Goal: Task Accomplishment & Management: Manage account settings

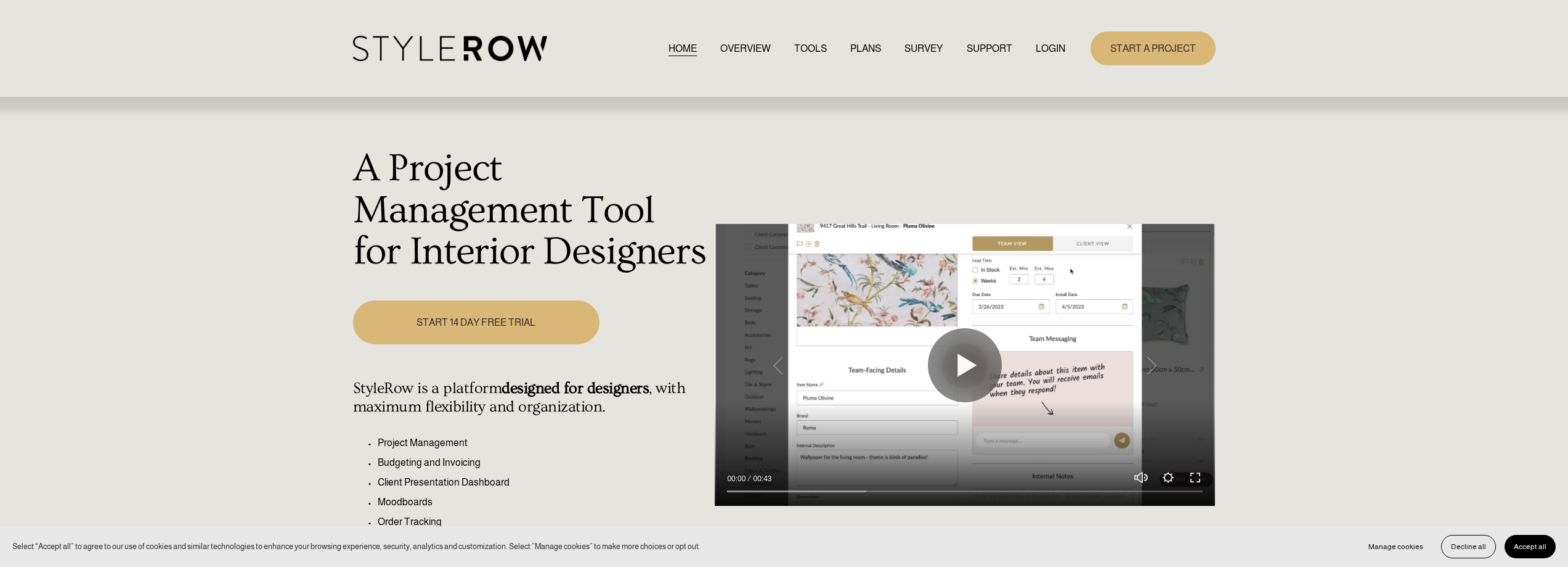
click at [1062, 43] on link "LOGIN" at bounding box center [1051, 47] width 29 height 16
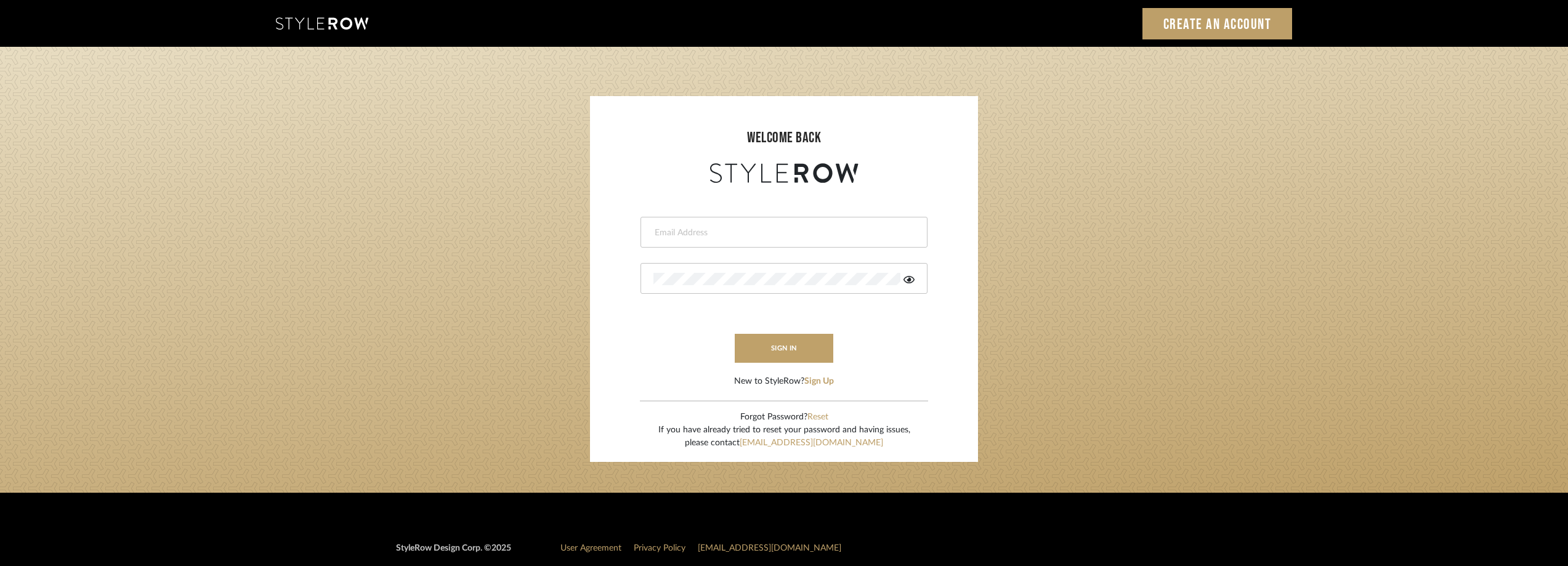
click at [767, 233] on input "email" at bounding box center [782, 233] width 258 height 12
type input "anela@studiodb.com"
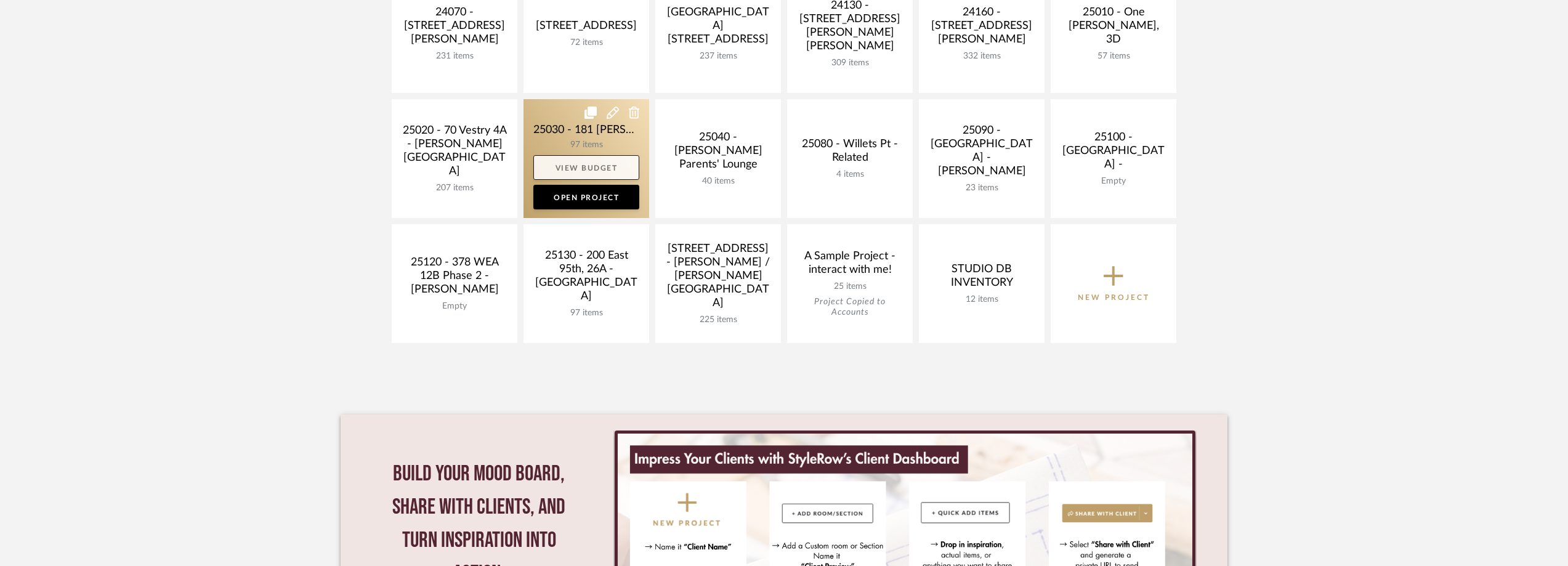
scroll to position [554, 0]
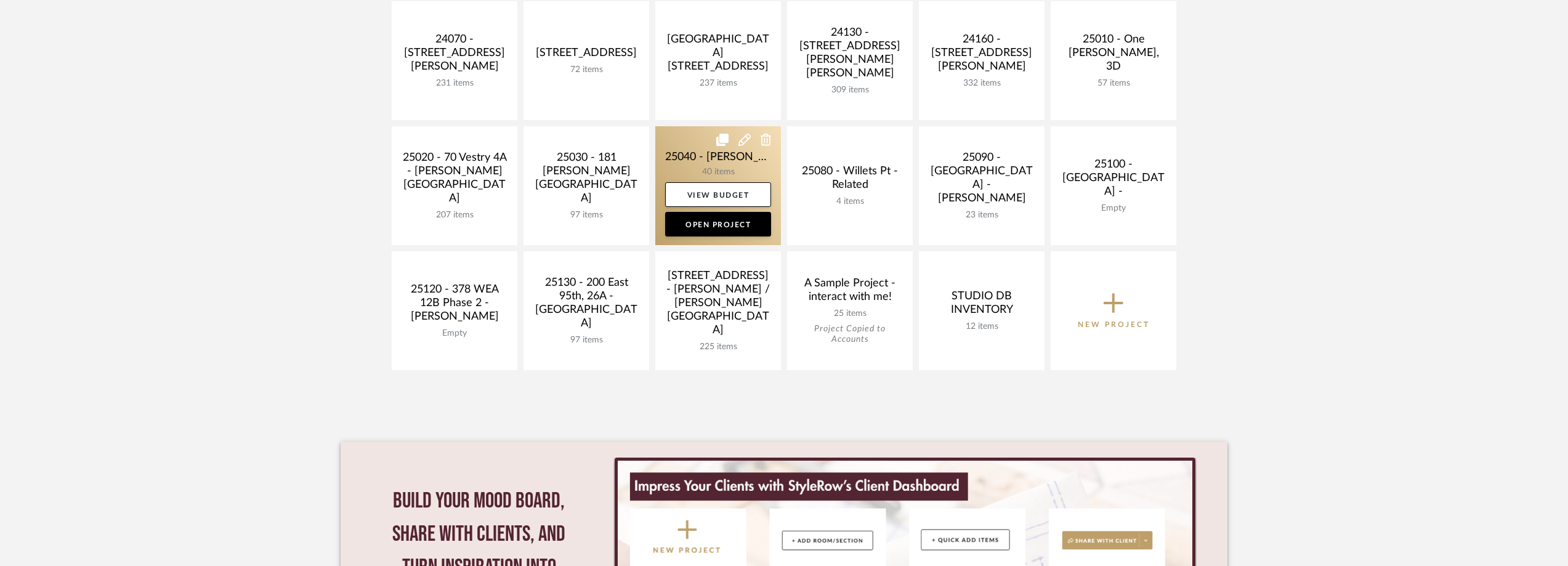
click at [692, 154] on link at bounding box center [718, 185] width 126 height 119
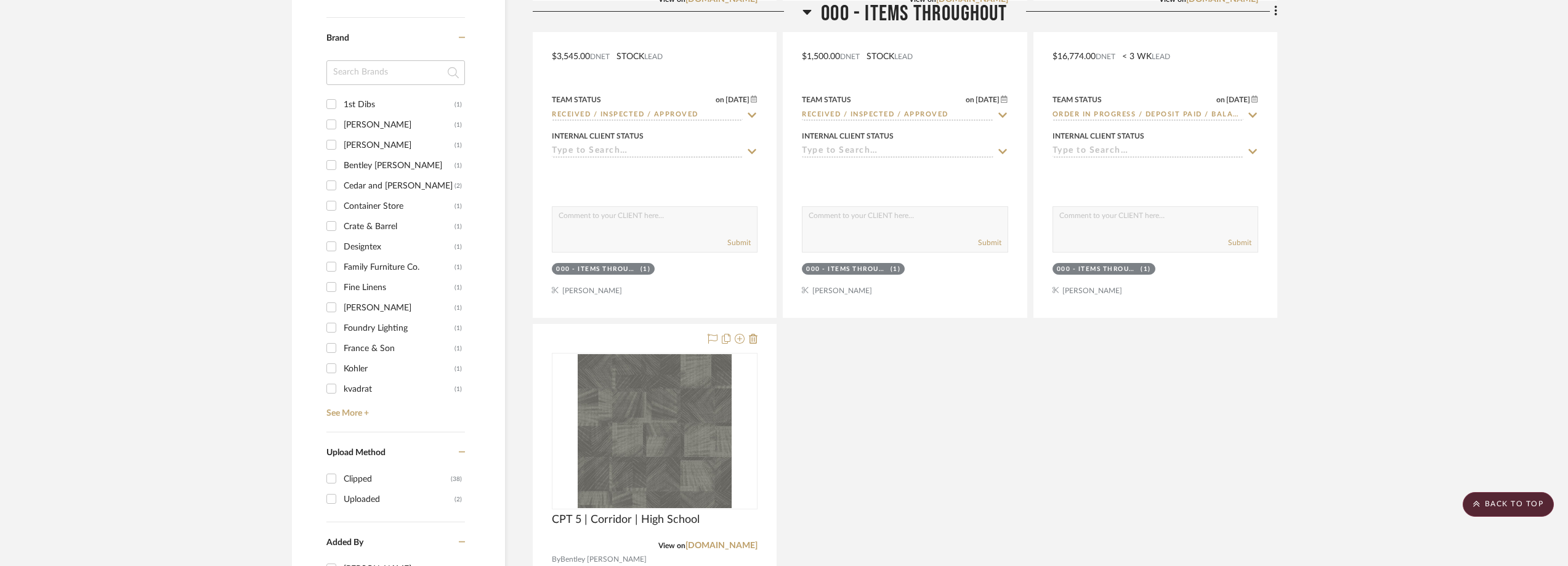
scroll to position [1047, 0]
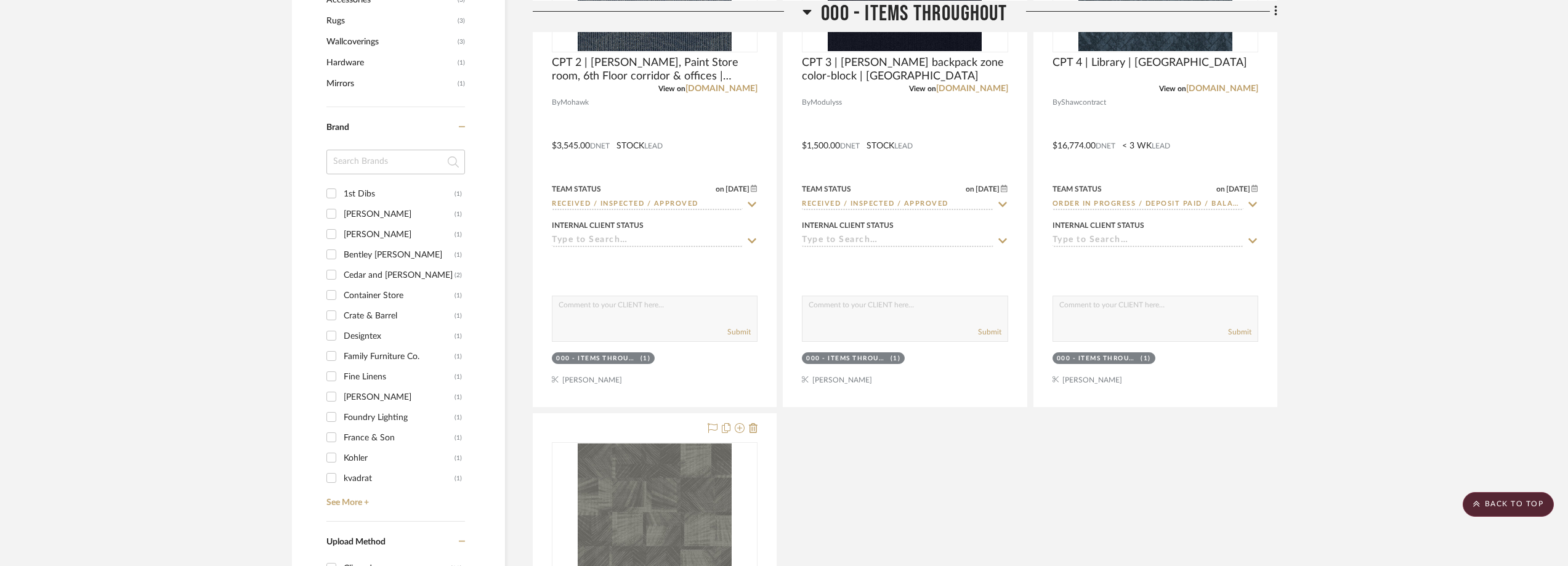
click at [378, 159] on input at bounding box center [396, 162] width 139 height 25
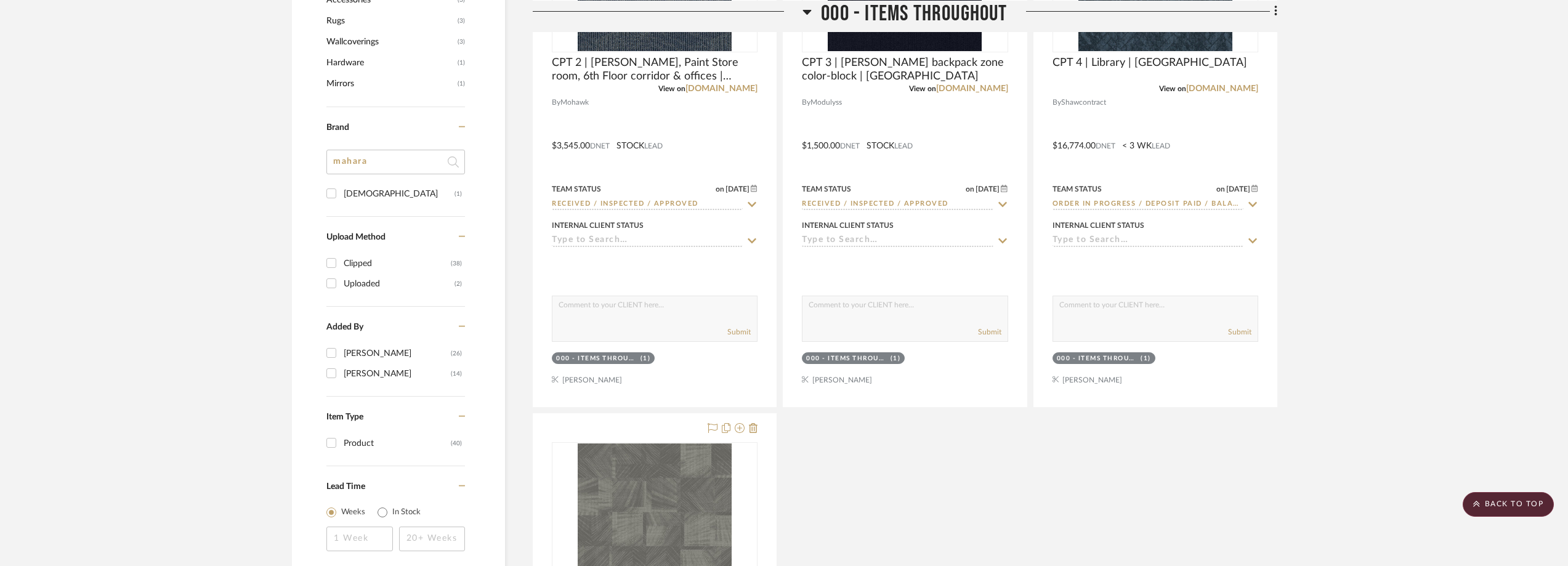
type input "mahara"
click at [365, 190] on div "Maharam" at bounding box center [399, 194] width 111 height 20
click at [341, 190] on input "Maharam (1)" at bounding box center [331, 193] width 20 height 20
checkbox input "true"
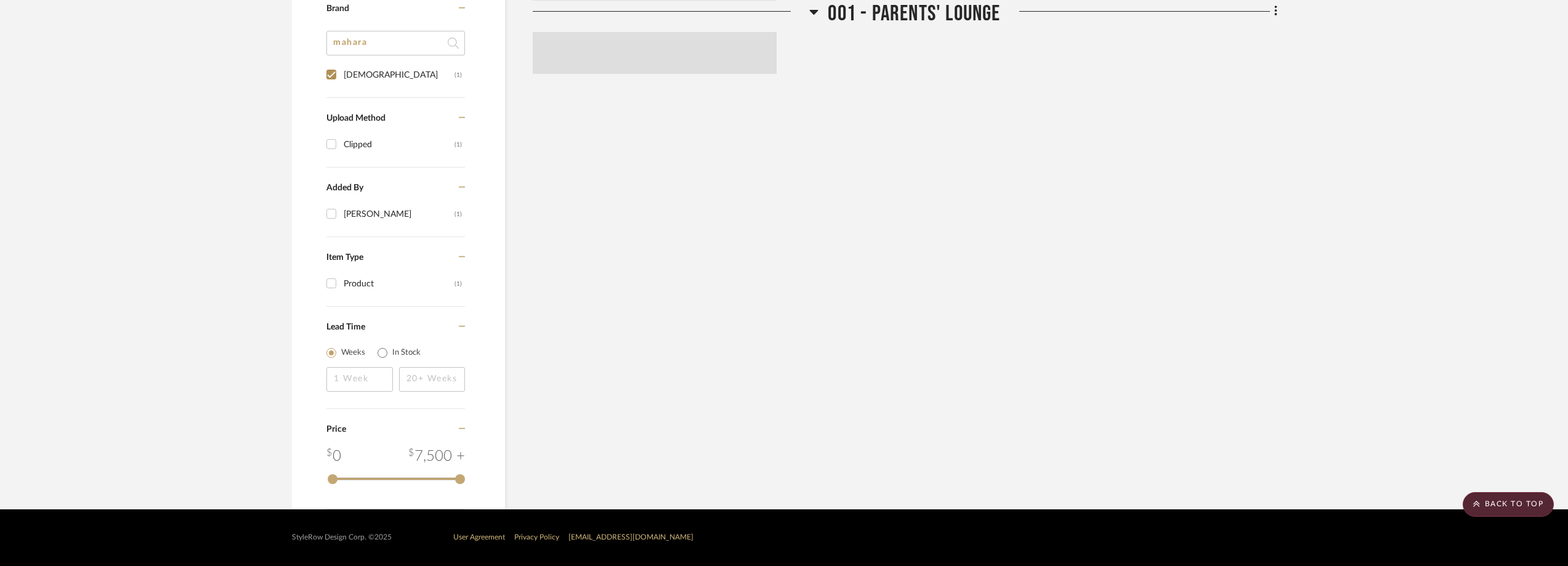
scroll to position [362, 0]
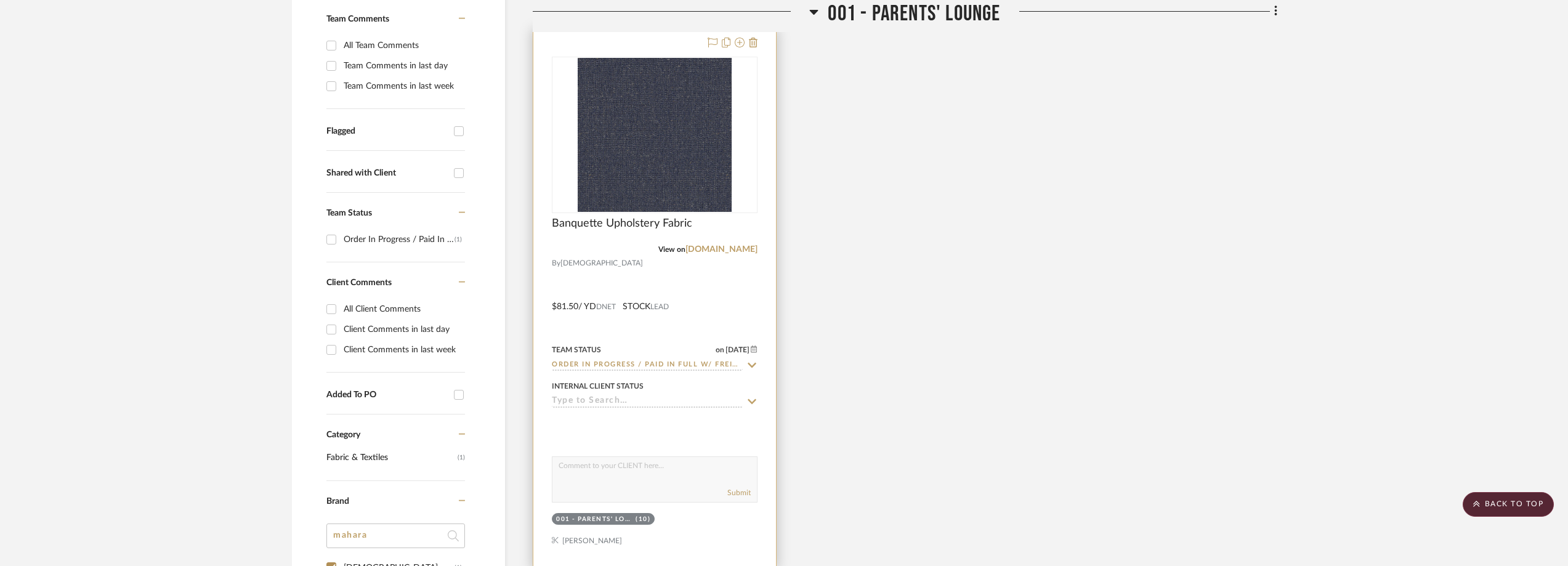
click at [751, 360] on icon at bounding box center [752, 364] width 11 height 9
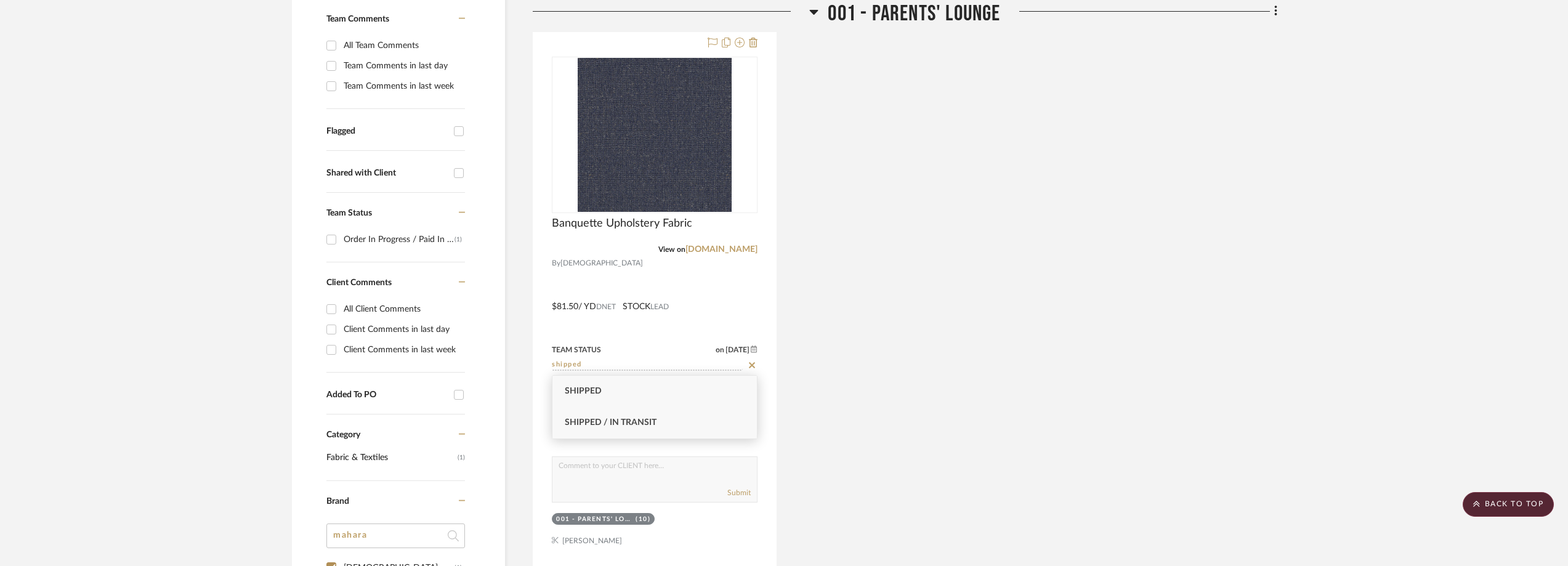
type input "shipped"
click at [678, 417] on div "Shipped / In Transit" at bounding box center [654, 422] width 204 height 31
type input "[DATE]"
type input "Shipped / In Transit"
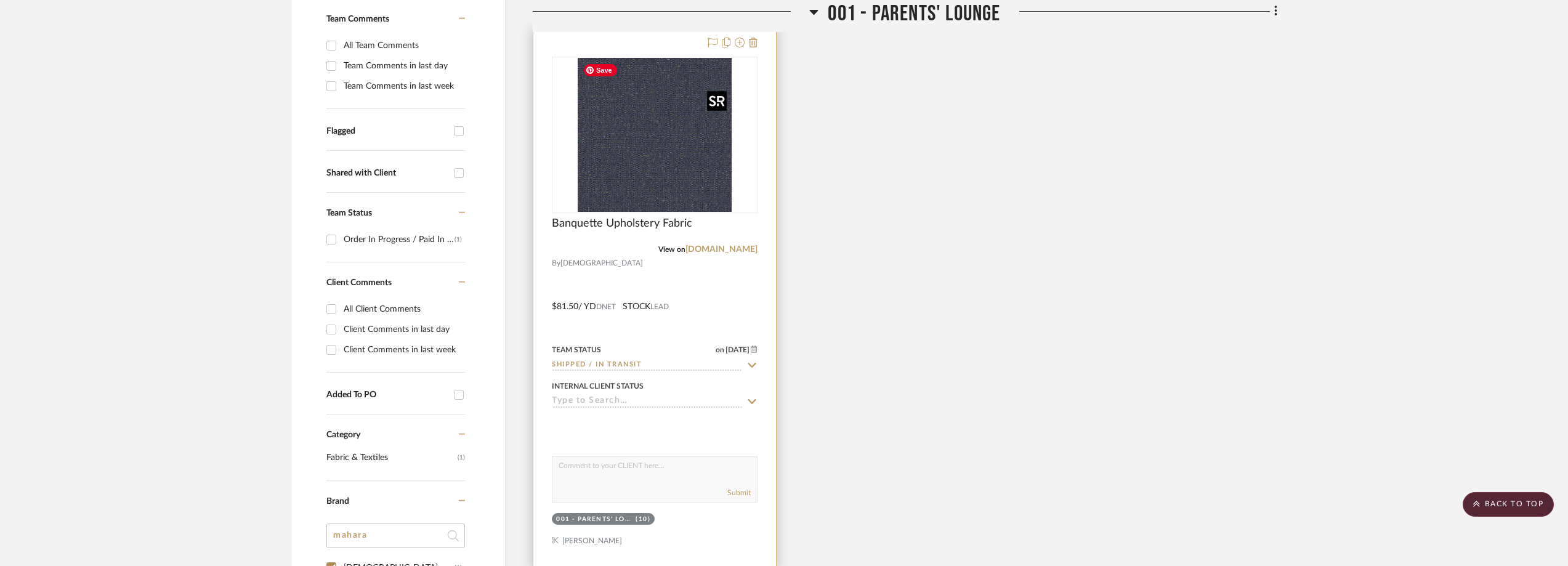
click at [0, 0] on img at bounding box center [0, 0] width 0 height 0
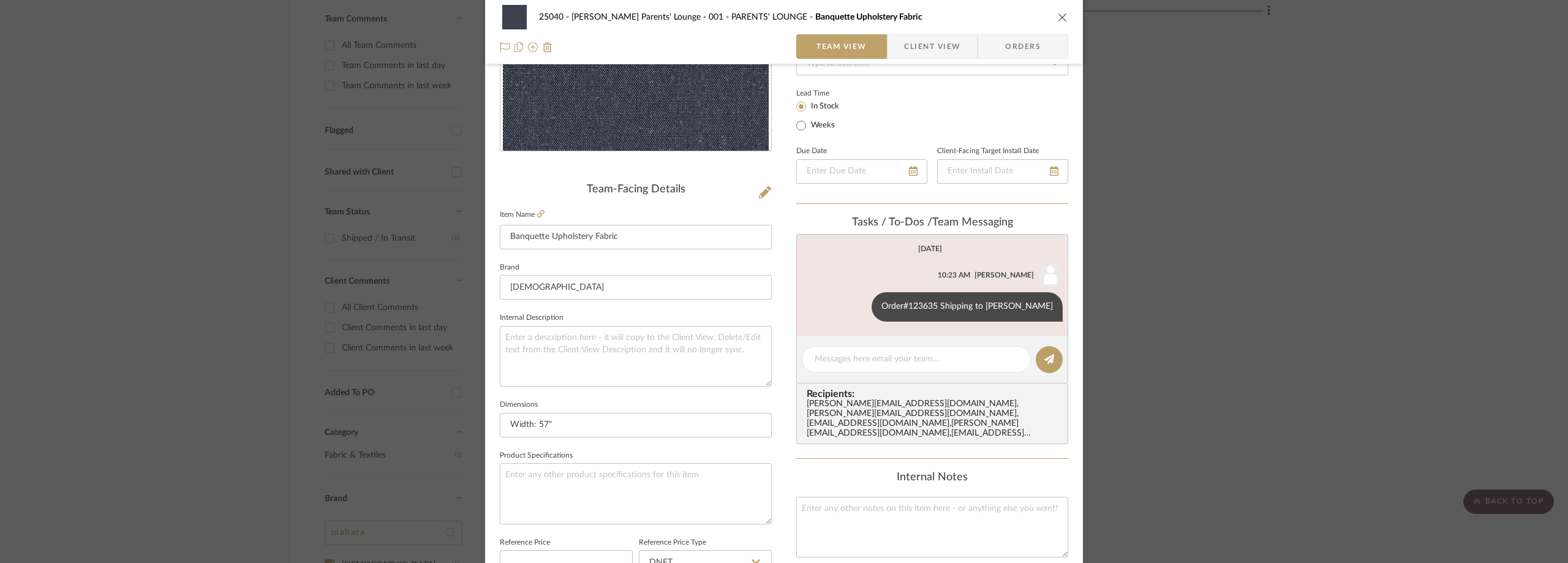
scroll to position [245, 0]
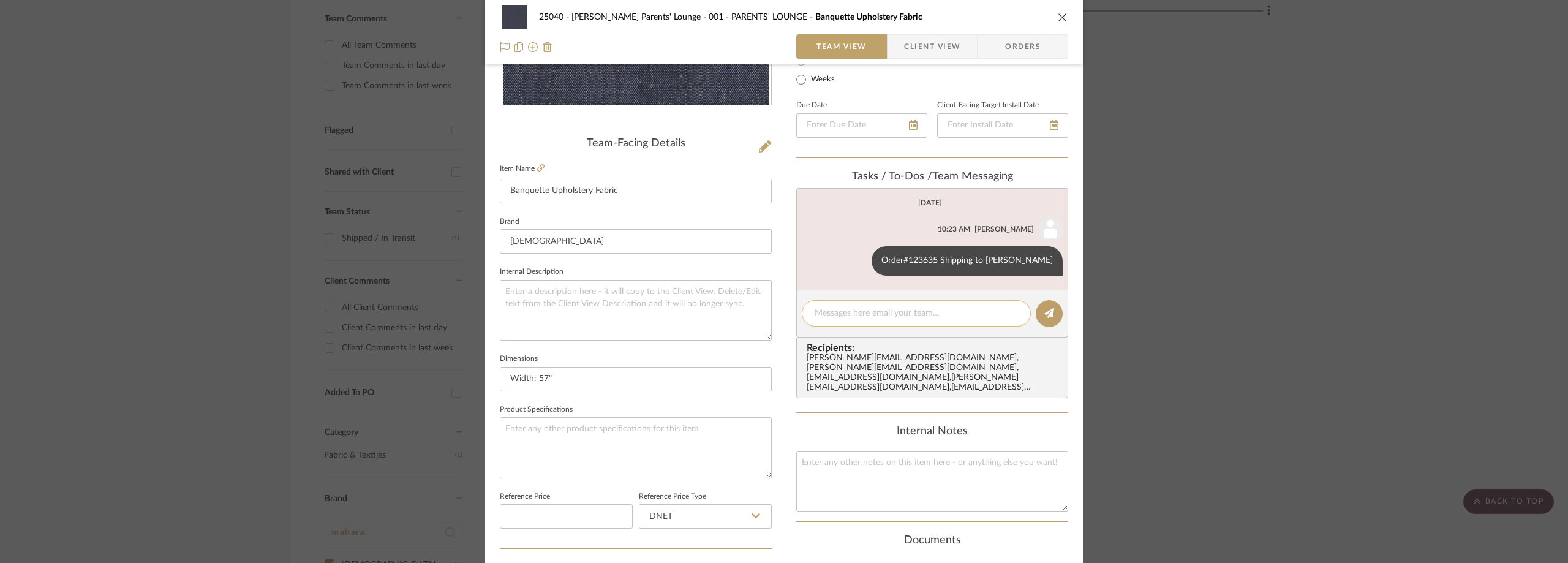
click at [852, 316] on textarea at bounding box center [916, 313] width 203 height 13
paste textarea "1Z6X55600377500387"
type textarea "UPS Tracking: 1Z6X55600377500387"
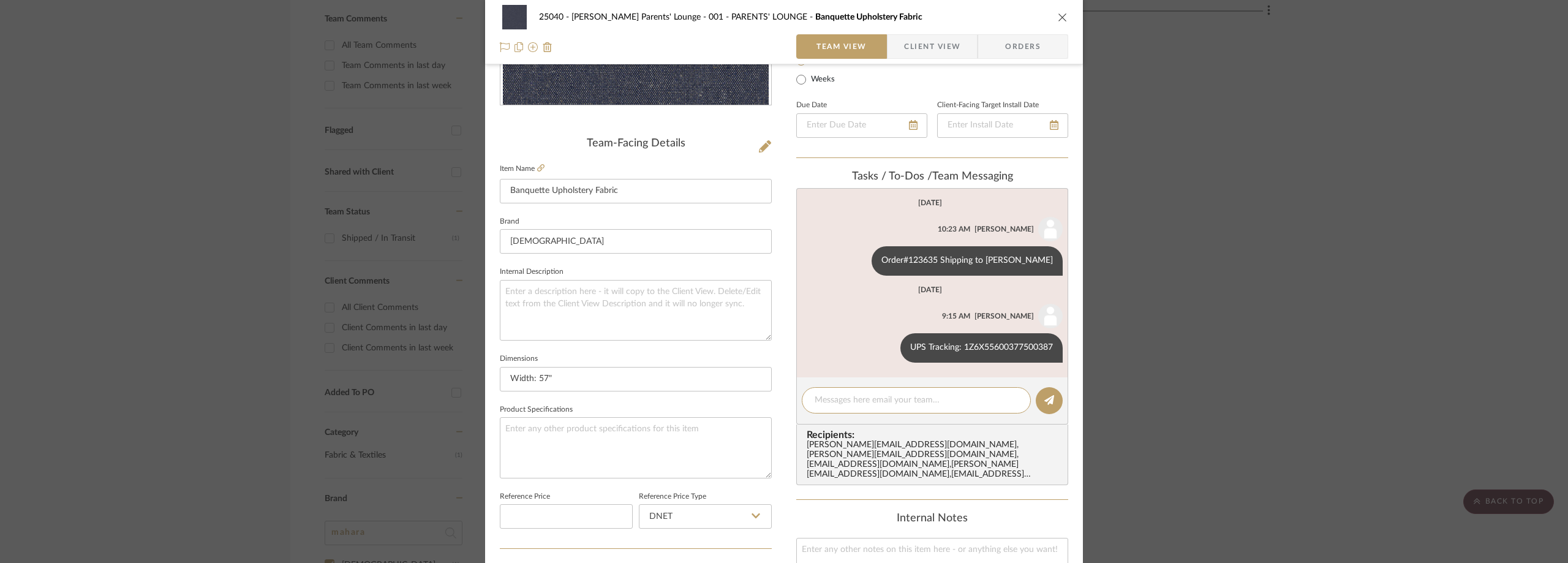
click at [261, 295] on div "25040 - Grace Church Parents' Lounge 001 - PARENTS' LOUNGE Banquette Upholstery…" at bounding box center [784, 281] width 1568 height 563
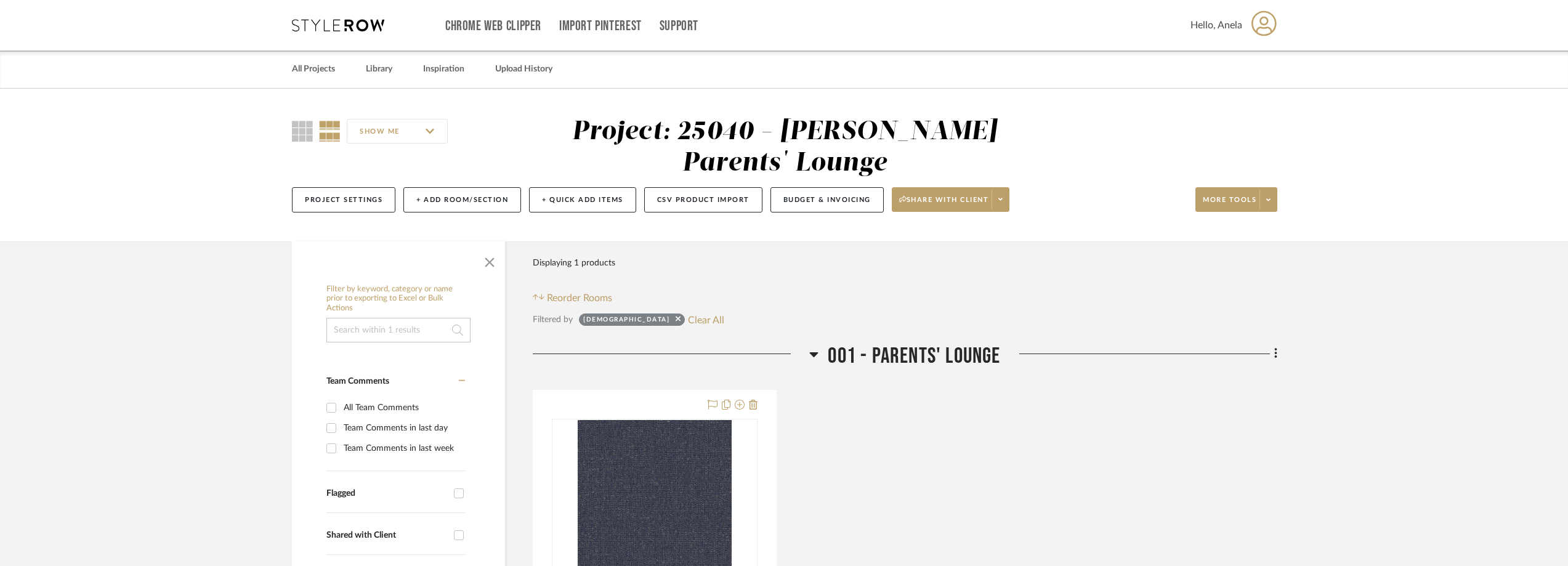
click at [357, 25] on icon at bounding box center [338, 25] width 92 height 12
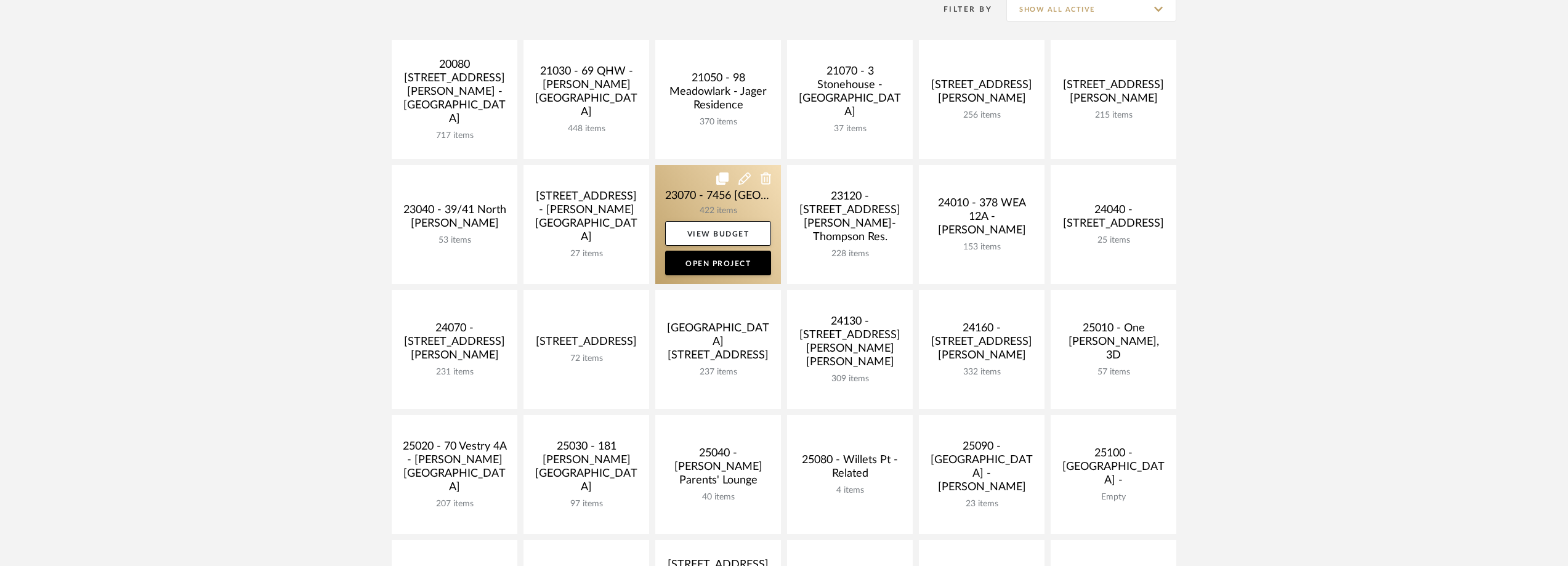
scroll to position [246, 0]
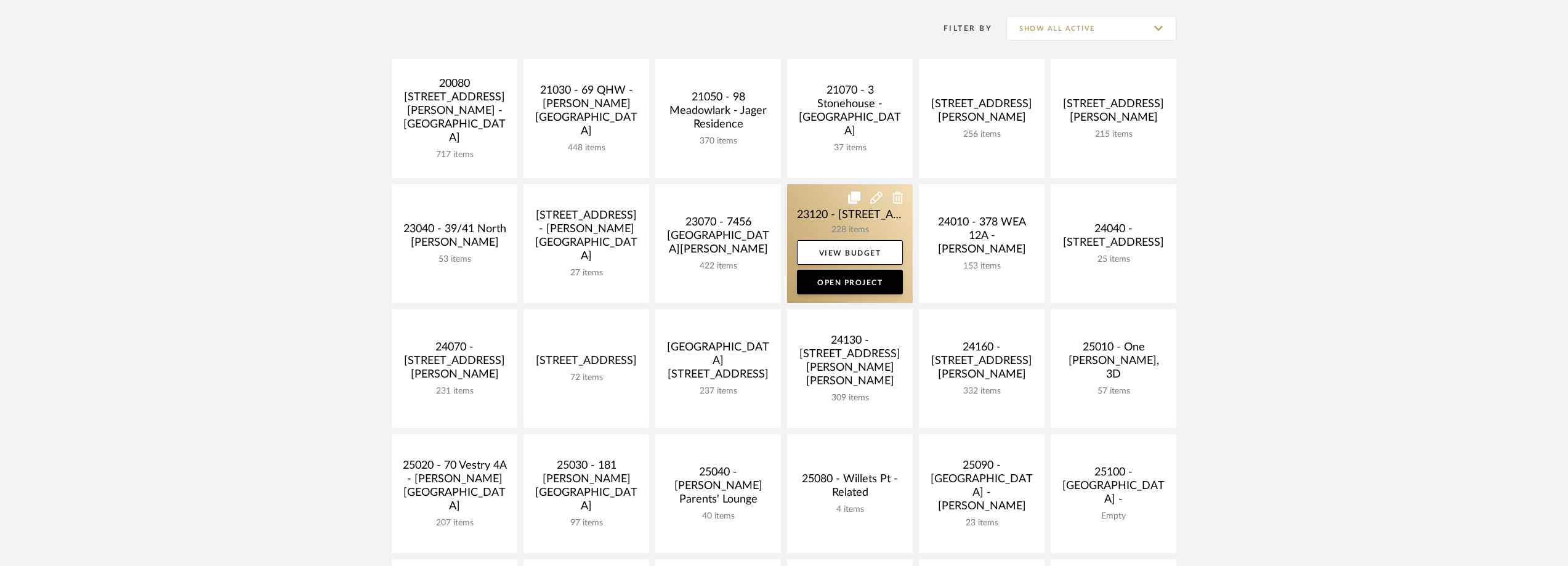
click at [799, 215] on link at bounding box center [850, 244] width 126 height 119
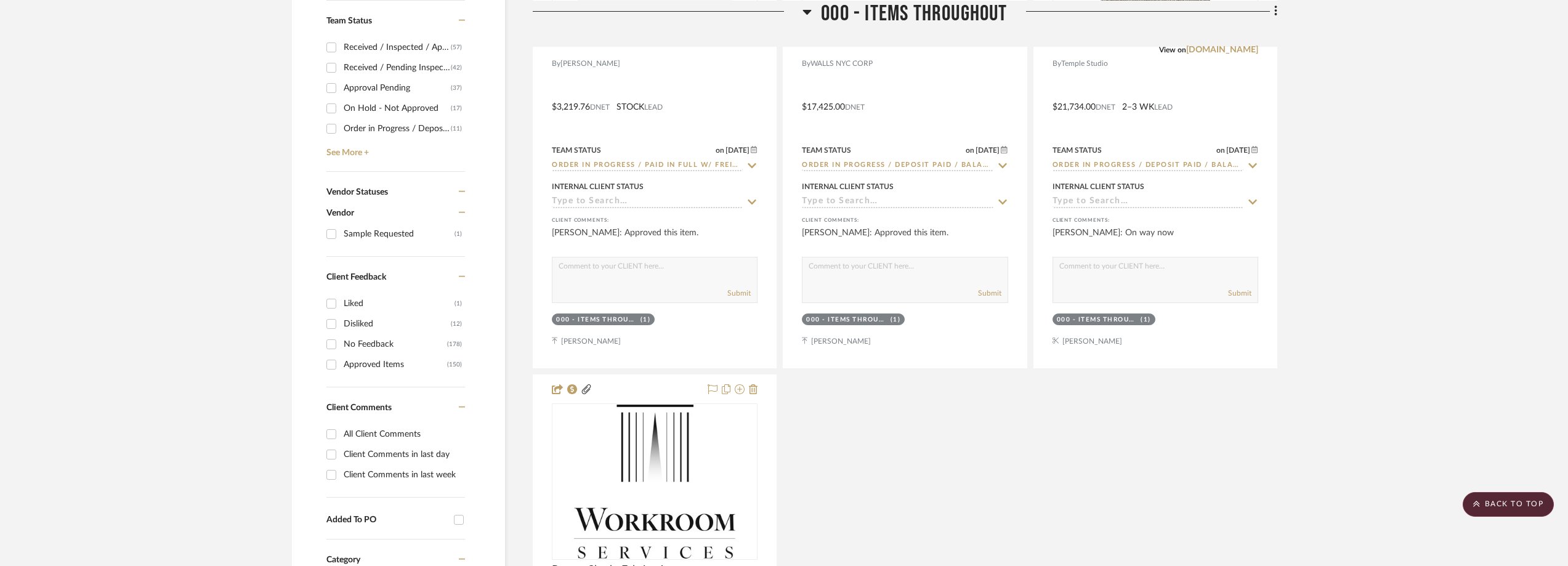
scroll to position [431, 0]
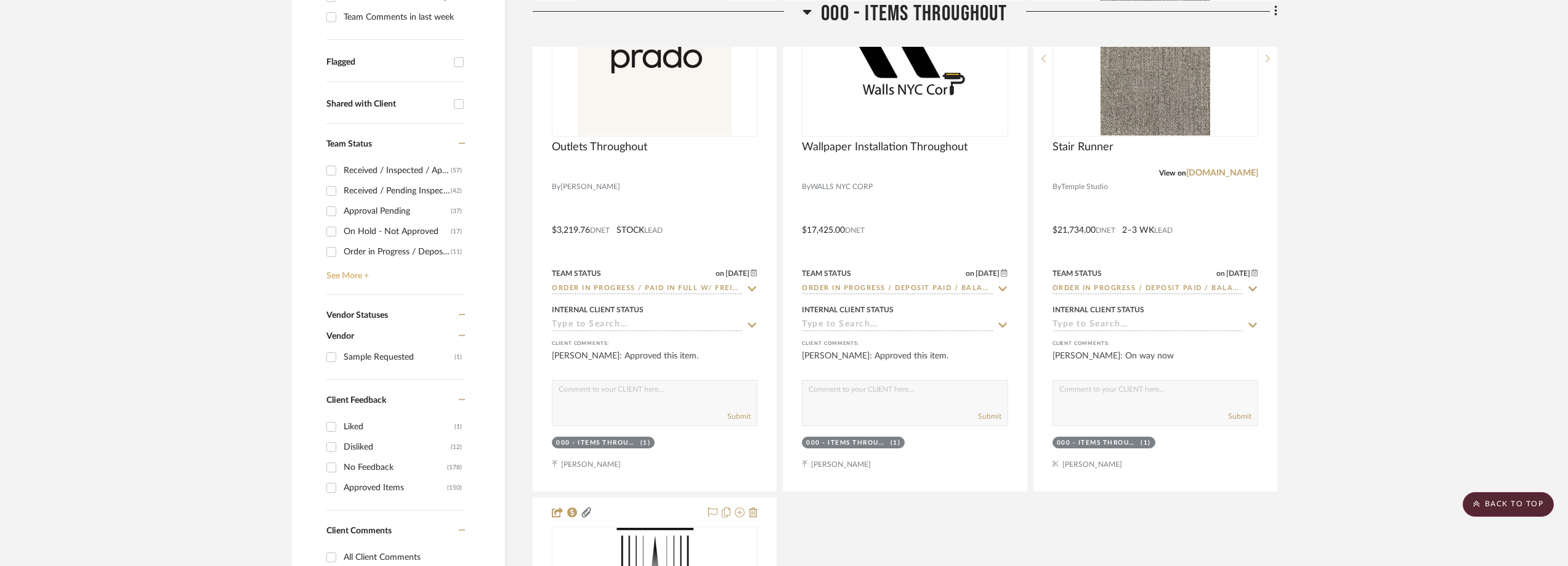
click at [333, 271] on link "See More +" at bounding box center [394, 271] width 141 height 20
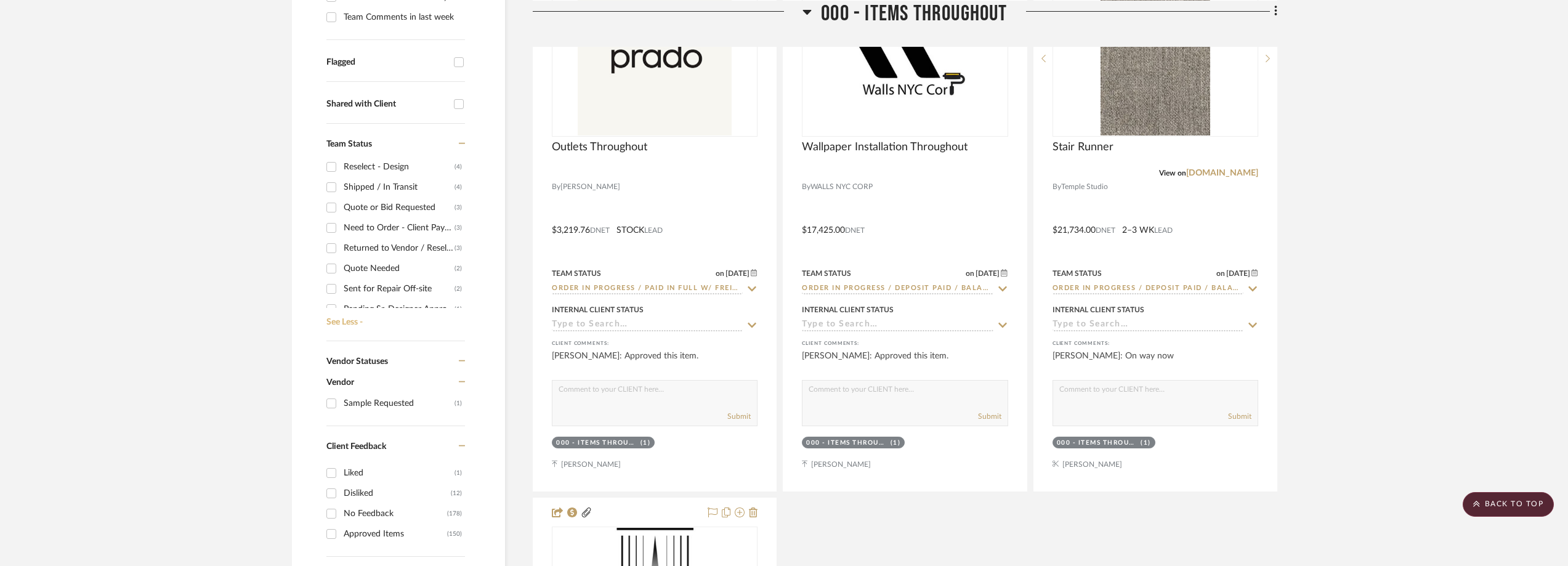
scroll to position [184, 0]
click at [390, 211] on div "Need to Order - Client Payment Received" at bounding box center [399, 208] width 111 height 20
click at [341, 211] on input "Need to Order - Client Payment Received (3)" at bounding box center [331, 208] width 20 height 20
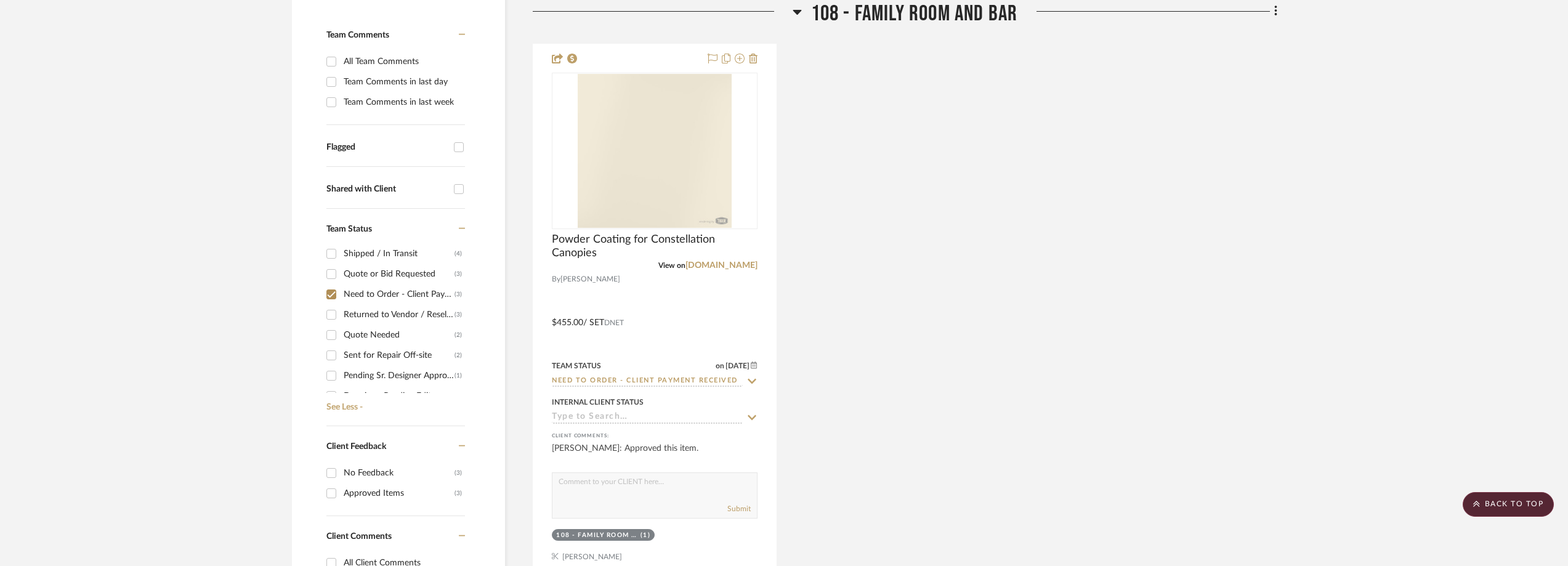
scroll to position [171, 0]
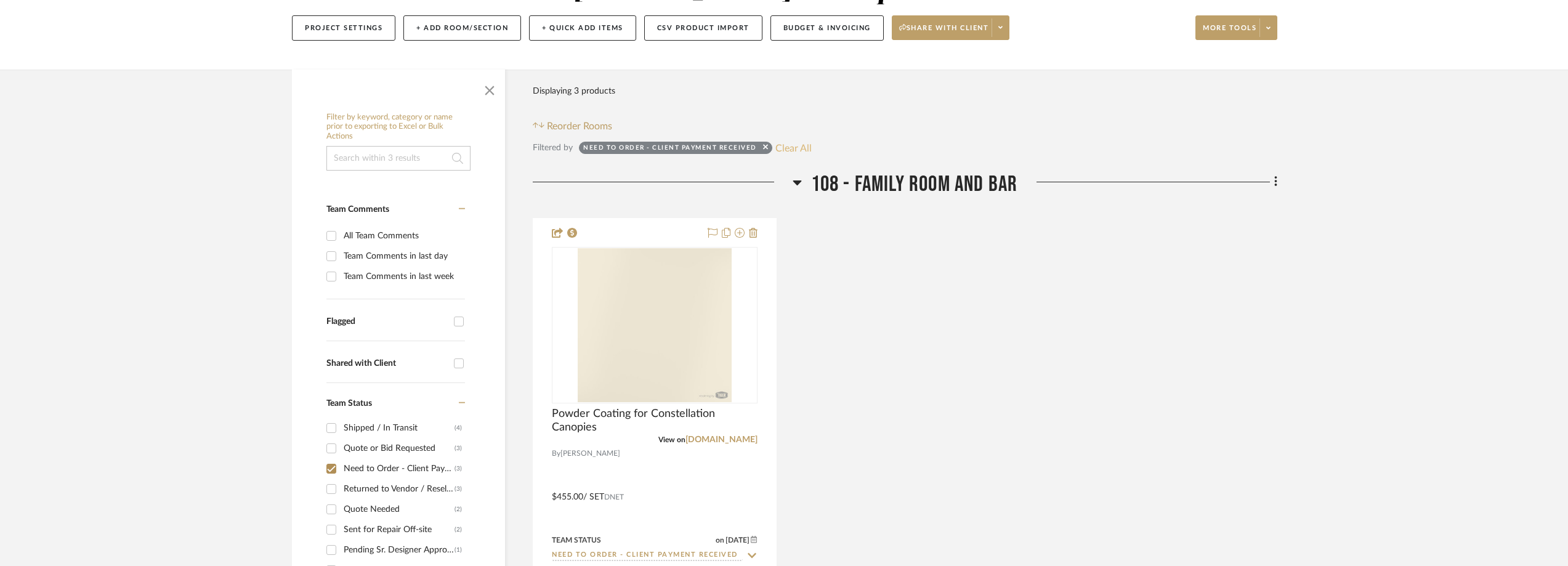
click at [777, 146] on button "Clear All" at bounding box center [794, 147] width 36 height 16
checkbox input "false"
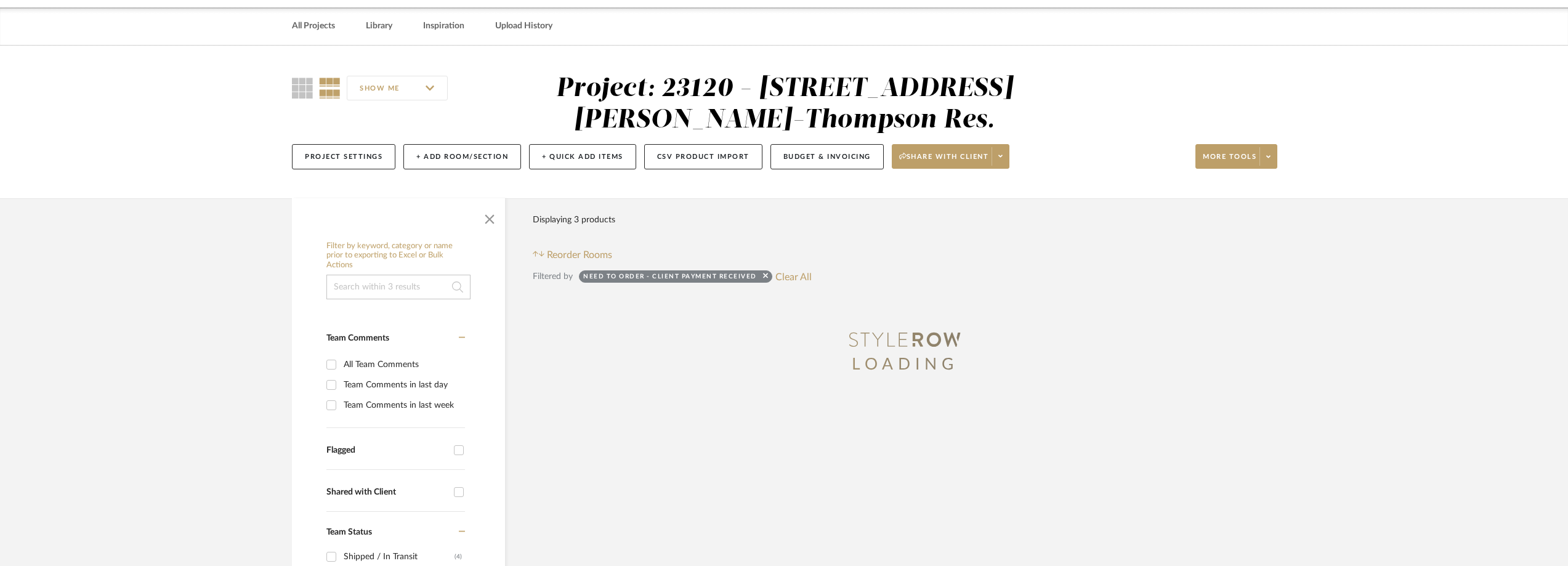
scroll to position [0, 0]
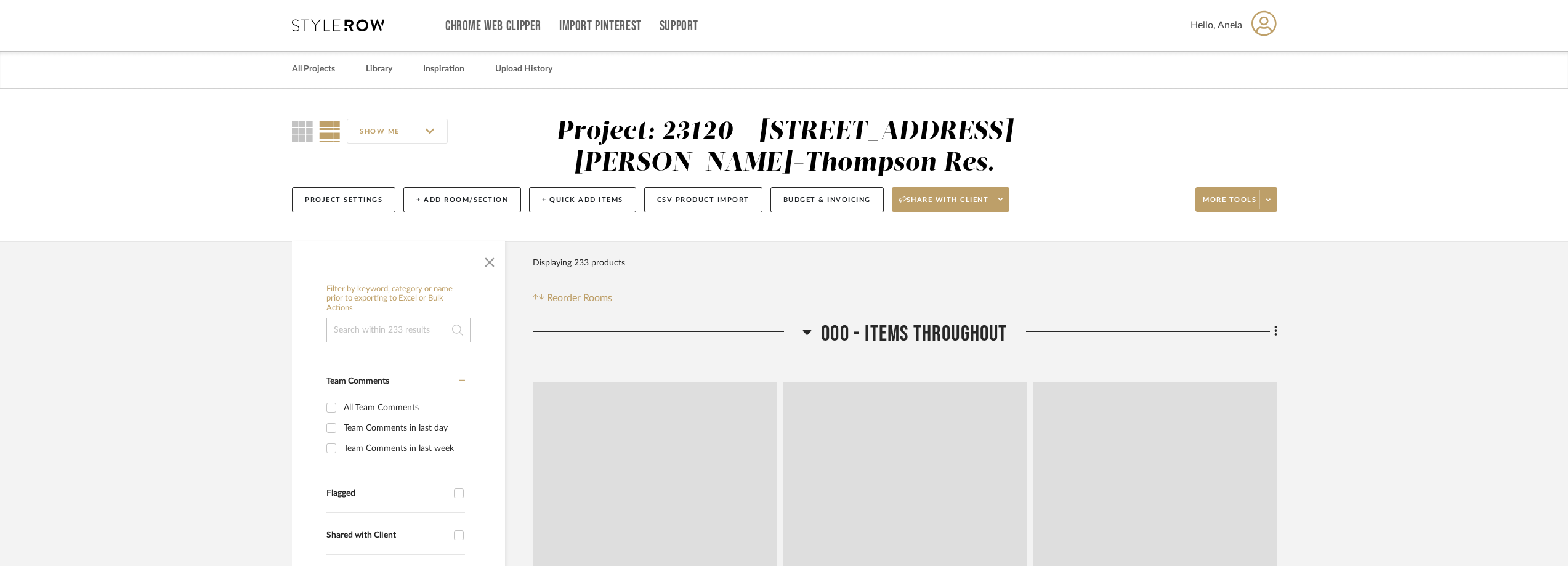
click at [334, 23] on icon at bounding box center [338, 25] width 92 height 12
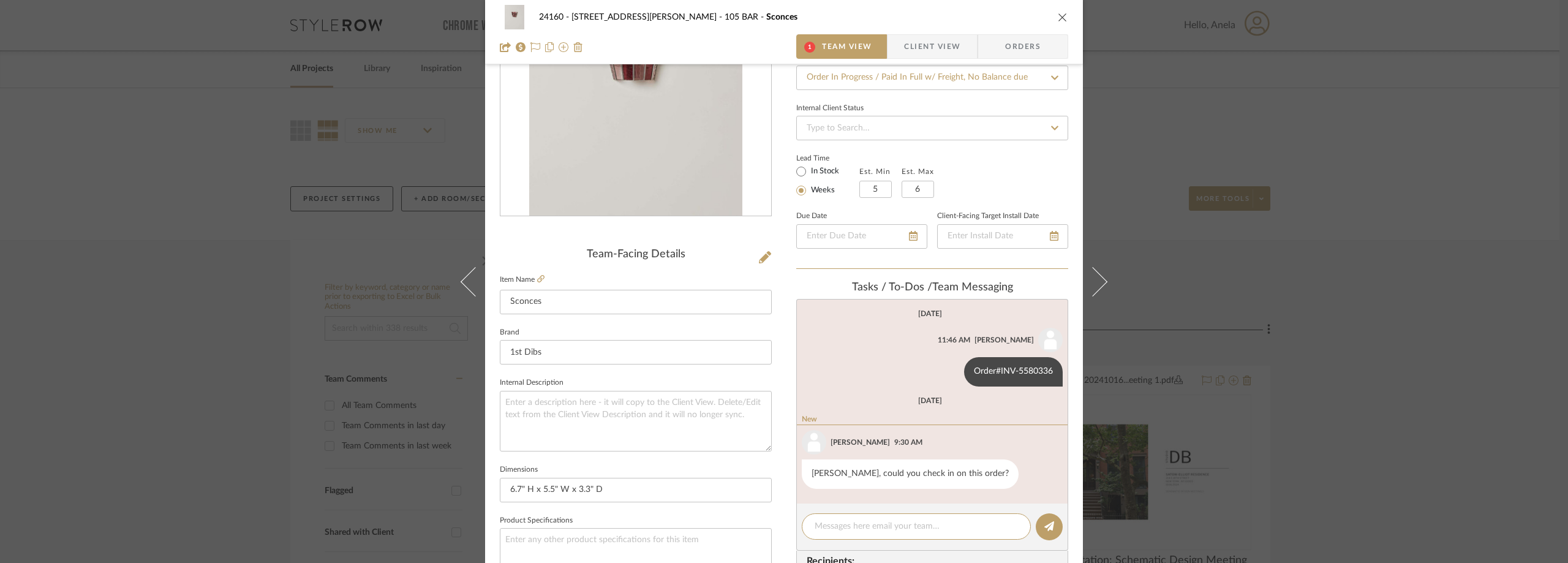
scroll to position [73, 0]
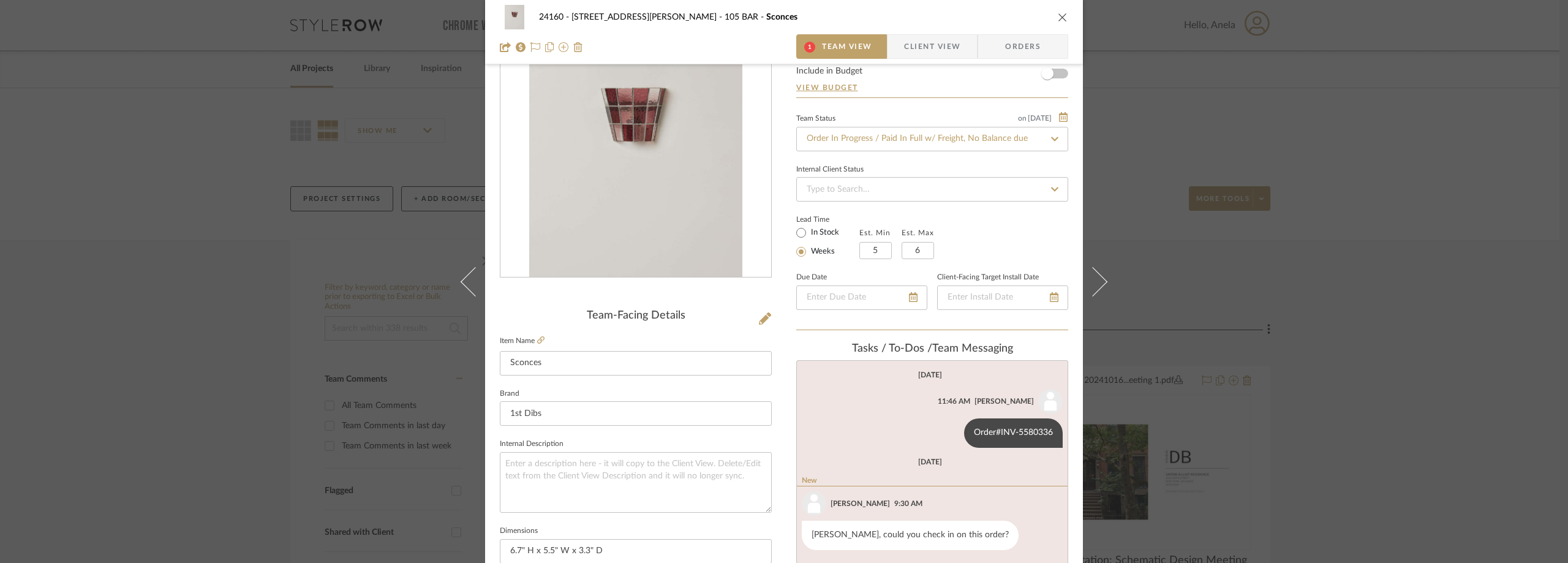
click at [887, 51] on span "button" at bounding box center [895, 46] width 16 height 25
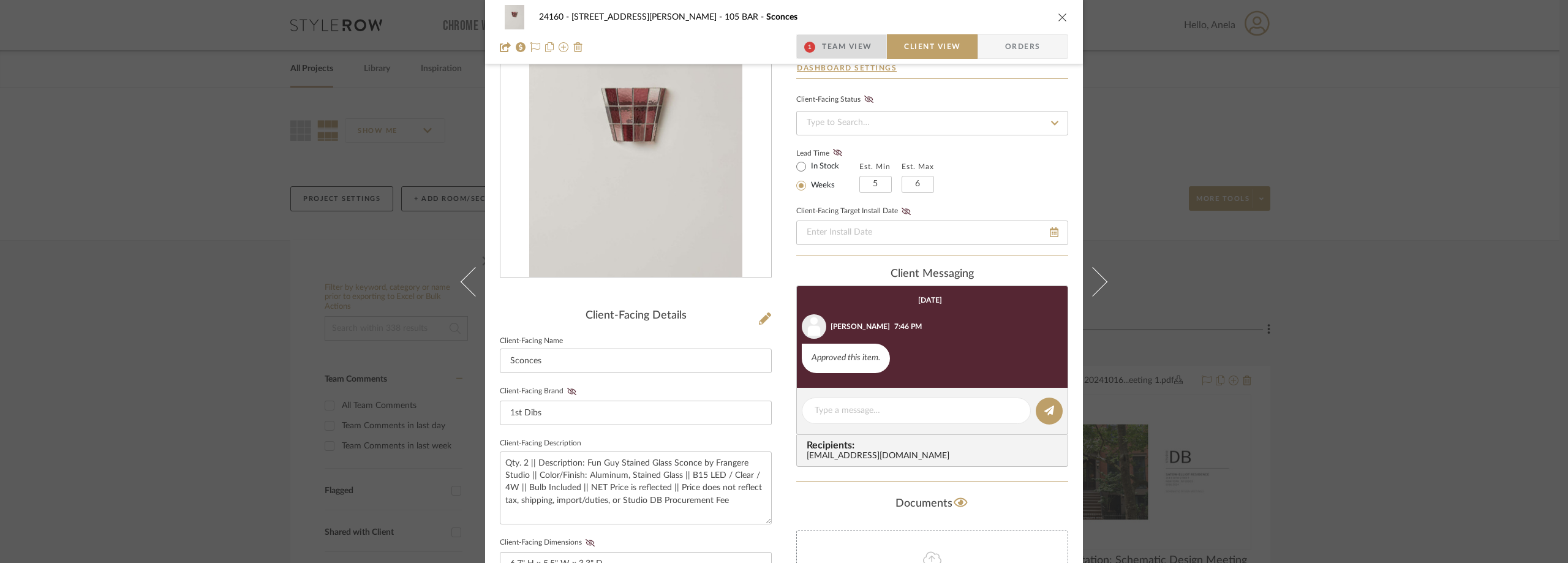
click at [827, 51] on span "Team View" at bounding box center [847, 46] width 51 height 25
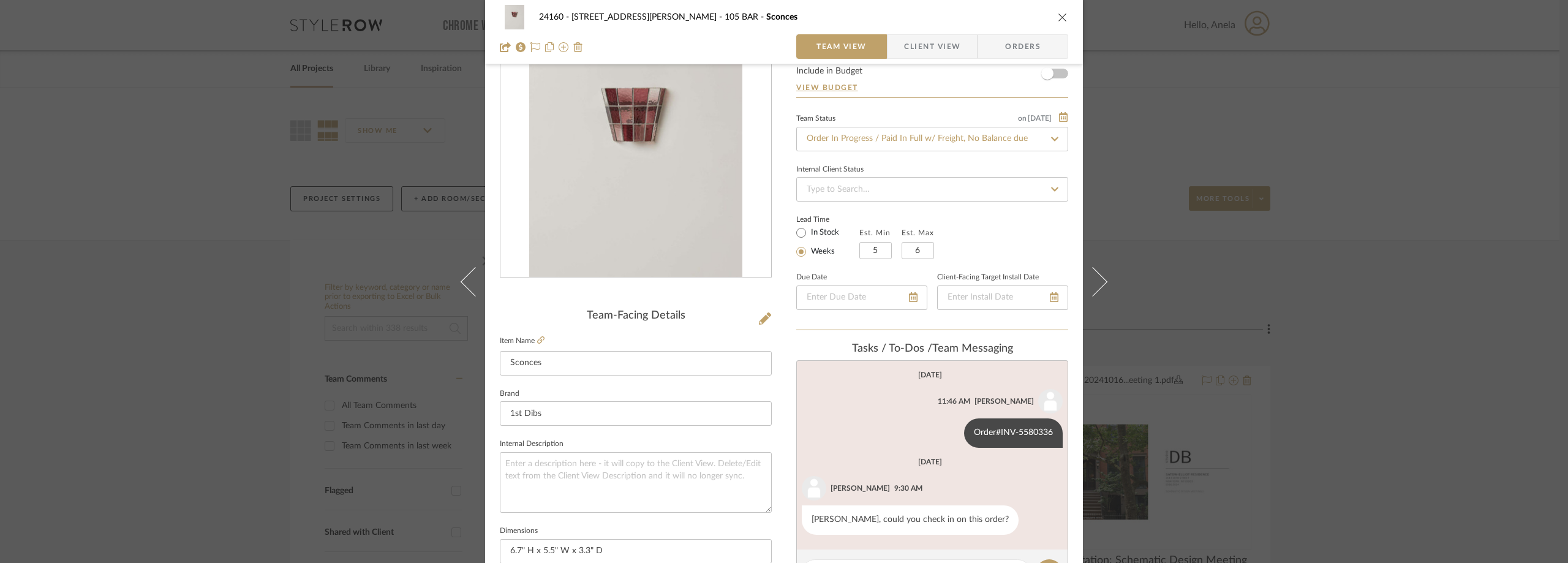
scroll to position [119, 0]
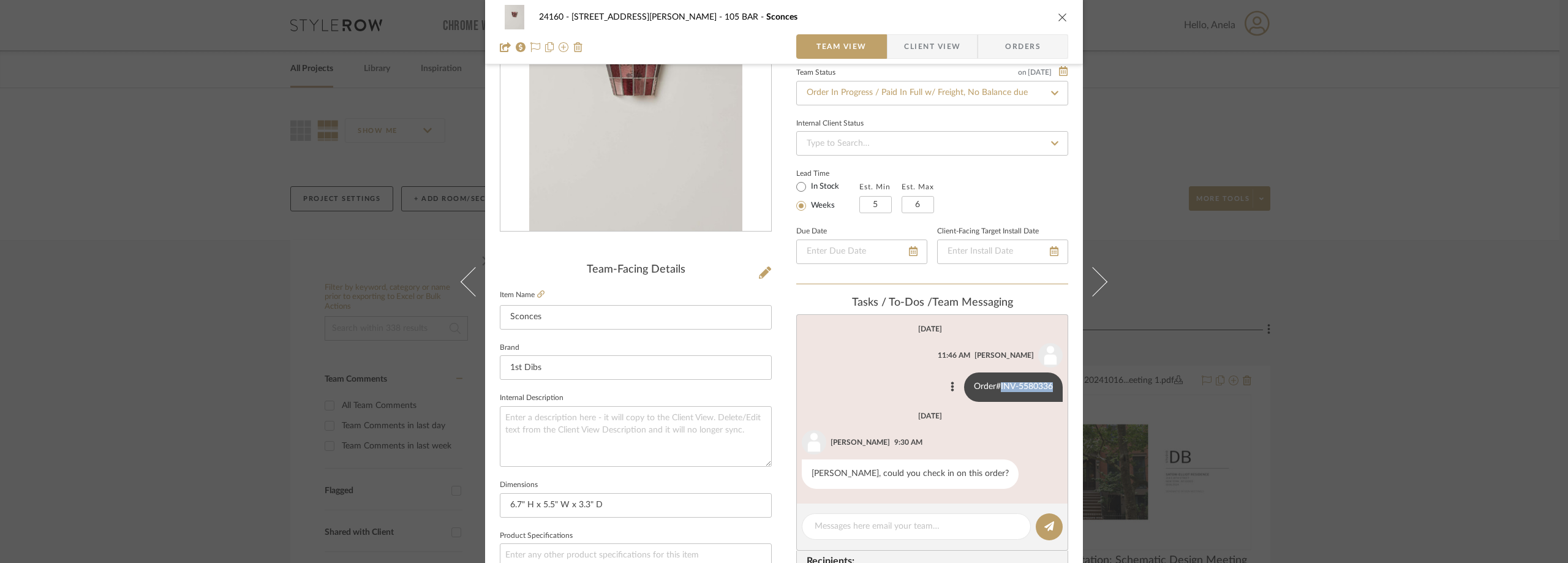
drag, startPoint x: 997, startPoint y: 387, endPoint x: 1053, endPoint y: 387, distance: 56.0
click at [1053, 387] on div "Order#INV-5580336" at bounding box center [1013, 386] width 99 height 29
copy div "INV-5580336"
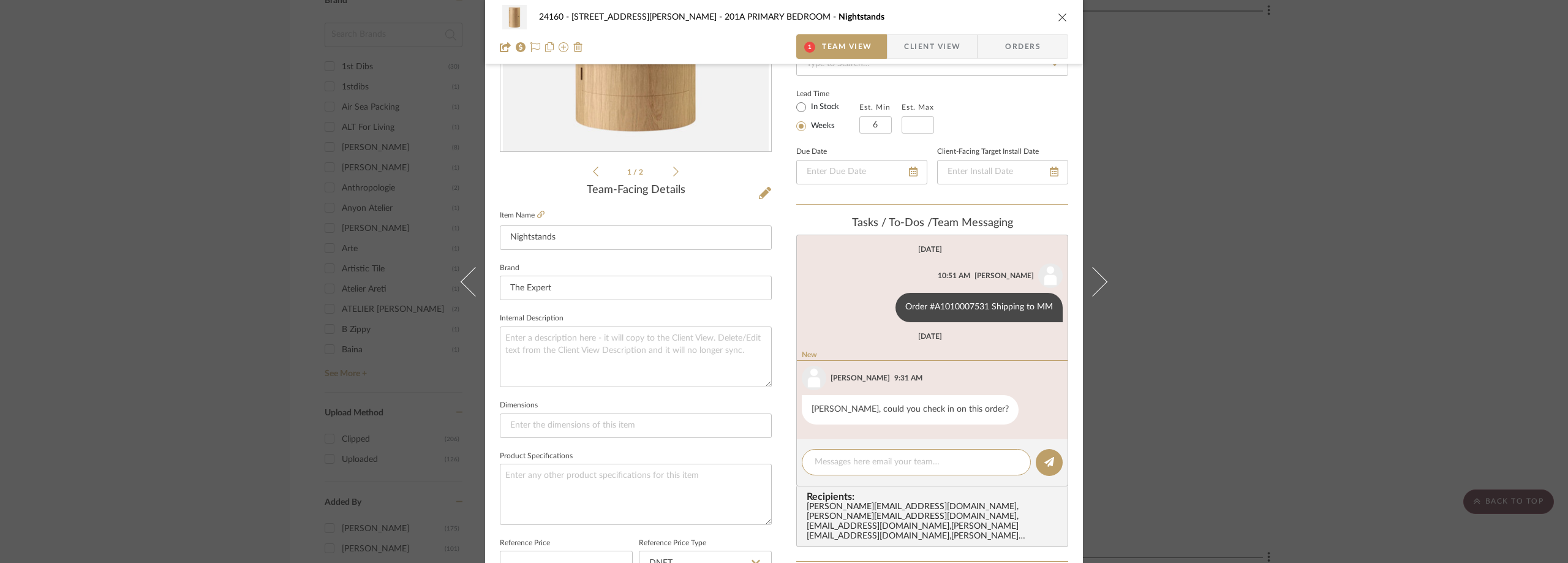
scroll to position [195, 0]
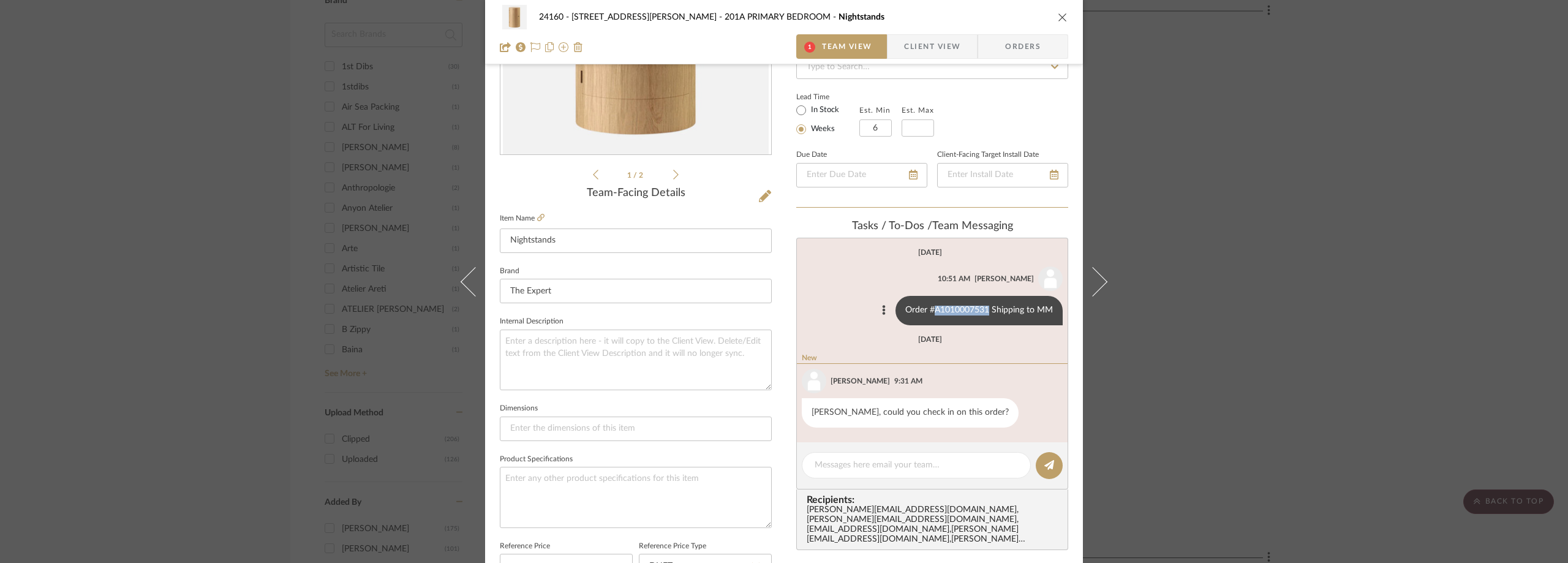
drag, startPoint x: 983, startPoint y: 309, endPoint x: 928, endPoint y: 312, distance: 55.1
click at [928, 312] on div "Order #A1010007531 Shipping to MM" at bounding box center [979, 310] width 167 height 29
copy div "A1010007531"
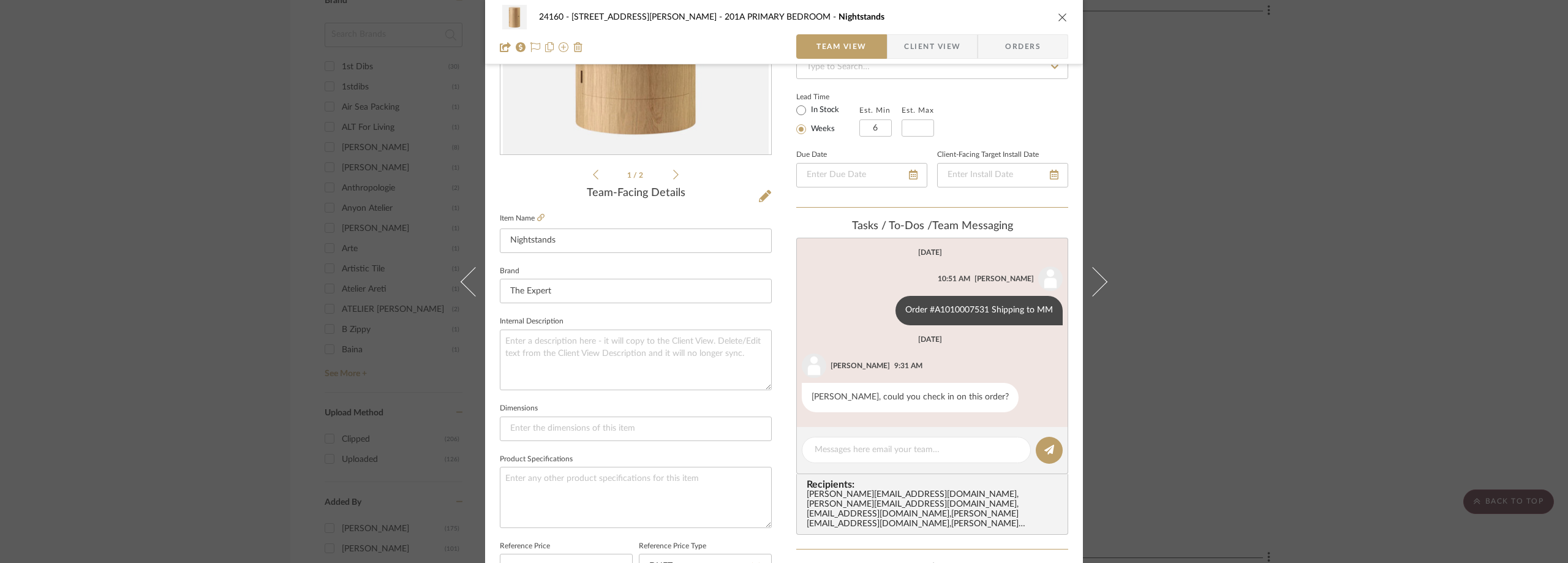
click at [149, 164] on div "24160 - 214 E 18th Street - Satow Elliot 201A PRIMARY BEDROOM Nightstands Team …" at bounding box center [784, 281] width 1568 height 563
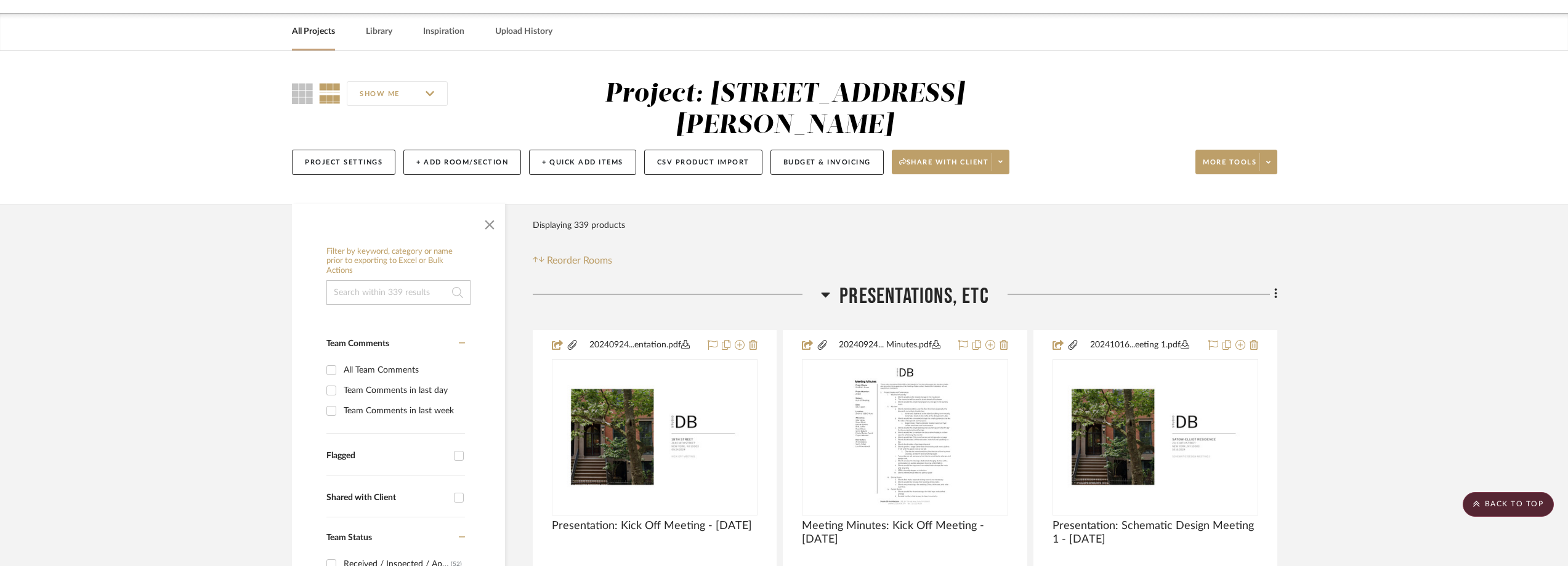
scroll to position [0, 0]
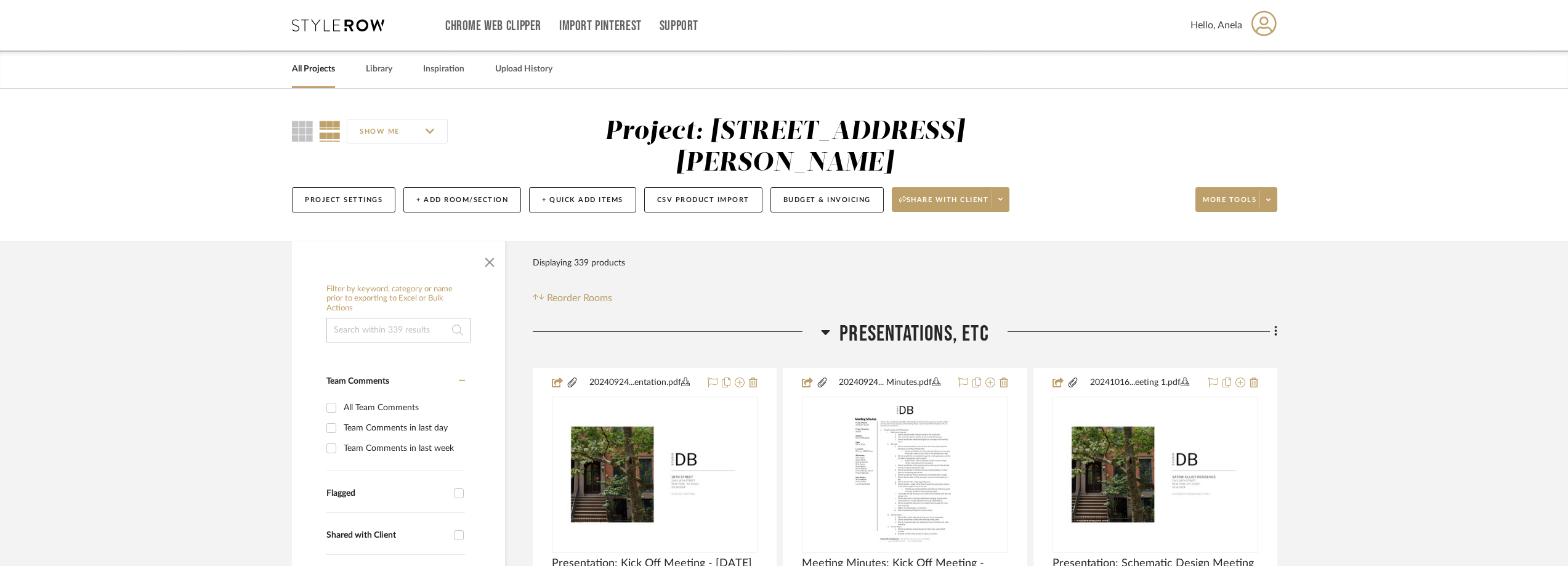
click at [348, 25] on icon at bounding box center [338, 25] width 92 height 12
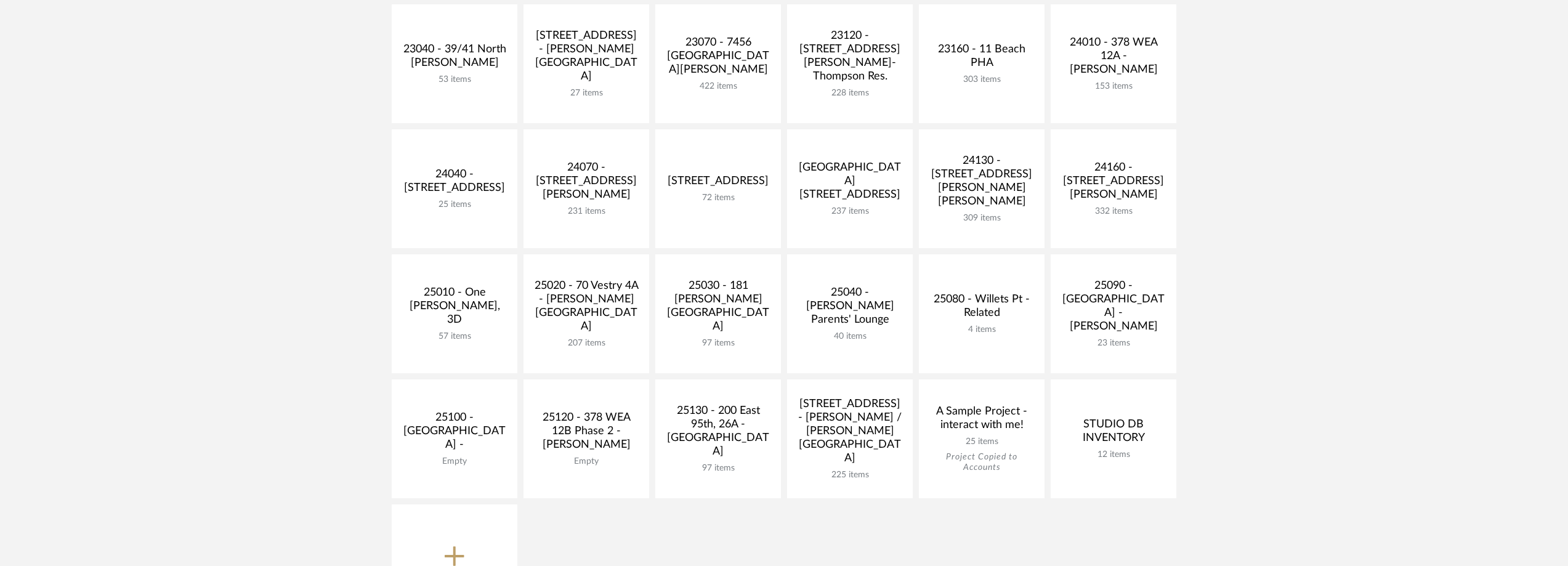
scroll to position [431, 0]
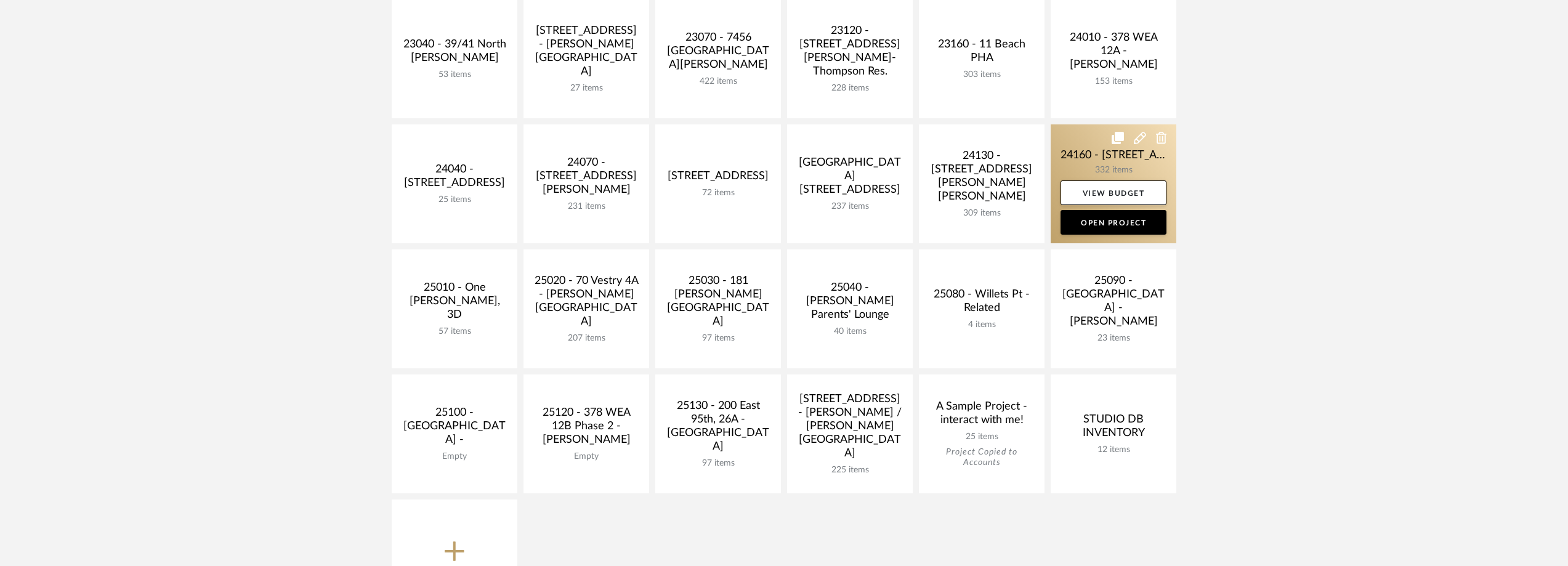
click at [1149, 170] on link at bounding box center [1114, 183] width 126 height 119
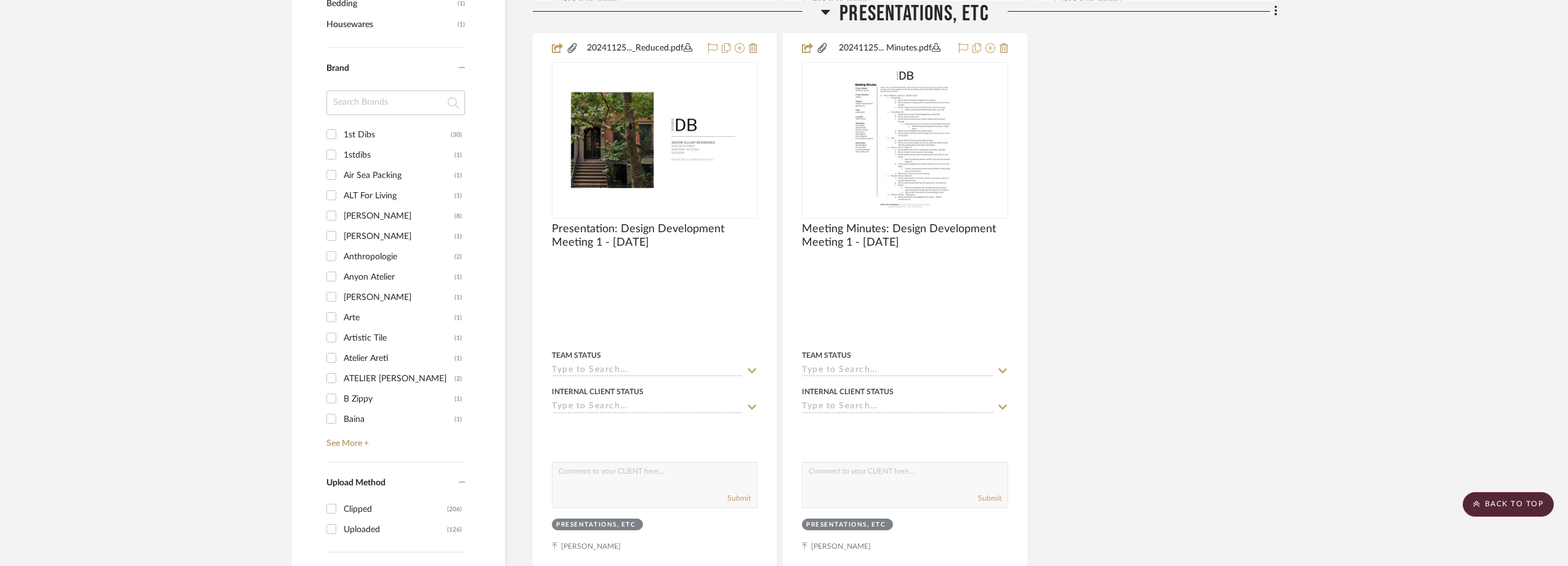
scroll to position [1539, 0]
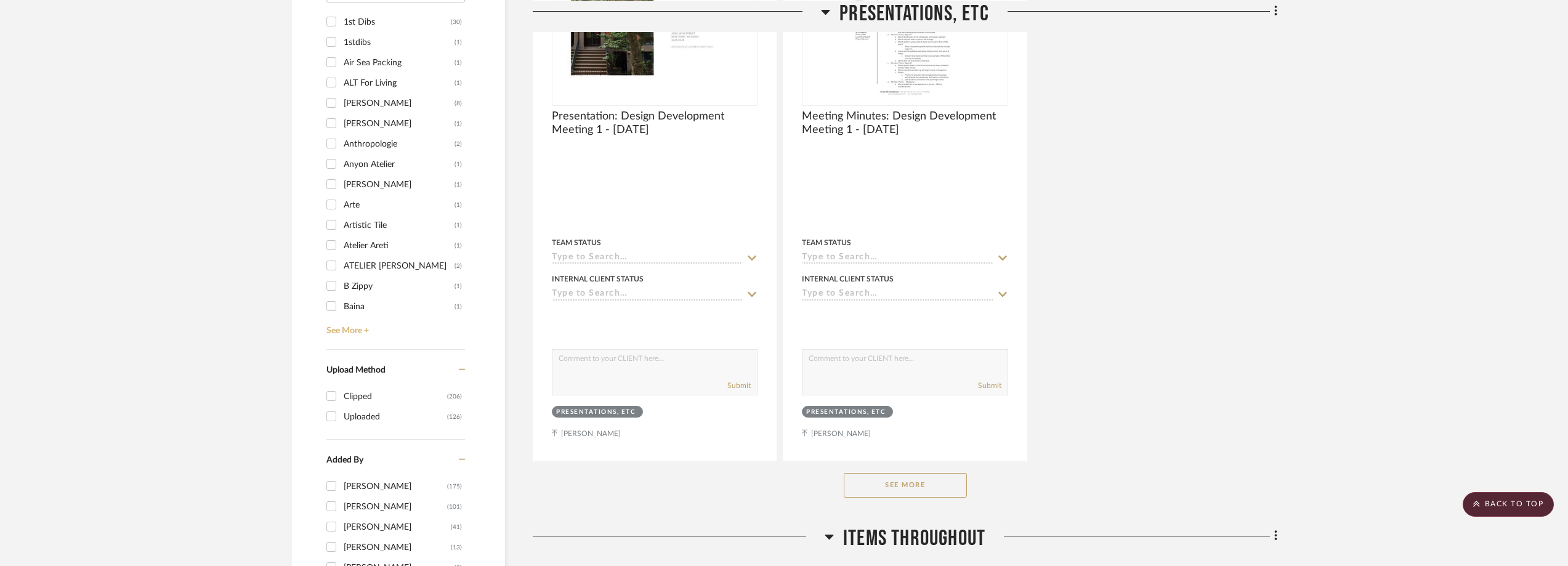
click at [355, 329] on link "See More +" at bounding box center [394, 326] width 141 height 20
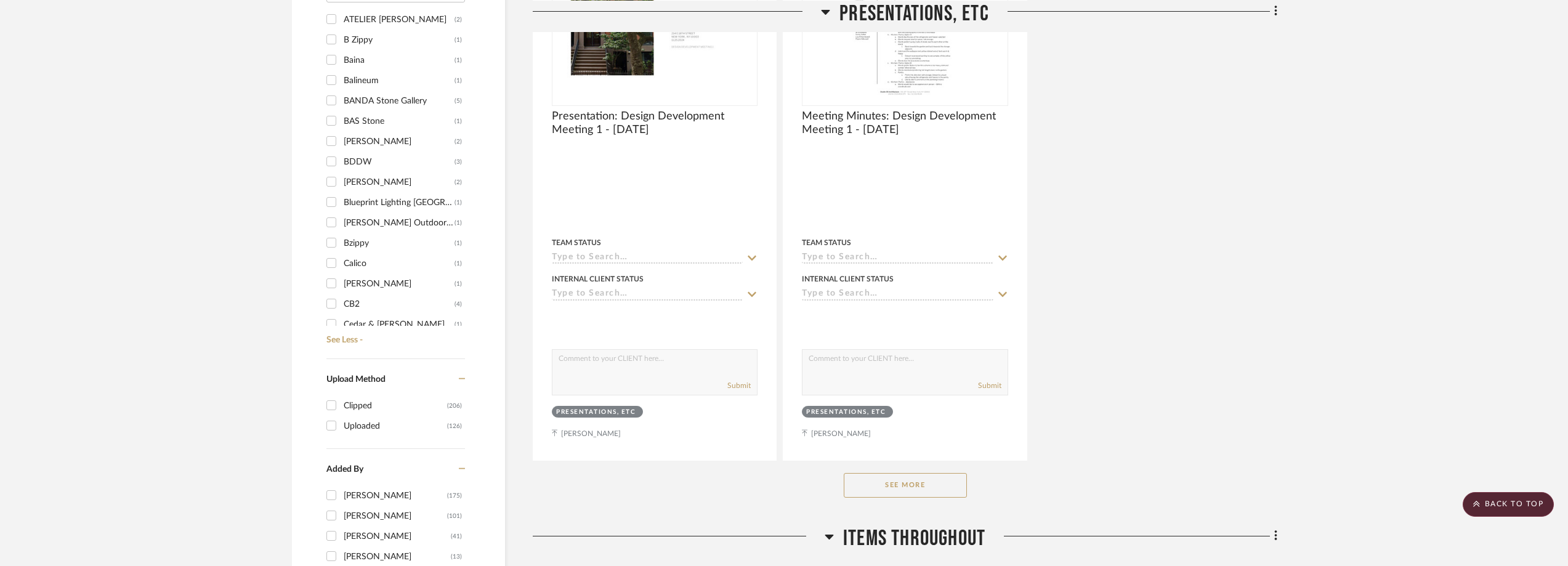
click at [353, 160] on div "BDDW" at bounding box center [399, 161] width 111 height 20
click at [341, 160] on input "BDDW (3)" at bounding box center [331, 161] width 20 height 20
checkbox input "true"
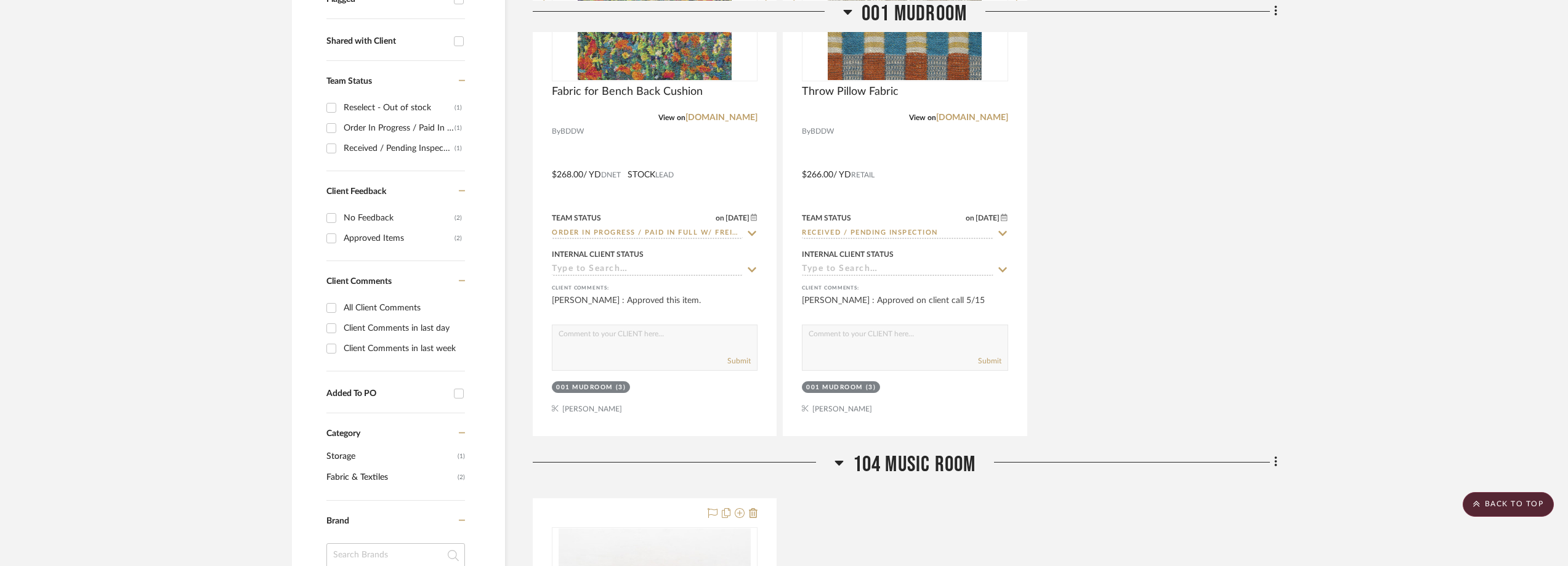
scroll to position [382, 0]
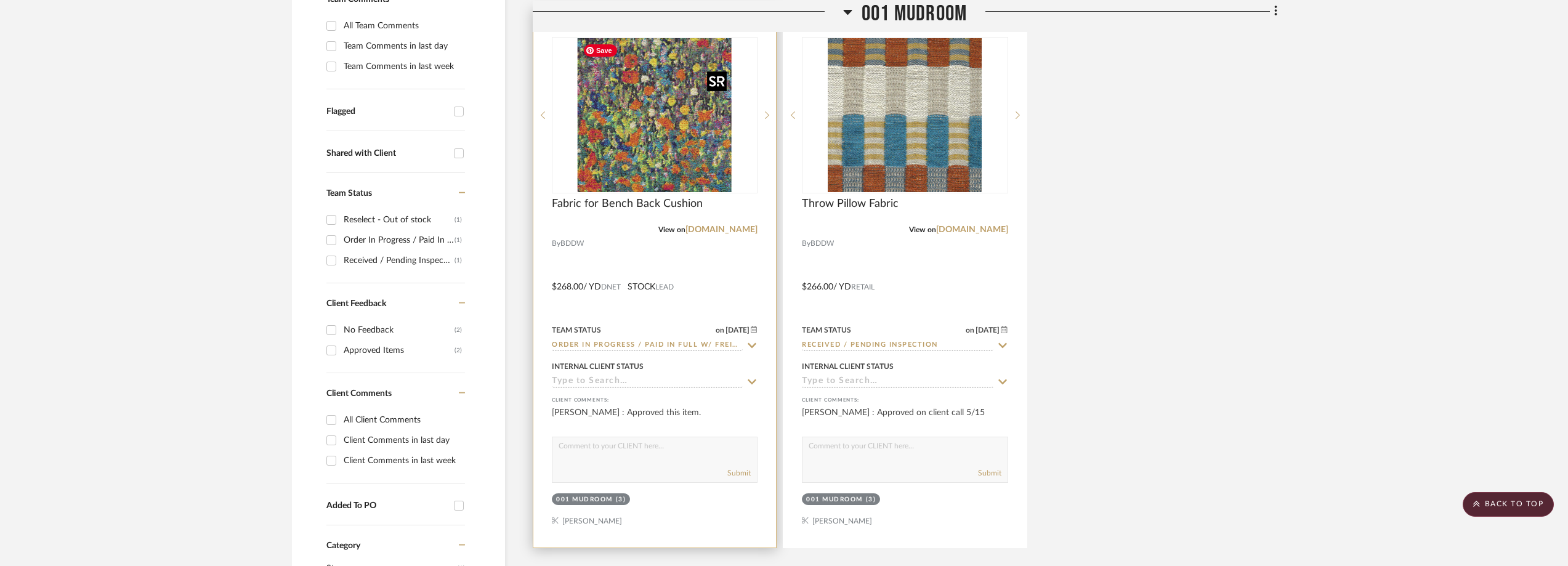
click at [612, 146] on img "0" at bounding box center [654, 115] width 154 height 154
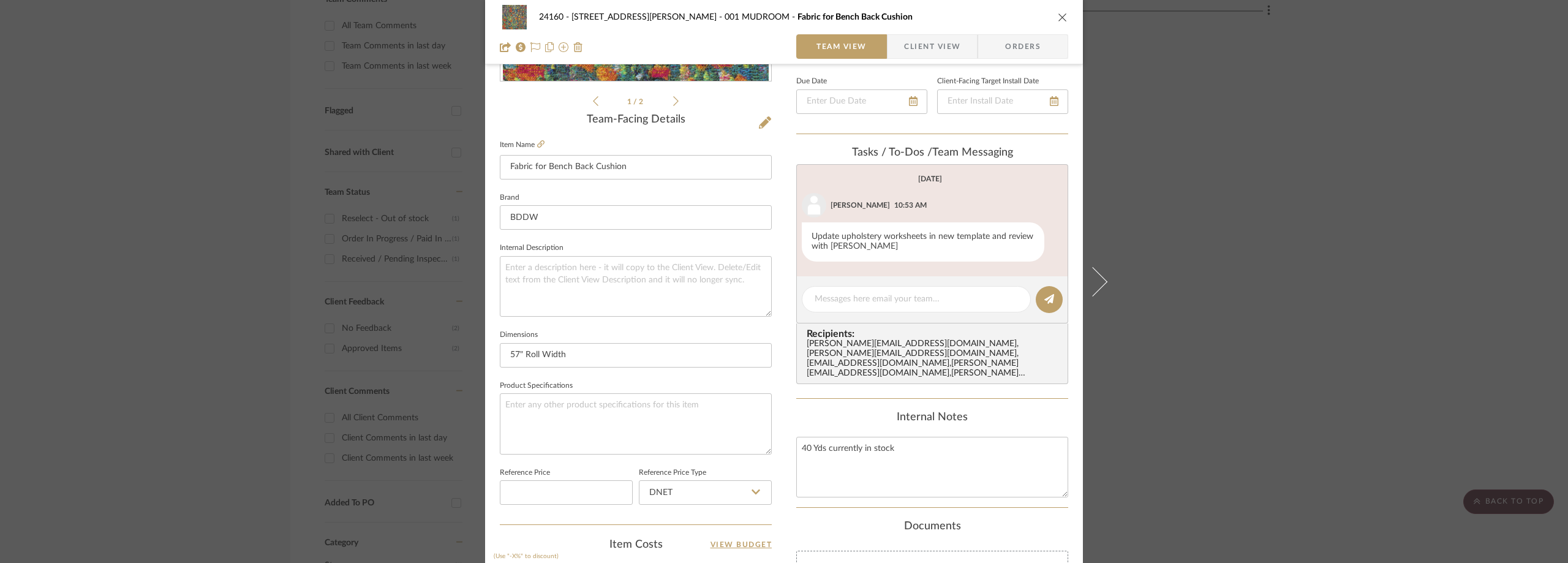
scroll to position [428, 0]
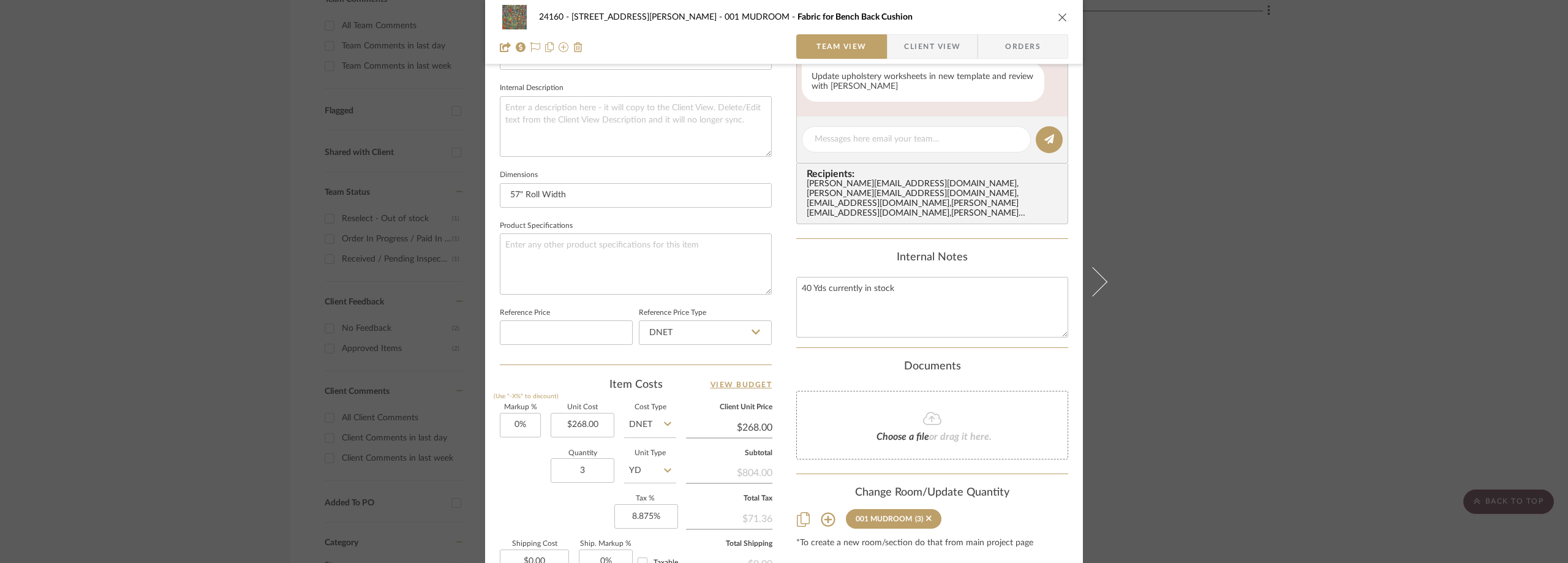
click at [1320, 312] on div "24160 - 214 E 18th Street - Satow Elliot 001 MUDROOM Fabric for Bench Back Cush…" at bounding box center [784, 281] width 1568 height 563
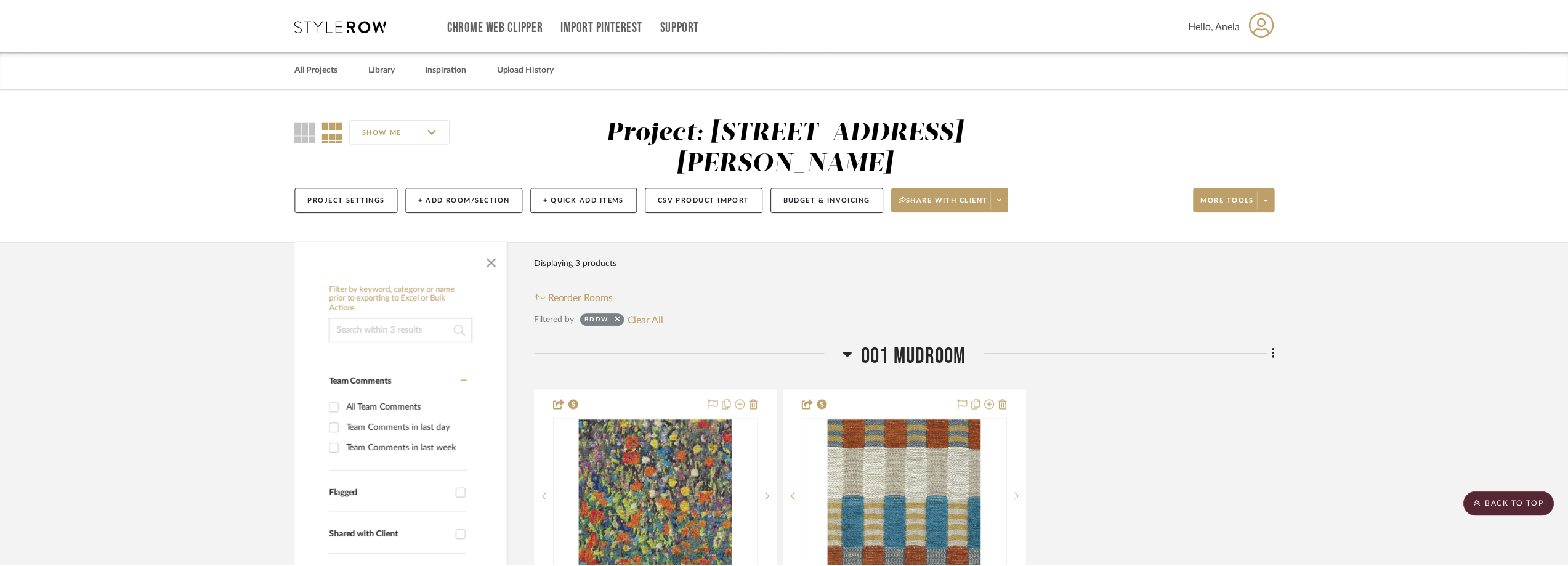
scroll to position [382, 0]
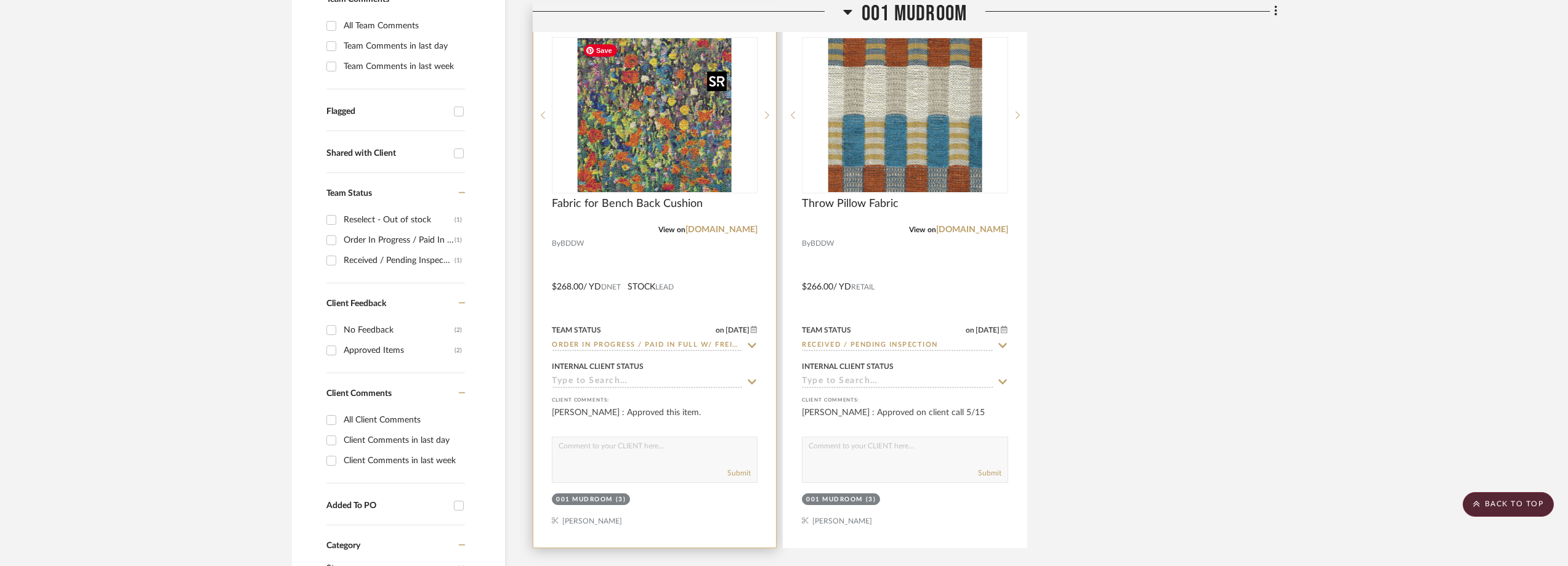
click at [676, 150] on img "0" at bounding box center [654, 115] width 154 height 154
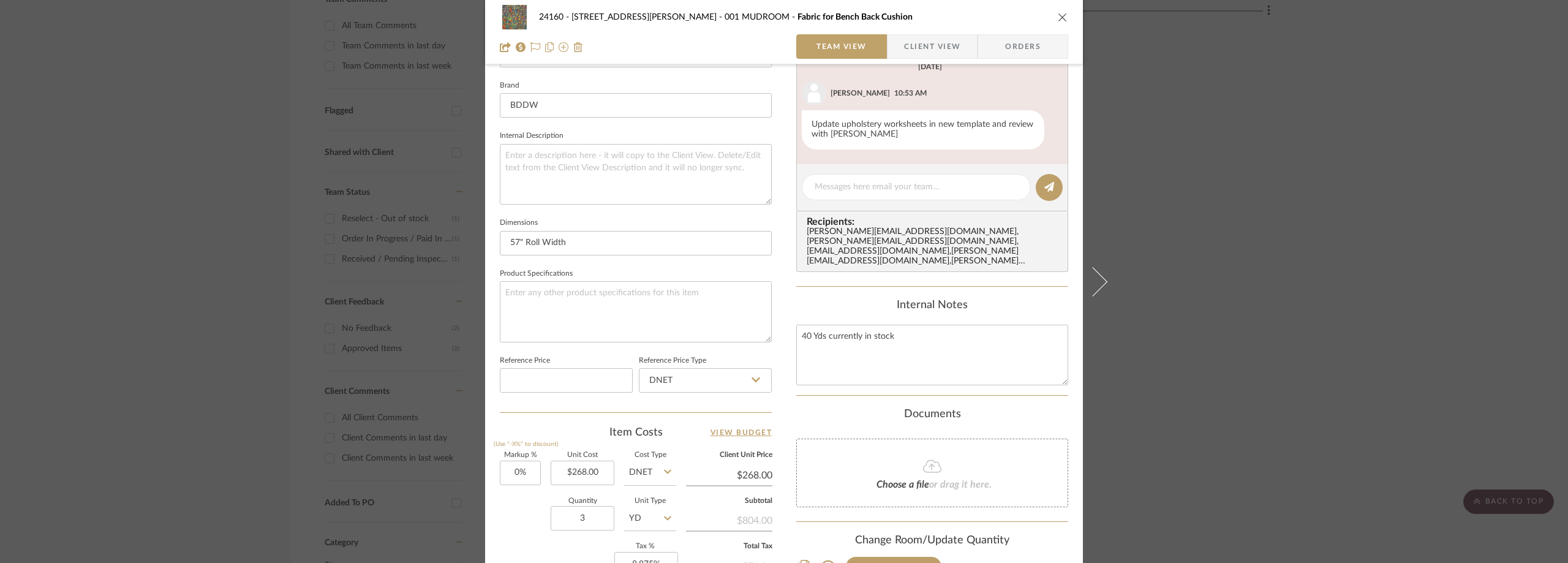
scroll to position [272, 0]
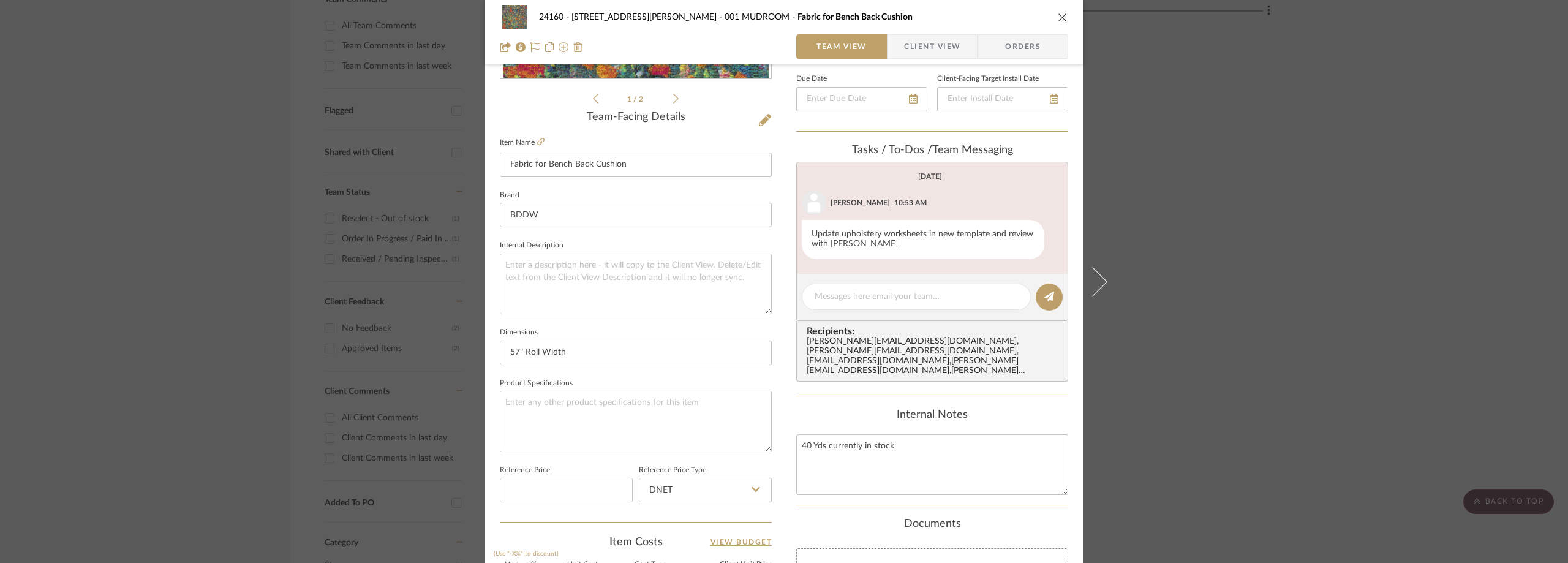
click at [1224, 248] on div "24160 - 214 E 18th Street - Satow Elliot 001 MUDROOM Fabric for Bench Back Cush…" at bounding box center [784, 281] width 1568 height 563
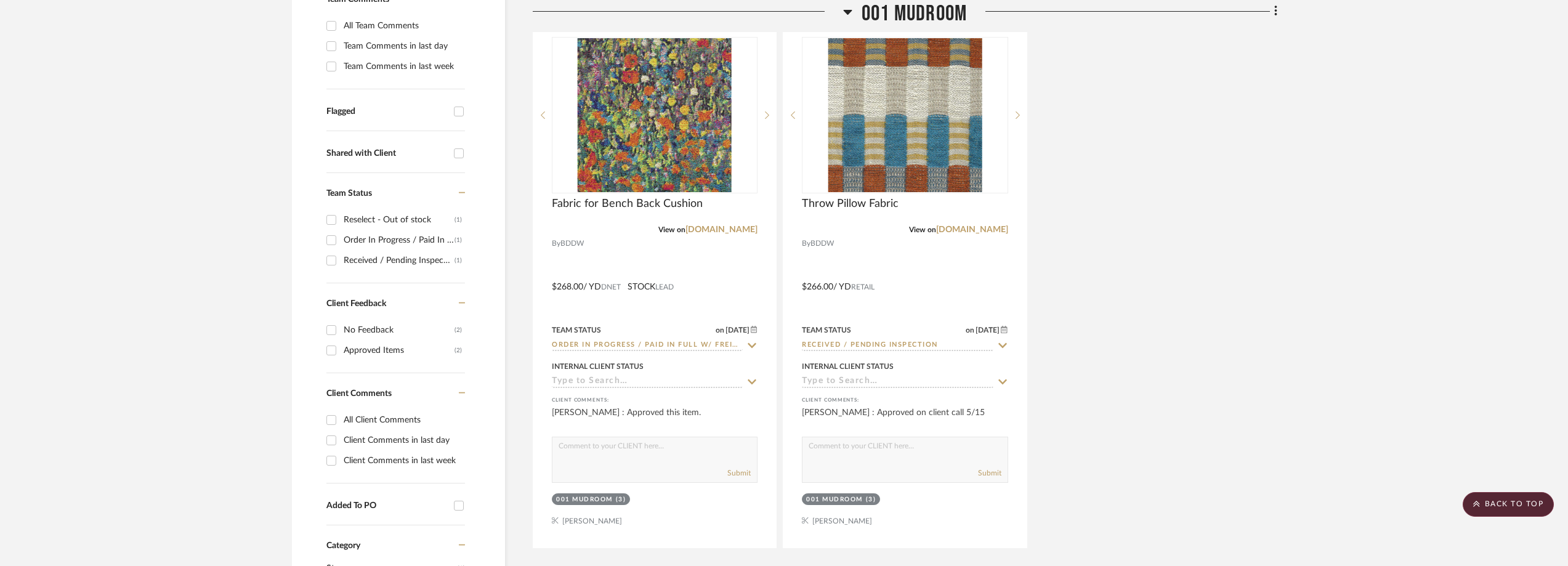
scroll to position [0, 0]
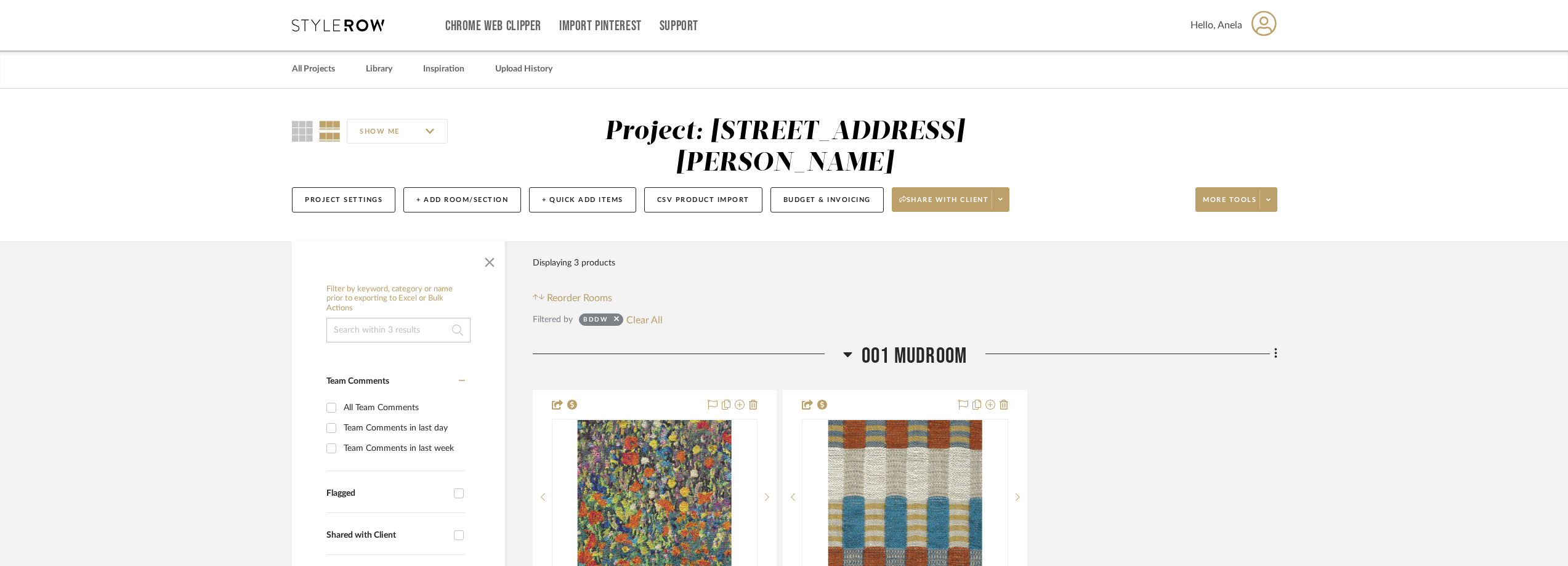
click at [359, 22] on icon at bounding box center [338, 25] width 92 height 12
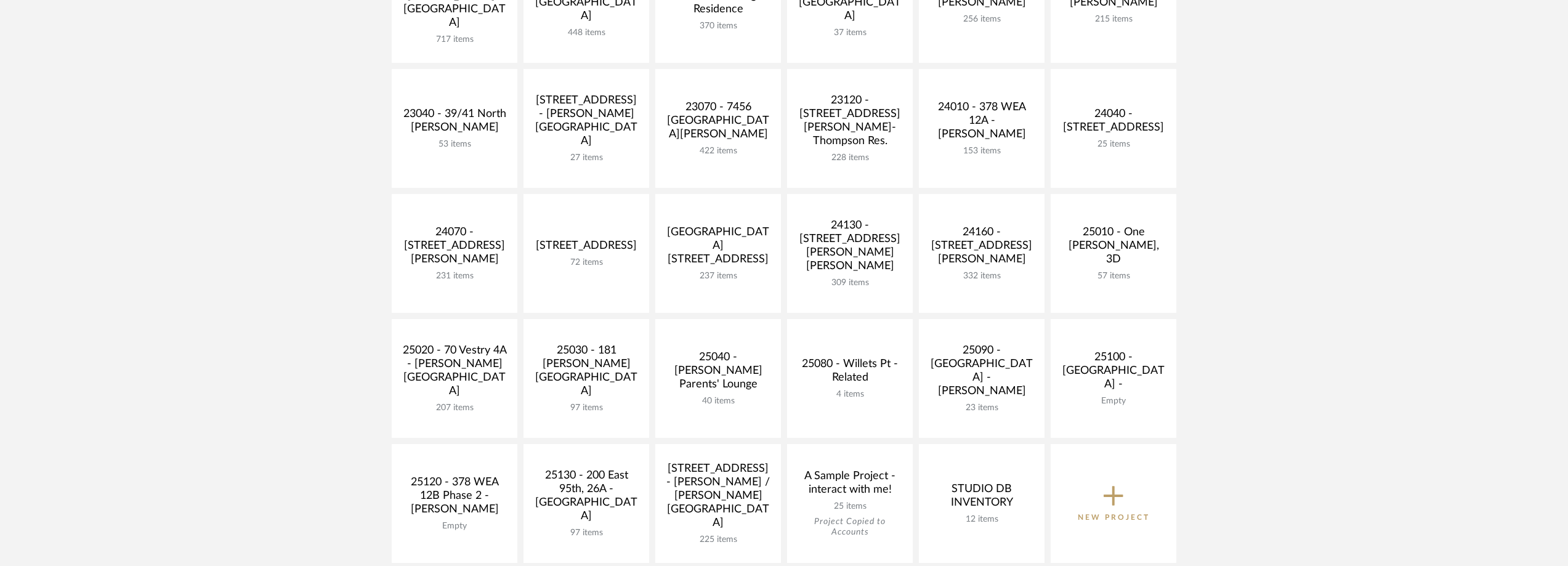
scroll to position [431, 0]
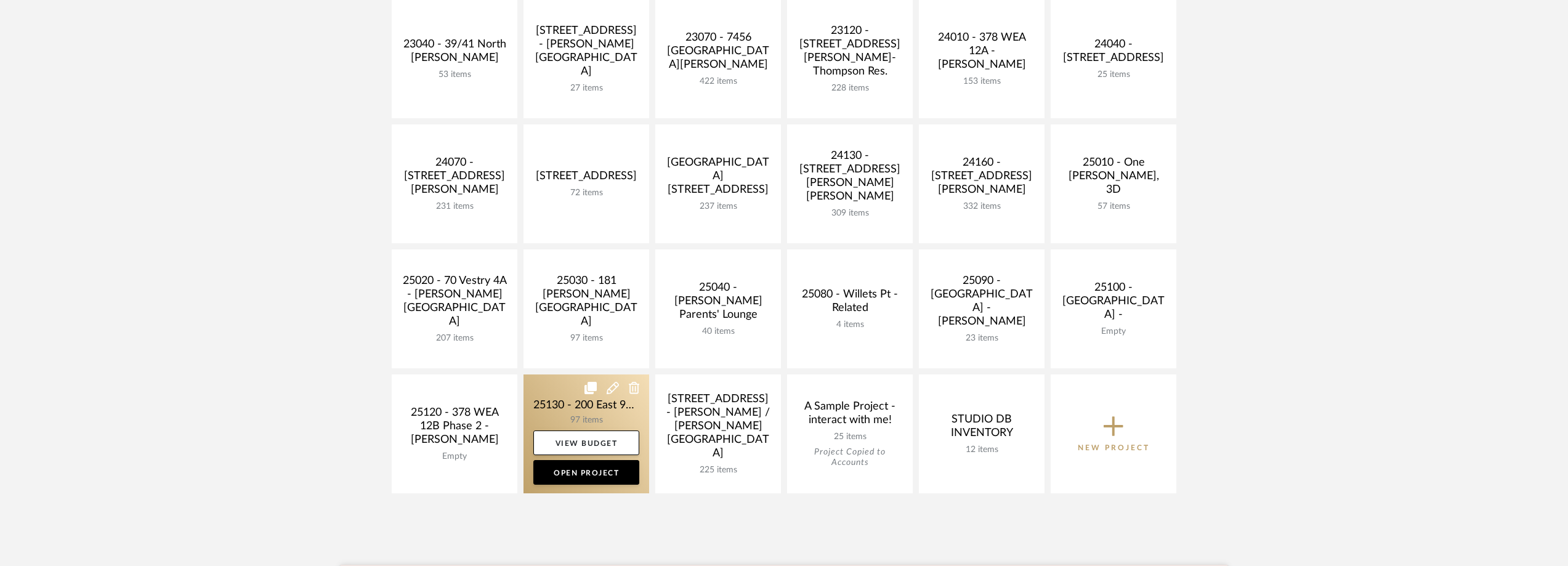
click at [550, 409] on link at bounding box center [586, 433] width 126 height 119
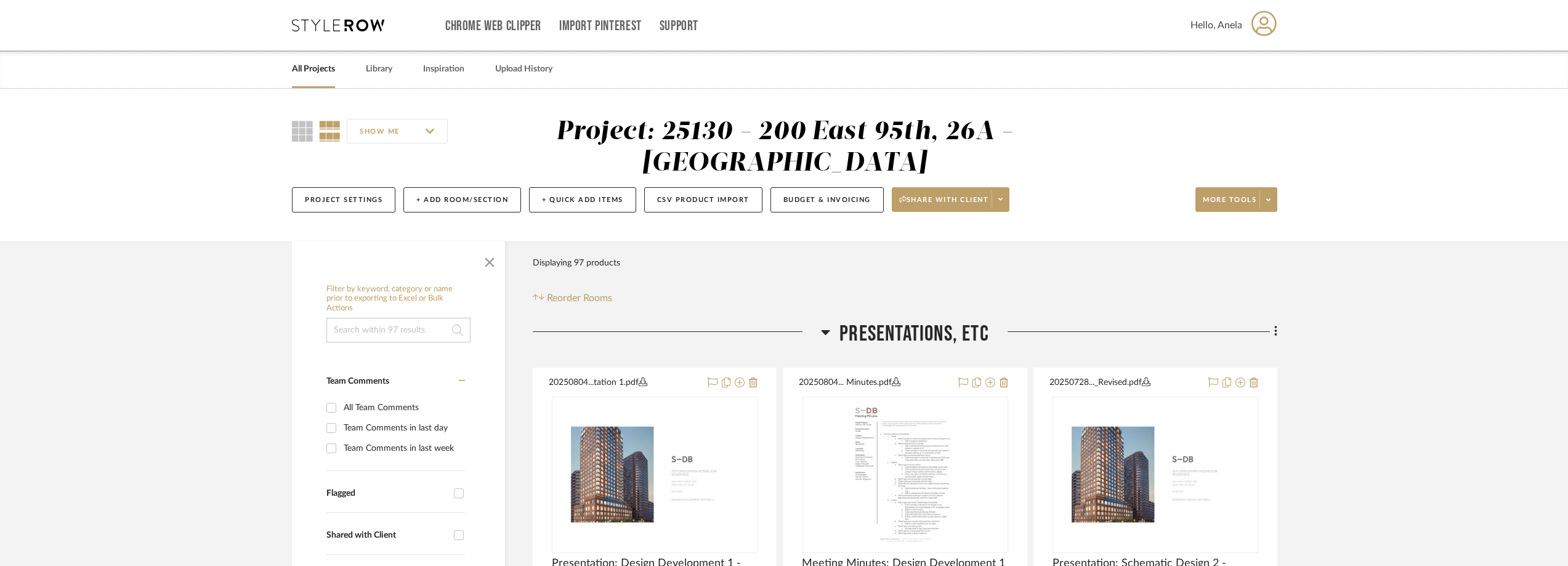
scroll to position [308, 0]
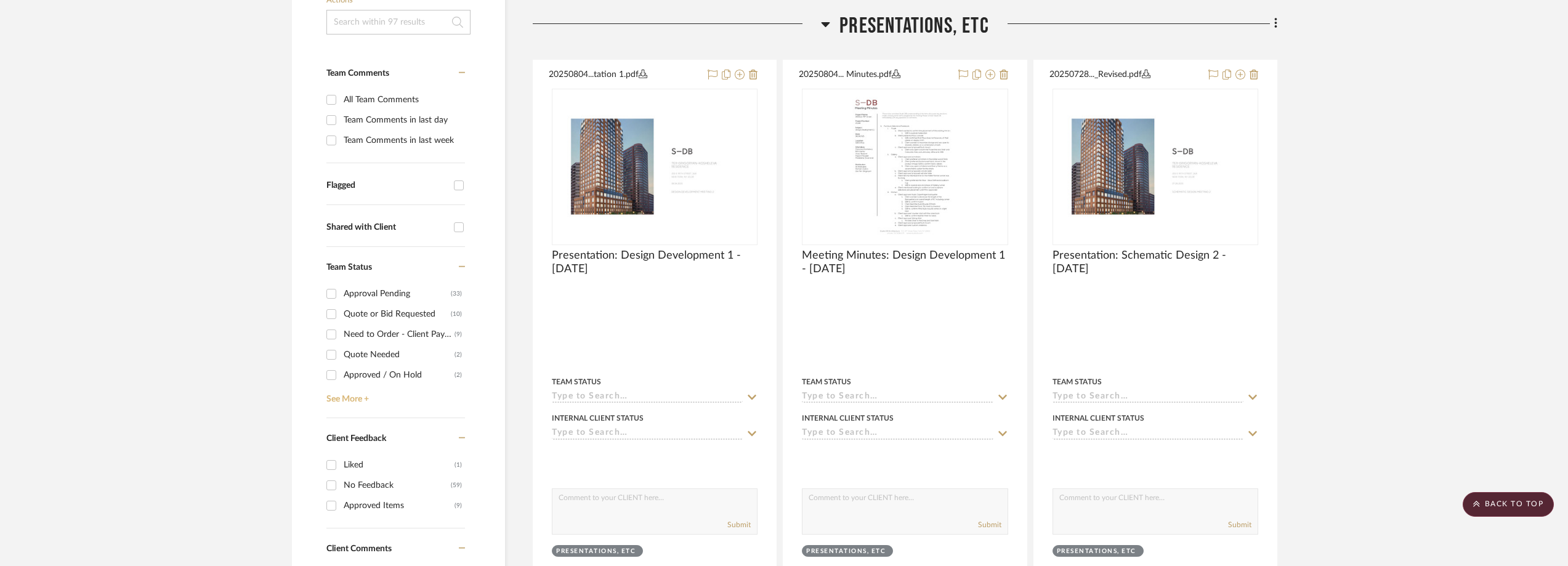
click at [355, 395] on link "See More +" at bounding box center [394, 395] width 141 height 20
click at [377, 321] on div "Need to Order - Client Payment Received" at bounding box center [399, 319] width 111 height 20
click at [341, 321] on input "Need to Order - Client Payment Received (9)" at bounding box center [331, 319] width 20 height 20
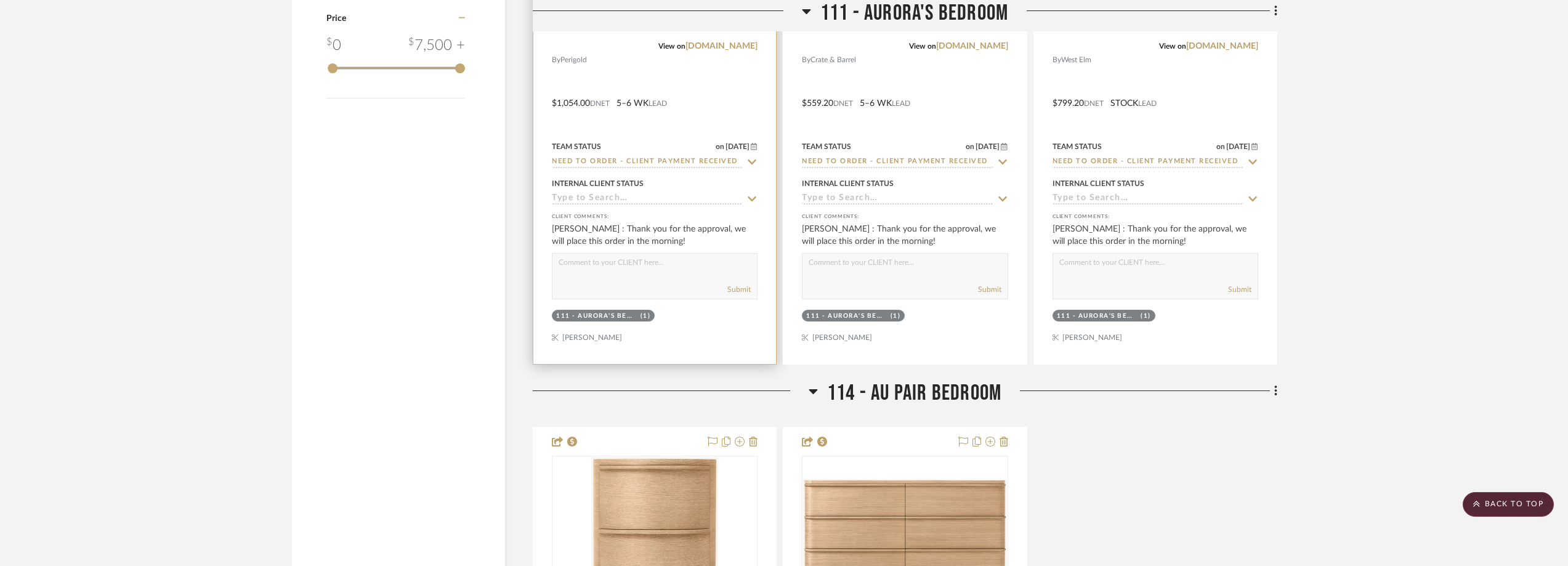
scroll to position [1574, 0]
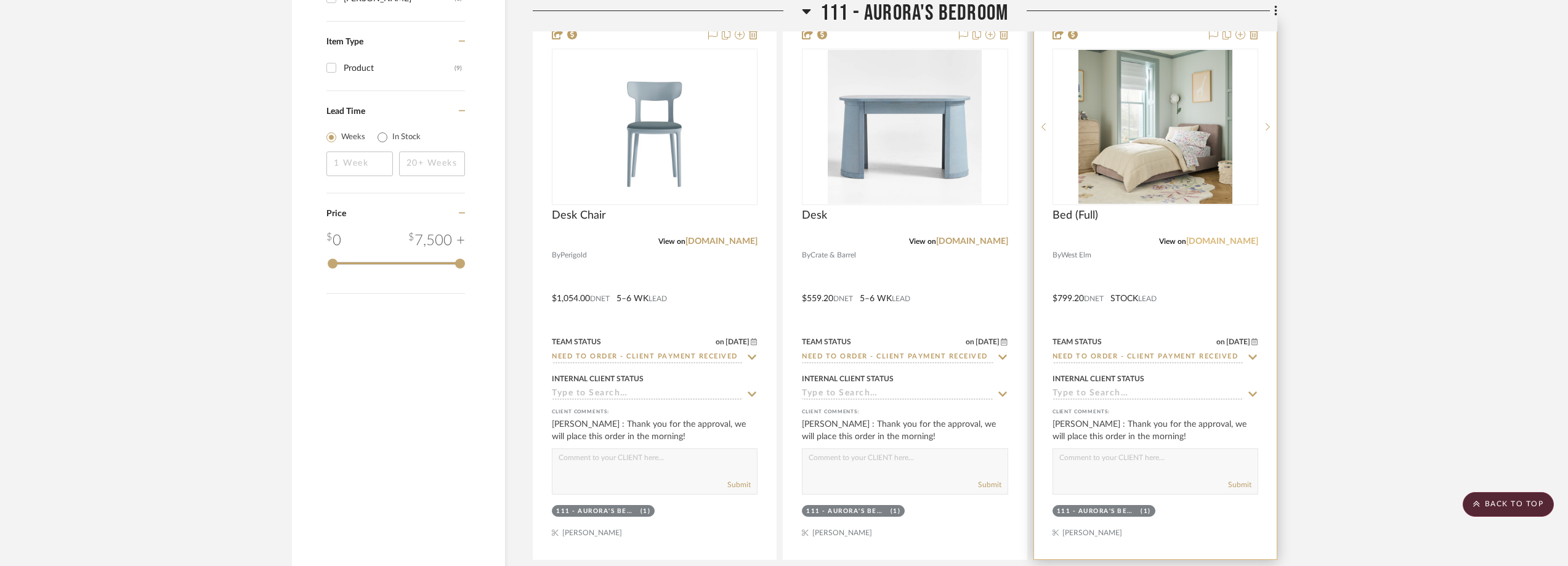
click at [1222, 243] on link "[DOMAIN_NAME]" at bounding box center [1222, 241] width 72 height 9
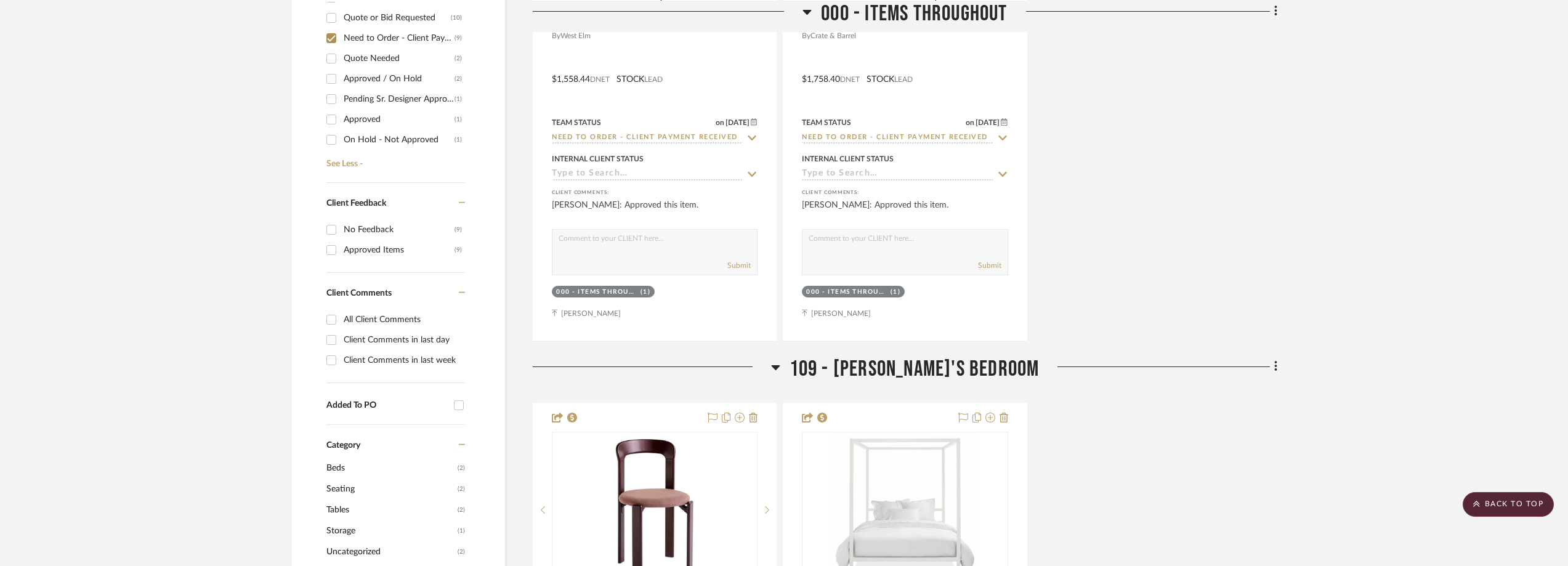
scroll to position [282, 0]
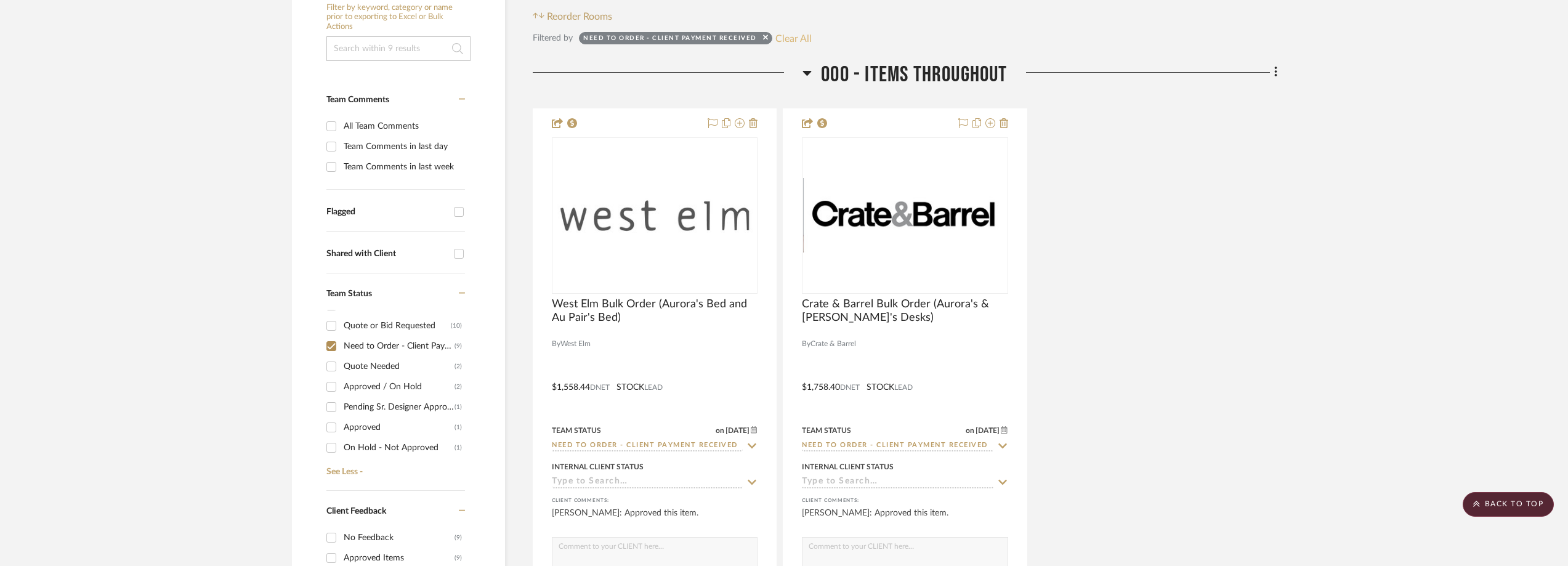
click at [788, 39] on button "Clear All" at bounding box center [794, 38] width 36 height 16
checkbox input "false"
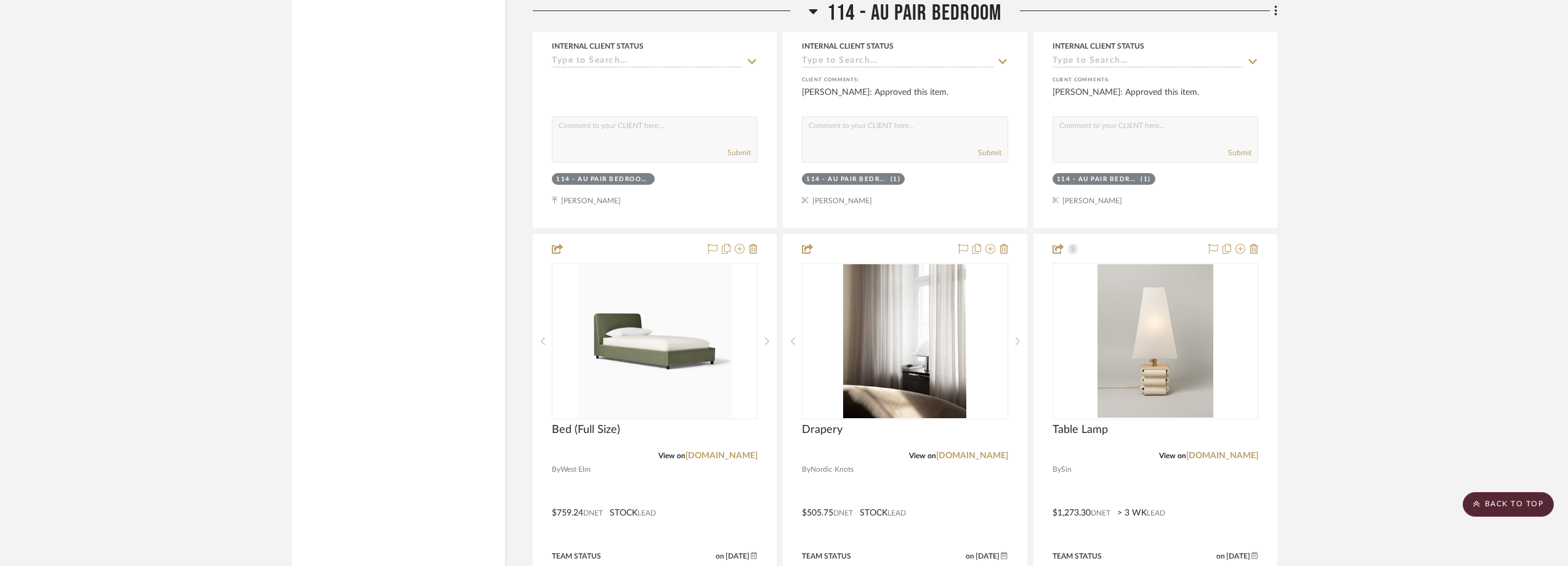
scroll to position [17008, 0]
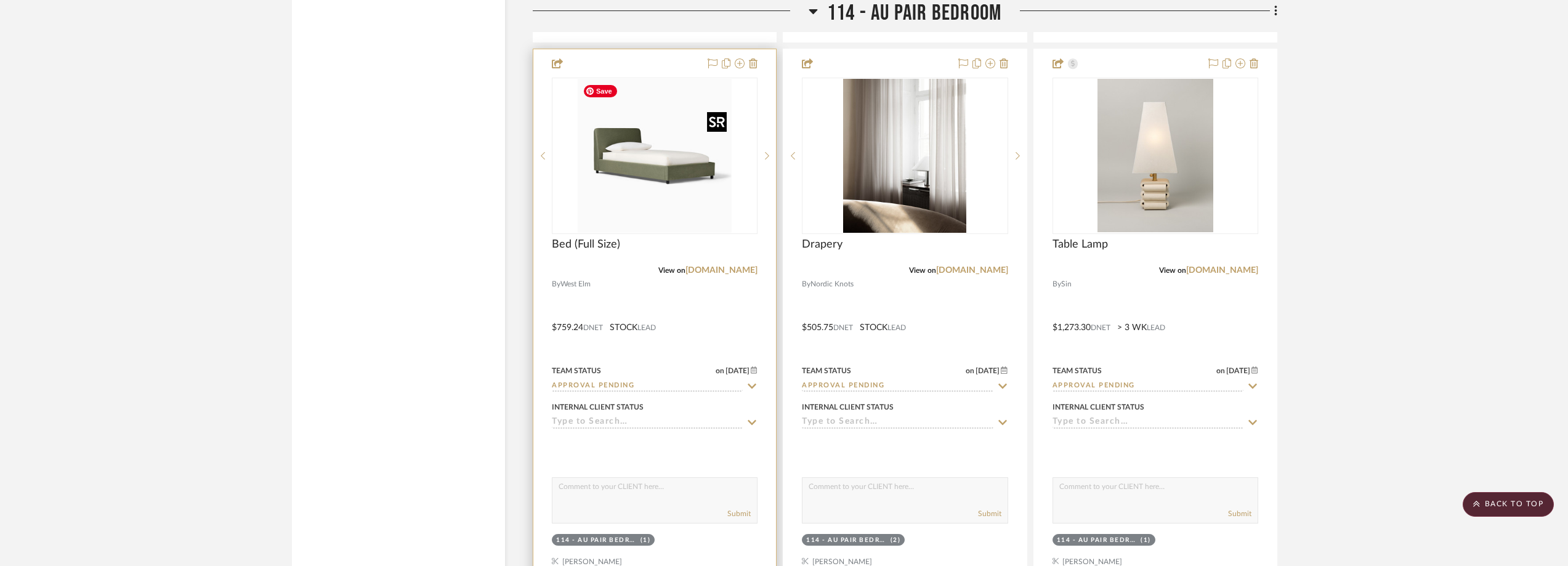
click at [0, 0] on img at bounding box center [0, 0] width 0 height 0
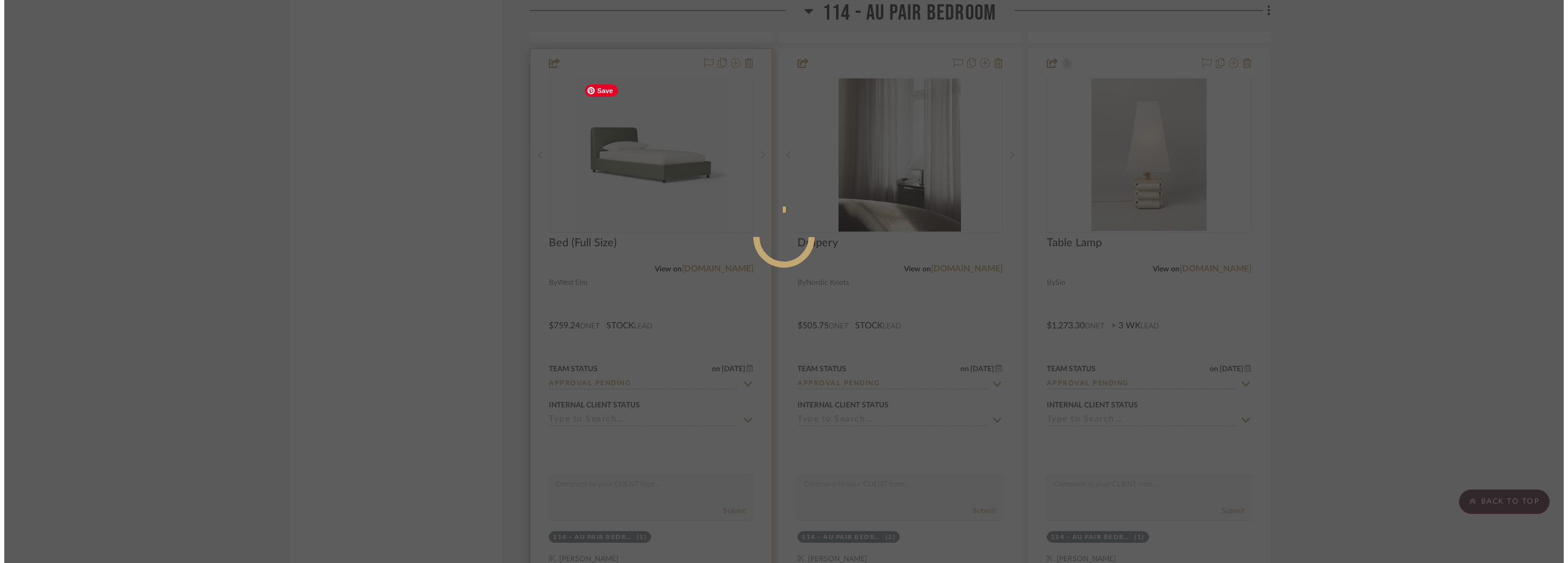
scroll to position [0, 0]
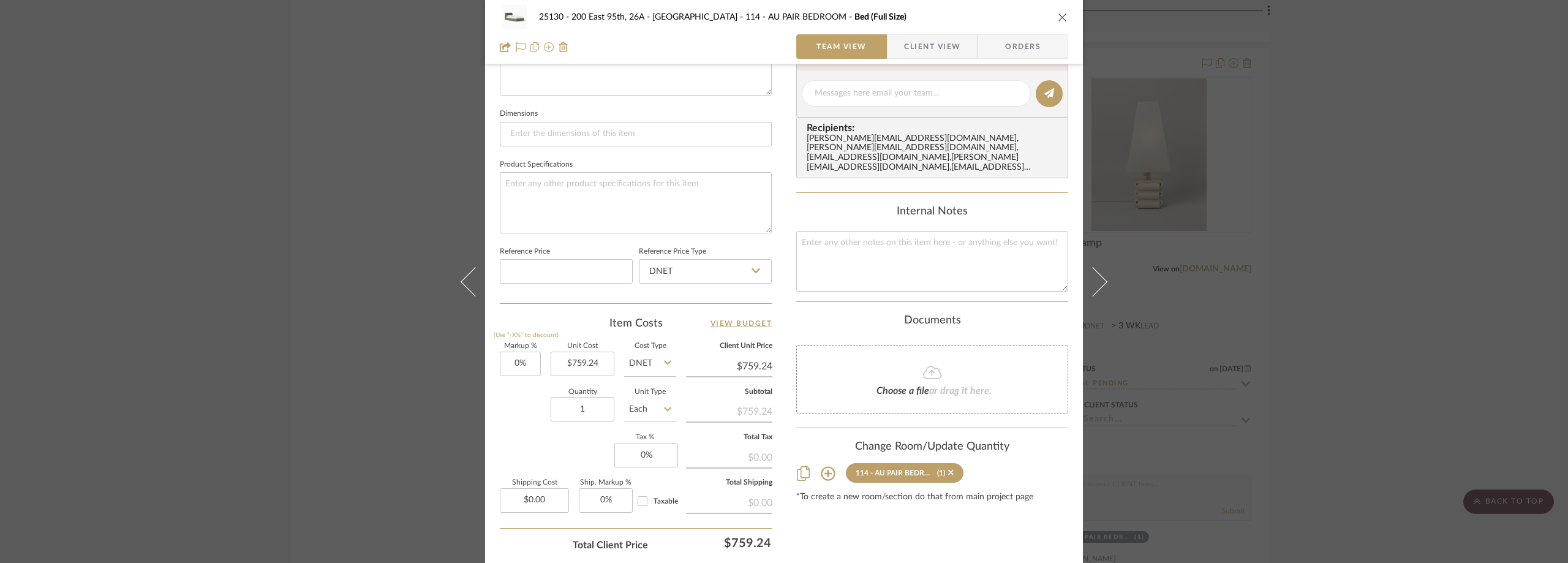
click at [906, 48] on span "Client View" at bounding box center [933, 46] width 57 height 25
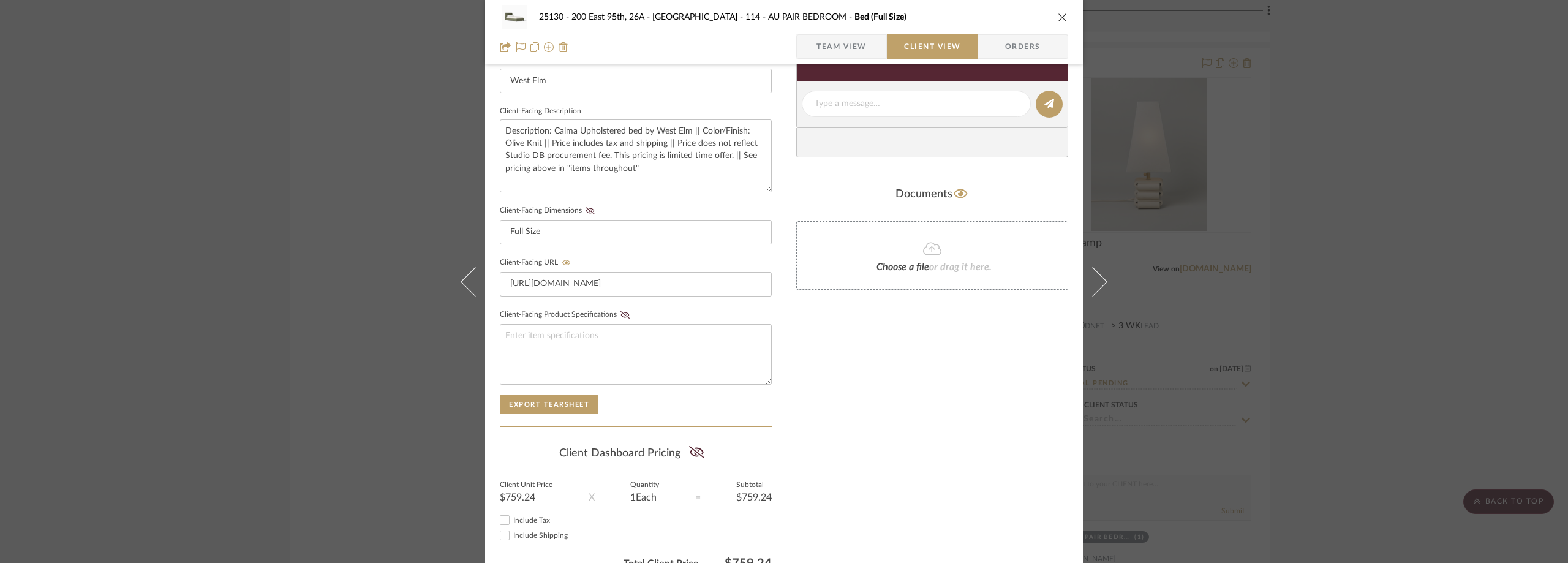
scroll to position [466, 0]
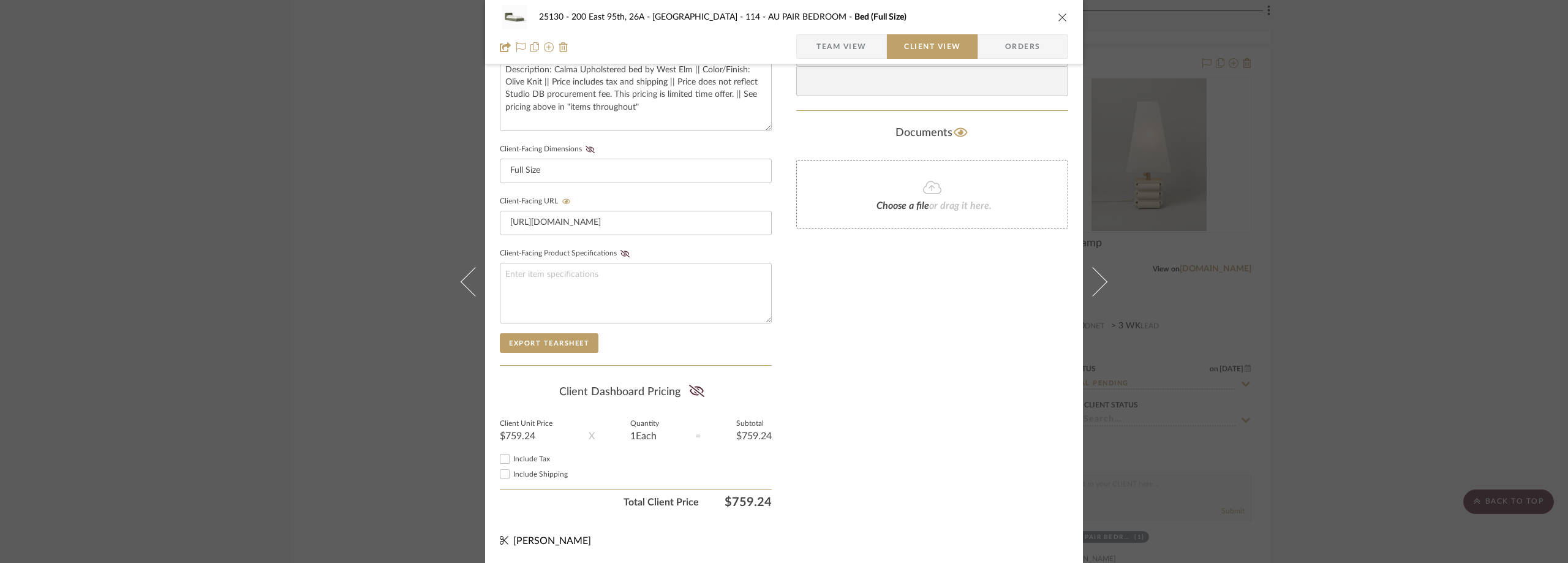
click at [530, 458] on span "Include Tax" at bounding box center [532, 458] width 37 height 8
click at [512, 458] on input "Include Tax" at bounding box center [504, 458] width 15 height 15
checkbox input "false"
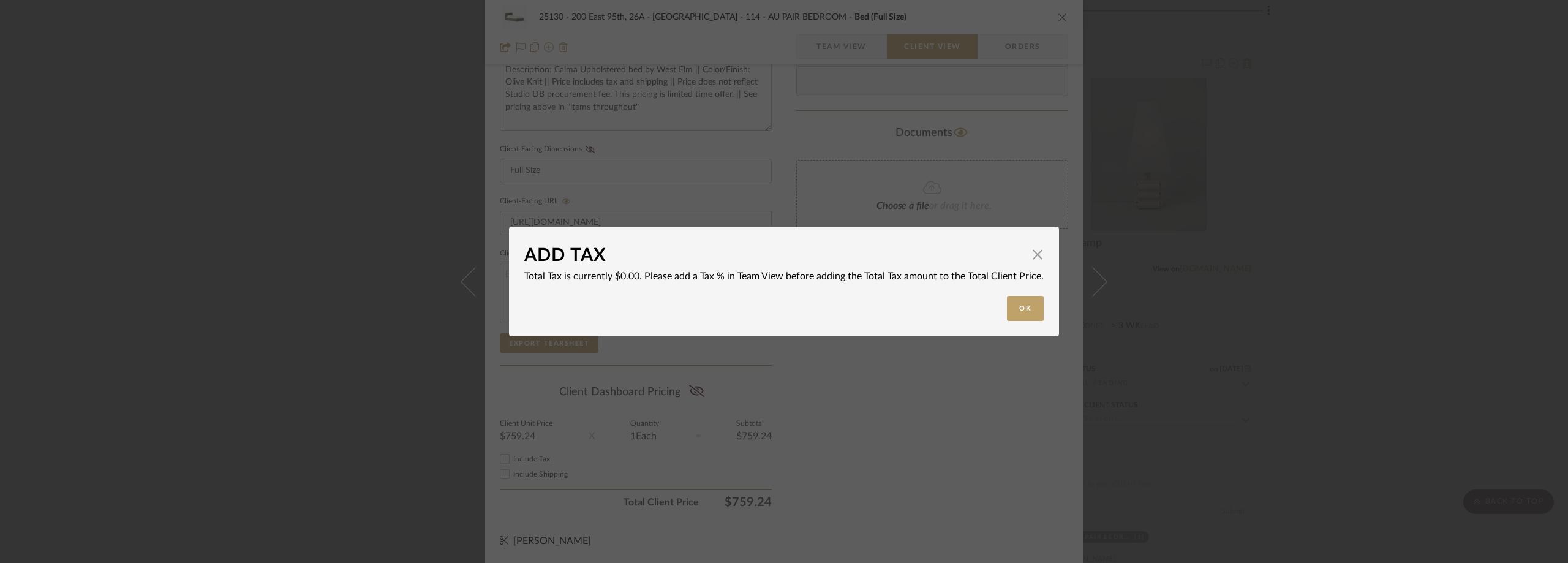
click at [832, 411] on div "ADD TAX × Total Tax is currently $0.00. Please add a Tax % in Team View before …" at bounding box center [784, 281] width 1568 height 563
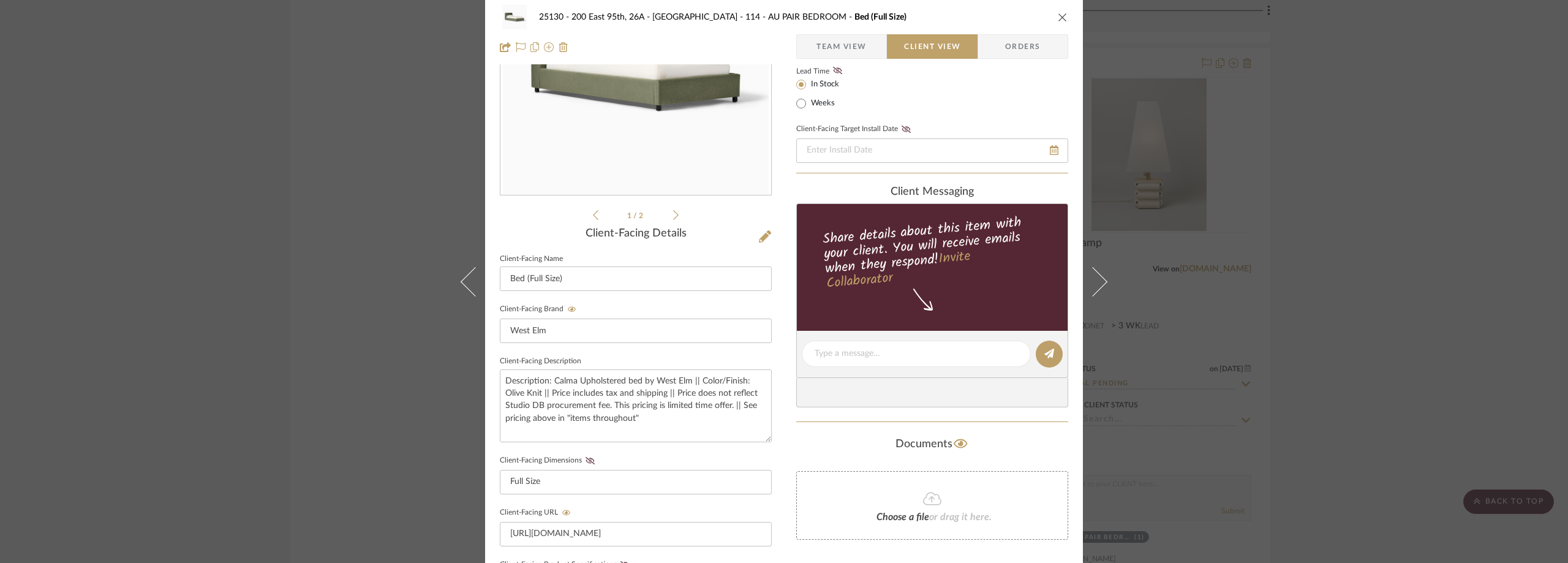
scroll to position [0, 0]
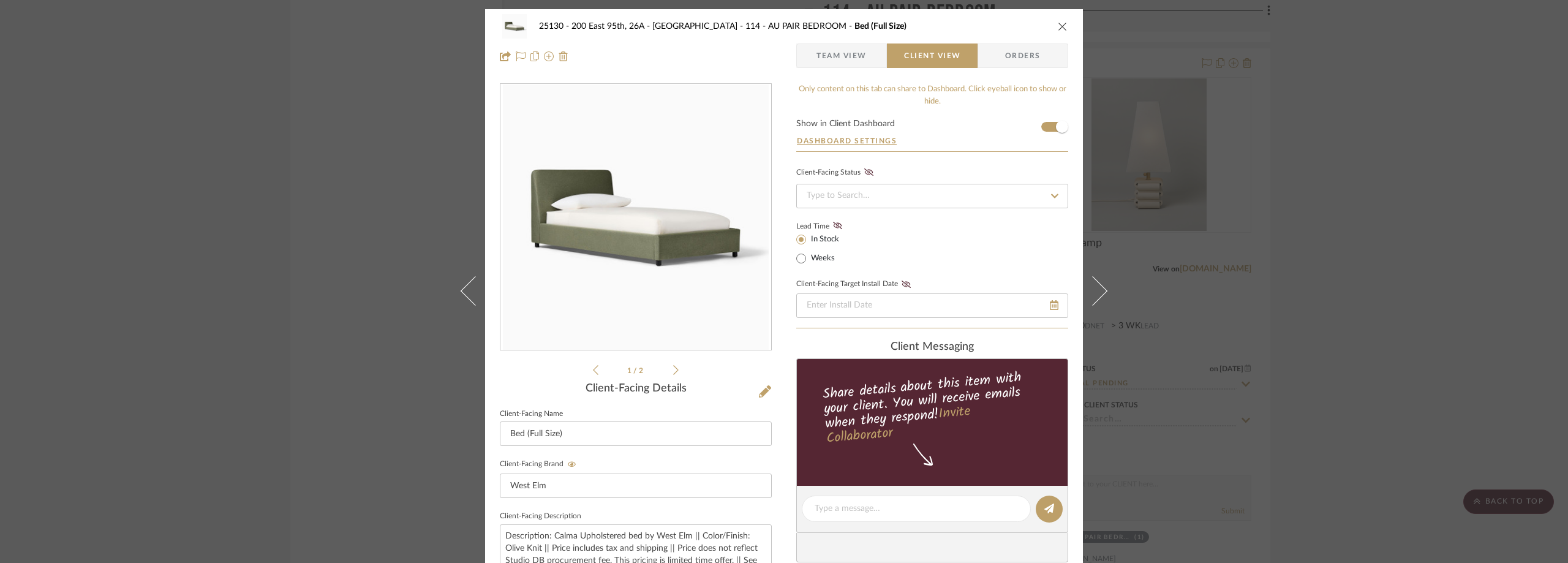
click at [1347, 213] on div "25130 - 200 East 95th, 26A - Kosheleva 114 - AU PAIR BEDROOM Bed (Full Size) Te…" at bounding box center [784, 281] width 1568 height 563
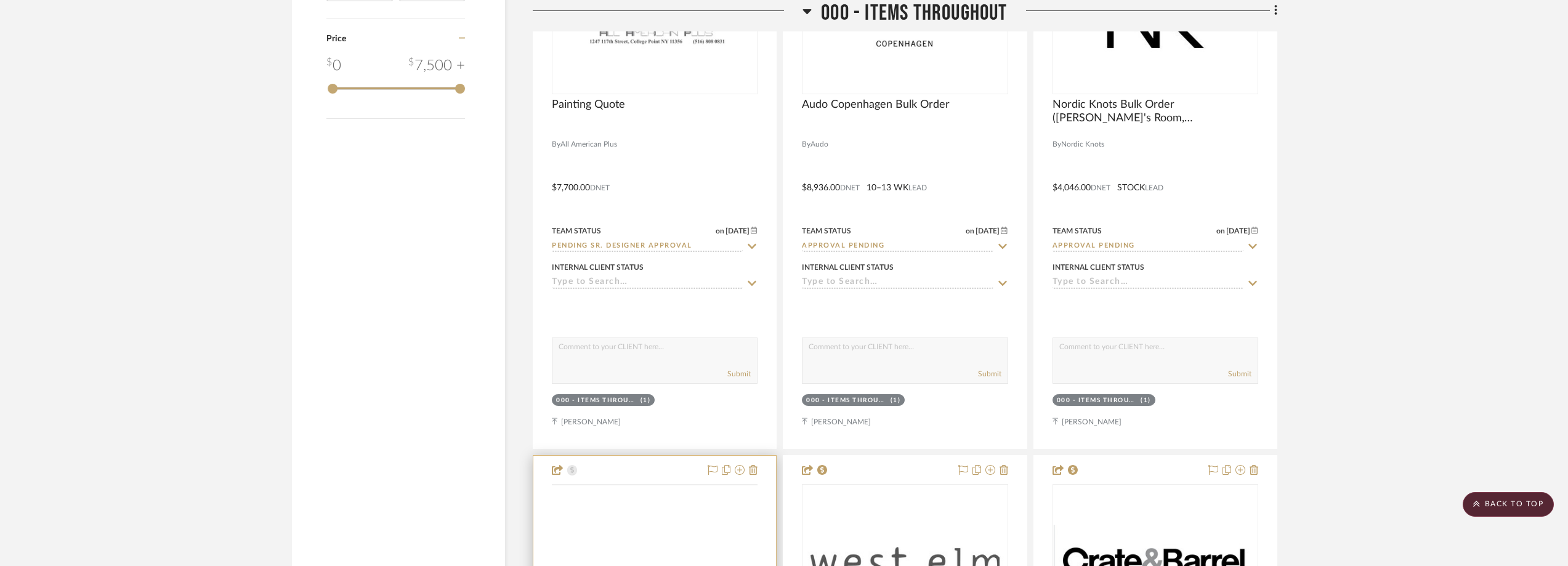
scroll to position [2585, 0]
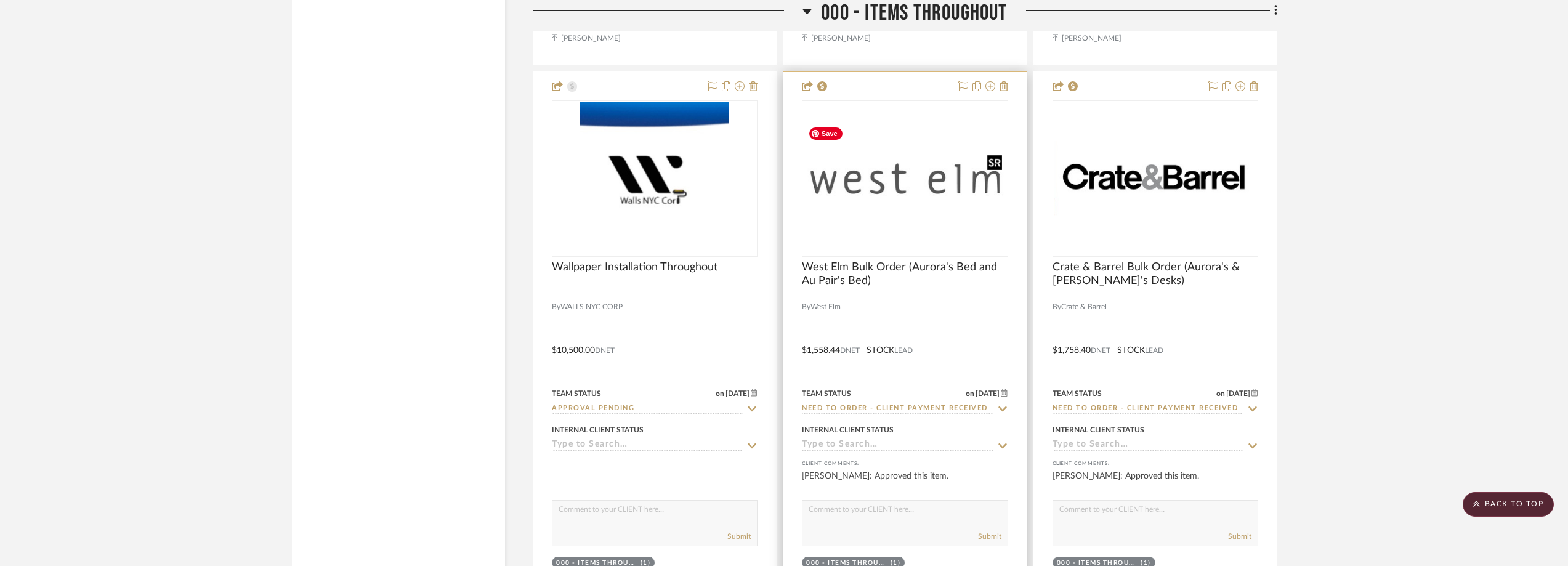
click at [891, 202] on img "0" at bounding box center [905, 178] width 203 height 115
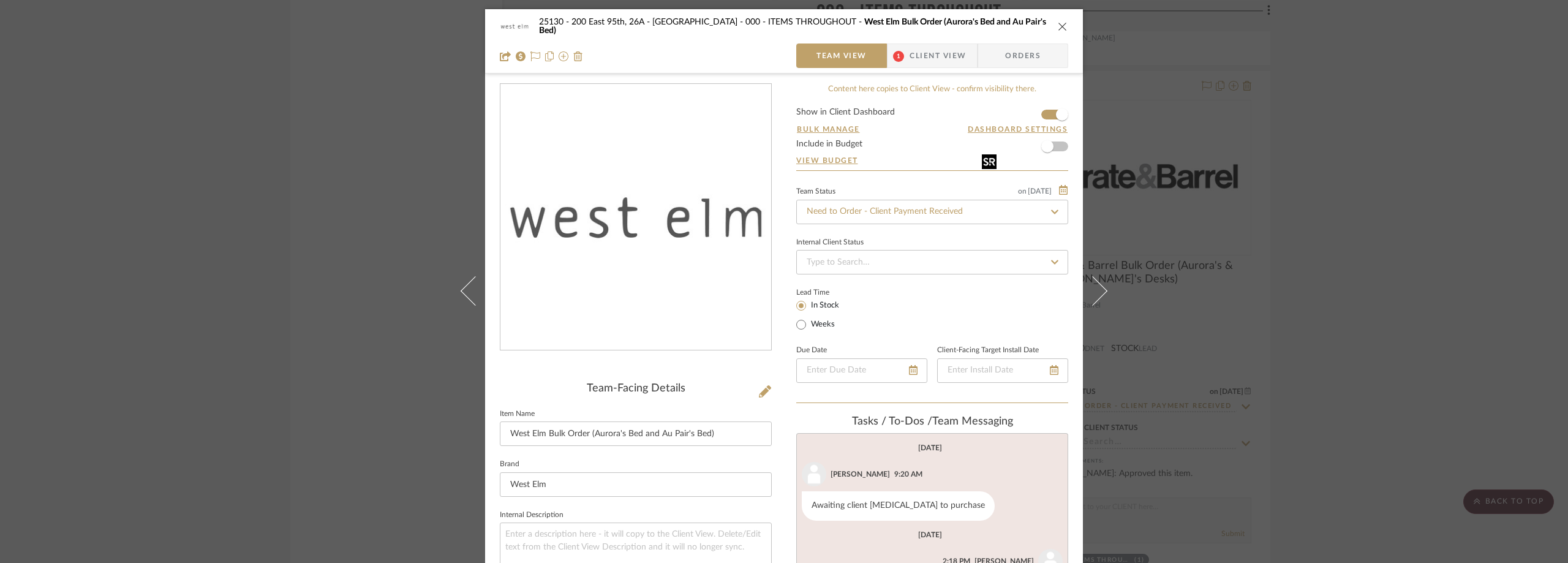
scroll to position [306, 0]
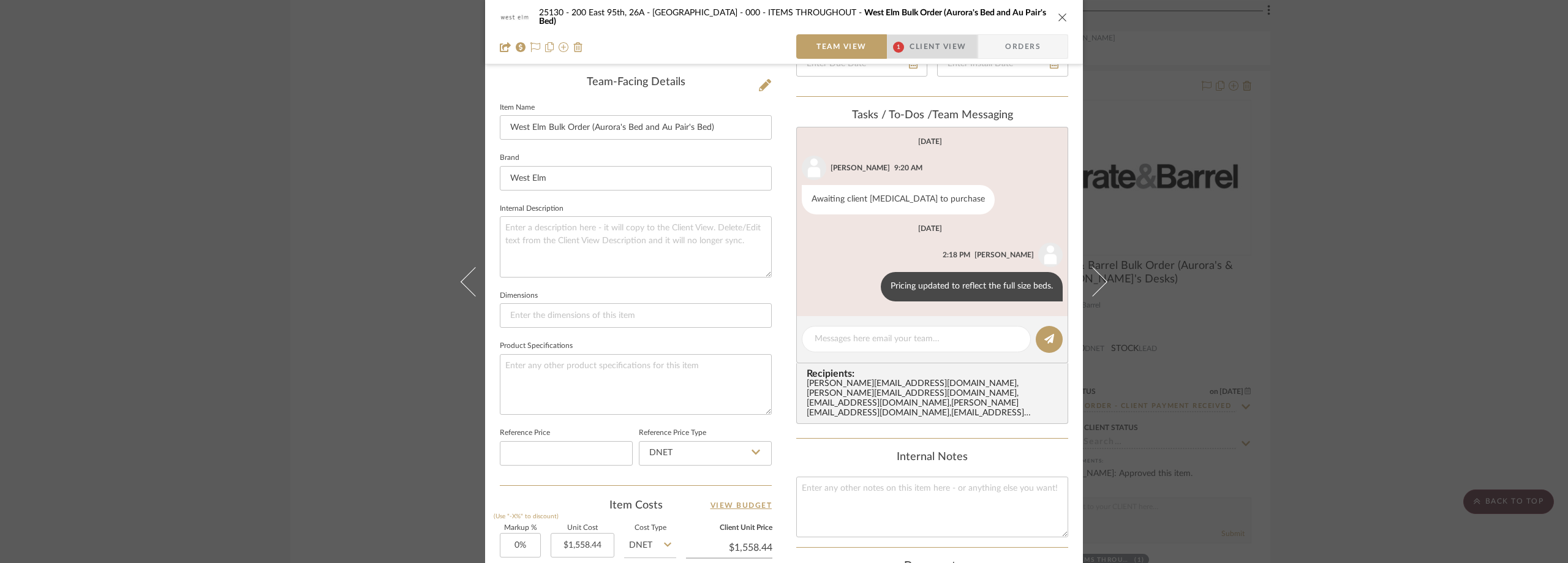
click at [904, 56] on span "1" at bounding box center [898, 46] width 22 height 25
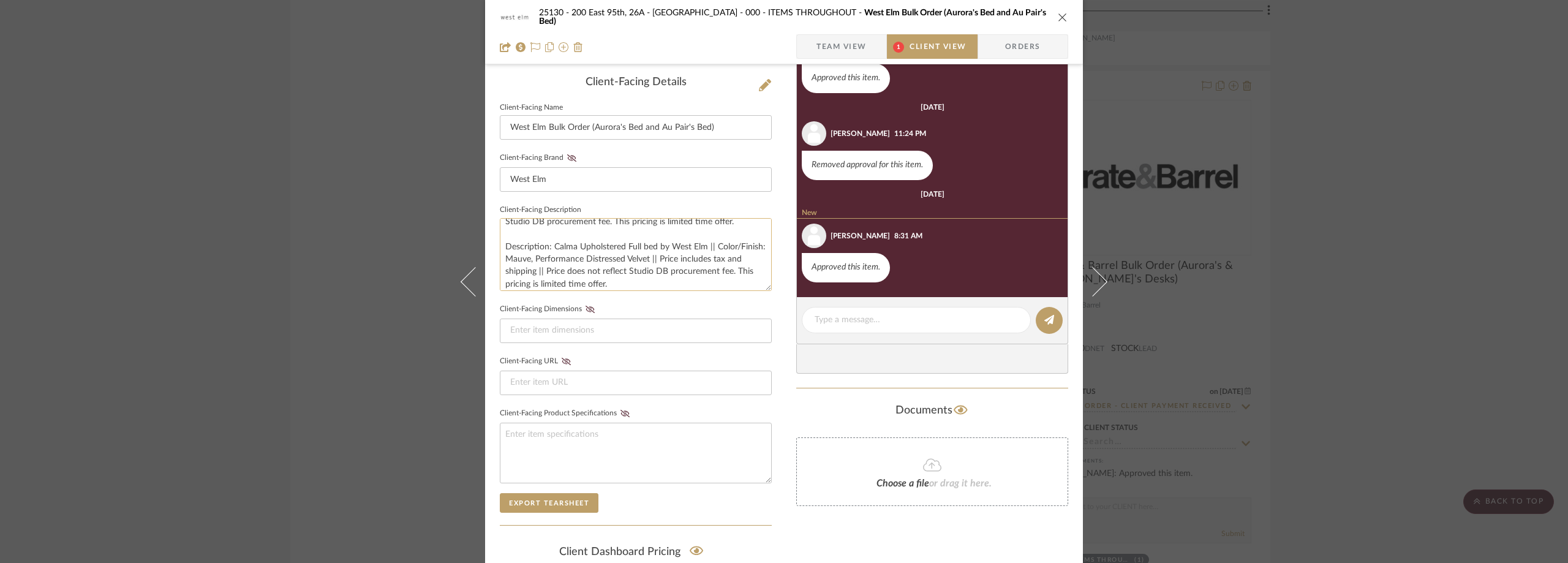
scroll to position [50, 0]
click at [302, 286] on div "25130 - 200 East 95th, 26A - Kosheleva 000 - ITEMS THROUGHOUT West Elm Bulk Ord…" at bounding box center [784, 281] width 1568 height 563
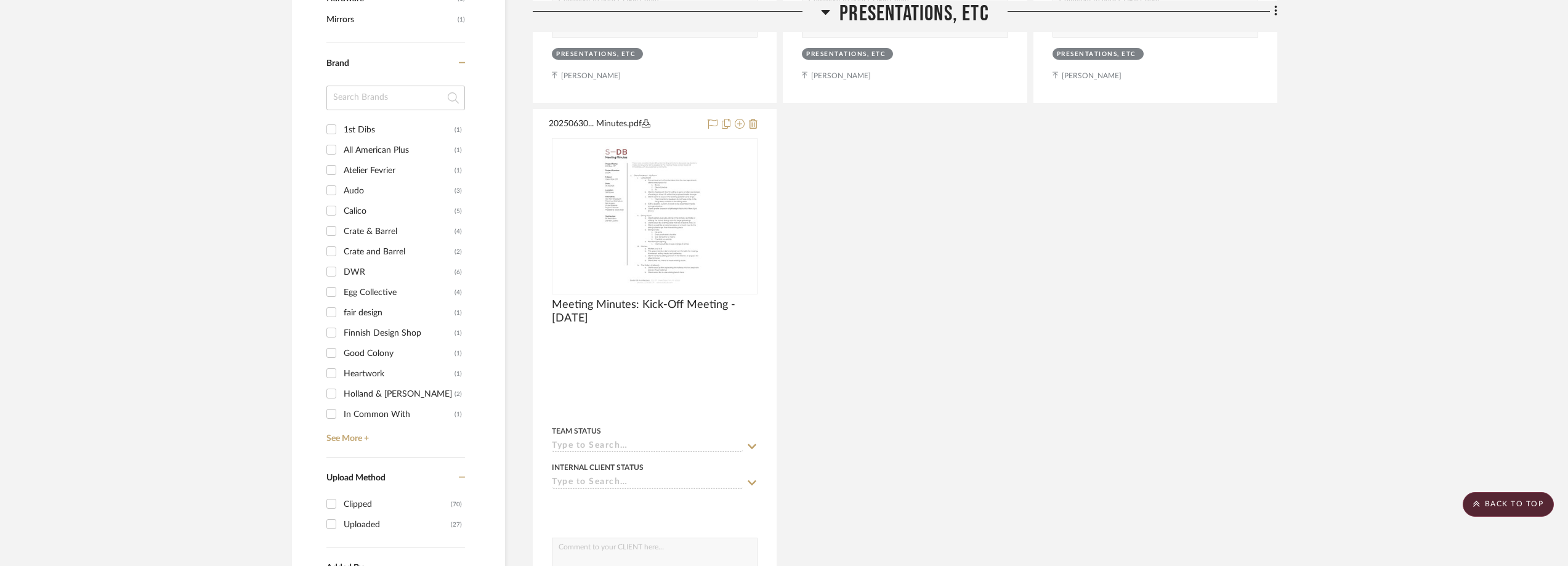
scroll to position [1231, 0]
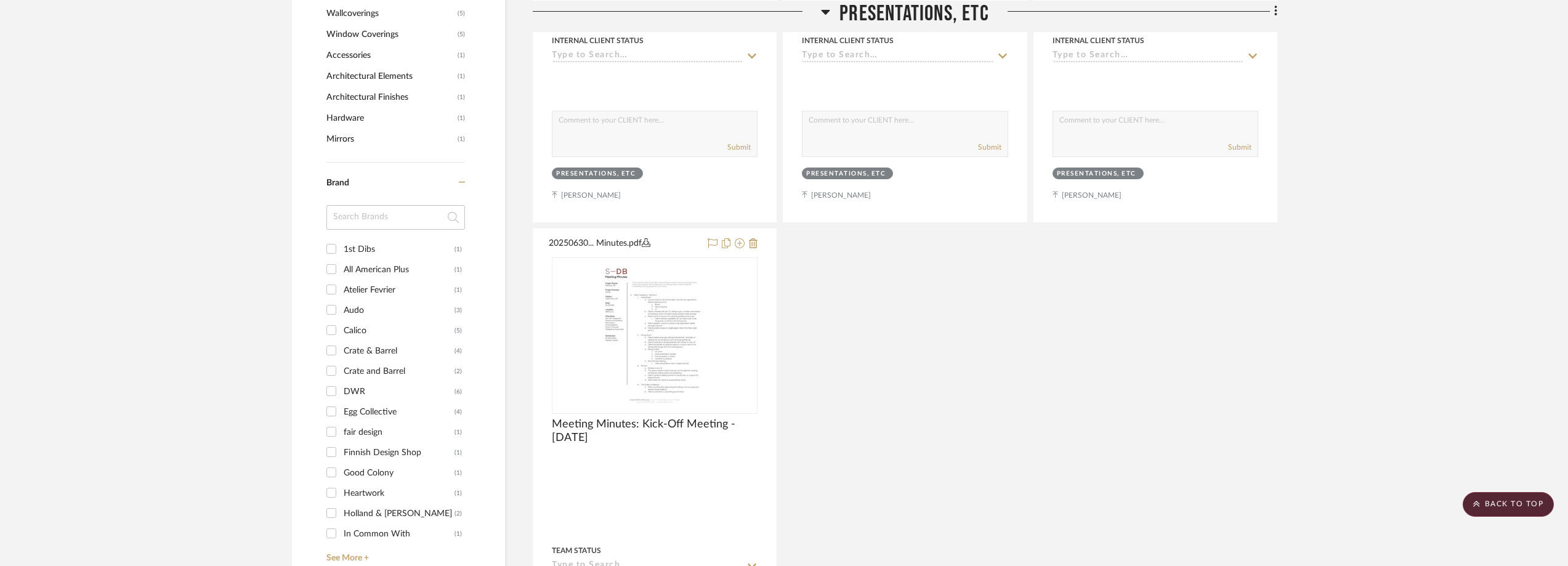
click at [397, 227] on input at bounding box center [396, 217] width 139 height 25
type input "west"
click at [395, 245] on div "West Elm" at bounding box center [399, 249] width 111 height 20
click at [341, 245] on input "West Elm (3)" at bounding box center [331, 248] width 20 height 20
checkbox input "true"
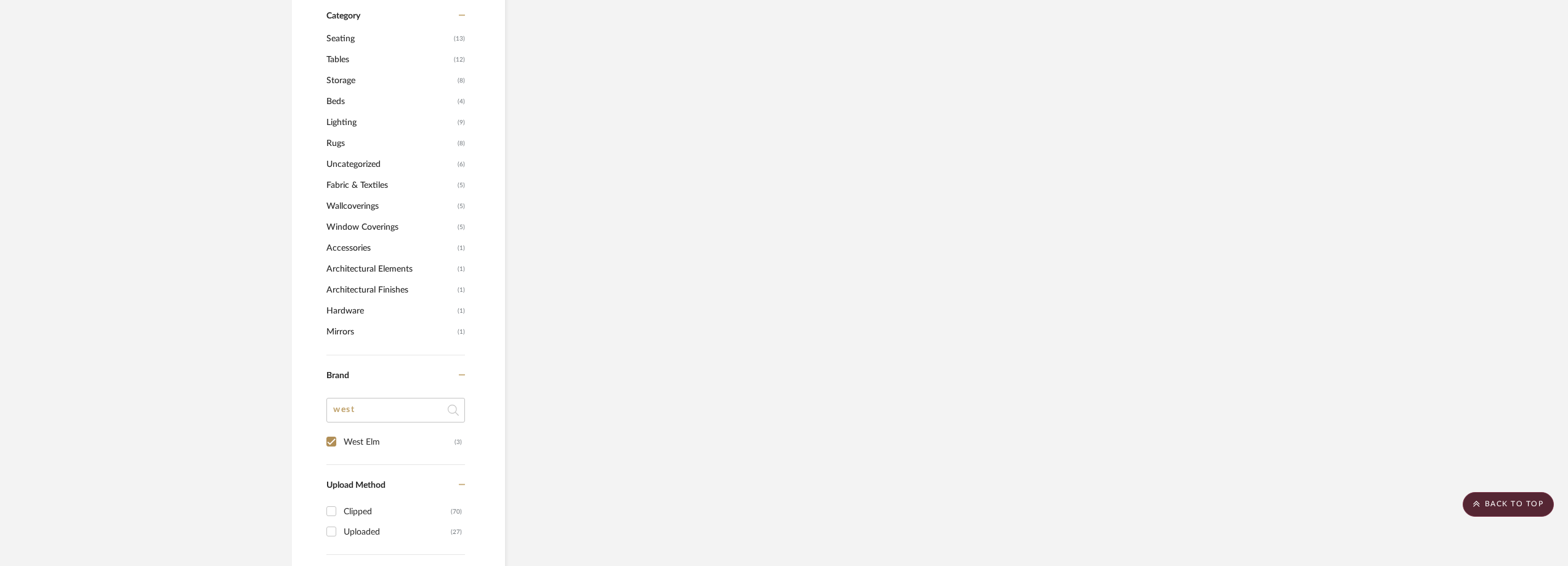
scroll to position [0, 0]
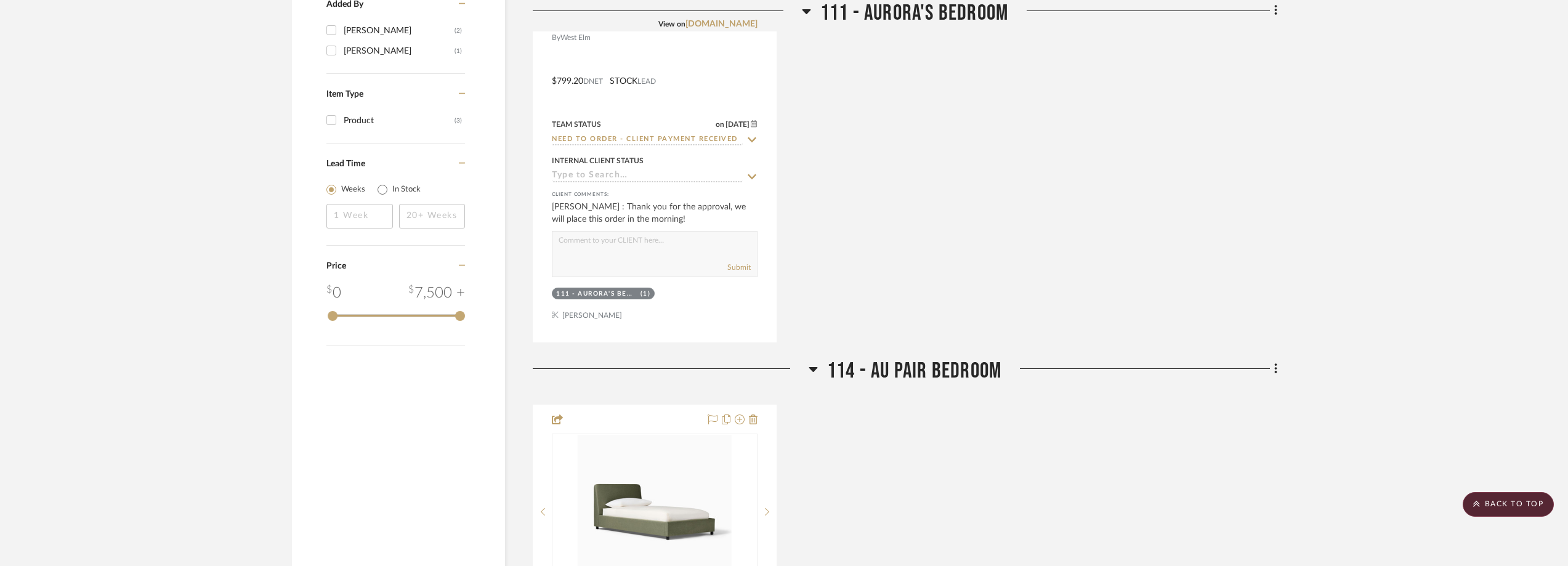
scroll to position [1095, 0]
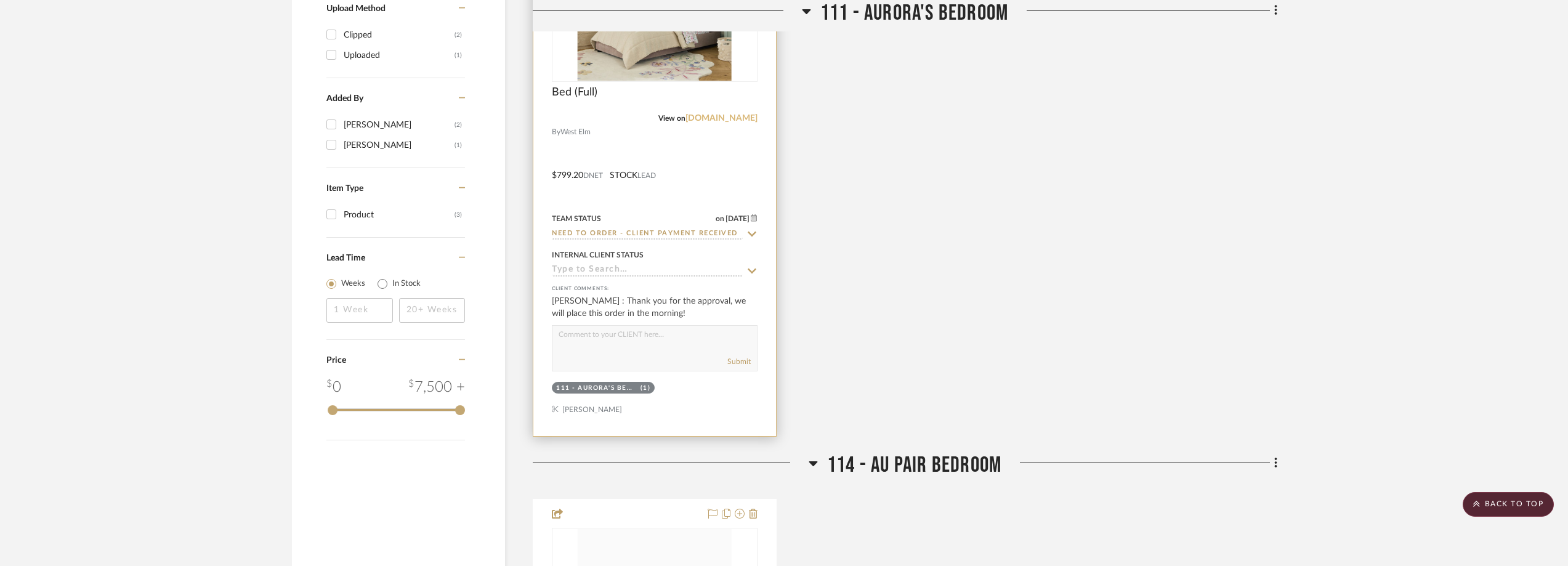
click at [728, 116] on link "[DOMAIN_NAME]" at bounding box center [722, 118] width 72 height 9
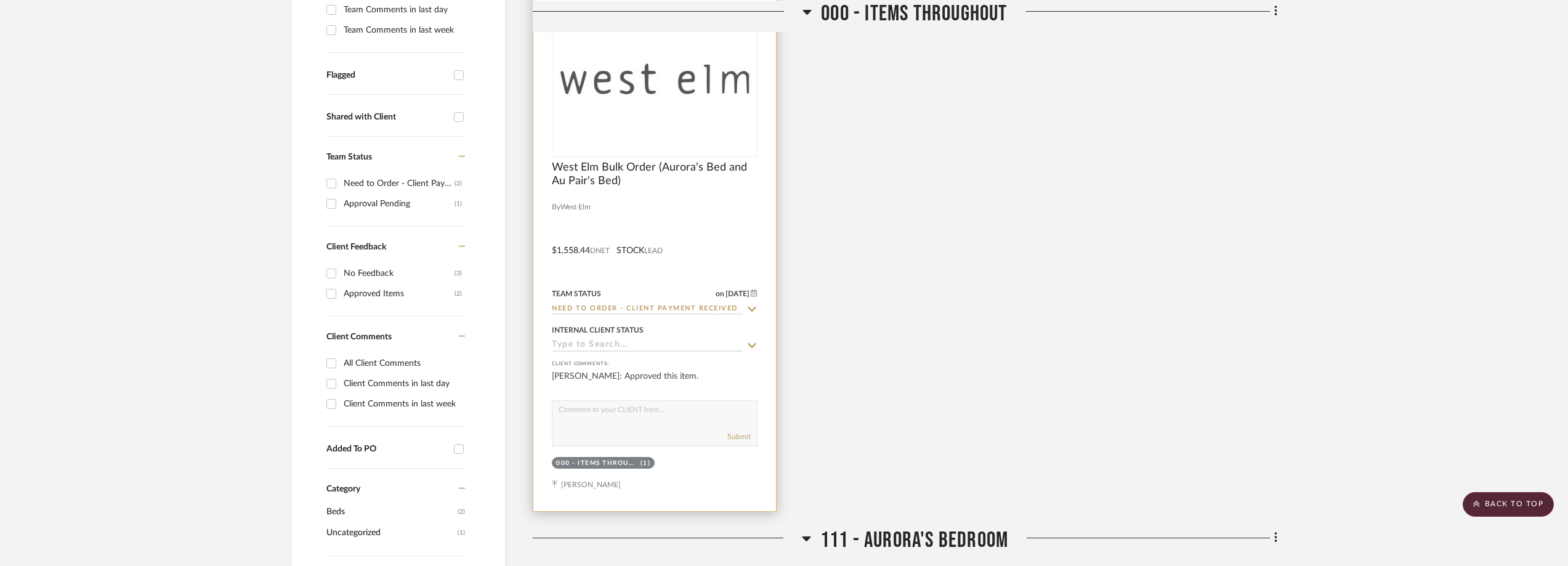
scroll to position [849, 0]
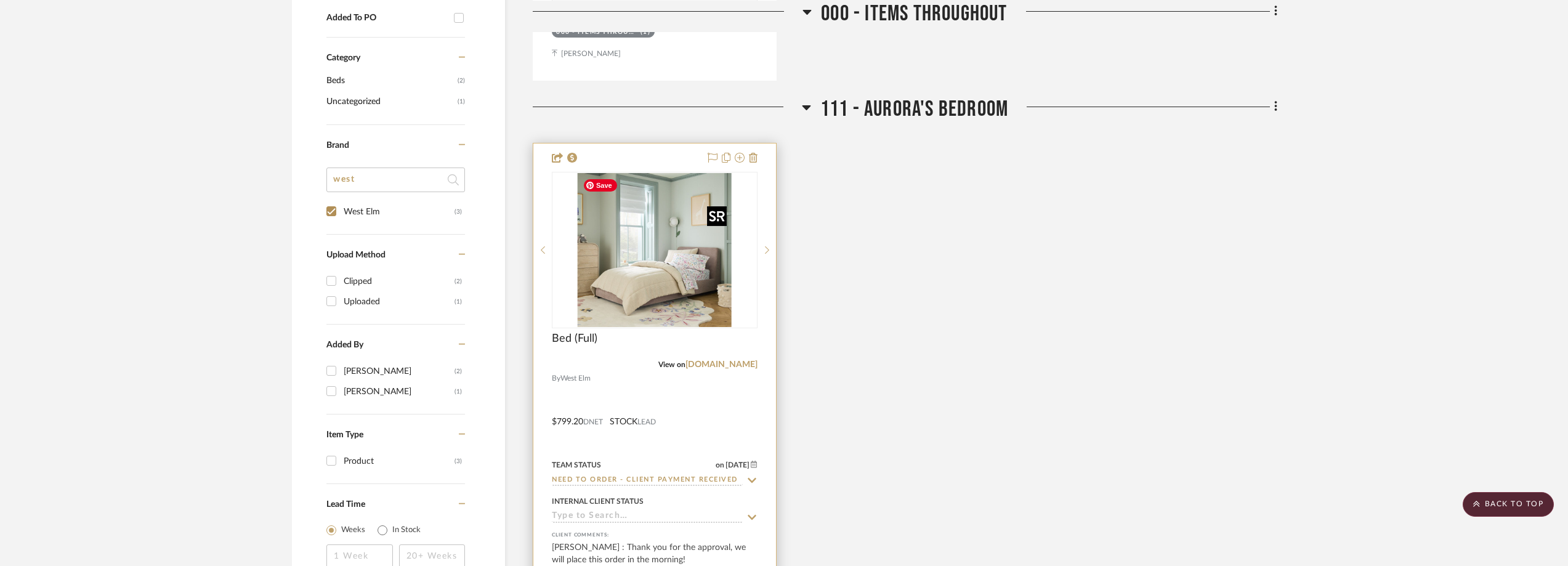
click at [665, 292] on img "0" at bounding box center [654, 250] width 154 height 154
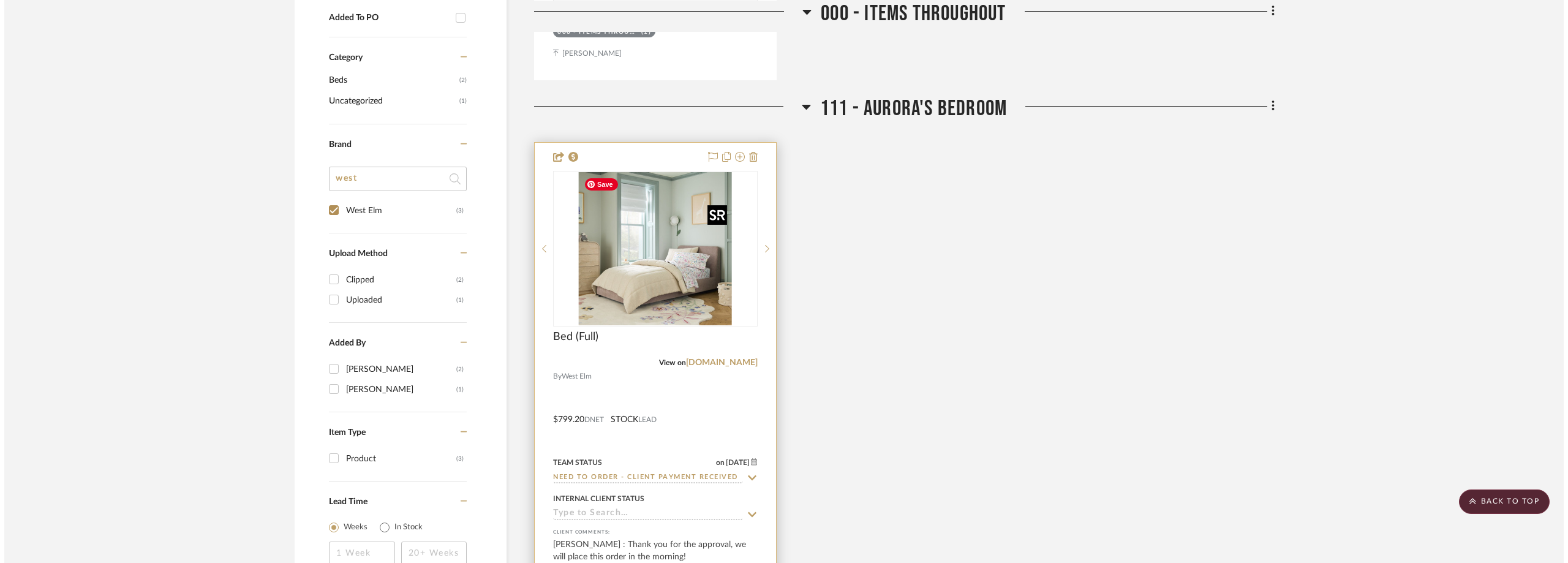
scroll to position [0, 0]
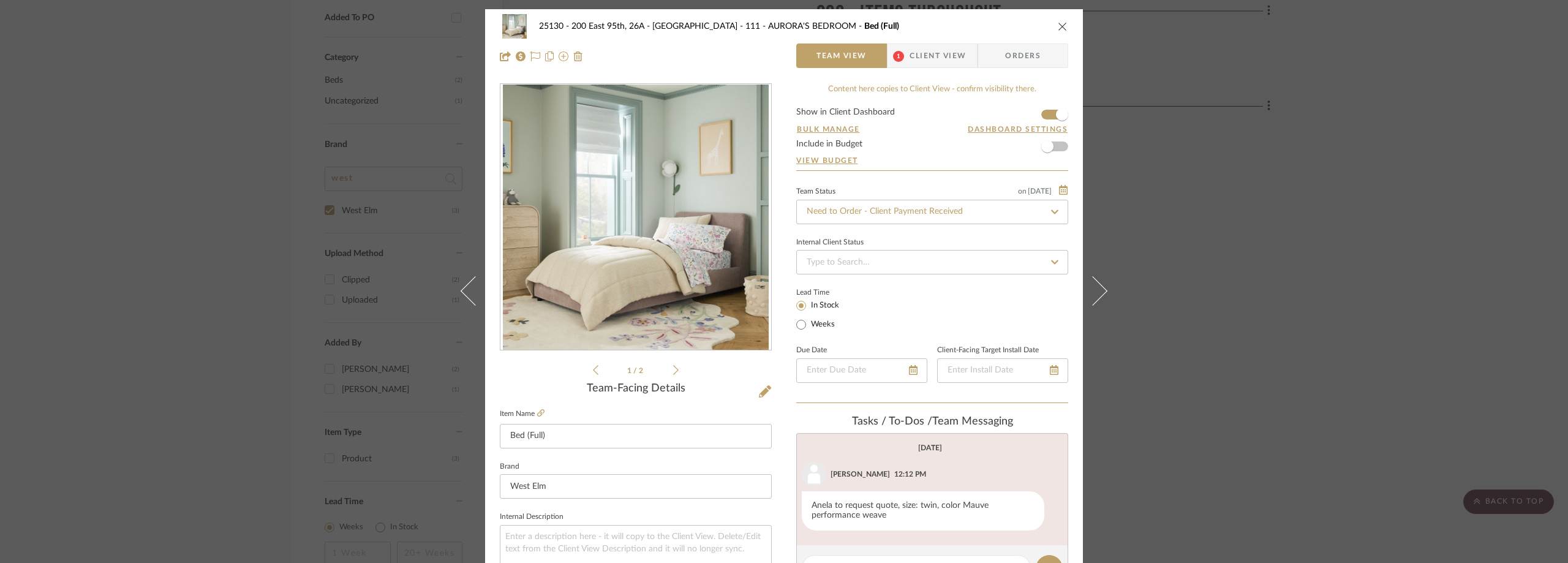
click at [844, 52] on span "Team View" at bounding box center [841, 56] width 51 height 25
click at [887, 55] on span "1" at bounding box center [898, 56] width 22 height 25
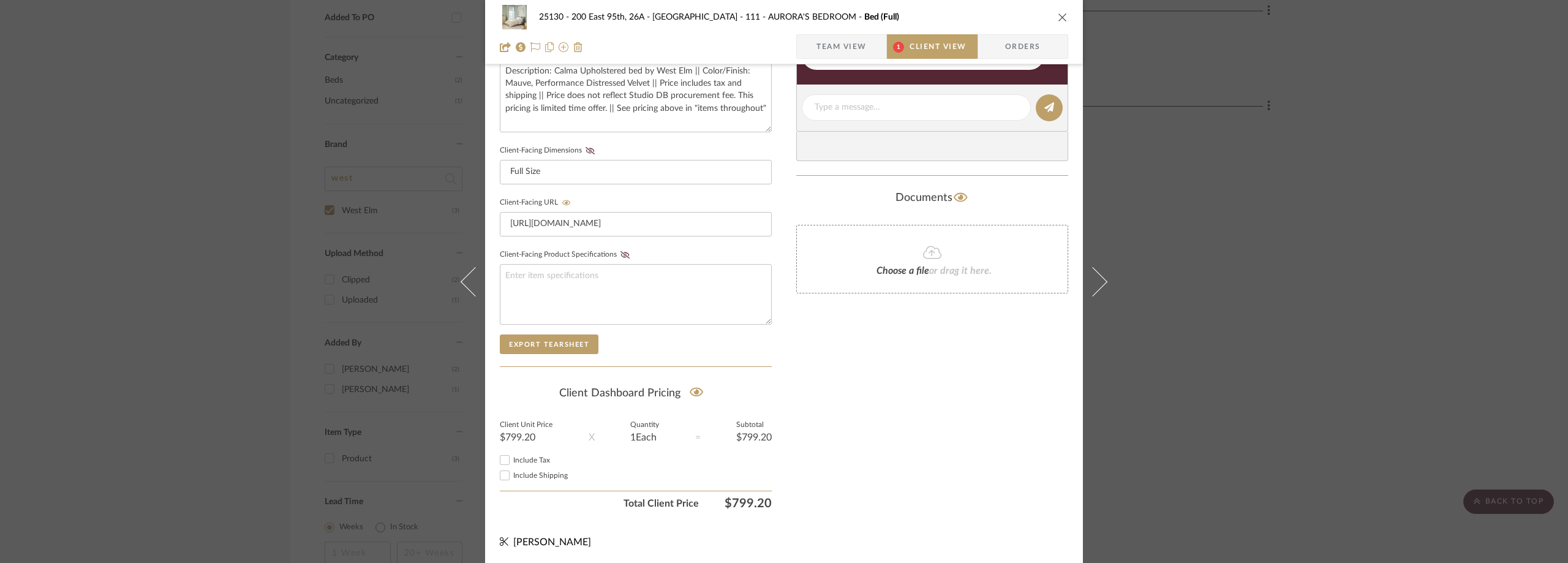
scroll to position [466, 0]
click at [1365, 279] on div "25130 - 200 East 95th, 26A - Kosheleva 111 - AURORA'S BEDROOM Bed (Full) Team V…" at bounding box center [784, 281] width 1568 height 563
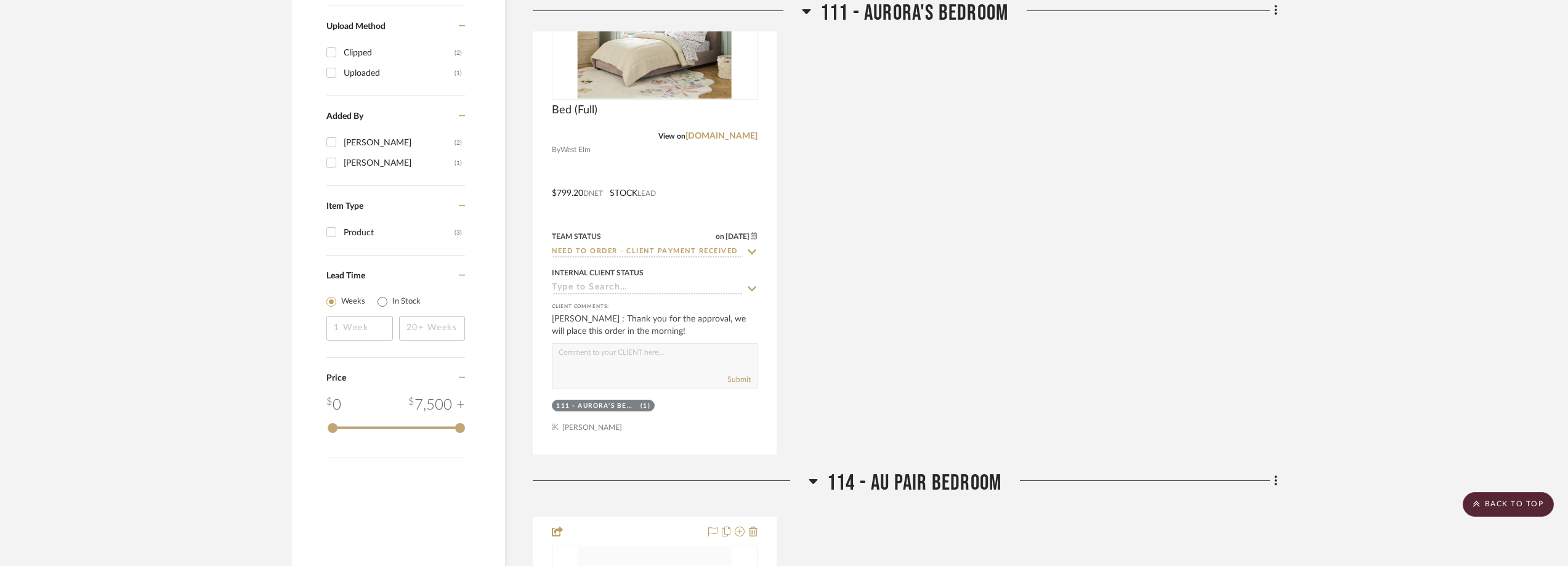
scroll to position [1403, 0]
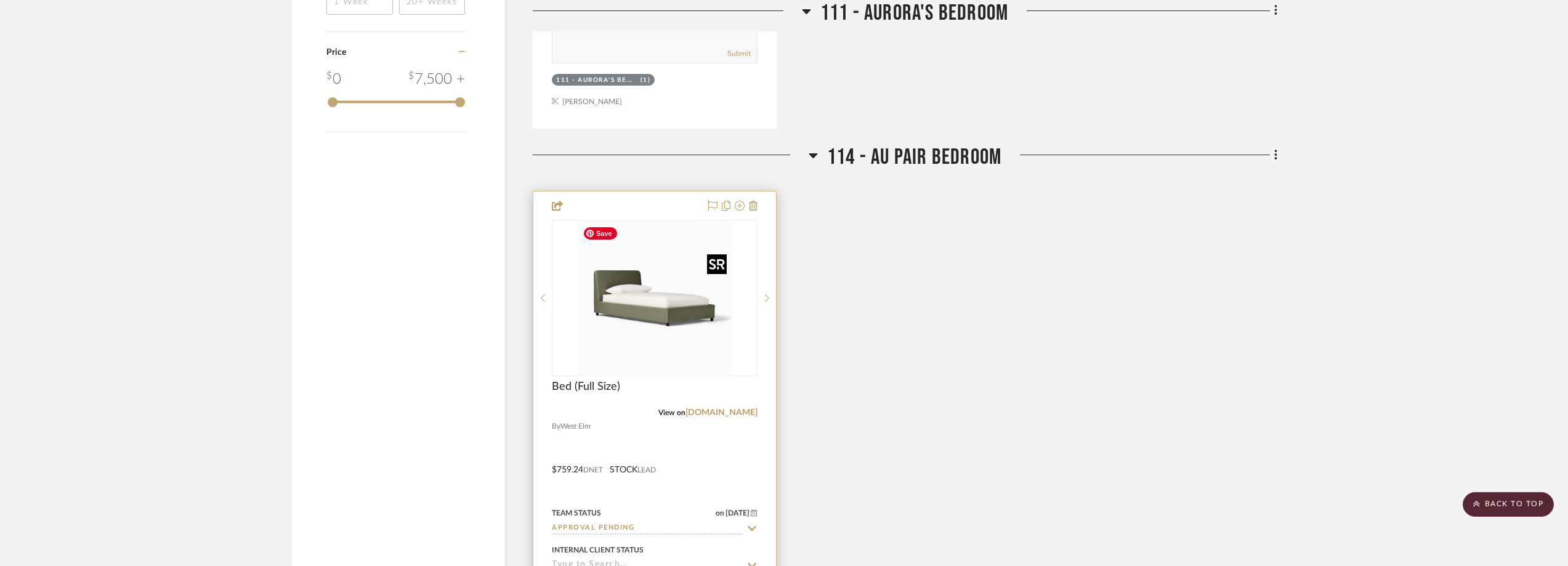
click at [647, 311] on img "0" at bounding box center [654, 298] width 154 height 154
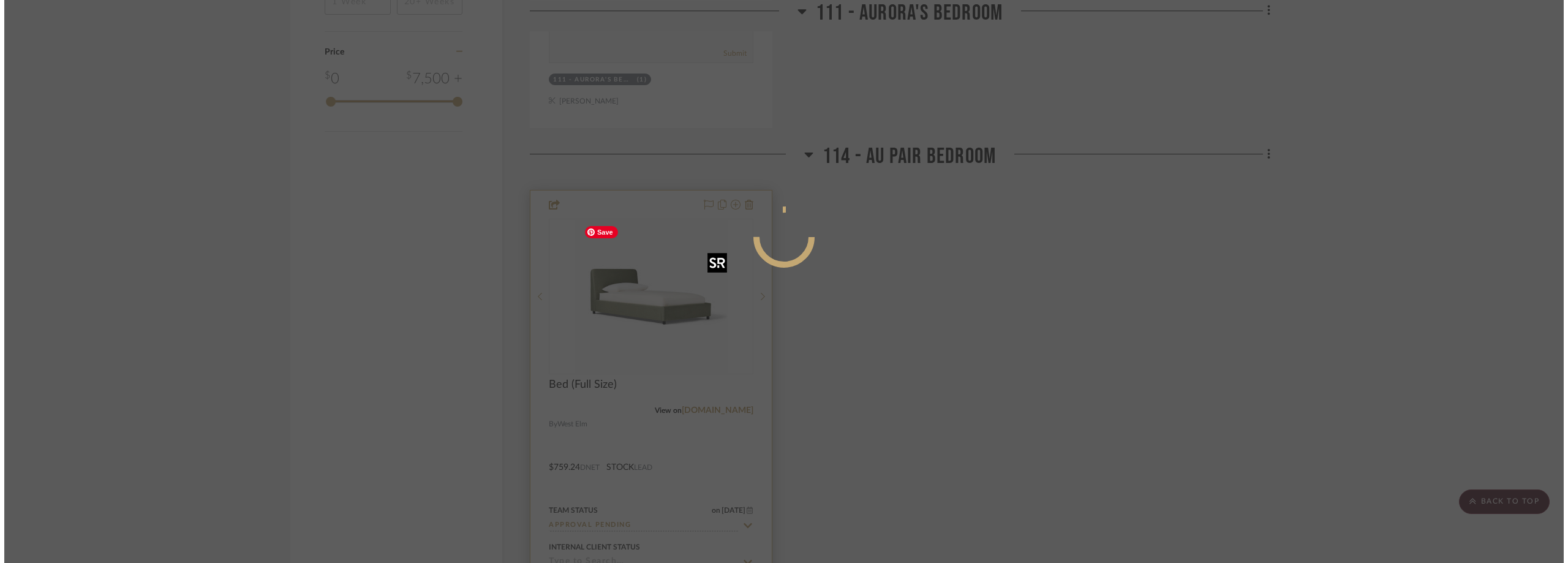
scroll to position [0, 0]
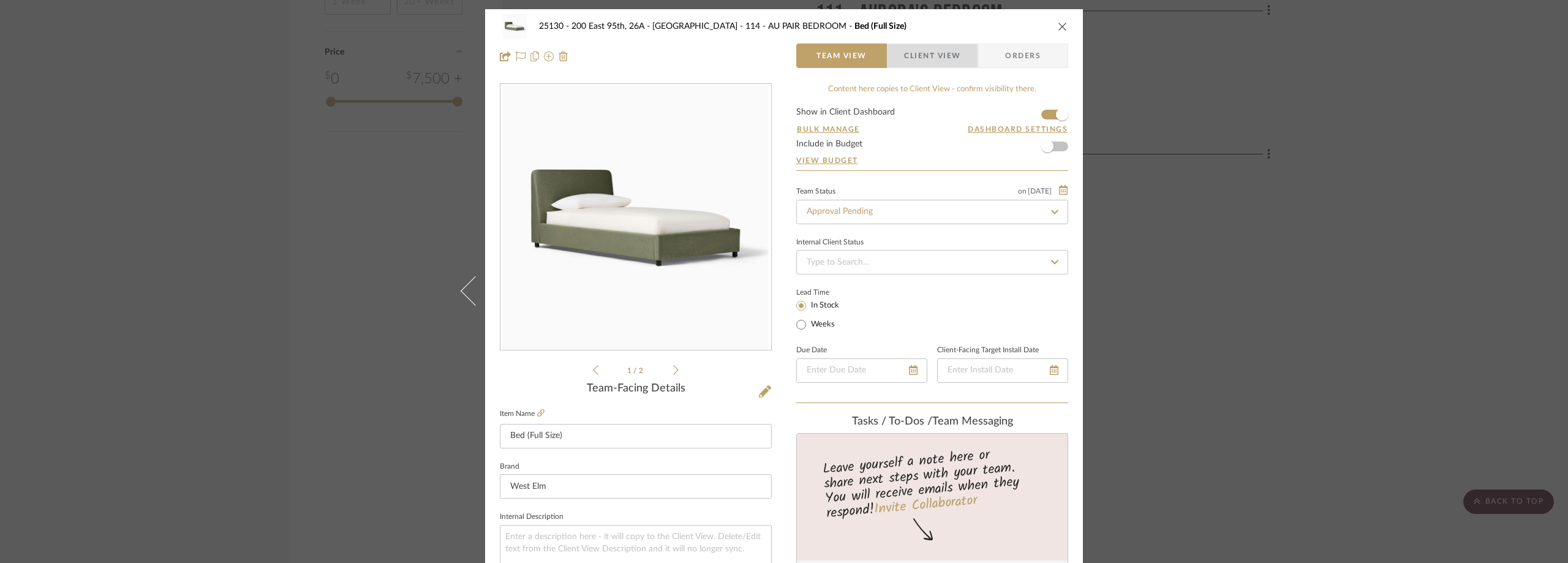
click at [951, 46] on span "Client View" at bounding box center [933, 56] width 57 height 25
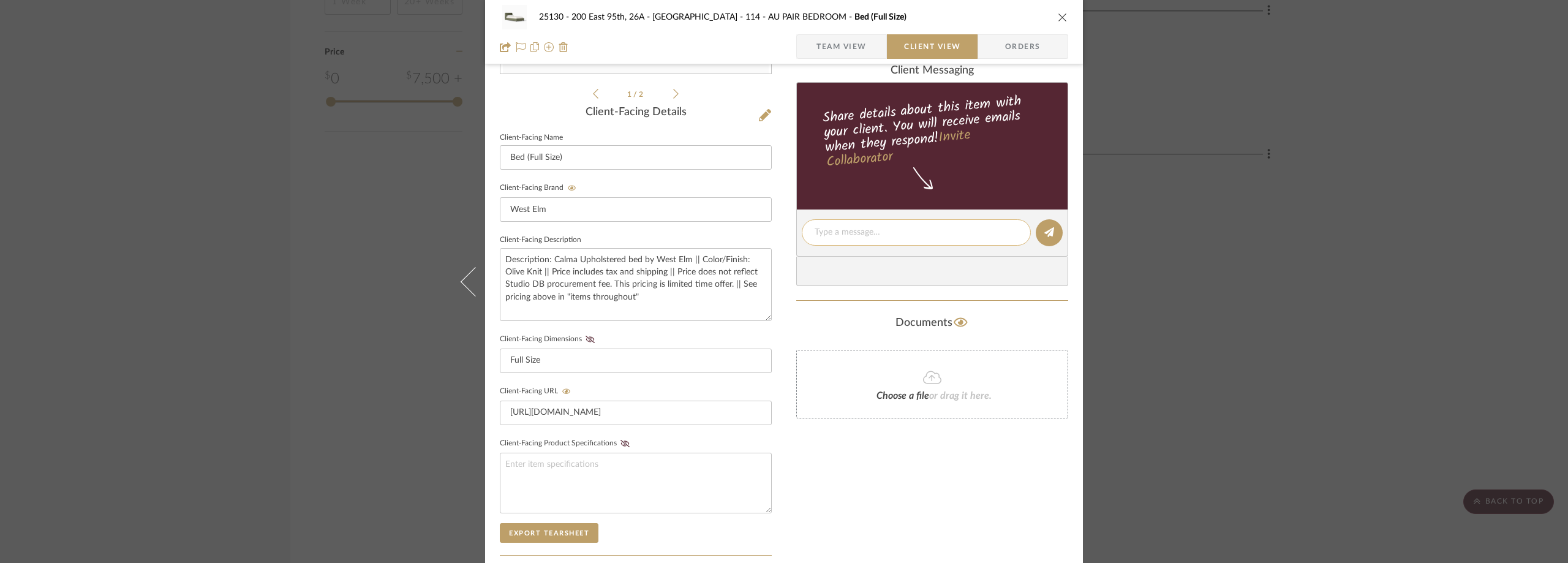
scroll to position [306, 0]
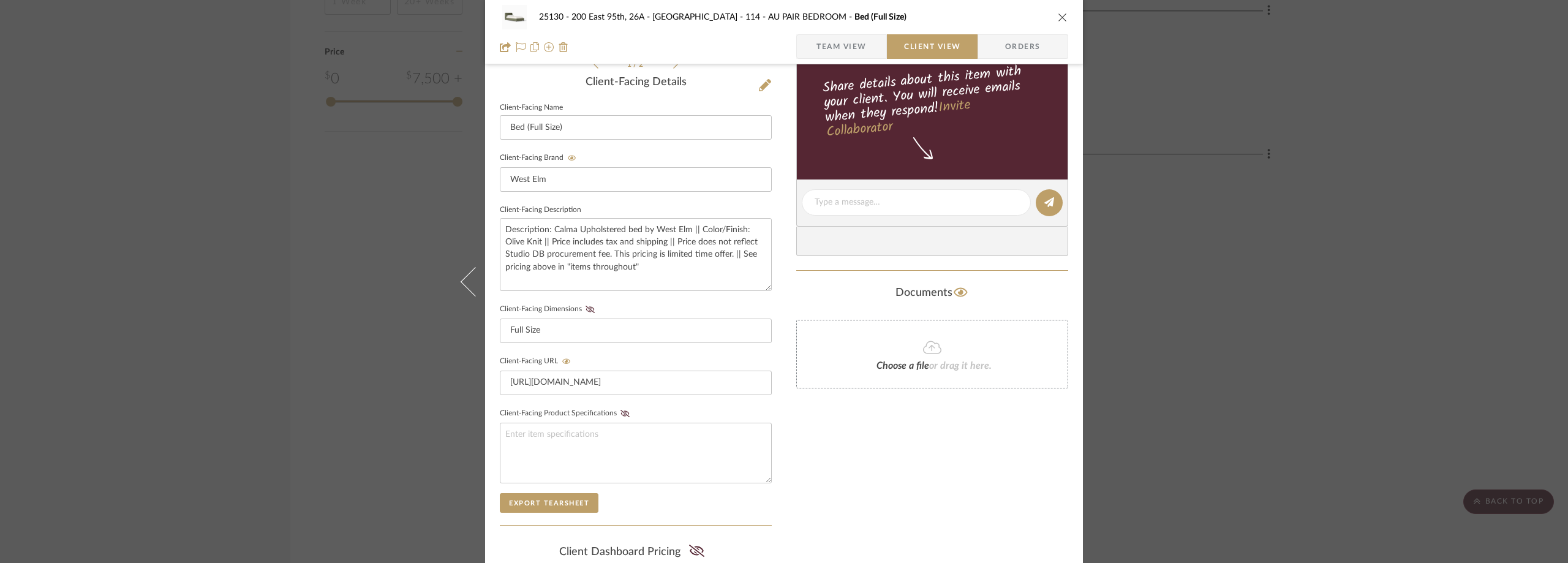
click at [1150, 224] on div "25130 - 200 East 95th, 26A - Kosheleva 114 - AU PAIR BEDROOM Bed (Full Size) Te…" at bounding box center [784, 281] width 1568 height 563
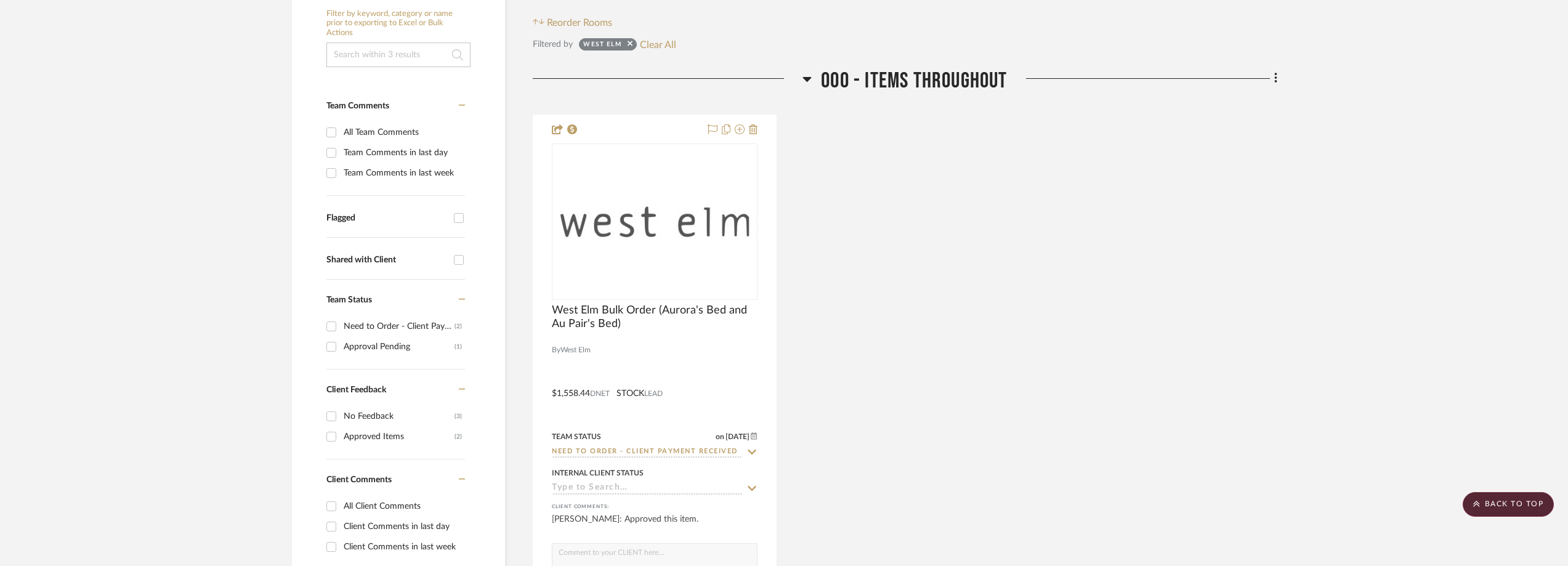
scroll to position [233, 0]
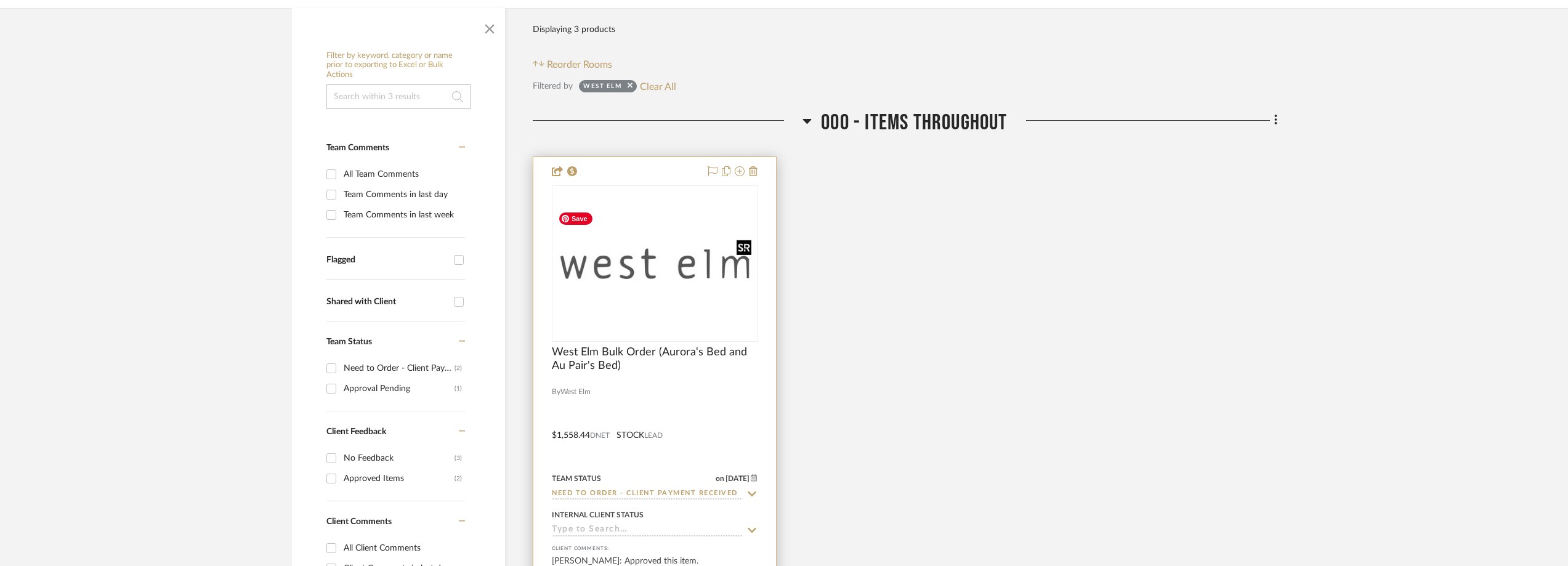
click at [635, 236] on img "0" at bounding box center [655, 263] width 203 height 115
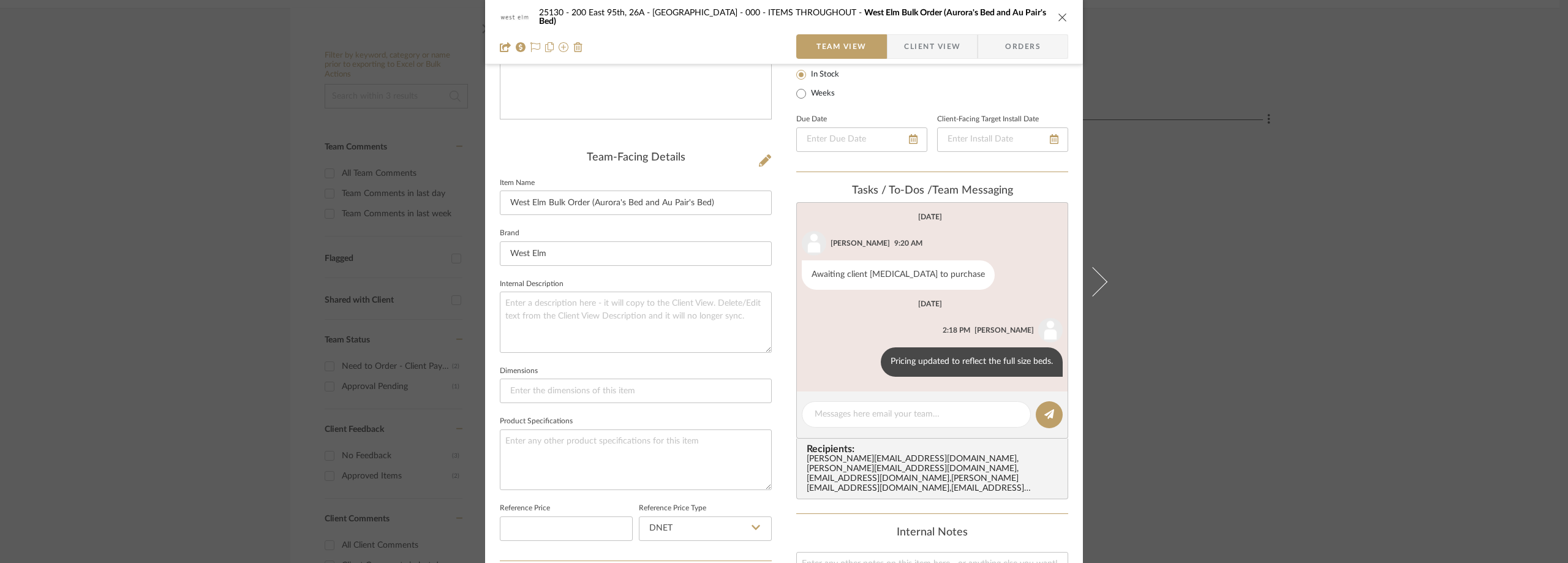
scroll to position [575, 0]
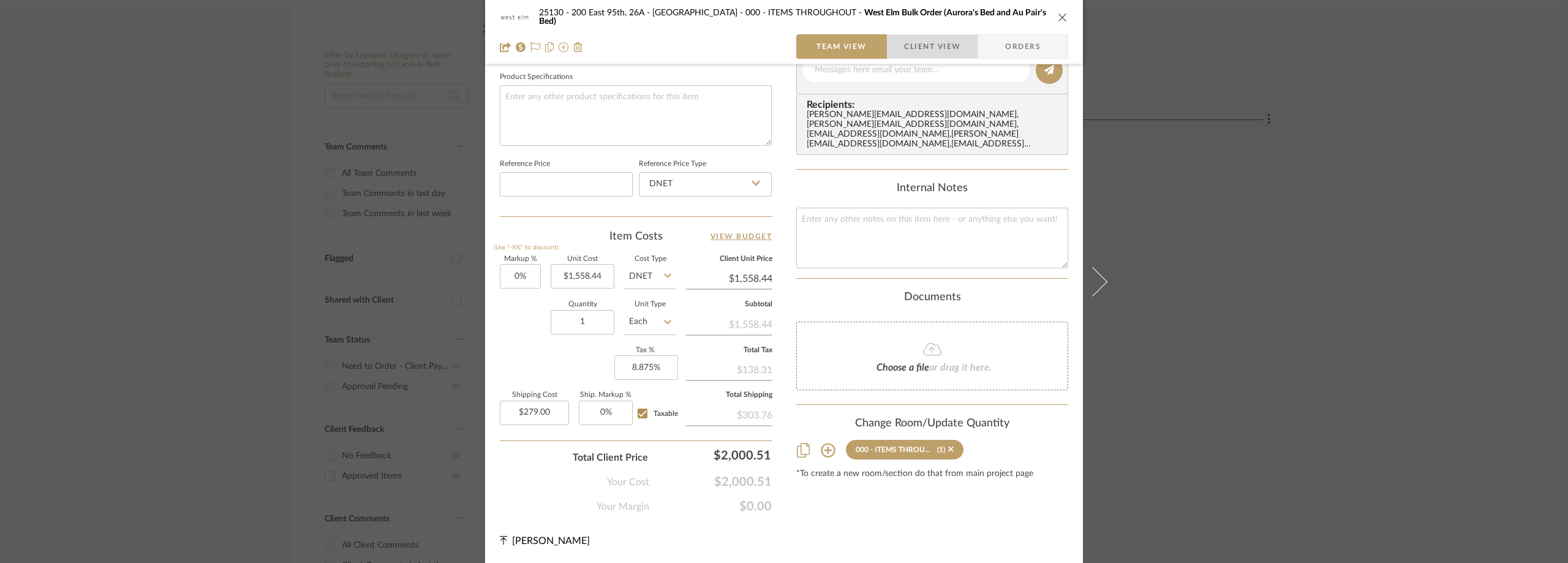
click at [898, 51] on span "button" at bounding box center [895, 46] width 16 height 25
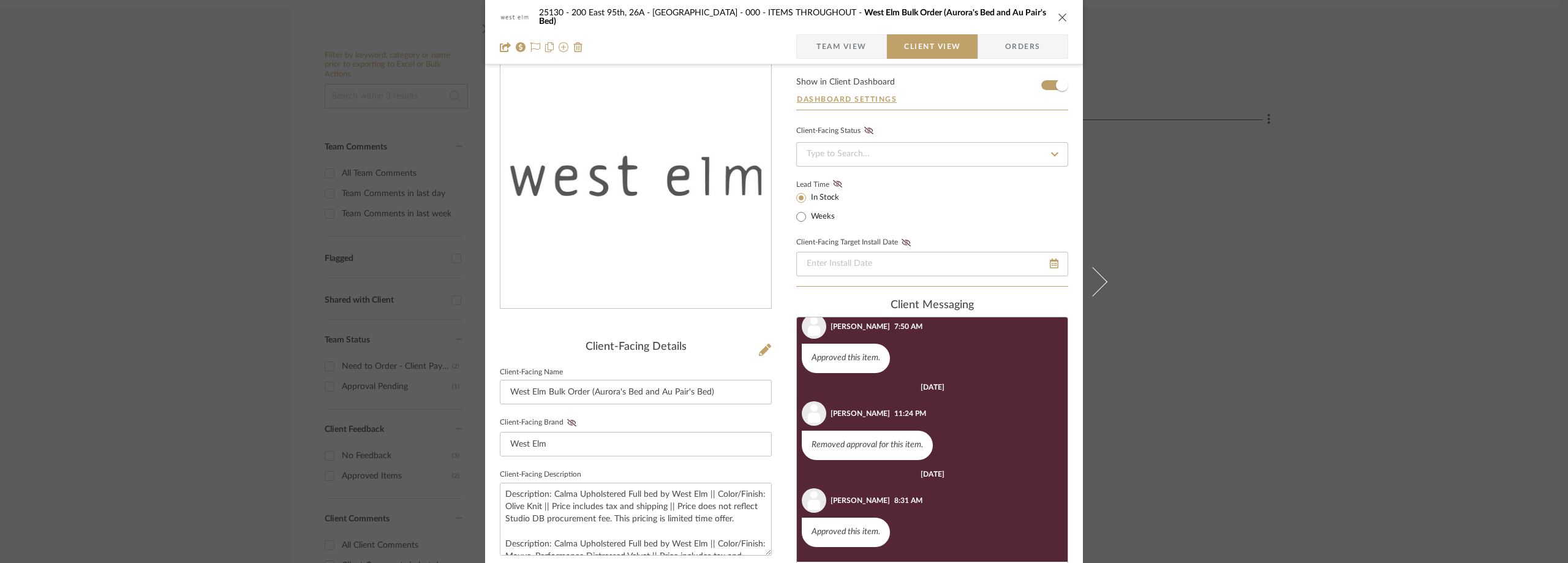
scroll to position [38, 0]
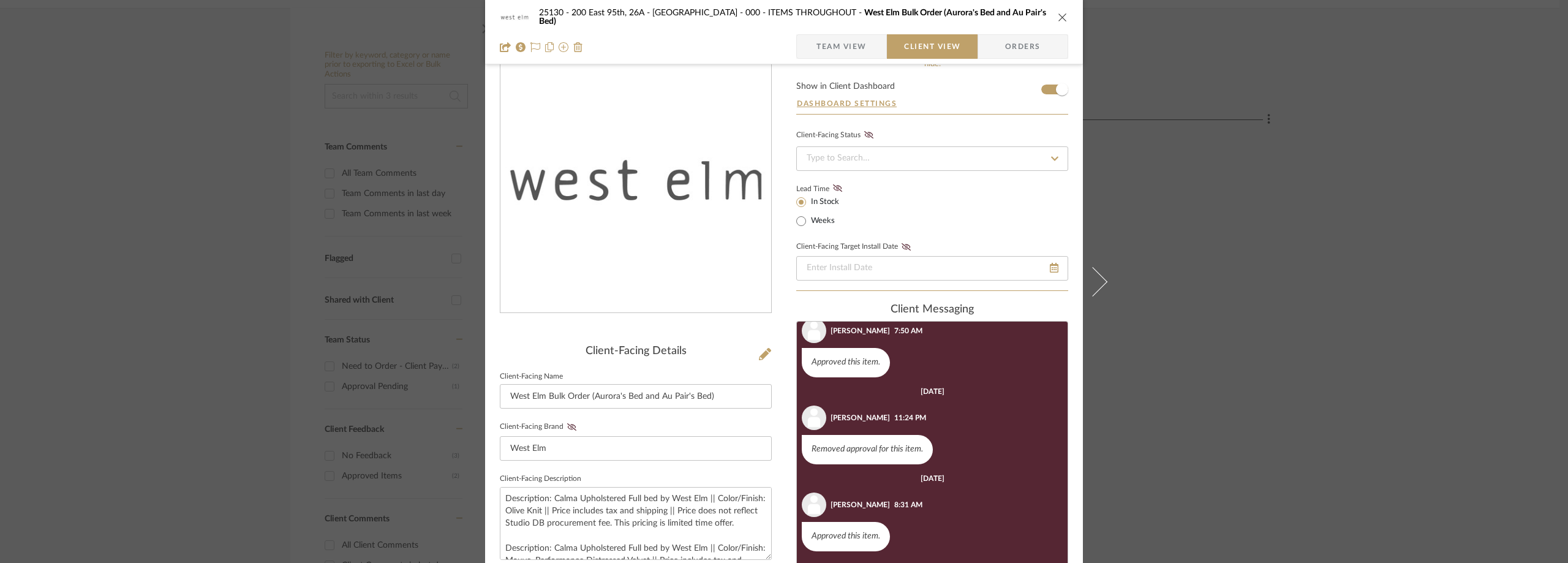
click at [1301, 303] on div "25130 - 200 East 95th, 26A - Kosheleva 000 - ITEMS THROUGHOUT West Elm Bulk Ord…" at bounding box center [784, 281] width 1568 height 563
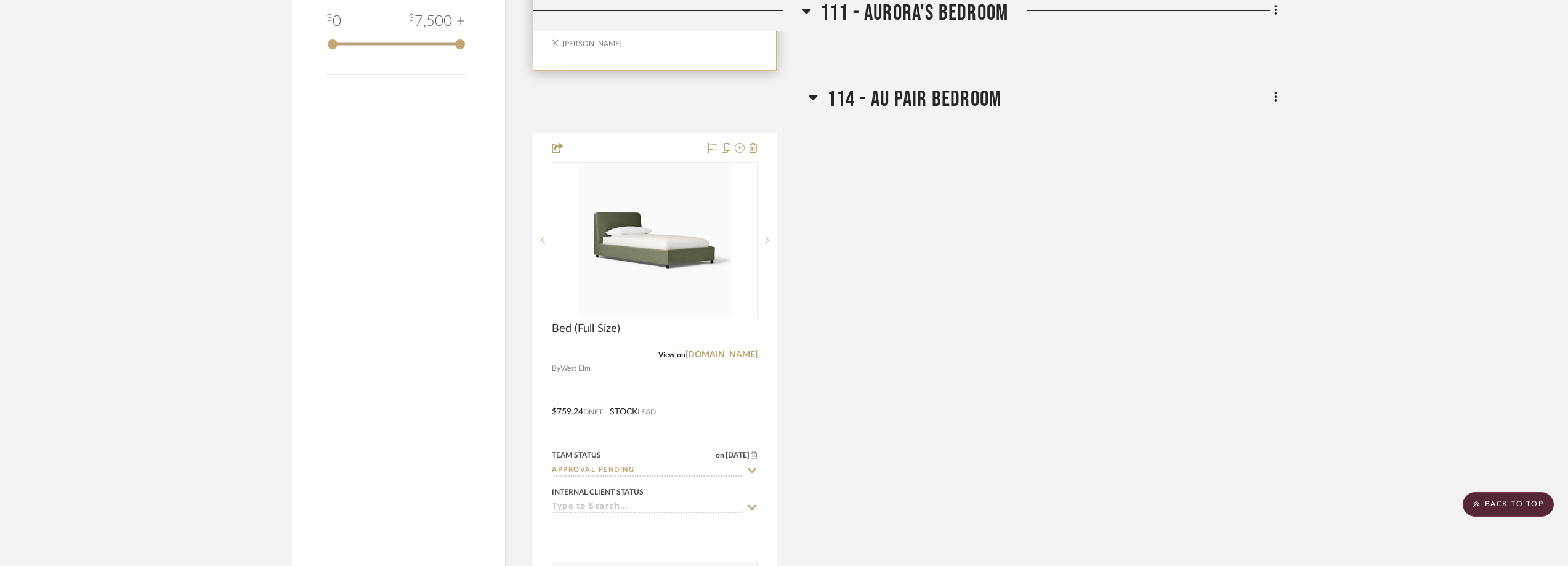
scroll to position [1526, 0]
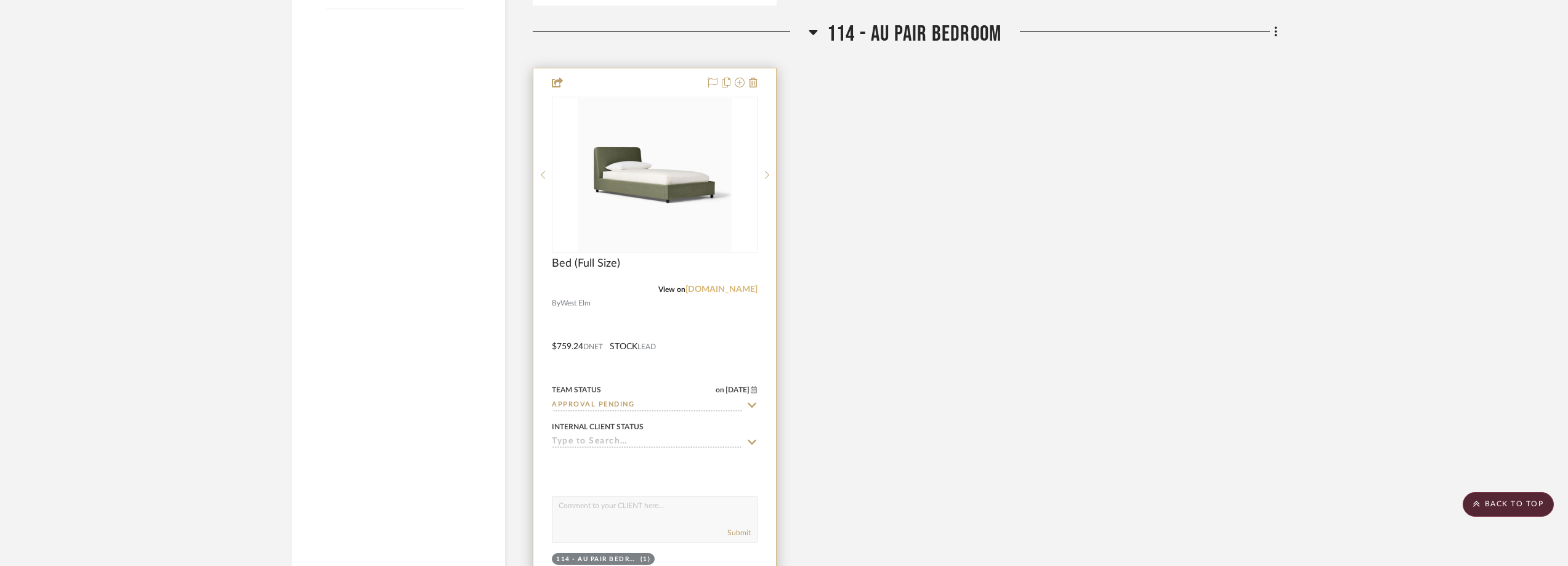
click at [717, 290] on link "[DOMAIN_NAME]" at bounding box center [722, 289] width 72 height 9
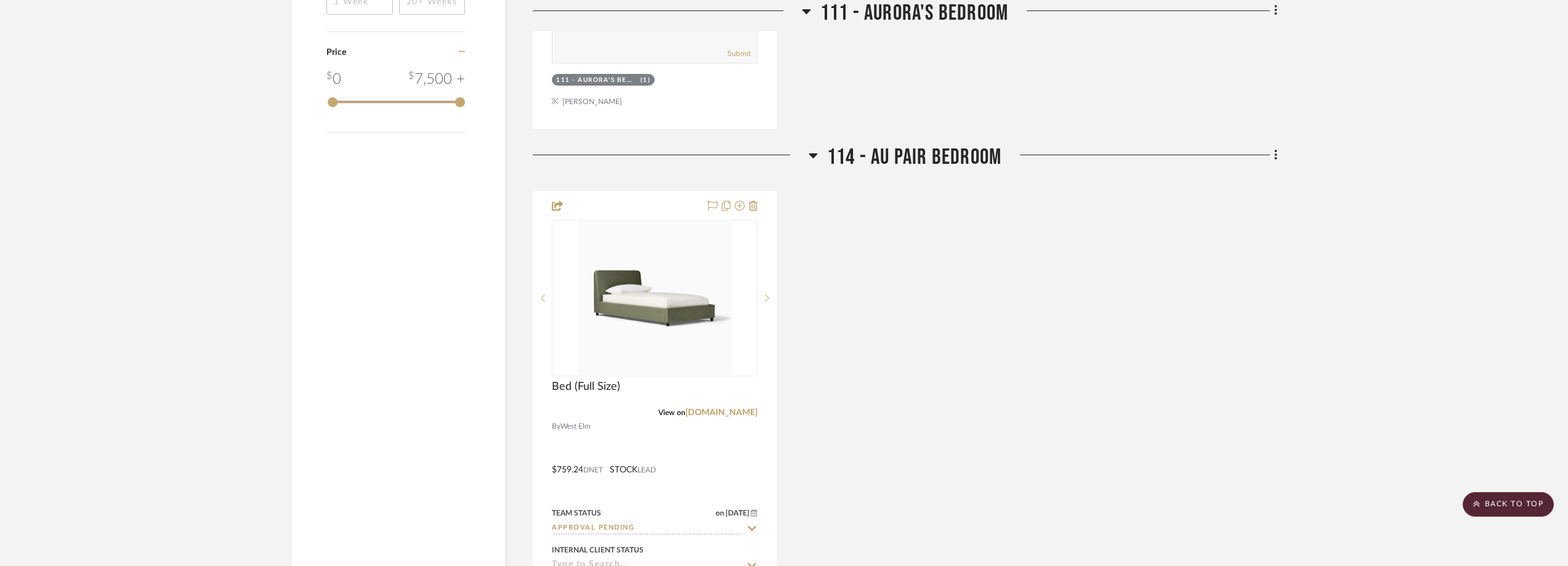
scroll to position [1465, 0]
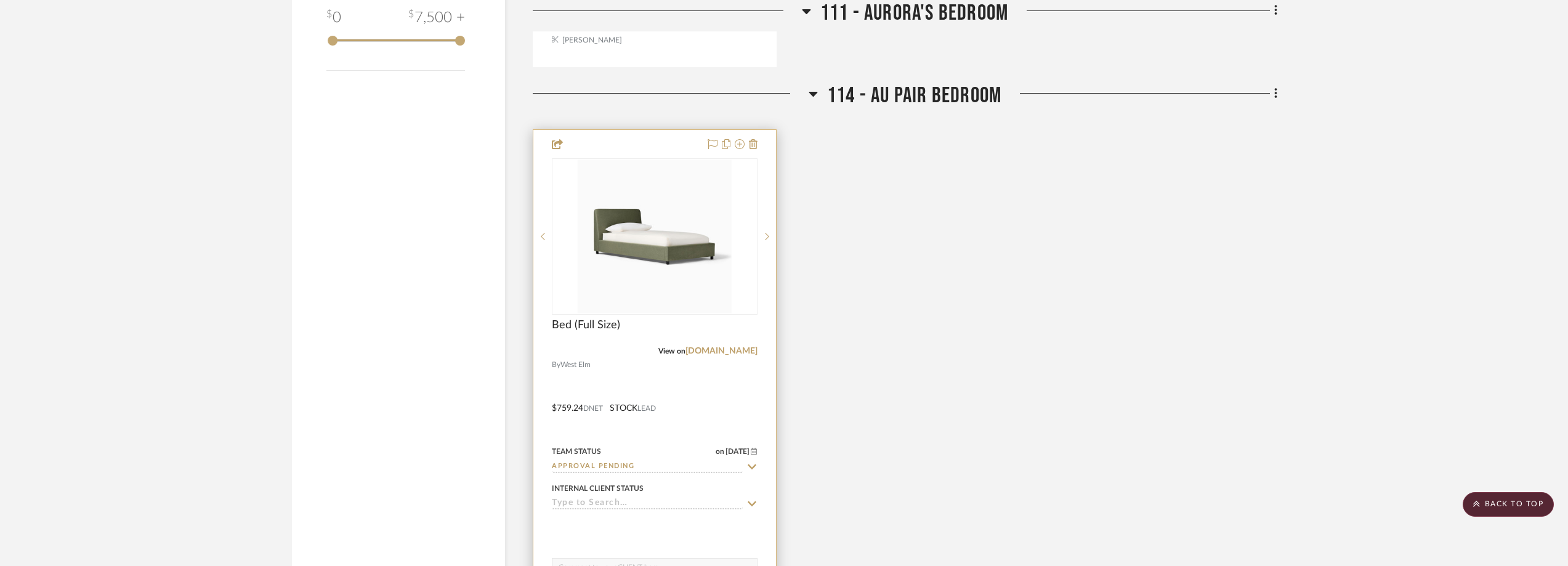
click at [751, 463] on icon at bounding box center [752, 466] width 11 height 9
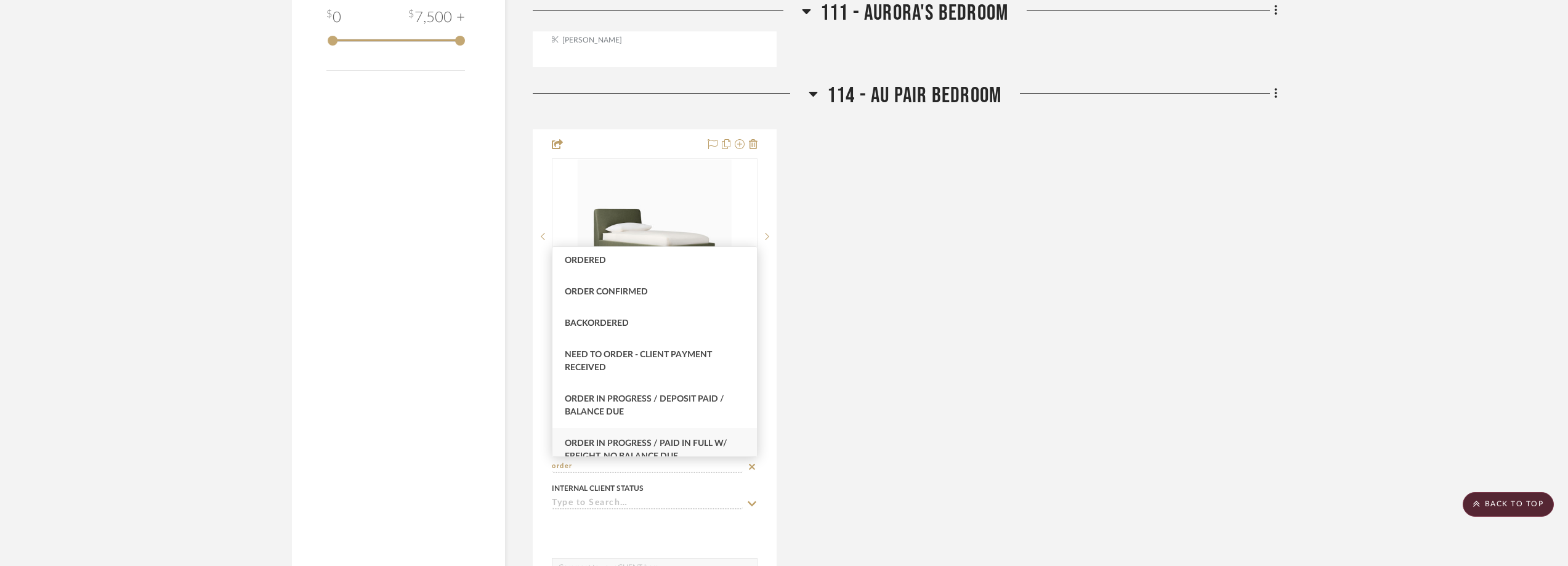
scroll to position [61, 0]
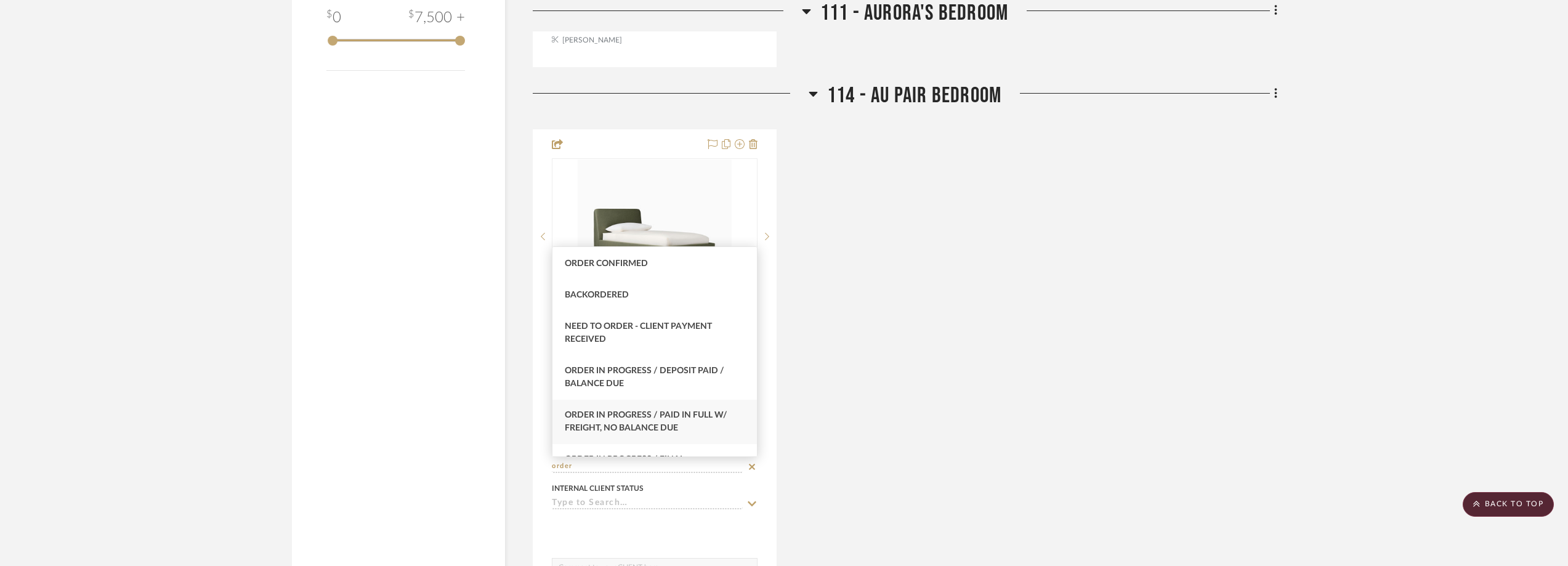
type input "order"
click at [707, 414] on span "Order In Progress / Paid In Full w/ Freight, No Balance due" at bounding box center [646, 421] width 163 height 22
type input "[DATE]"
type input "Order In Progress / Paid In Full w/ Freight, No Balance due"
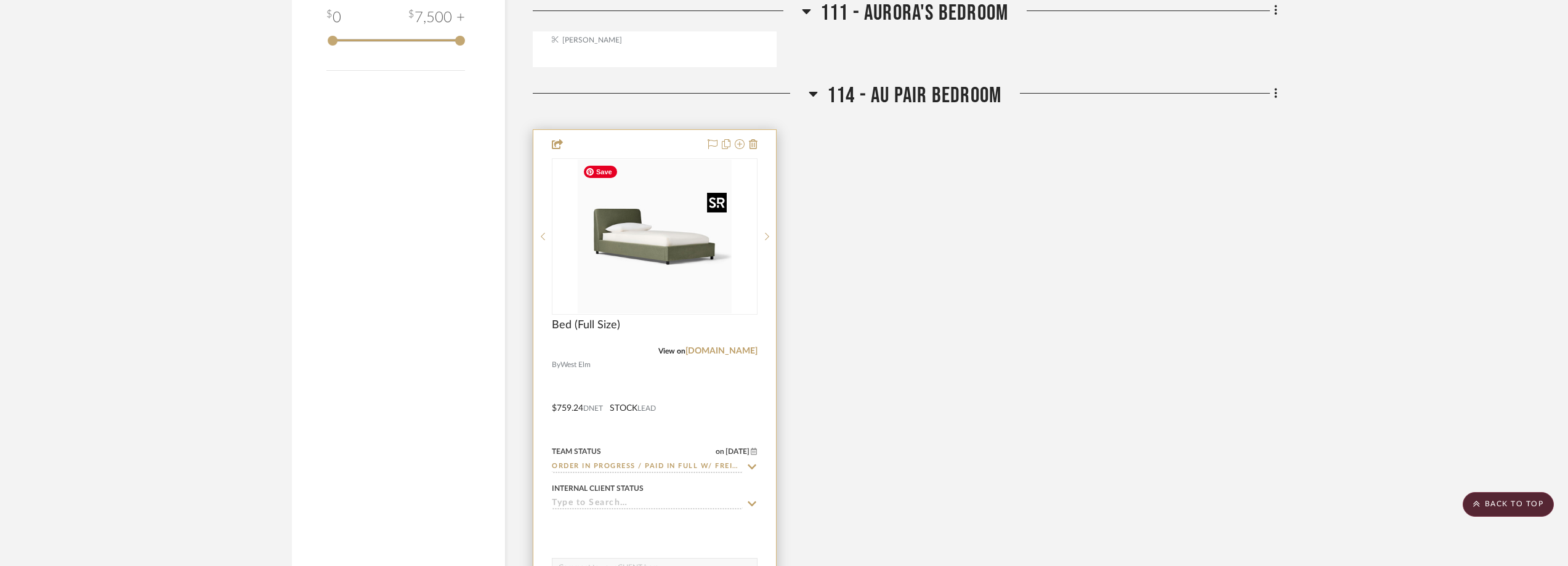
click at [684, 268] on img "0" at bounding box center [654, 236] width 154 height 154
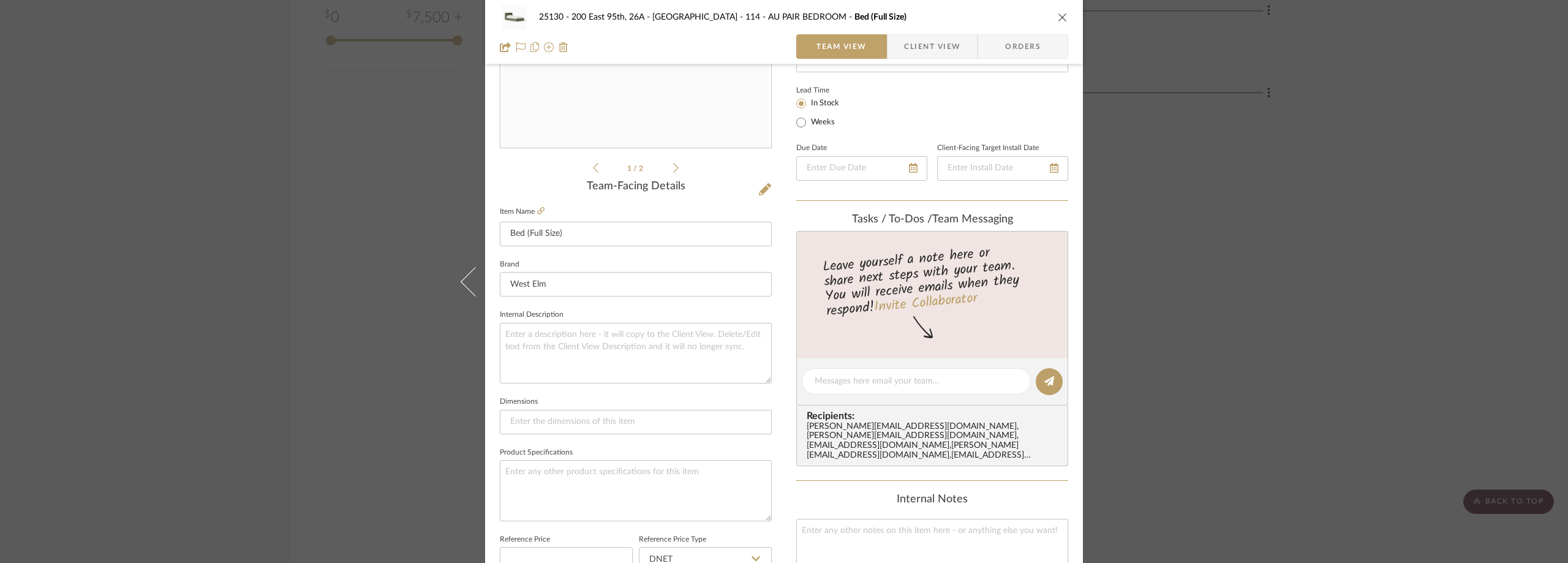
scroll to position [245, 0]
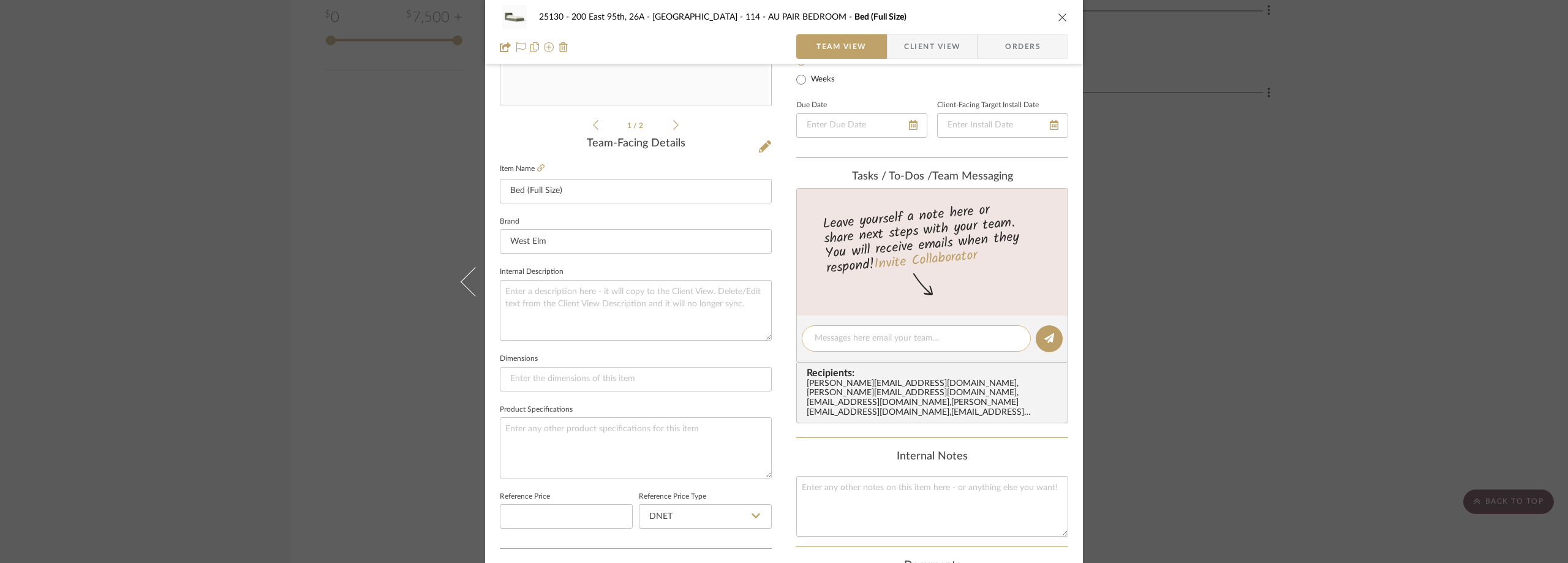
click at [833, 338] on textarea at bounding box center [916, 338] width 203 height 13
paste textarea "352272760013"
click at [815, 338] on textarea "352272760013" at bounding box center [916, 338] width 203 height 13
click at [814, 338] on textarea "352272760013" at bounding box center [916, 338] width 203 height 13
click at [914, 338] on textarea "Order#352272760013" at bounding box center [916, 338] width 203 height 13
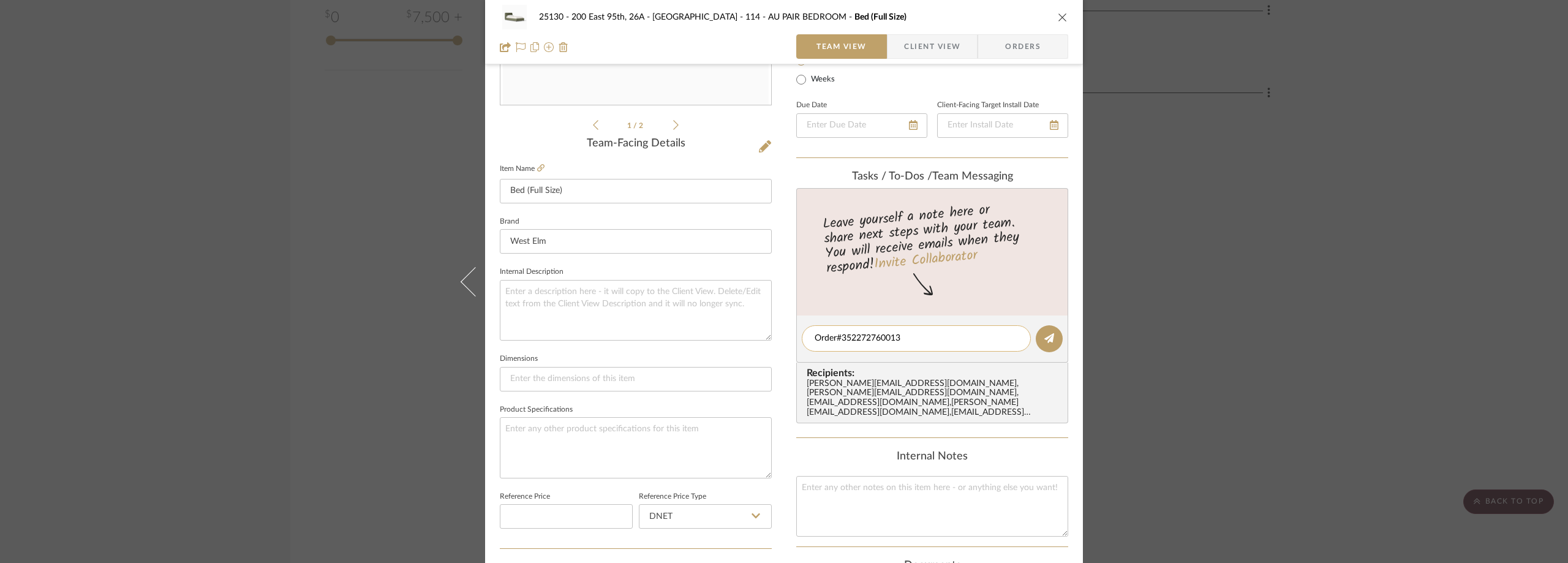
scroll to position [0, 0]
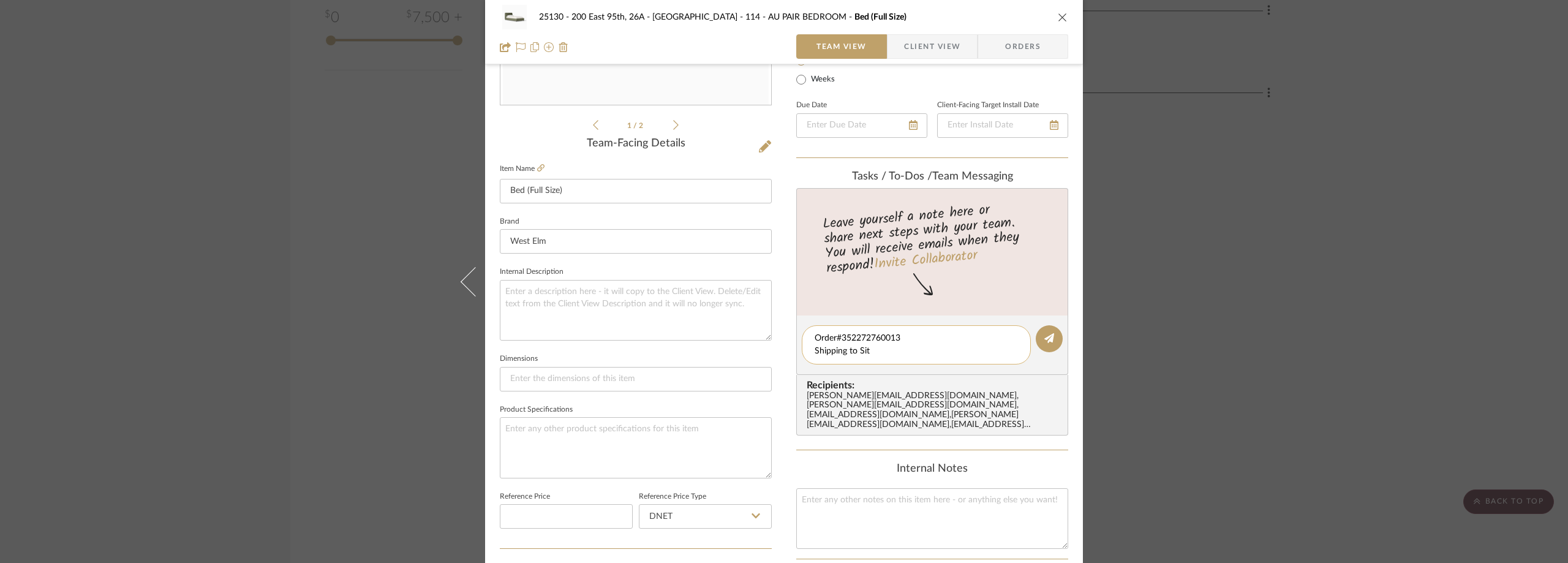
type textarea "Order#352272760013 Shipping to Site"
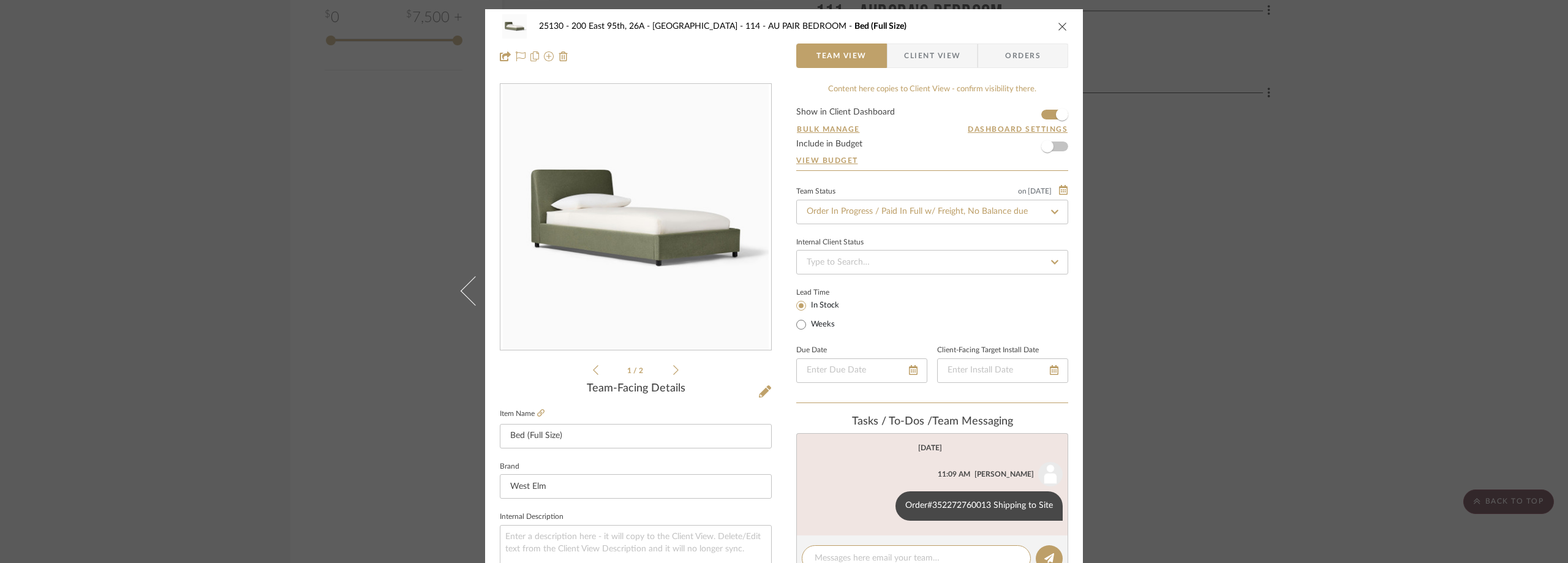
click at [1183, 286] on div "25130 - 200 East 95th, 26A - Kosheleva 114 - AU PAIR BEDROOM Bed (Full Size) Te…" at bounding box center [784, 281] width 1568 height 563
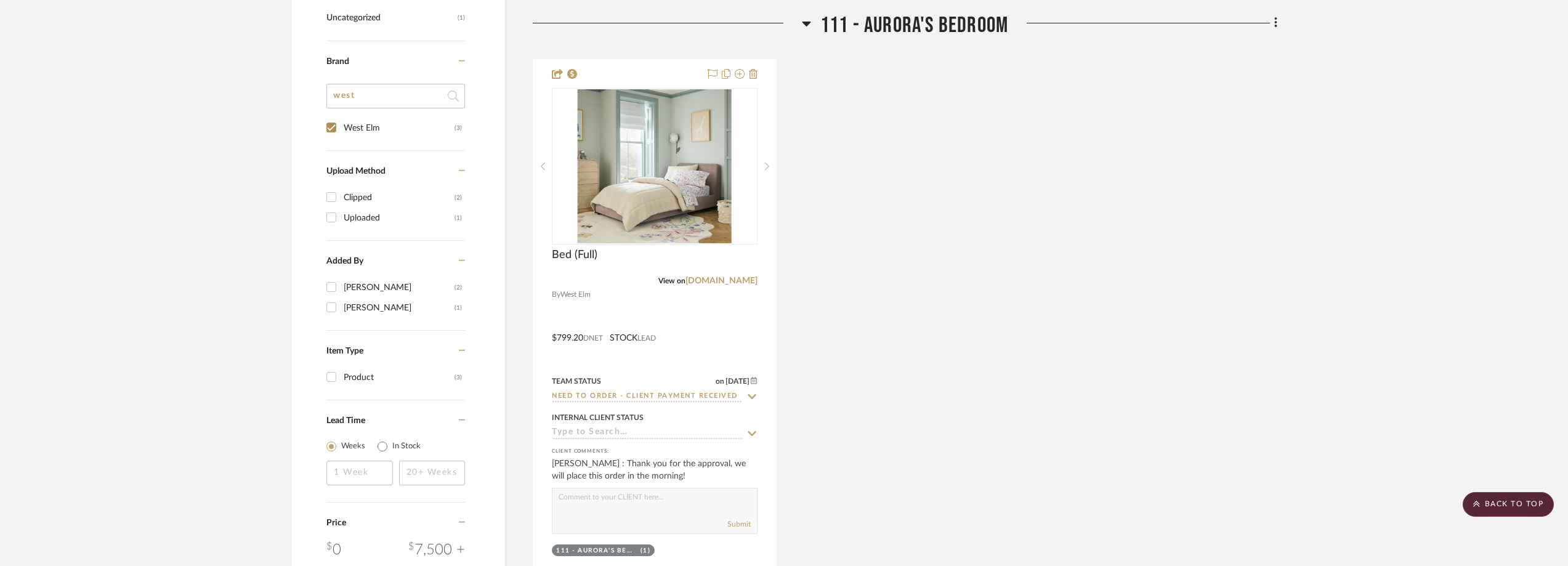
scroll to position [911, 0]
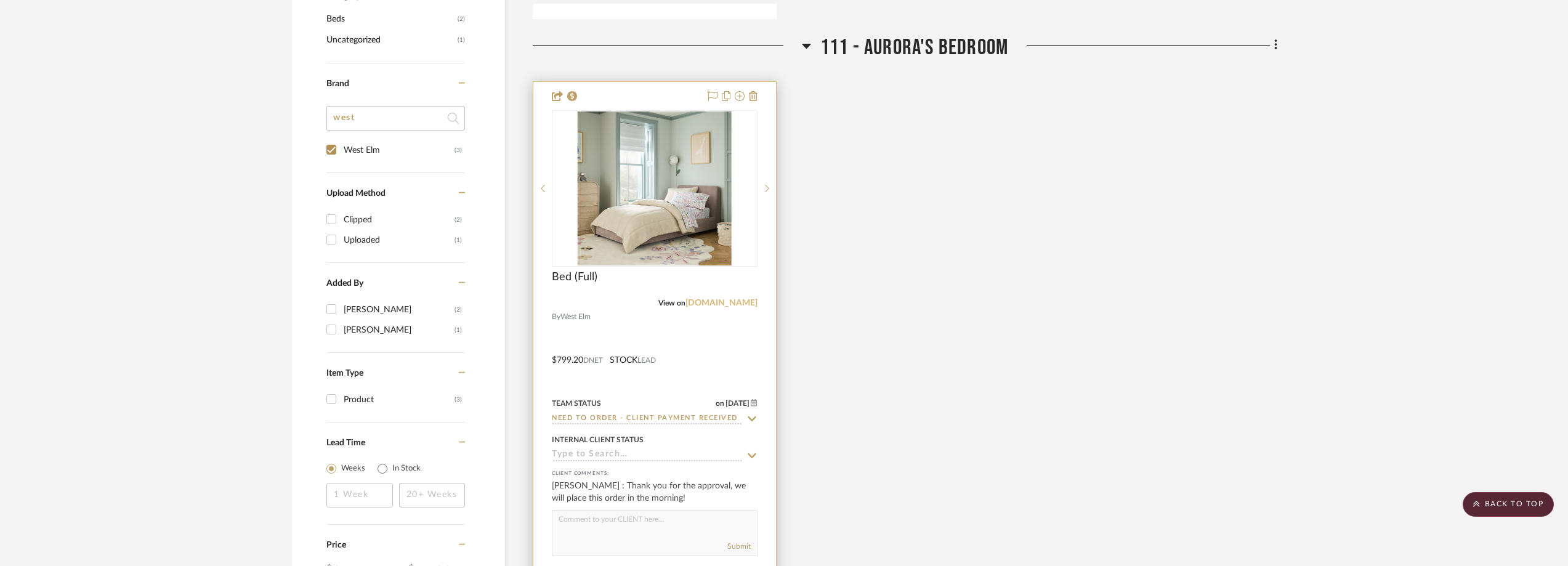
click at [741, 301] on link "[DOMAIN_NAME]" at bounding box center [722, 303] width 72 height 9
click at [752, 420] on icon at bounding box center [753, 419] width 9 height 5
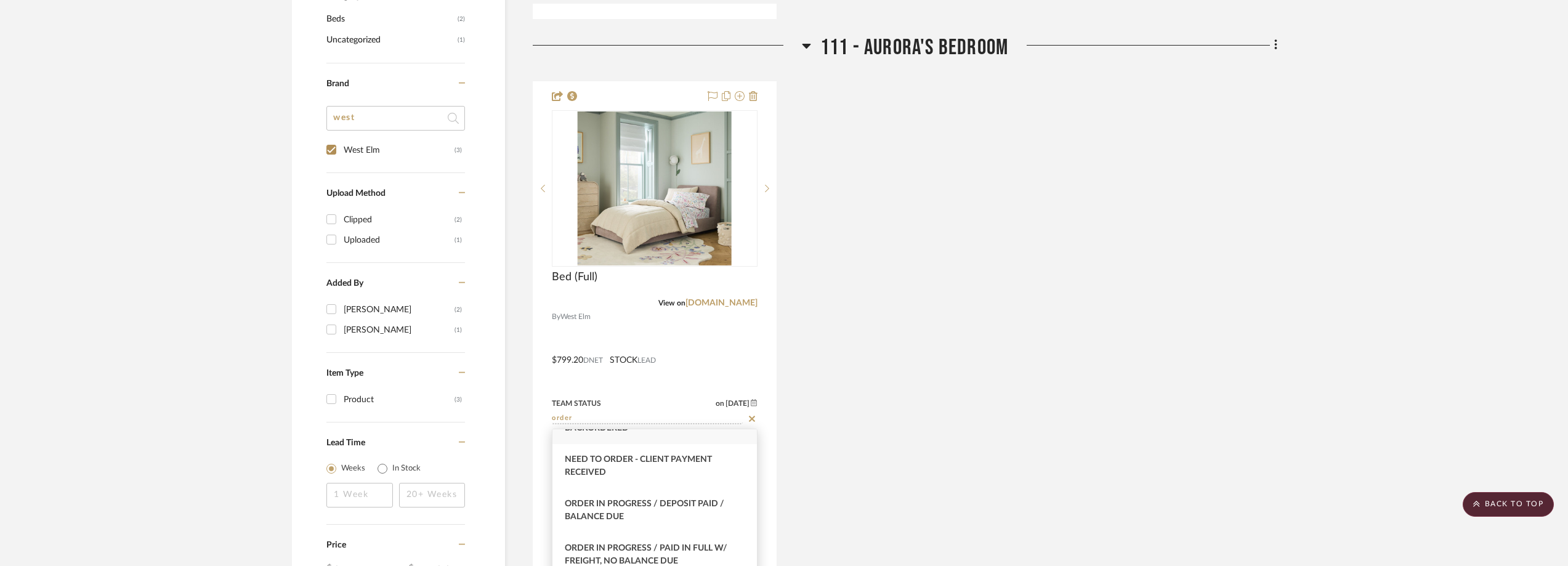
scroll to position [184, 0]
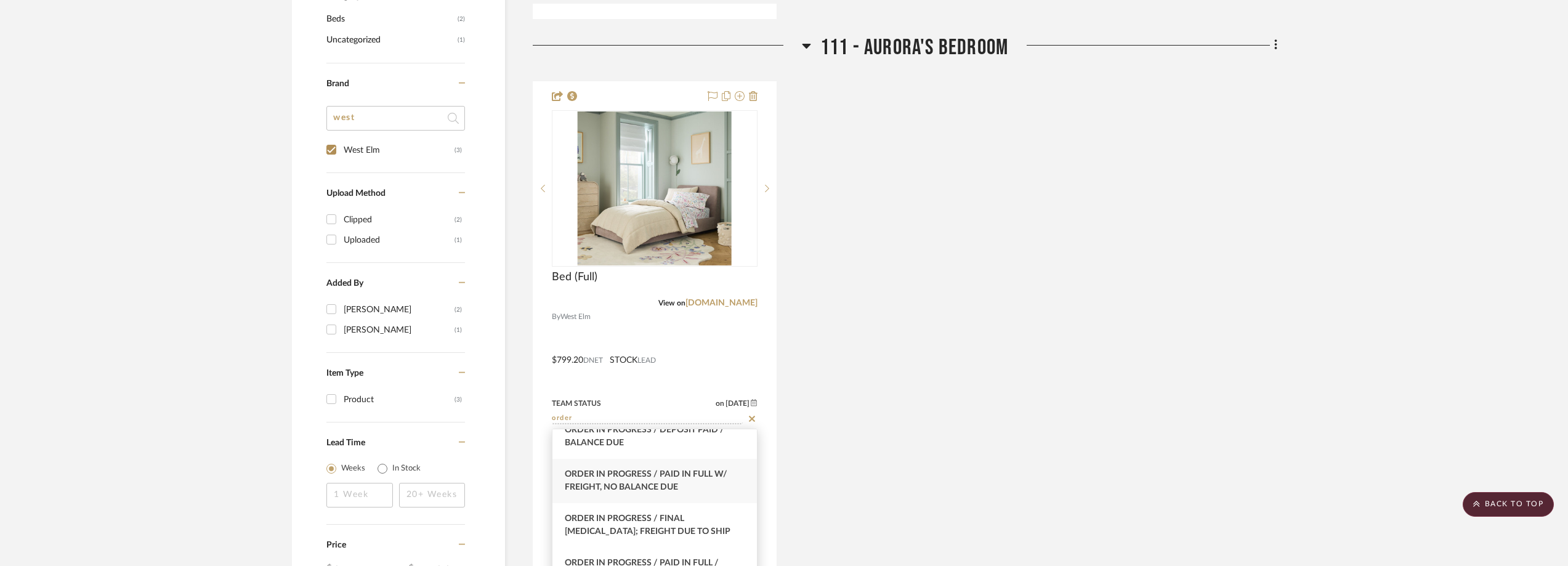
type input "order"
click at [698, 472] on span "Order In Progress / Paid In Full w/ Freight, No Balance due" at bounding box center [646, 480] width 163 height 22
type input "[DATE]"
type input "Order In Progress / Paid In Full w/ Freight, No Balance due"
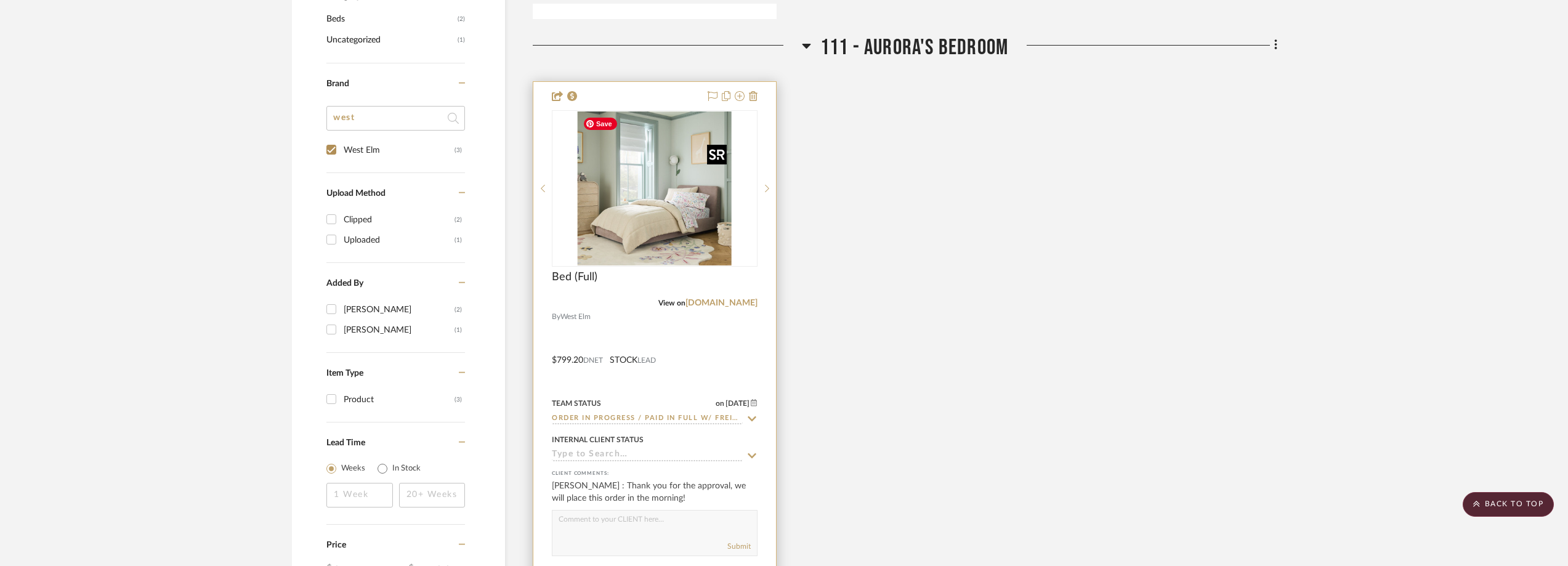
click at [676, 223] on img "0" at bounding box center [654, 188] width 154 height 154
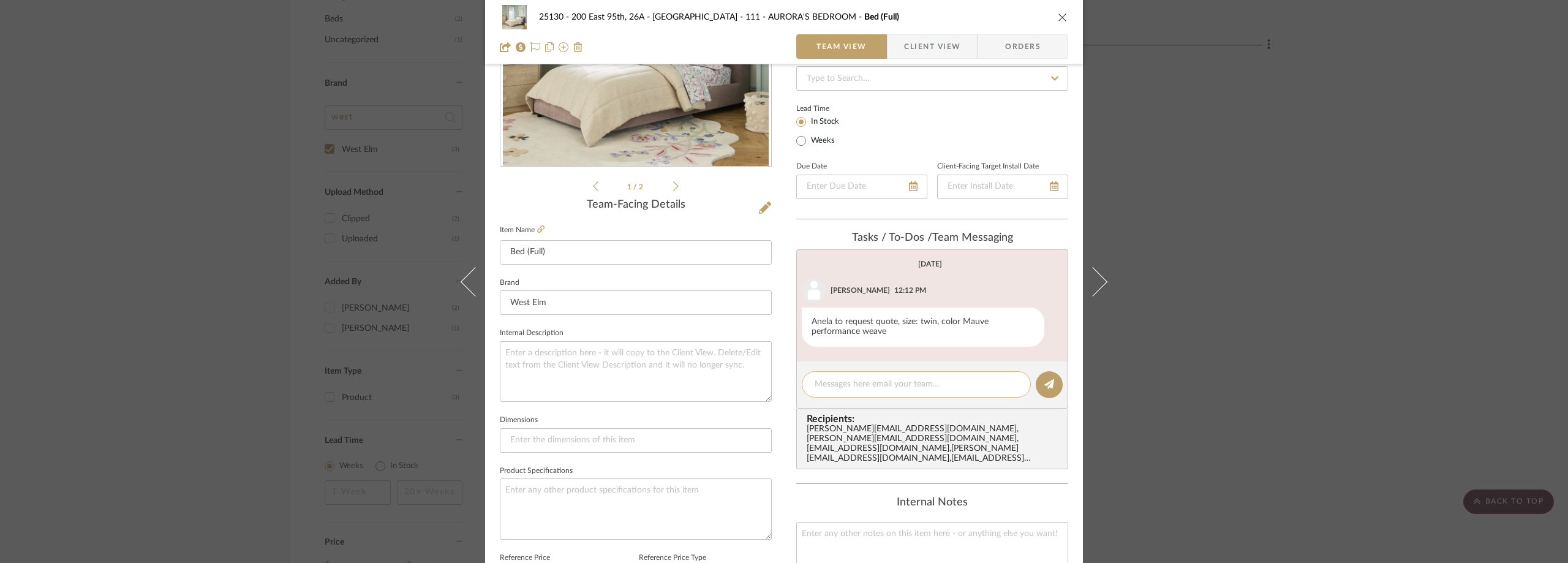
click at [820, 380] on textarea at bounding box center [916, 384] width 203 height 13
paste textarea "352272891230"
click at [814, 385] on textarea "352272891230" at bounding box center [916, 384] width 203 height 13
click at [903, 383] on textarea "Order#352272891230" at bounding box center [916, 384] width 203 height 13
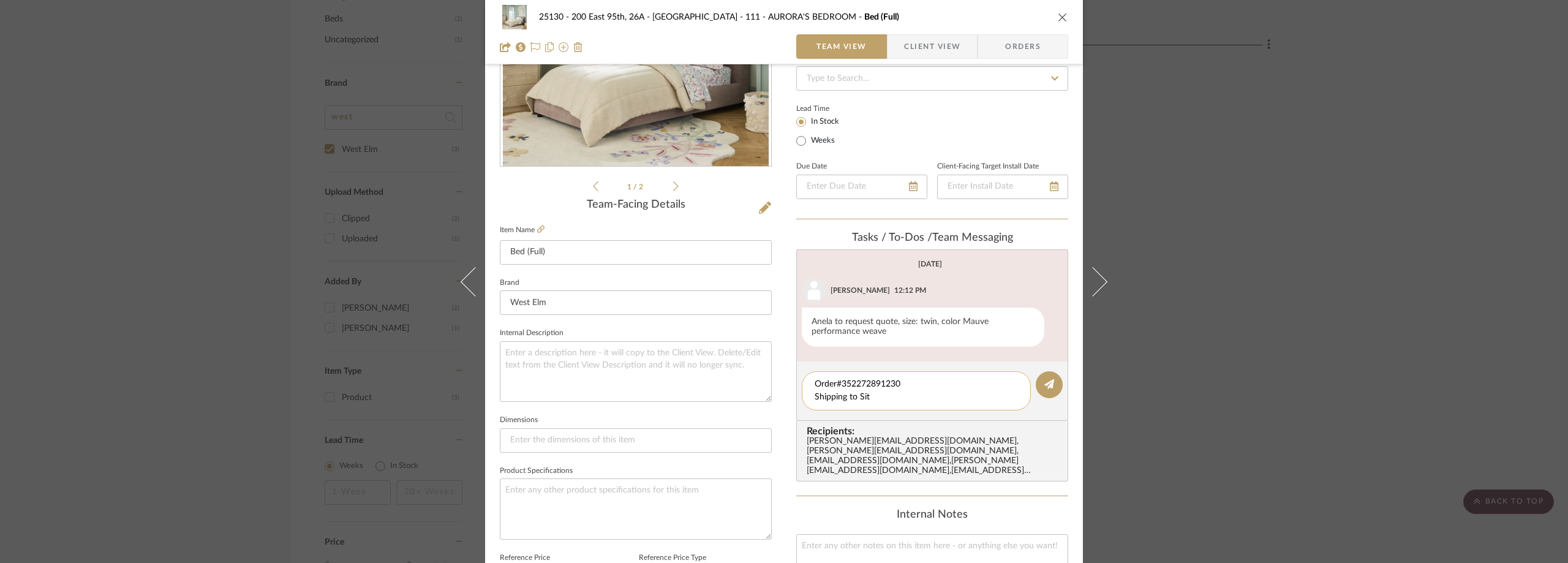
type textarea "Order#352272891230 Shipping to Site"
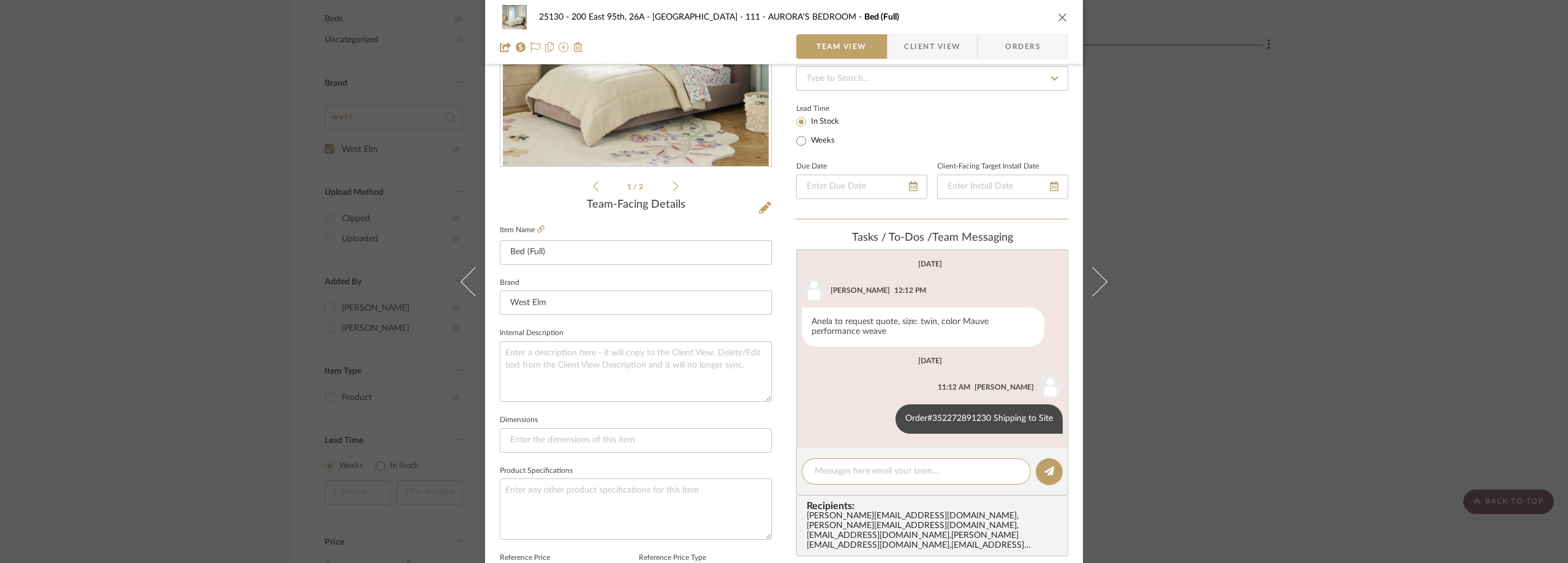
click at [911, 51] on span "Client View" at bounding box center [933, 46] width 57 height 25
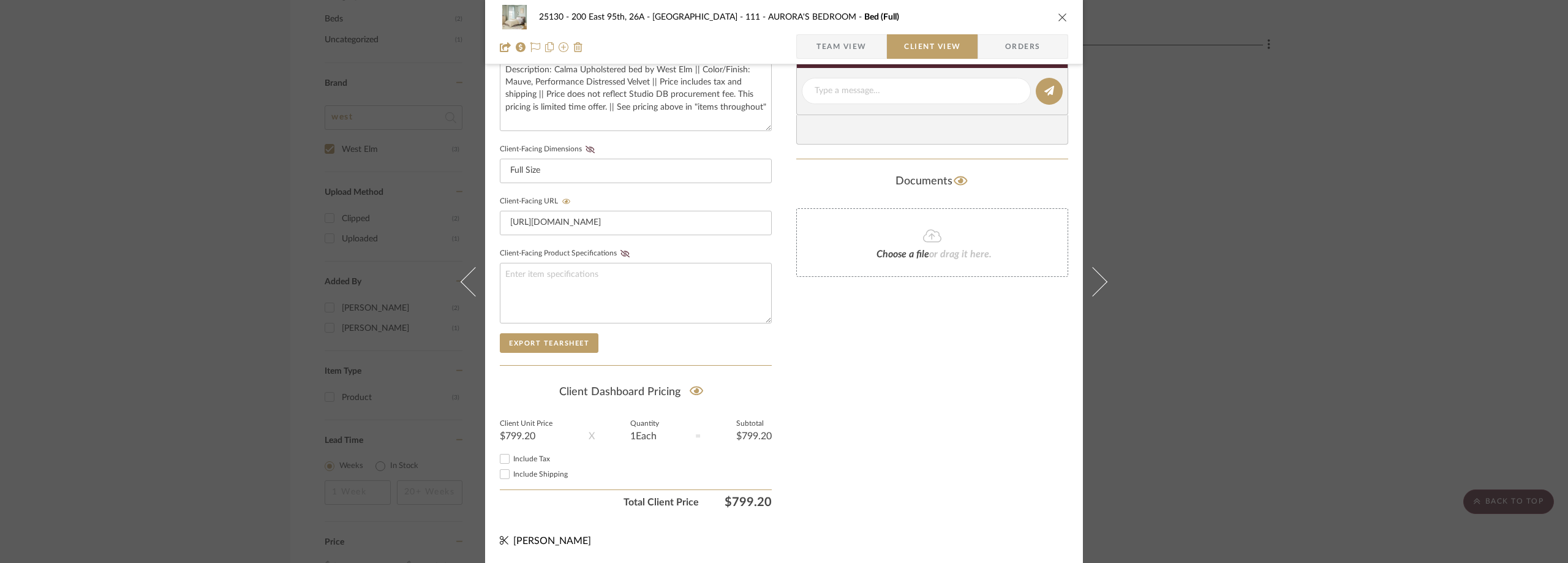
scroll to position [99, 0]
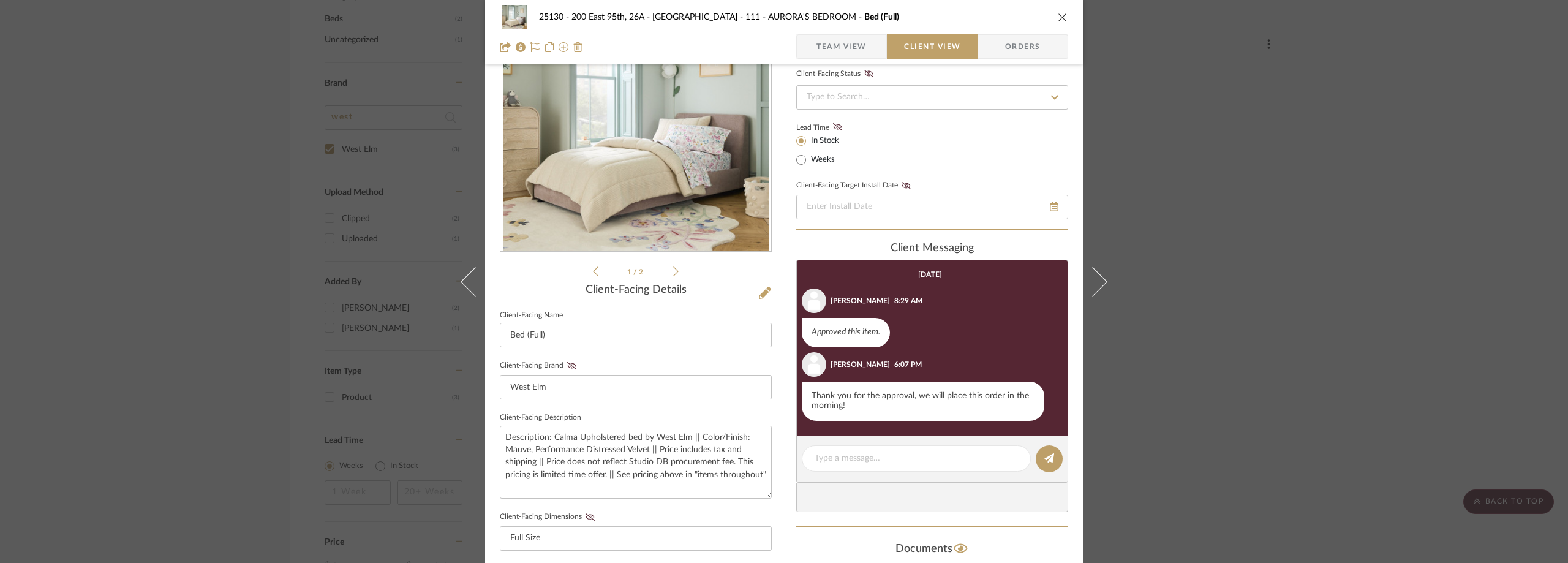
click at [1286, 195] on div "25130 - 200 East 95th, 26A - Kosheleva 111 - AURORA'S BEDROOM Bed (Full) Team V…" at bounding box center [784, 281] width 1568 height 563
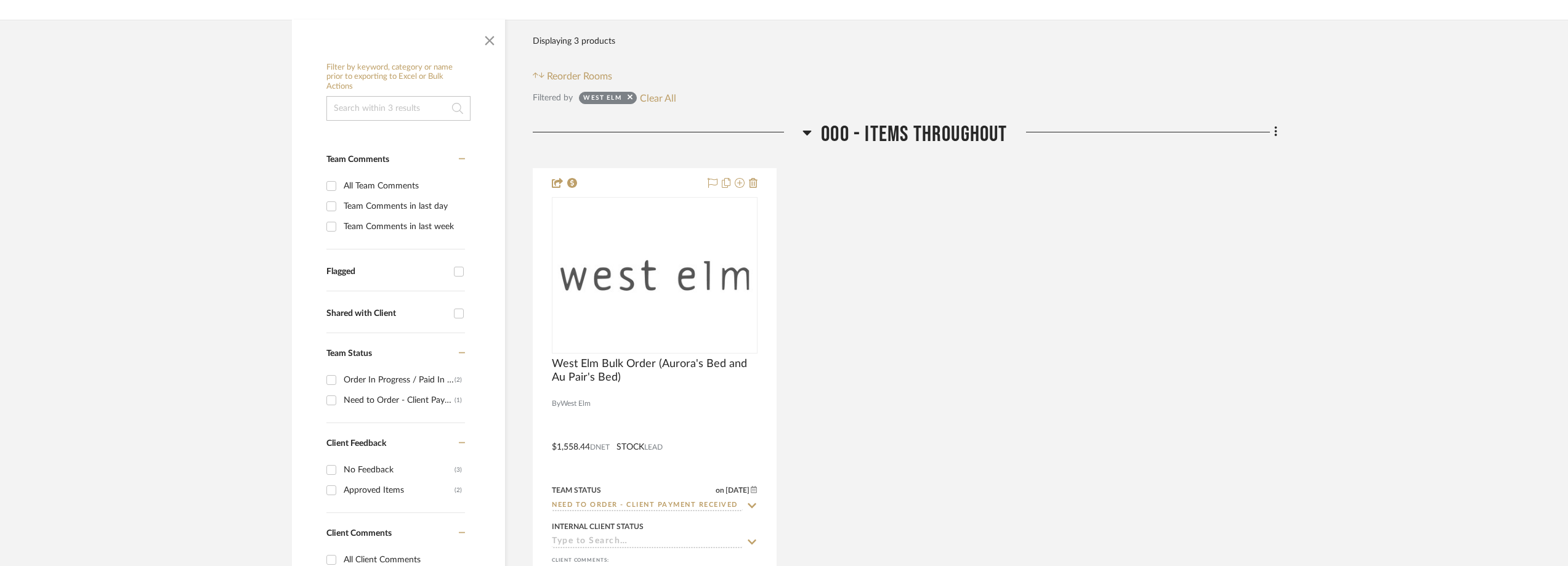
scroll to position [431, 0]
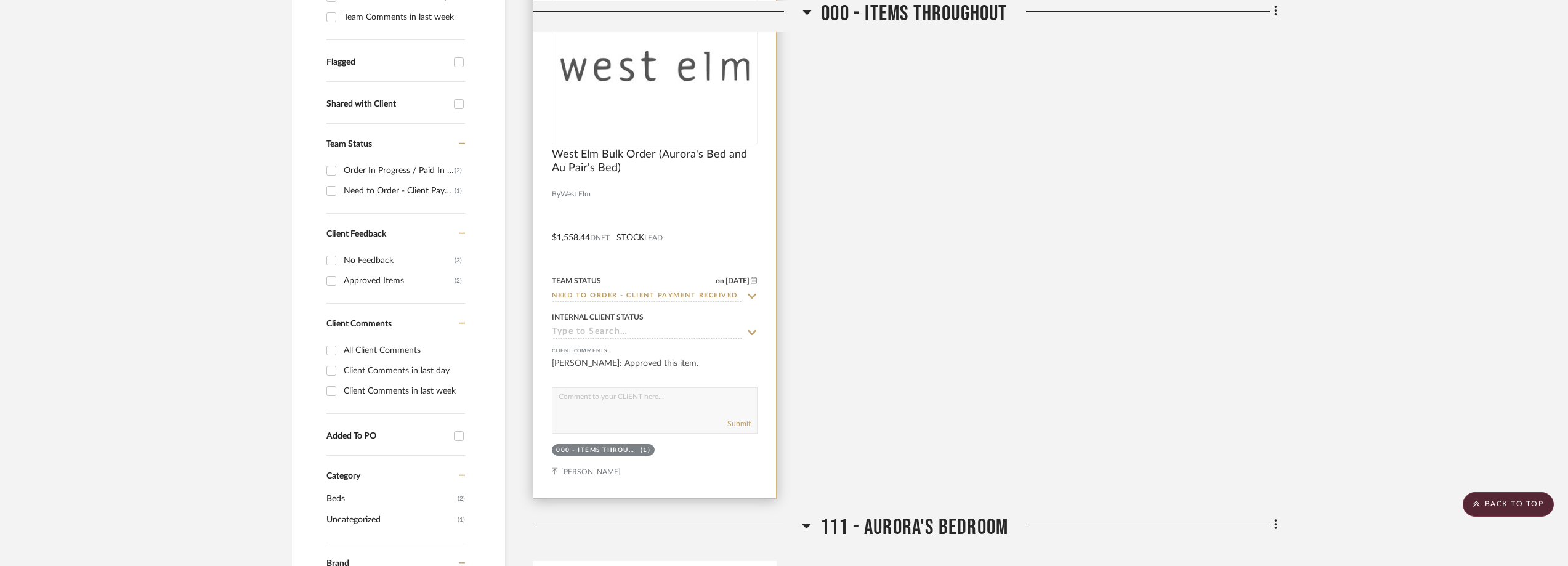
click at [750, 295] on icon at bounding box center [753, 296] width 9 height 5
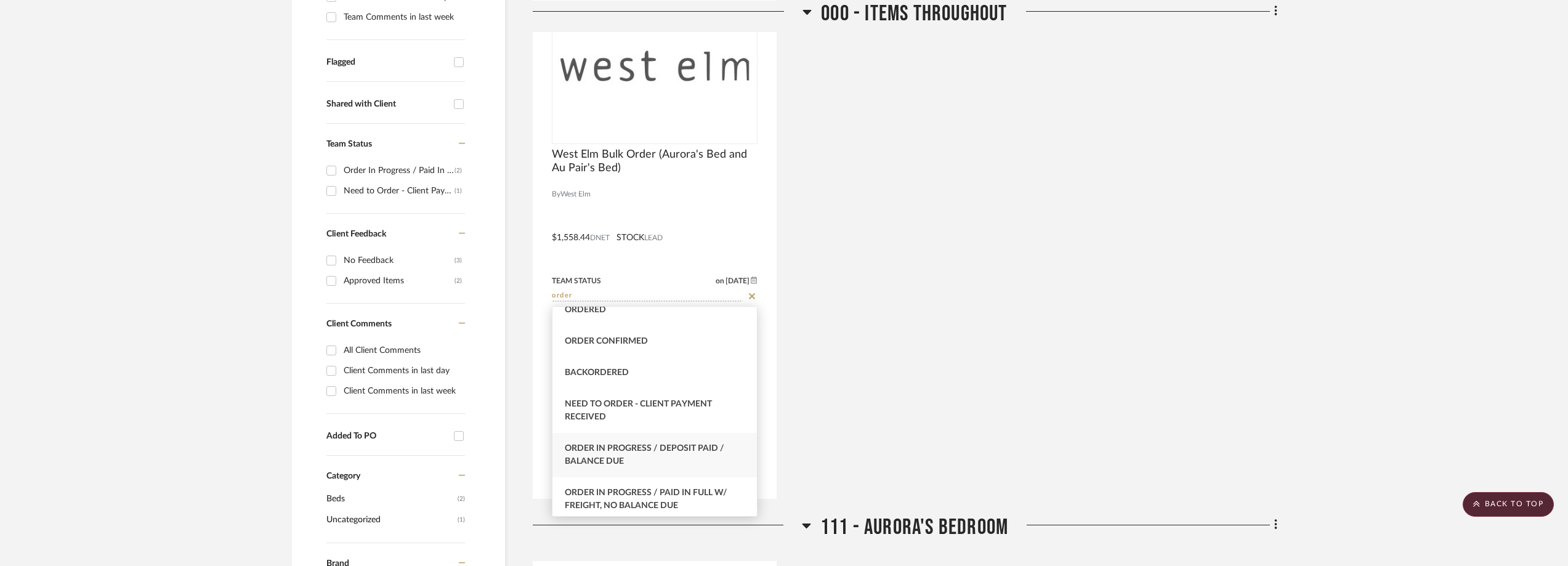
scroll to position [61, 0]
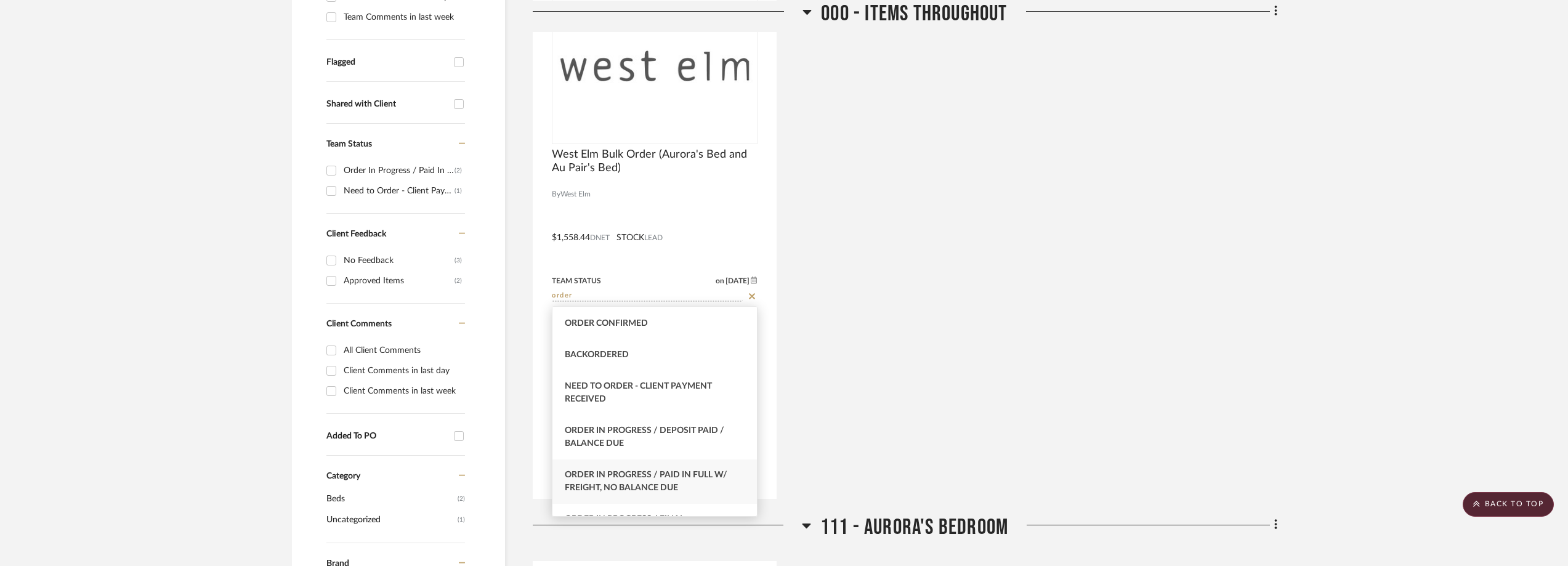
type input "order"
click at [666, 468] on div "Order In Progress / Paid In Full w/ Freight, No Balance due" at bounding box center [654, 481] width 204 height 44
type input "[DATE]"
type input "Order In Progress / Paid In Full w/ Freight, No Balance due"
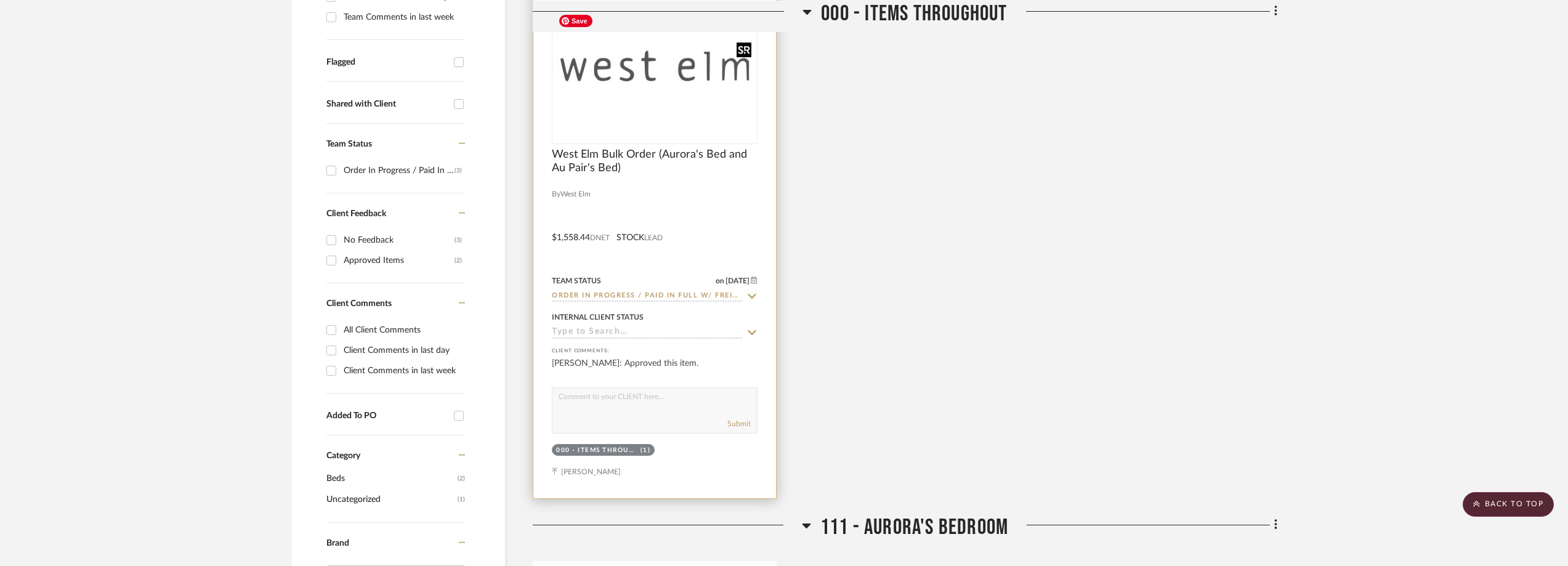
click at [628, 104] on img "0" at bounding box center [655, 65] width 203 height 115
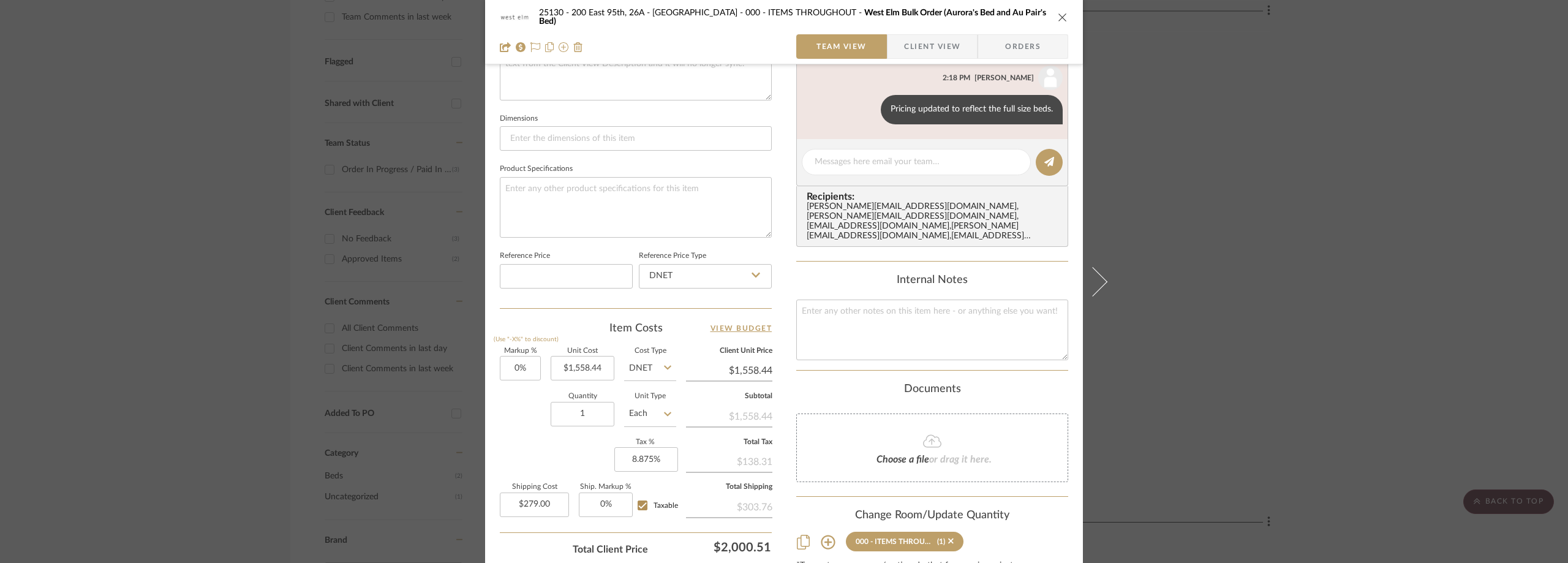
scroll to position [490, 0]
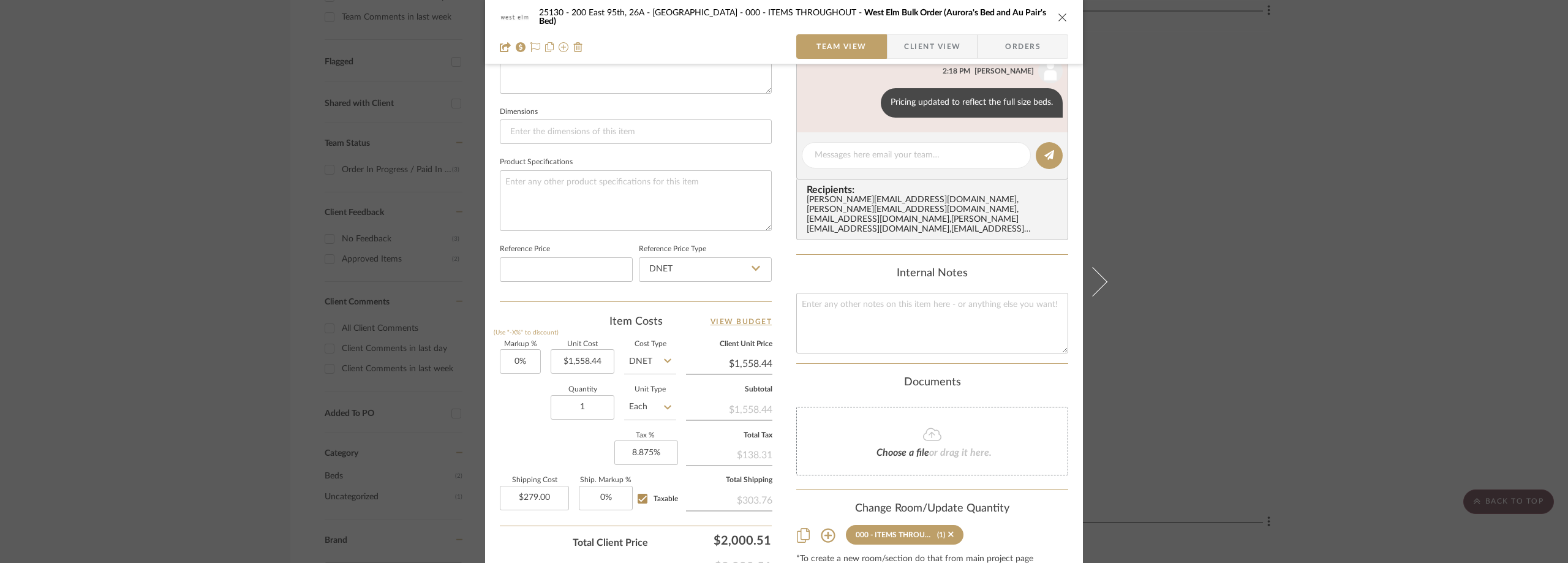
click at [1168, 225] on div "25130 - 200 East 95th, 26A - Kosheleva 000 - ITEMS THROUGHOUT West Elm Bulk Ord…" at bounding box center [784, 281] width 1568 height 563
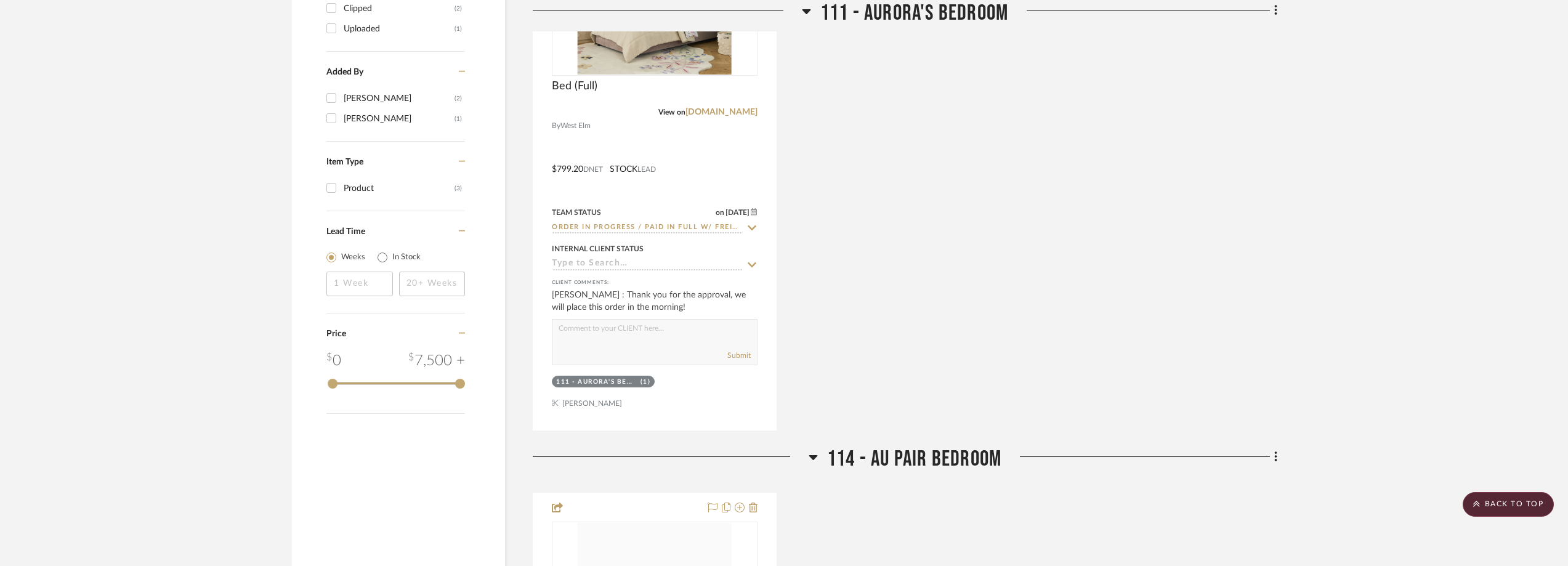
scroll to position [1108, 0]
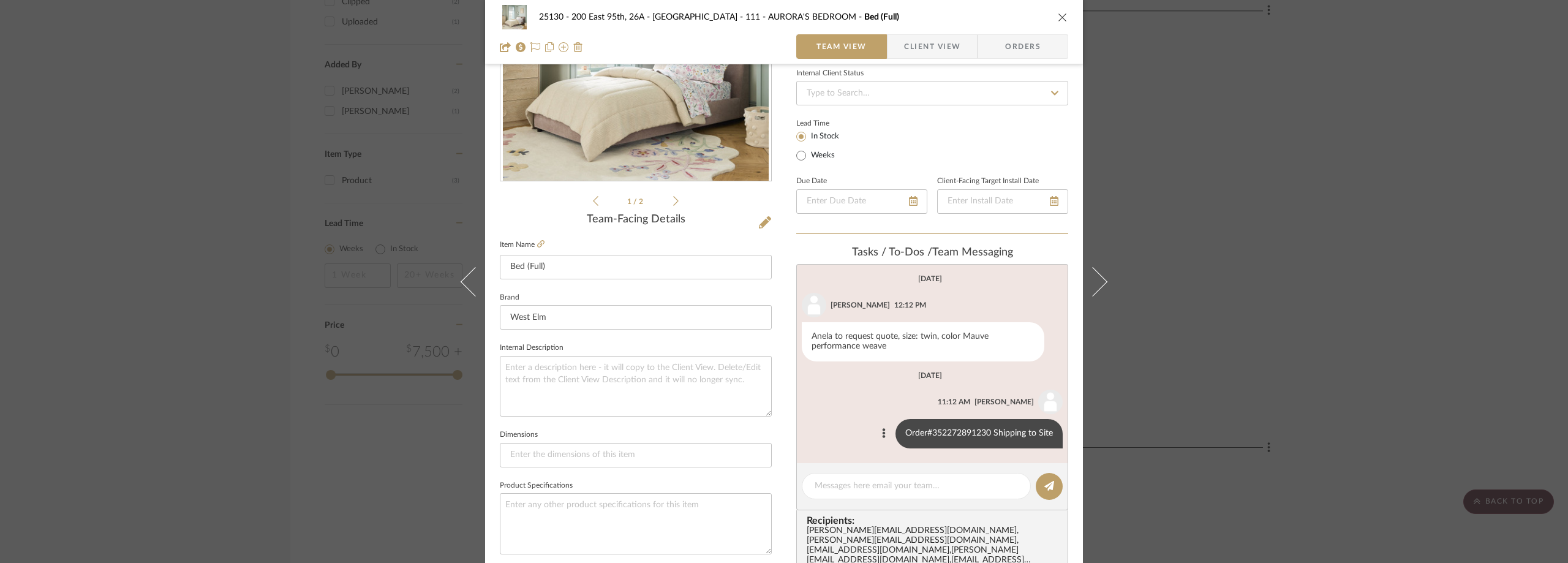
scroll to position [183, 0]
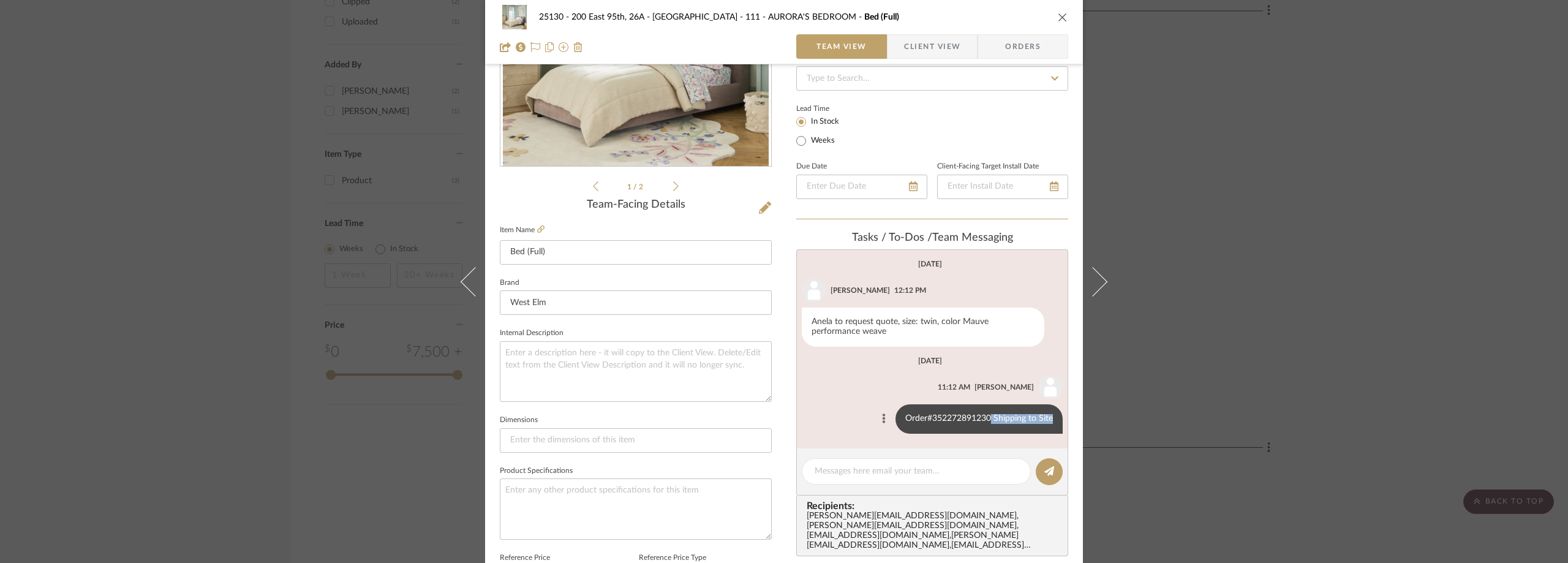
drag, startPoint x: 986, startPoint y: 415, endPoint x: 886, endPoint y: 416, distance: 100.0
click at [874, 412] on div "Order#352272891230 Shipping to Site" at bounding box center [932, 419] width 261 height 29
click at [949, 417] on div "Order#352272891230 Shipping to Site" at bounding box center [979, 419] width 167 height 29
drag, startPoint x: 987, startPoint y: 419, endPoint x: 896, endPoint y: 419, distance: 91.0
click at [896, 419] on div "Order#352272891230 Shipping to Site" at bounding box center [979, 419] width 167 height 29
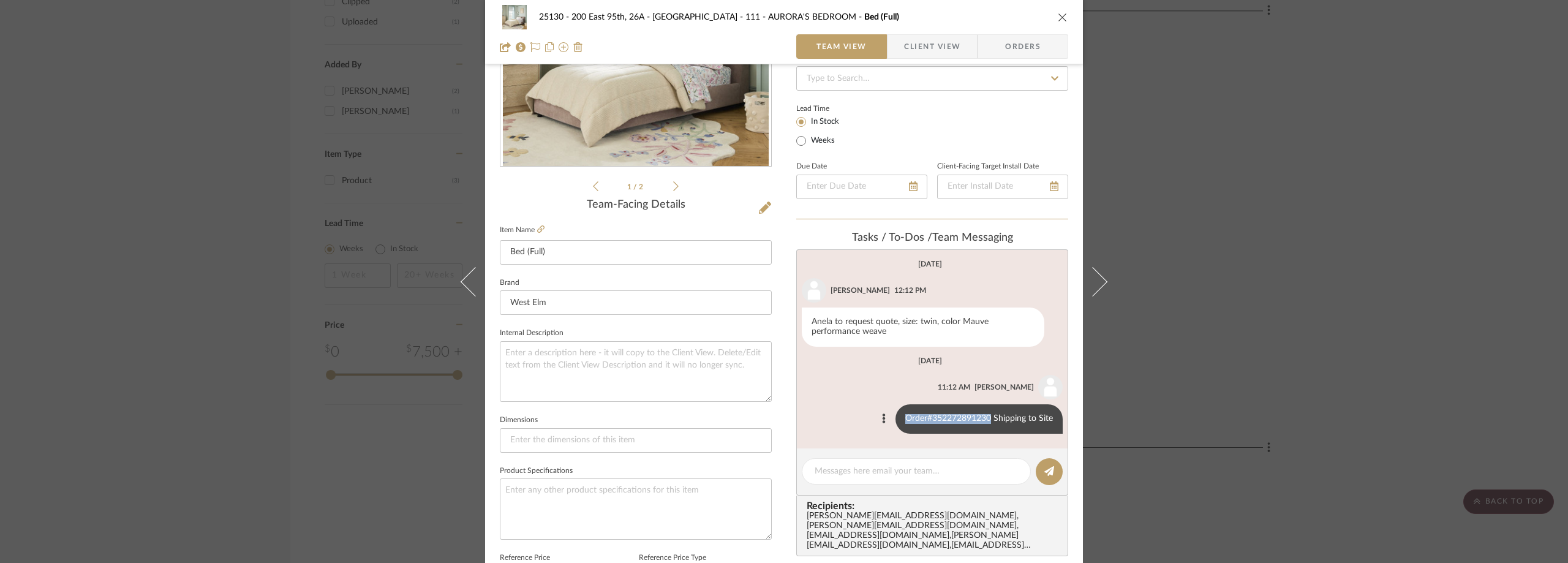
copy div "Order#352272891230"
click at [1161, 205] on div "25130 - 200 East 95th, 26A - Kosheleva 111 - AURORA'S BEDROOM Bed (Full) Team V…" at bounding box center [784, 281] width 1568 height 563
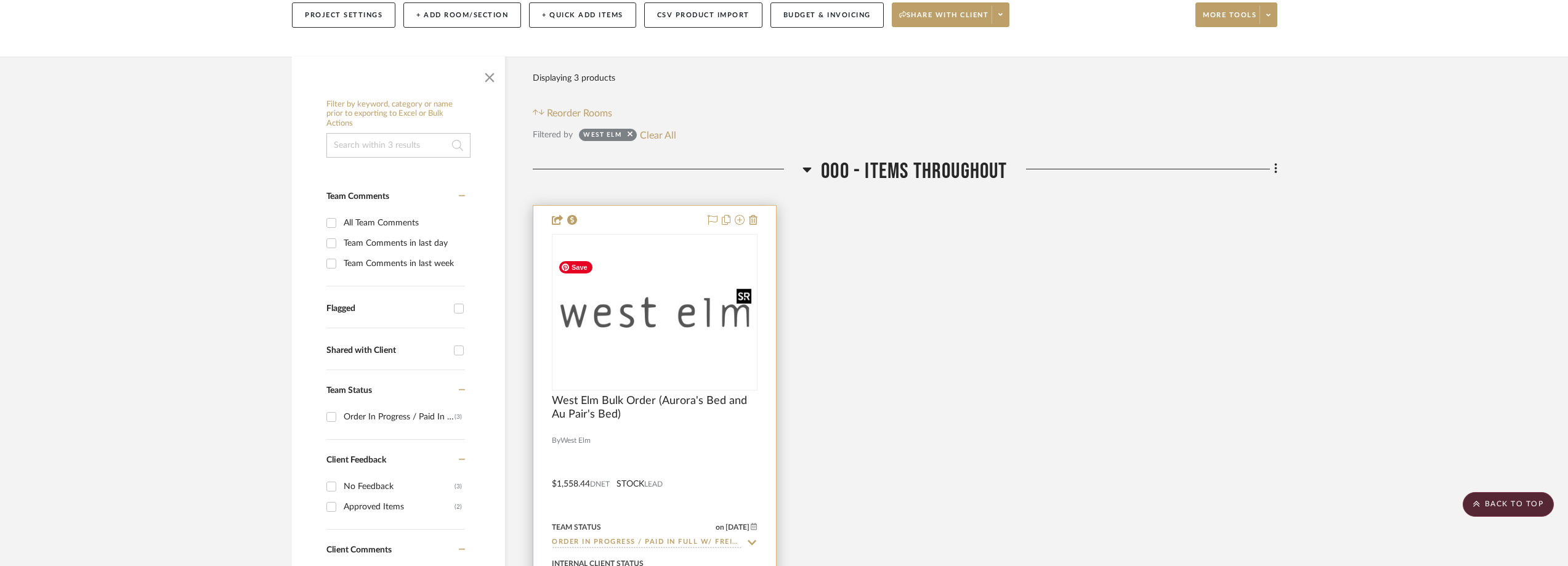
click at [665, 264] on img "0" at bounding box center [655, 312] width 203 height 115
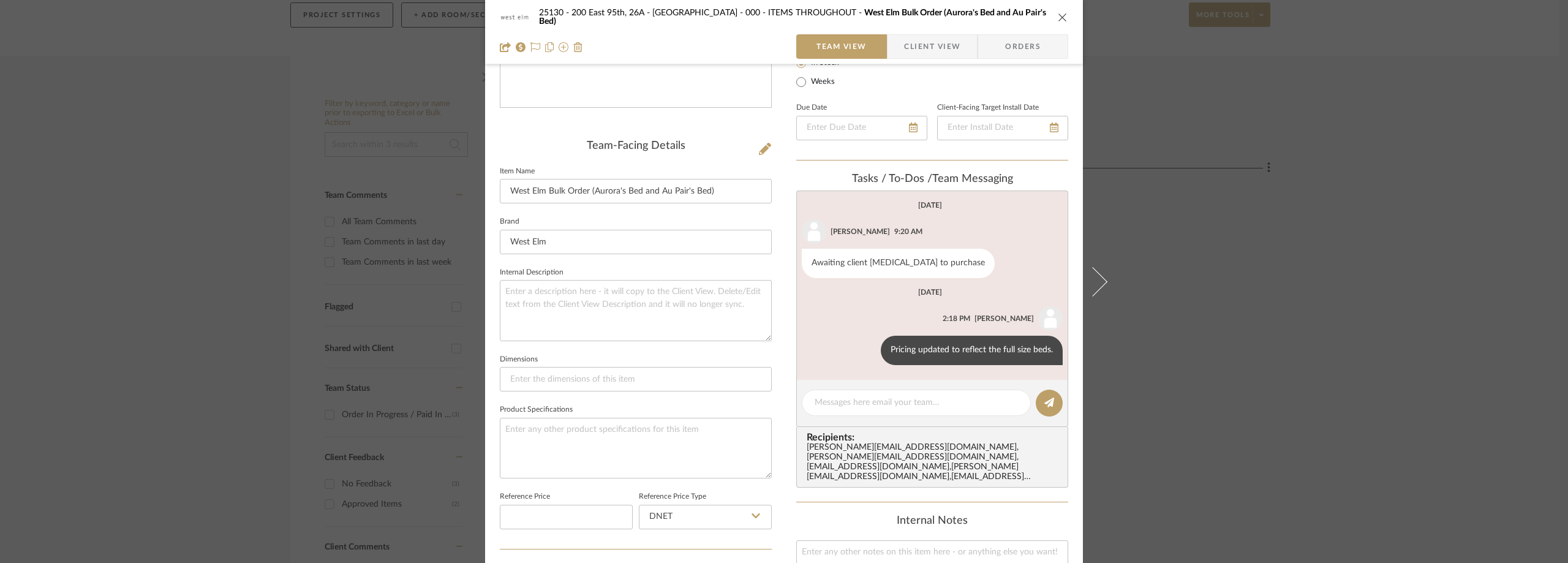
scroll to position [245, 0]
click at [862, 397] on textarea at bounding box center [916, 399] width 203 height 13
paste textarea "Order#352272891230"
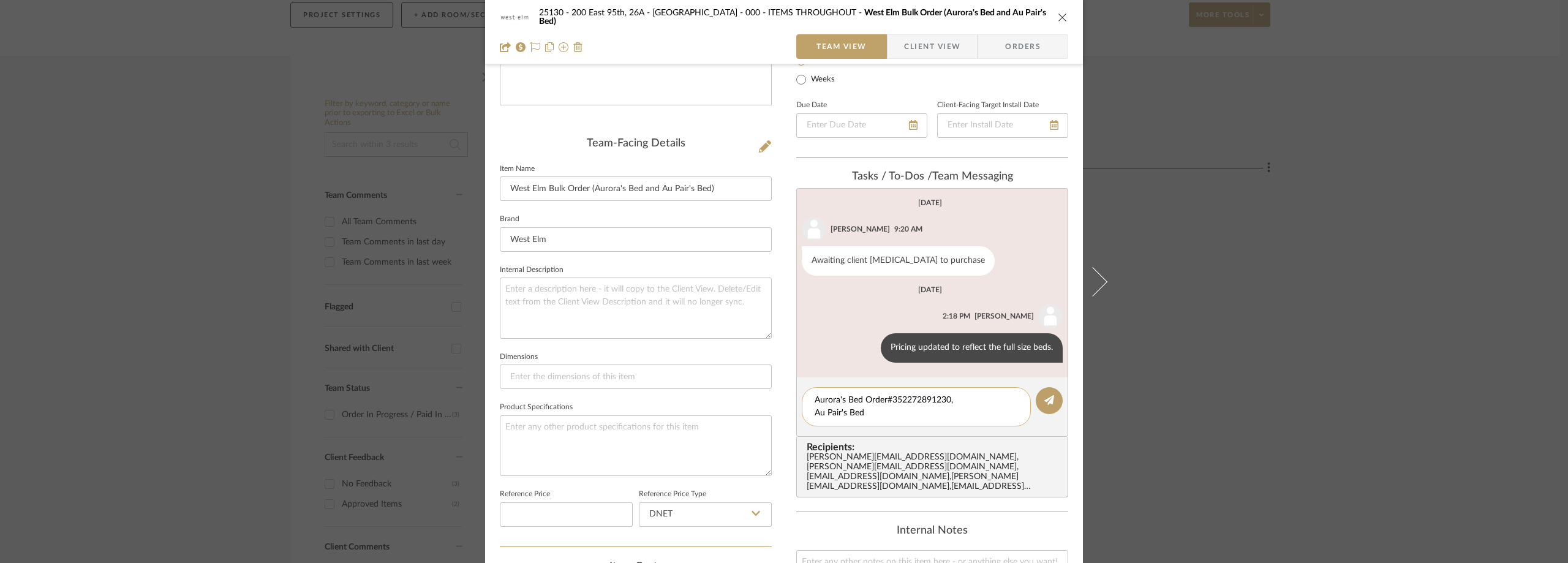
paste textarea "352272760013"
click at [866, 413] on textarea "Aurora's Bed Order#352272891230, Au Pair's Bed 352272760013" at bounding box center [916, 406] width 203 height 26
type textarea "Aurora's Bed Order#352272891230, Au Pair's Bed Order#352272760013"
click at [1040, 402] on button at bounding box center [1048, 400] width 27 height 27
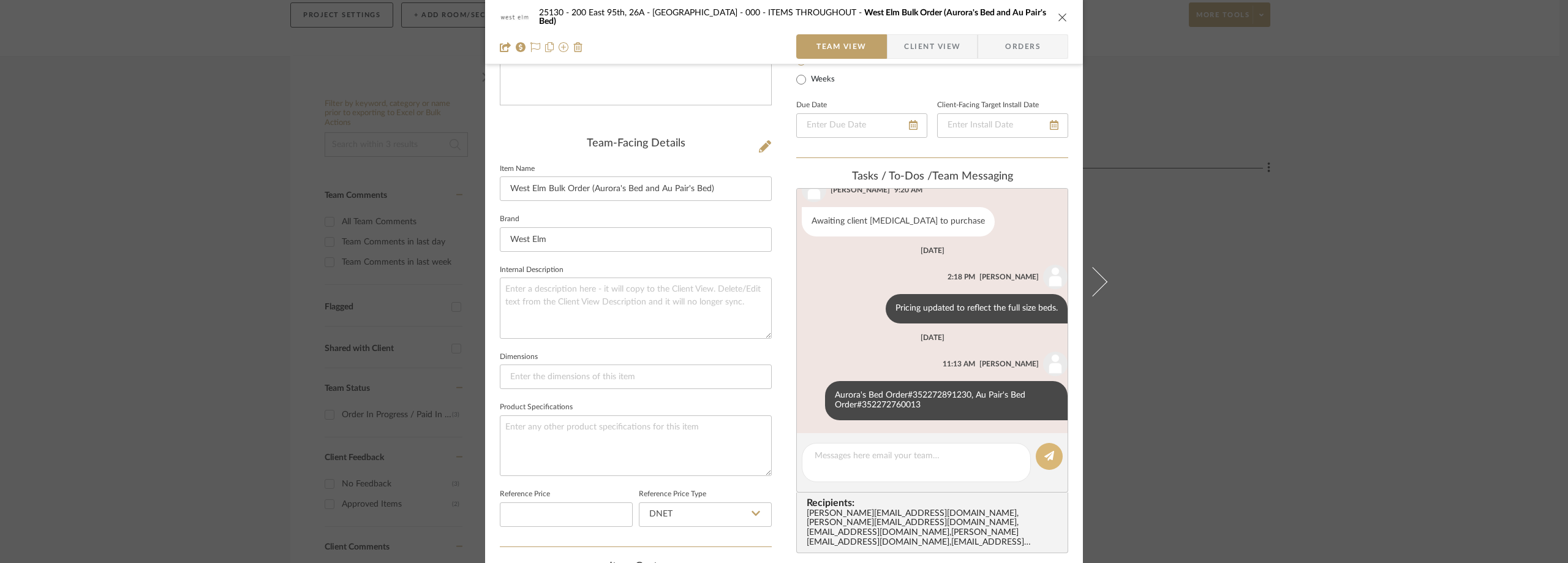
scroll to position [41, 0]
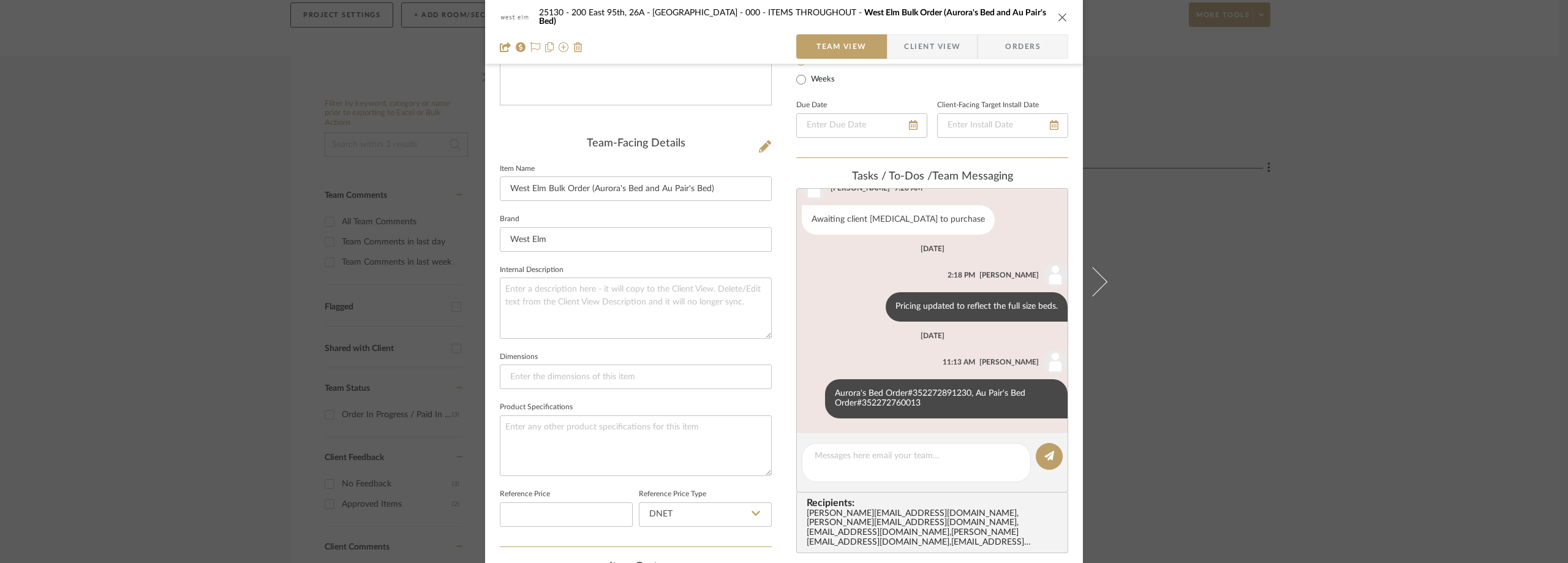
click at [109, 121] on div "25130 - 200 East 95th, 26A - Kosheleva 000 - ITEMS THROUGHOUT West Elm Bulk Ord…" at bounding box center [784, 281] width 1568 height 563
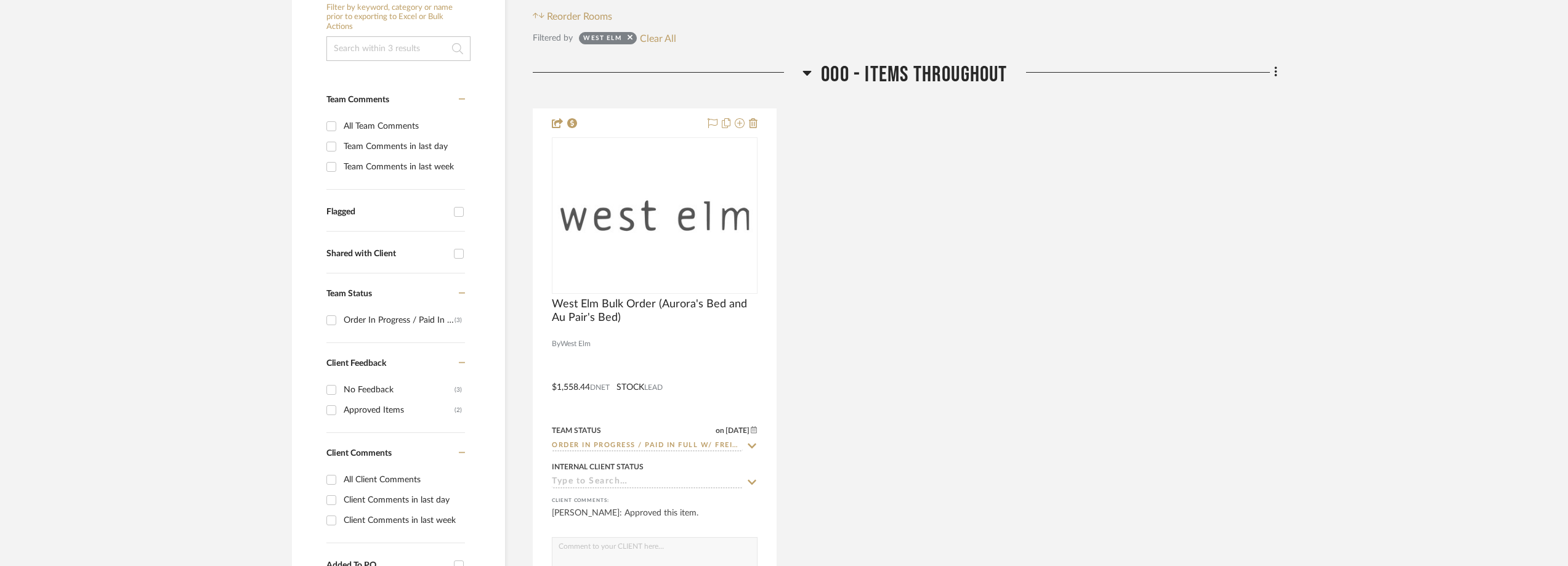
scroll to position [184, 0]
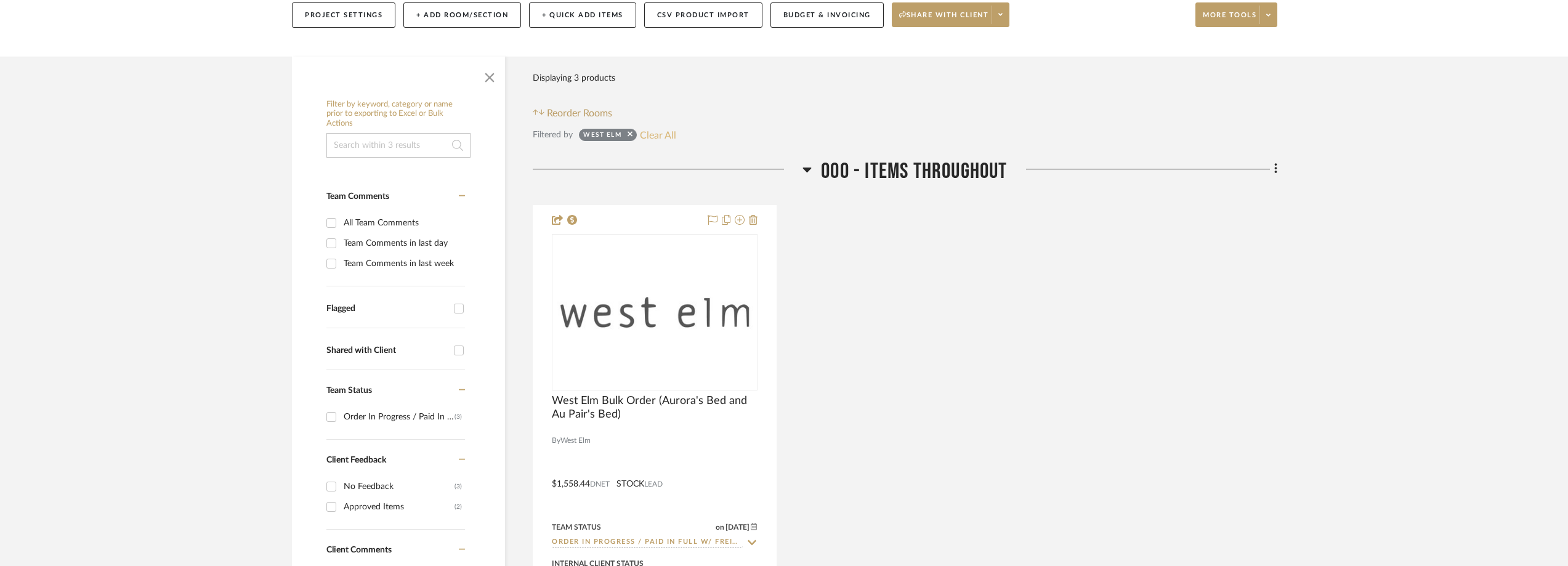
click at [653, 130] on button "Clear All" at bounding box center [658, 134] width 36 height 16
checkbox input "false"
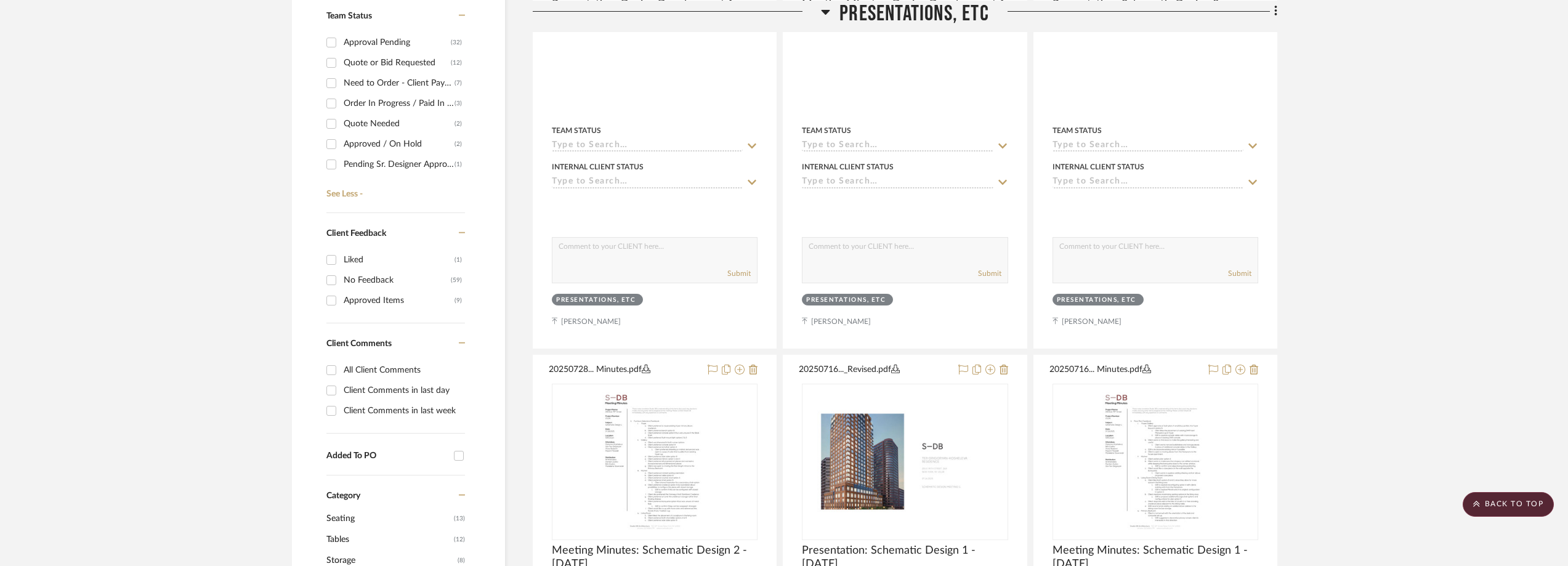
scroll to position [493, 0]
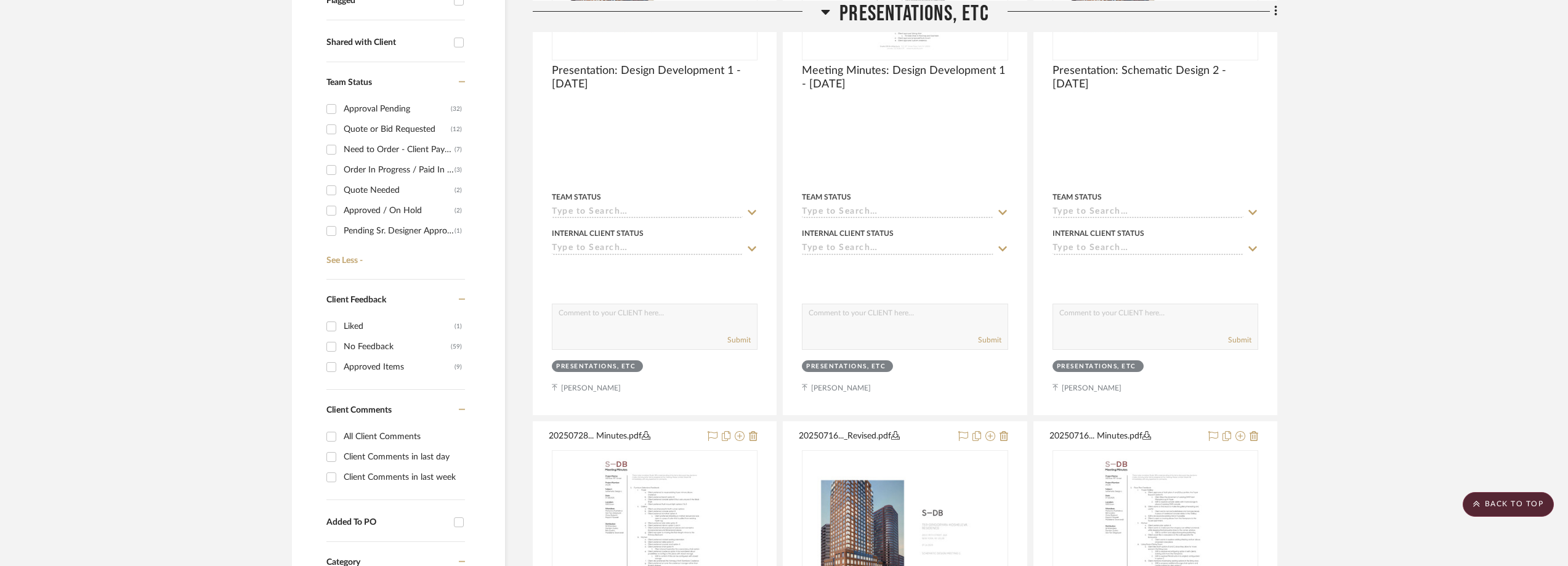
click at [369, 148] on div "Need to Order - Client Payment Received" at bounding box center [399, 149] width 111 height 20
click at [341, 148] on input "Need to Order - Client Payment Received (7)" at bounding box center [331, 149] width 20 height 20
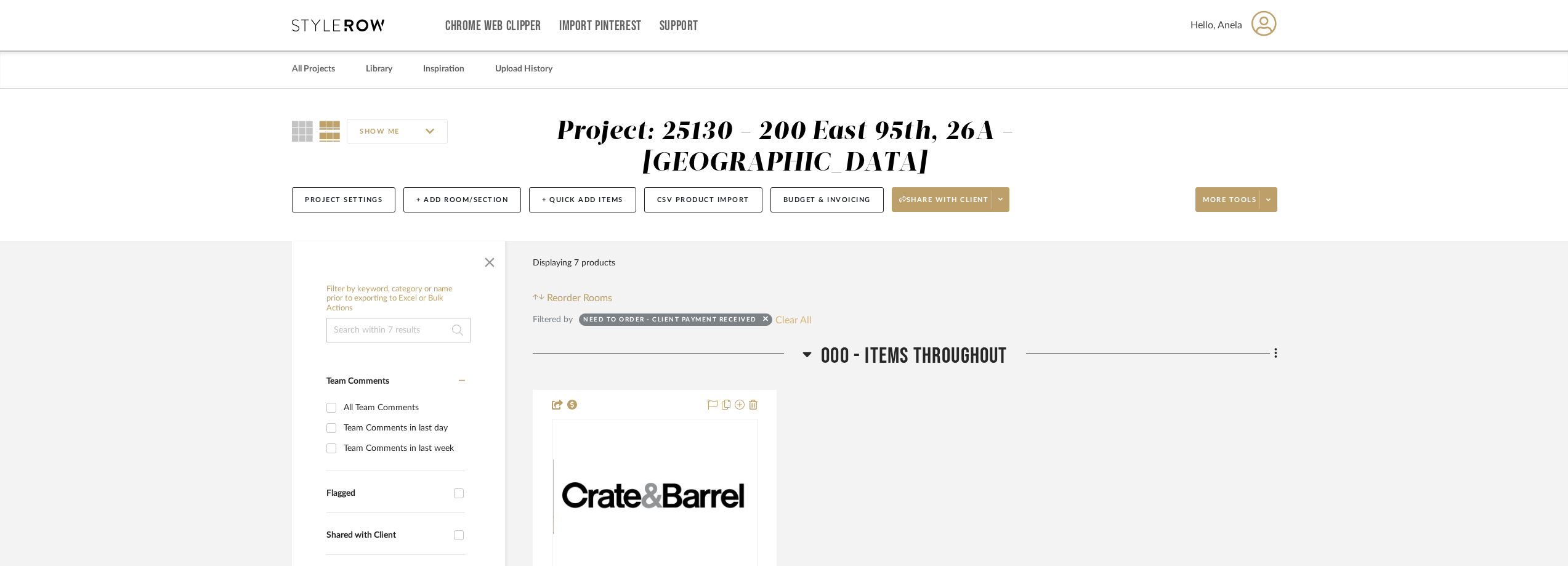
click at [797, 321] on button "Clear All" at bounding box center [794, 320] width 36 height 16
checkbox input "false"
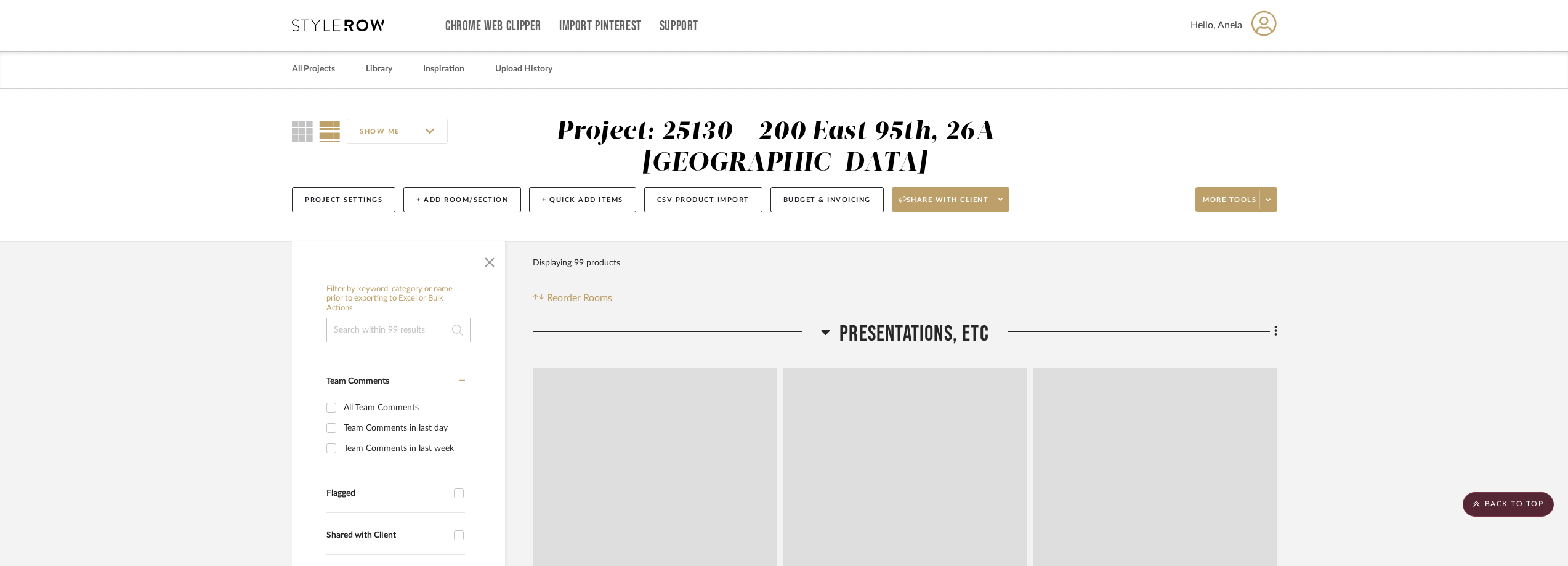
scroll to position [431, 0]
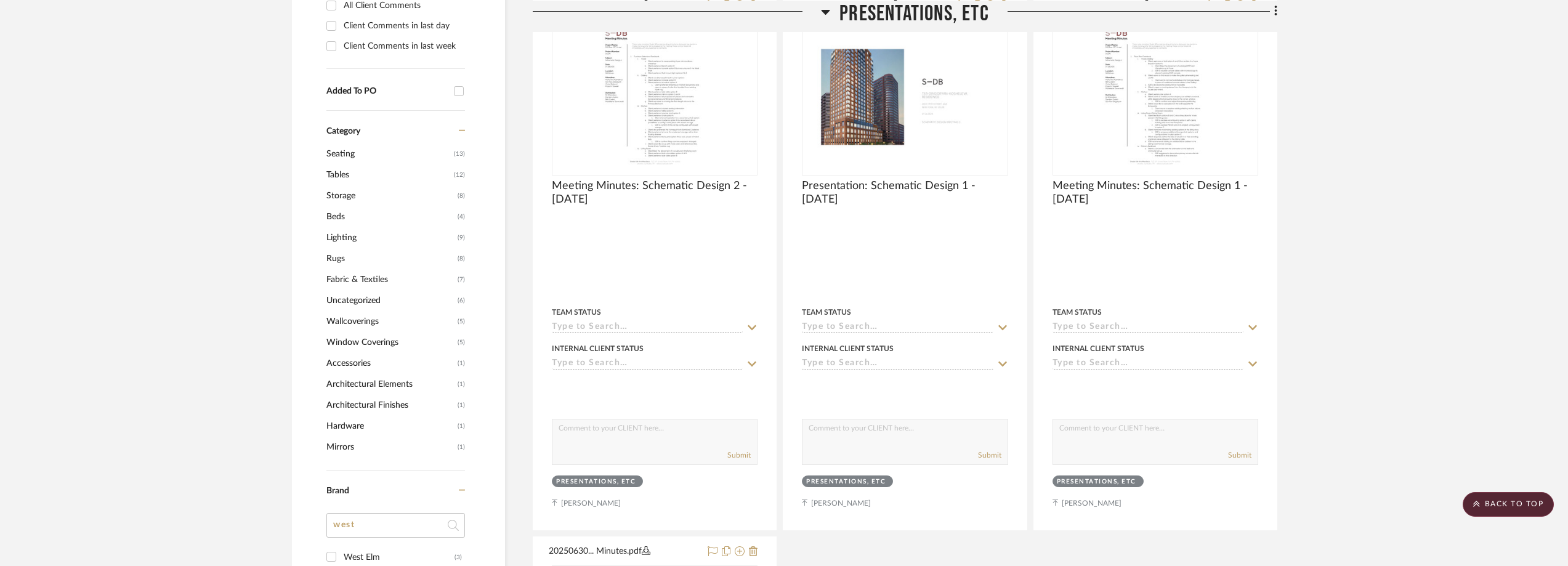
scroll to position [985, 0]
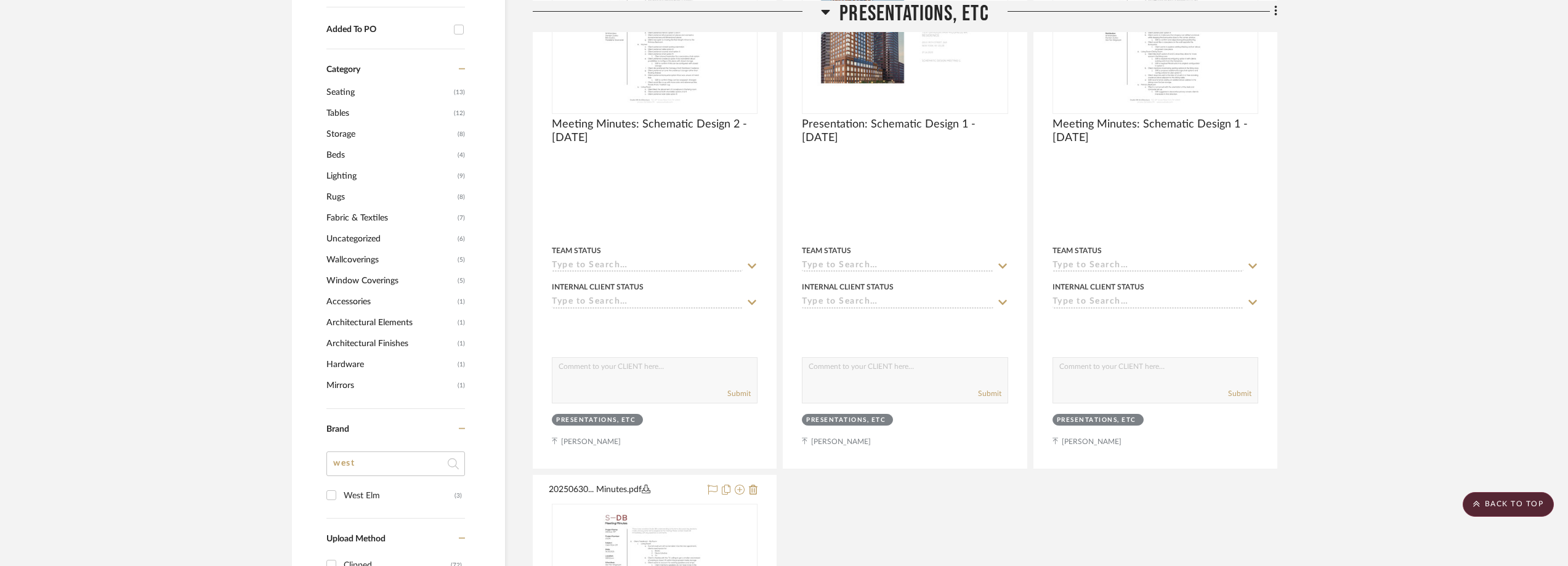
drag, startPoint x: 364, startPoint y: 462, endPoint x: 286, endPoint y: 450, distance: 78.9
type input "cr"
click at [370, 493] on div "Crate & Barrel" at bounding box center [399, 495] width 111 height 20
click at [341, 493] on input "Crate & Barrel (4)" at bounding box center [331, 494] width 20 height 20
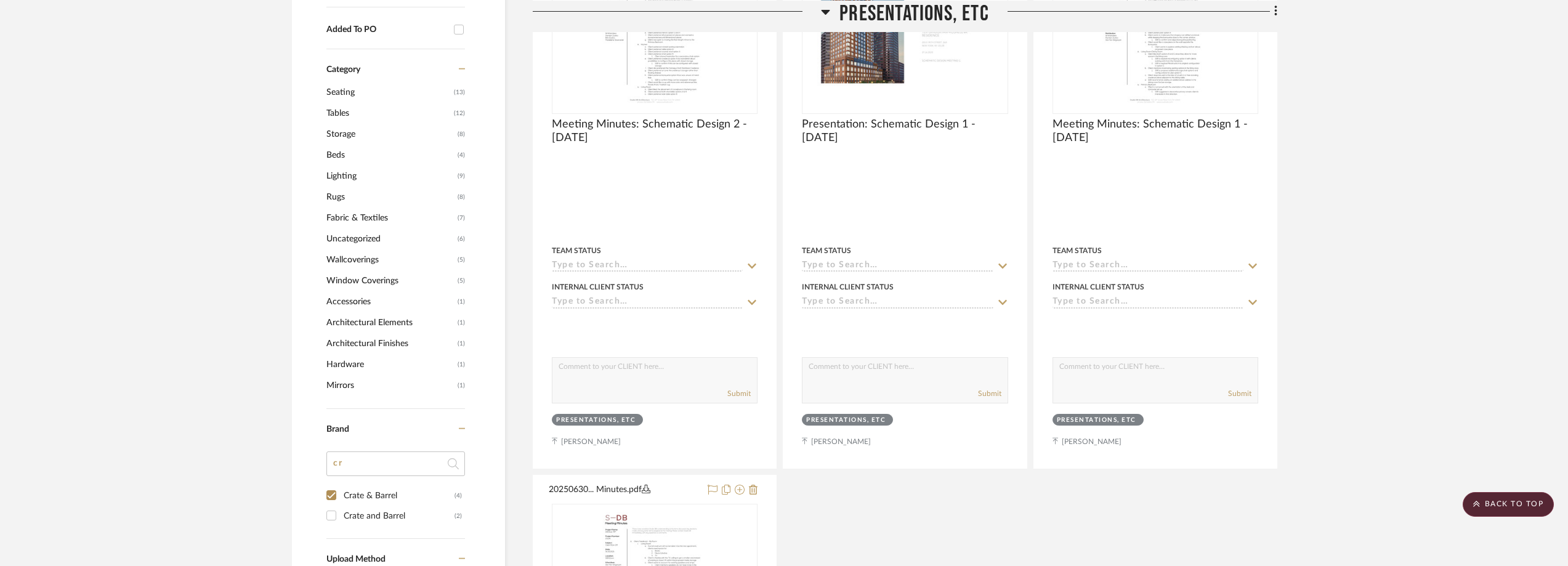
checkbox input "true"
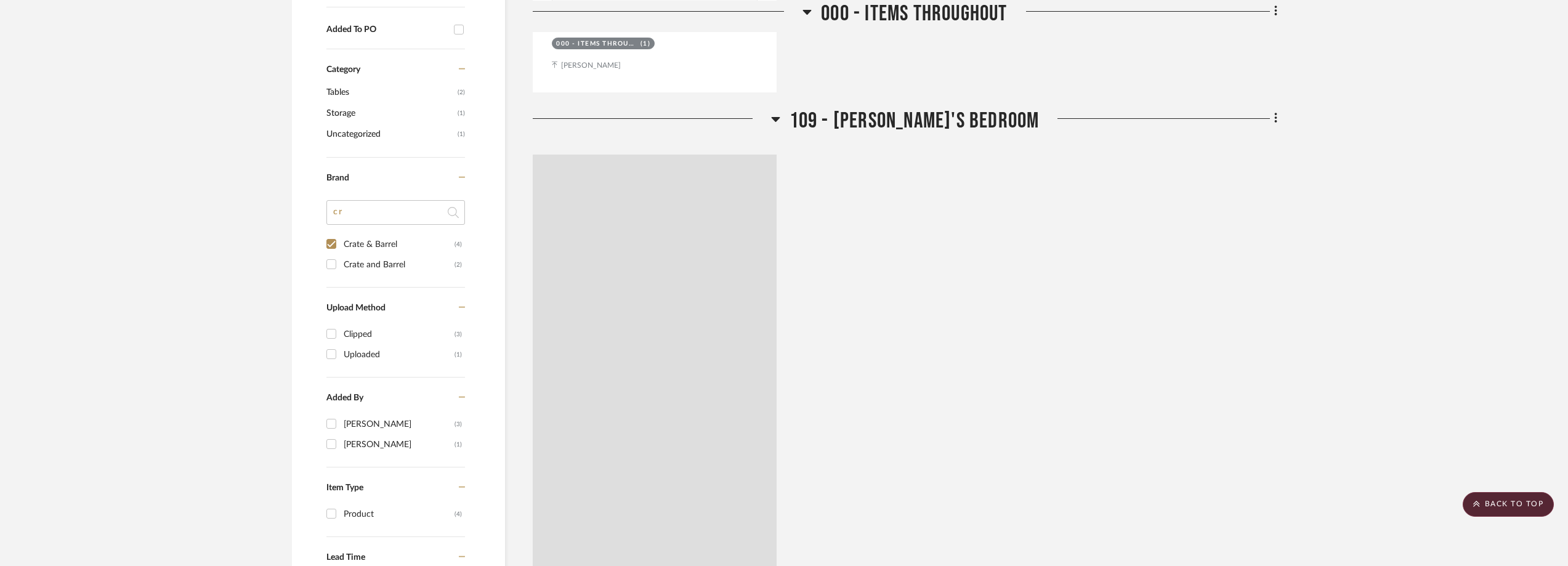
scroll to position [0, 0]
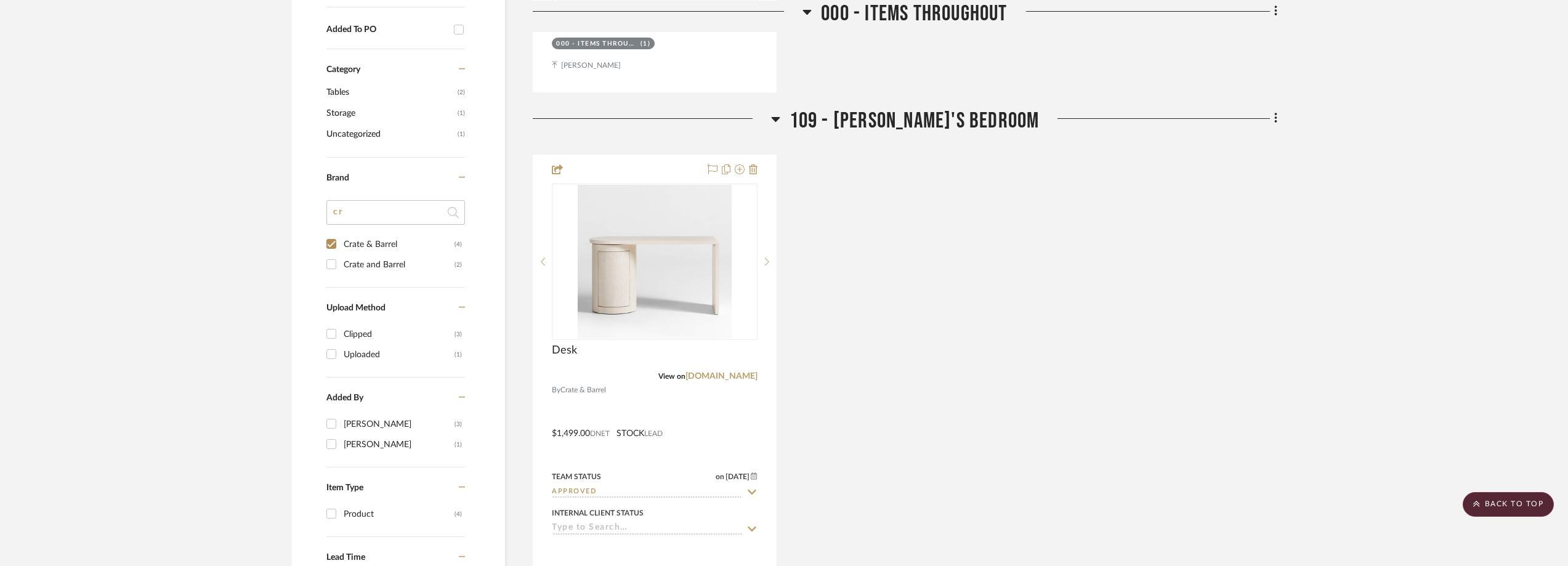
click at [392, 262] on div "Crate and Barrel" at bounding box center [399, 264] width 111 height 20
click at [341, 262] on input "Crate and Barrel (2)" at bounding box center [331, 264] width 20 height 20
checkbox input "true"
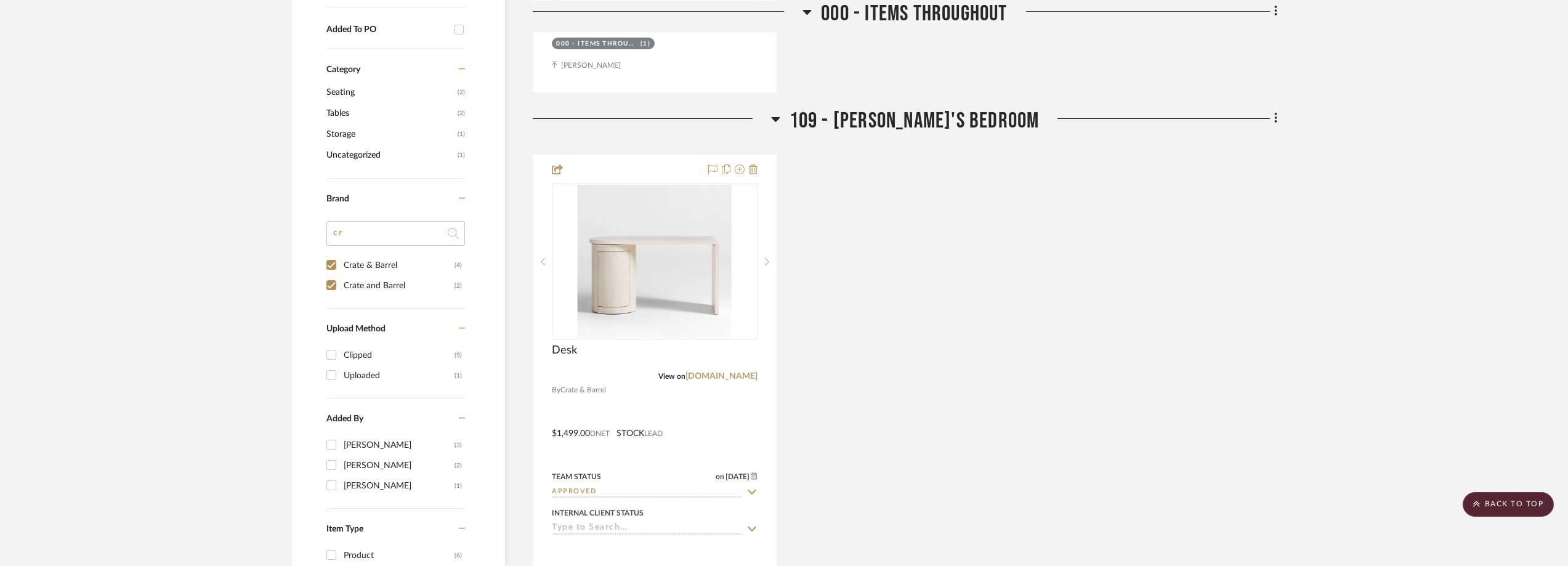
scroll to position [899, 0]
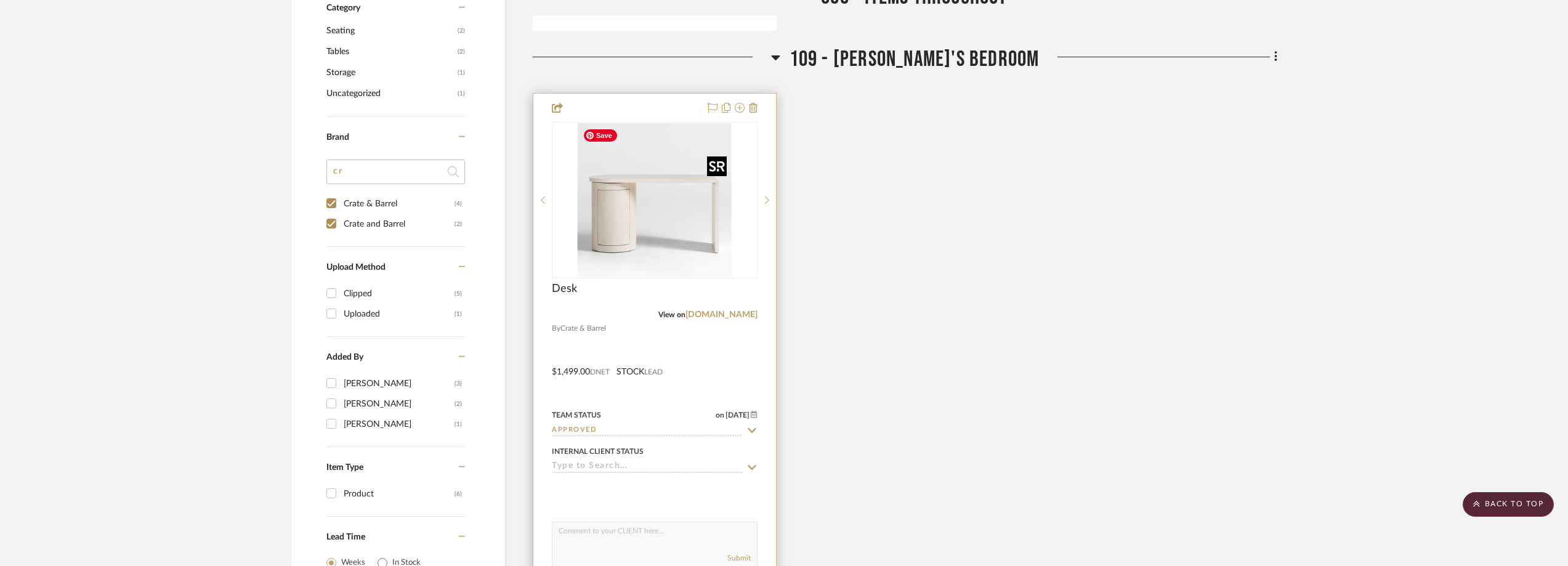
click at [671, 226] on img "0" at bounding box center [654, 200] width 154 height 154
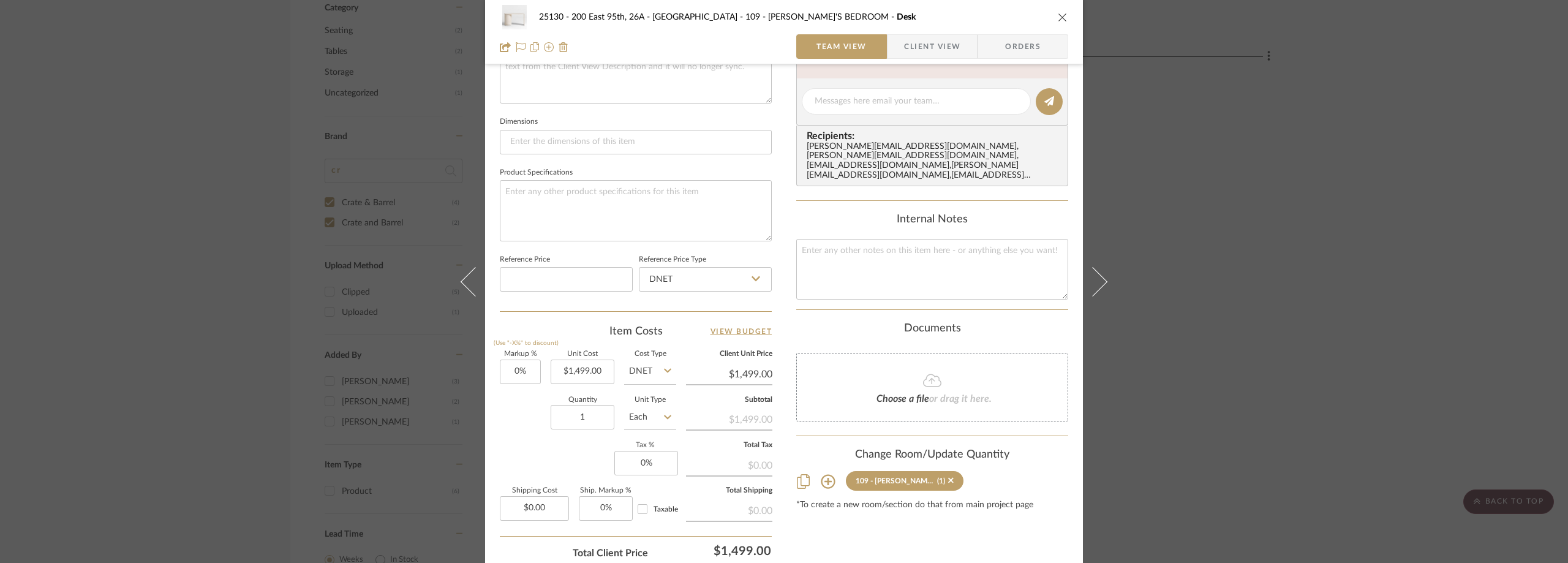
scroll to position [551, 0]
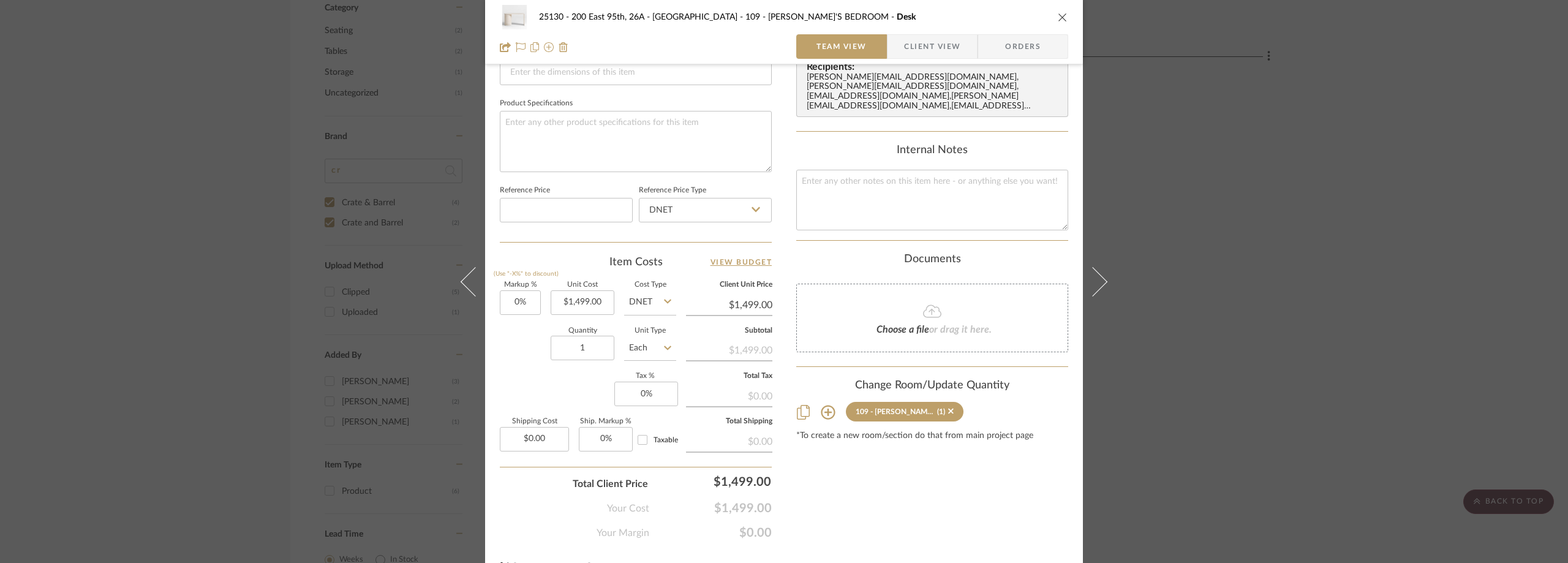
click at [1223, 230] on div "25130 - 200 East 95th, 26A - Kosheleva 109 - ASTRID'S BEDROOM Desk Team View Cl…" at bounding box center [784, 281] width 1568 height 563
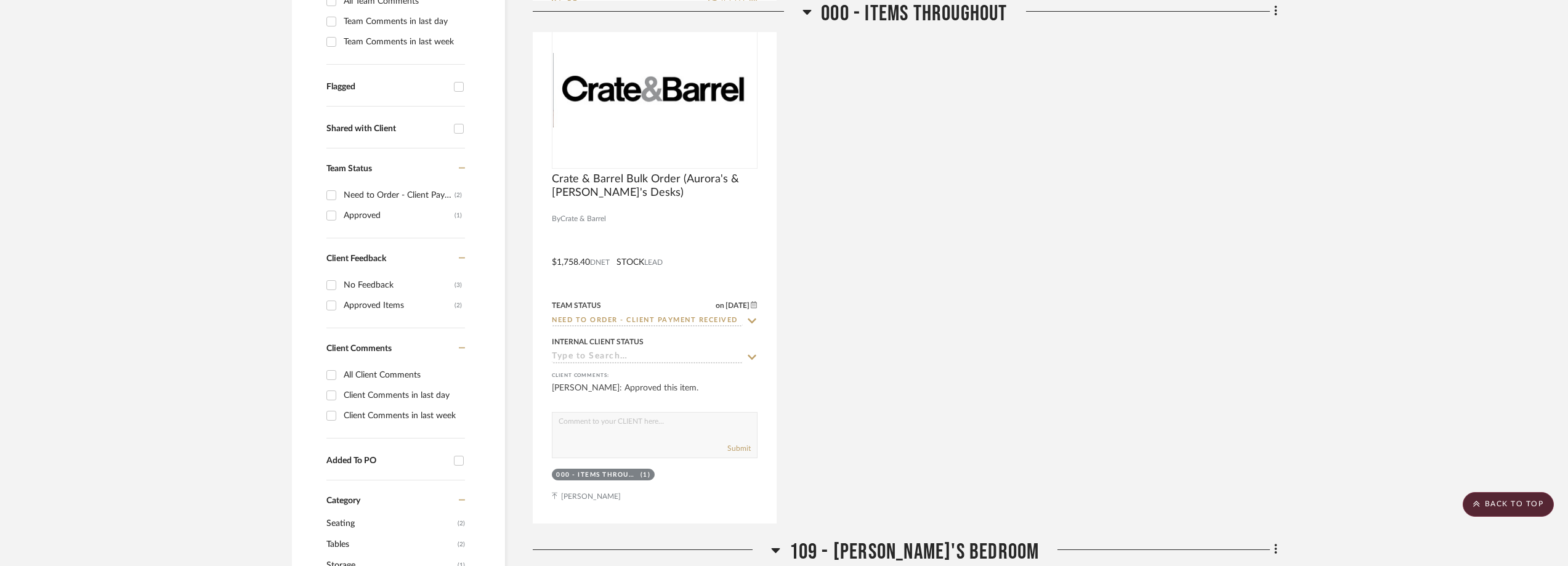
scroll to position [0, 0]
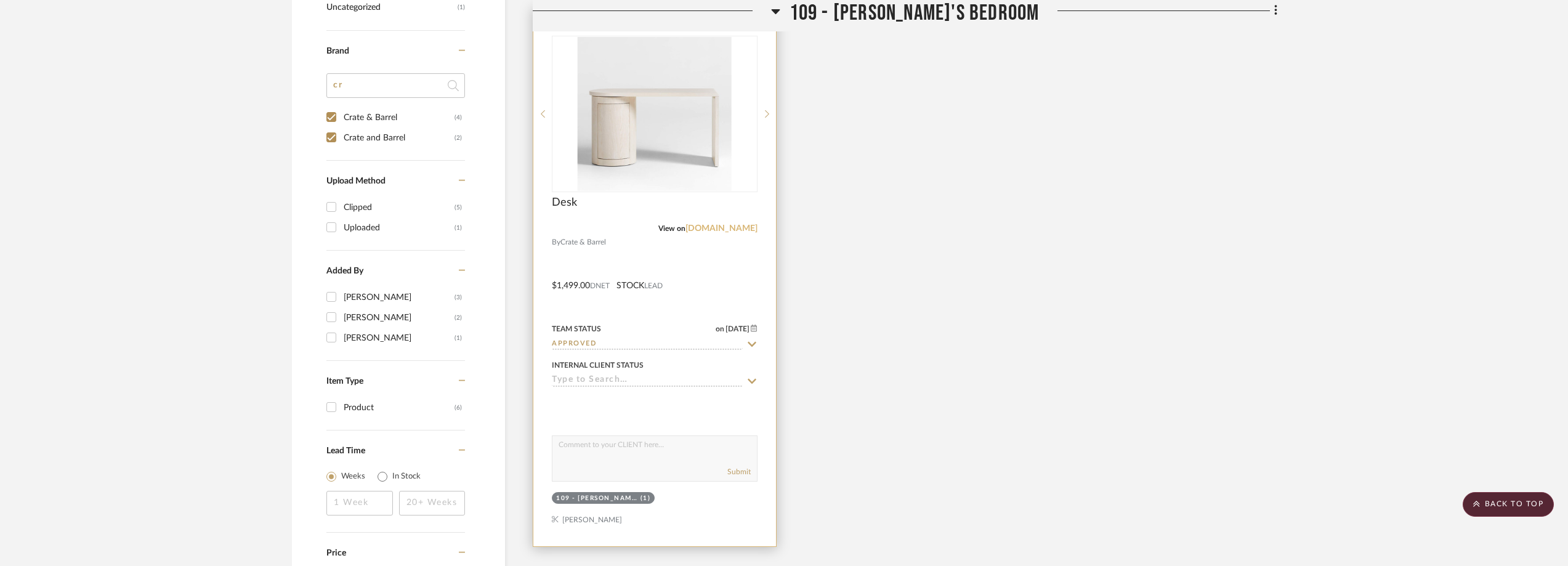
click at [753, 231] on link "[DOMAIN_NAME]" at bounding box center [722, 228] width 72 height 9
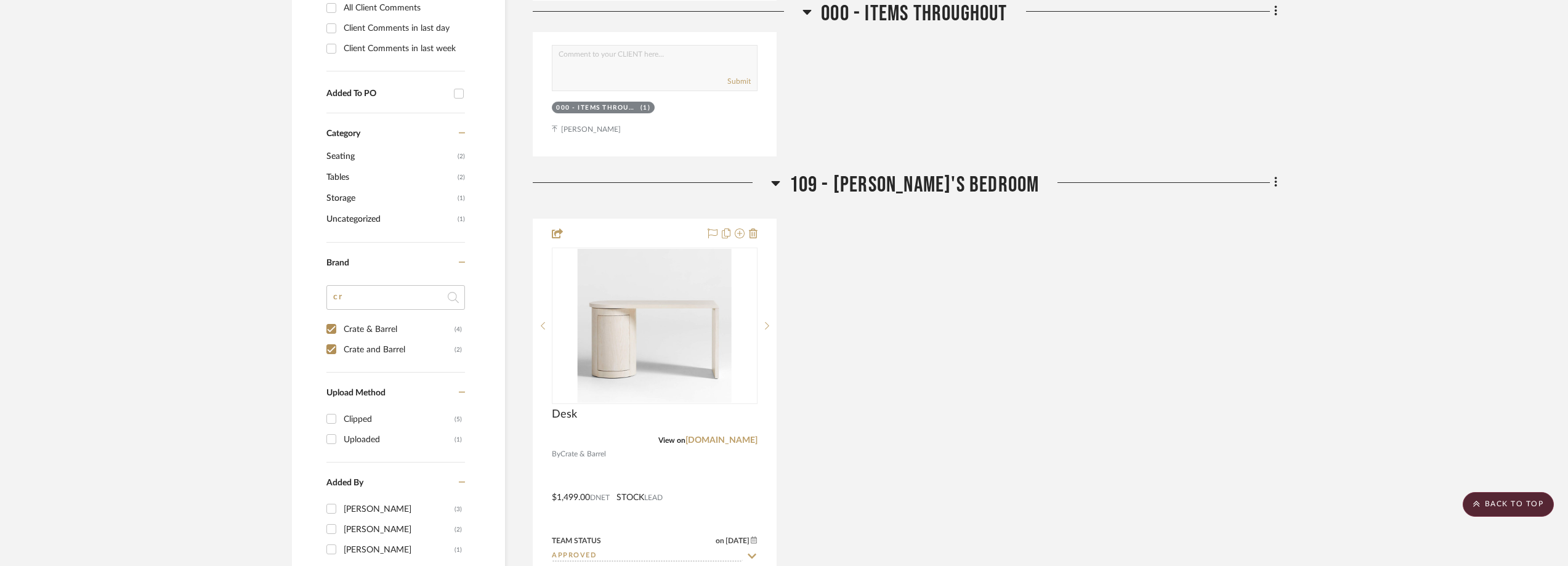
scroll to position [861, 0]
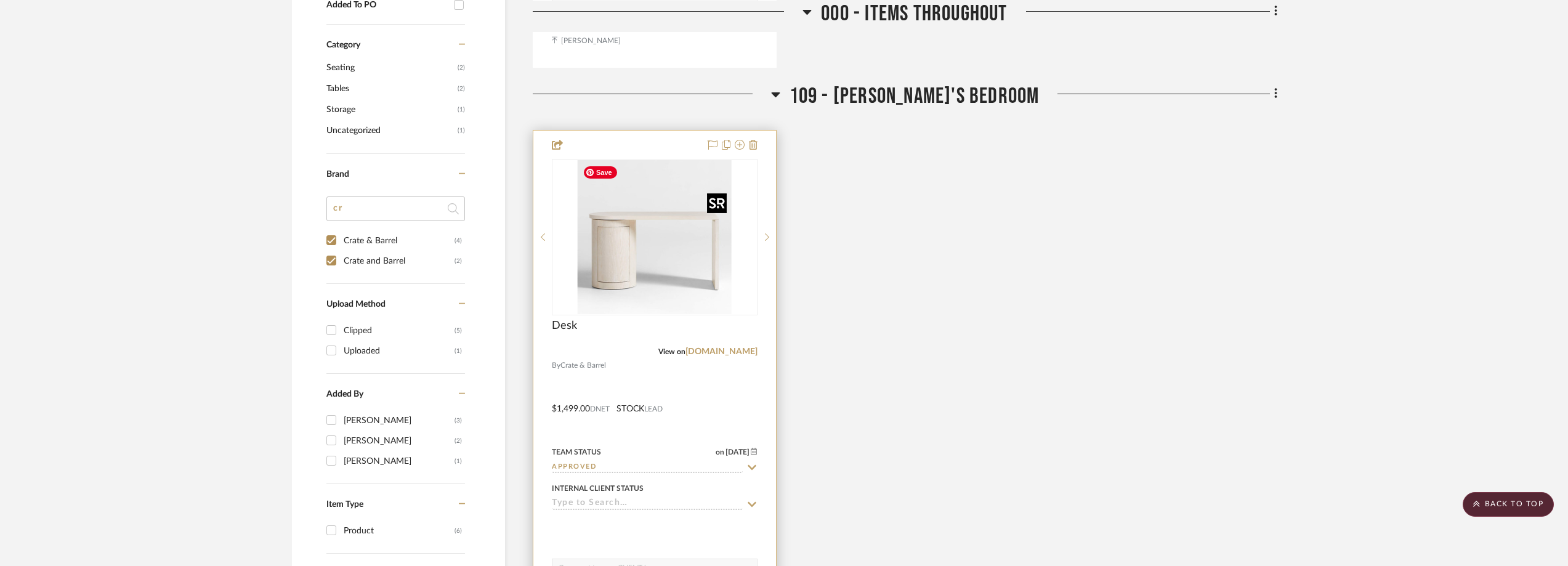
click at [661, 240] on img "0" at bounding box center [654, 237] width 154 height 154
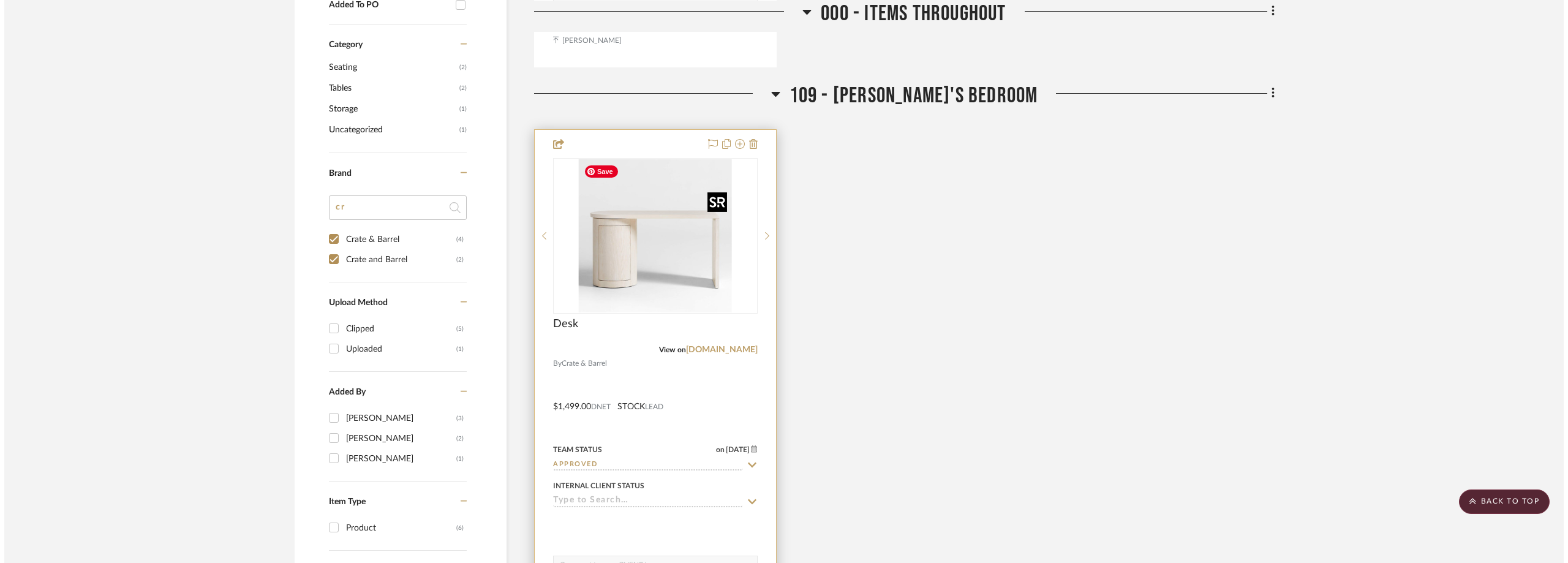
scroll to position [0, 0]
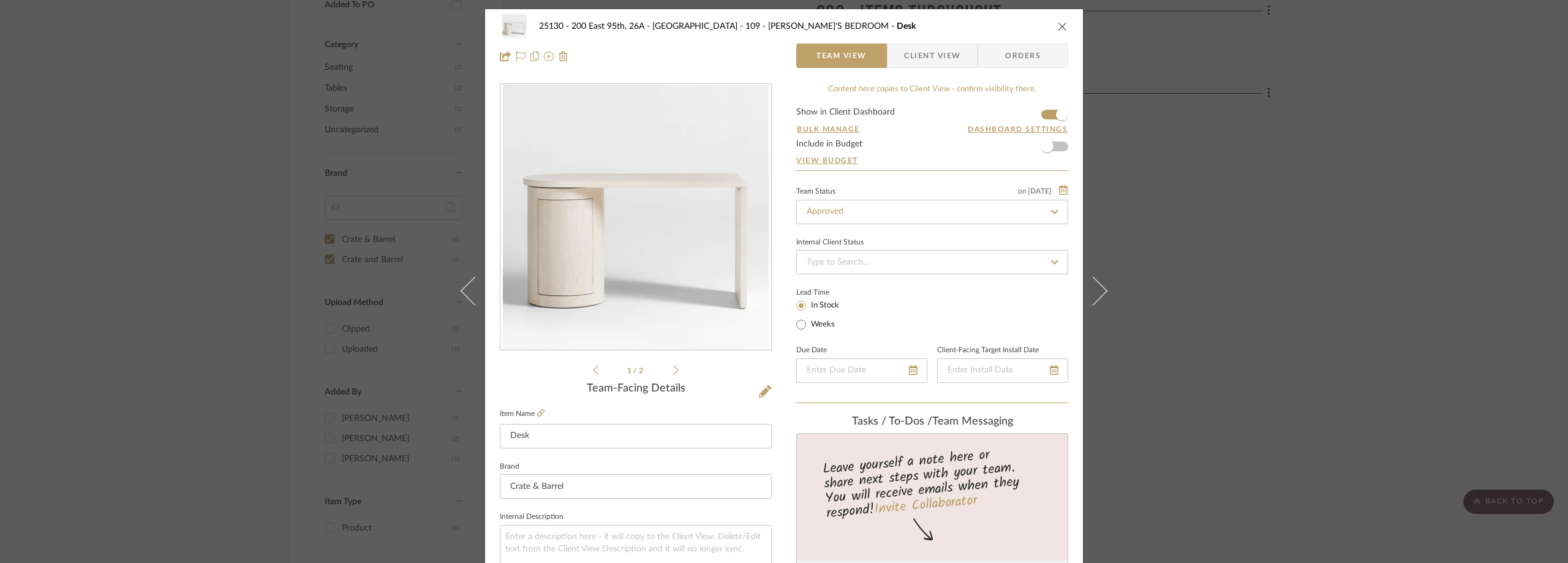
click at [916, 64] on span "Client View" at bounding box center [933, 56] width 57 height 25
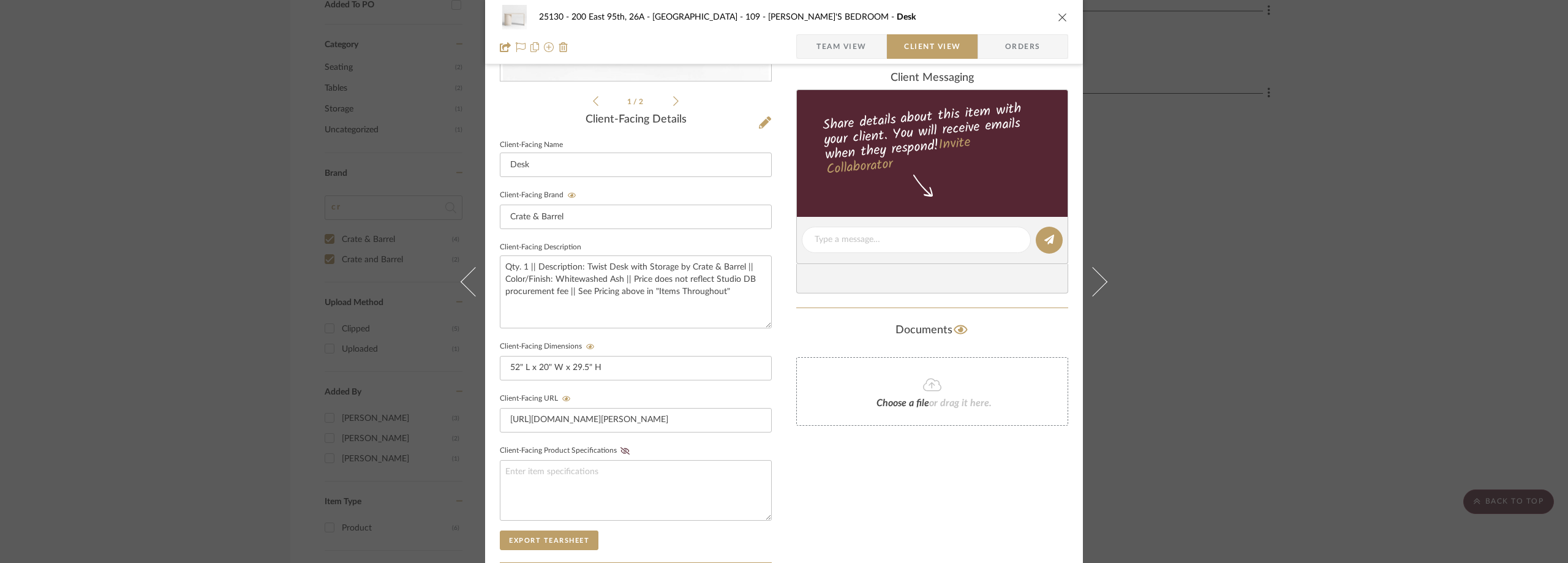
scroll to position [306, 0]
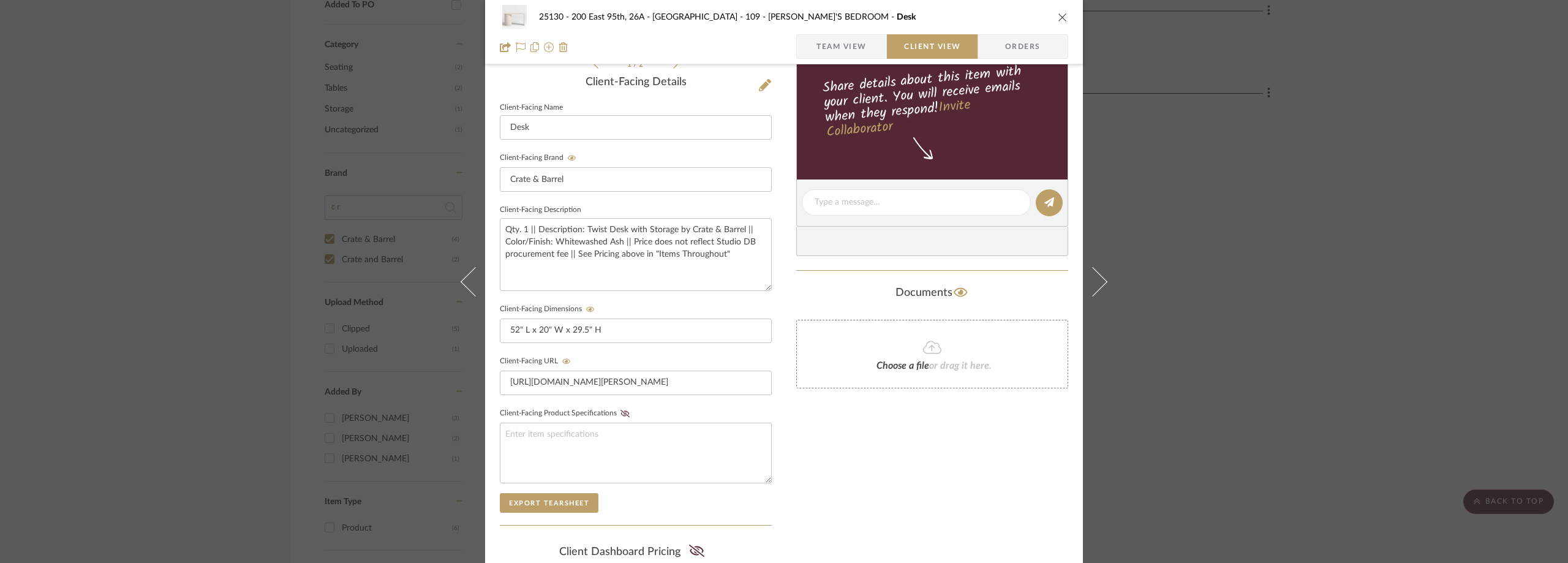
click at [1176, 237] on div "25130 - 200 East 95th, 26A - Kosheleva 109 - [PERSON_NAME]'S BEDROOM Desk Team …" at bounding box center [784, 281] width 1568 height 563
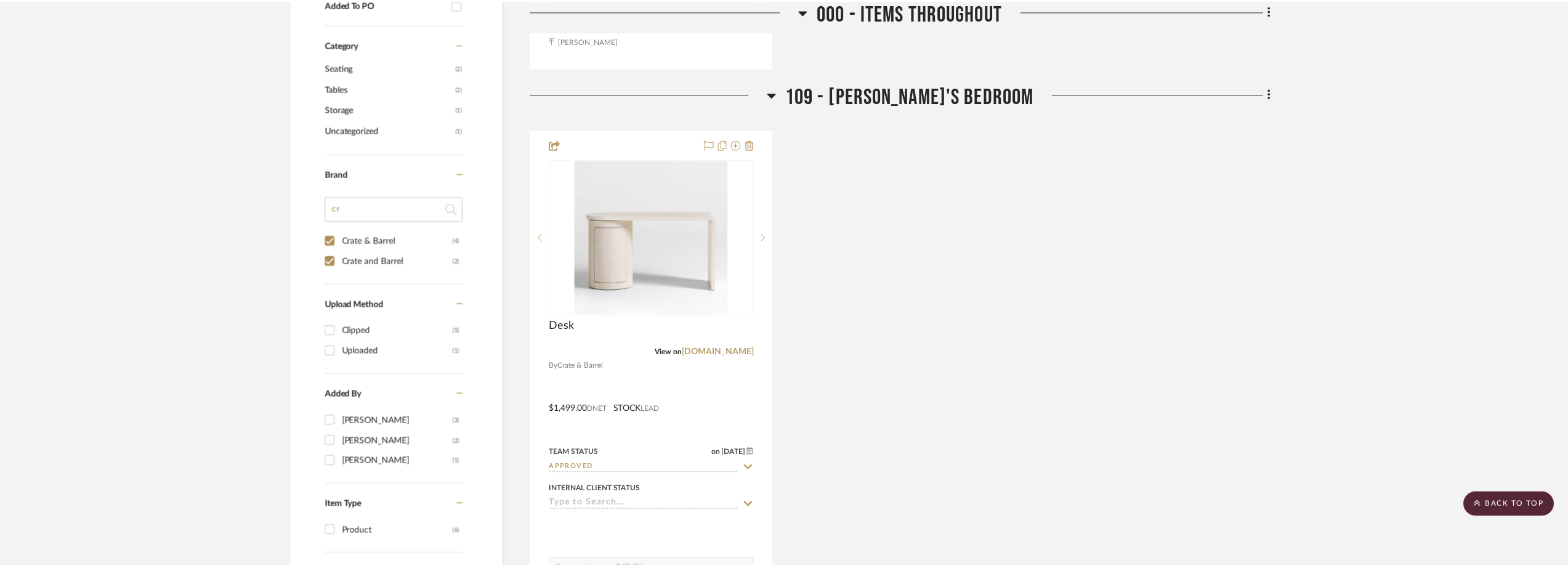
scroll to position [861, 0]
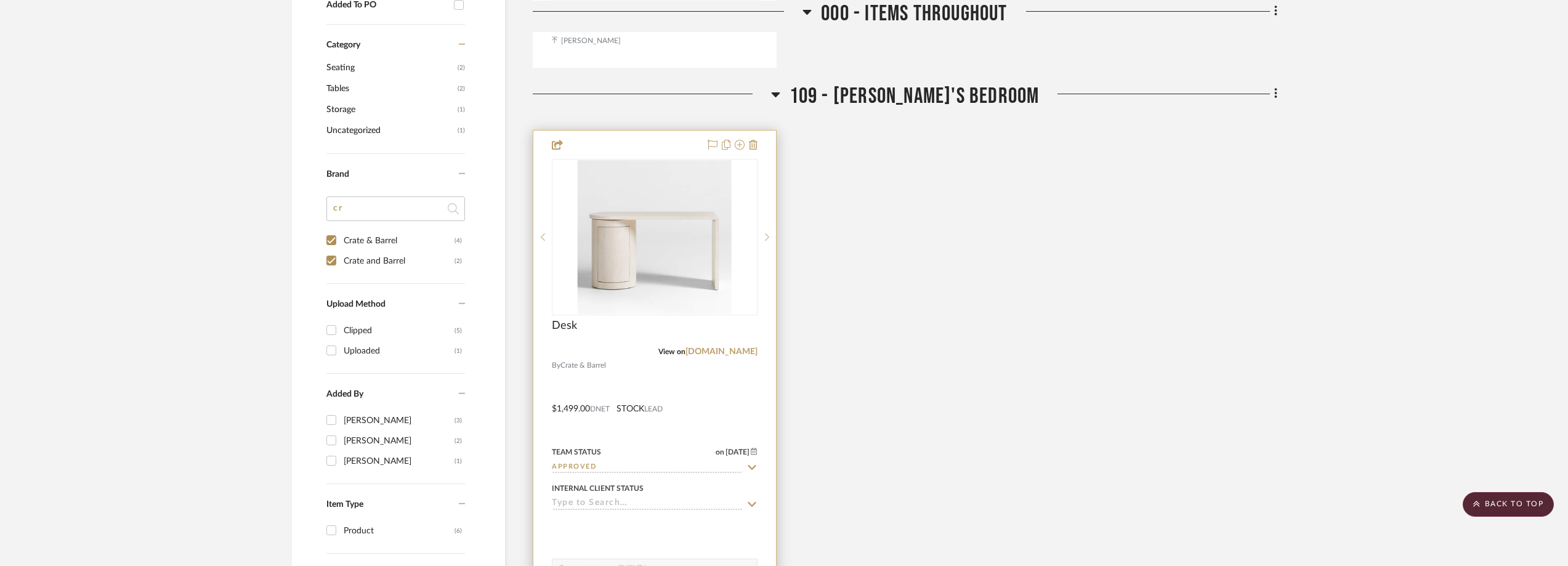
click at [750, 466] on icon at bounding box center [753, 467] width 9 height 5
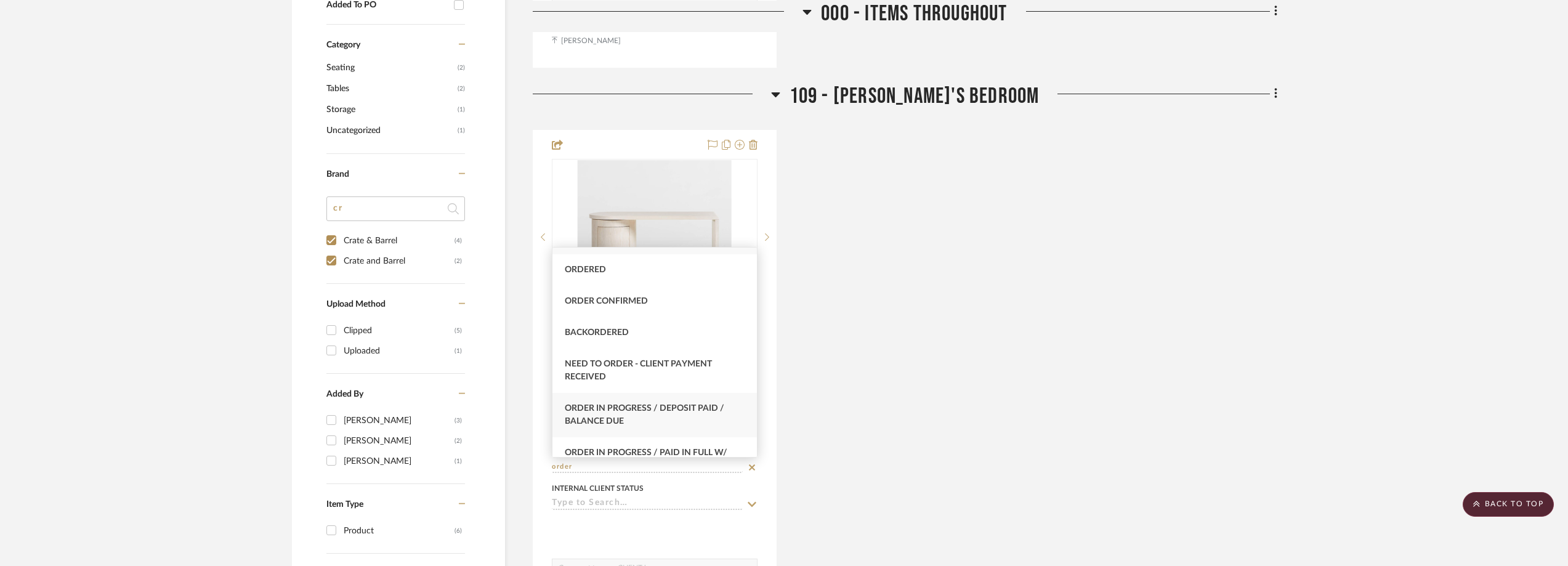
scroll to position [61, 0]
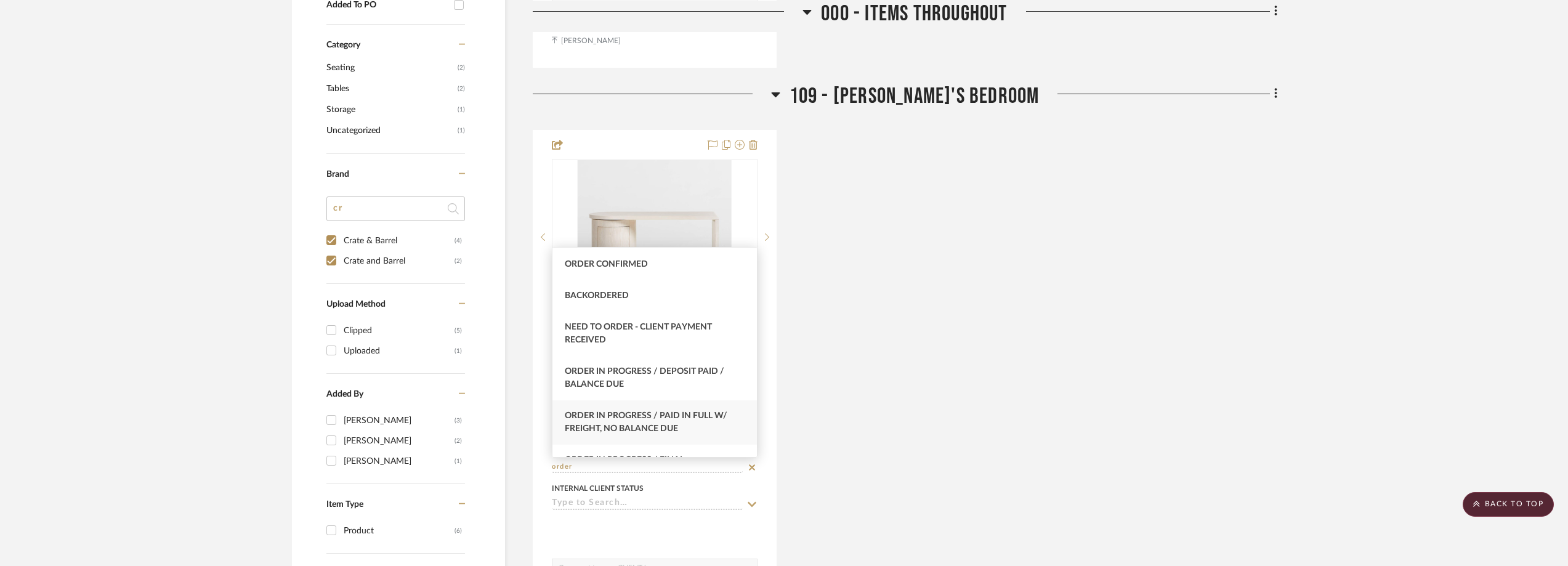
type input "order"
click at [691, 417] on span "Order In Progress / Paid In Full w/ Freight, No Balance due" at bounding box center [646, 421] width 163 height 22
type input "[DATE]"
type input "Order In Progress / Paid In Full w/ Freight, No Balance due"
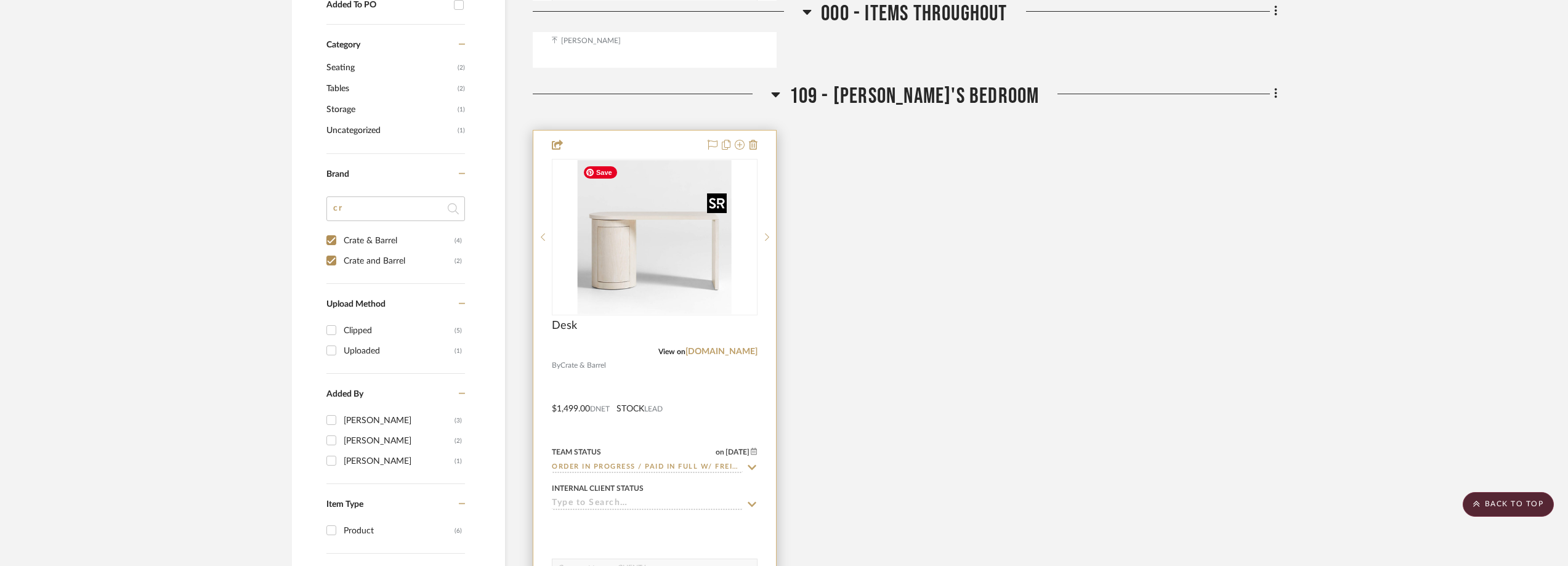
click at [669, 277] on img "0" at bounding box center [654, 237] width 154 height 154
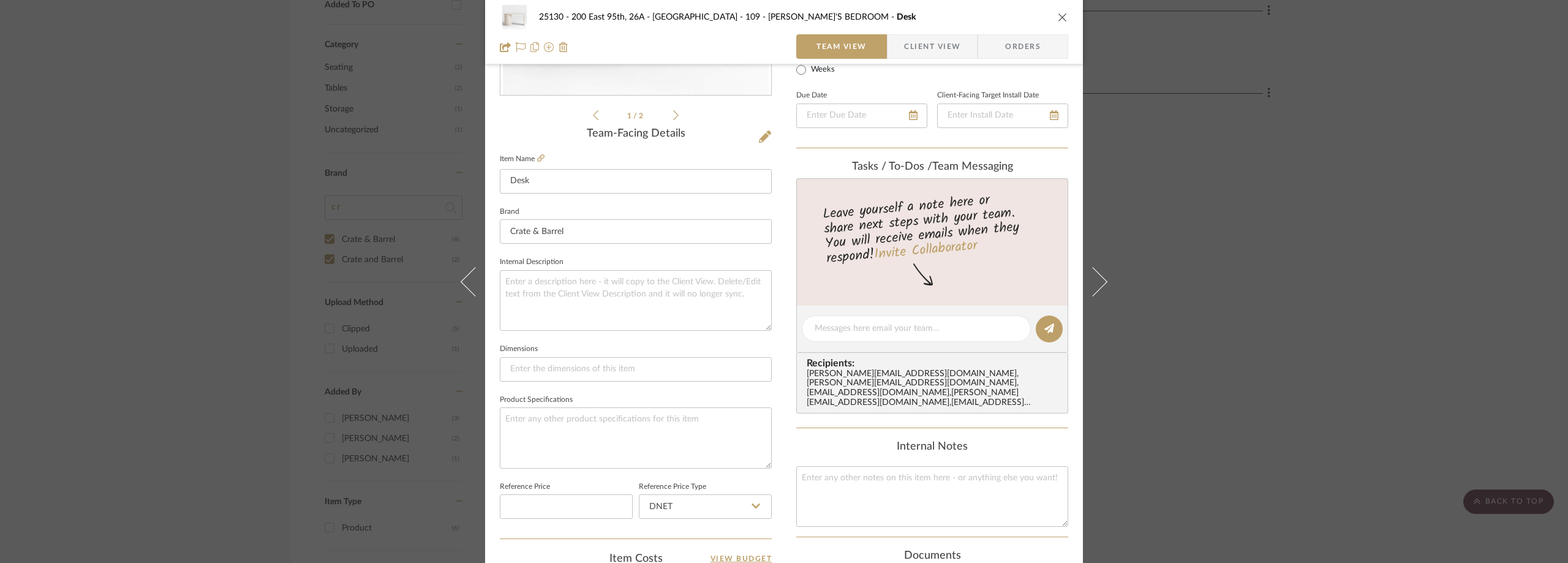
scroll to position [368, 0]
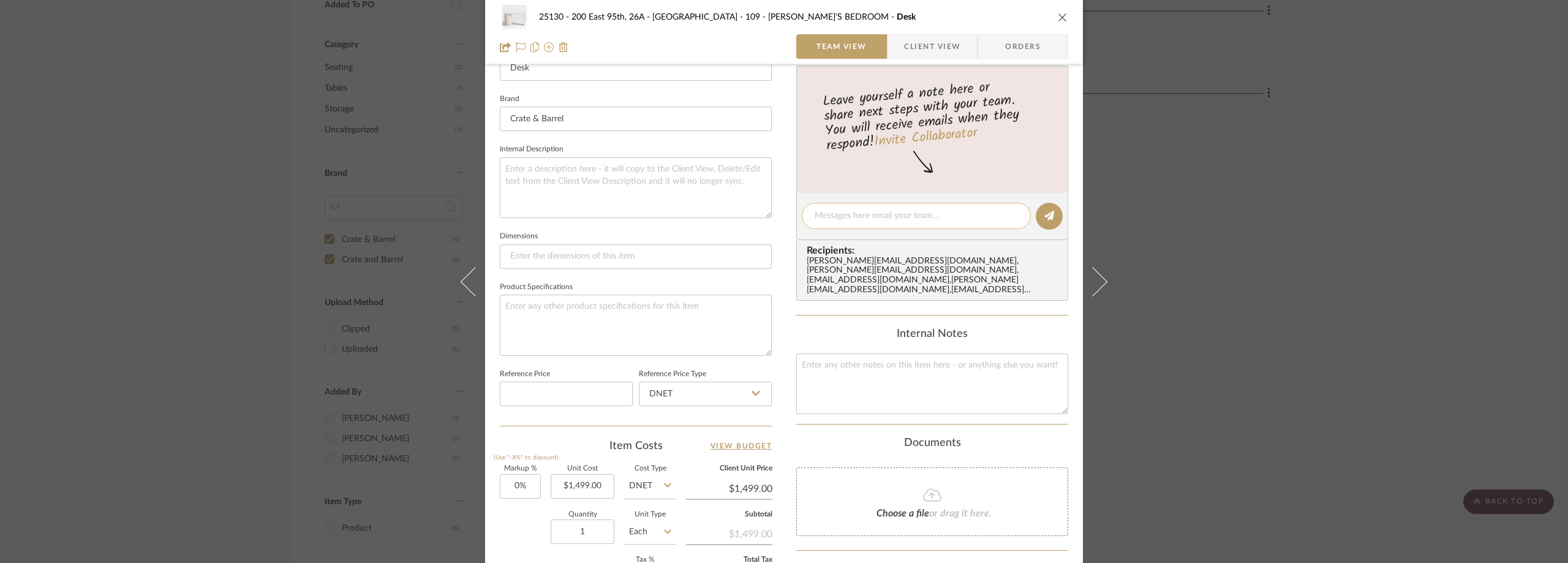
click at [836, 221] on textarea at bounding box center [916, 215] width 203 height 13
paste textarea "Order Number: 354612893"
click at [928, 214] on textarea "Order Number: 354612893" at bounding box center [916, 215] width 203 height 13
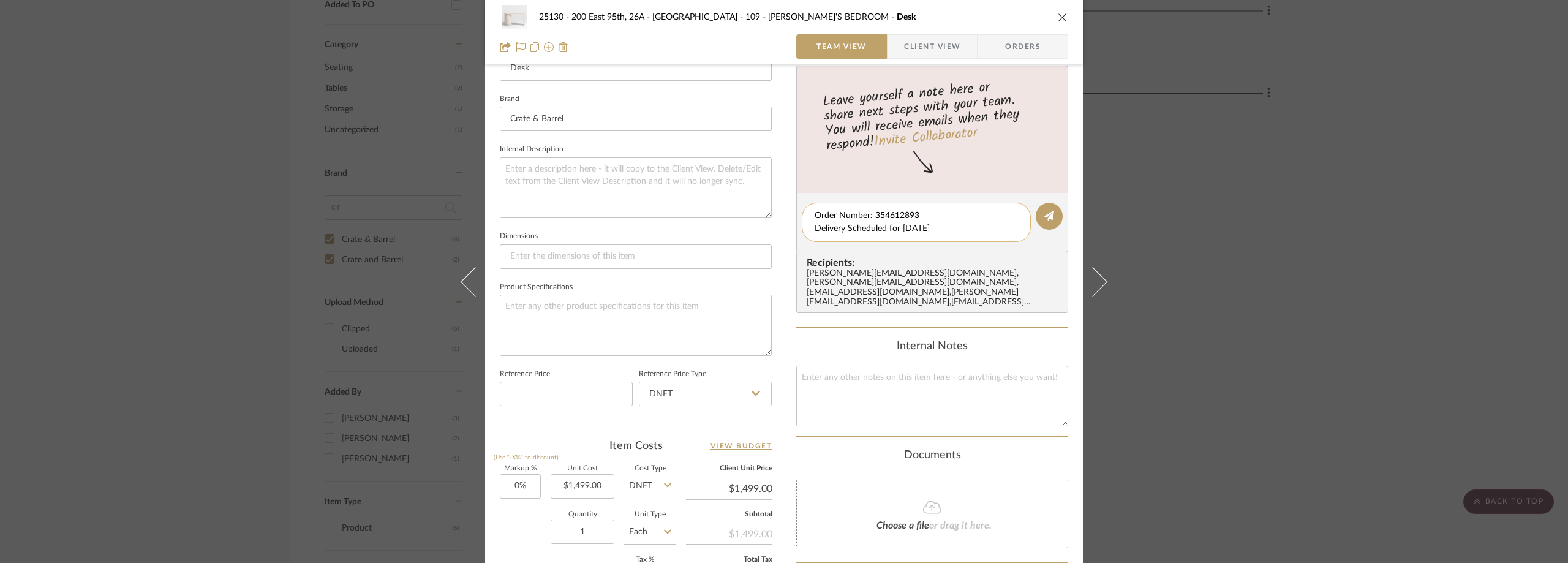
click at [899, 233] on textarea "Order Number: 354612893 Delivery Scheduled for Aug 21st" at bounding box center [916, 222] width 203 height 26
click at [976, 233] on textarea "Order Number: 354612893 Delivery Scheduled for Thursday, Aug 21st" at bounding box center [916, 222] width 203 height 26
type textarea "Order Number: 354612893 Delivery Scheduled for [DATE]."
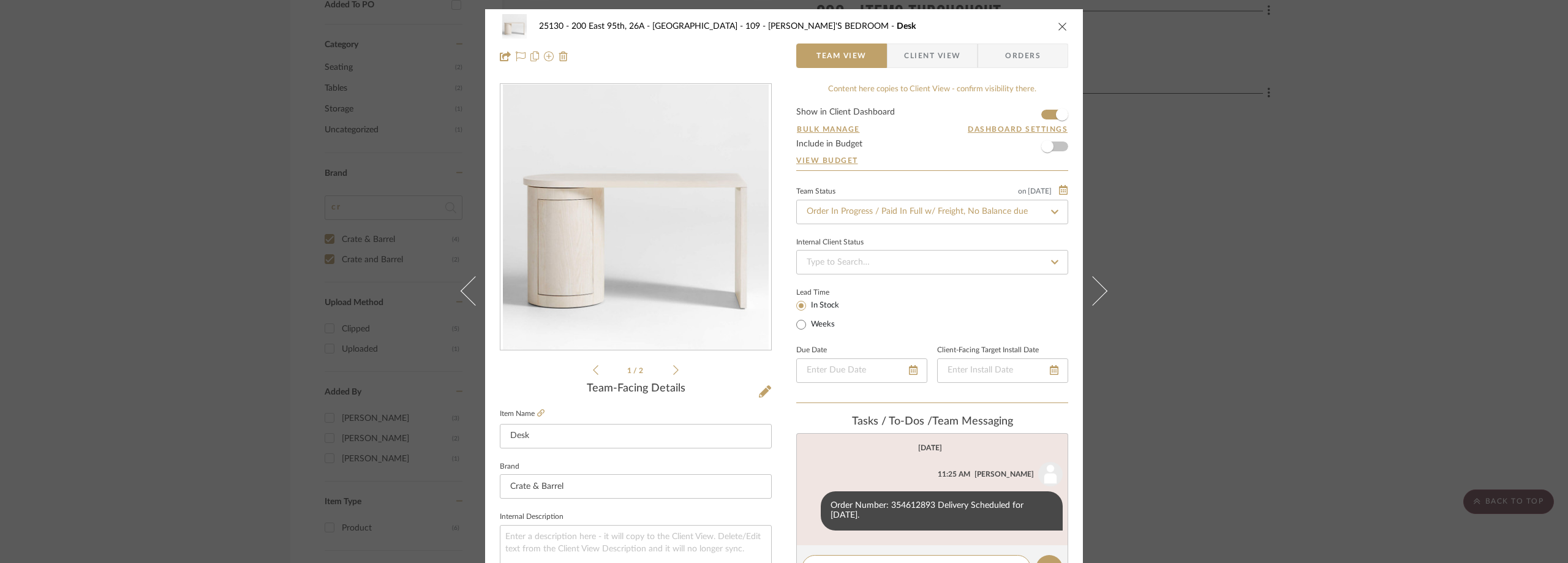
click at [1326, 194] on div "25130 - 200 East 95th, 26A - Kosheleva 109 - [PERSON_NAME]'S BEDROOM Desk Team …" at bounding box center [784, 281] width 1568 height 563
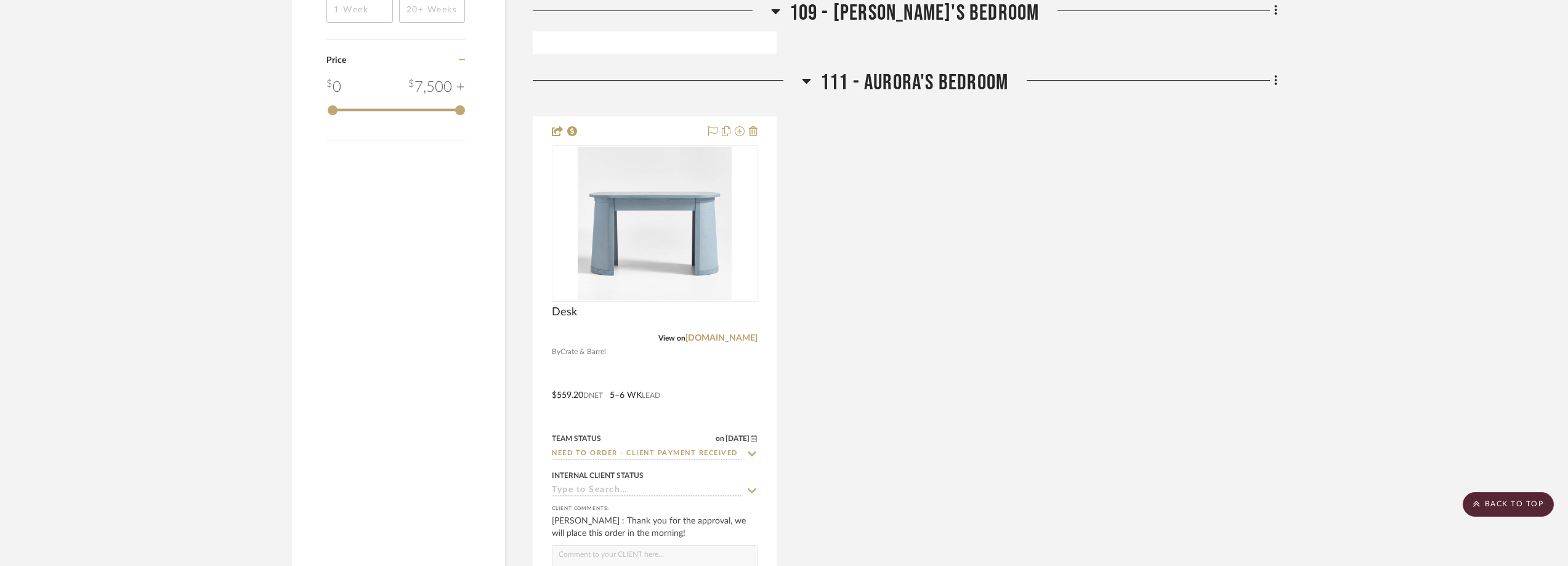
scroll to position [1601, 0]
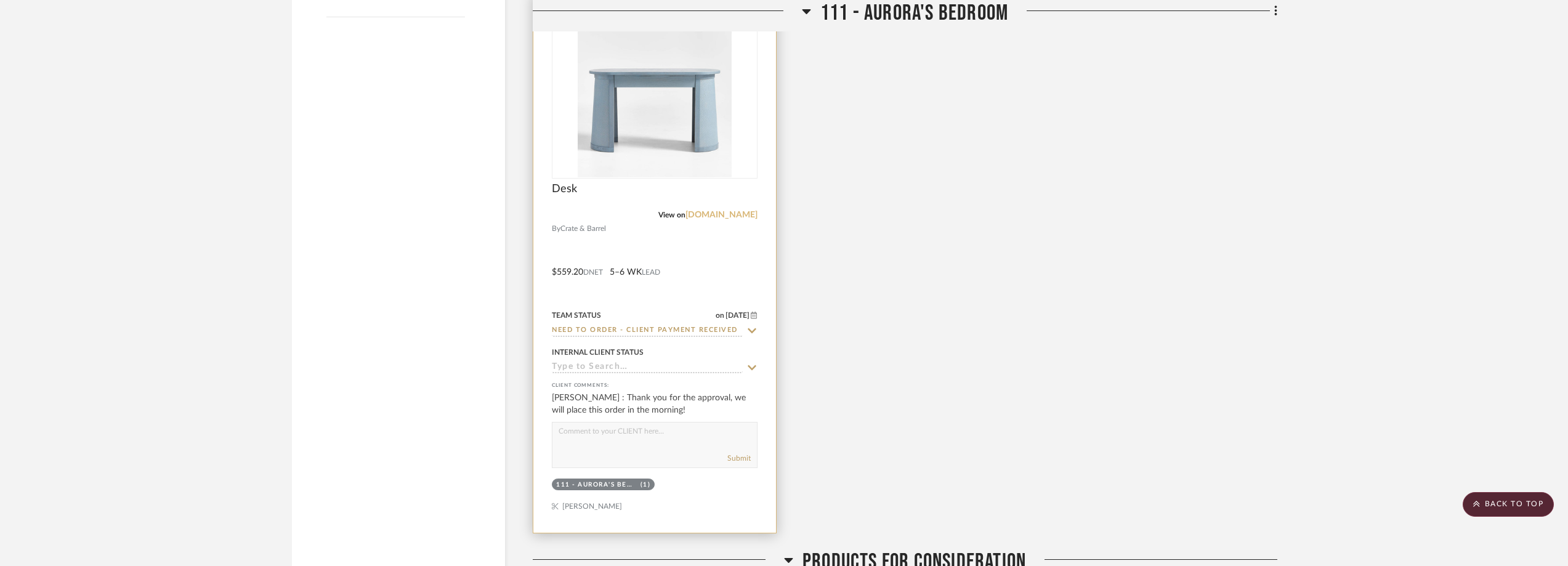
click at [738, 219] on link "[DOMAIN_NAME]" at bounding box center [722, 215] width 72 height 9
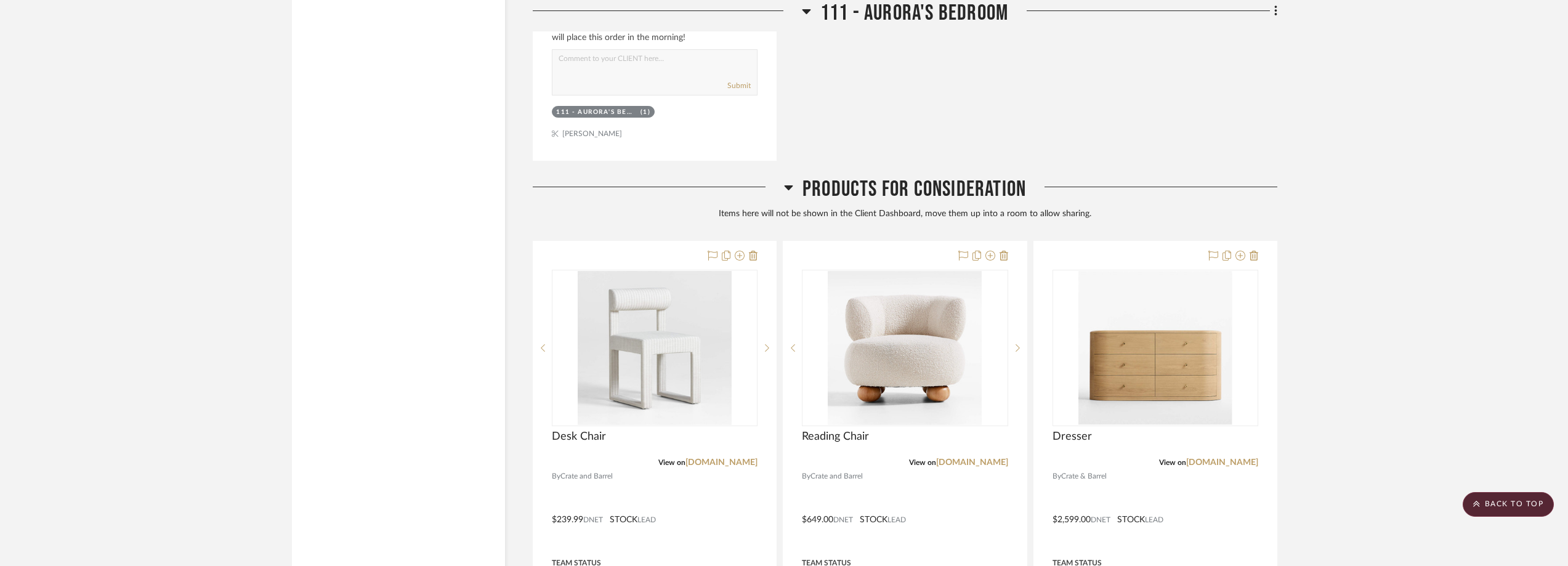
scroll to position [2031, 0]
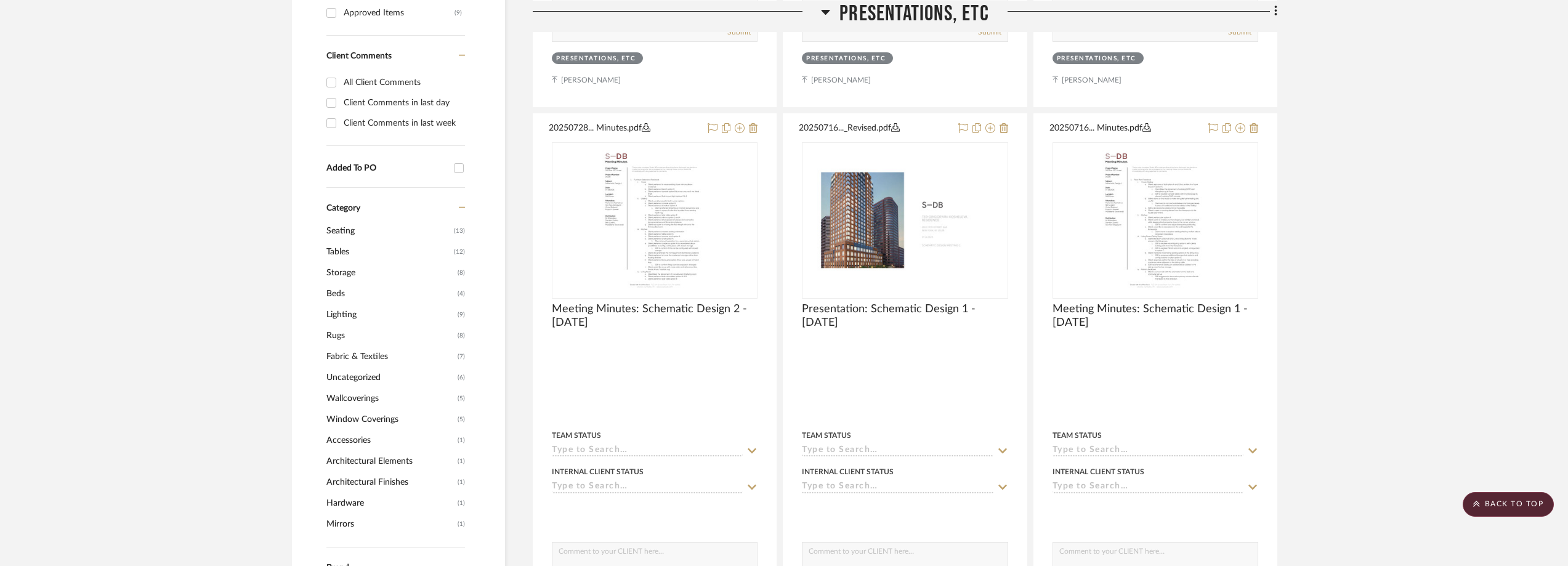
scroll to position [1292, 0]
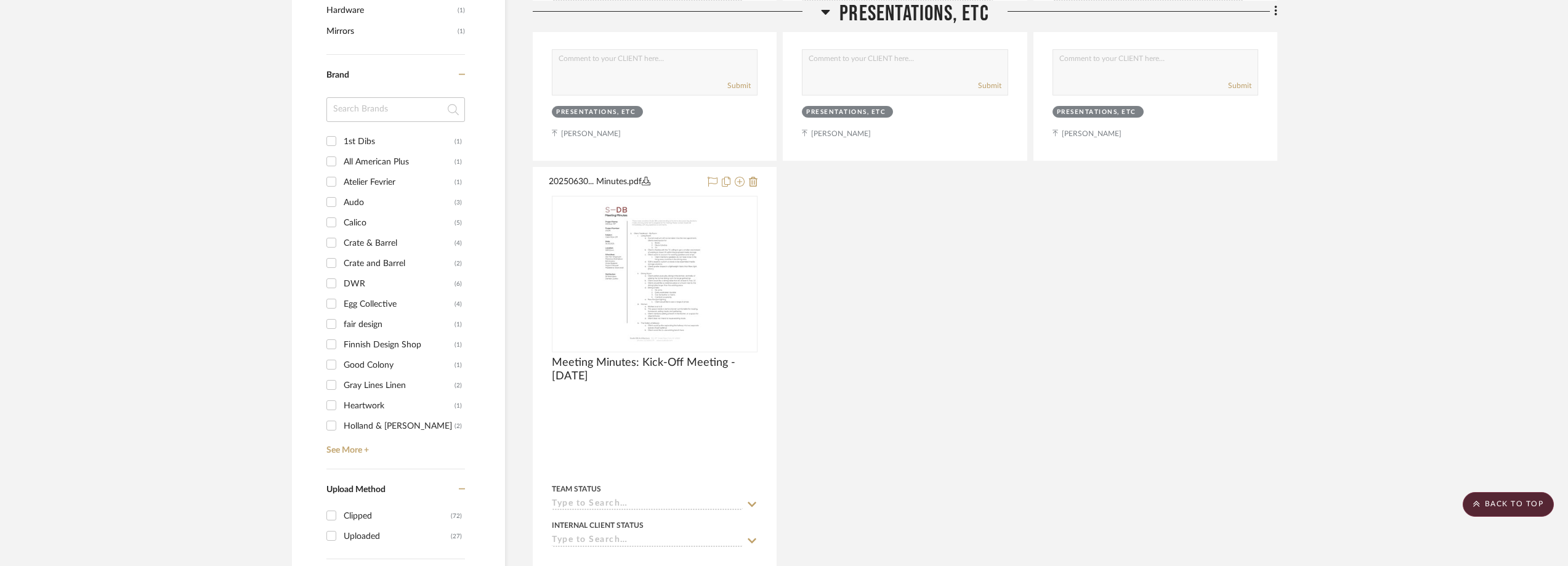
click at [390, 116] on input at bounding box center [396, 109] width 139 height 25
click at [366, 262] on div "Crate and Barrel" at bounding box center [399, 263] width 111 height 20
click at [341, 262] on input "Crate and Barrel (2)" at bounding box center [331, 263] width 20 height 20
checkbox input "true"
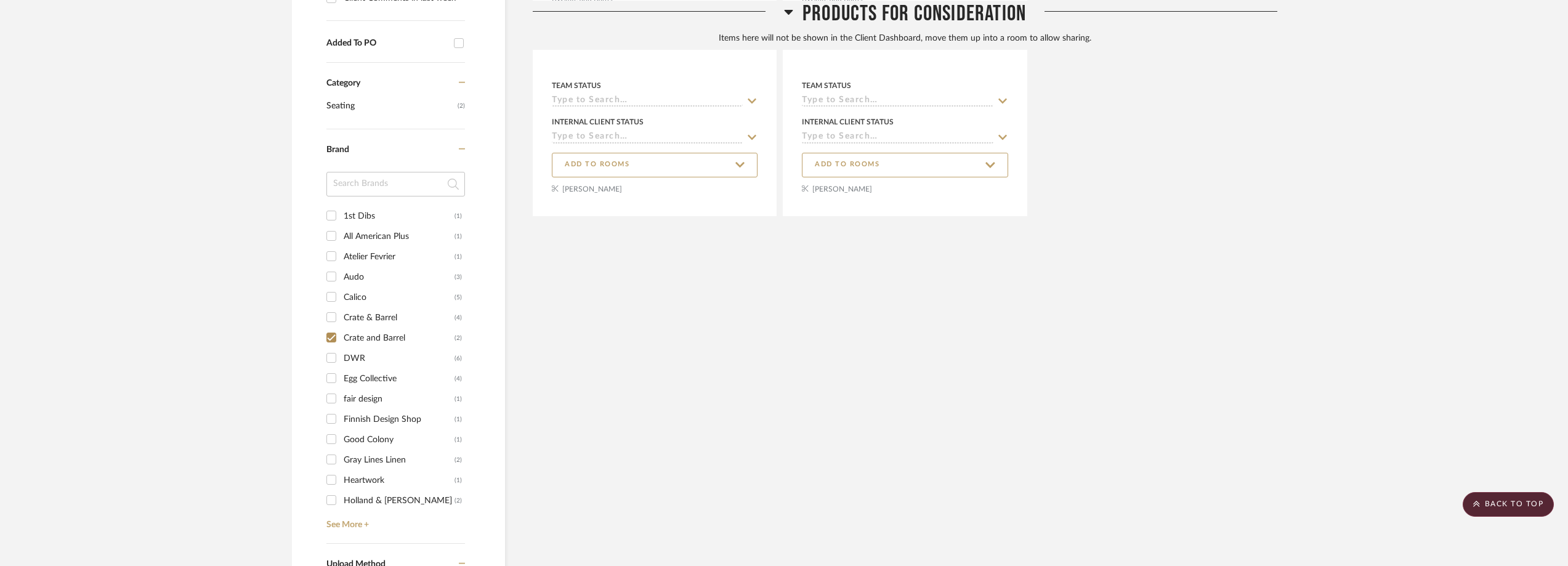
scroll to position [642, 0]
click at [393, 313] on div "Crate & Barrel" at bounding box center [399, 319] width 111 height 20
click at [341, 313] on input "Crate & Barrel (4)" at bounding box center [331, 319] width 20 height 20
checkbox input "true"
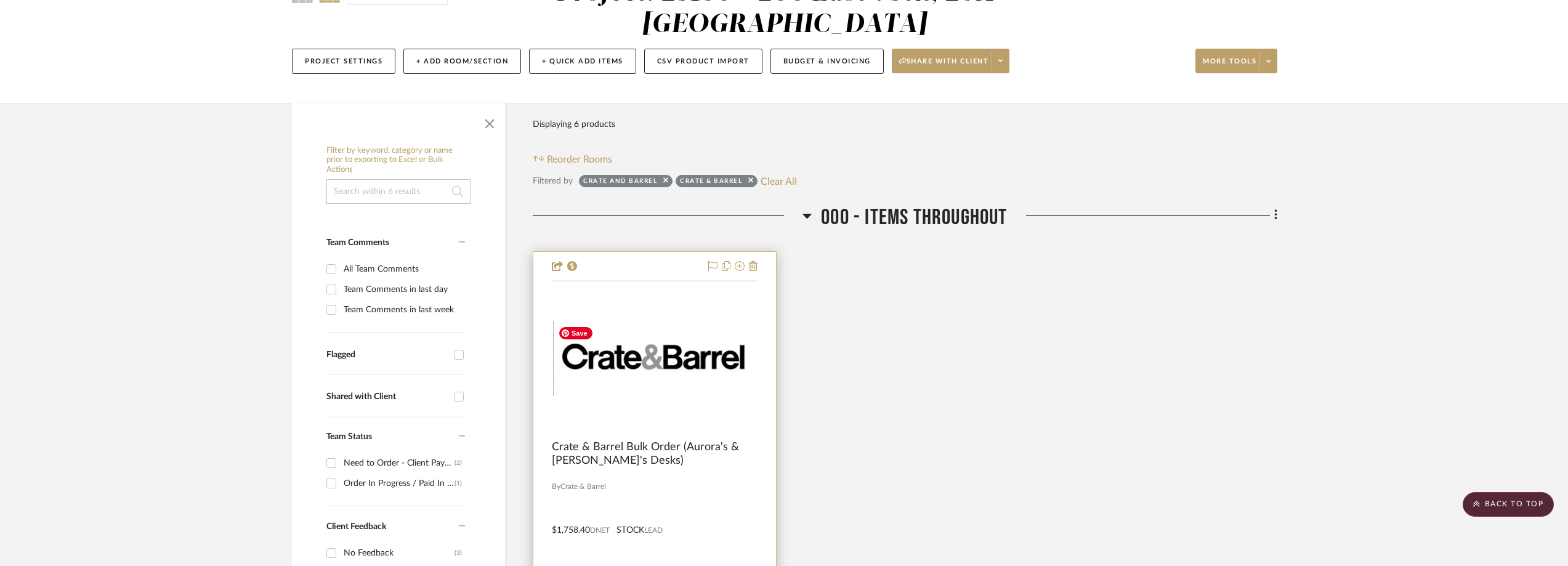
scroll to position [0, 0]
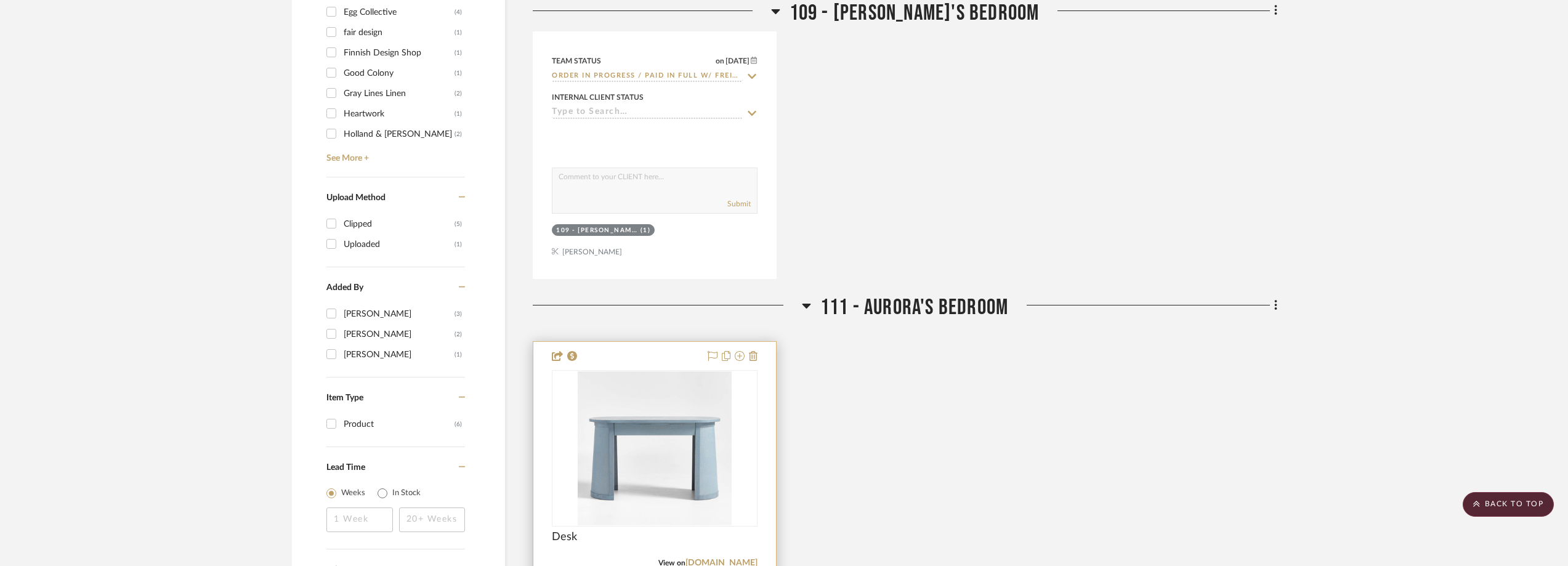
scroll to position [1381, 0]
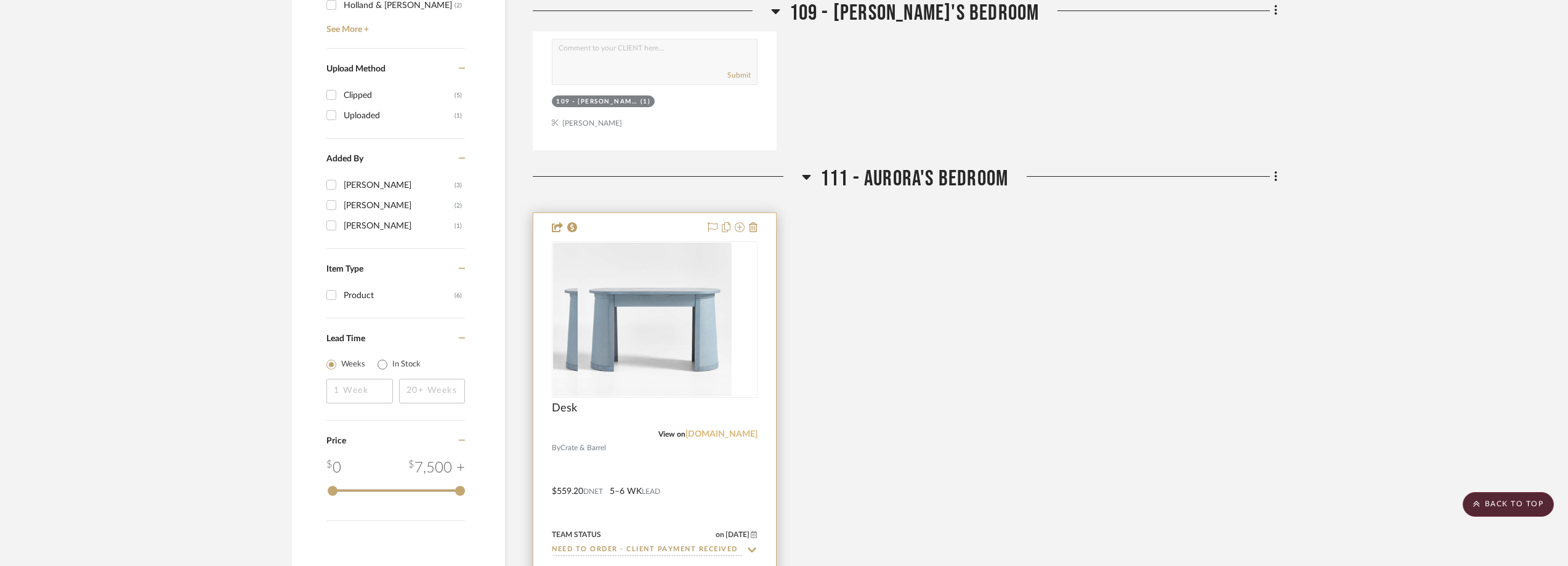
click at [738, 432] on link "[DOMAIN_NAME]" at bounding box center [722, 434] width 72 height 9
click at [657, 352] on img "0" at bounding box center [654, 320] width 154 height 154
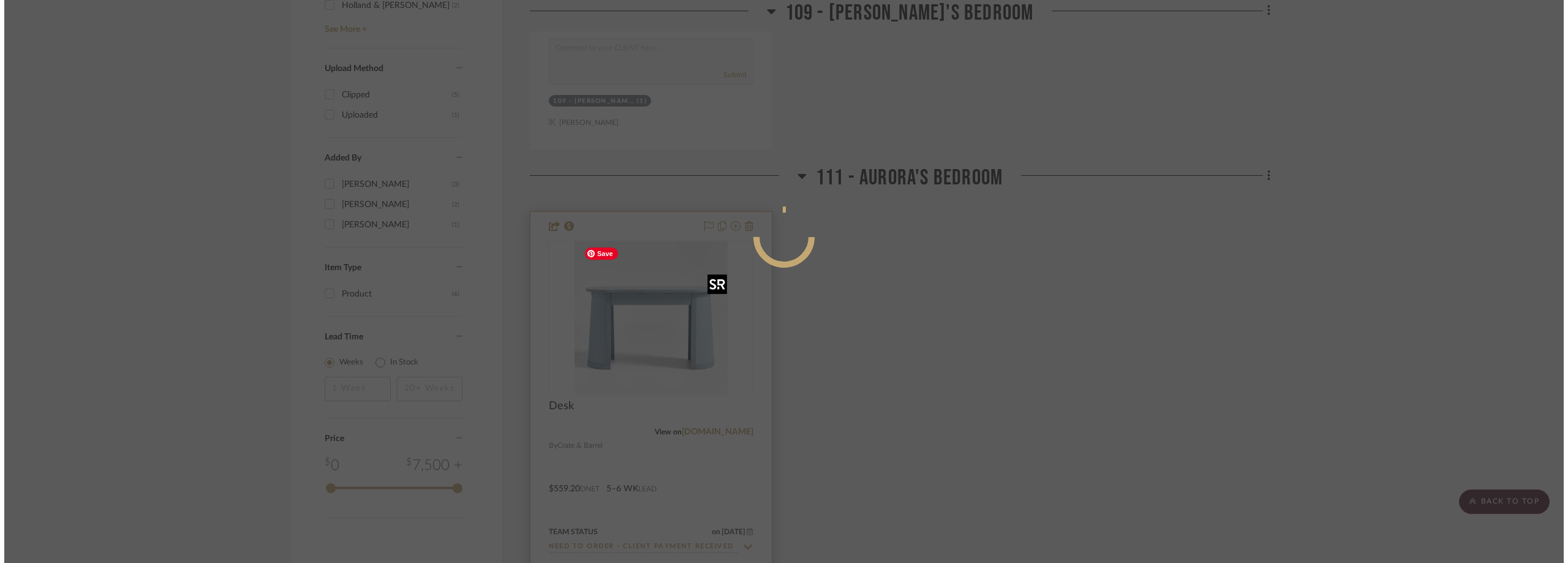
scroll to position [0, 0]
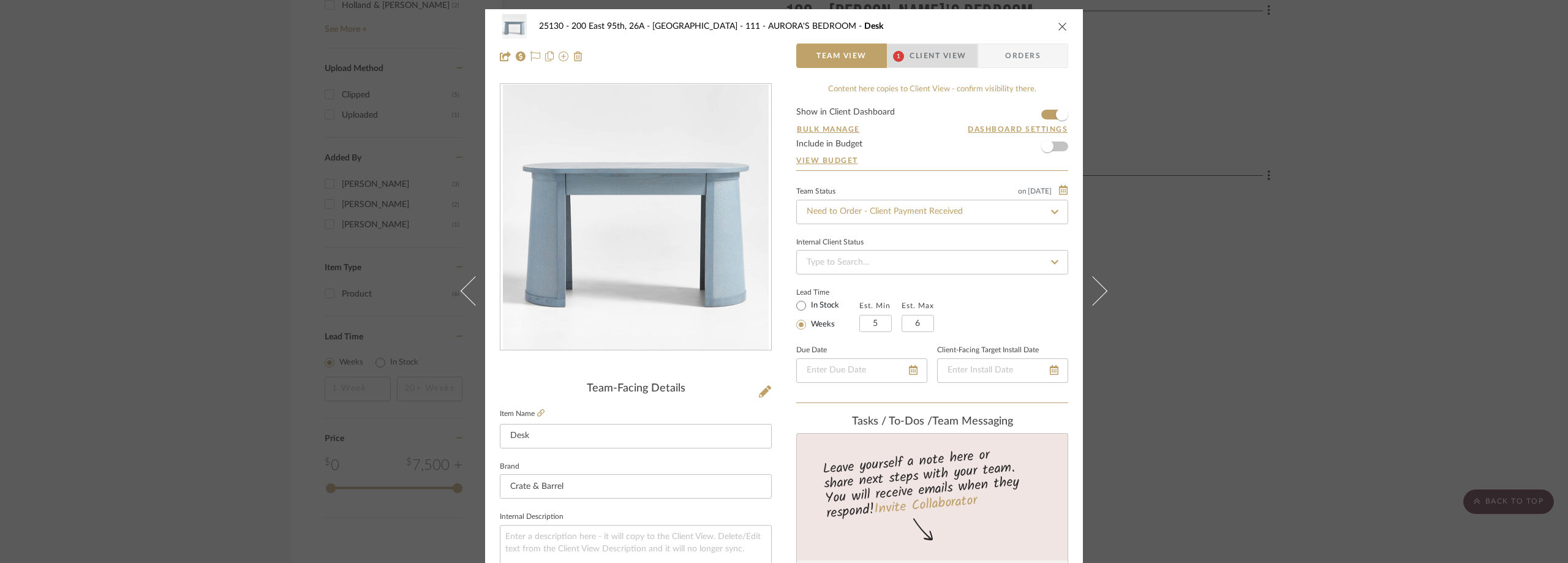
click at [953, 52] on span "Client View" at bounding box center [938, 56] width 57 height 25
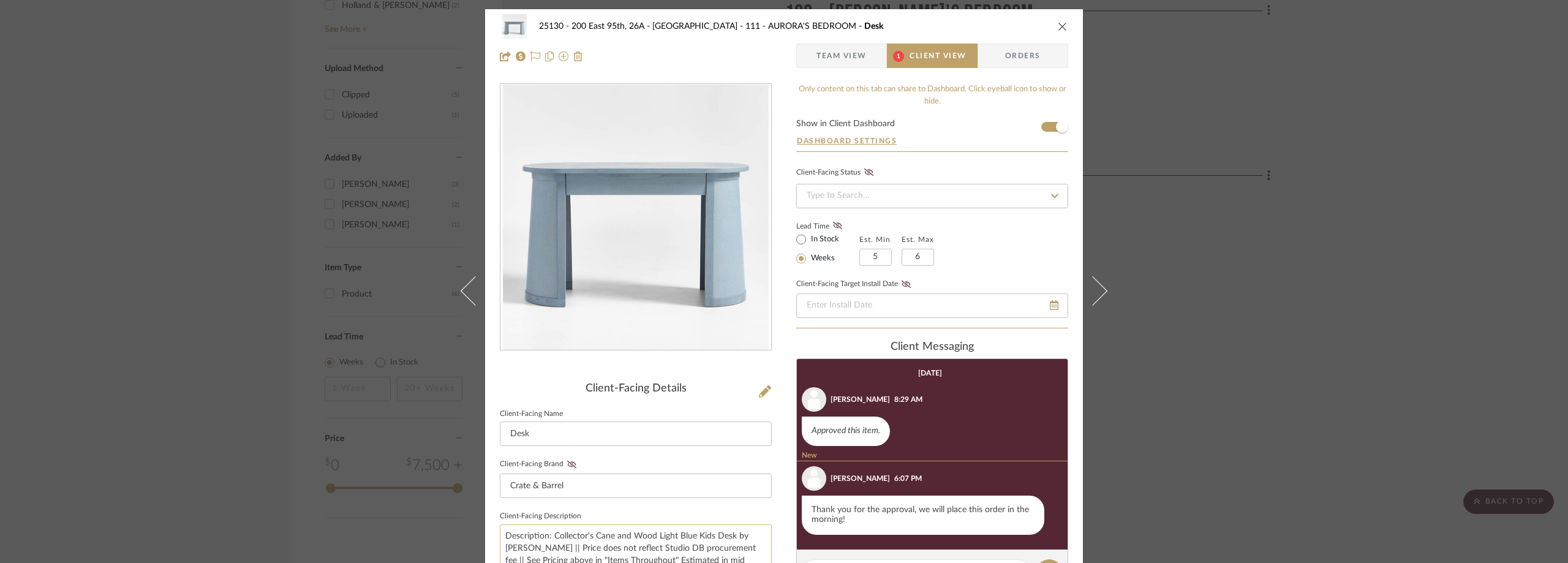
drag, startPoint x: 544, startPoint y: 532, endPoint x: 709, endPoint y: 538, distance: 165.1
click at [709, 538] on textarea "Description: Collector's Cane and Wood Light Blue Kids Desk by Jeremiah Brent |…" at bounding box center [635, 560] width 272 height 73
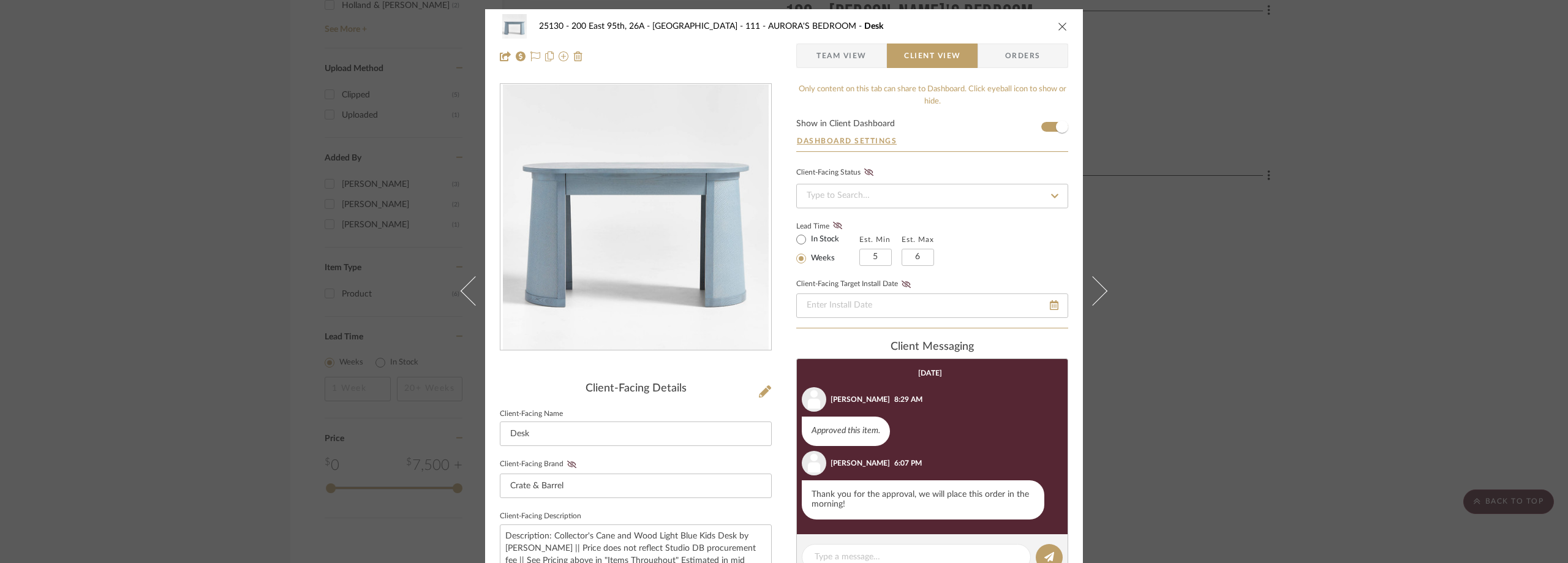
click at [822, 69] on div "25130 - 200 East 95th, 26A - Kosheleva 111 - AURORA'S BEDROOM Desk Team View Cl…" at bounding box center [784, 41] width 598 height 64
click at [824, 57] on span "Team View" at bounding box center [841, 56] width 51 height 25
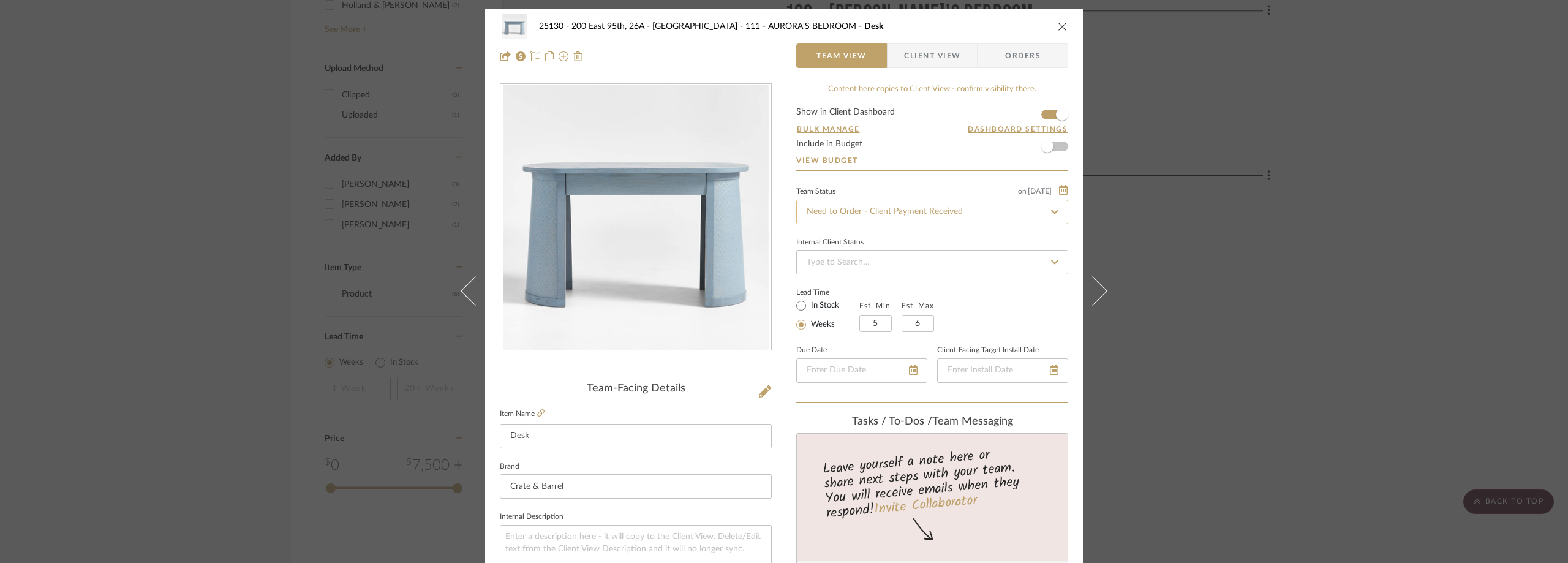
click at [848, 206] on input "Need to Order - Client Payment Received" at bounding box center [932, 212] width 272 height 25
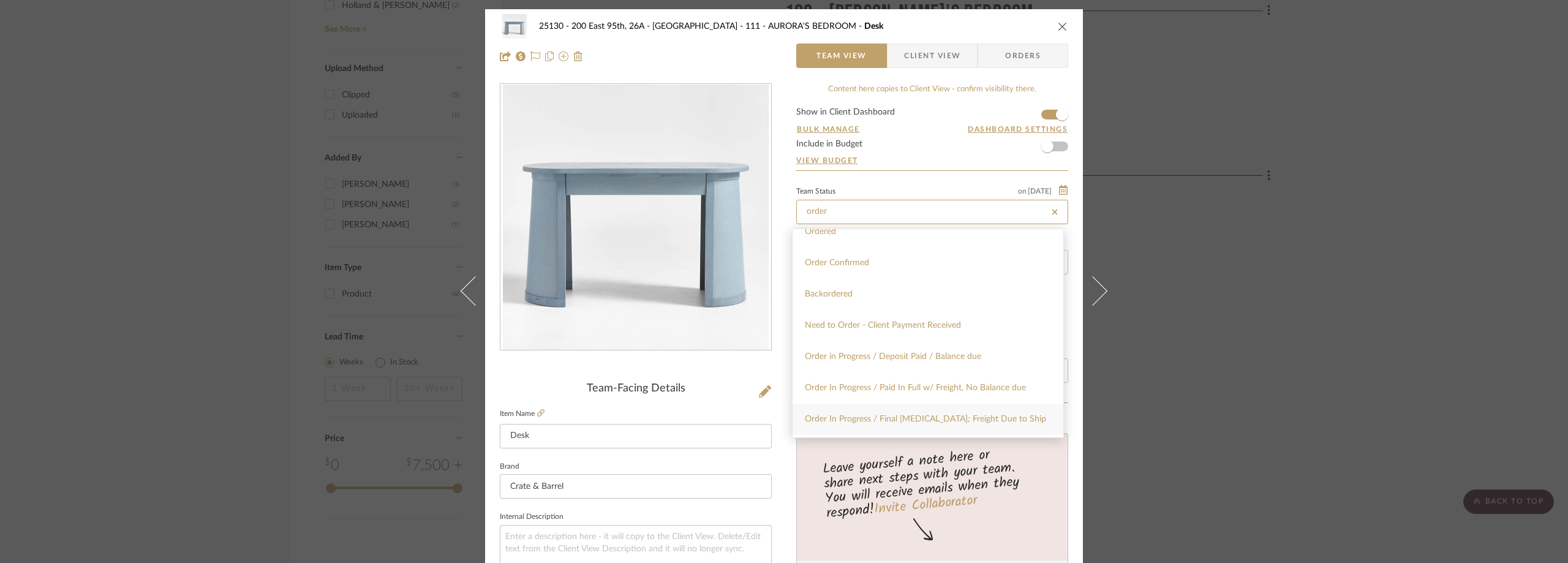
scroll to position [61, 0]
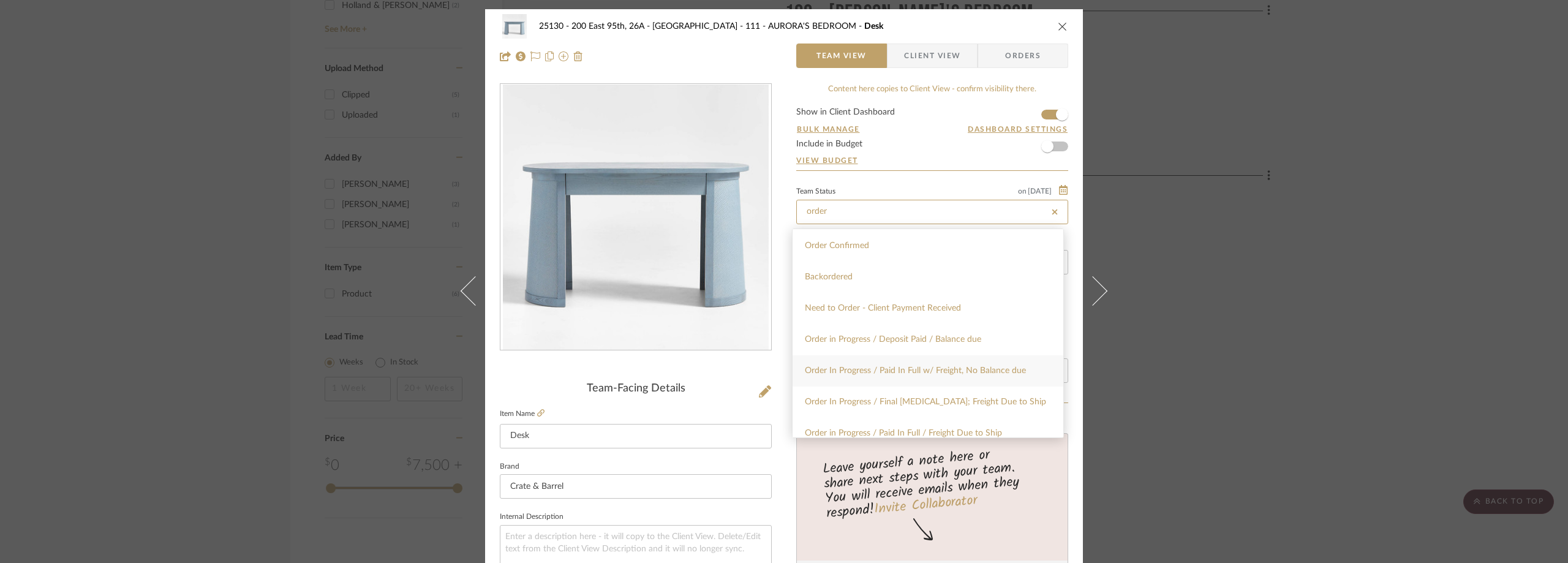
type input "order"
click at [868, 377] on div "Order In Progress / Paid In Full w/ Freight, No Balance due" at bounding box center [928, 370] width 271 height 31
type input "[DATE]"
type input "Order In Progress / Paid In Full w/ Freight, No Balance due"
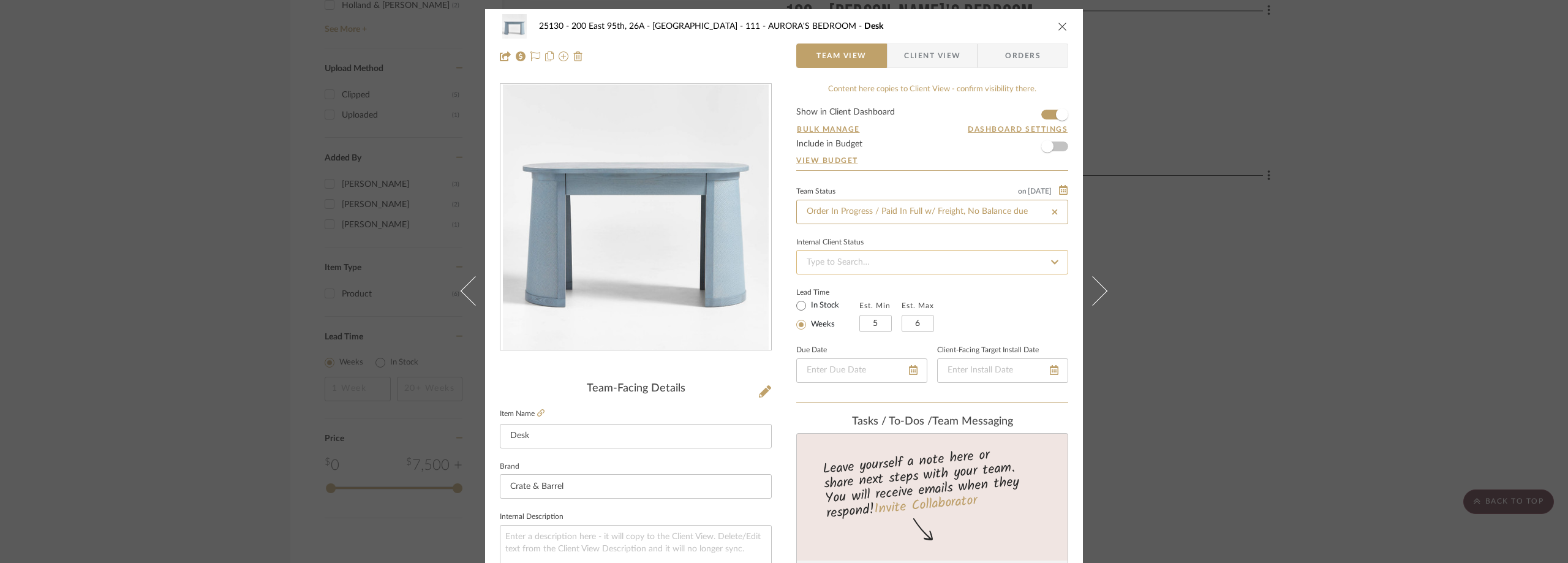
type input "[DATE]"
type input "Order In Progress / Paid In Full w/ Freight, No Balance due"
click at [982, 301] on div "Lead Time In Stock Weeks Est. Min 5 Est. Max 6" at bounding box center [932, 308] width 272 height 48
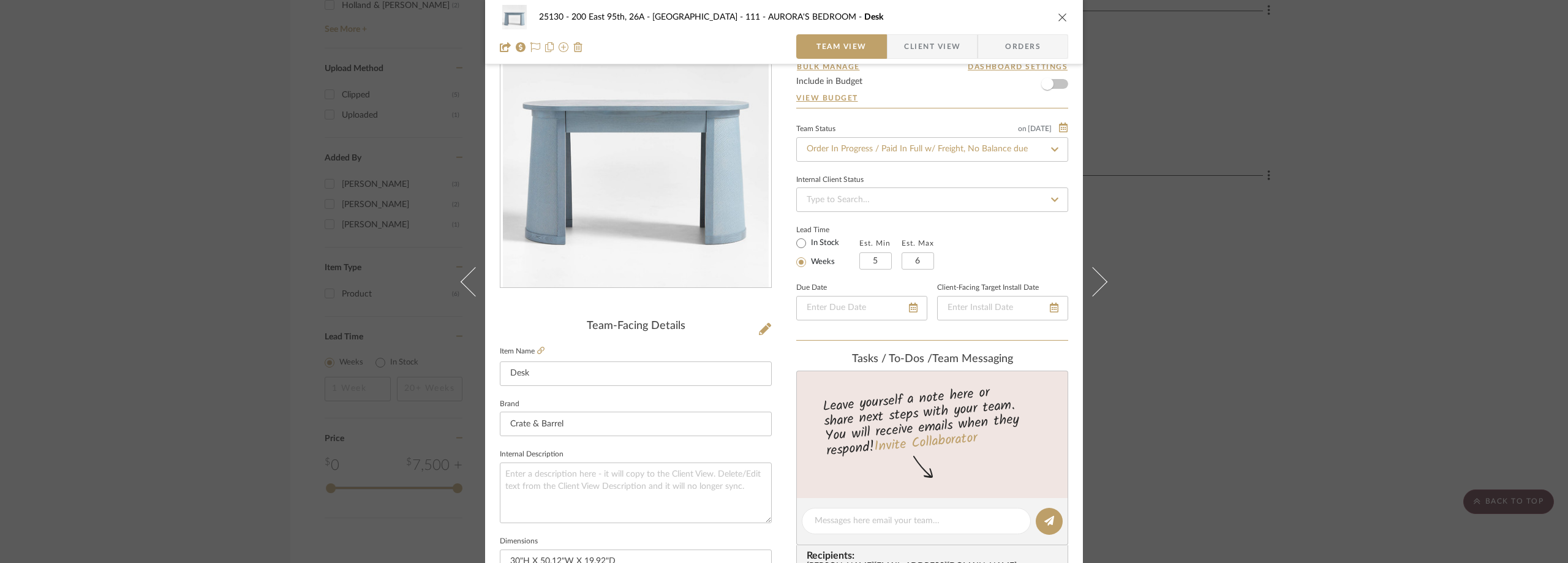
scroll to position [183, 0]
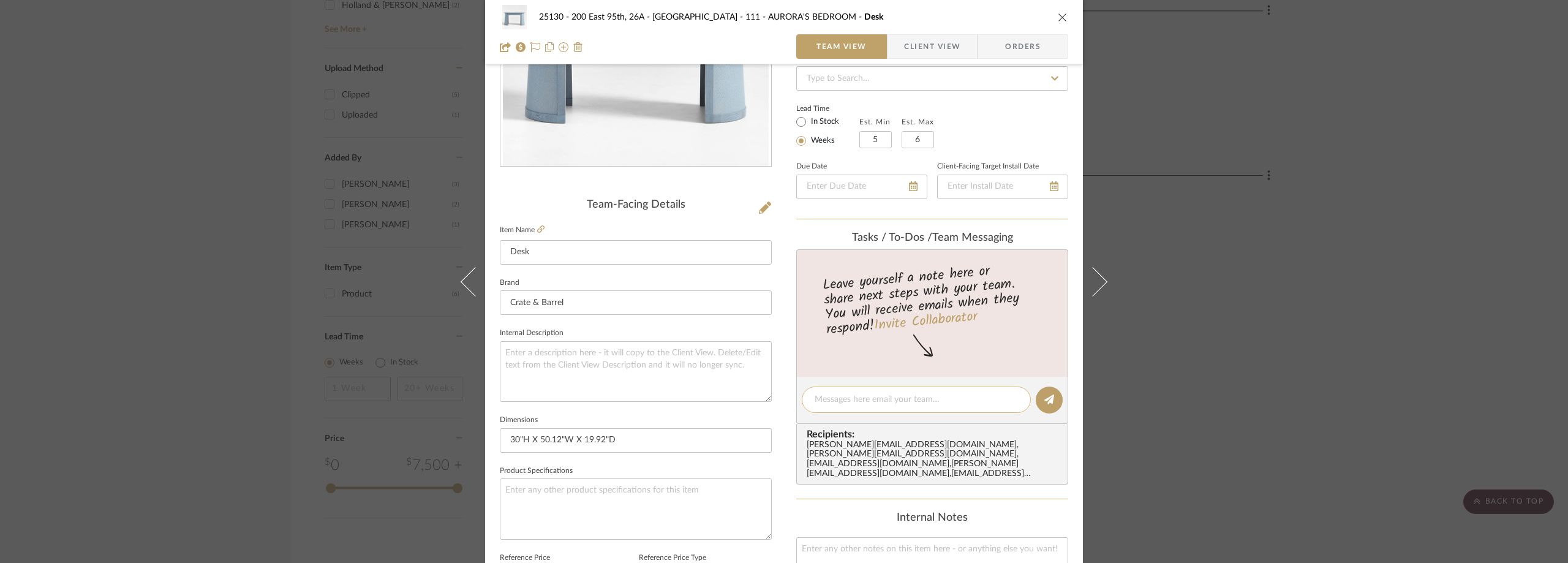
click at [875, 400] on textarea at bounding box center [916, 399] width 203 height 13
paste textarea "Order Number: 354612965"
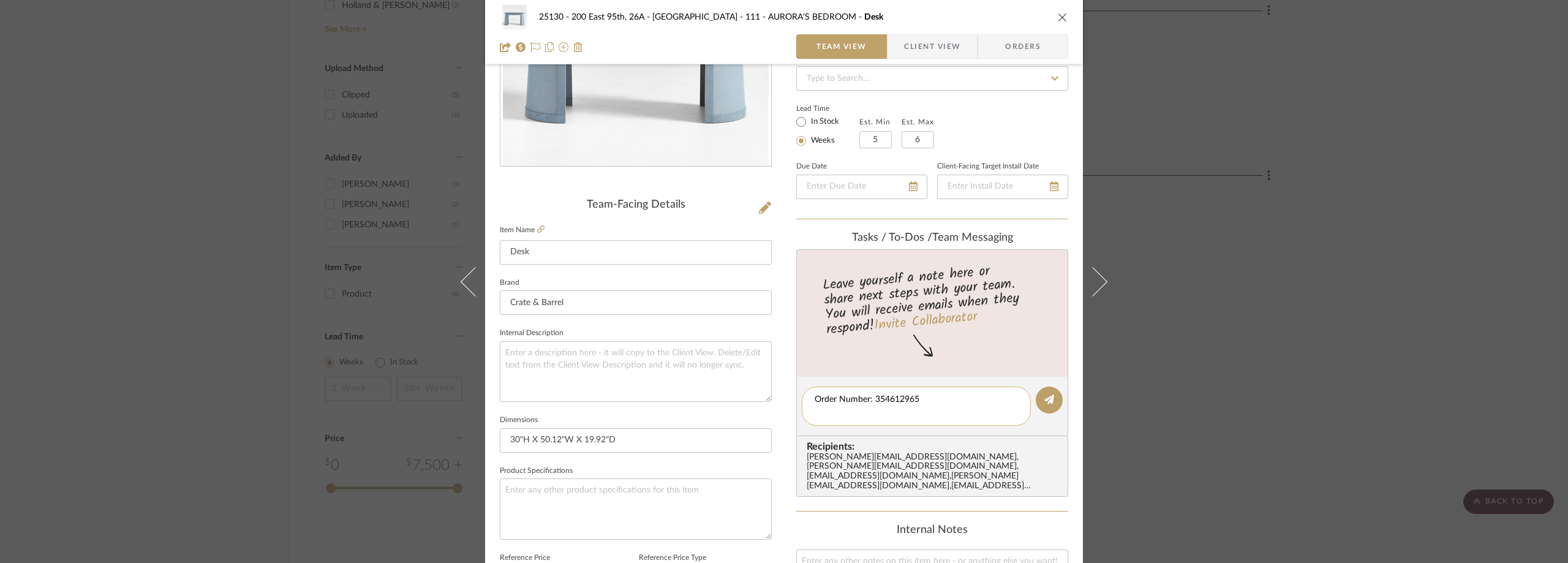
scroll to position [0, 0]
click at [814, 414] on textarea "Order Number: 354612965 Shipping in Mid-September" at bounding box center [916, 406] width 203 height 26
click at [957, 410] on textarea "Order Number: 354612965 Standard Shipping in Mid-September" at bounding box center [916, 406] width 203 height 26
type textarea "Order Number: 354612965 Standard Shipping in Mid-September"
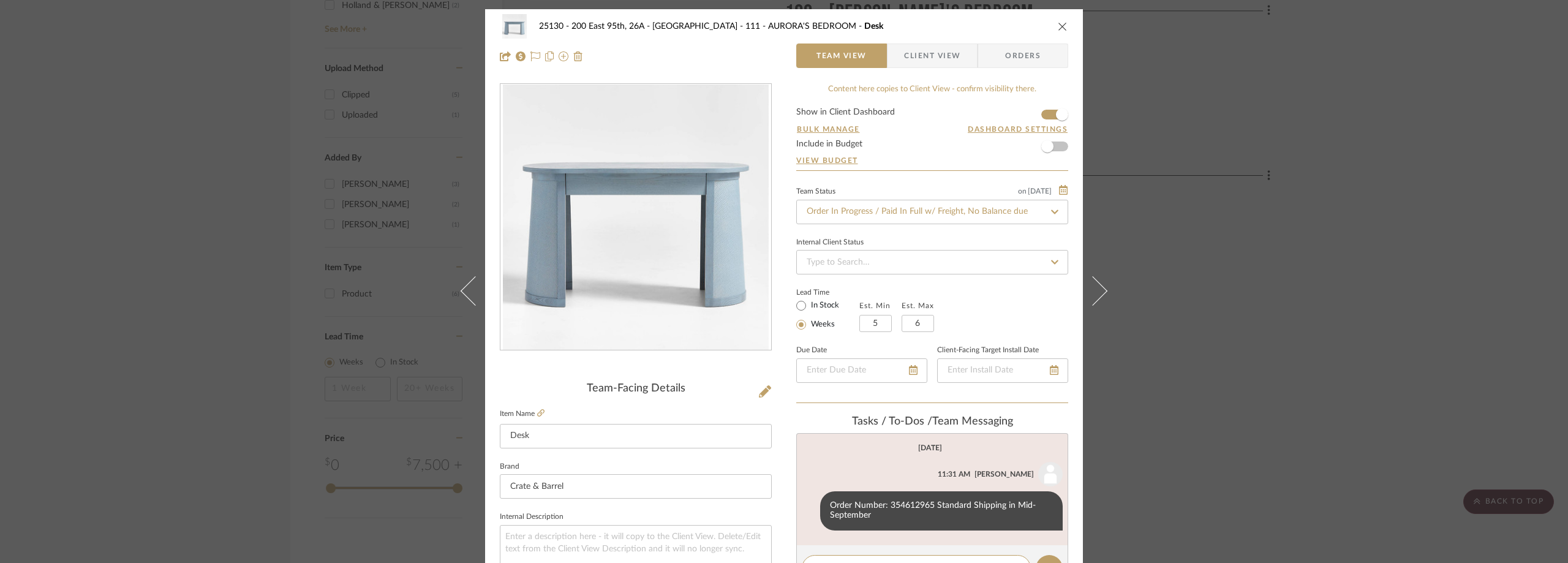
click at [1241, 145] on div "25130 - 200 East 95th, 26A - Kosheleva 111 - AURORA'S BEDROOM Desk Team View Cl…" at bounding box center [784, 281] width 1568 height 563
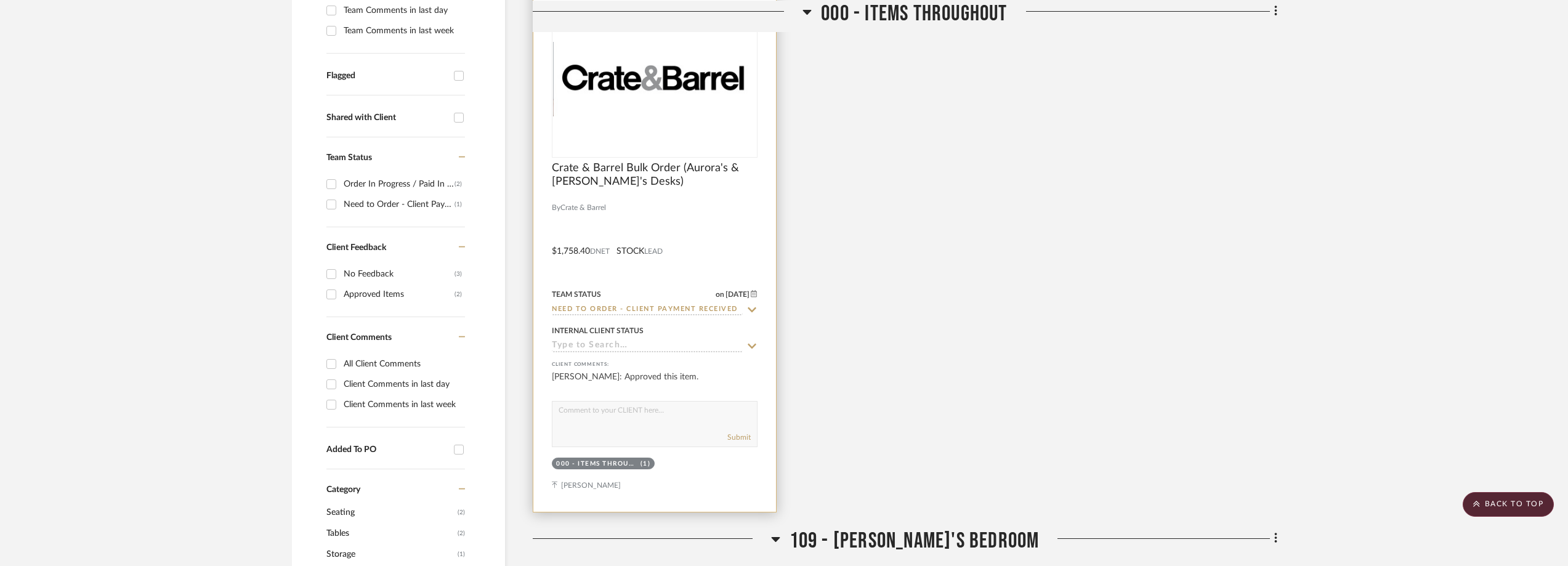
scroll to position [431, 0]
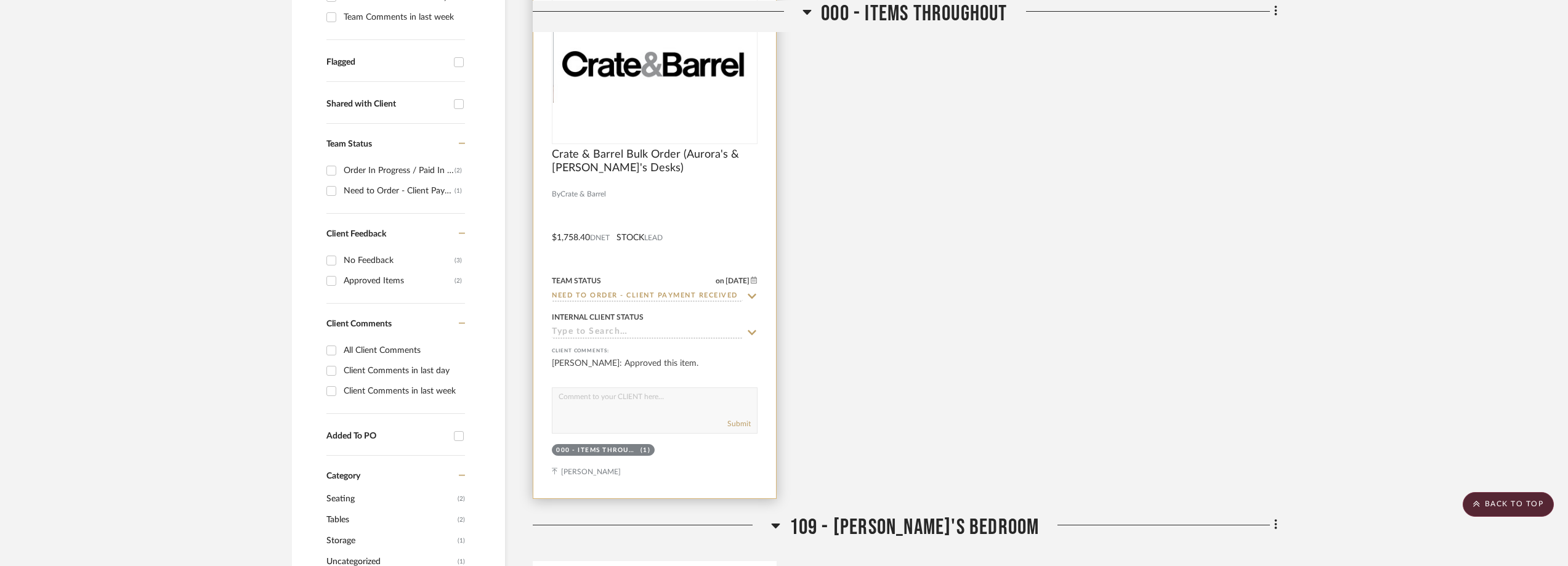
click at [753, 293] on icon at bounding box center [752, 295] width 11 height 9
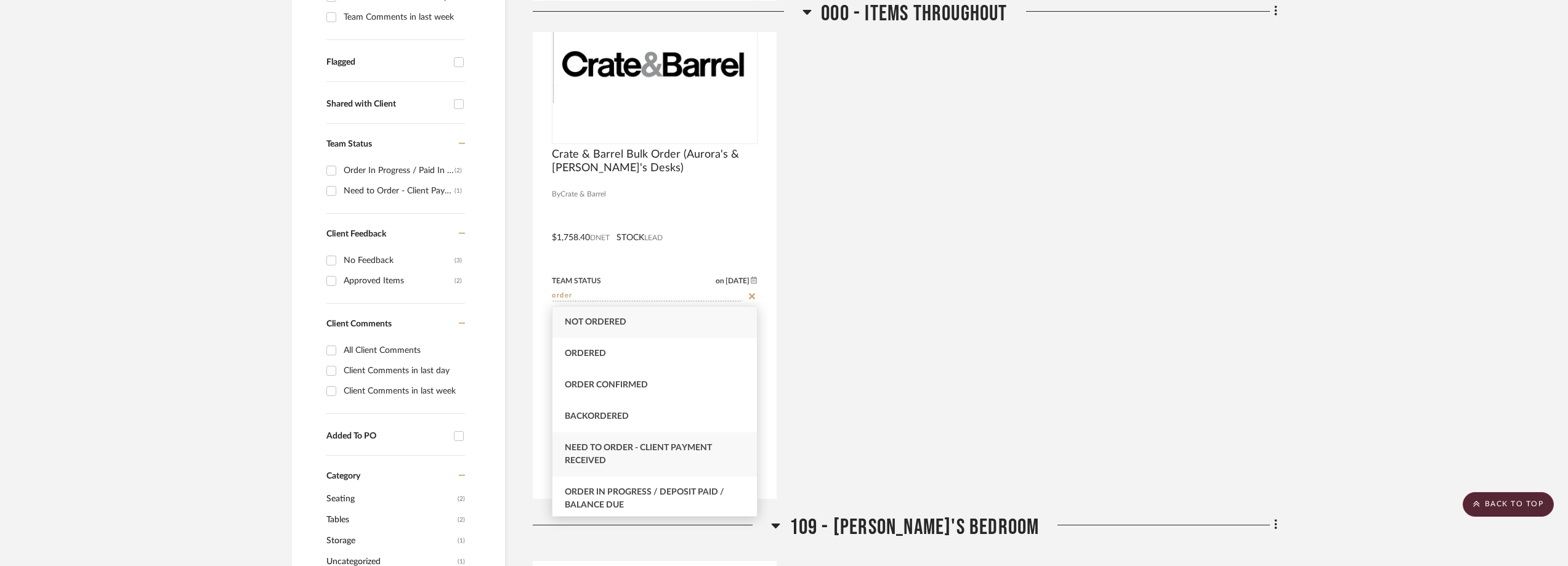
scroll to position [61, 0]
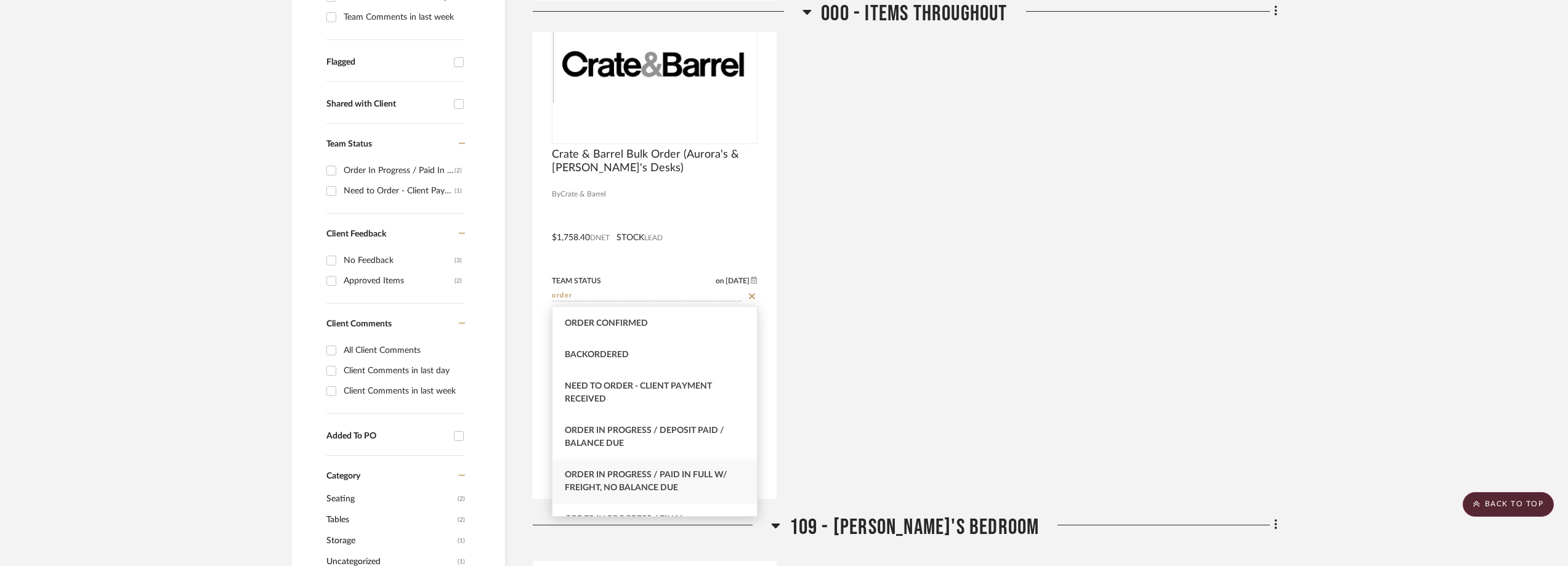
type input "order"
click at [694, 475] on span "Order In Progress / Paid In Full w/ Freight, No Balance due" at bounding box center [646, 481] width 163 height 22
type input "[DATE]"
type input "Order In Progress / Paid In Full w/ Freight, No Balance due"
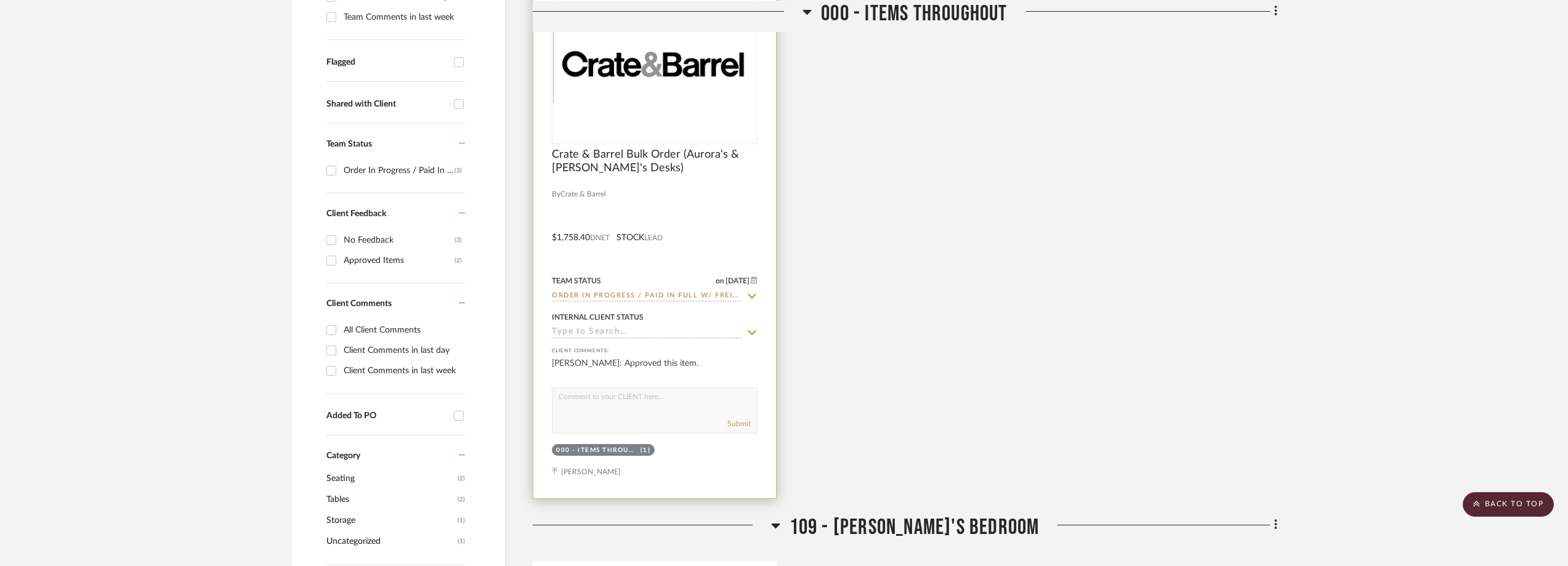
click at [691, 115] on div "0" at bounding box center [654, 65] width 204 height 155
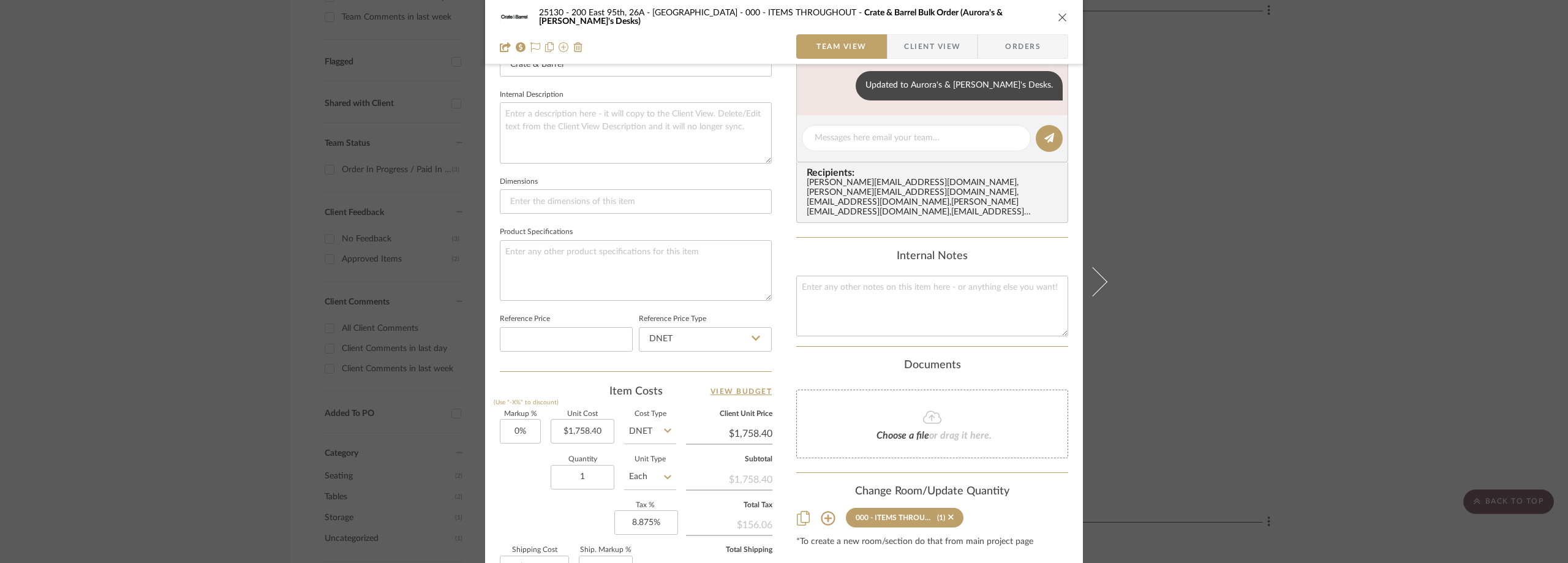
scroll to position [428, 0]
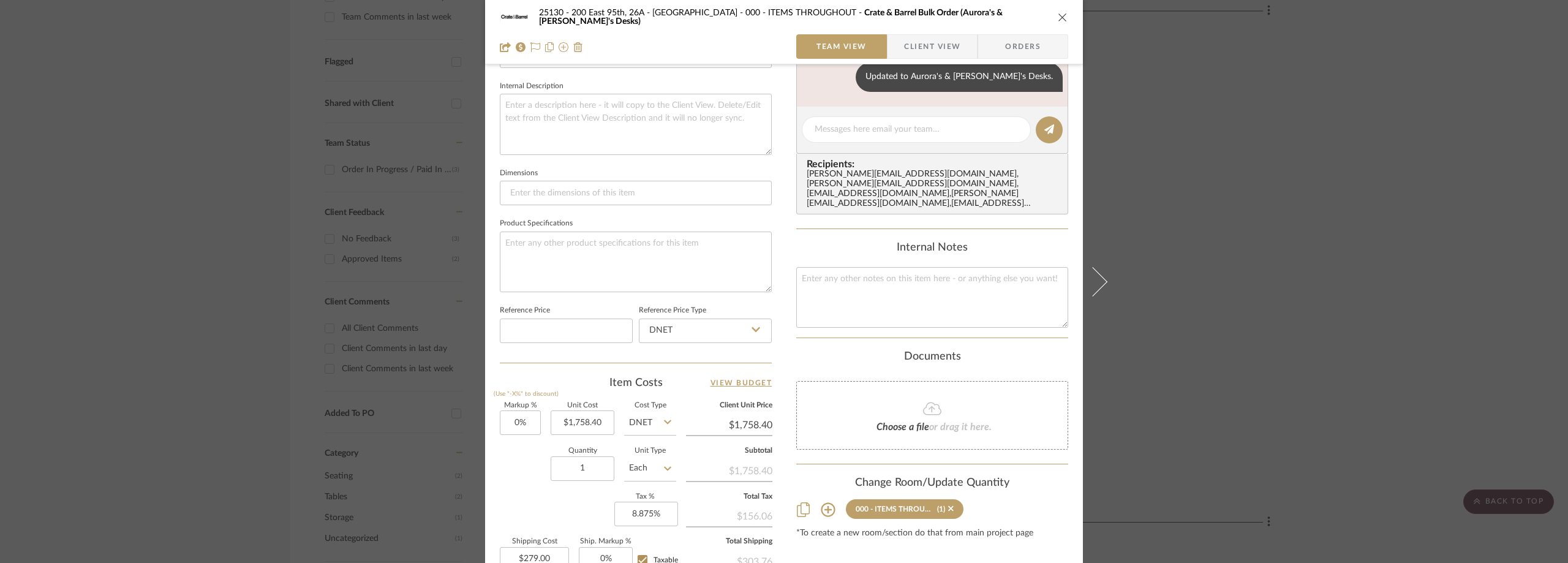
click at [1209, 165] on div "25130 - 200 East 95th, 26A - Kosheleva 000 - ITEMS THROUGHOUT Crate & Barrel Bu…" at bounding box center [784, 281] width 1568 height 563
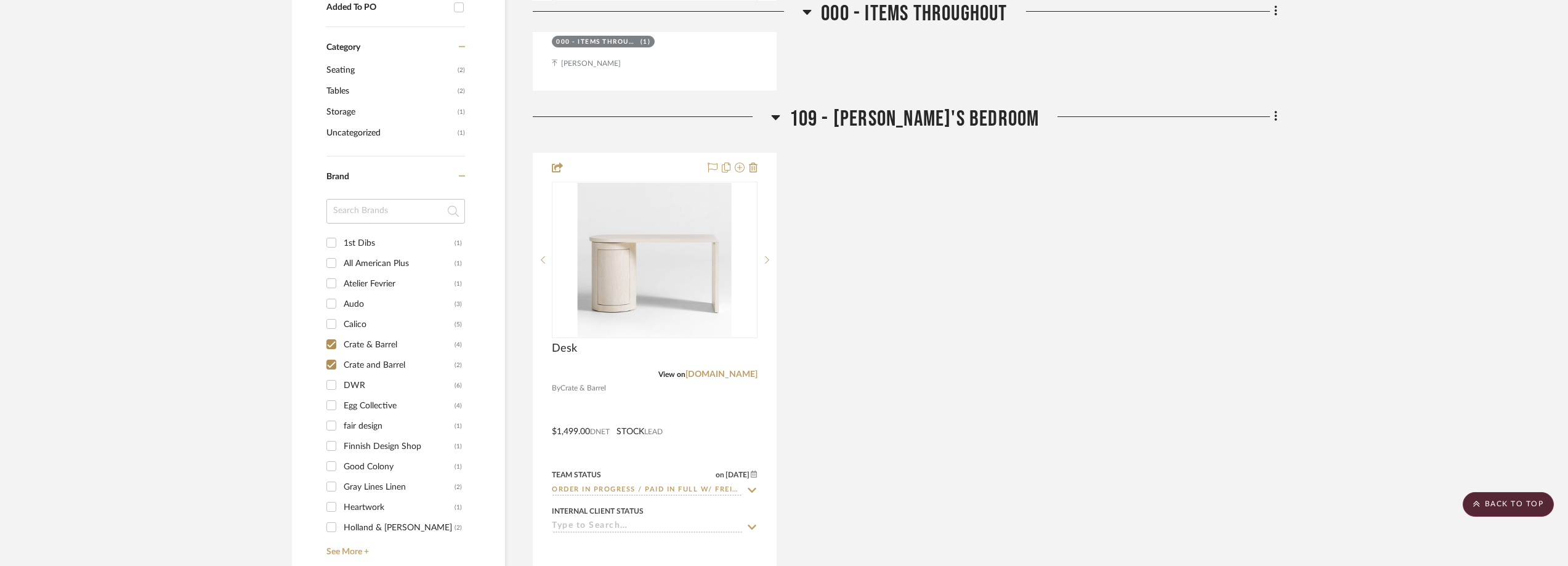
scroll to position [738, 0]
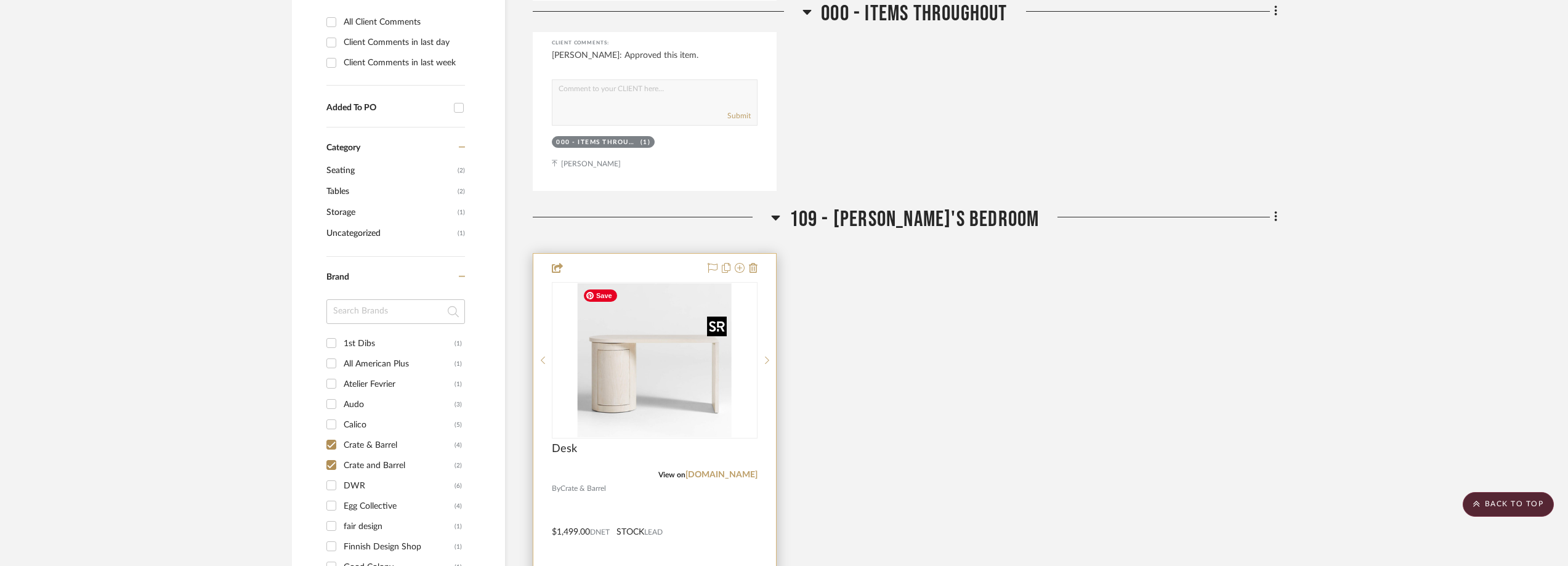
click at [696, 335] on img "0" at bounding box center [654, 360] width 154 height 154
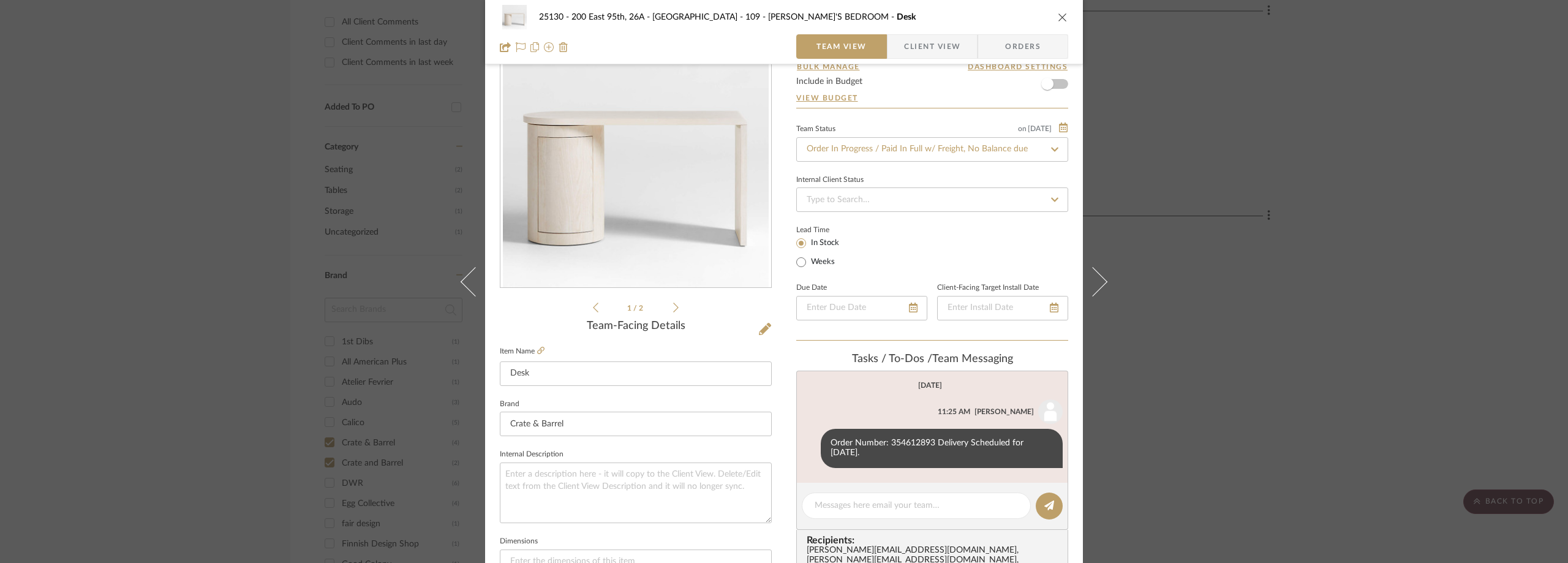
scroll to position [123, 0]
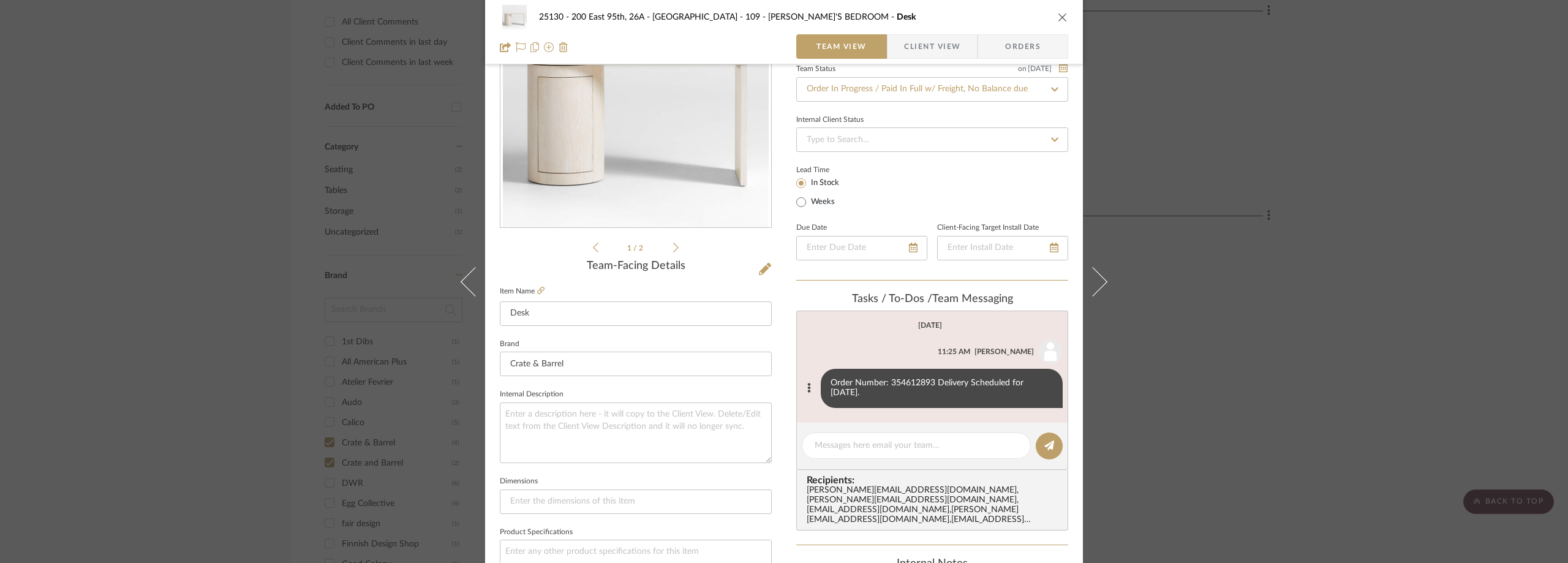
drag, startPoint x: 826, startPoint y: 382, endPoint x: 916, endPoint y: 396, distance: 91.1
click at [917, 398] on div "Order Number: 354612893 Delivery Scheduled for [DATE]." at bounding box center [941, 388] width 242 height 39
drag, startPoint x: 908, startPoint y: 380, endPoint x: 1257, endPoint y: 212, distance: 387.3
click at [1257, 212] on div "25130 - 200 East 95th, 26A - Kosheleva 109 - [PERSON_NAME]'S BEDROOM Desk Team …" at bounding box center [784, 281] width 1568 height 563
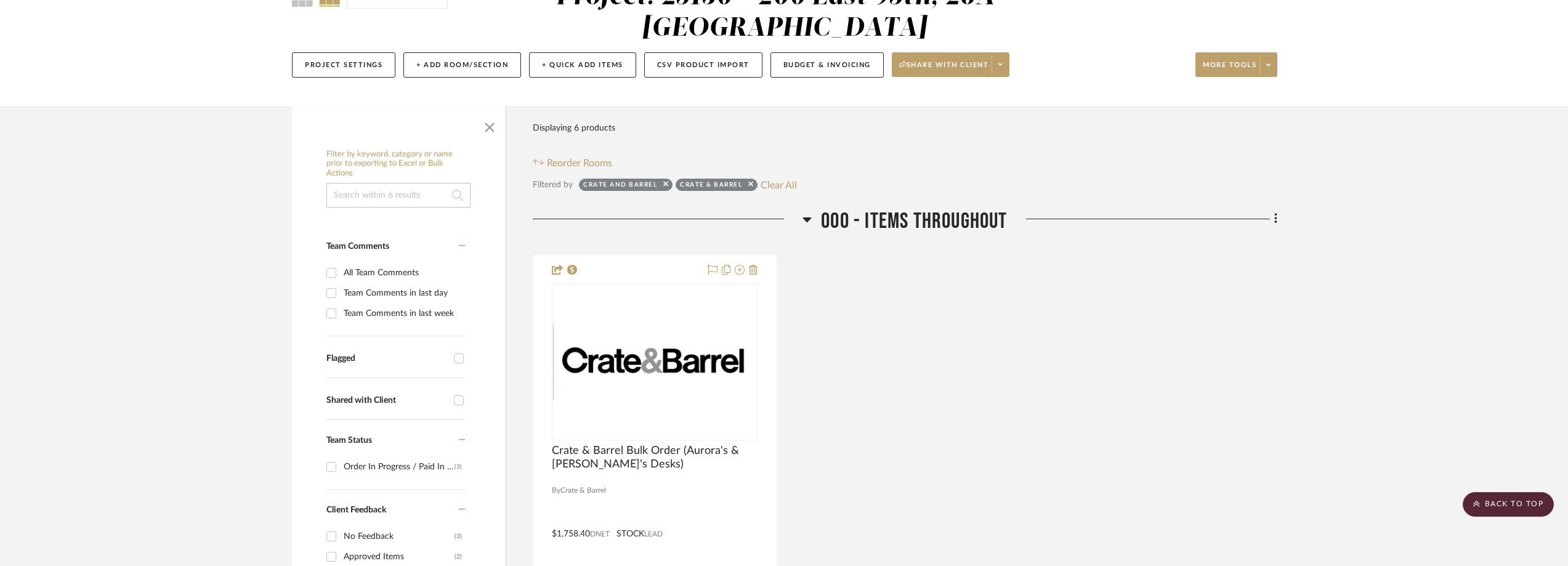
scroll to position [0, 0]
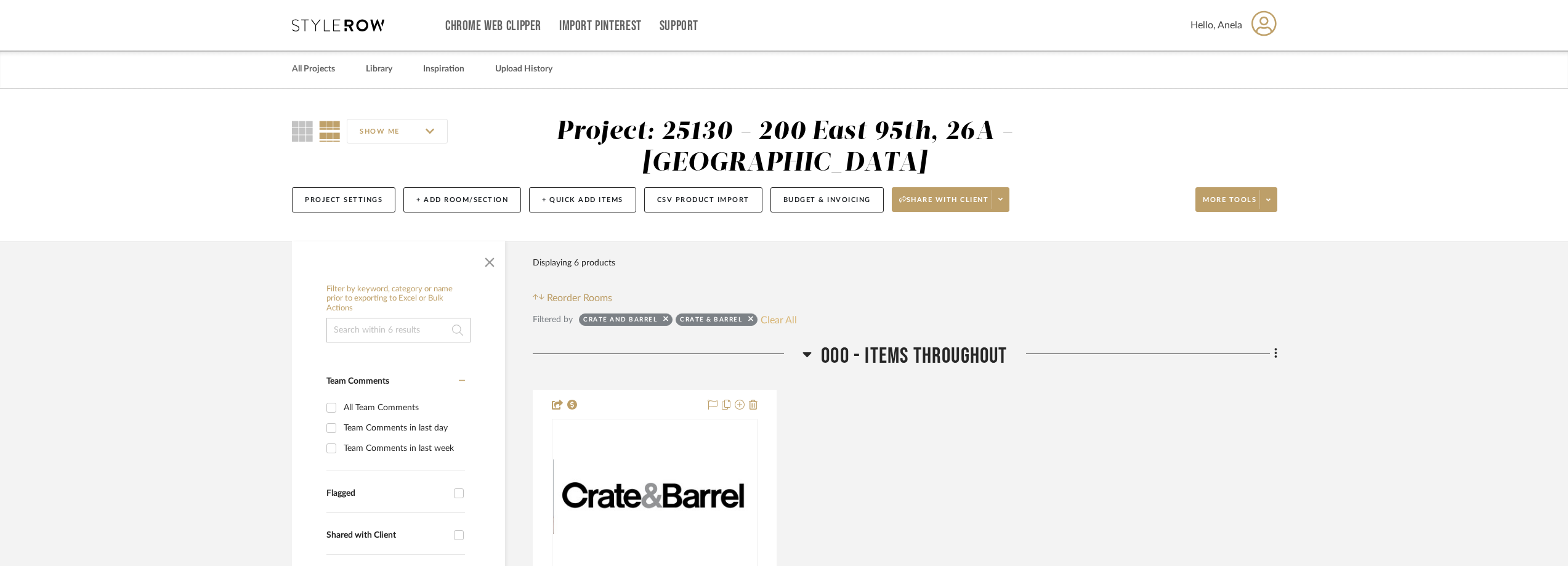
click at [780, 315] on button "Clear All" at bounding box center [778, 320] width 36 height 16
checkbox input "false"
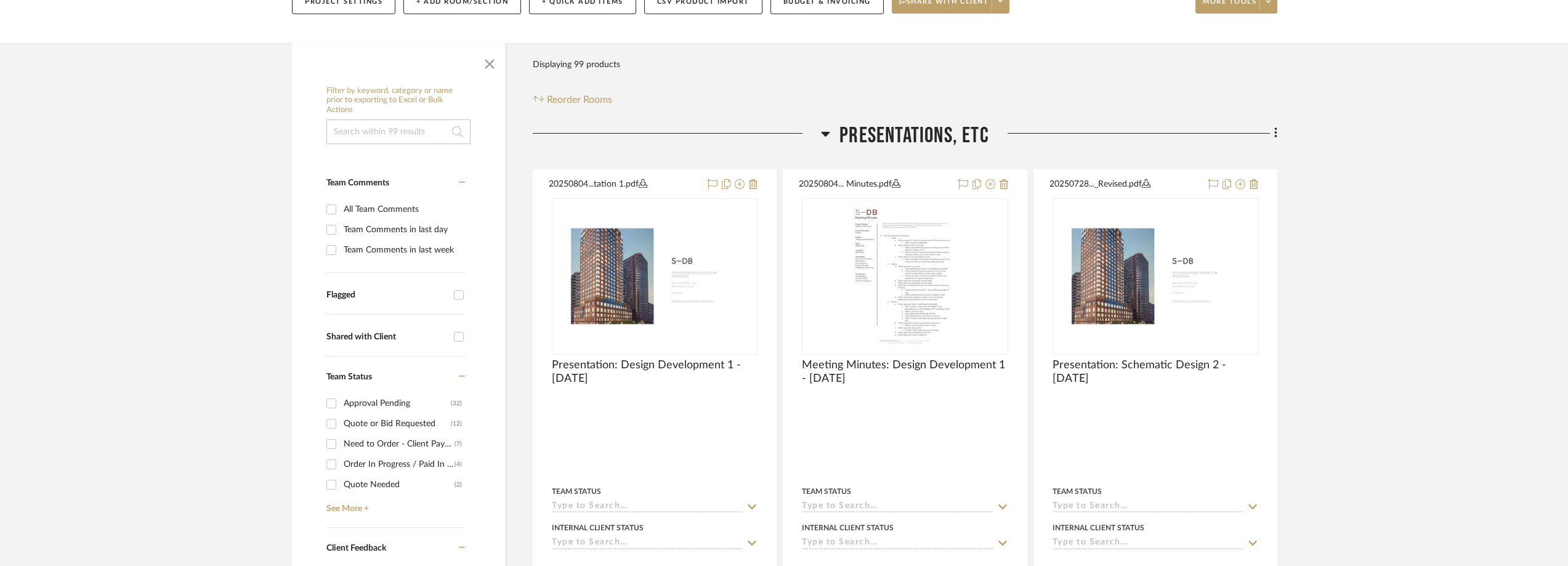
scroll to position [370, 0]
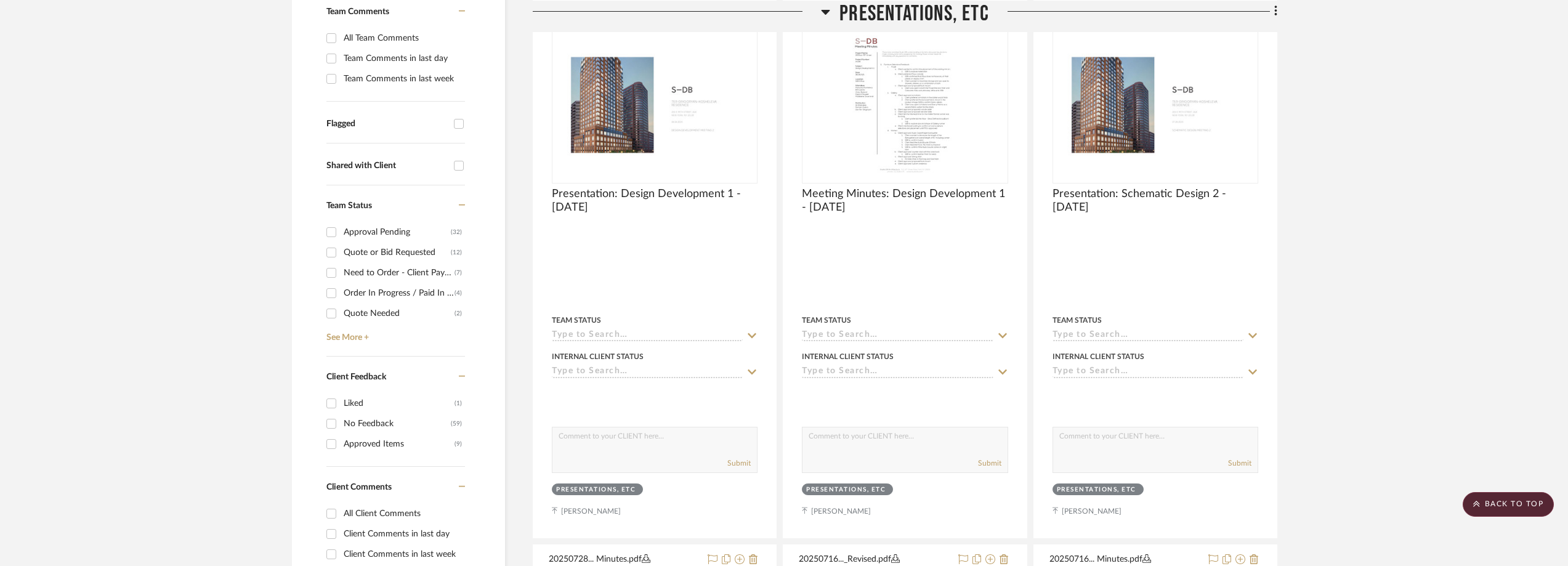
click at [364, 277] on div "Need to Order - Client Payment Received" at bounding box center [399, 272] width 111 height 20
click at [341, 277] on input "Need to Order - Client Payment Received (7)" at bounding box center [331, 272] width 20 height 20
checkbox input "true"
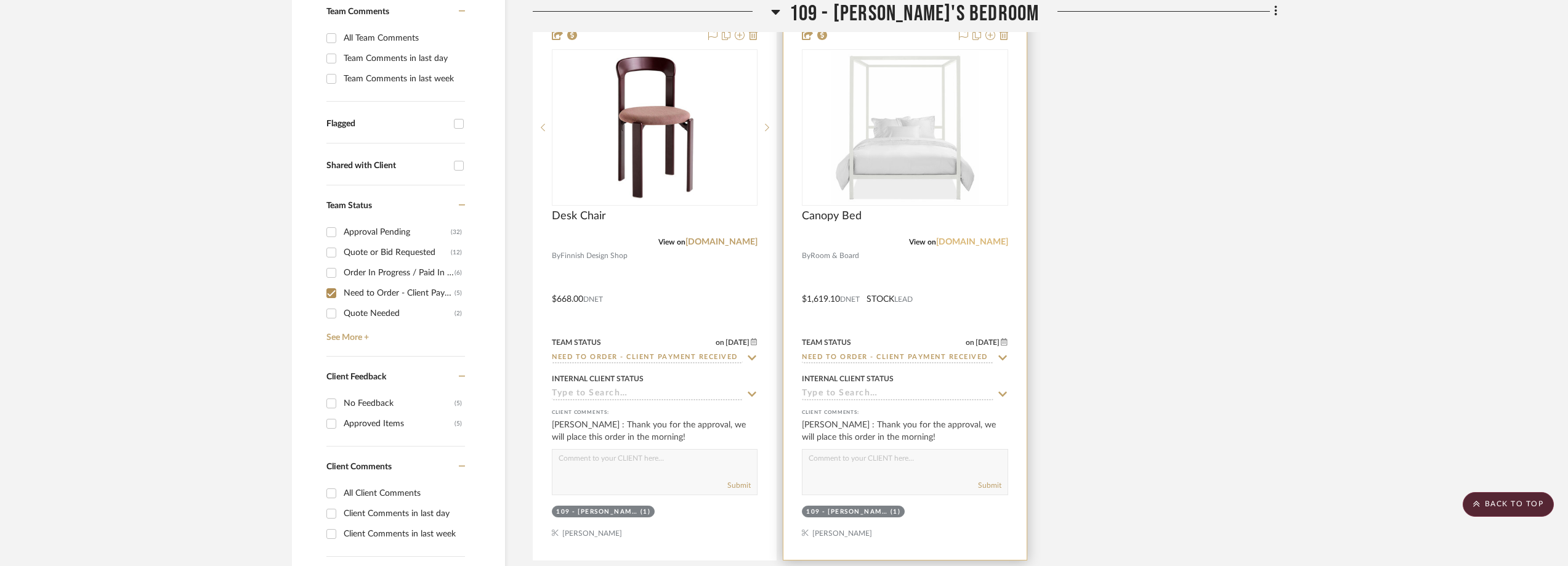
click at [945, 240] on link "[DOMAIN_NAME]" at bounding box center [972, 242] width 72 height 9
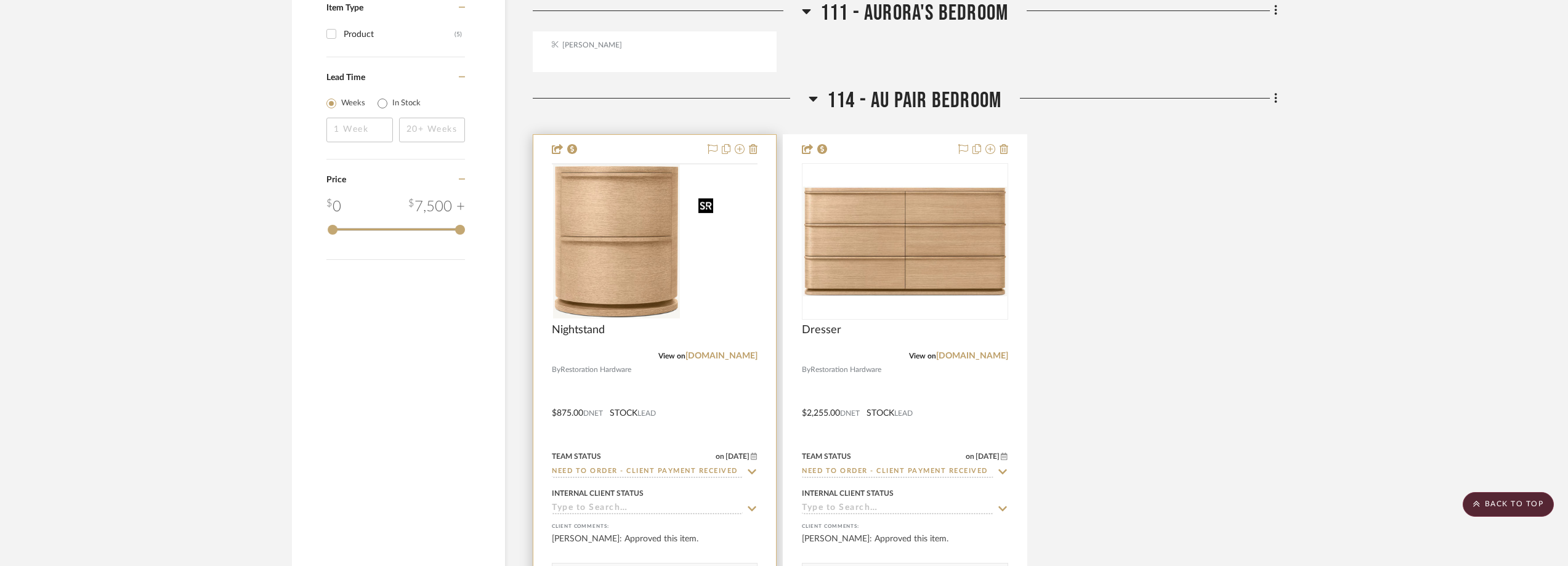
scroll to position [1465, 0]
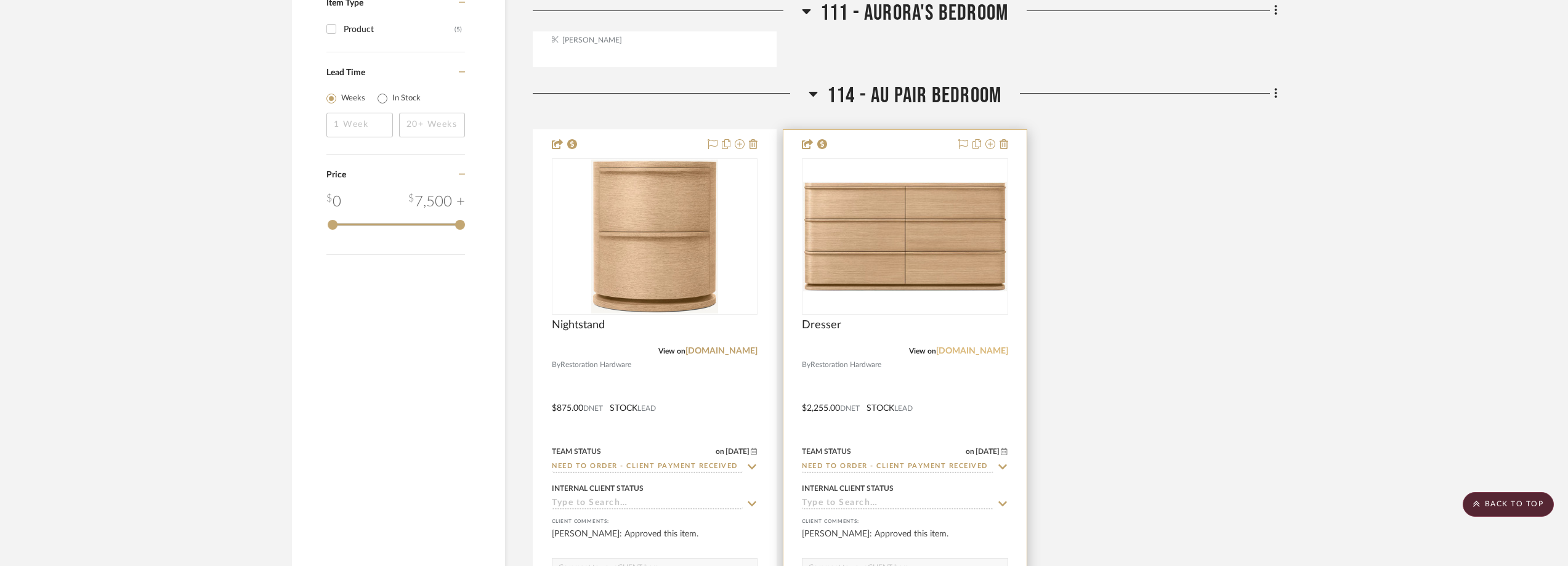
click at [974, 350] on link "[DOMAIN_NAME]" at bounding box center [972, 351] width 72 height 9
click at [741, 348] on link "[DOMAIN_NAME]" at bounding box center [722, 351] width 72 height 9
click at [631, 209] on img "0" at bounding box center [654, 236] width 127 height 154
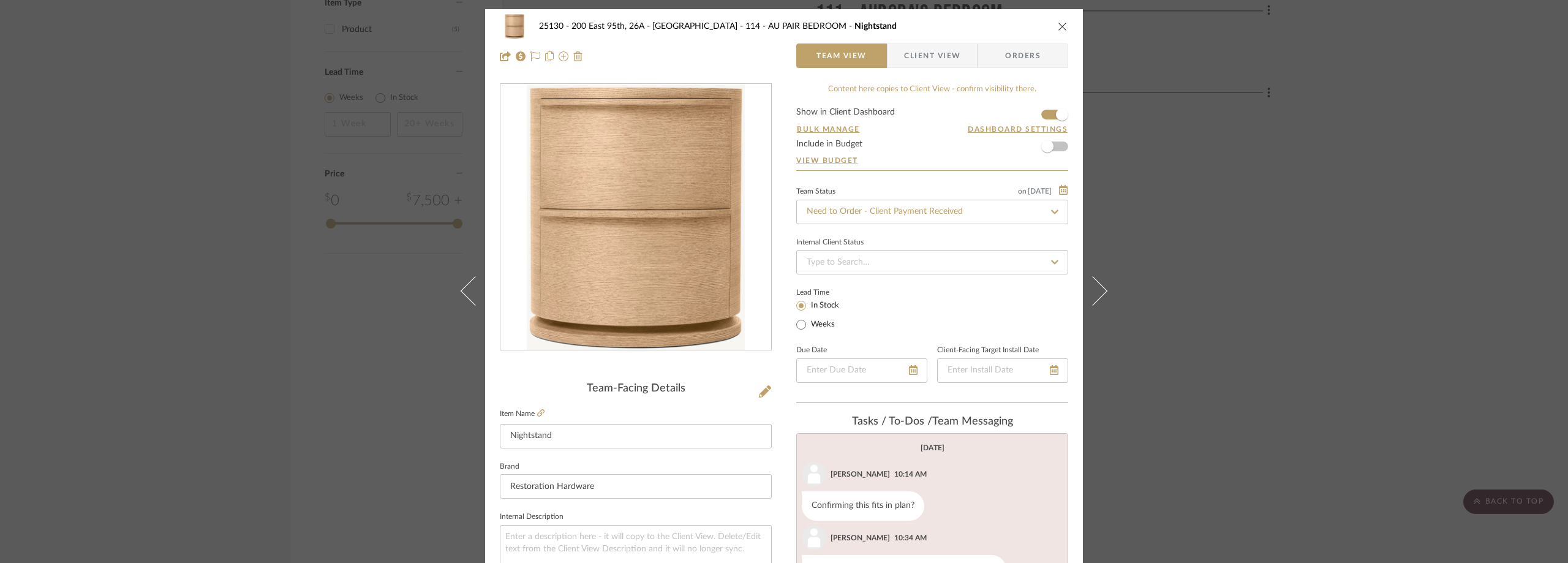
scroll to position [78, 0]
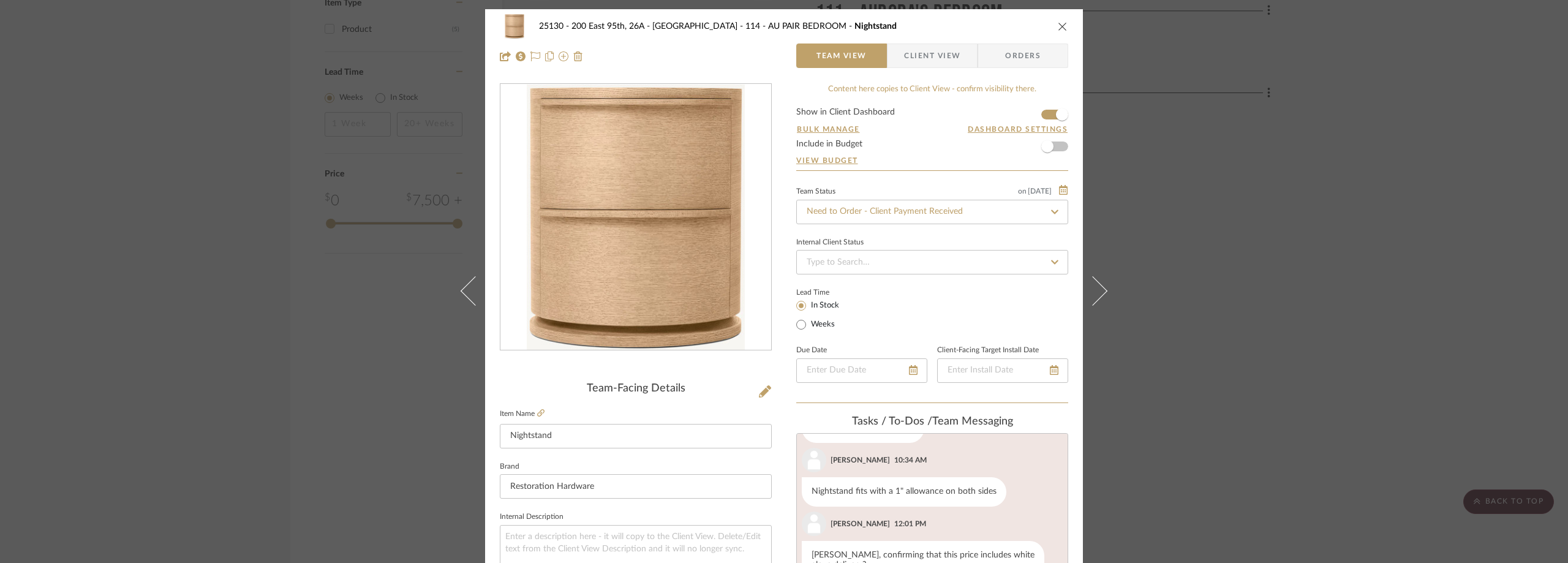
click at [929, 48] on span "Client View" at bounding box center [933, 56] width 57 height 25
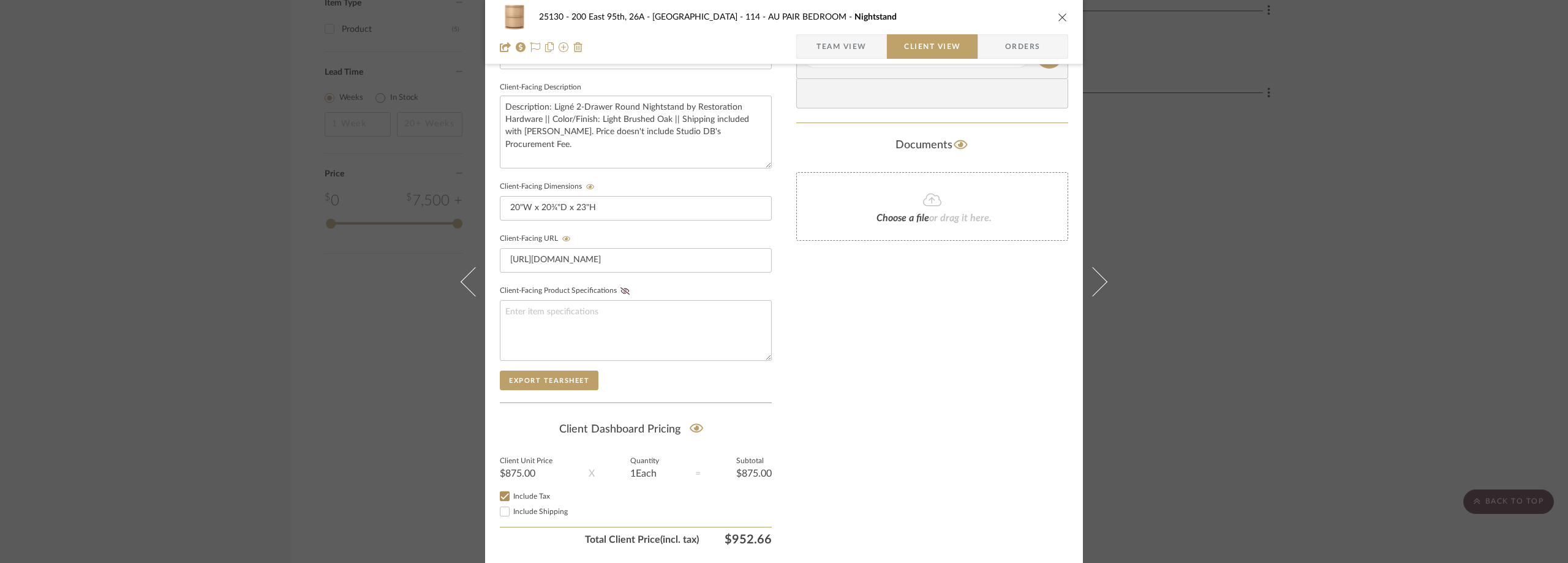
scroll to position [306, 0]
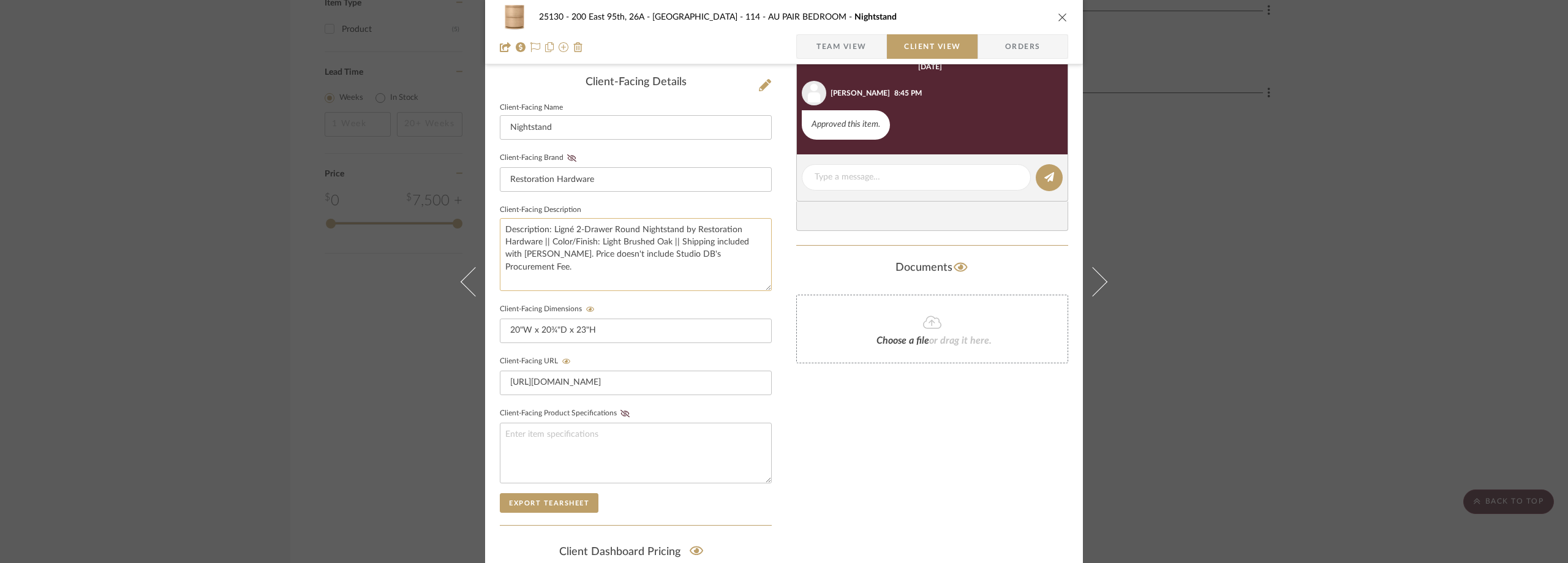
drag, startPoint x: 597, startPoint y: 243, endPoint x: 667, endPoint y: 242, distance: 70.0
click at [667, 242] on textarea "Description: Ligné 2-Drawer Round Nightstand by Restoration Hardware || Color/F…" at bounding box center [635, 254] width 272 height 73
click at [1355, 214] on div "25130 - 200 East 95th, 26A - Kosheleva 114 - AU PAIR BEDROOM Nightstand Team Vi…" at bounding box center [784, 281] width 1568 height 563
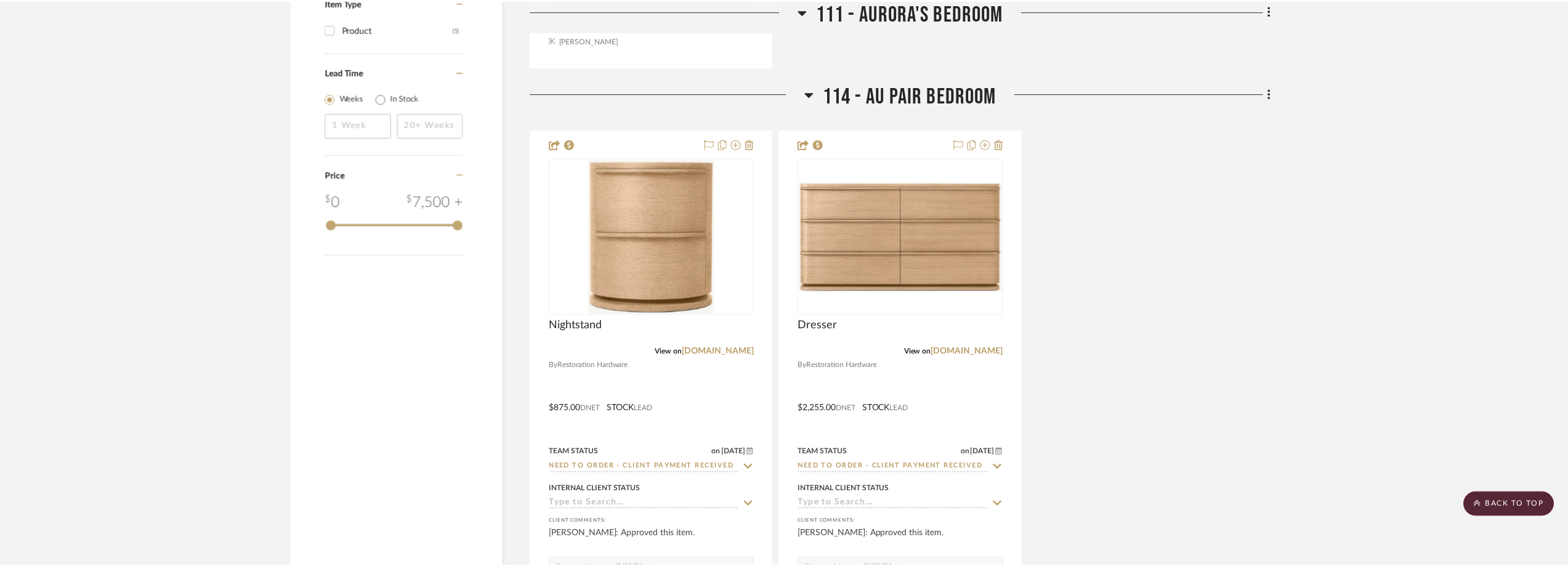
scroll to position [1465, 0]
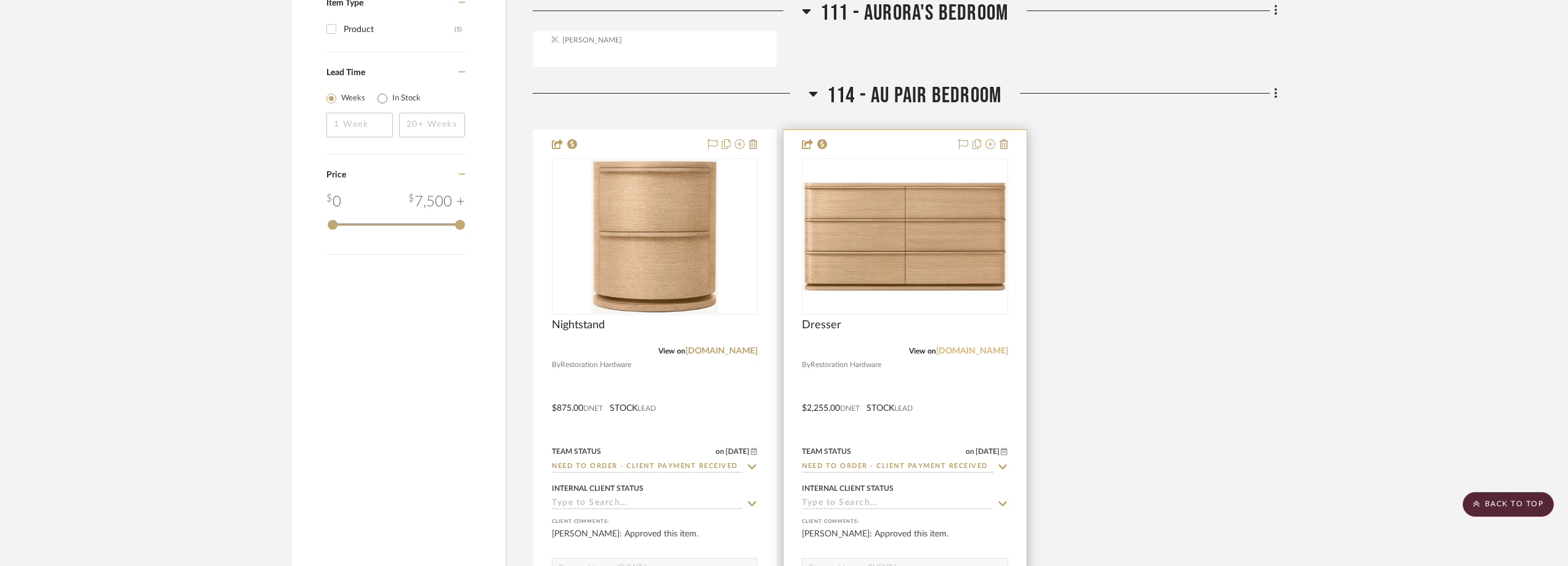
click at [971, 352] on link "[DOMAIN_NAME]" at bounding box center [972, 351] width 72 height 9
click at [913, 221] on img "0" at bounding box center [905, 236] width 203 height 109
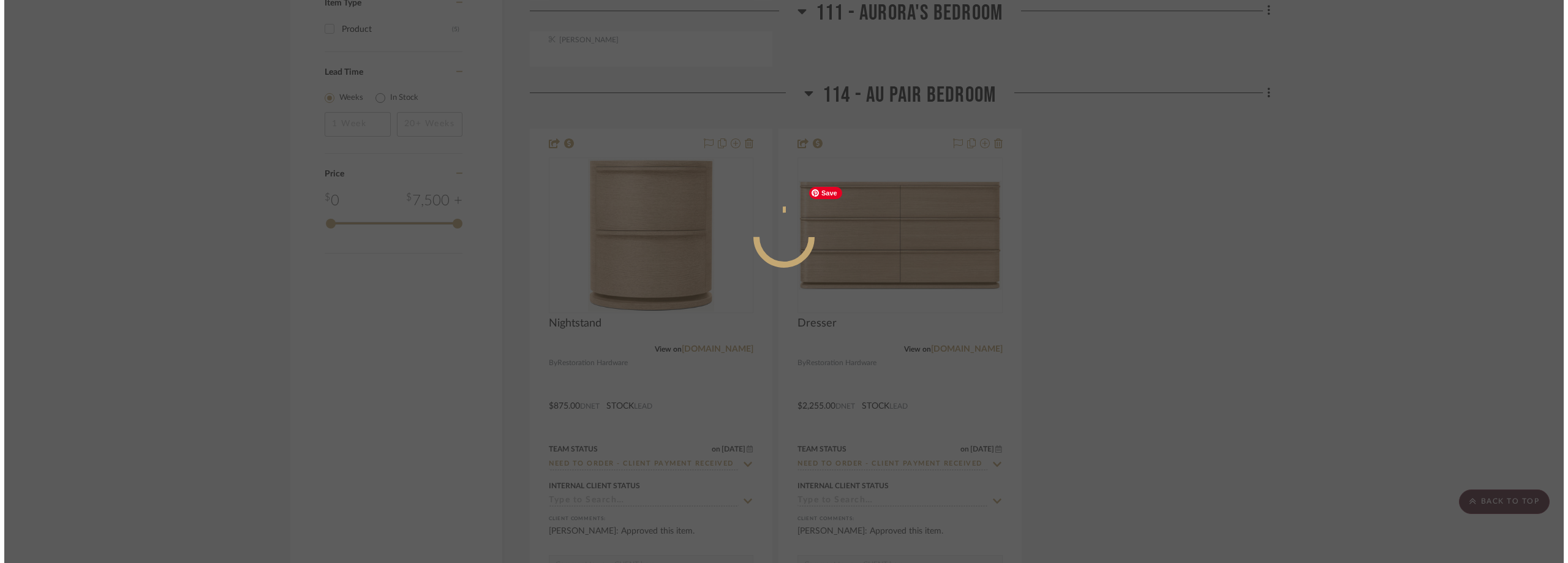
scroll to position [0, 0]
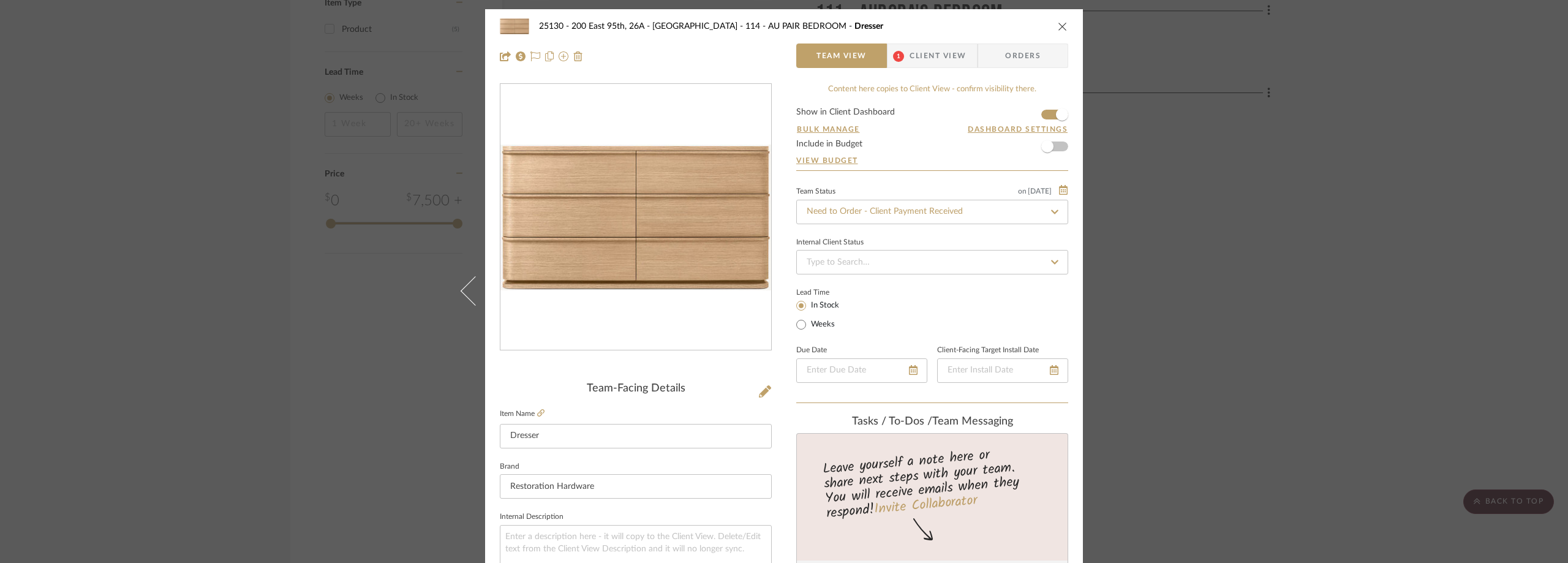
drag, startPoint x: 926, startPoint y: 48, endPoint x: 912, endPoint y: 83, distance: 37.7
click at [926, 48] on span "Client View" at bounding box center [938, 56] width 57 height 25
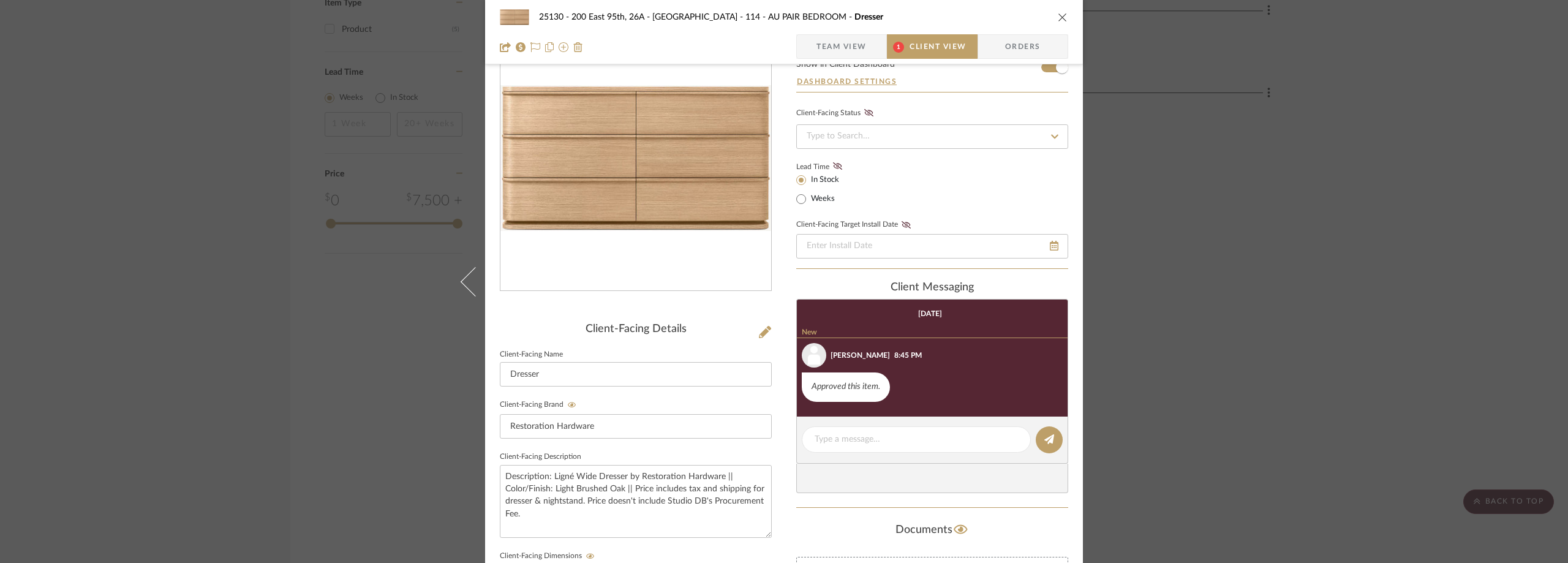
scroll to position [123, 0]
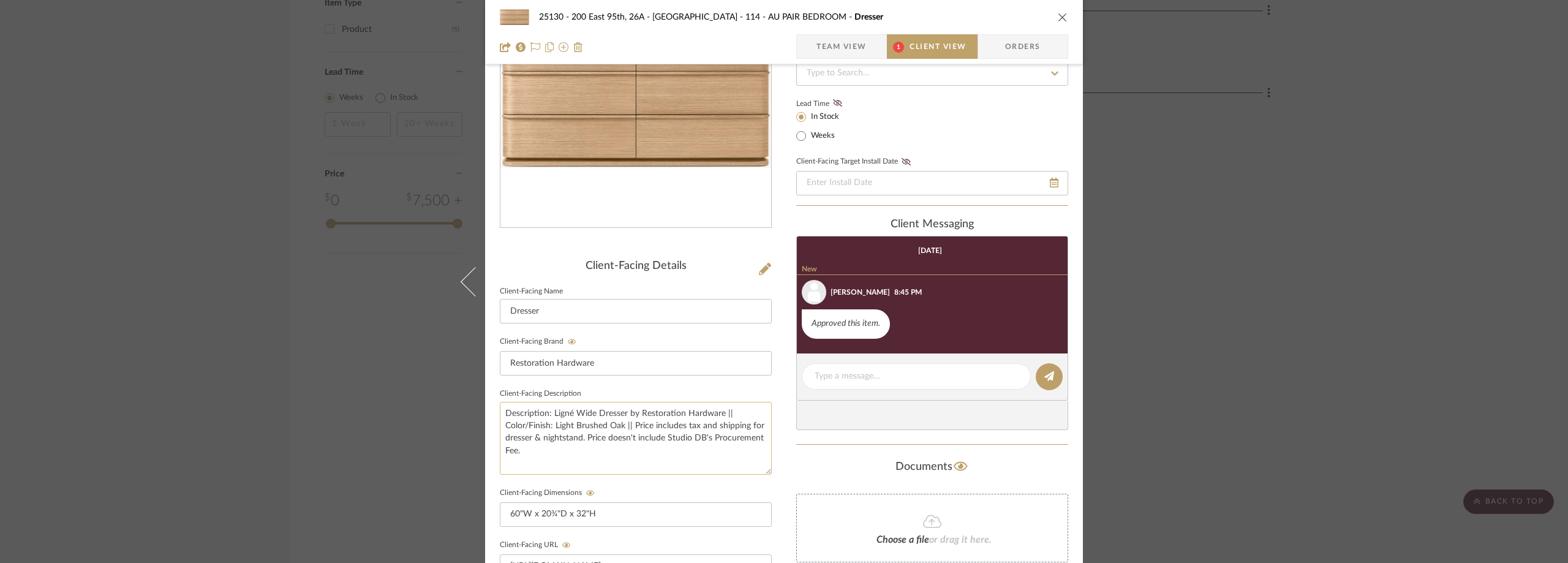
drag, startPoint x: 552, startPoint y: 427, endPoint x: 622, endPoint y: 430, distance: 70.1
click at [622, 430] on textarea "Description: Ligné Wide Dresser by Restoration Hardware || Color/Finish: Light …" at bounding box center [635, 438] width 272 height 73
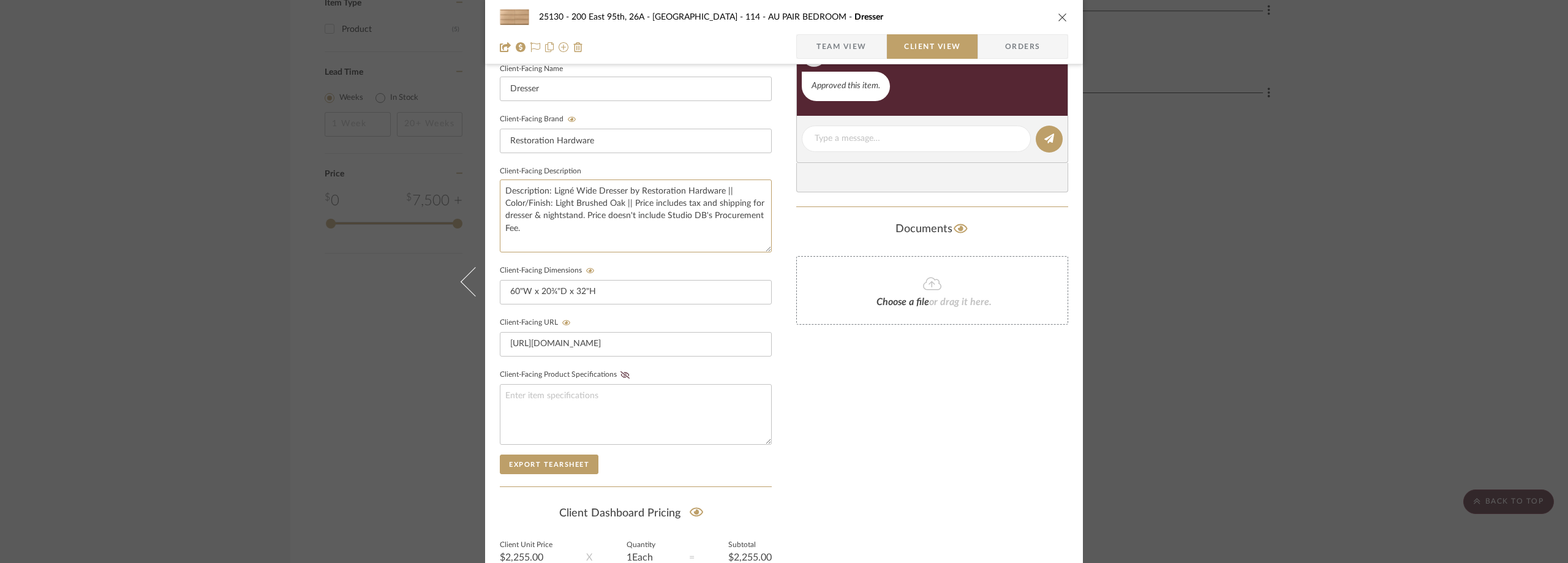
scroll to position [344, 0]
click at [1375, 183] on div "25130 - 200 East 95th, 26A - Kosheleva 114 - AU PAIR BEDROOM Dresser Team View …" at bounding box center [784, 281] width 1568 height 563
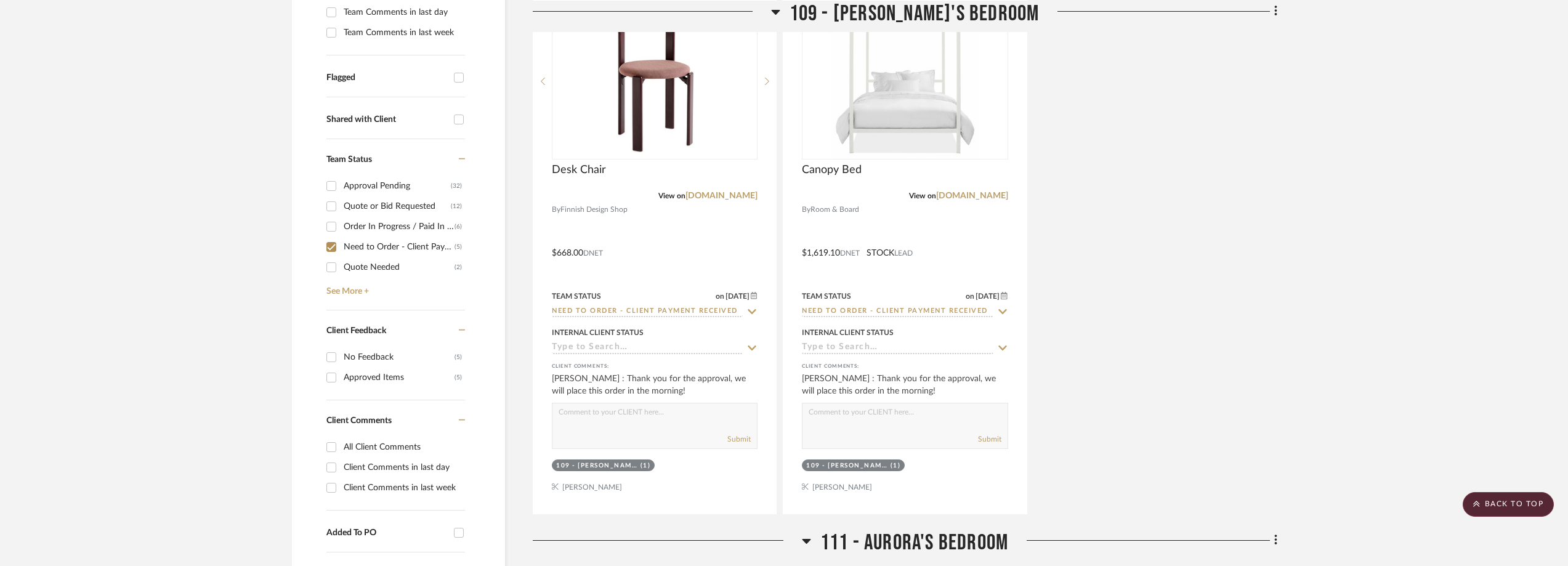
scroll to position [233, 0]
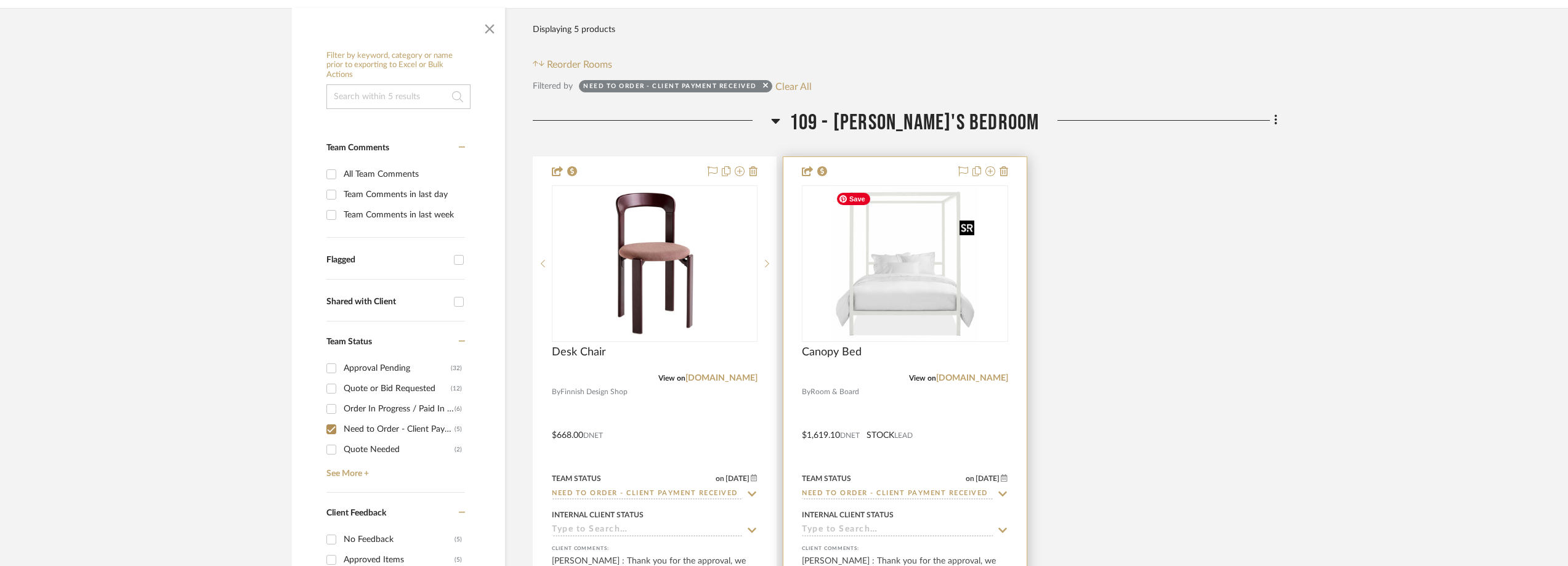
click at [871, 255] on img "0" at bounding box center [905, 263] width 148 height 154
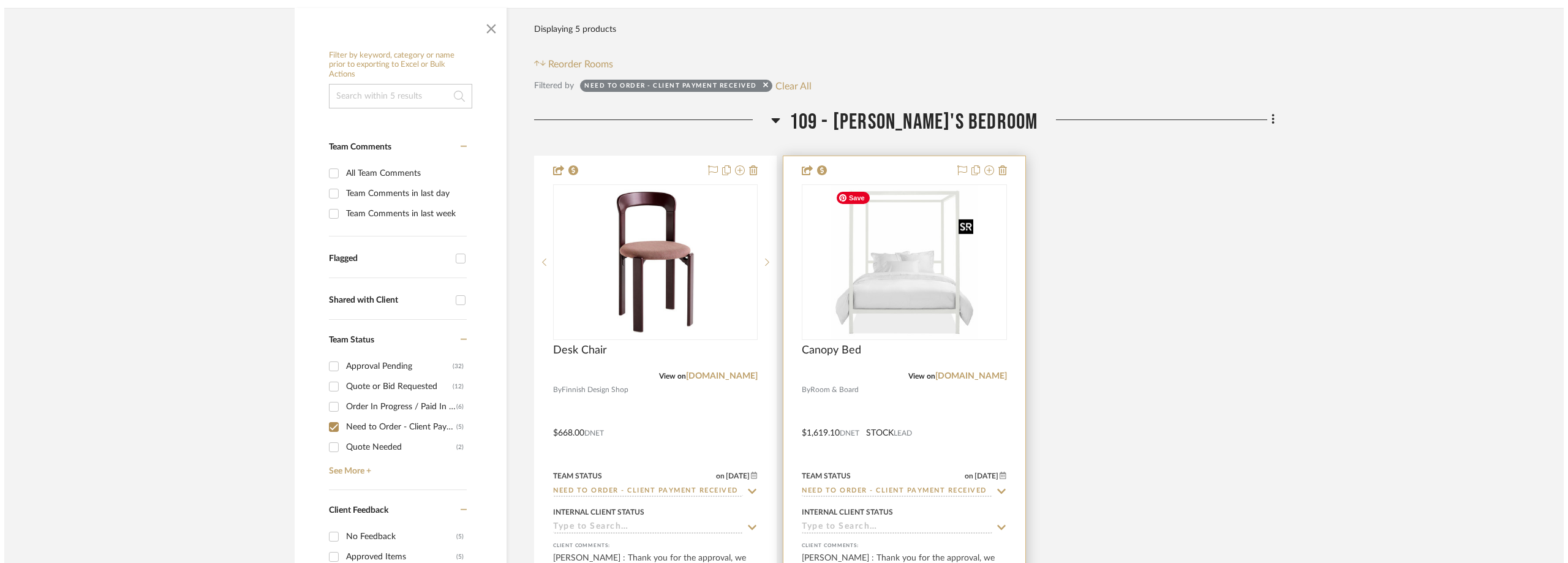
scroll to position [0, 0]
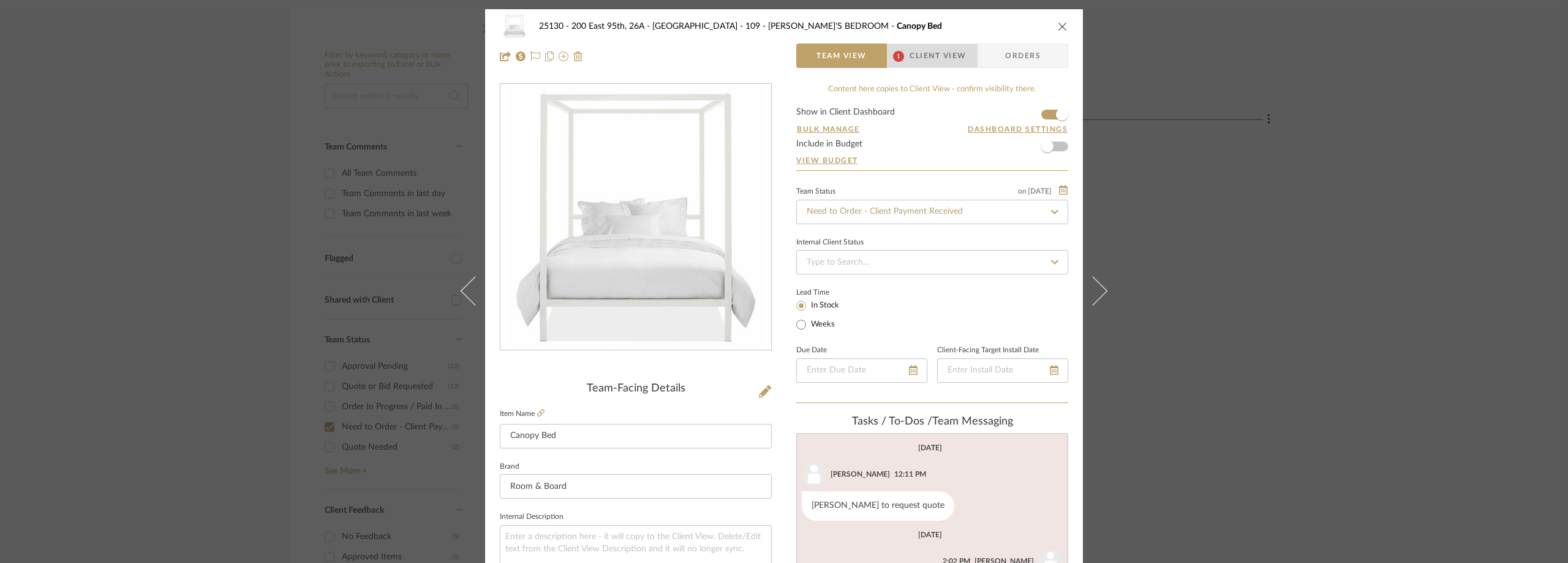
click at [910, 58] on span "Client View" at bounding box center [938, 56] width 57 height 25
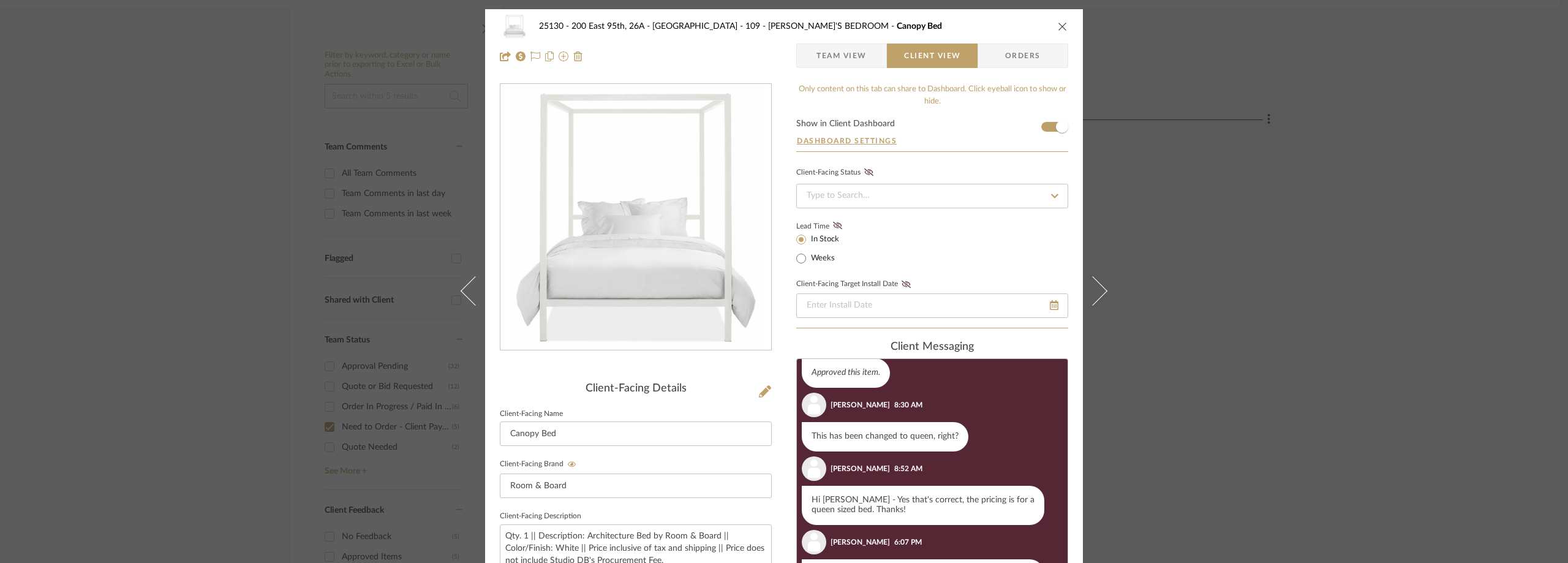
click at [830, 50] on span "Team View" at bounding box center [841, 56] width 51 height 25
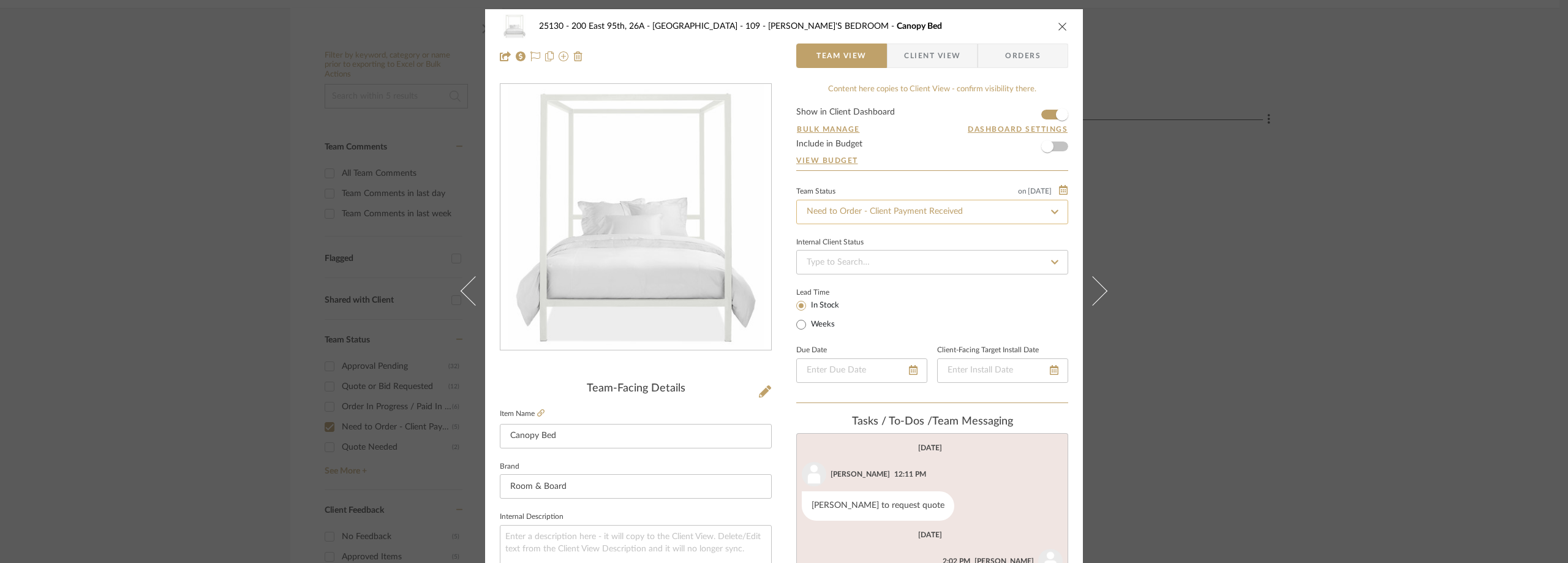
click at [850, 208] on input "Need to Order - Client Payment Received" at bounding box center [932, 212] width 272 height 25
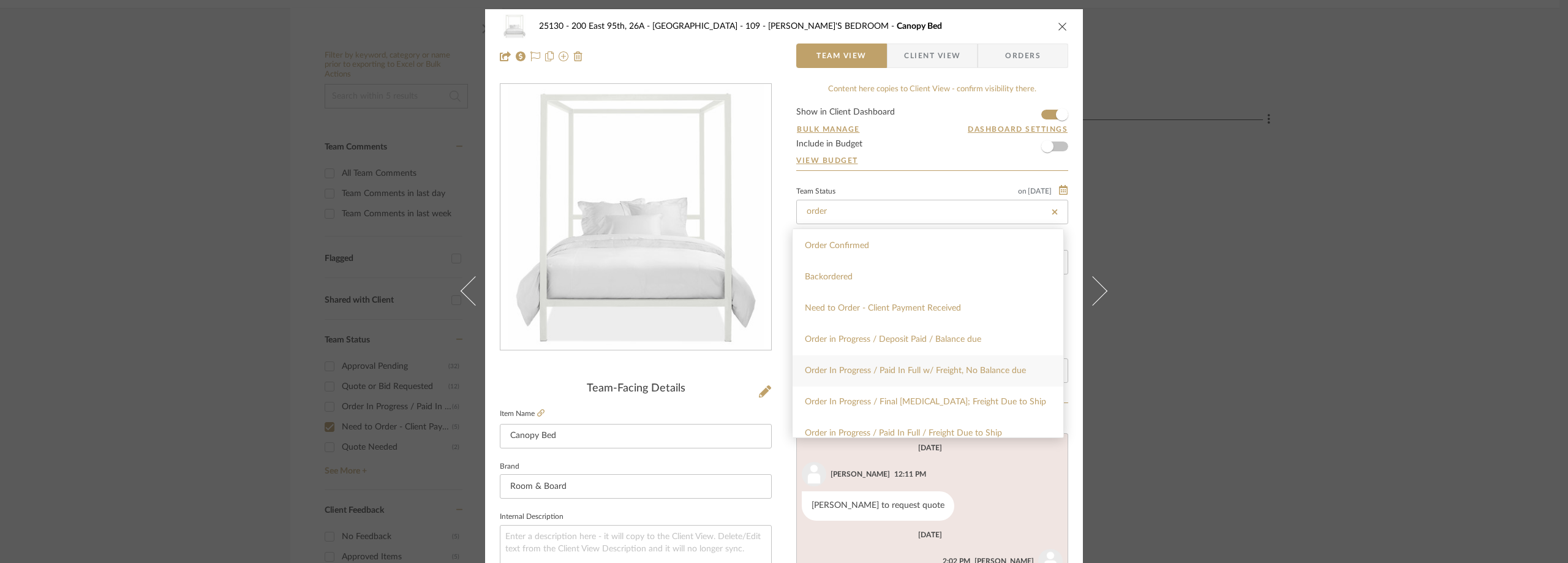
click at [898, 364] on div "Order In Progress / Paid In Full w/ Freight, No Balance due" at bounding box center [928, 370] width 271 height 31
type input "Order In Progress / Paid In Full w/ Freight, No Balance due"
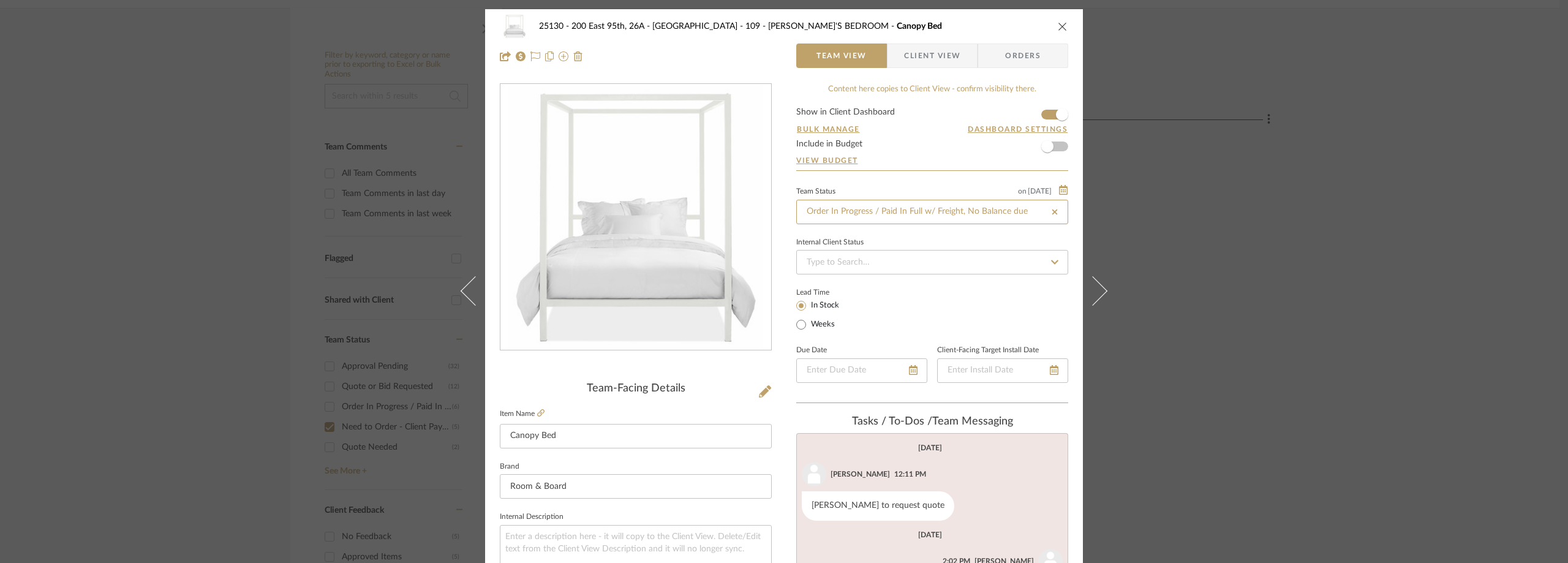
type input "Order In Progress / Paid In Full w/ Freight, No Balance due"
click at [889, 296] on div "Lead Time In Stock Weeks" at bounding box center [932, 308] width 272 height 48
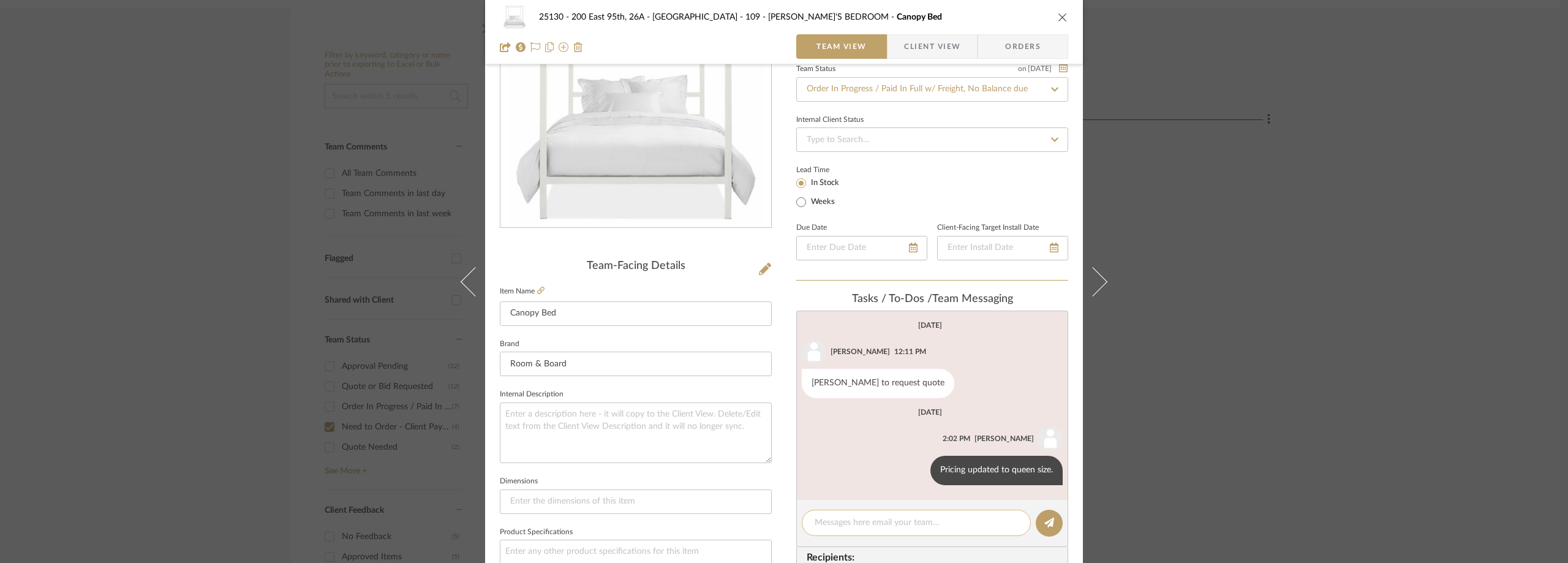
click at [852, 522] on textarea at bounding box center [916, 522] width 203 height 13
paste textarea "Scheduled for [DATE]"
click at [814, 520] on textarea "Scheduled for [DATE]" at bounding box center [916, 522] width 203 height 13
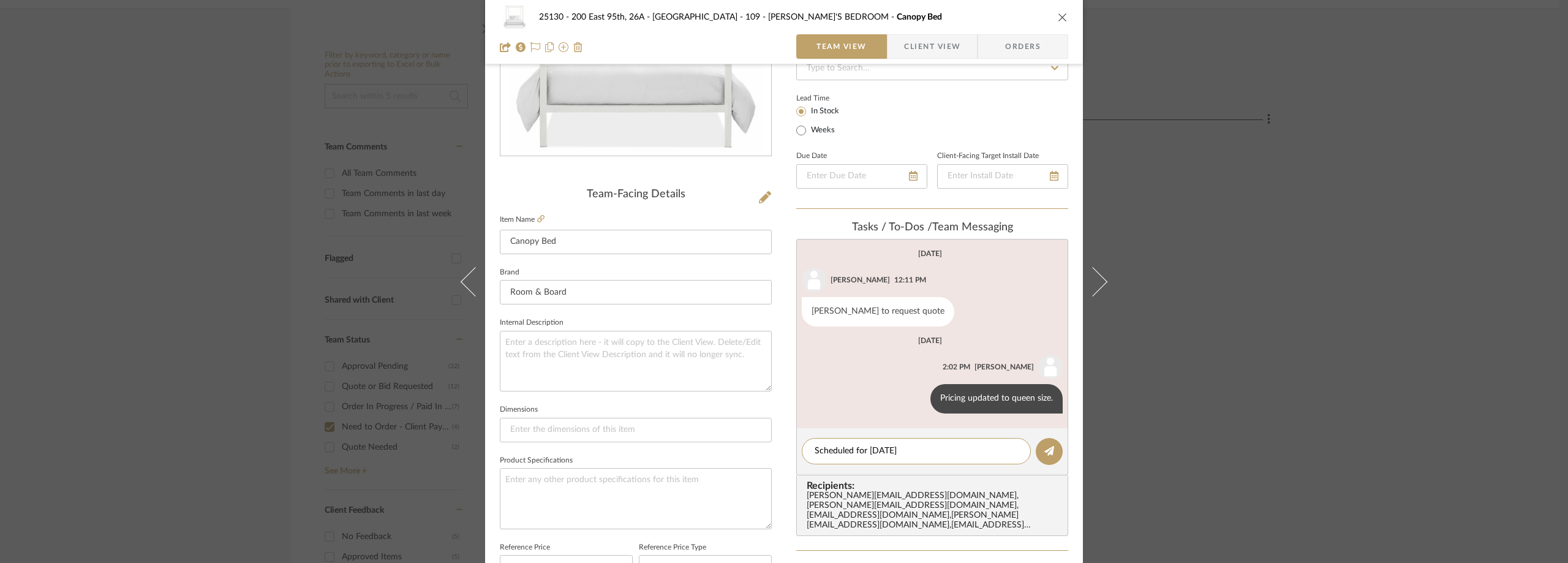
scroll to position [245, 0]
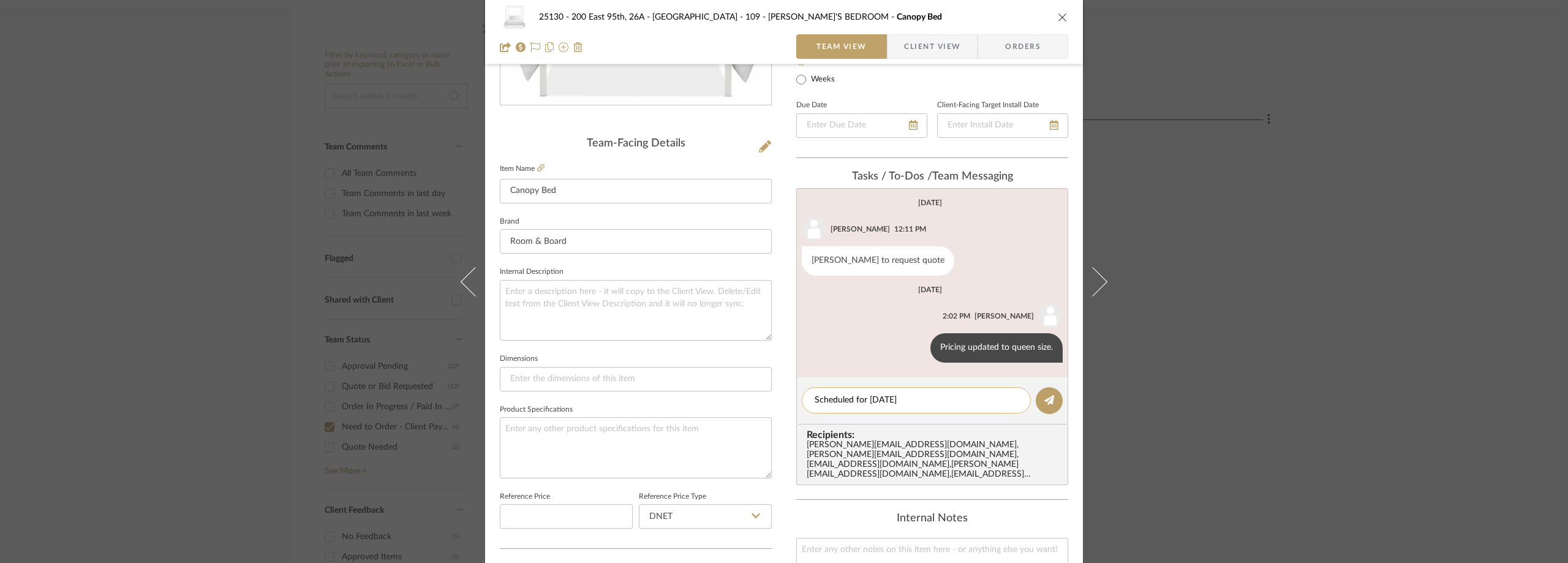
click at [808, 399] on div "Scheduled for [DATE]" at bounding box center [916, 400] width 229 height 27
click at [814, 400] on textarea "Scheduled for [DATE]" at bounding box center [916, 399] width 203 height 13
paste textarea "5704268"
click at [814, 400] on textarea "5704268Scheduled for [DATE]" at bounding box center [916, 399] width 203 height 13
click at [872, 399] on textarea "Order#5704268Scheduled for [DATE]" at bounding box center [916, 399] width 203 height 13
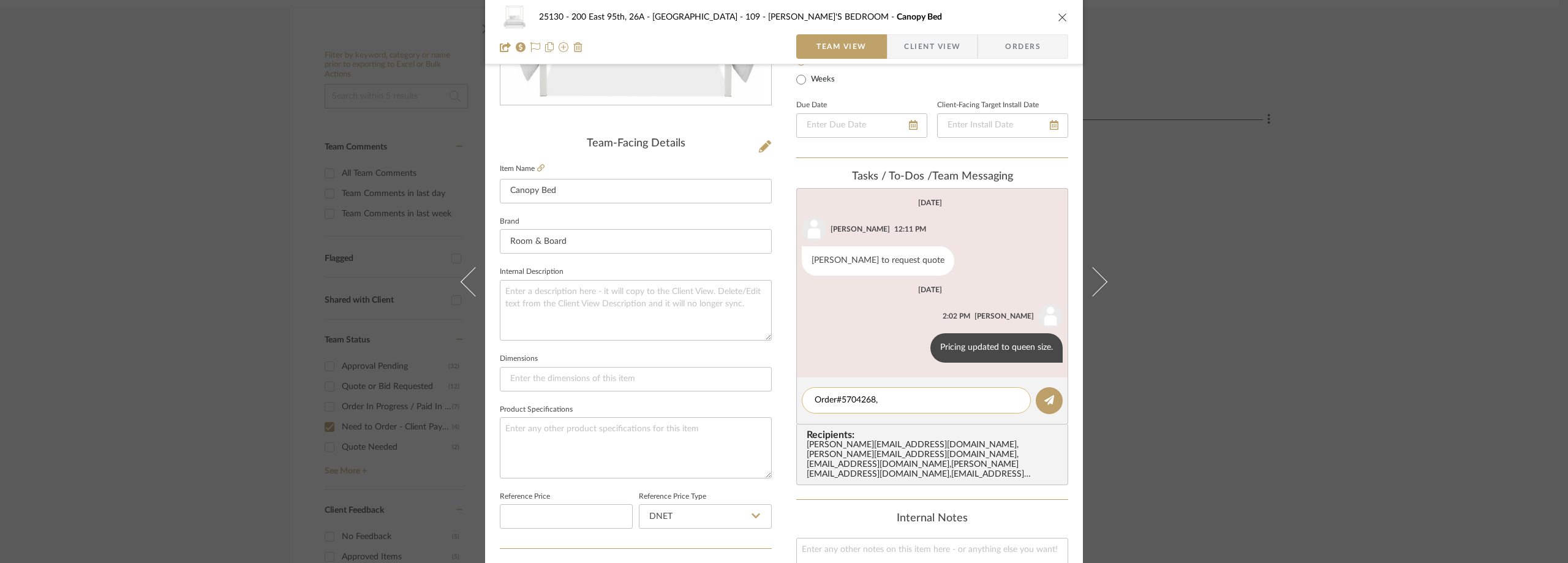
scroll to position [0, 0]
click at [928, 405] on textarea "Order#5704268, Scheduled for [DATE]" at bounding box center [916, 406] width 203 height 26
click at [933, 410] on textarea "Order#5704268, Scheduled for [DATE]" at bounding box center [916, 406] width 203 height 26
click at [862, 413] on textarea "Order#5704268, Scheduled for [DATE]" at bounding box center [916, 406] width 203 height 26
click at [863, 413] on textarea "Order#5704268, Scheduled for [DATE]" at bounding box center [916, 406] width 203 height 26
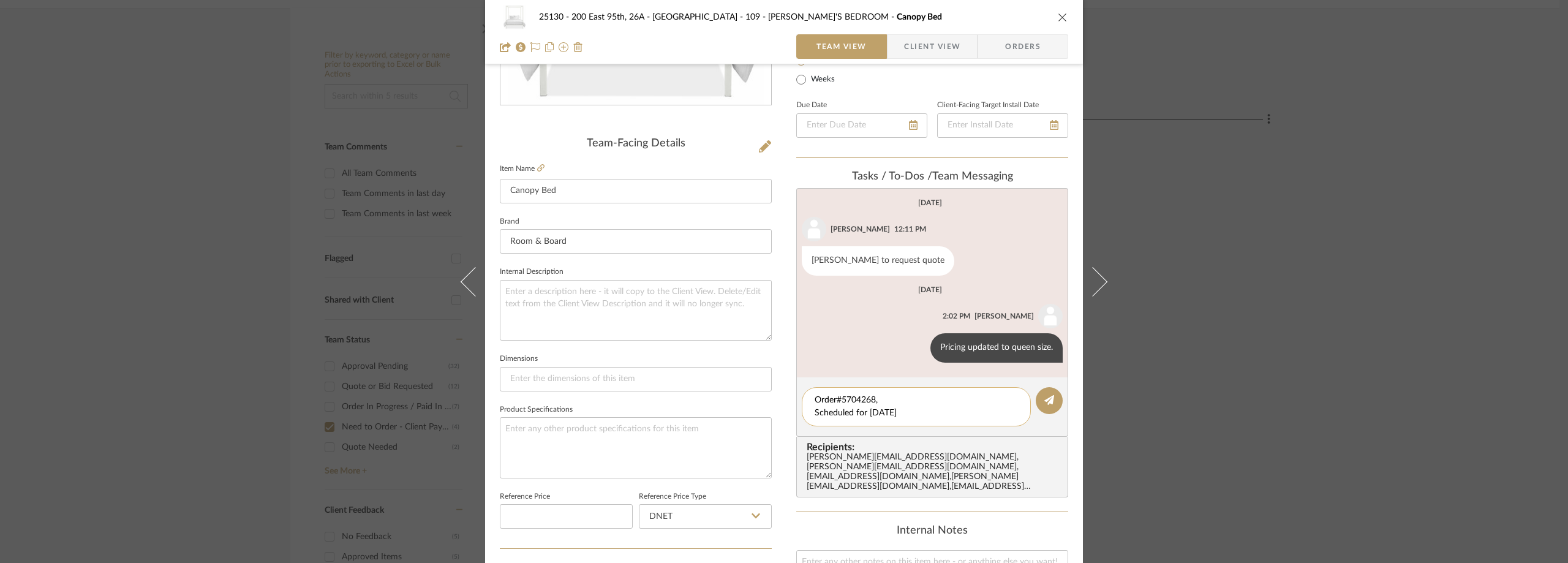
click at [994, 412] on textarea "Order#5704268, Scheduled for [DATE]" at bounding box center [916, 406] width 203 height 26
type textarea "Order#5704268, Scheduled for [DATE]"
click at [1044, 400] on icon at bounding box center [1048, 399] width 9 height 9
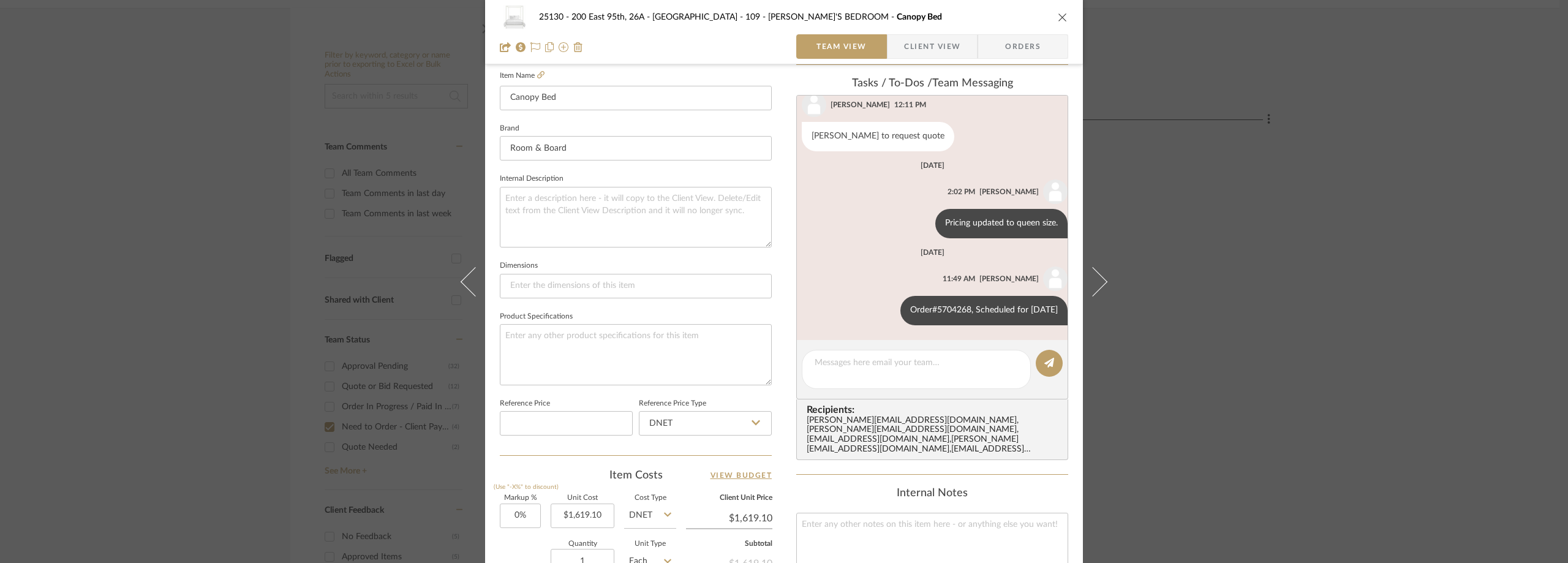
scroll to position [179, 0]
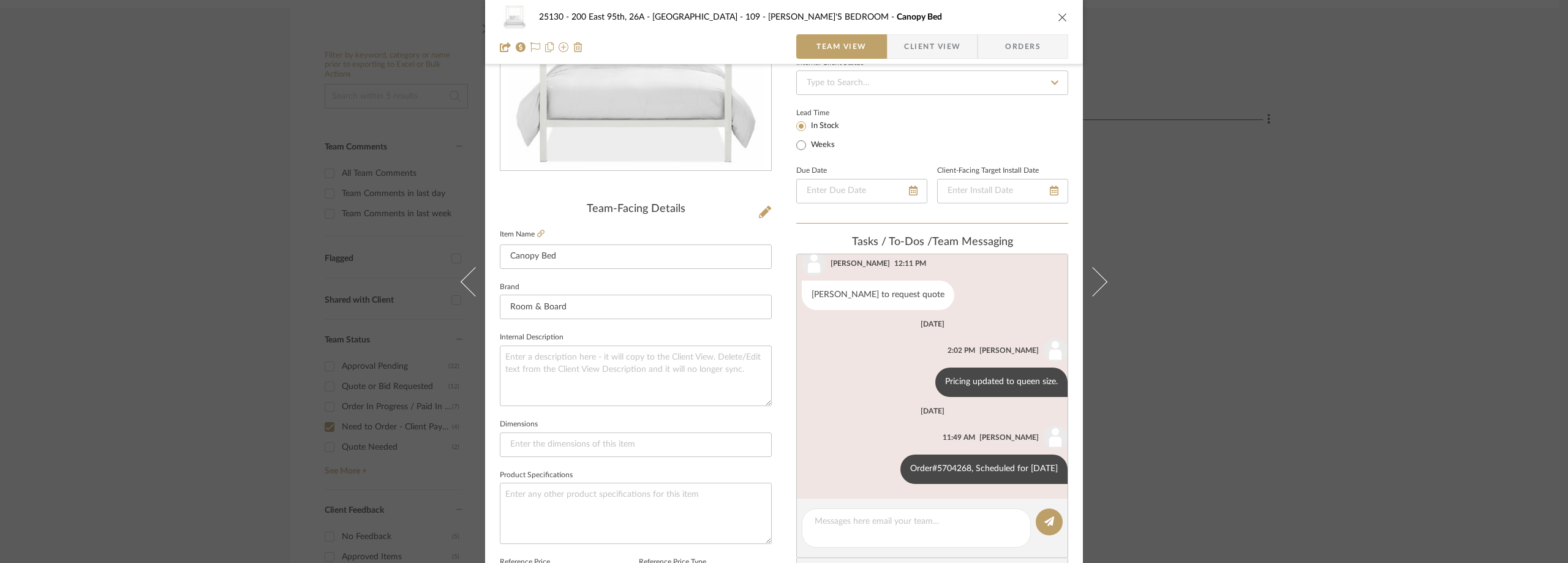
click at [928, 42] on span "Client View" at bounding box center [933, 46] width 57 height 25
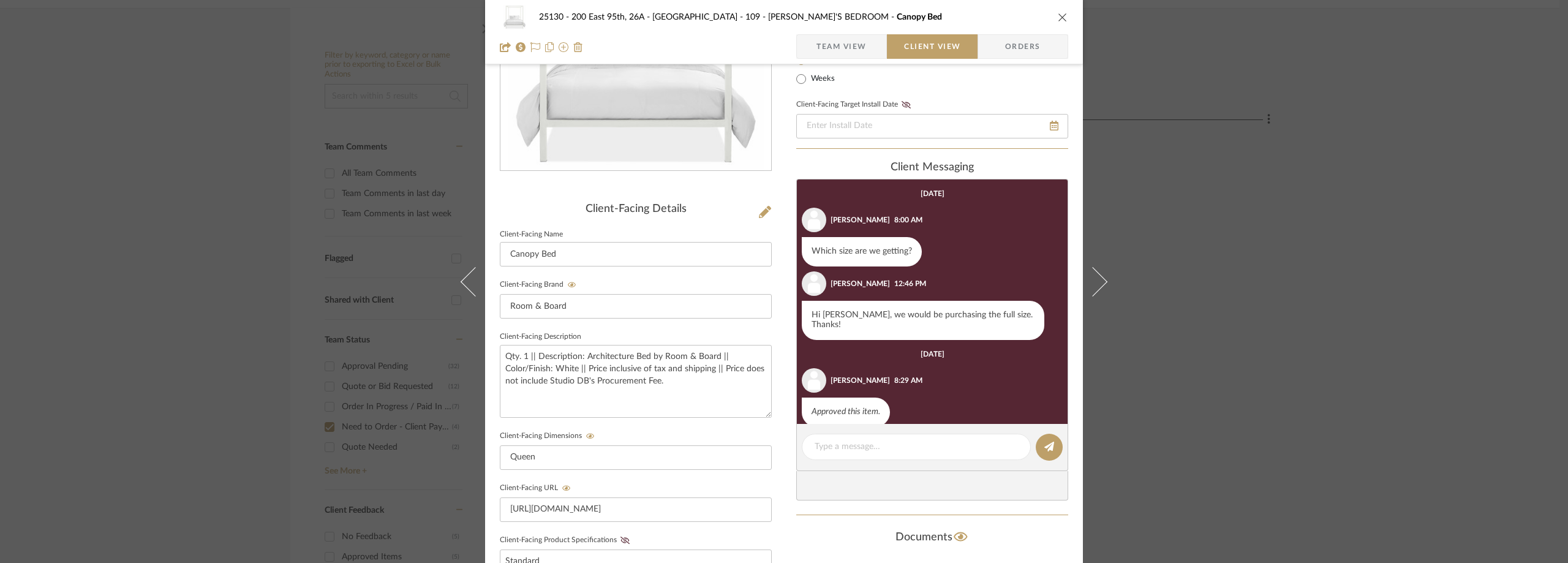
scroll to position [219, 0]
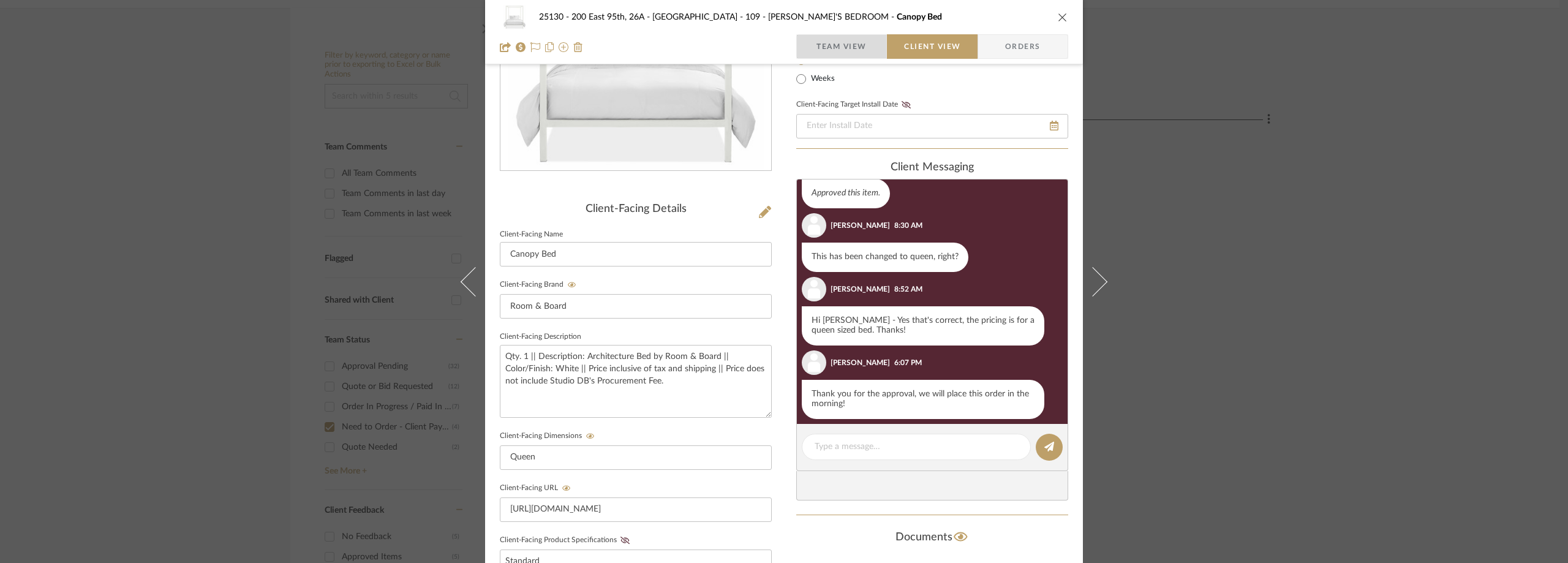
click at [839, 40] on span "Team View" at bounding box center [841, 46] width 51 height 25
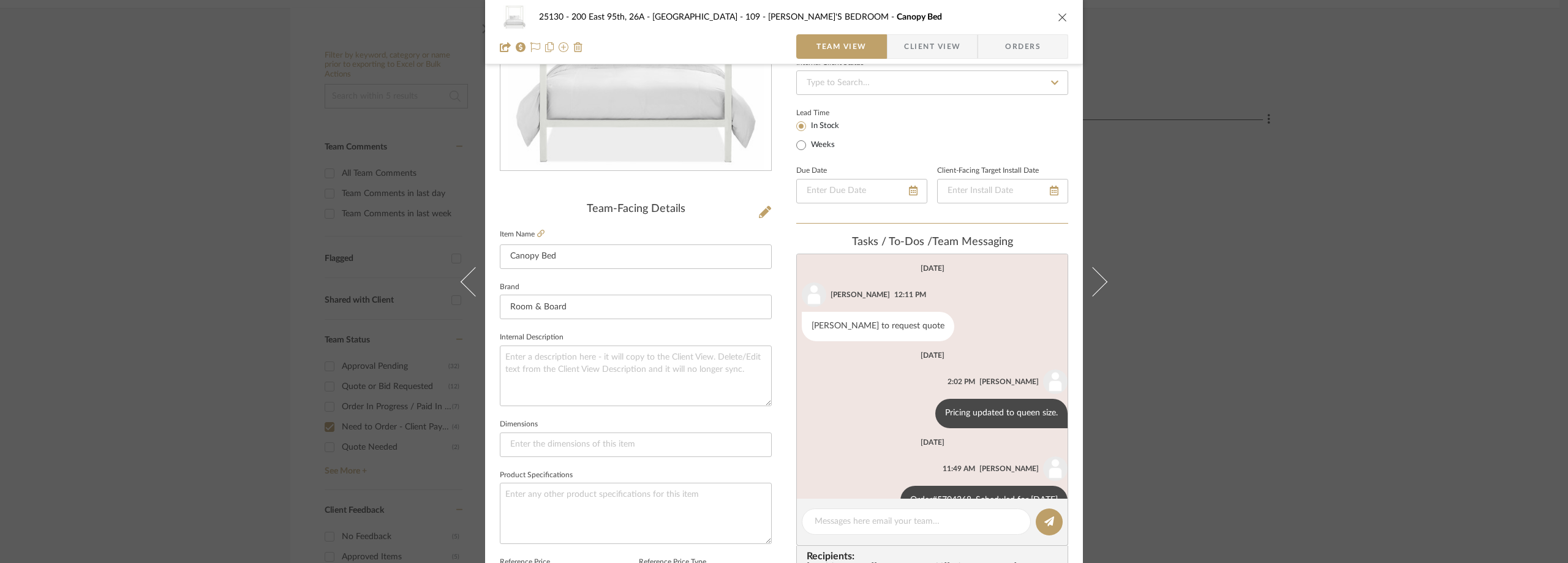
scroll to position [31, 0]
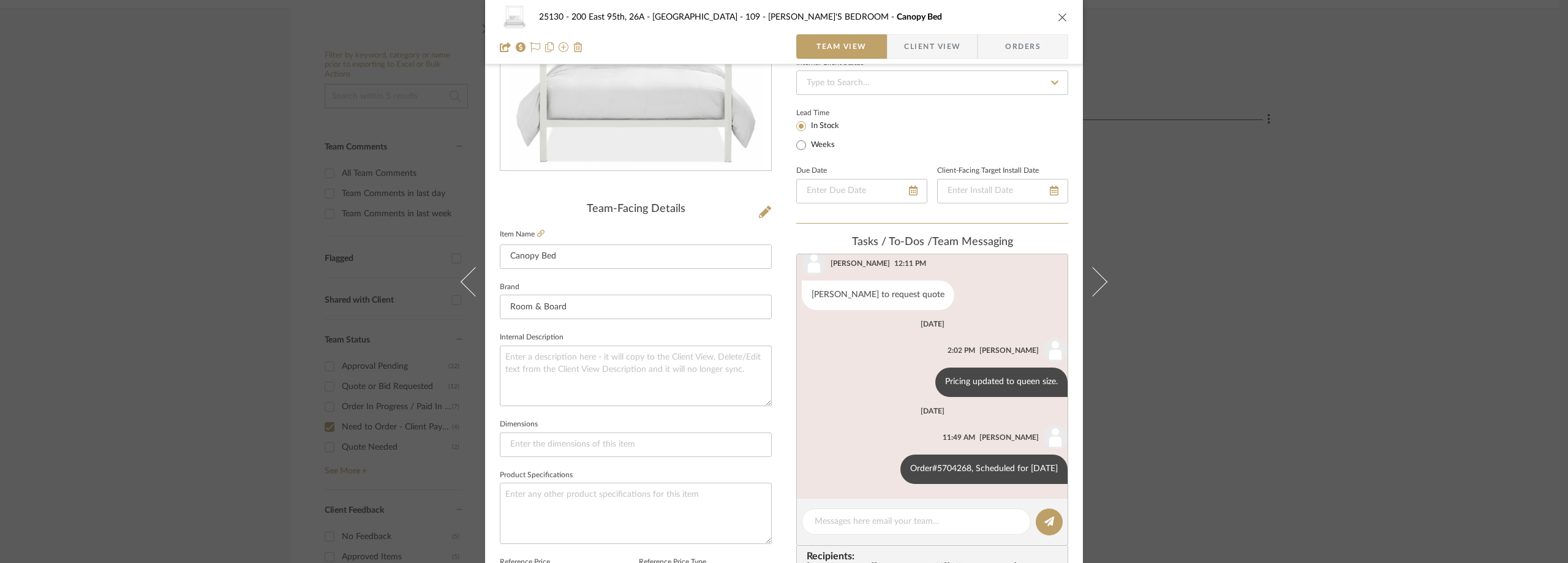
click at [1210, 318] on div "25130 - 200 East 95th, 26A - Kosheleva 109 - [PERSON_NAME]'S BEDROOM Canopy Bed…" at bounding box center [784, 281] width 1568 height 563
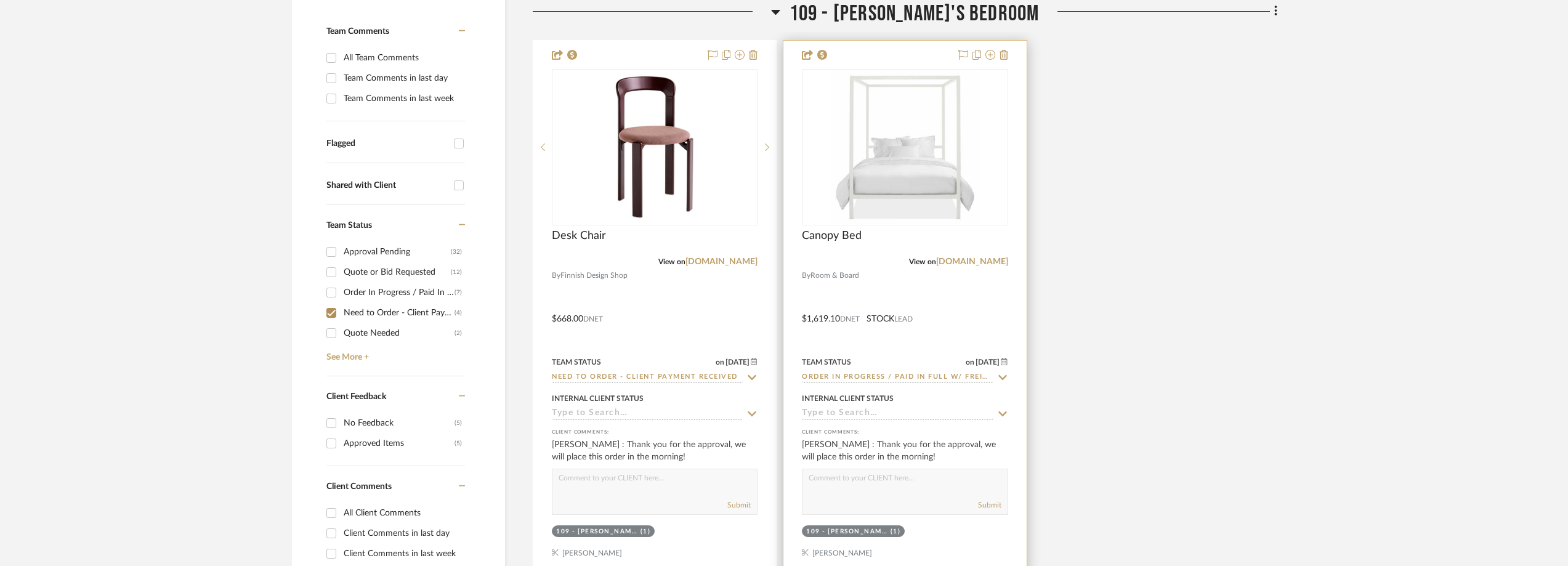
scroll to position [295, 0]
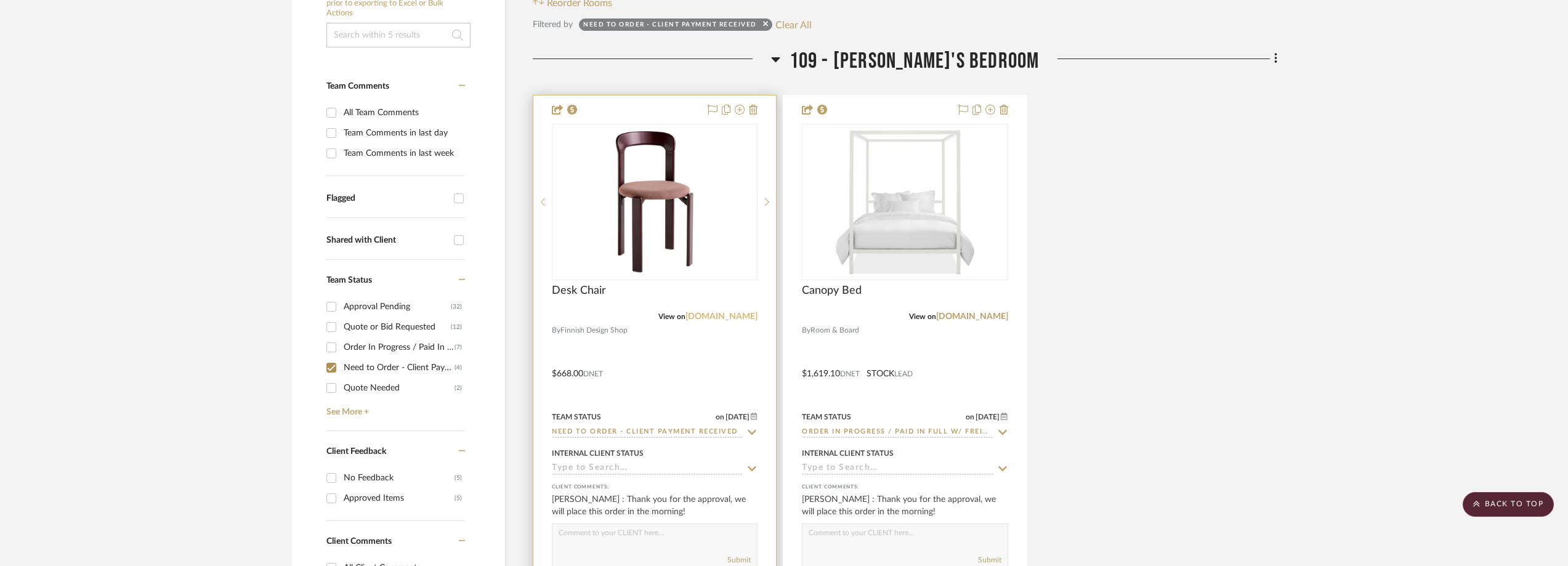
click at [713, 314] on link "[DOMAIN_NAME]" at bounding box center [722, 316] width 72 height 9
click at [646, 211] on img "0" at bounding box center [654, 202] width 154 height 154
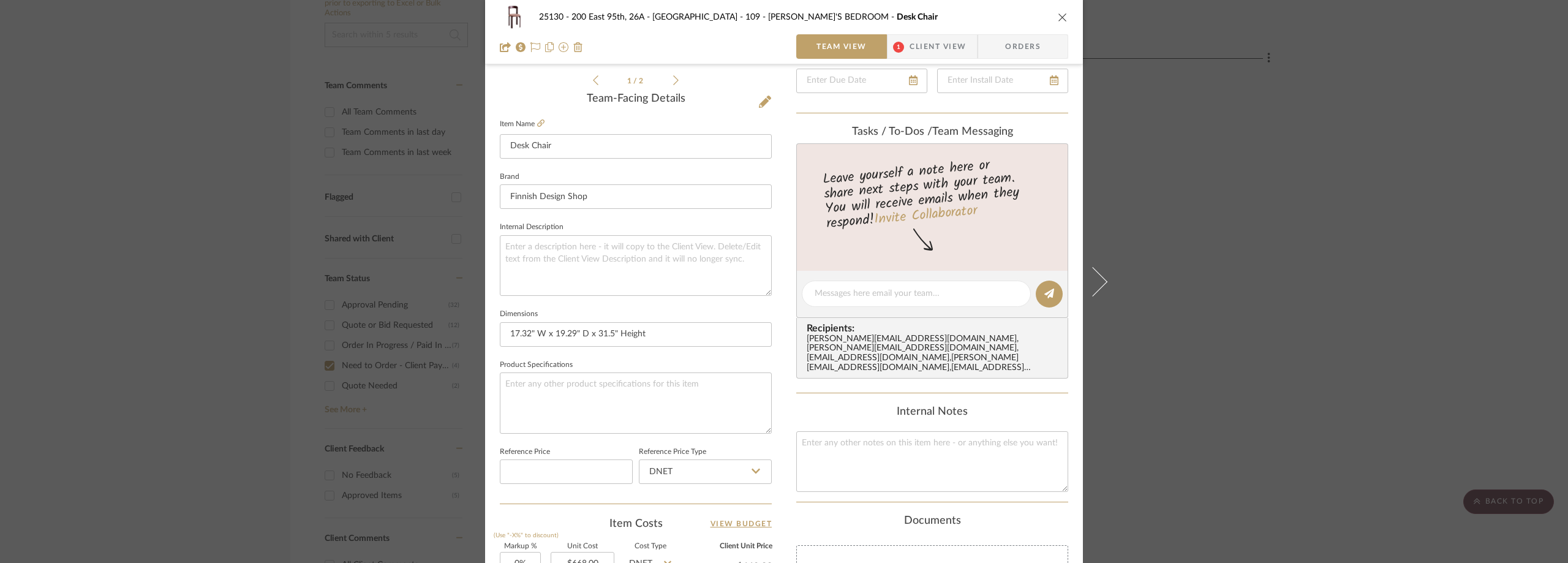
scroll to position [87, 0]
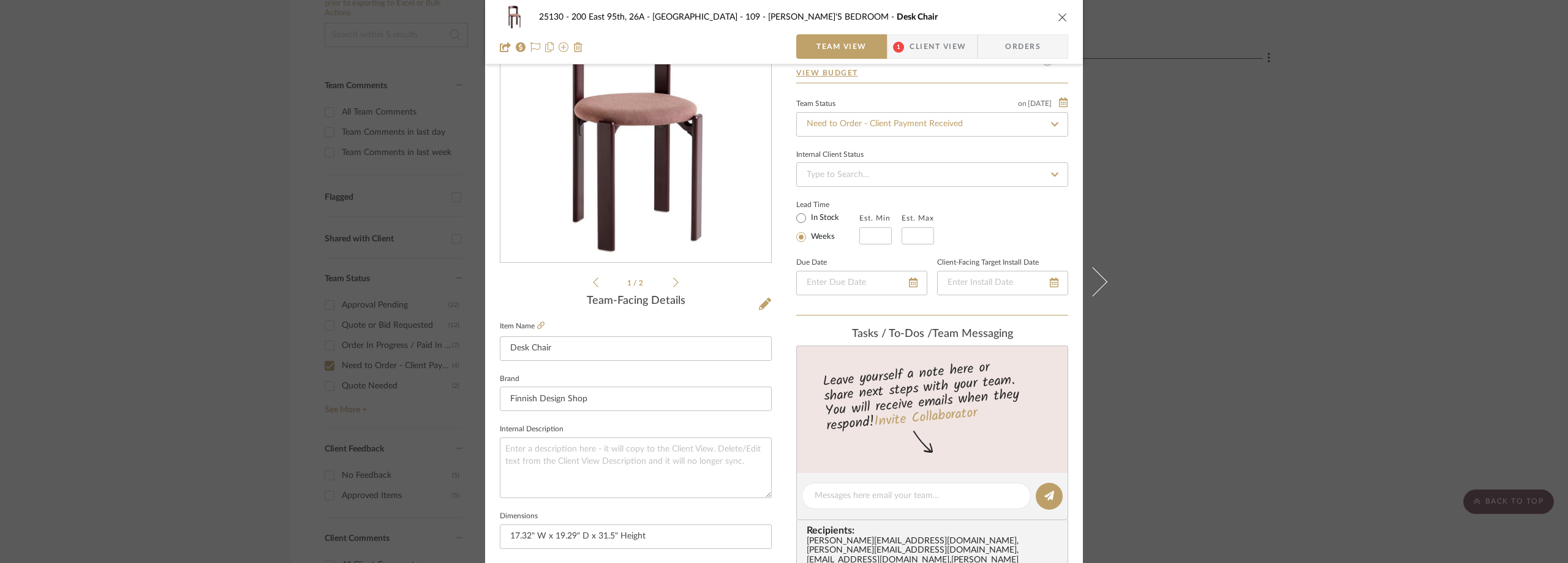
click at [912, 41] on span "Client View" at bounding box center [938, 46] width 57 height 25
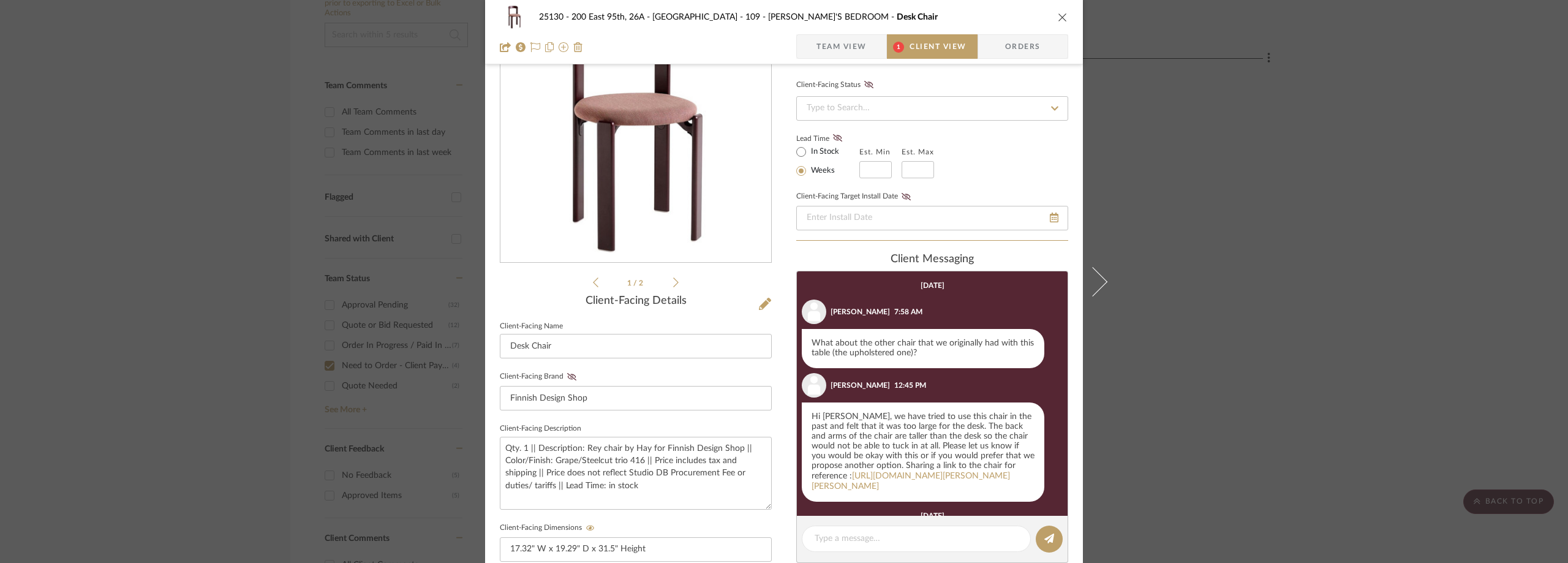
scroll to position [207, 0]
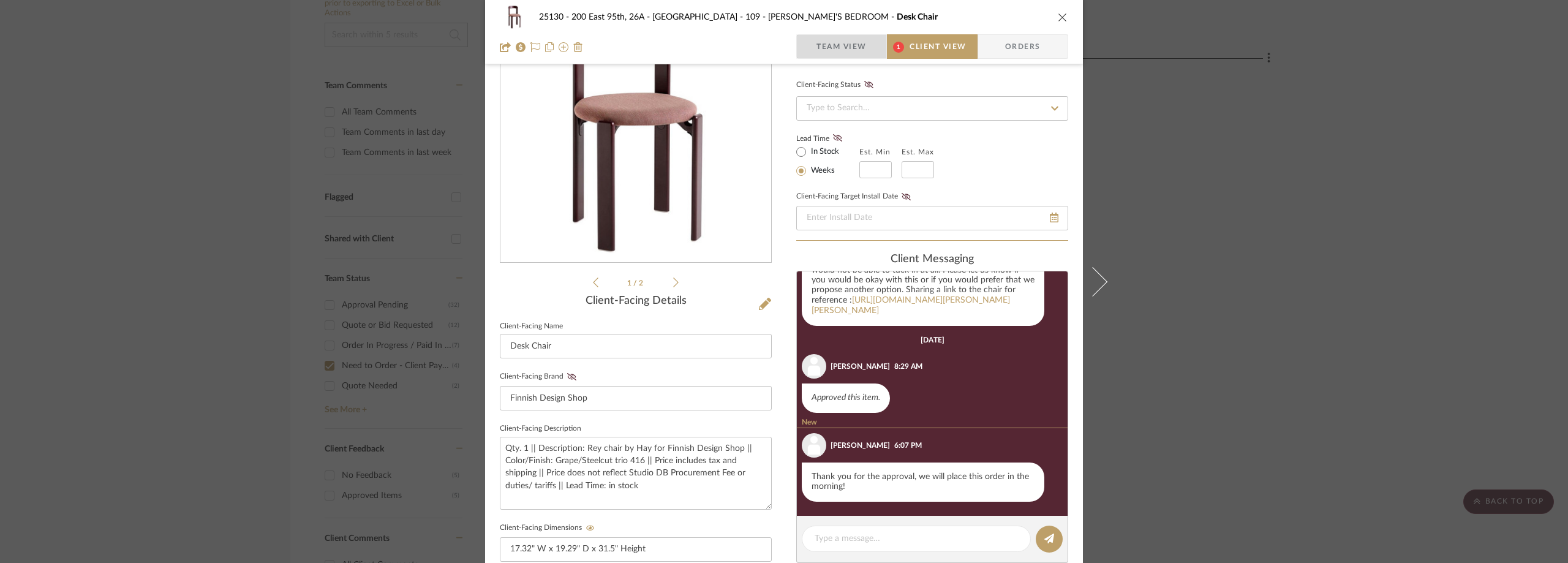
click at [850, 48] on span "Team View" at bounding box center [841, 46] width 51 height 25
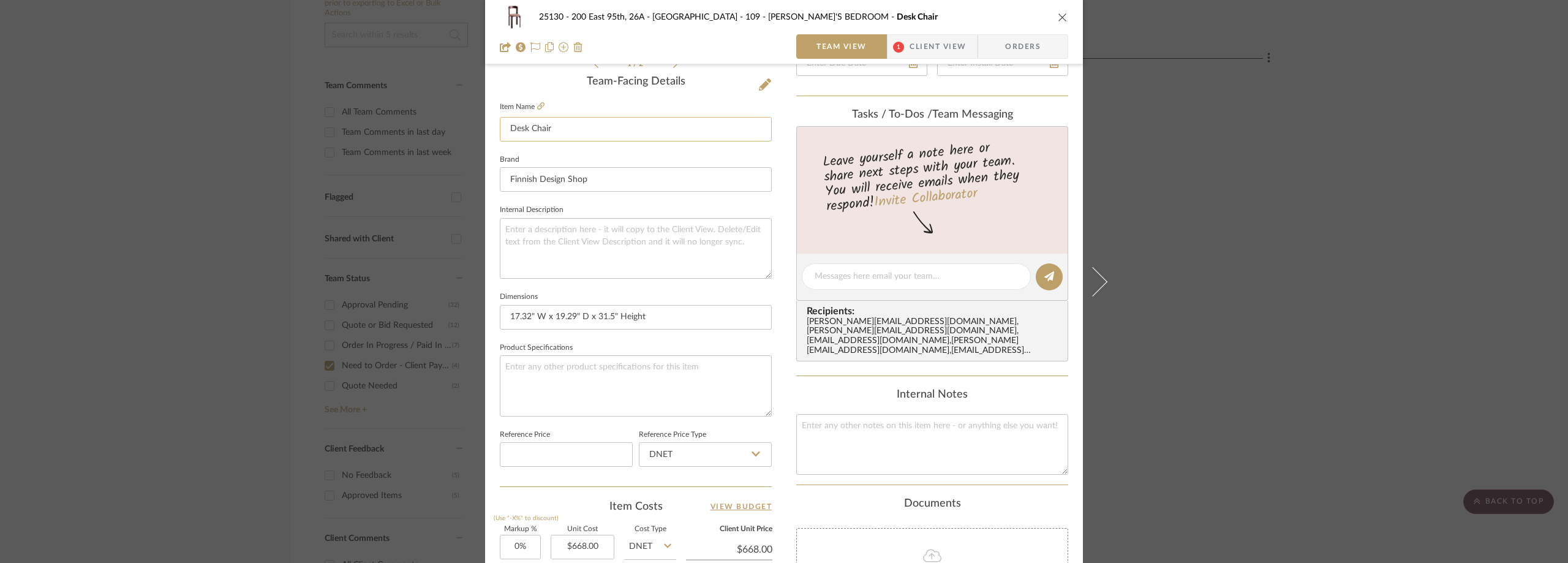
scroll to position [578, 0]
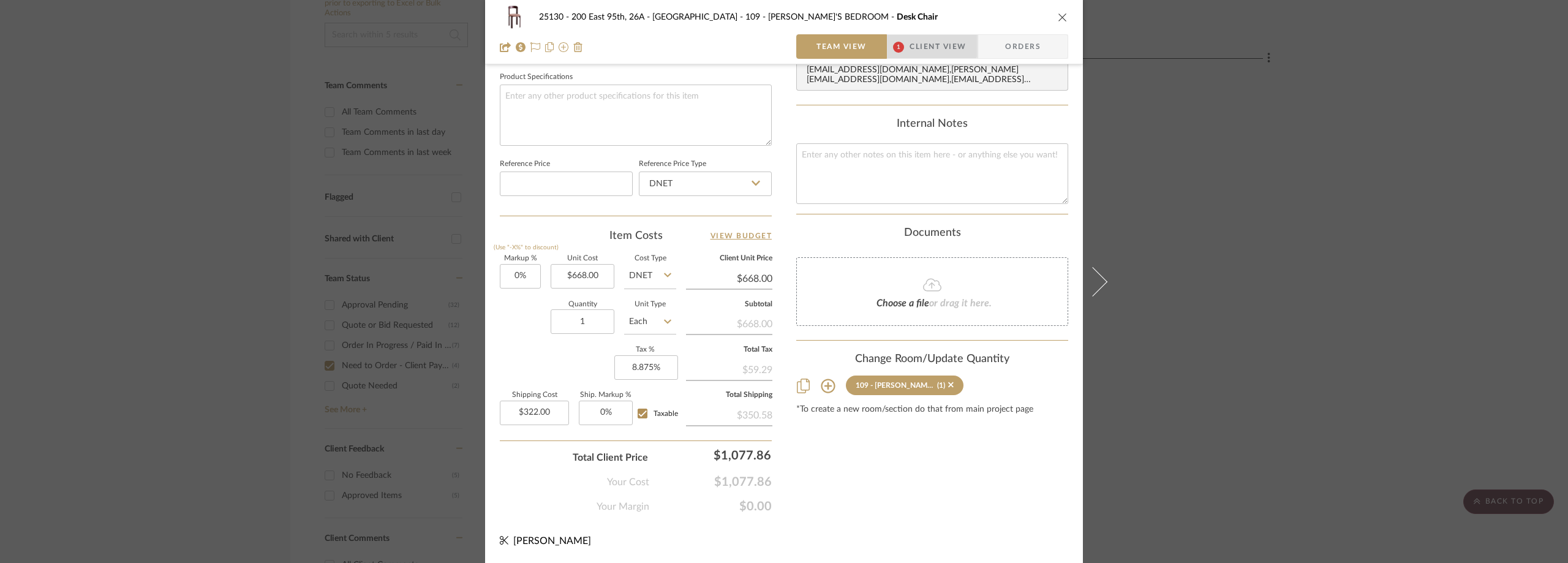
click at [899, 40] on span "1" at bounding box center [898, 46] width 22 height 25
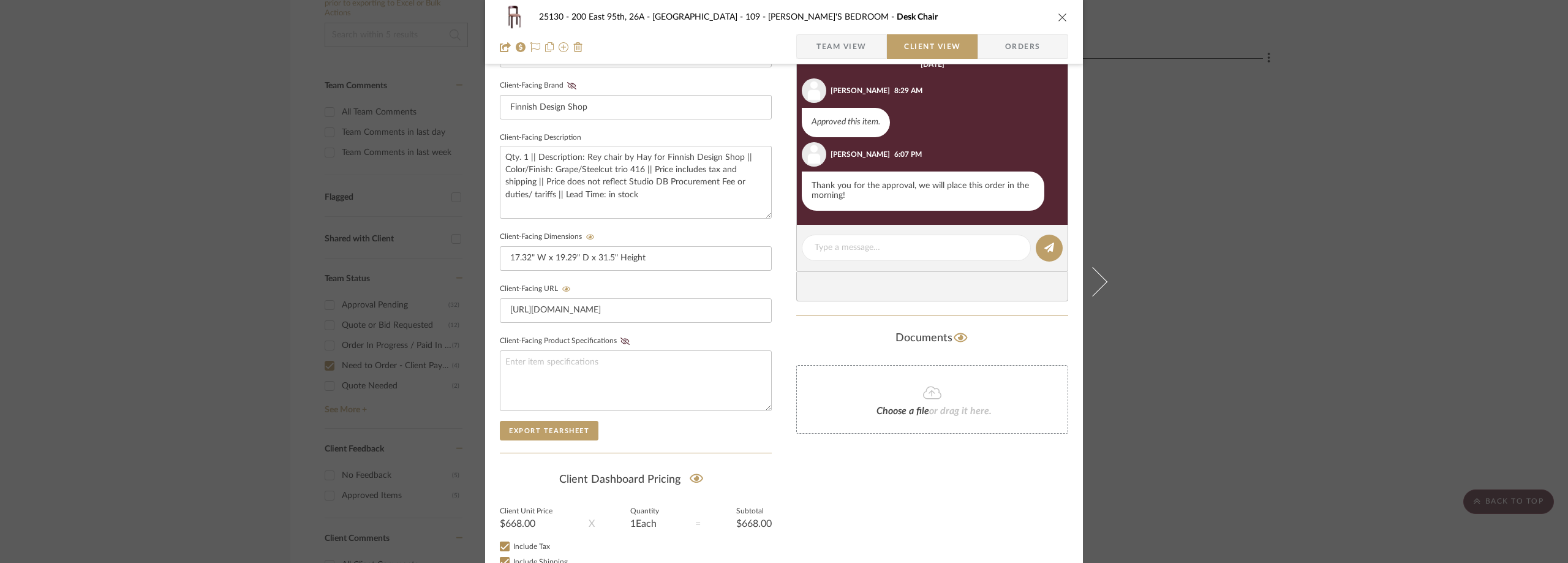
scroll to position [282, 0]
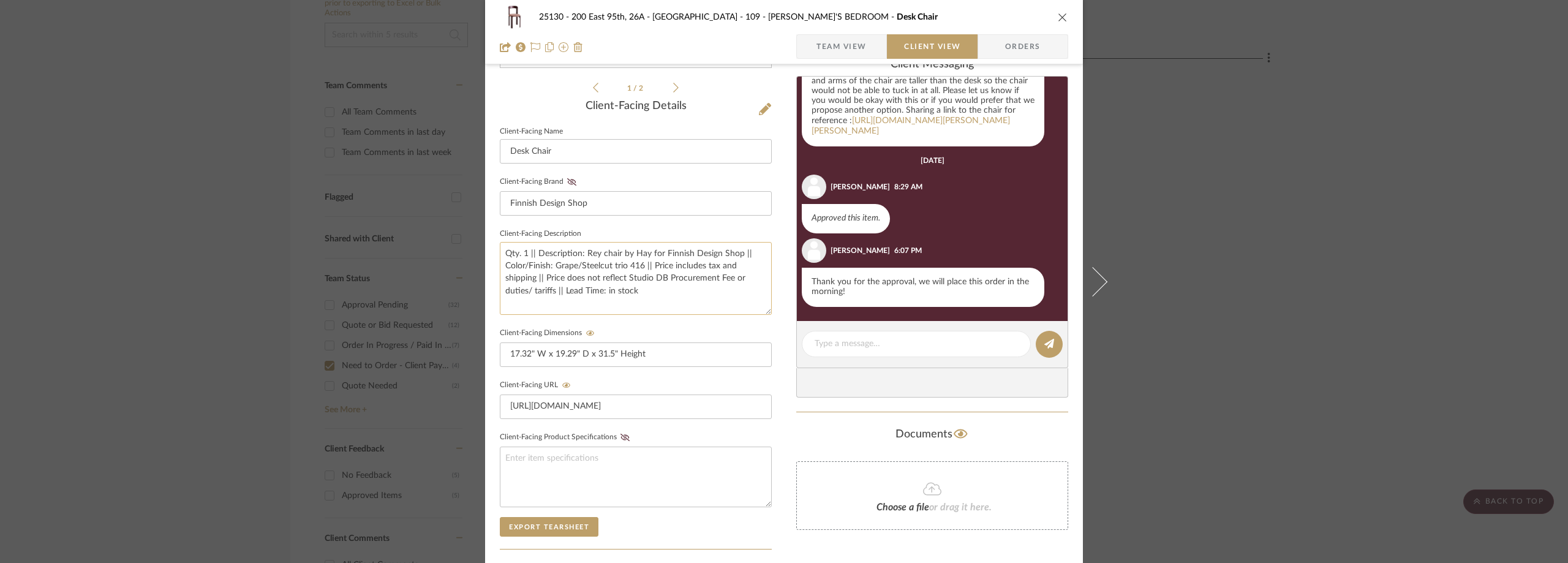
drag, startPoint x: 582, startPoint y: 252, endPoint x: 642, endPoint y: 254, distance: 60.0
click at [642, 254] on textarea "Qty. 1 || Description: Rey chair by Hay for Finnish Design Shop || Color/Finish…" at bounding box center [635, 278] width 272 height 73
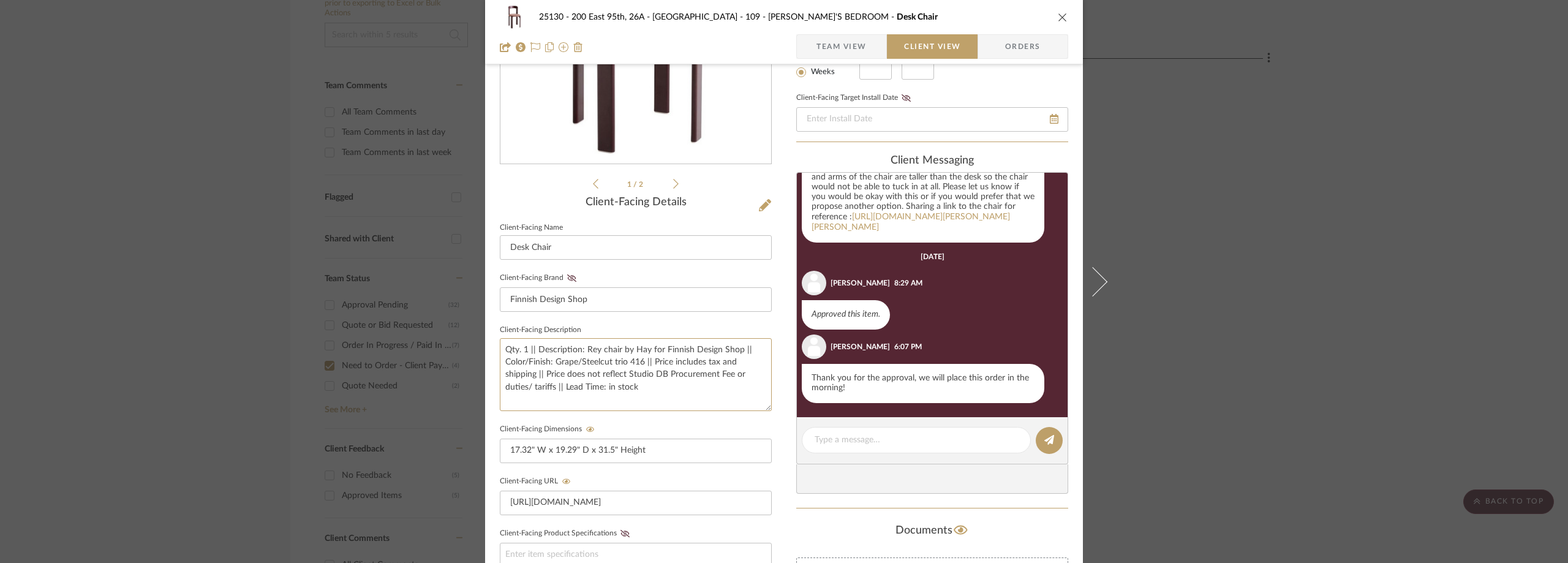
scroll to position [38, 0]
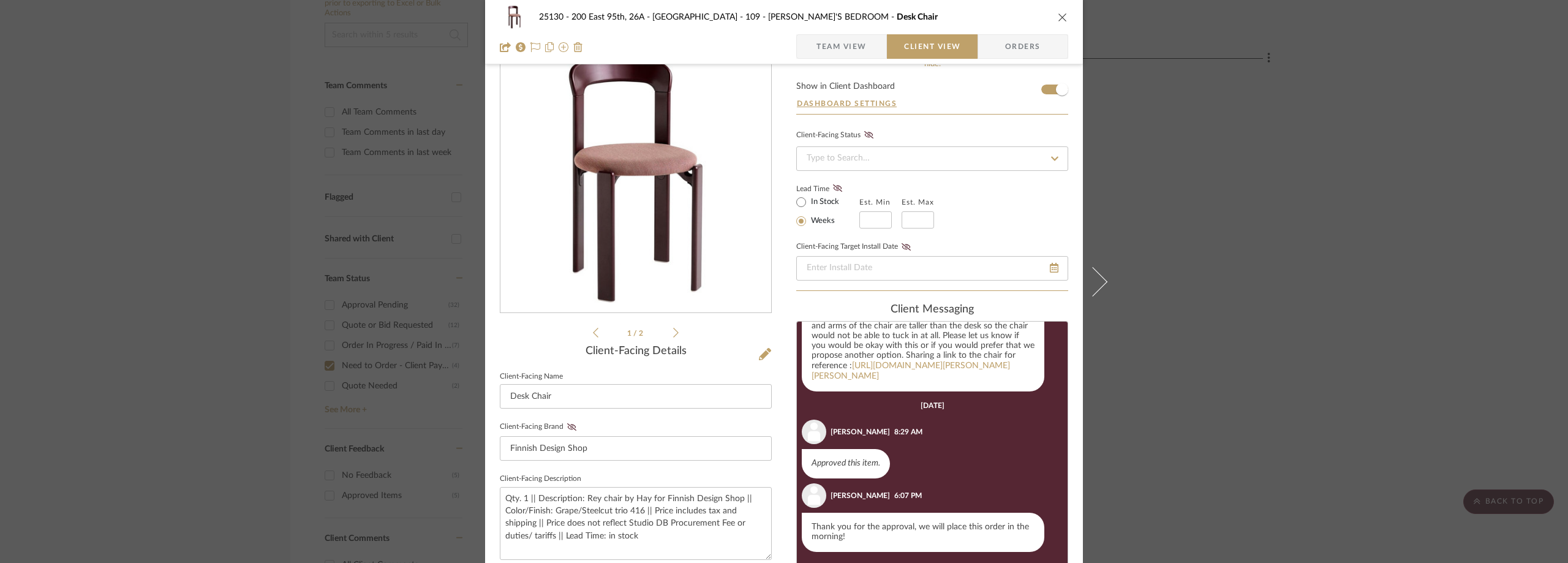
click at [664, 332] on li "1 / 2" at bounding box center [635, 332] width 75 height 15
click at [673, 335] on icon at bounding box center [676, 332] width 5 height 11
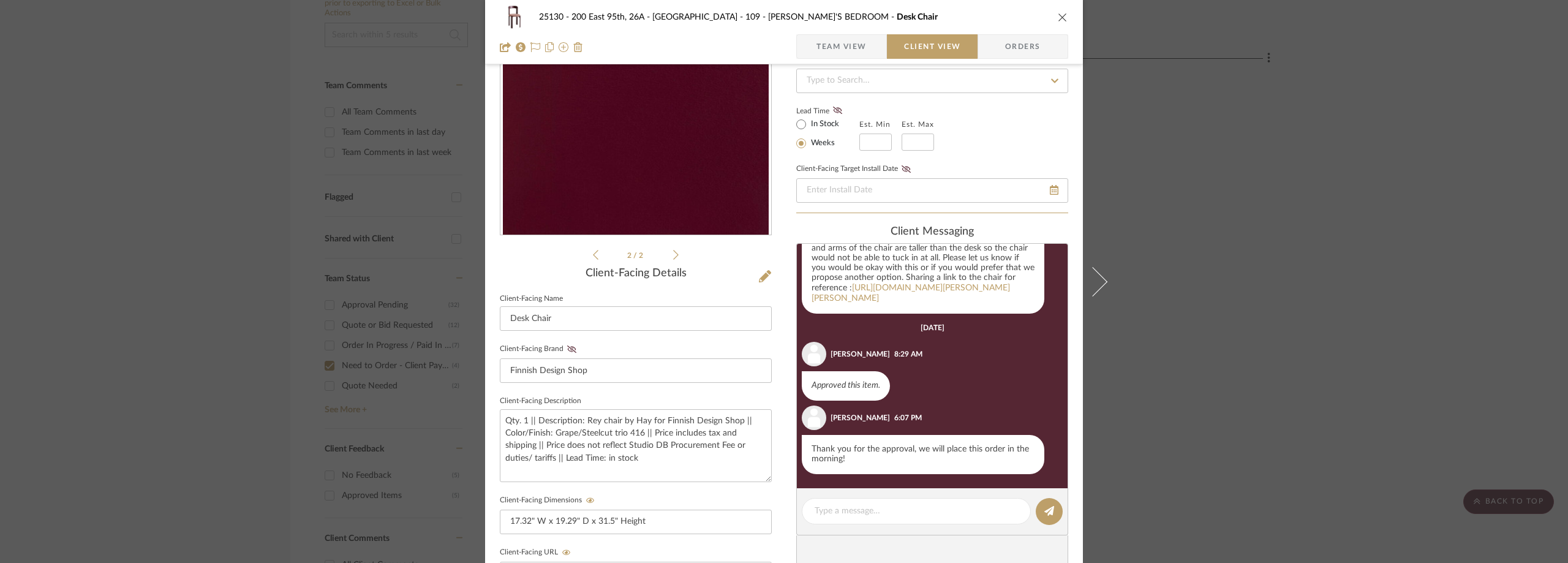
scroll to position [99, 0]
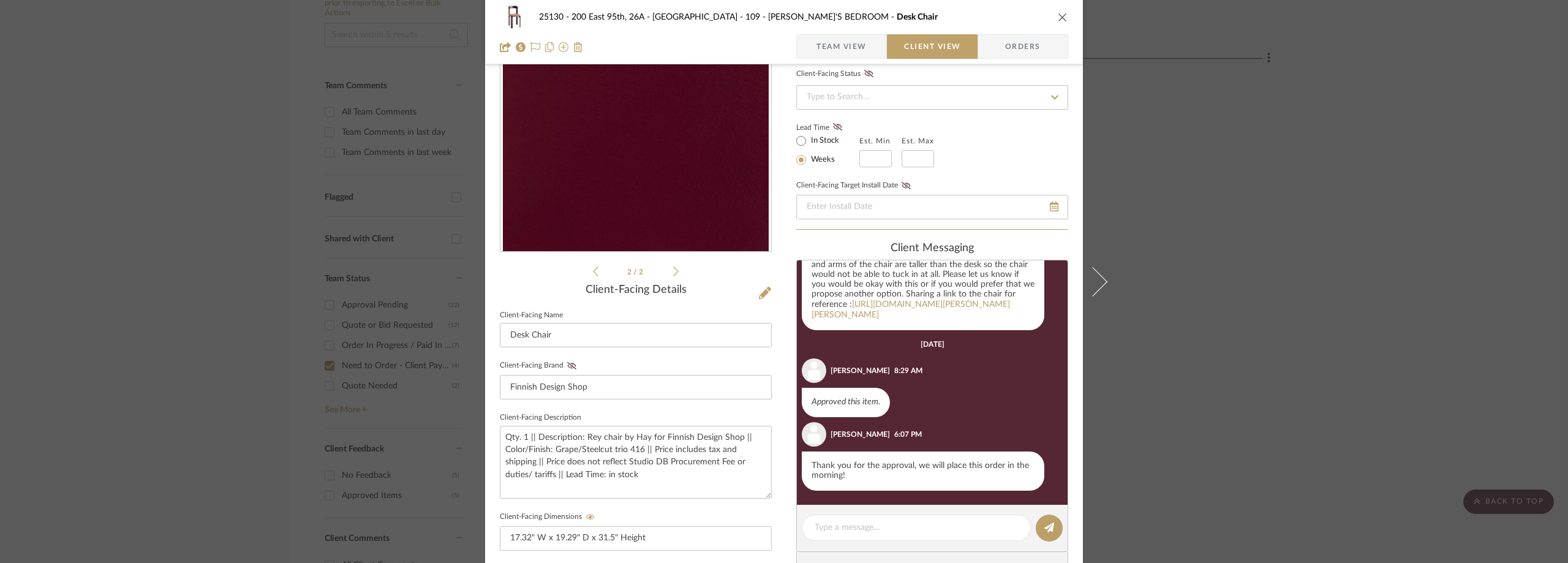
click at [593, 277] on ul "2 / 2" at bounding box center [636, 271] width 86 height 15
click at [593, 273] on icon at bounding box center [596, 271] width 5 height 11
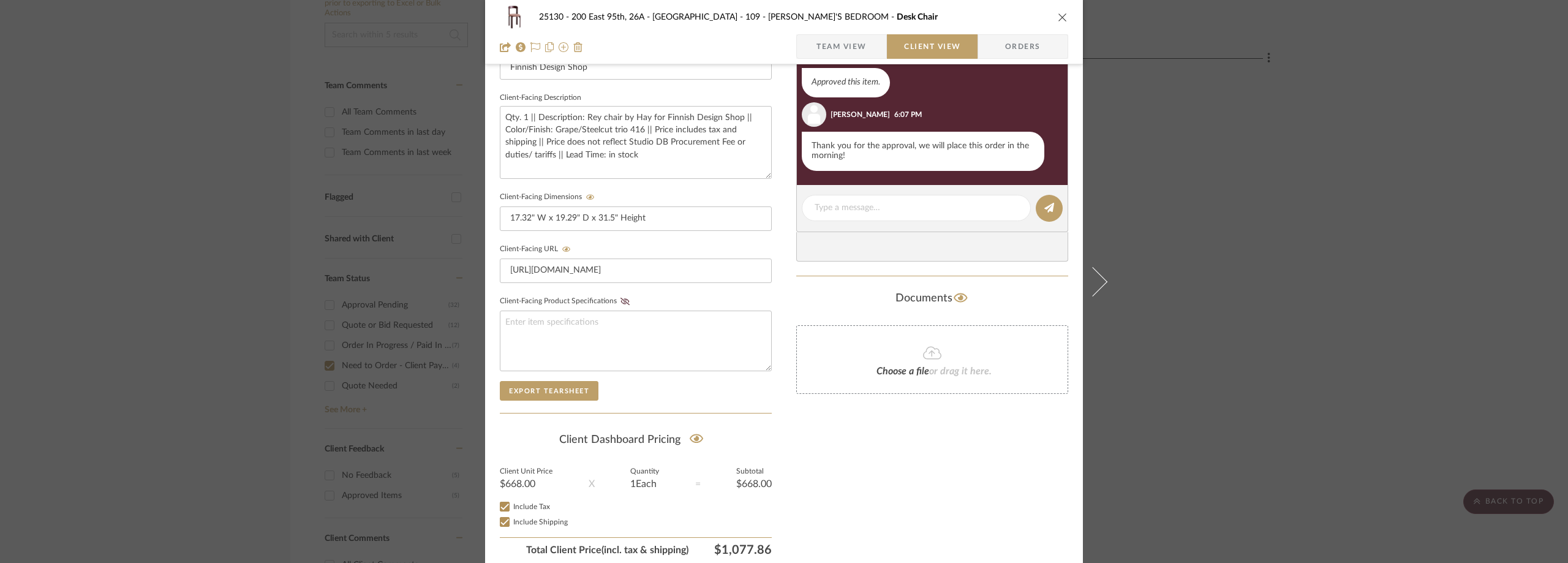
scroll to position [428, 0]
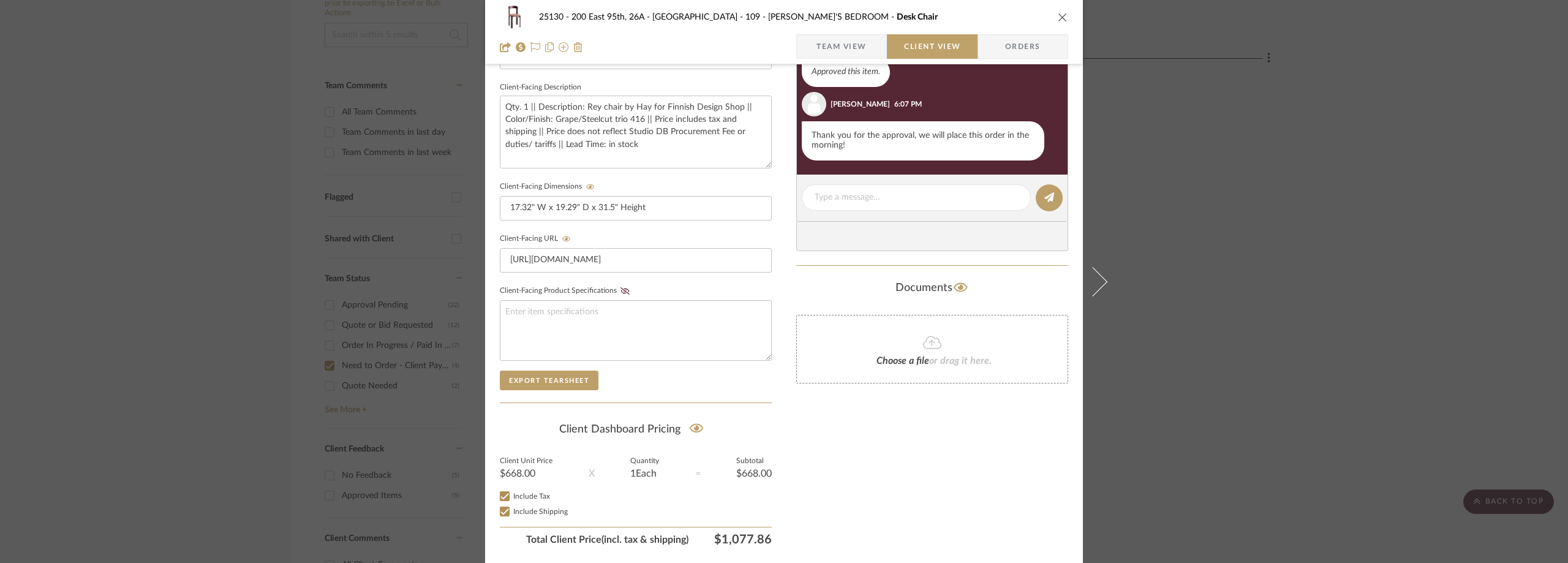
click at [1174, 207] on div "25130 - 200 East 95th, 26A - Kosheleva 109 - ASTRID'S BEDROOM Desk Chair Team V…" at bounding box center [784, 281] width 1568 height 563
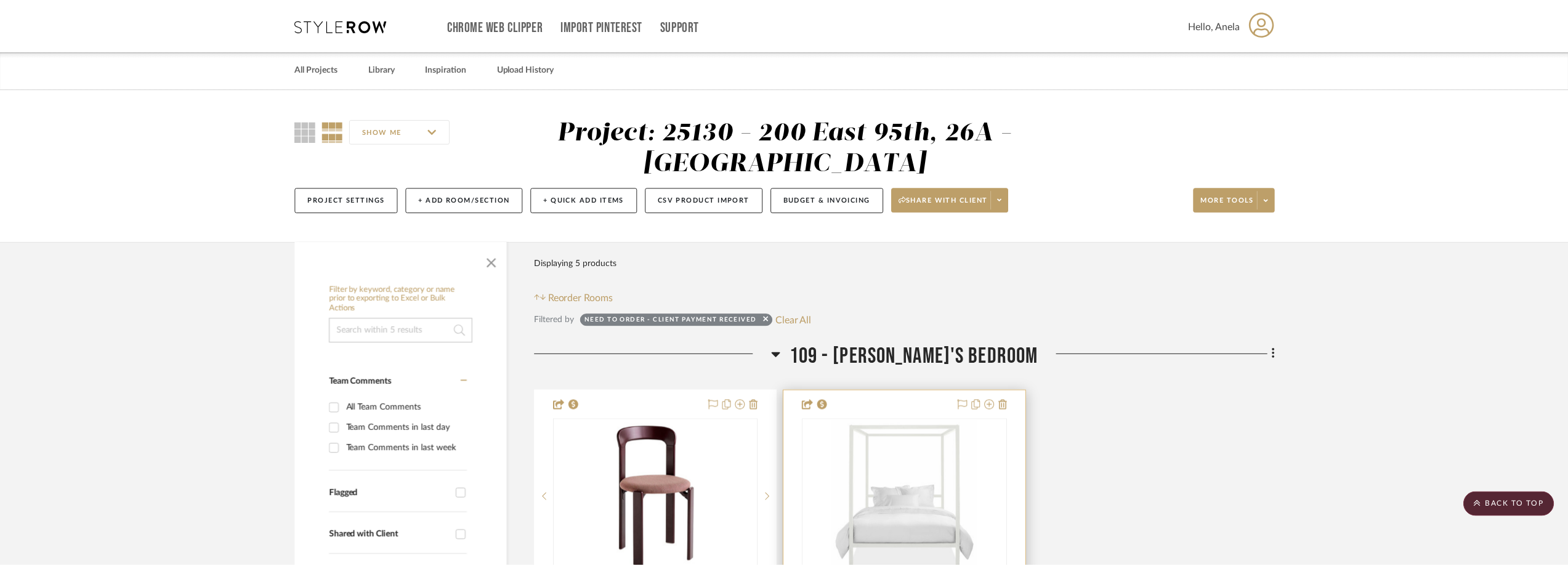
scroll to position [295, 0]
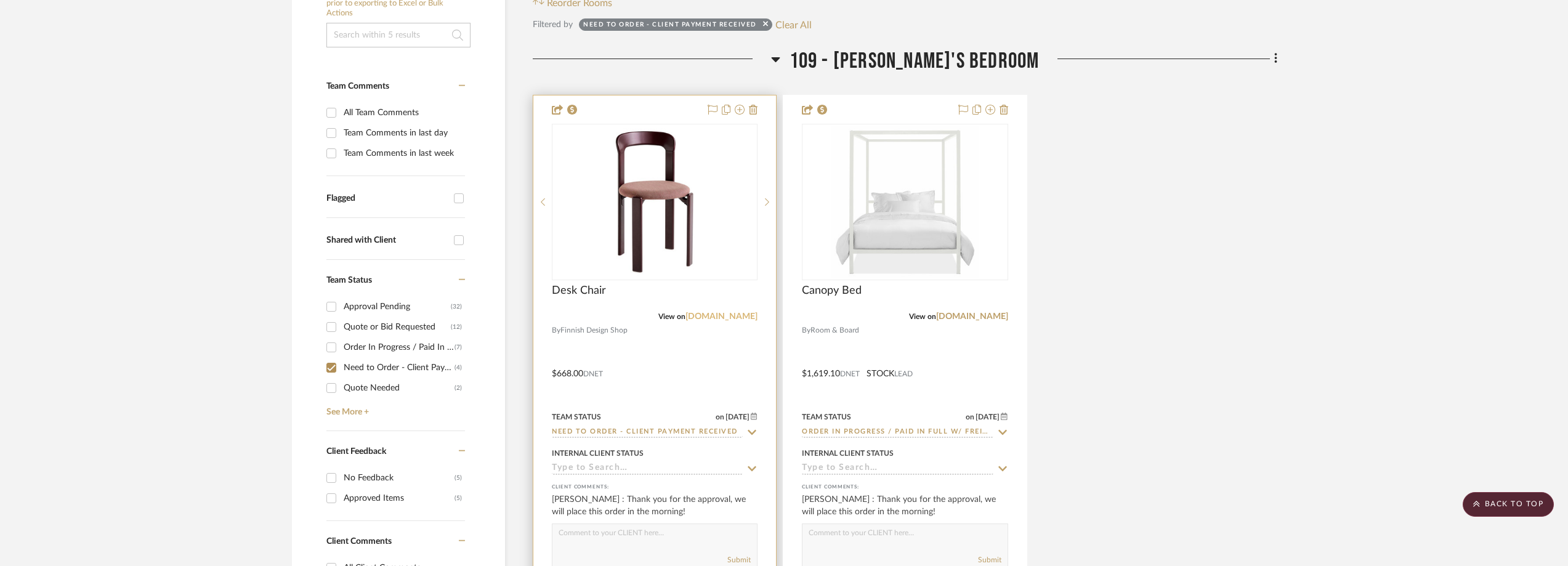
click at [737, 314] on link "[DOMAIN_NAME]" at bounding box center [722, 316] width 72 height 9
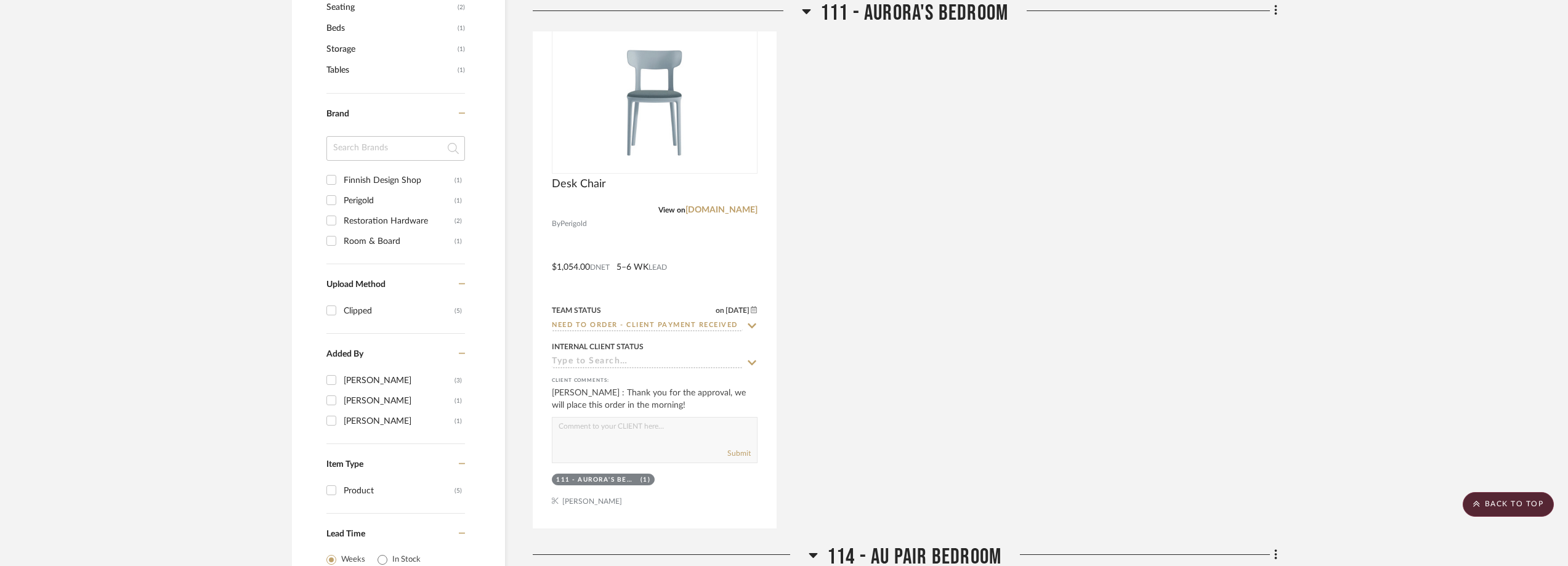
scroll to position [1095, 0]
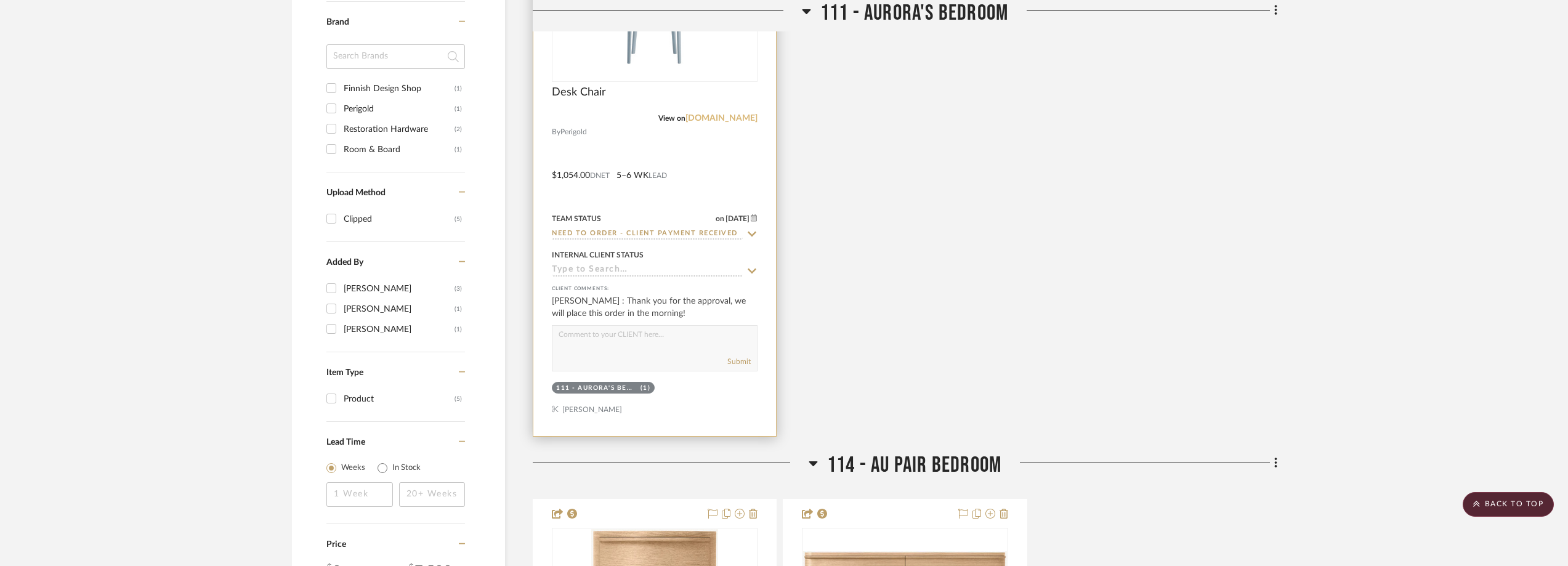
click at [713, 120] on link "[DOMAIN_NAME]" at bounding box center [722, 118] width 72 height 9
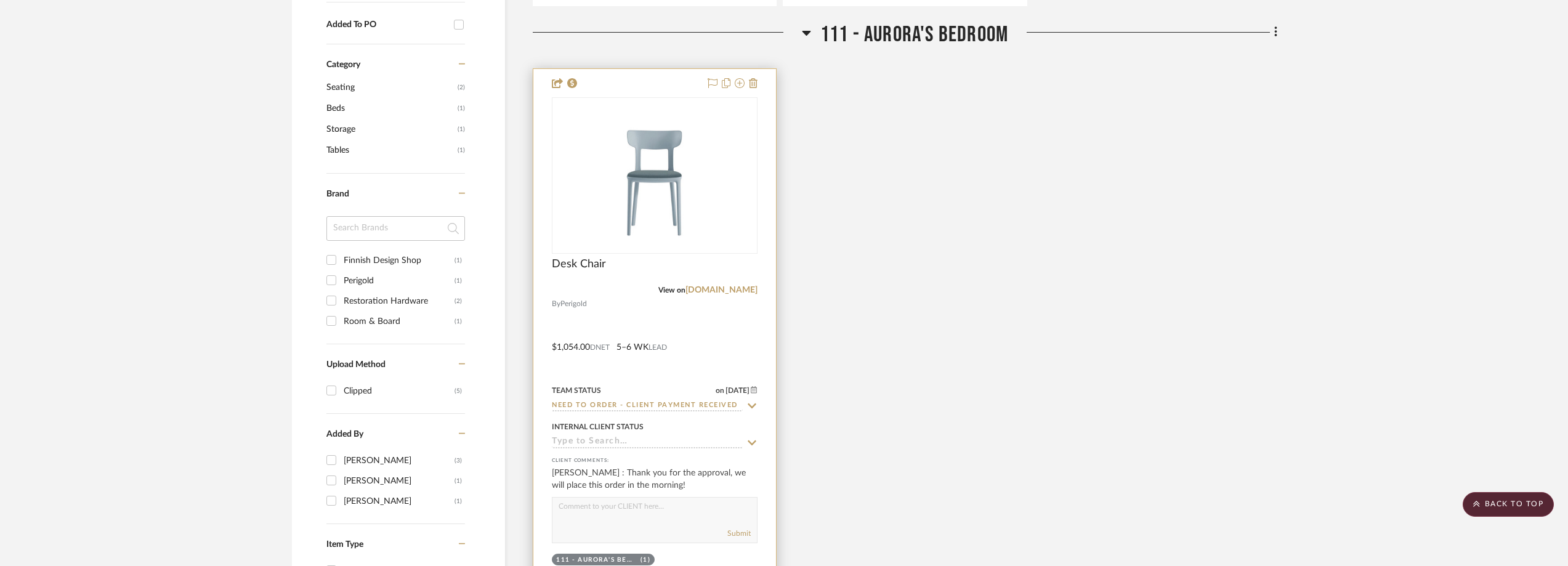
scroll to position [911, 0]
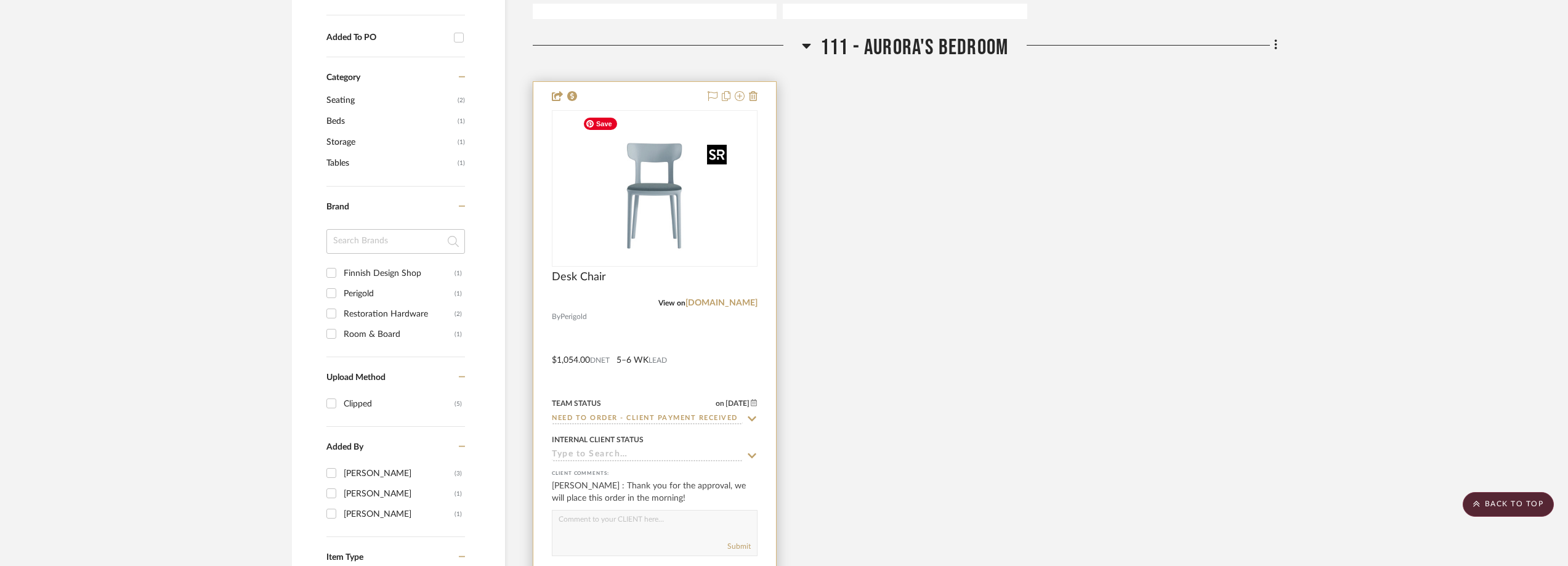
click at [643, 163] on img "0" at bounding box center [654, 188] width 154 height 154
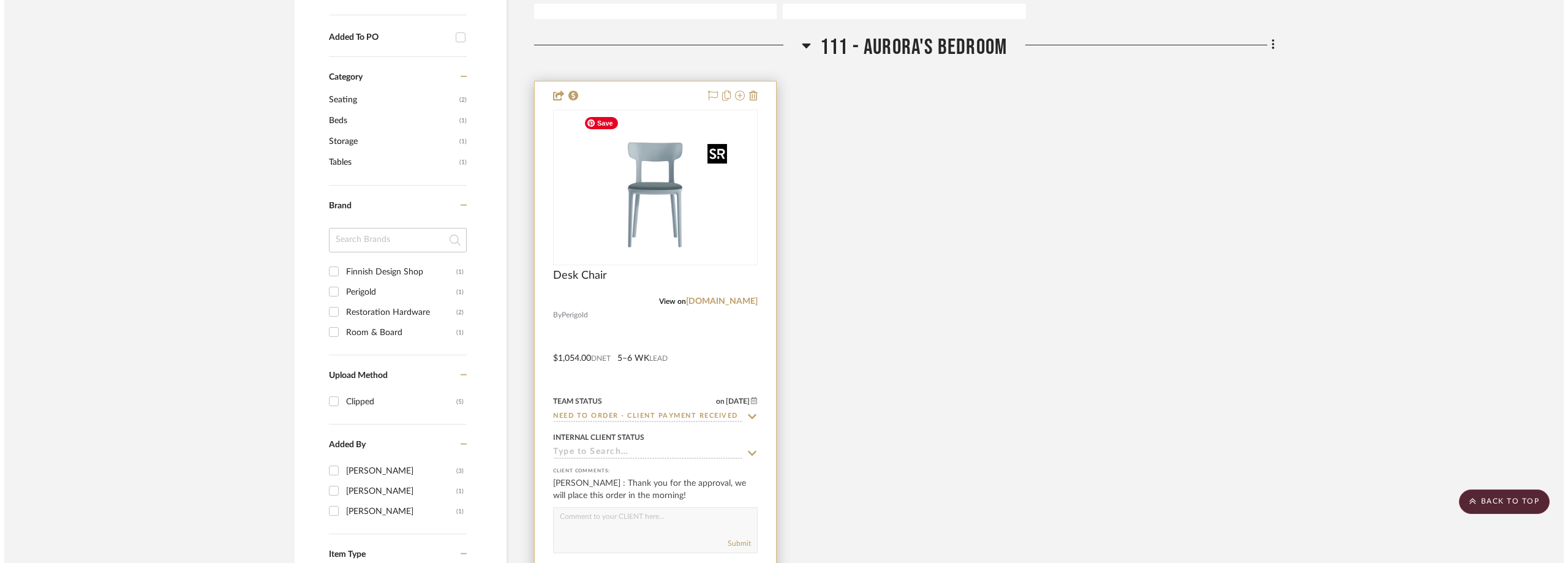
scroll to position [0, 0]
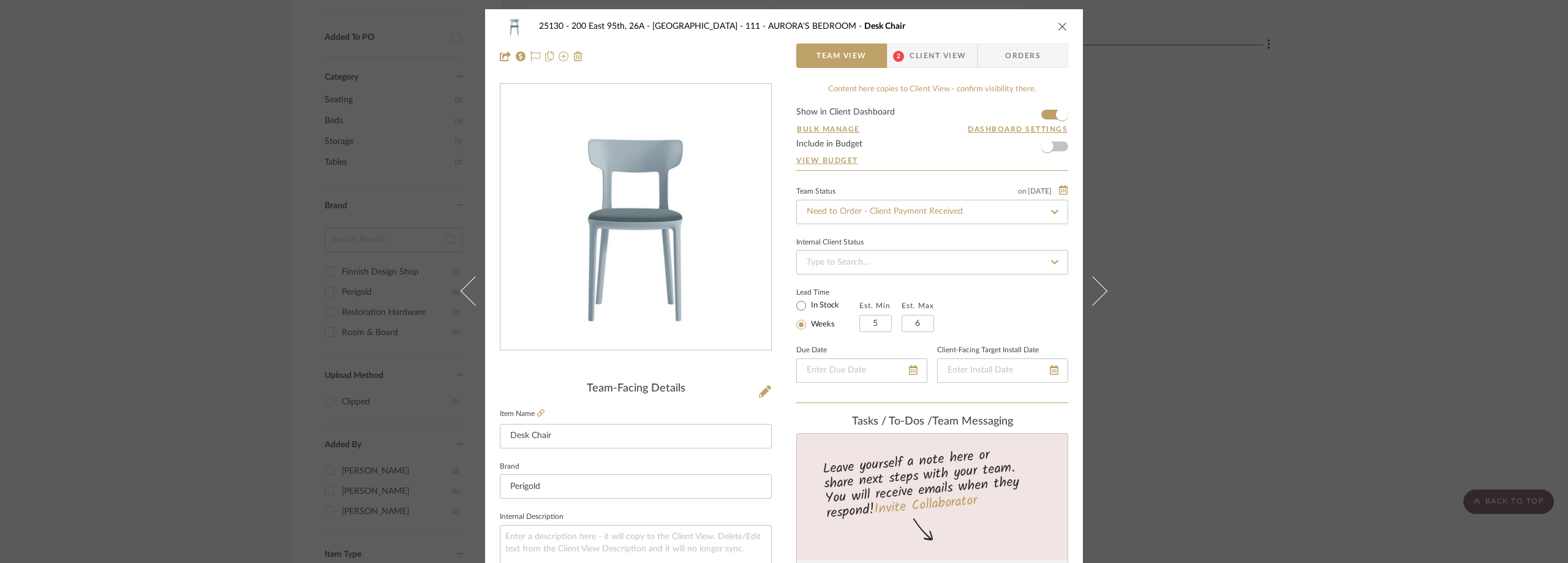
click at [904, 50] on span "2" at bounding box center [898, 56] width 22 height 25
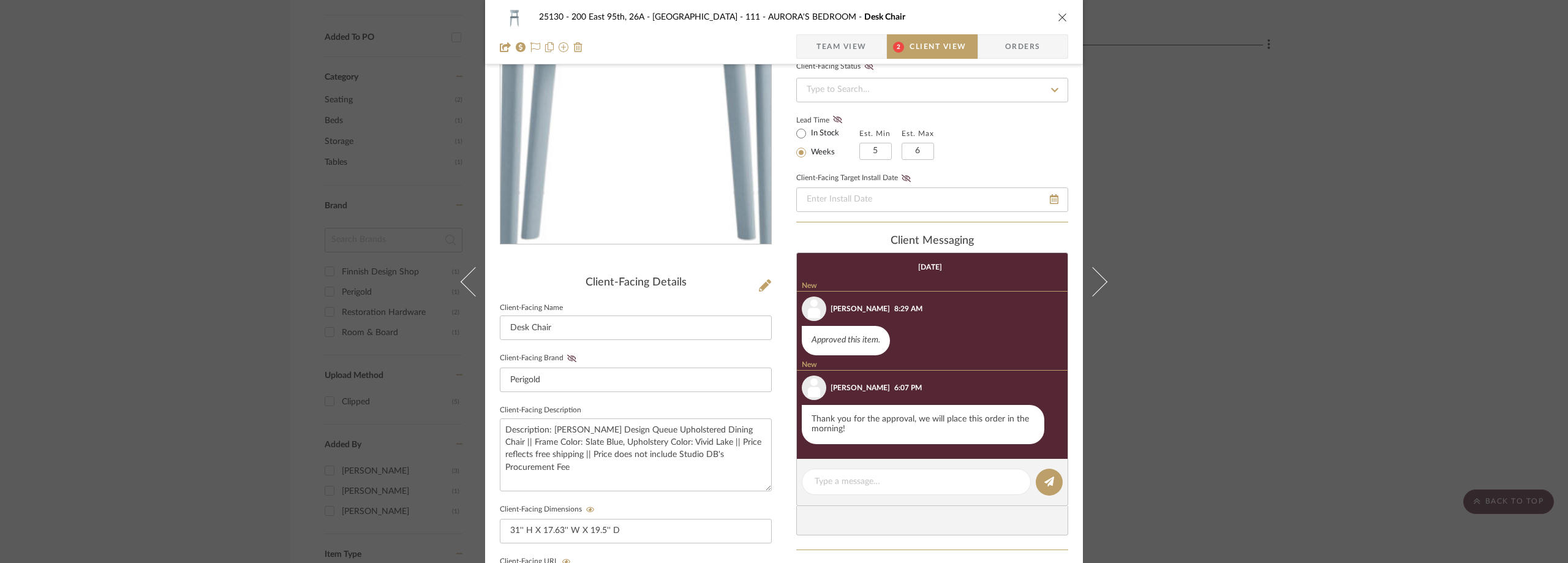
scroll to position [183, 0]
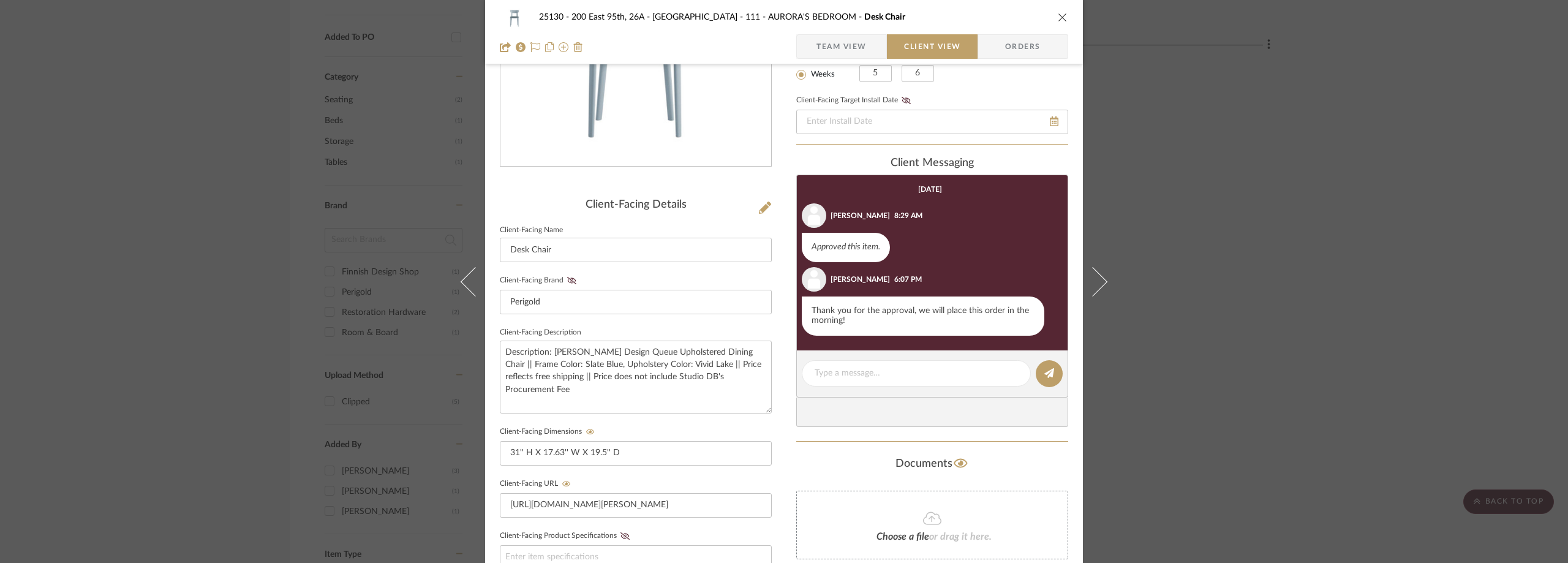
click at [196, 79] on div "25130 - 200 East 95th, 26A - Kosheleva 111 - AURORA'S BEDROOM Desk Chair Team V…" at bounding box center [784, 281] width 1568 height 563
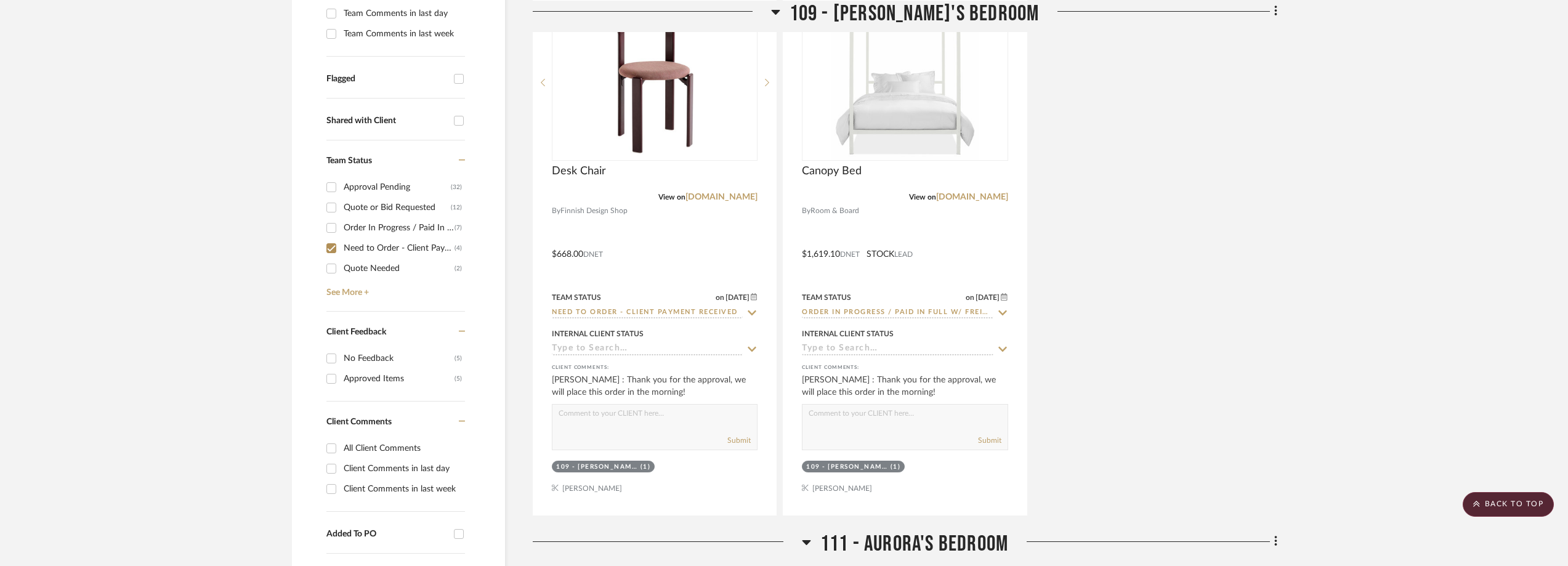
scroll to position [357, 0]
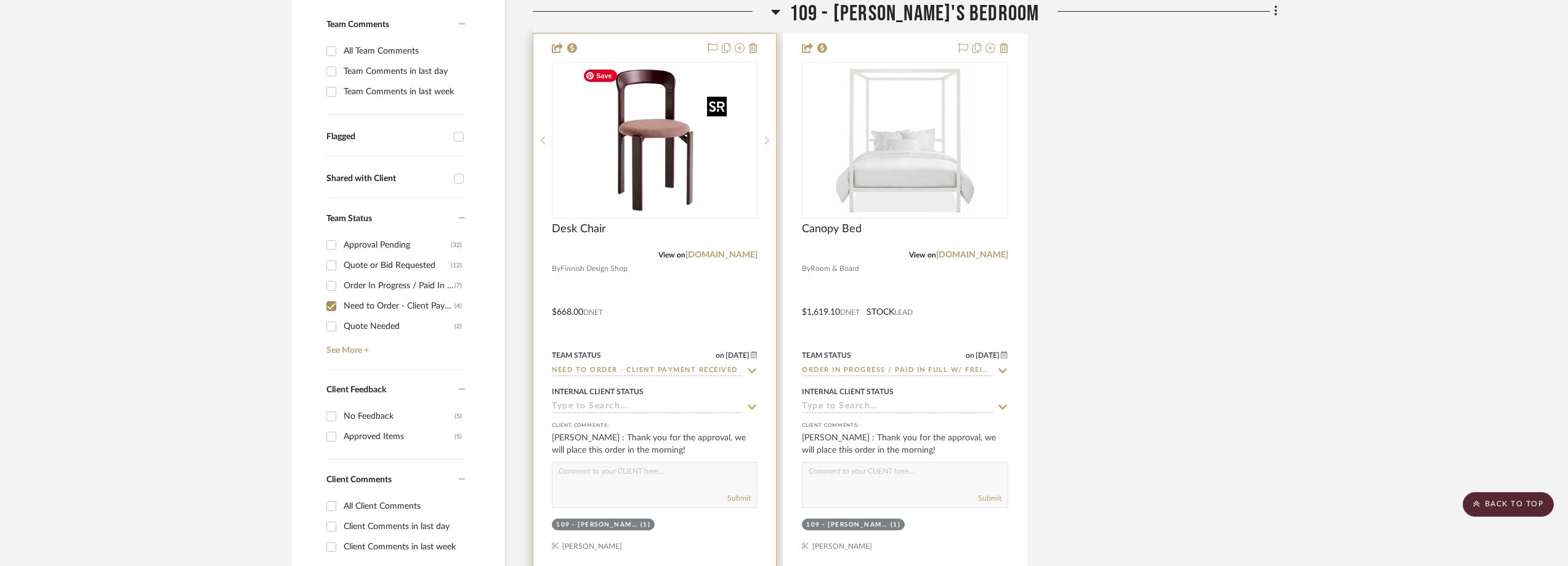
click at [661, 189] on img "0" at bounding box center [654, 140] width 154 height 154
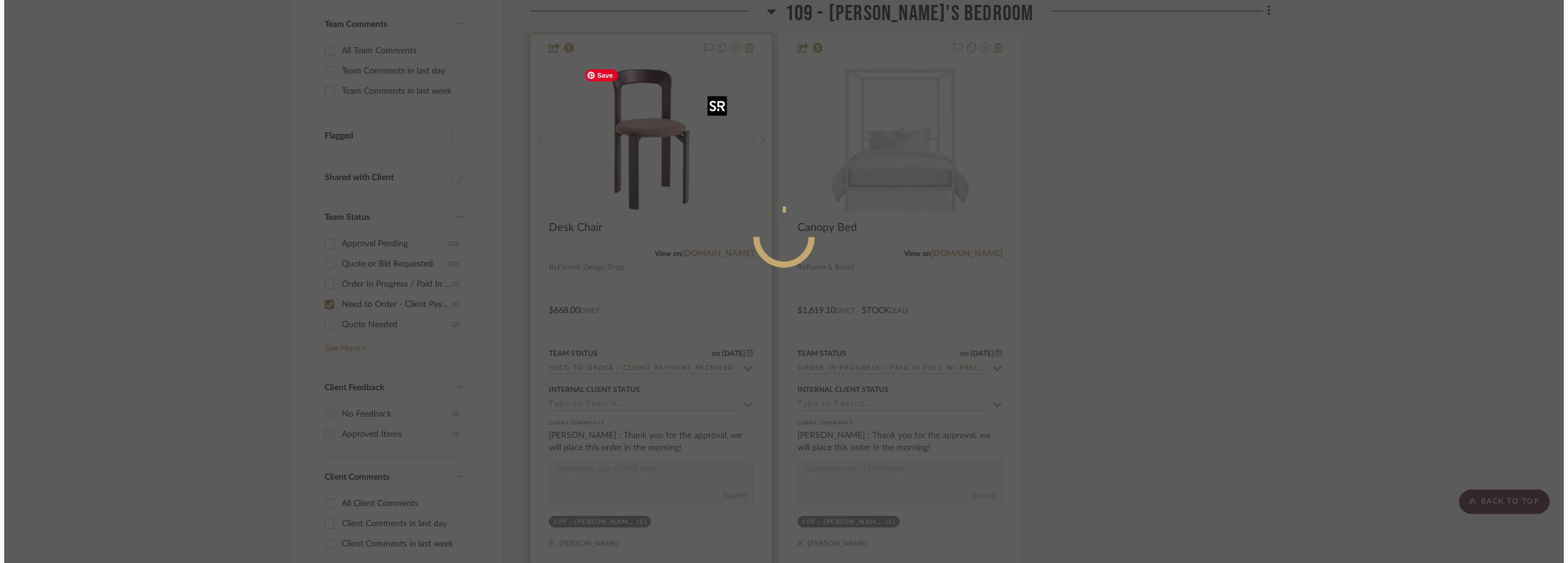
scroll to position [0, 0]
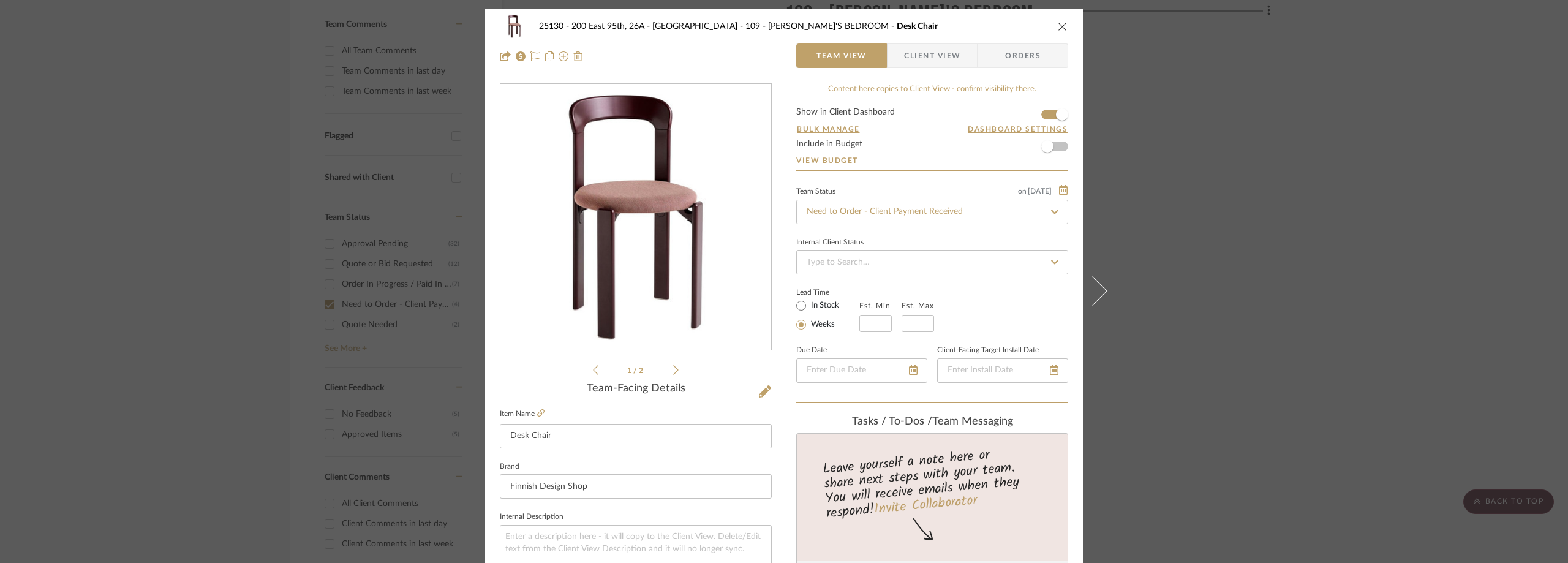
click at [673, 366] on icon at bounding box center [676, 369] width 5 height 11
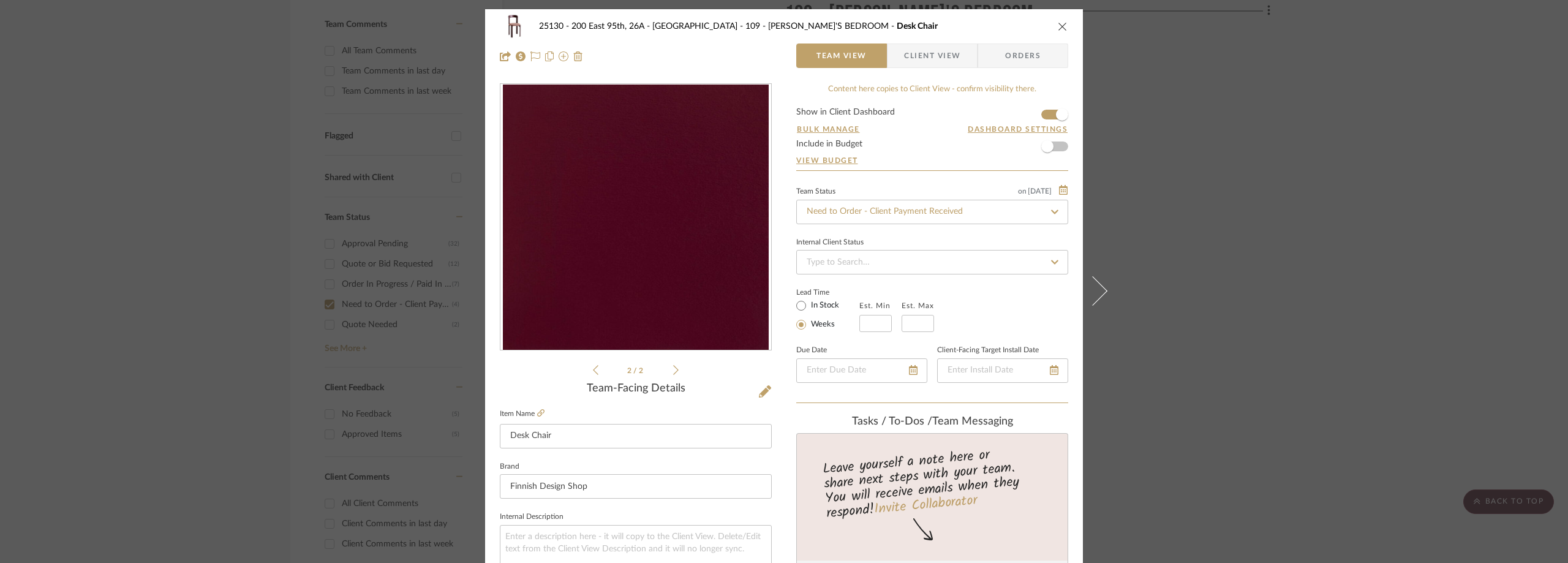
click at [673, 366] on icon at bounding box center [676, 369] width 5 height 11
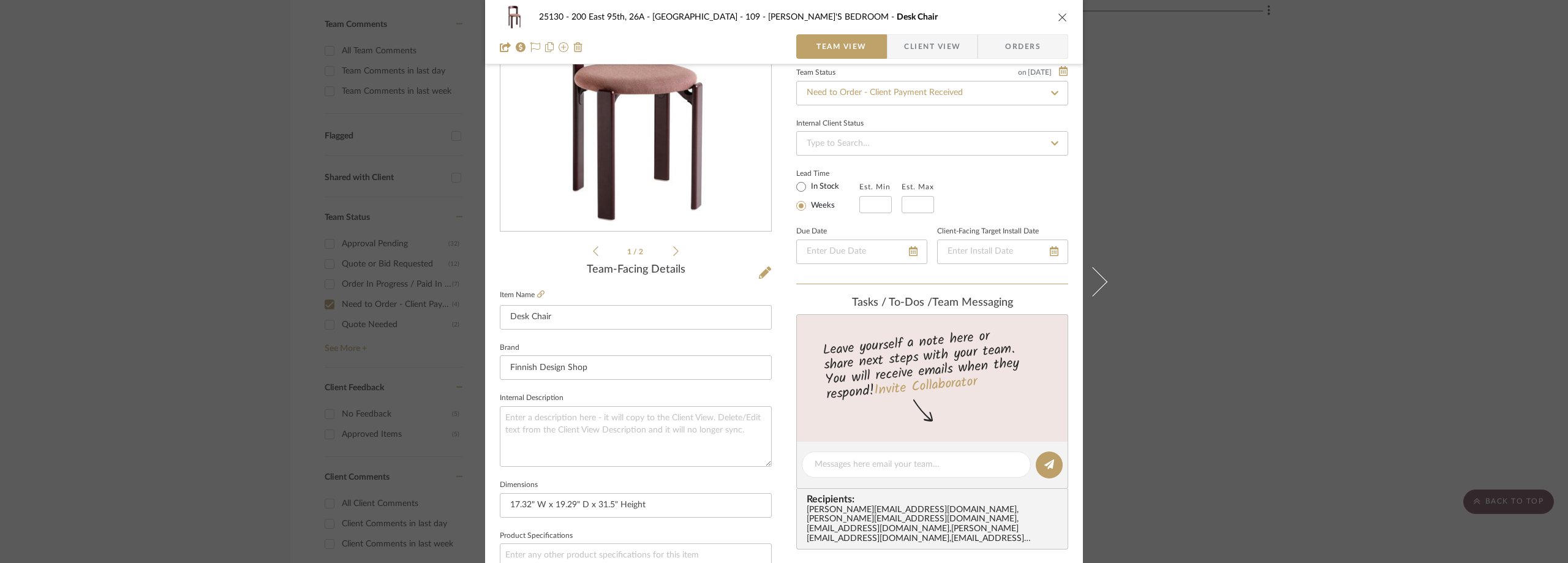
scroll to position [123, 0]
click at [1307, 279] on div "25130 - 200 East 95th, 26A - Kosheleva 109 - ASTRID'S BEDROOM Desk Chair Team V…" at bounding box center [784, 281] width 1568 height 563
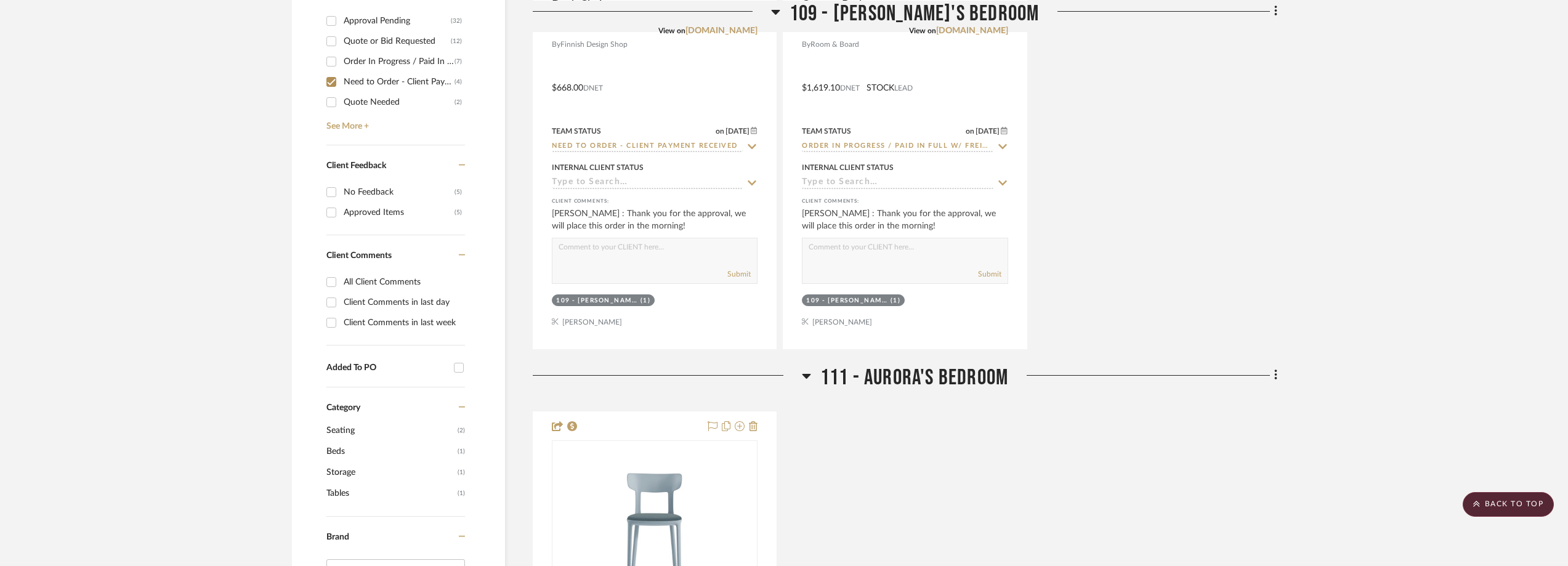
scroll to position [911, 0]
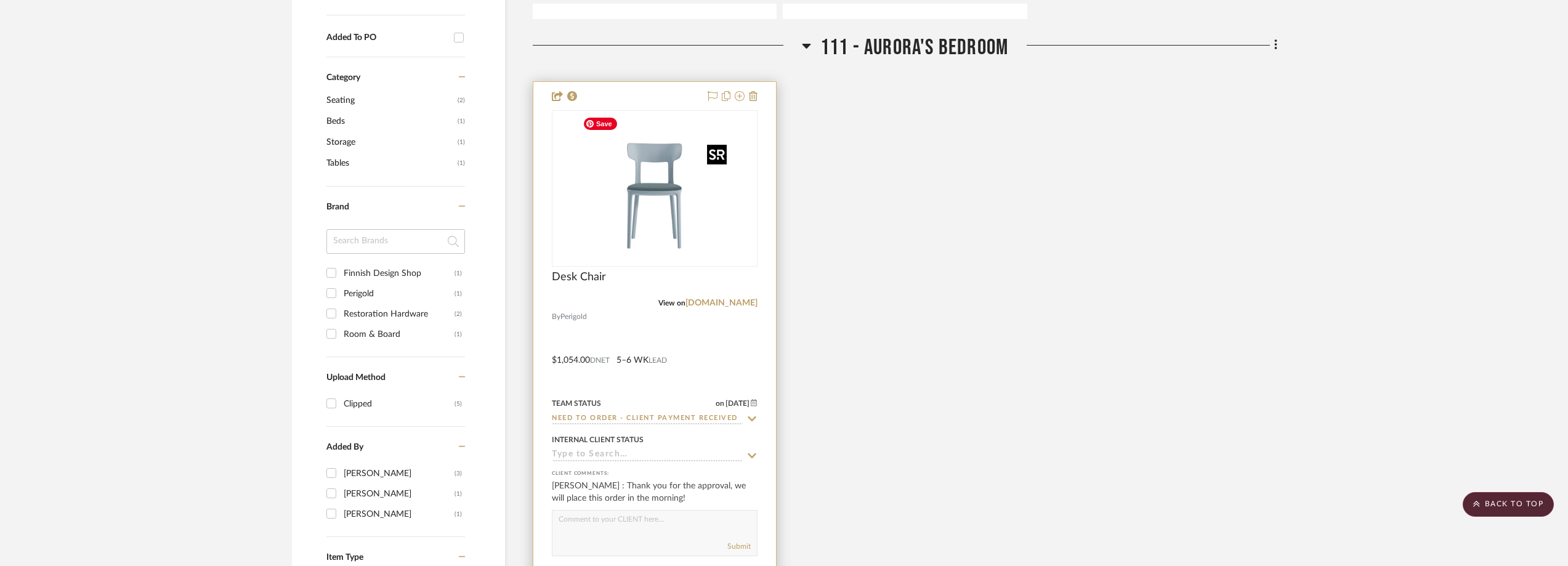
click at [665, 173] on img "0" at bounding box center [654, 188] width 154 height 154
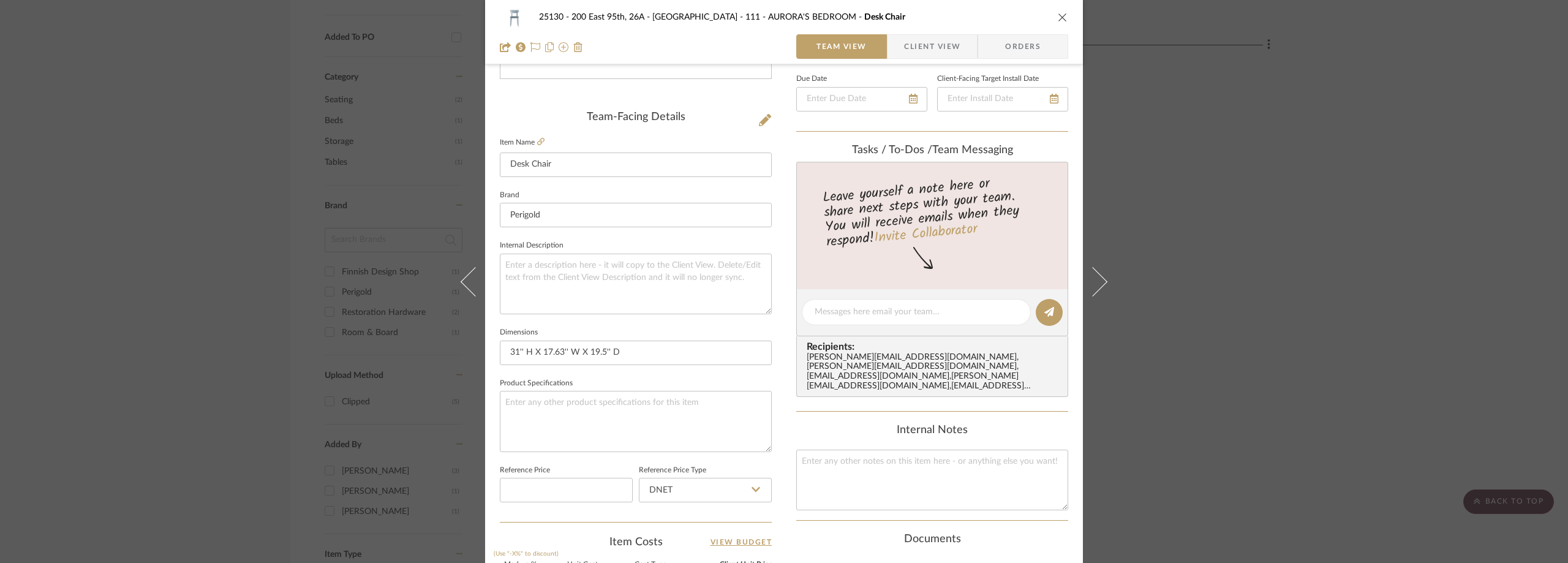
scroll to position [578, 0]
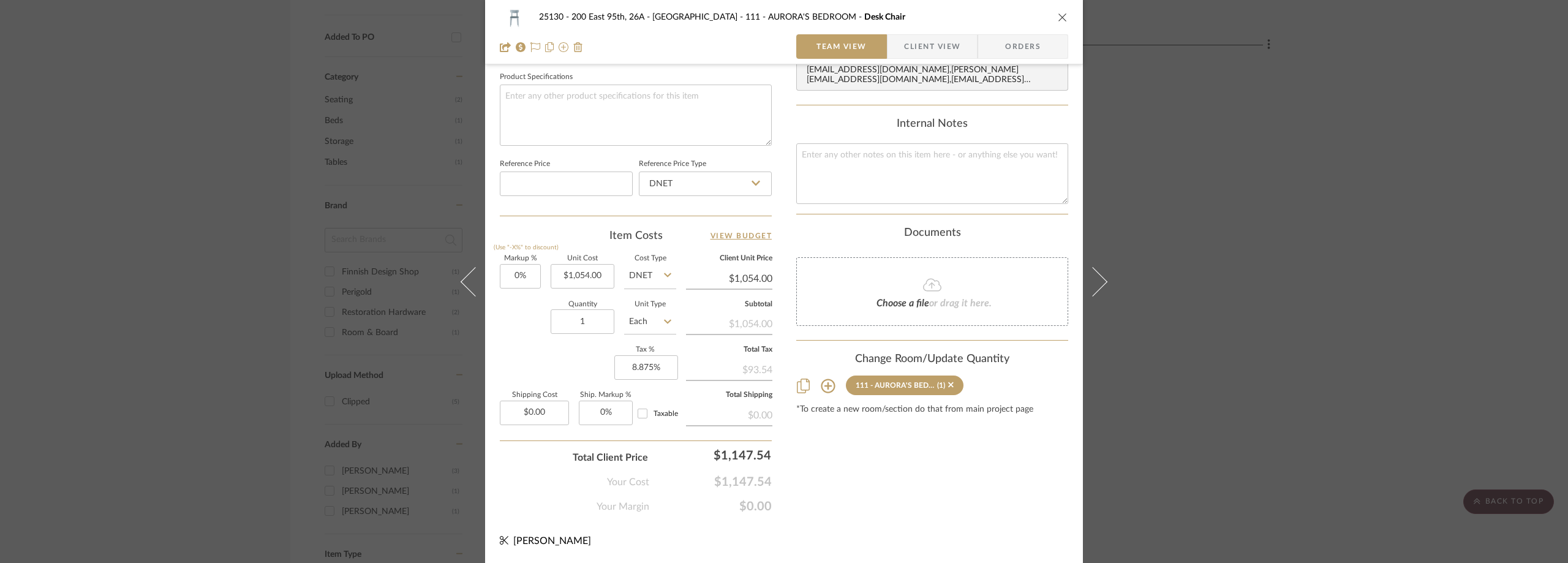
click at [932, 39] on span "Client View" at bounding box center [933, 46] width 57 height 25
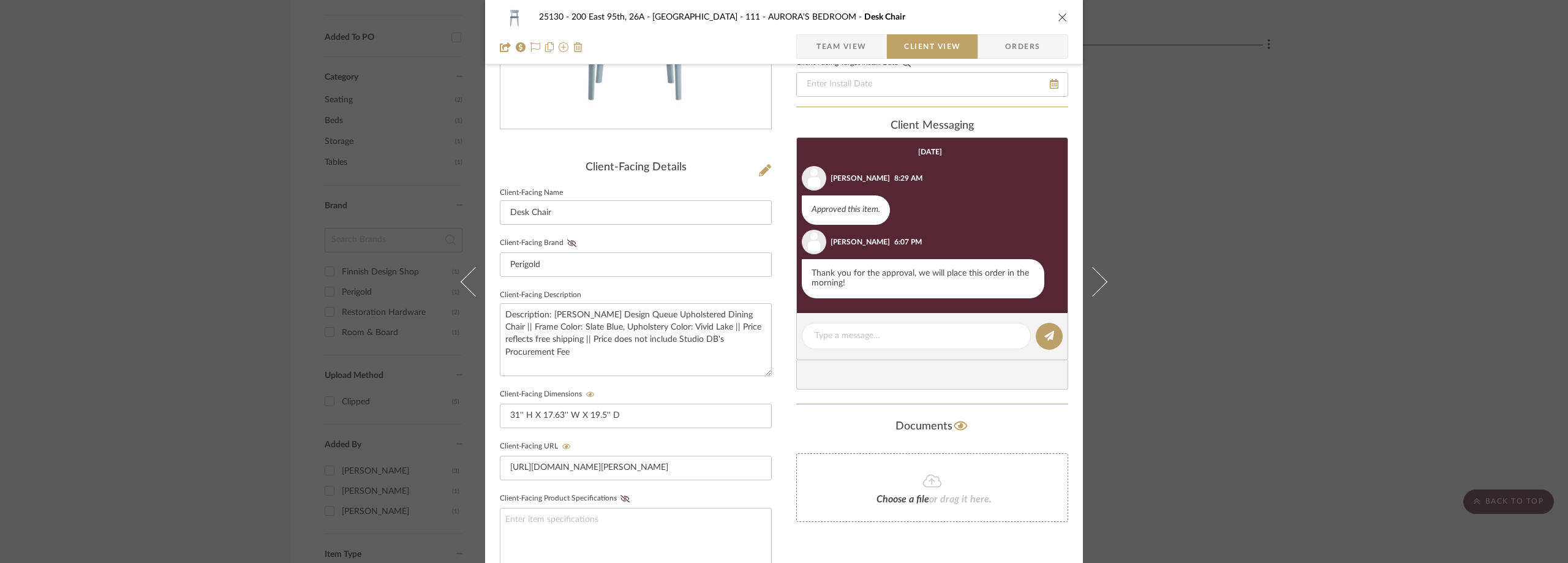
scroll to position [466, 0]
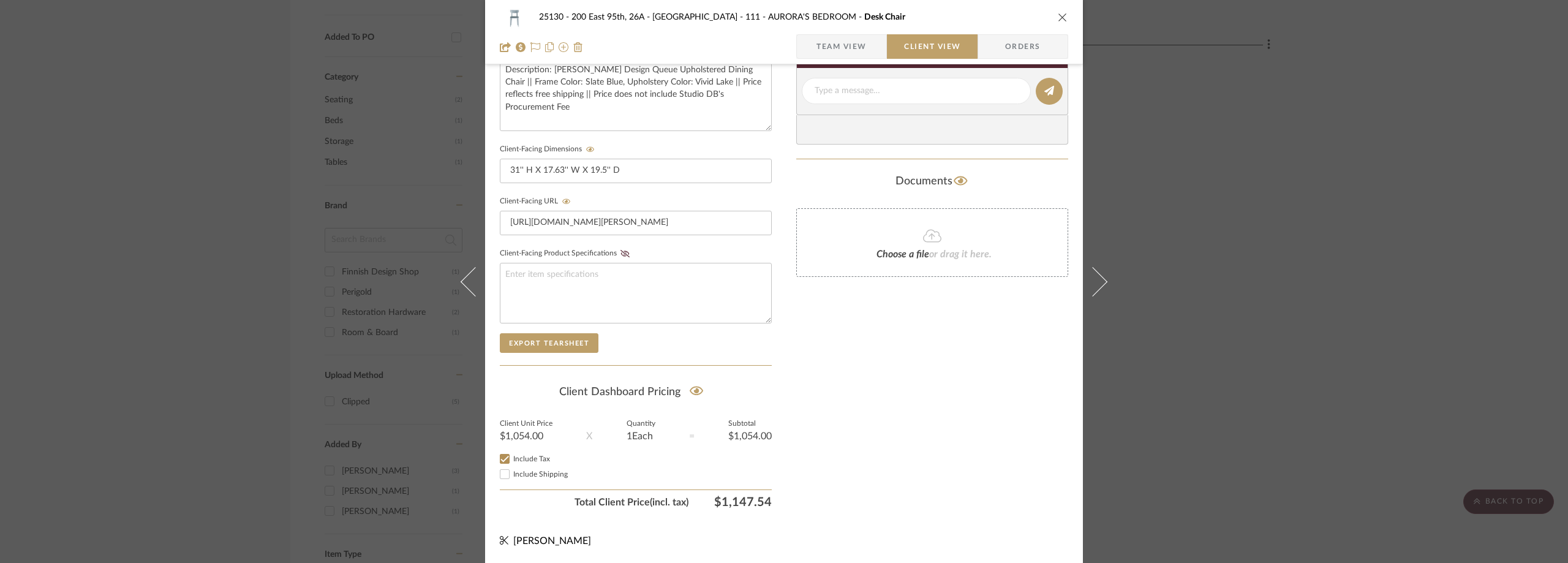
click at [823, 43] on span "Team View" at bounding box center [841, 46] width 51 height 25
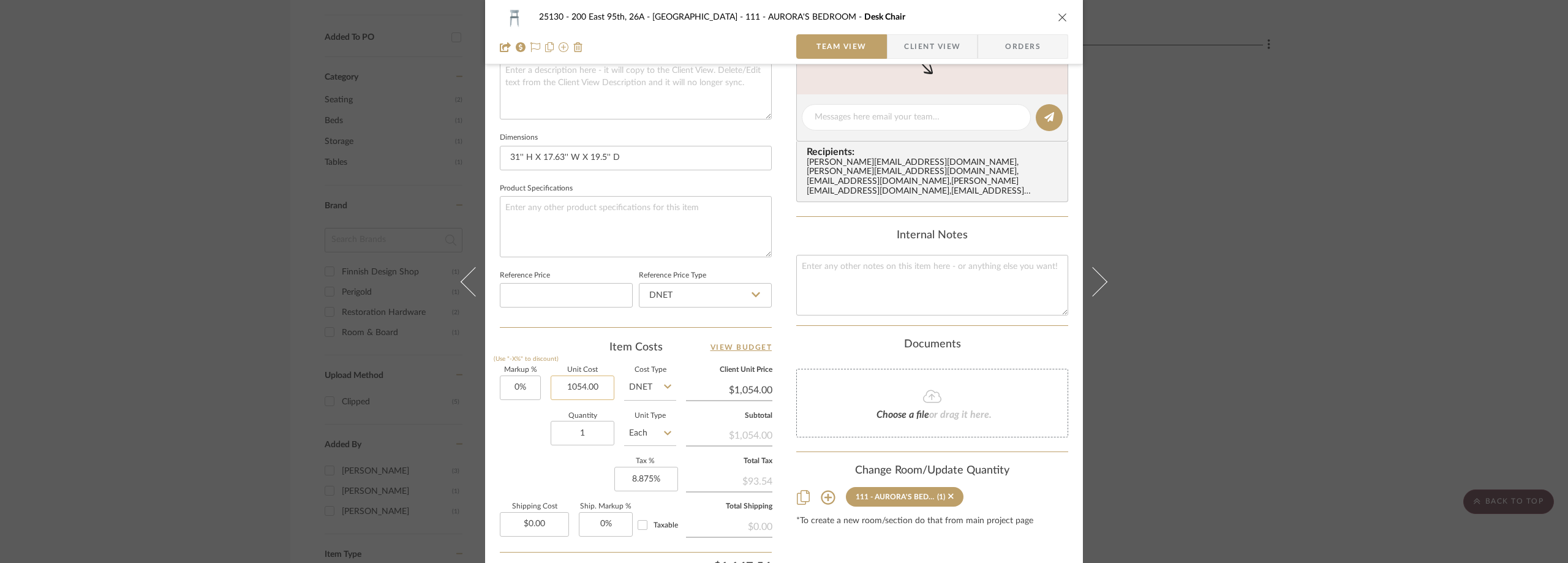
click at [585, 385] on input "1054.00" at bounding box center [582, 387] width 63 height 25
click at [578, 386] on input "1054.00" at bounding box center [582, 387] width 63 height 25
type input "$1,074.00"
click at [563, 329] on div "Team-Facing Details Item Name Desk Chair Brand Perigold Internal Description Di…" at bounding box center [635, 121] width 272 height 1008
type input "$1,074.00"
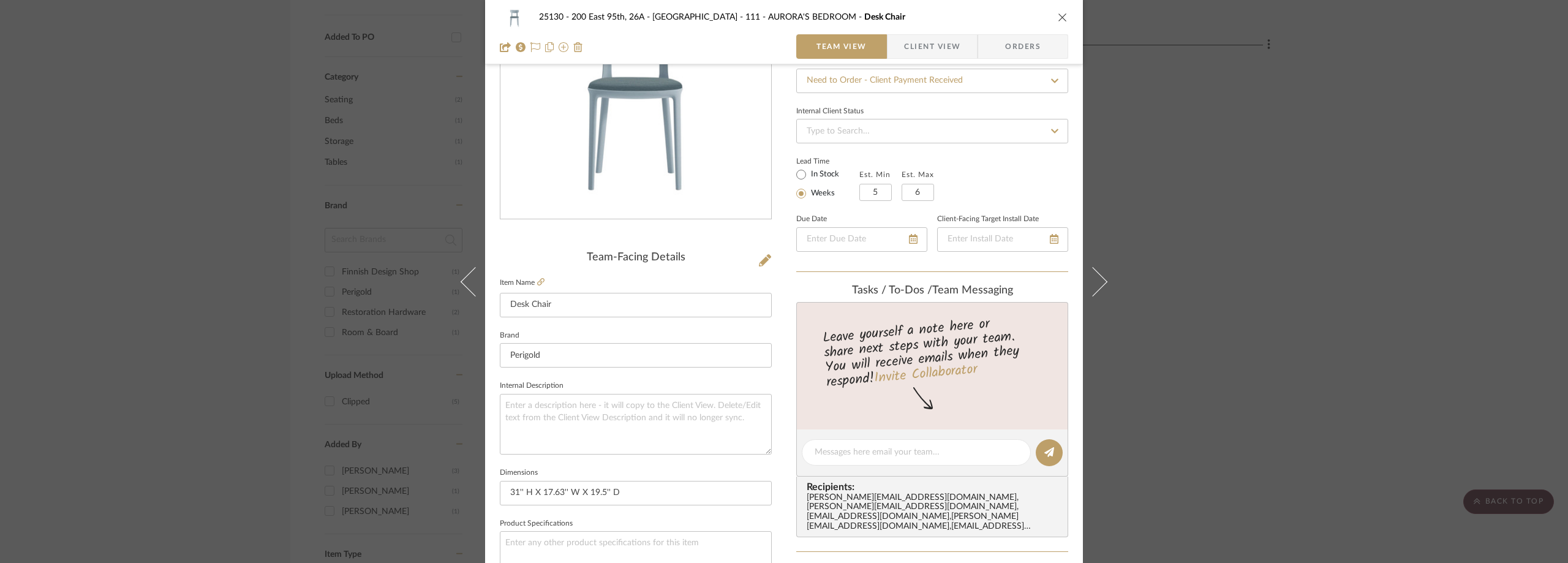
scroll to position [27, 0]
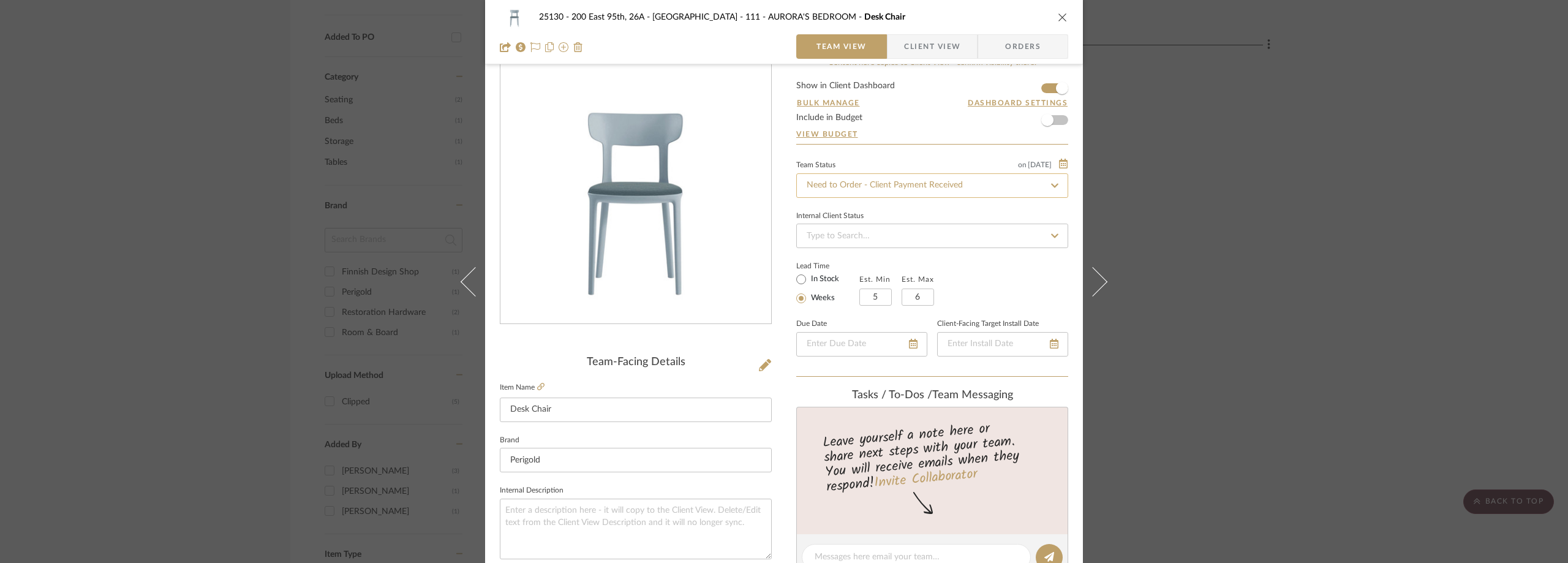
click at [848, 191] on input "Need to Order - Client Payment Received" at bounding box center [932, 185] width 272 height 25
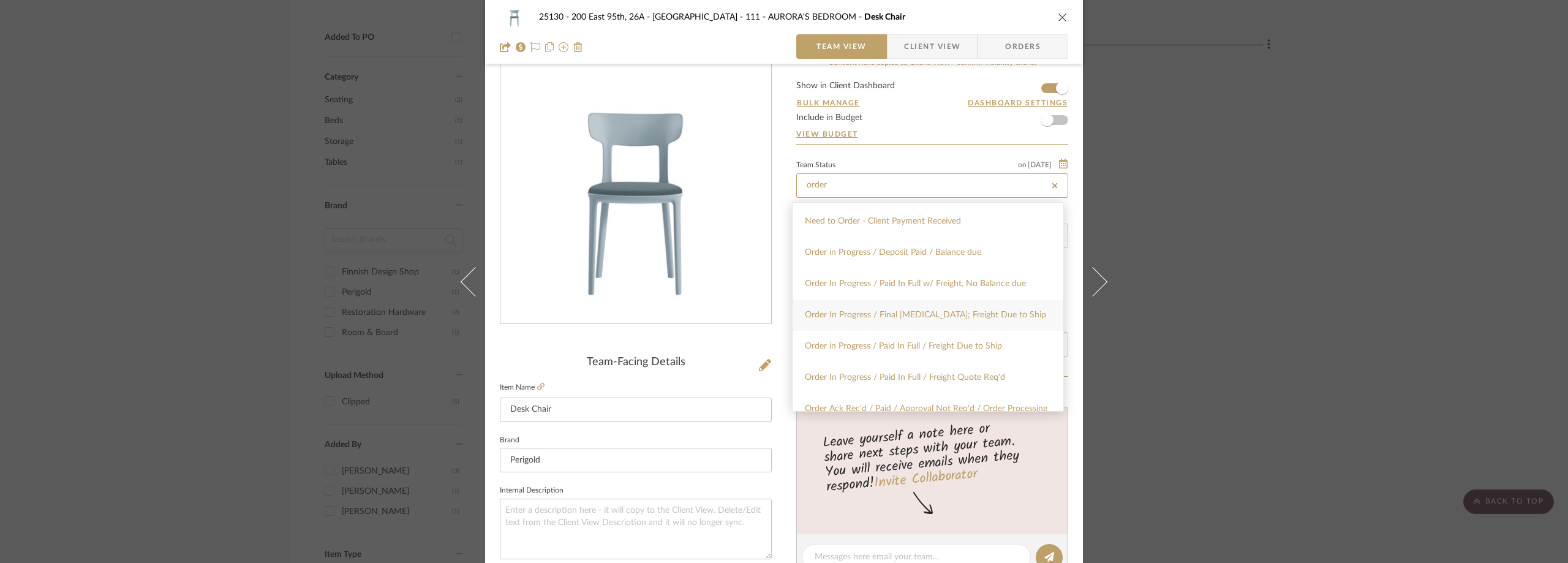
scroll to position [123, 0]
type input "order"
click at [902, 287] on div "Order In Progress / Paid In Full w/ Freight, No Balance due" at bounding box center [928, 283] width 271 height 31
type input "[DATE]"
type input "Order In Progress / Paid In Full w/ Freight, No Balance due"
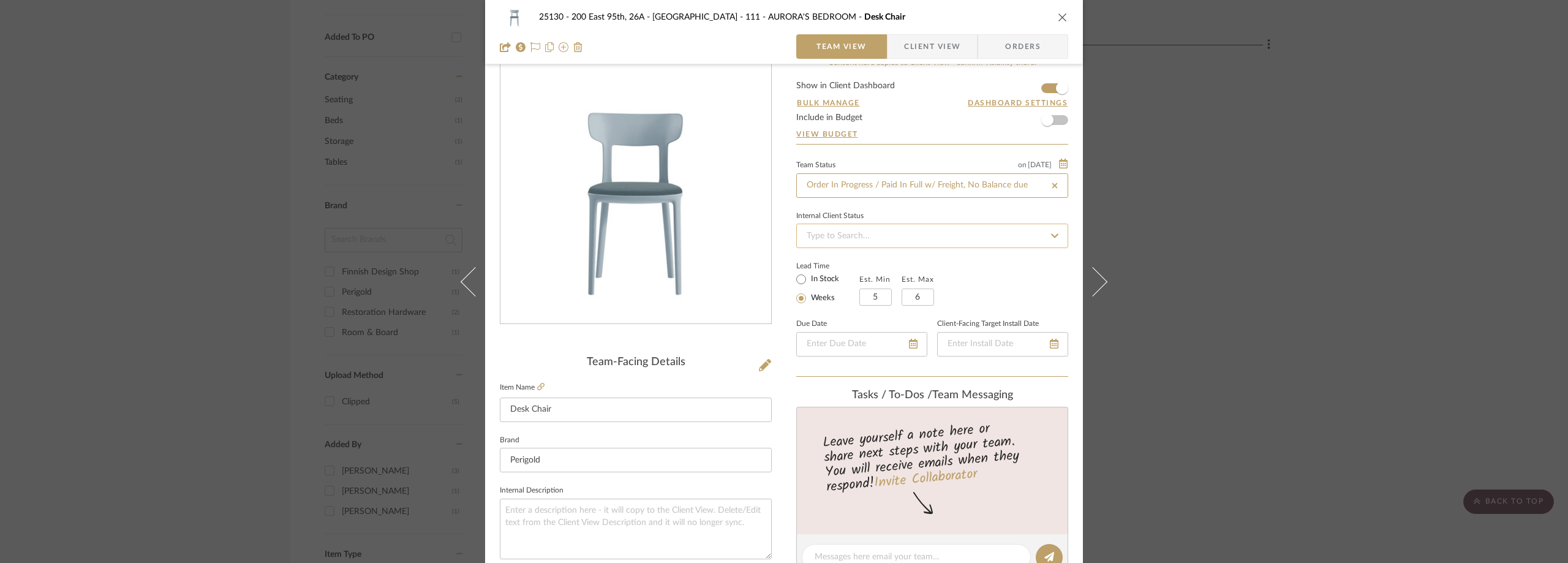
type input "[DATE]"
type input "Order In Progress / Paid In Full w/ Freight, No Balance due"
click at [973, 293] on div "Lead Time In Stock Weeks Est. Min 5 Est. Max 6" at bounding box center [932, 282] width 272 height 48
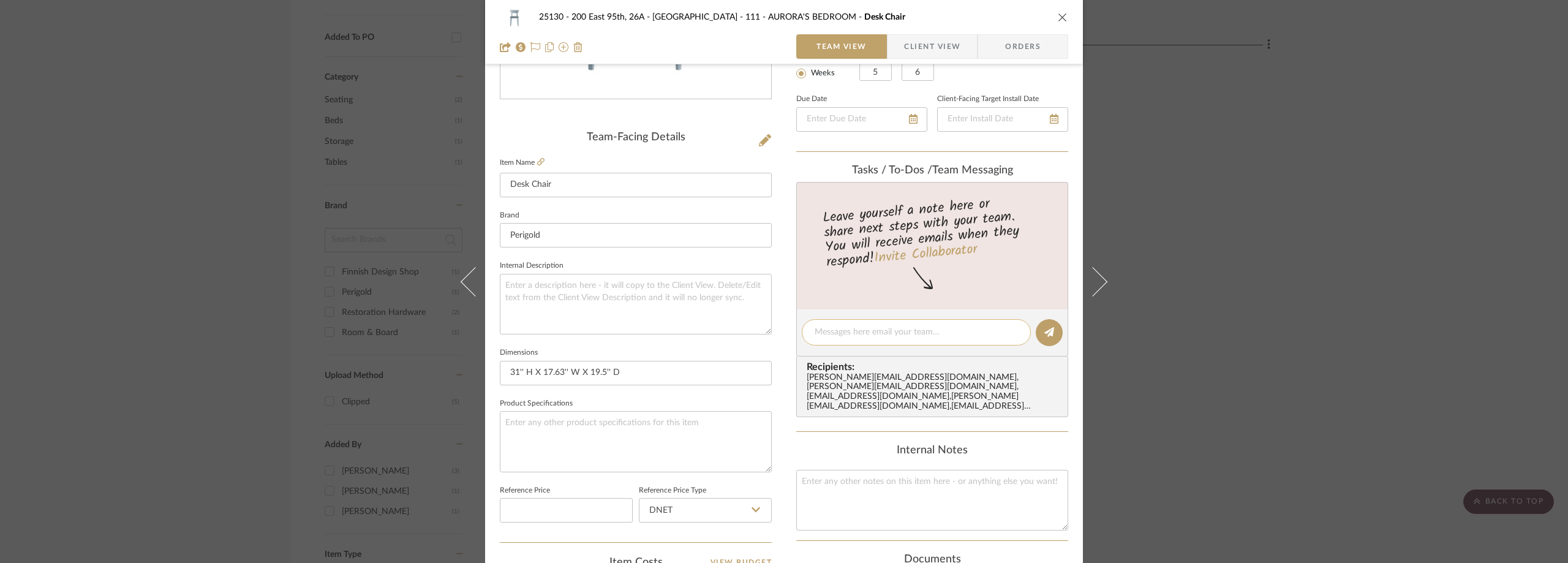
scroll to position [272, 0]
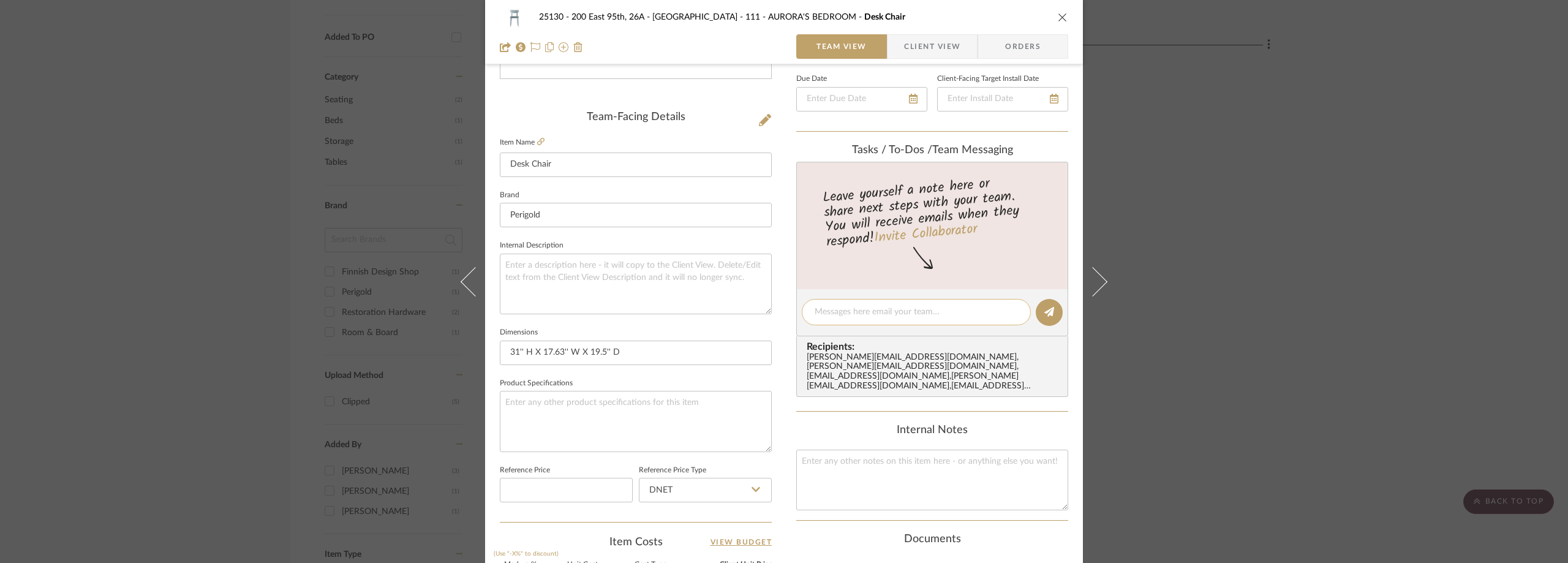
click at [890, 311] on textarea at bounding box center [916, 312] width 203 height 13
paste textarea "4429659629"
click at [815, 312] on textarea "4429659629" at bounding box center [916, 312] width 203 height 13
click at [814, 312] on textarea "4429659629" at bounding box center [916, 312] width 203 height 13
click at [905, 314] on textarea "Order#4429659629" at bounding box center [916, 312] width 203 height 13
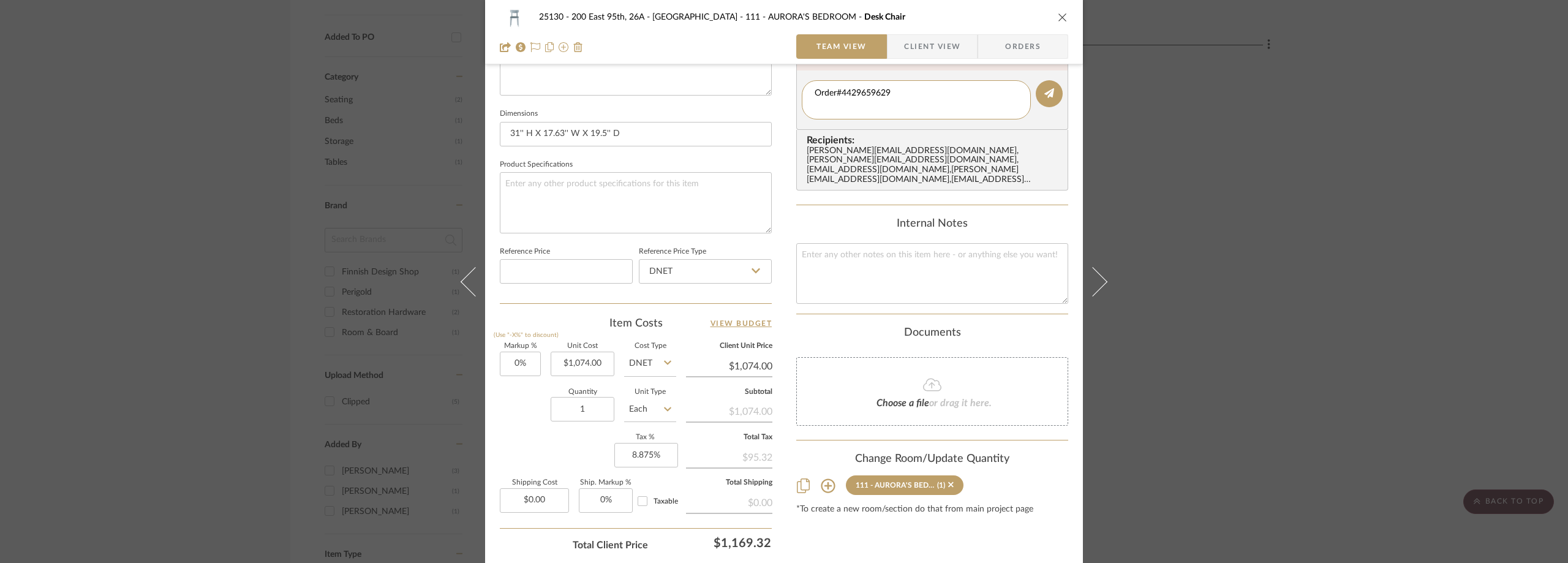
scroll to position [245, 0]
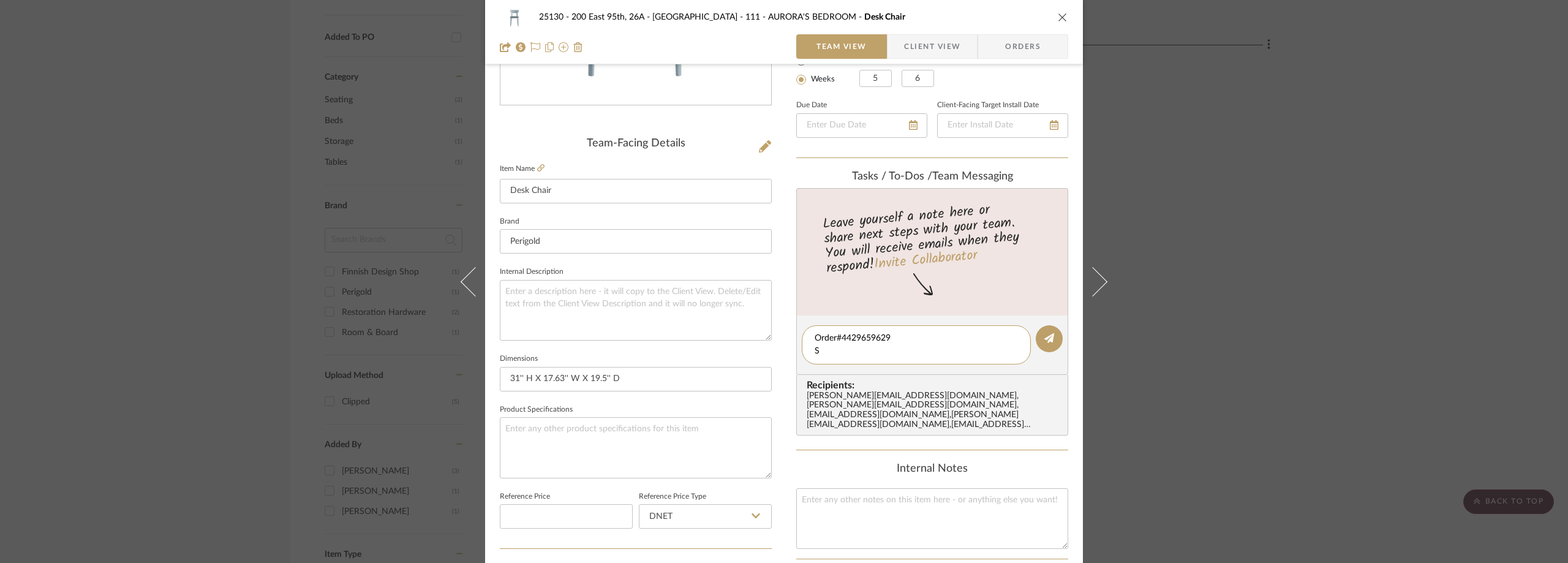
type textarea "Order#4429659629"
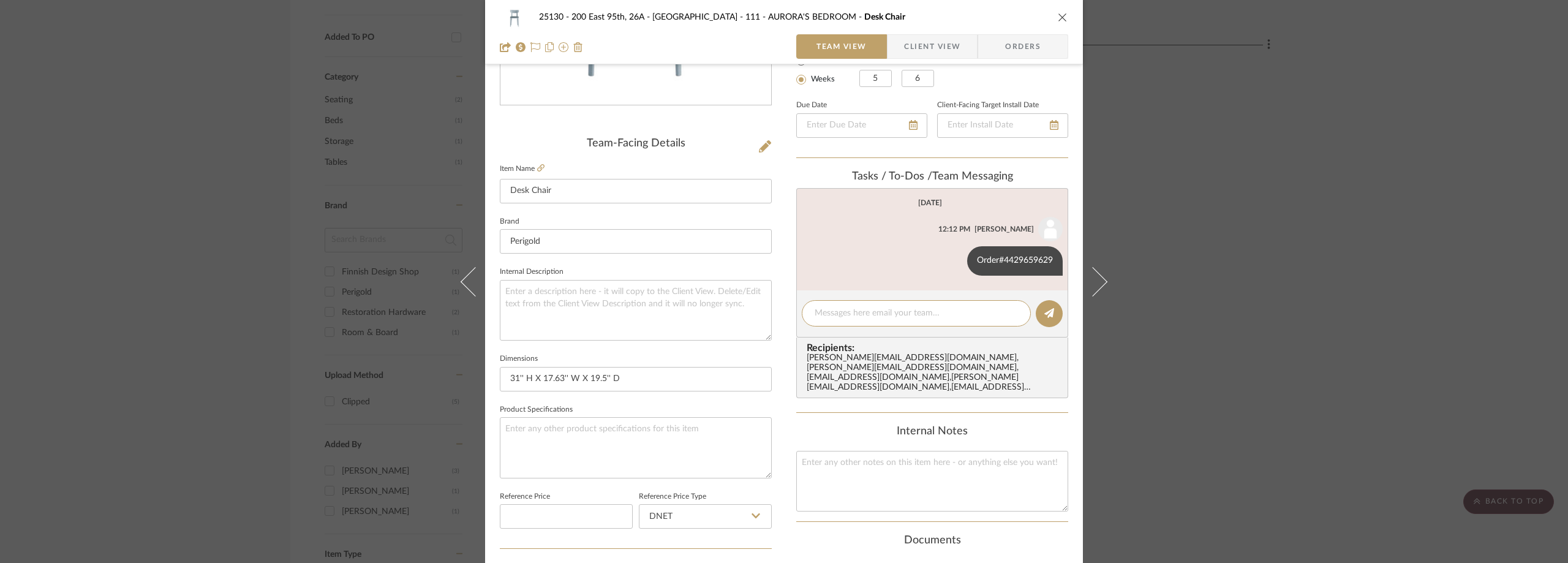
click at [1249, 121] on div "25130 - 200 East 95th, 26A - Kosheleva 111 - AURORA'S BEDROOM Desk Chair Team V…" at bounding box center [784, 281] width 1568 height 563
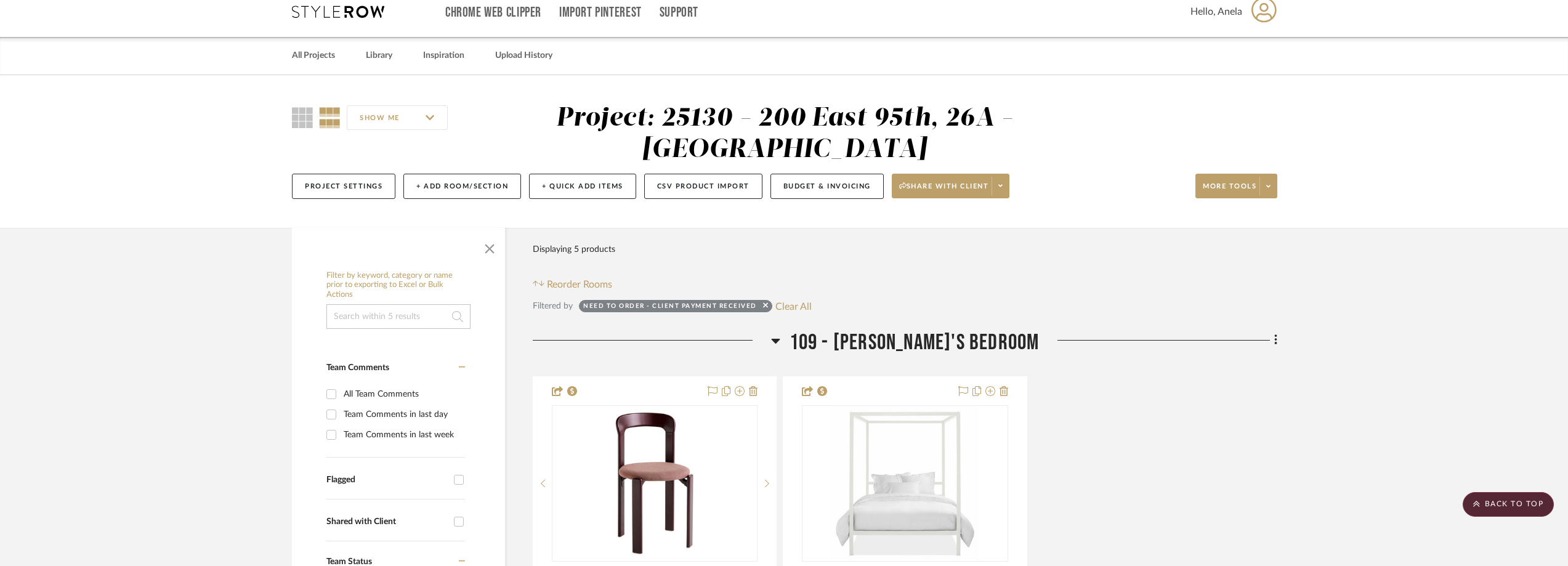
scroll to position [0, 0]
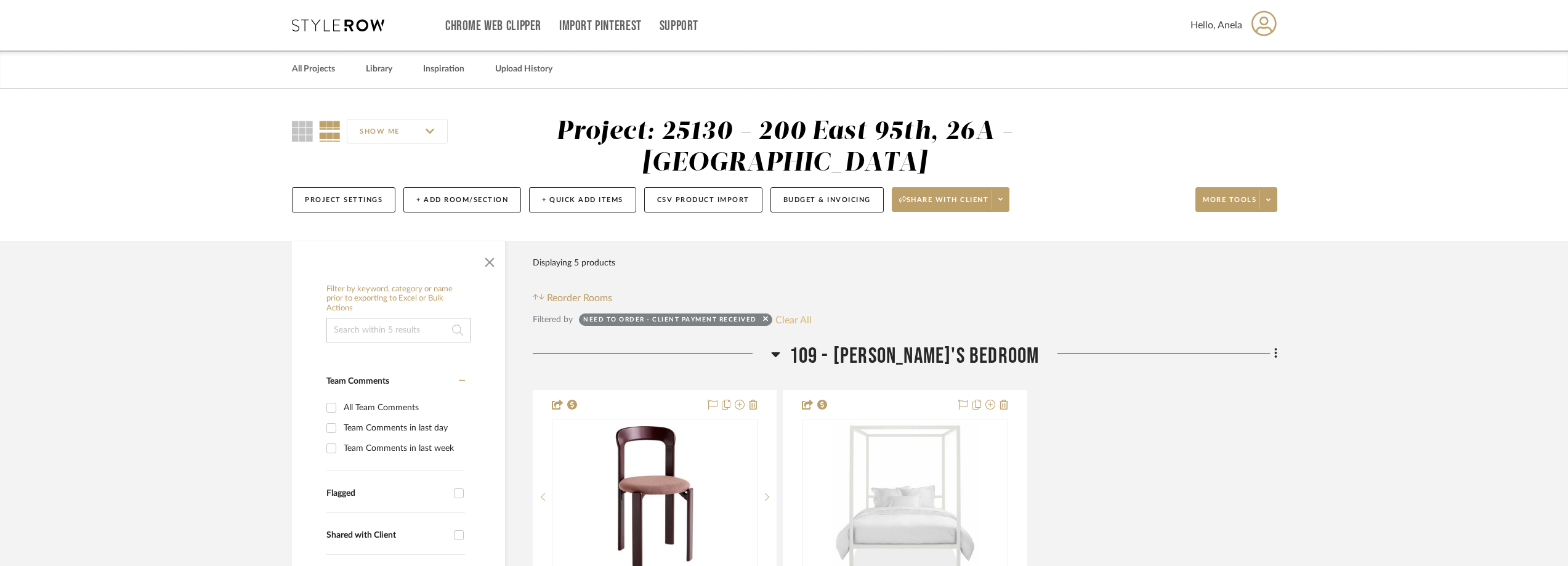
click at [806, 323] on button "Clear All" at bounding box center [794, 320] width 36 height 16
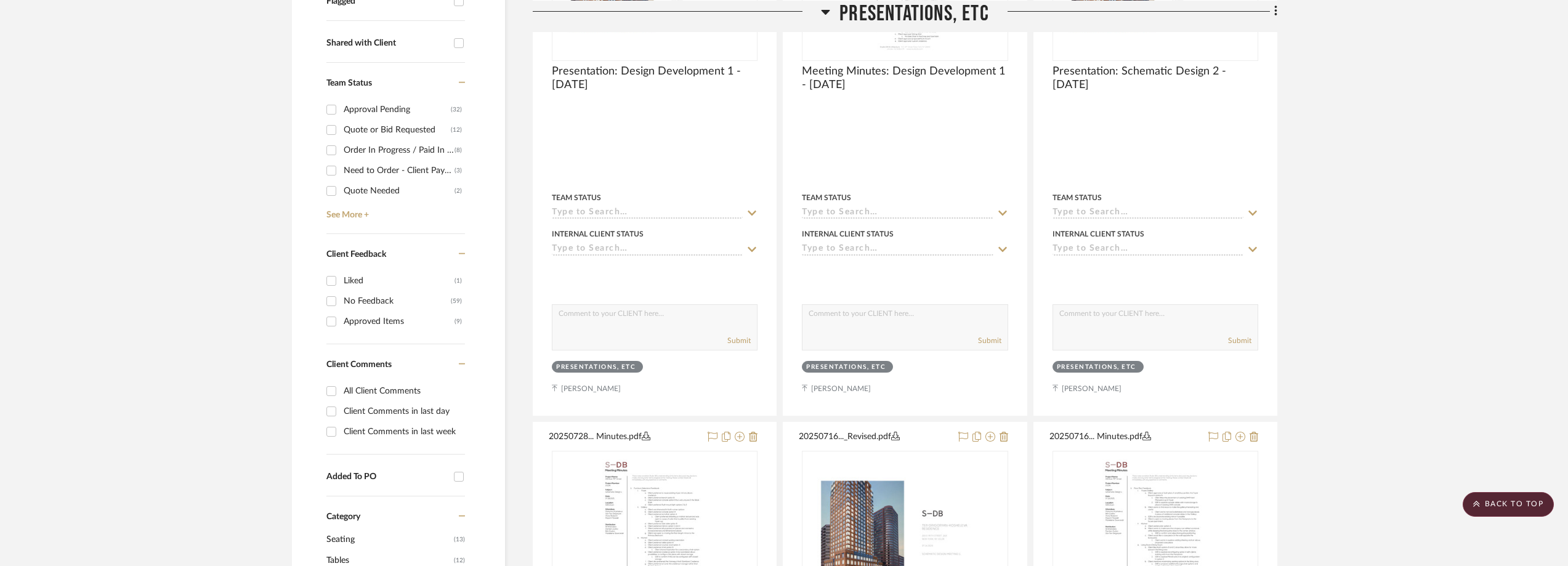
scroll to position [493, 0]
click at [344, 213] on link "See More +" at bounding box center [394, 209] width 141 height 20
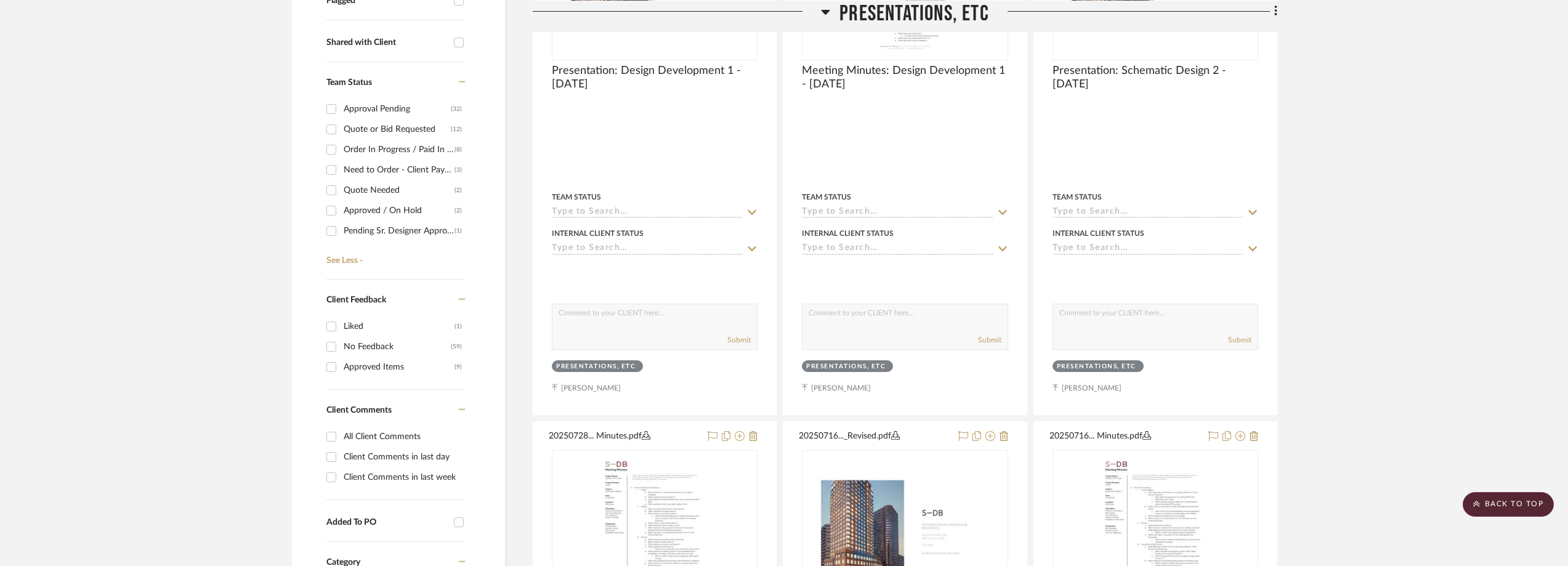
click at [352, 170] on div "Need to Order - Client Payment Received" at bounding box center [399, 170] width 111 height 20
click at [341, 170] on input "Need to Order - Client Payment Received (3)" at bounding box center [331, 170] width 20 height 20
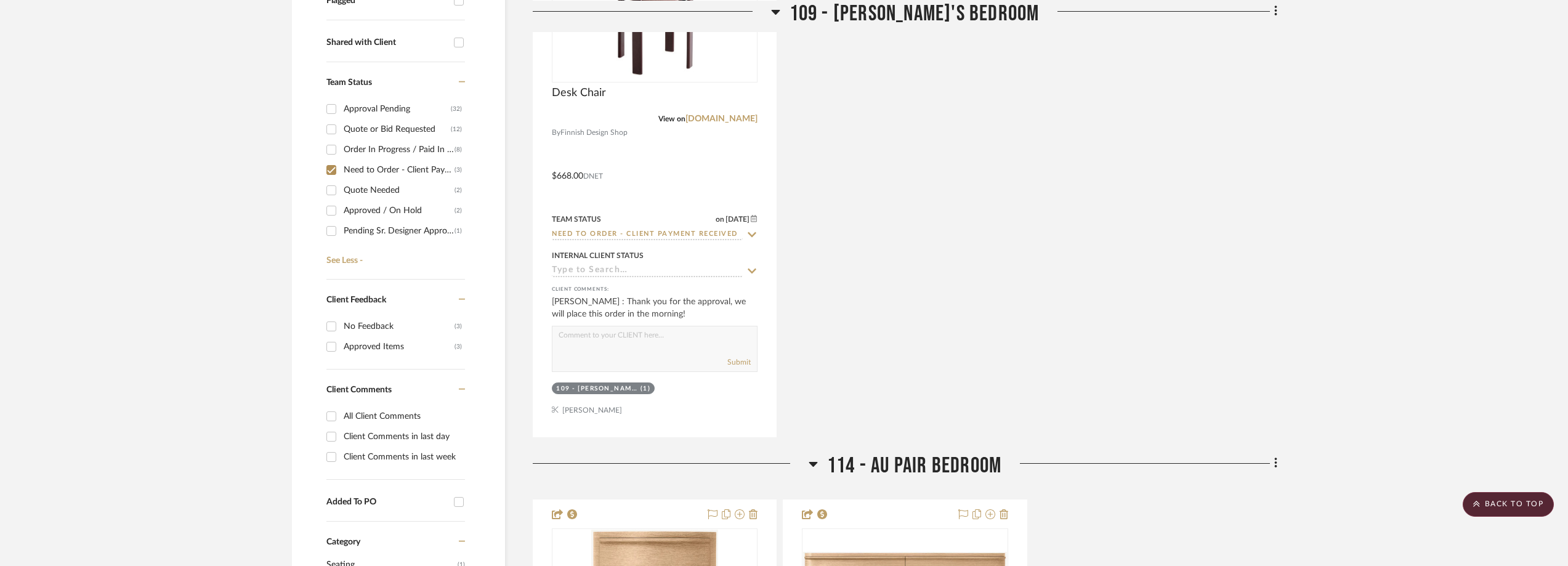
scroll to position [53, 0]
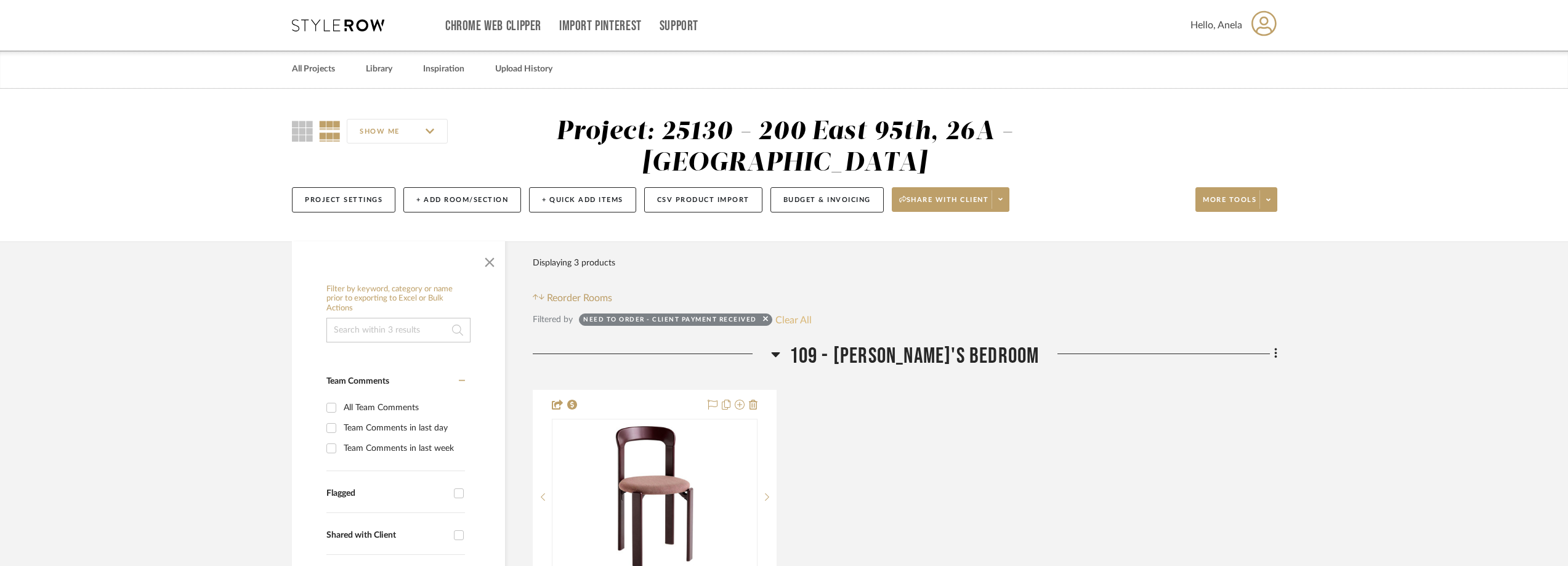
click at [799, 322] on button "Clear All" at bounding box center [794, 320] width 36 height 16
checkbox input "false"
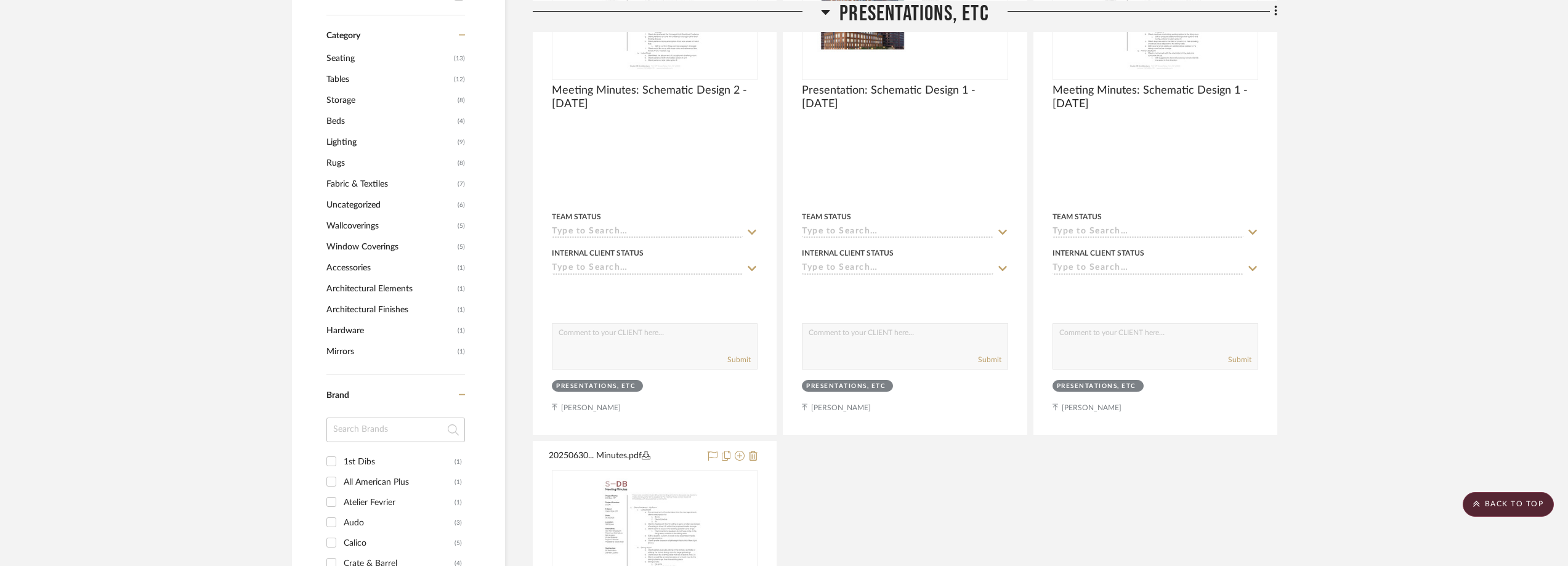
scroll to position [1047, 0]
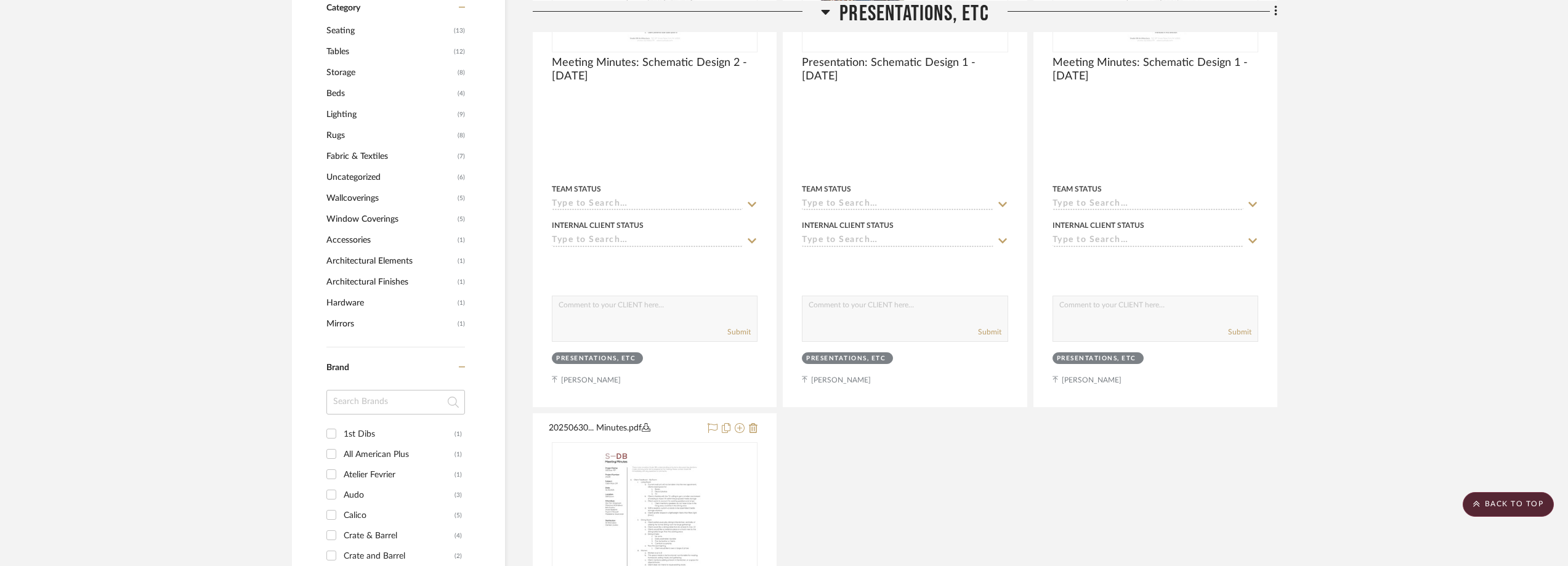
click at [372, 408] on input at bounding box center [396, 401] width 139 height 25
type input "finn"
click at [374, 432] on div "Finnish Design Shop" at bounding box center [399, 433] width 111 height 20
click at [341, 432] on input "Finnish Design Shop (1)" at bounding box center [331, 433] width 20 height 20
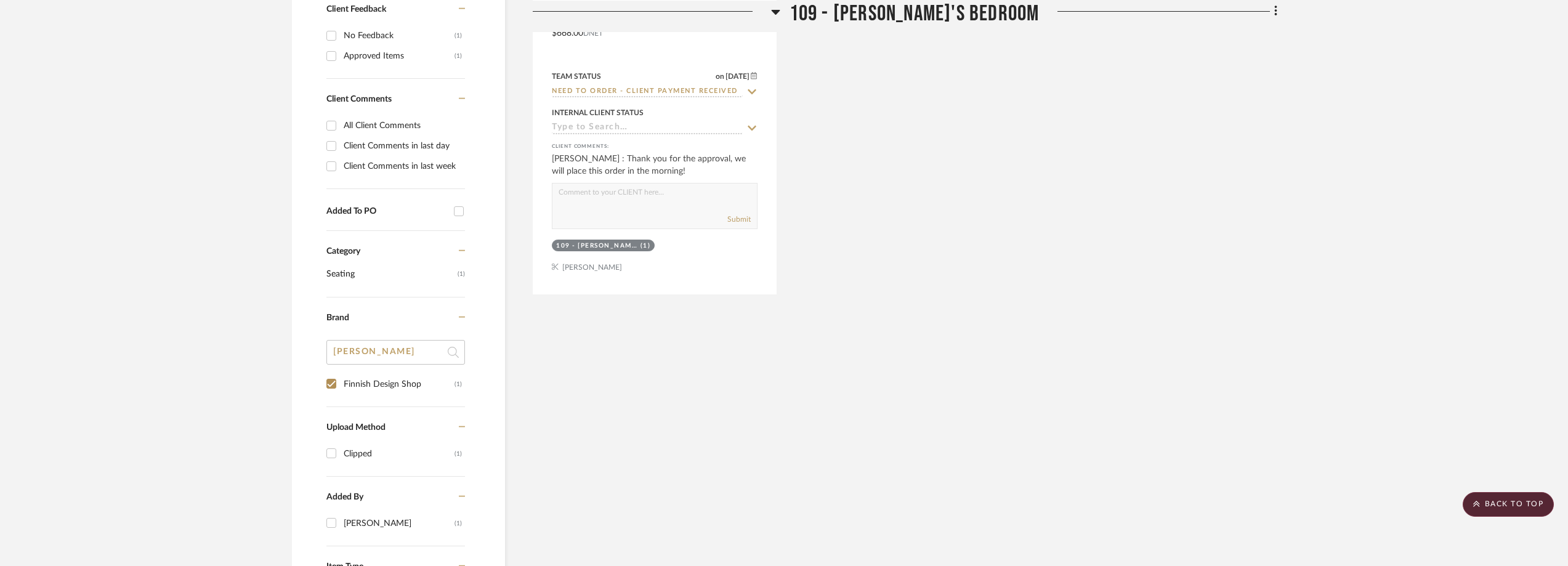
scroll to position [386, 0]
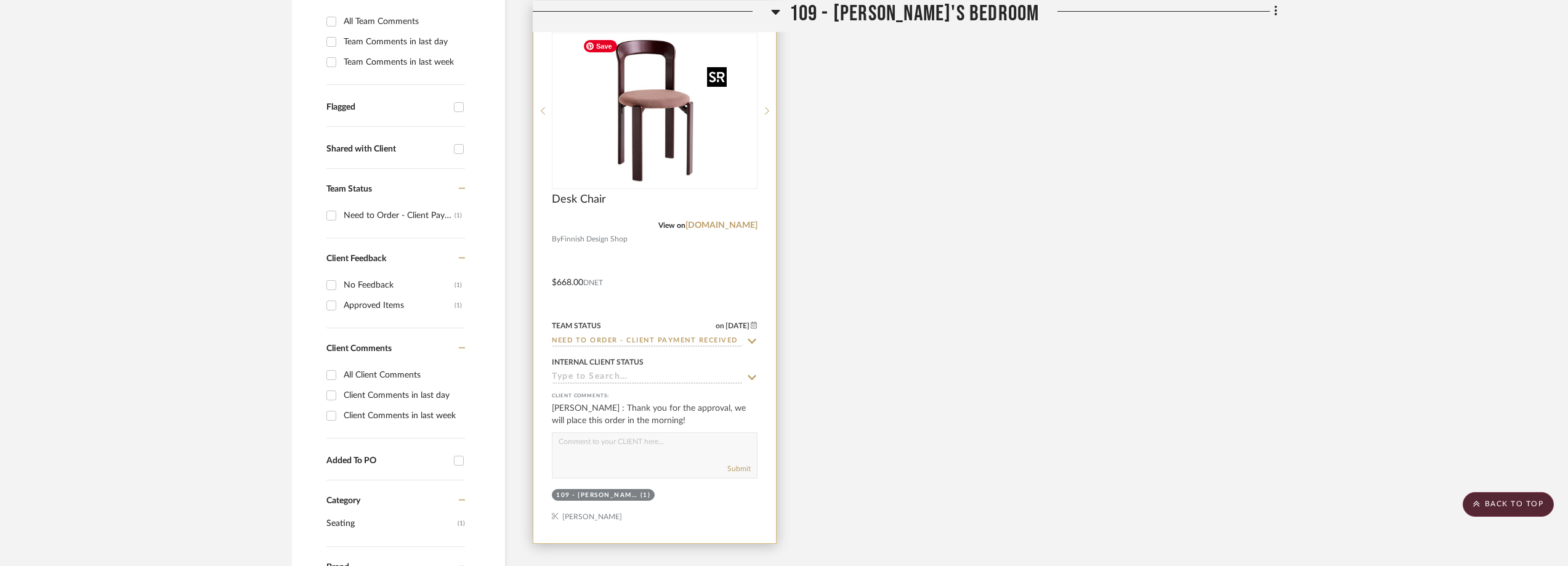
click at [644, 130] on img "0" at bounding box center [654, 110] width 154 height 154
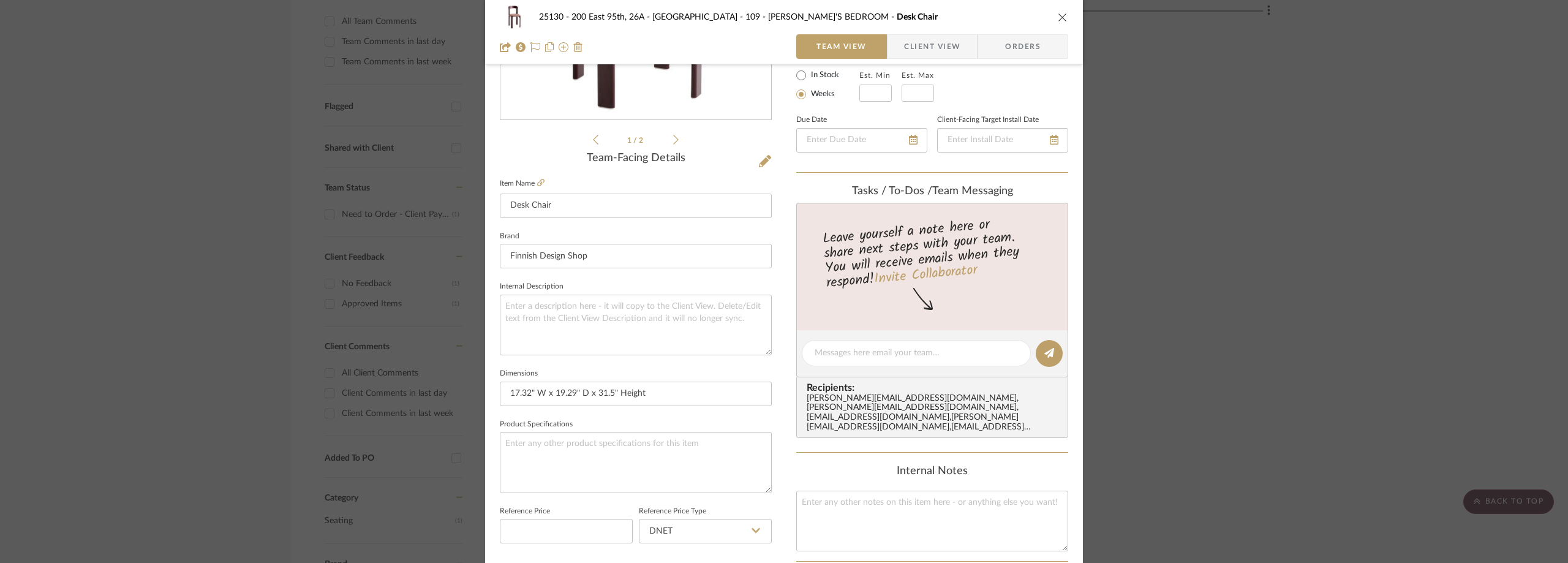
scroll to position [578, 0]
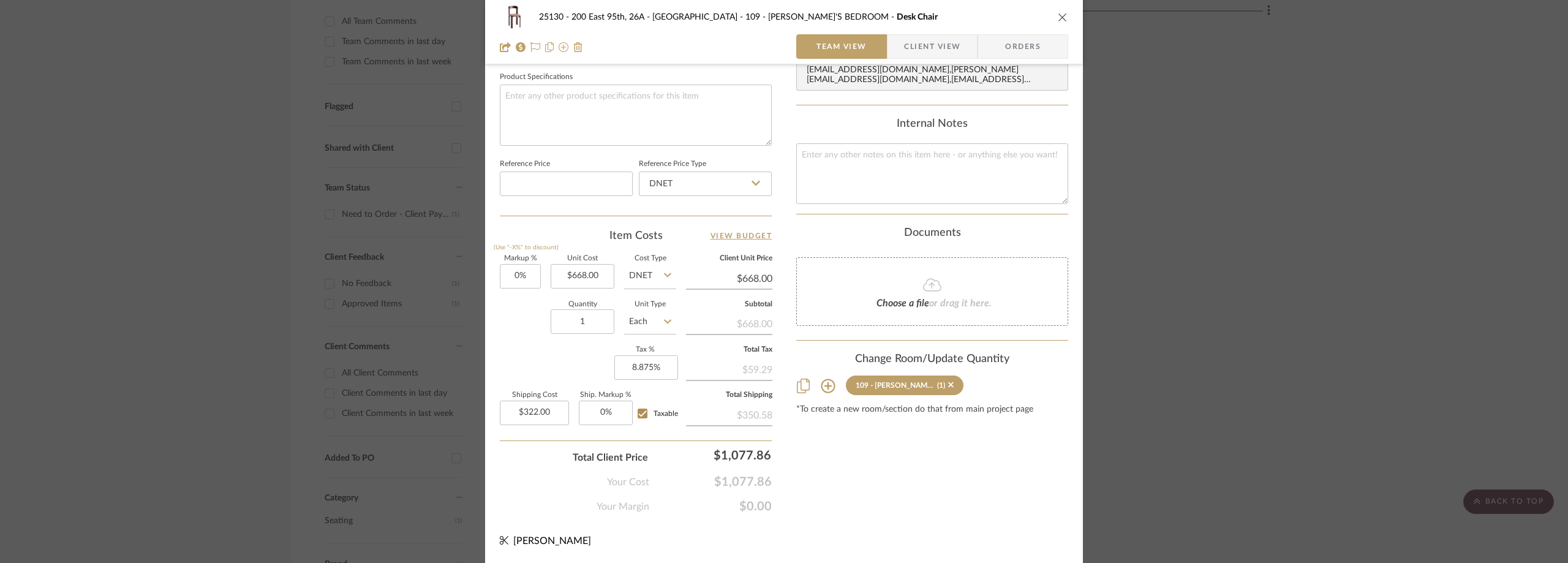
click at [158, 86] on div "25130 - 200 East 95th, 26A - Kosheleva 109 - ASTRID'S BEDROOM Desk Chair Team V…" at bounding box center [784, 281] width 1568 height 563
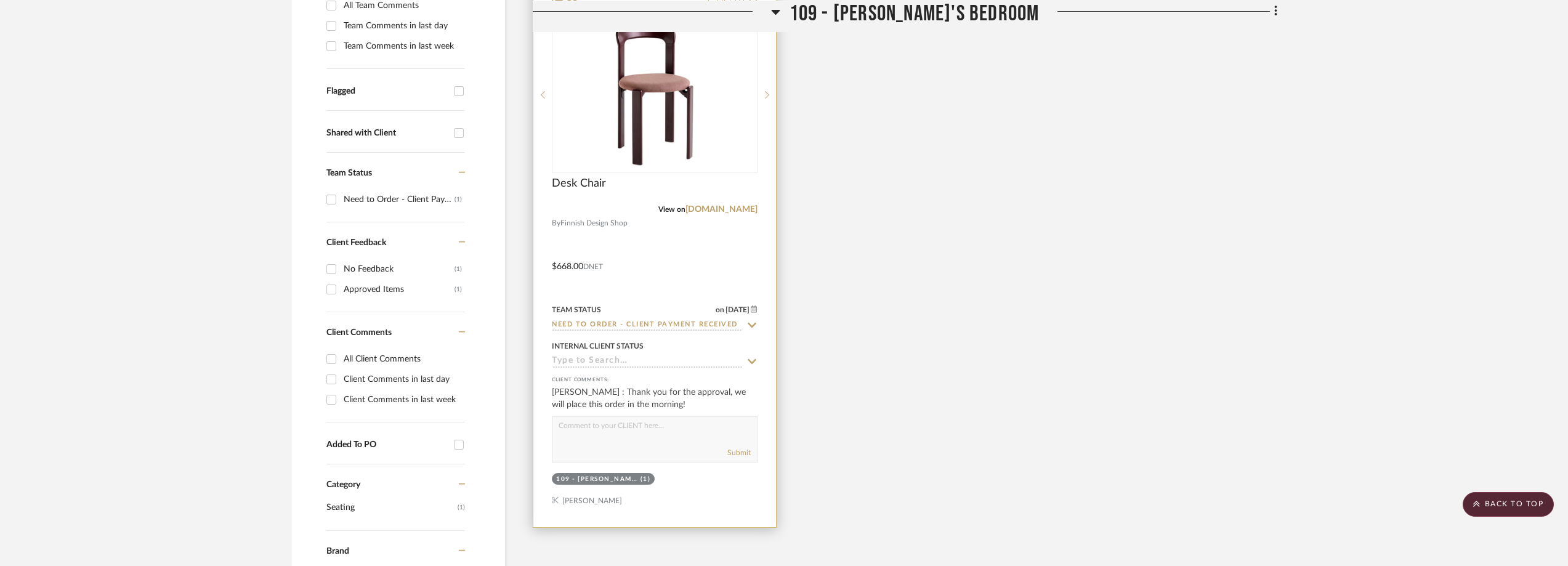
scroll to position [144, 0]
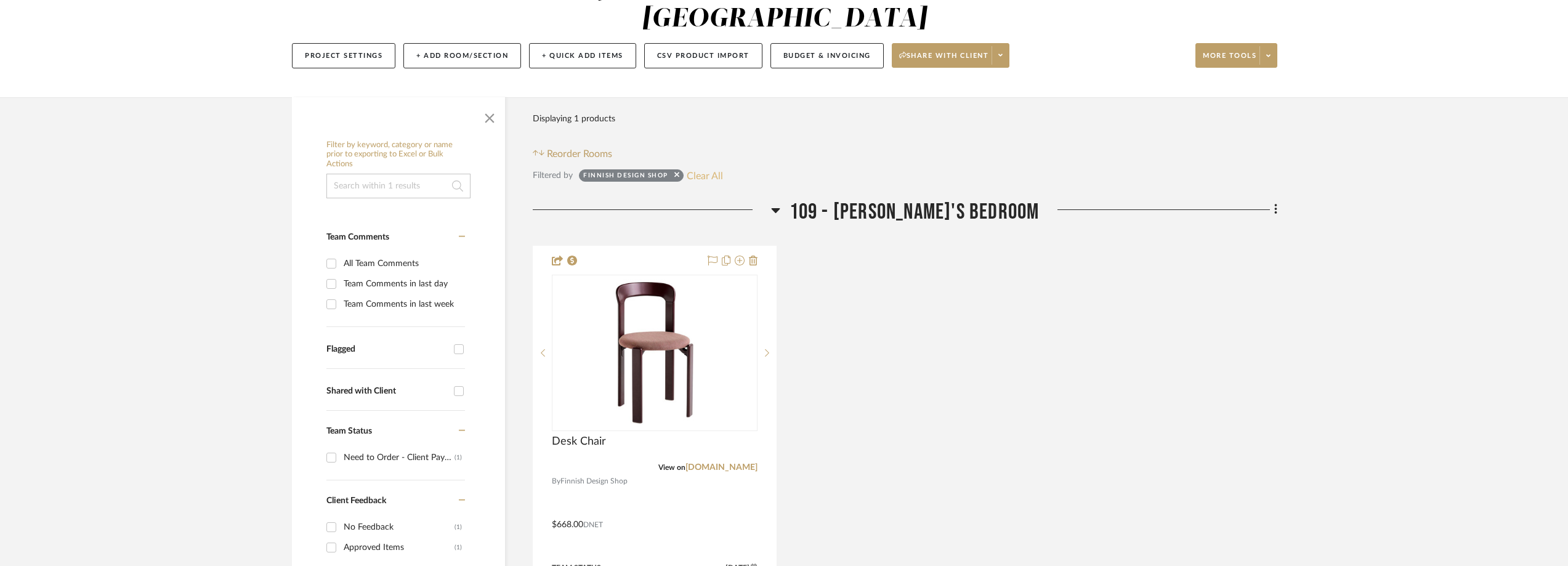
click at [704, 173] on button "Clear All" at bounding box center [705, 175] width 36 height 16
checkbox input "false"
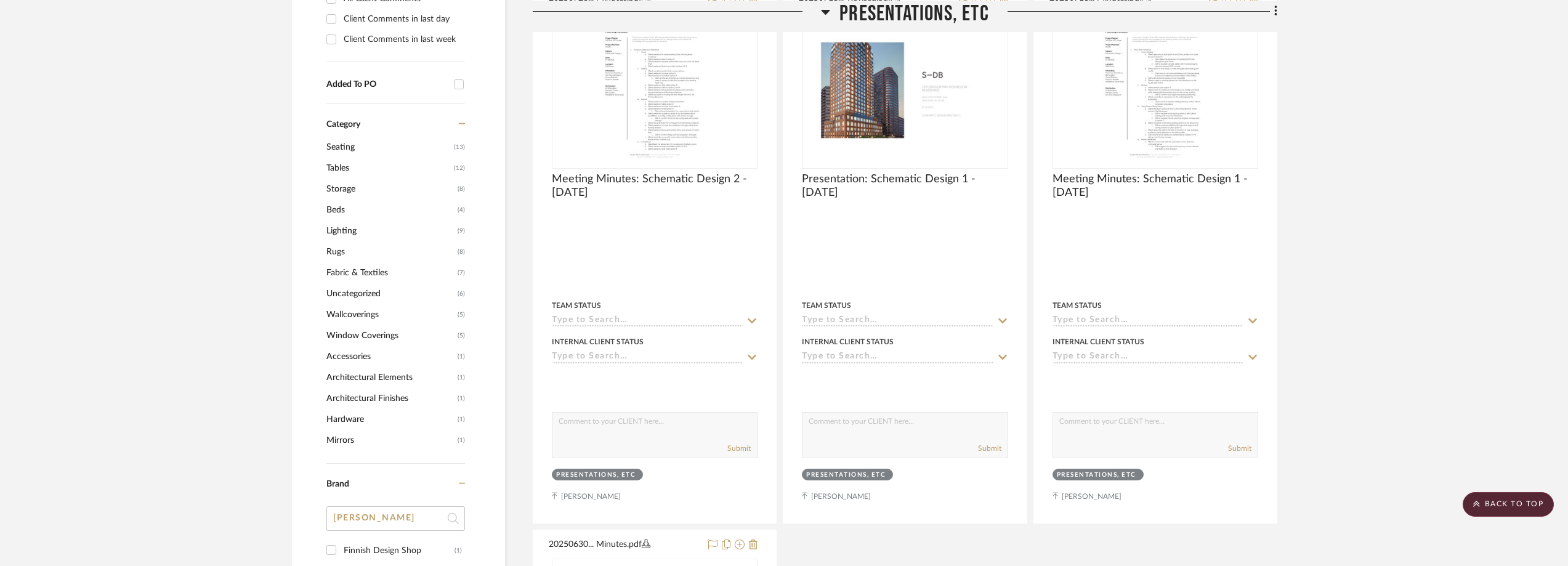
scroll to position [1047, 0]
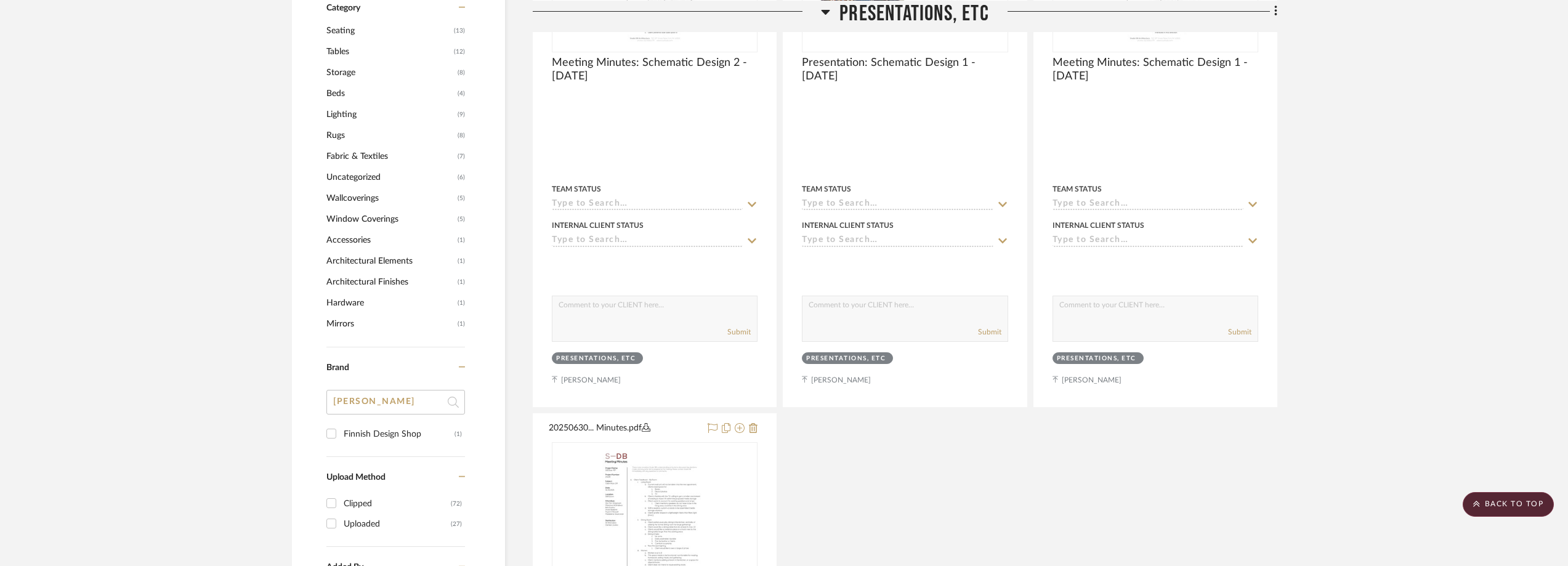
drag, startPoint x: 364, startPoint y: 404, endPoint x: 308, endPoint y: 395, distance: 56.7
click at [308, 395] on div "Filter by keyword, category or name prior to exporting to Excel or Bulk Actions…" at bounding box center [398, 100] width 213 height 1738
type input "WES"
click at [353, 426] on div "West Elm" at bounding box center [399, 433] width 111 height 20
click at [341, 426] on input "West Elm (3)" at bounding box center [331, 433] width 20 height 20
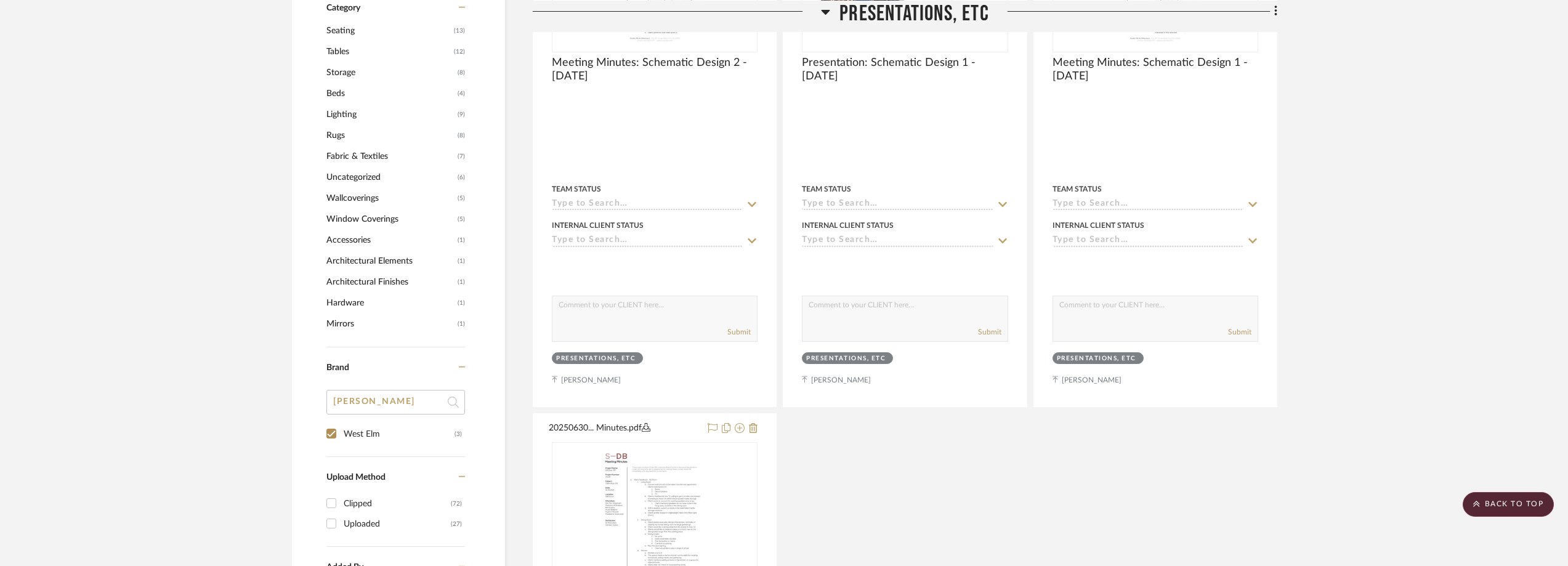
checkbox input "true"
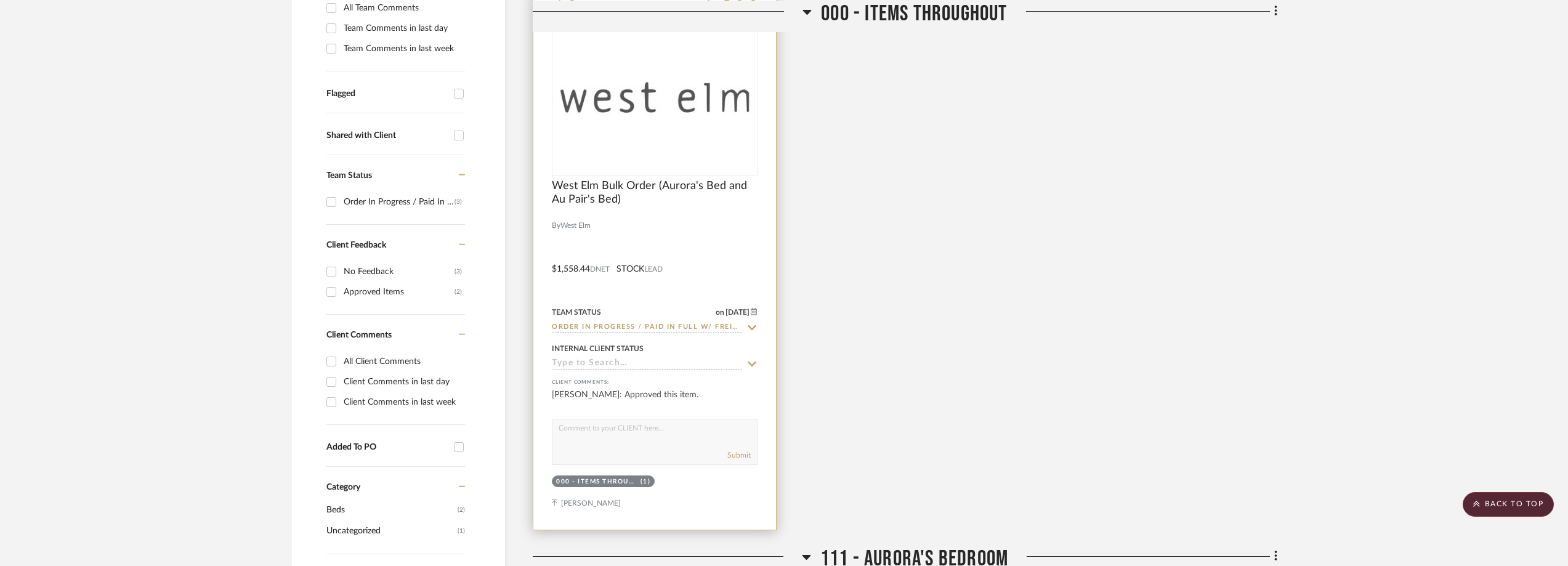
scroll to position [263, 0]
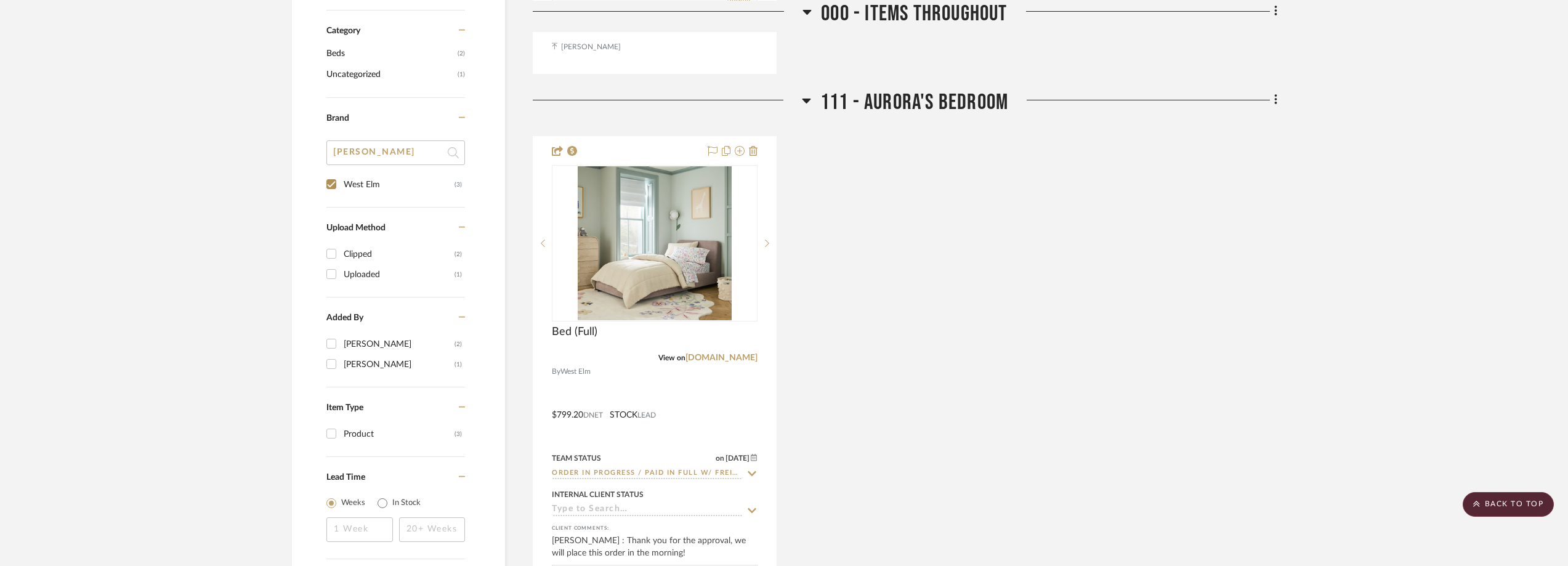
scroll to position [1002, 0]
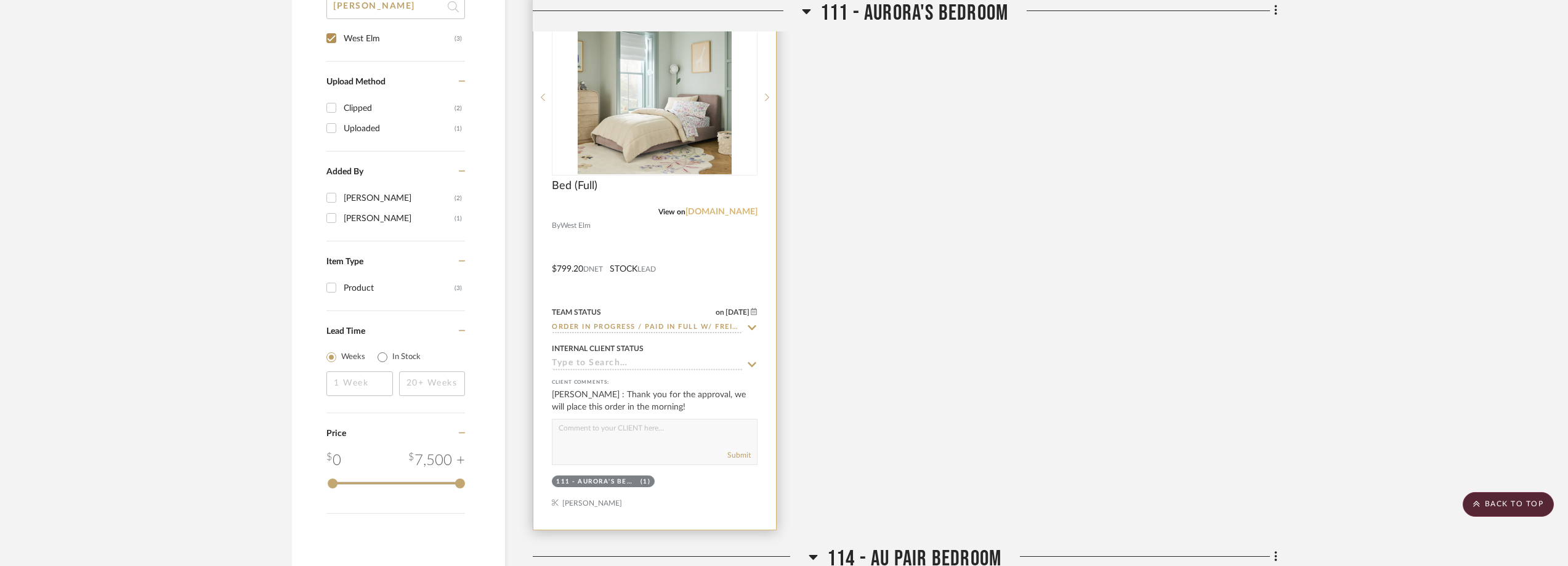
click at [731, 212] on link "[DOMAIN_NAME]" at bounding box center [722, 212] width 72 height 9
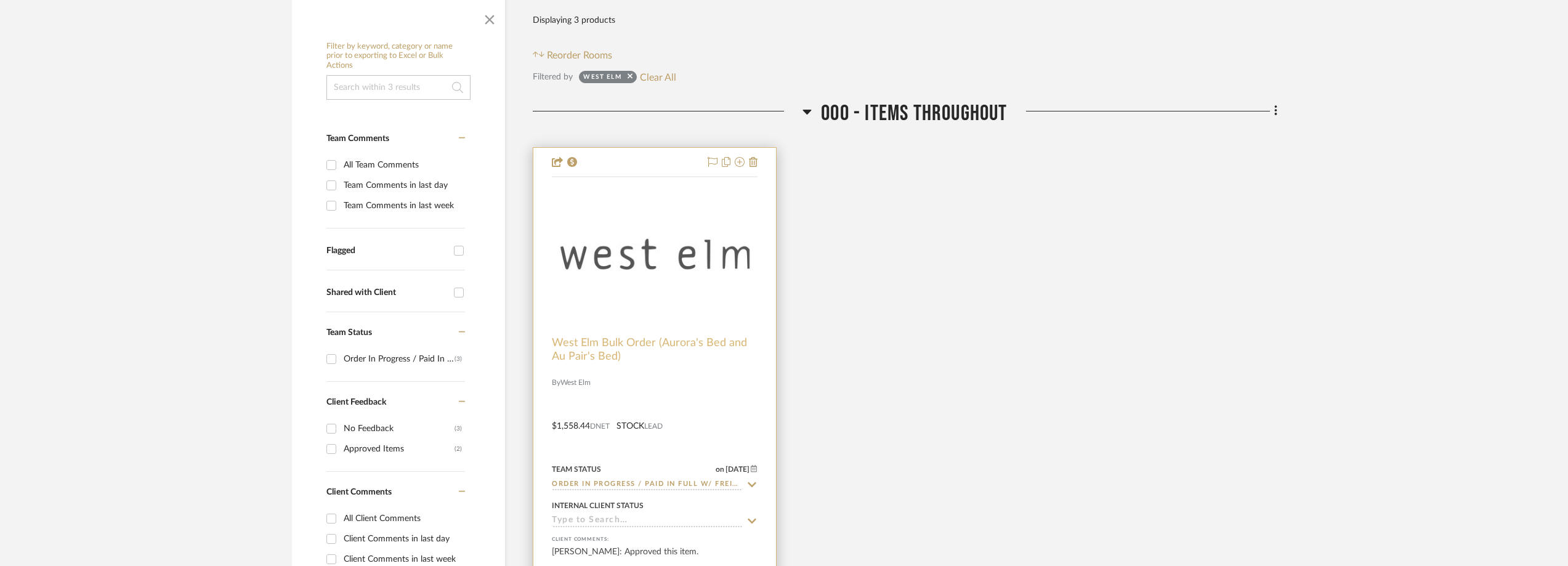
scroll to position [246, 0]
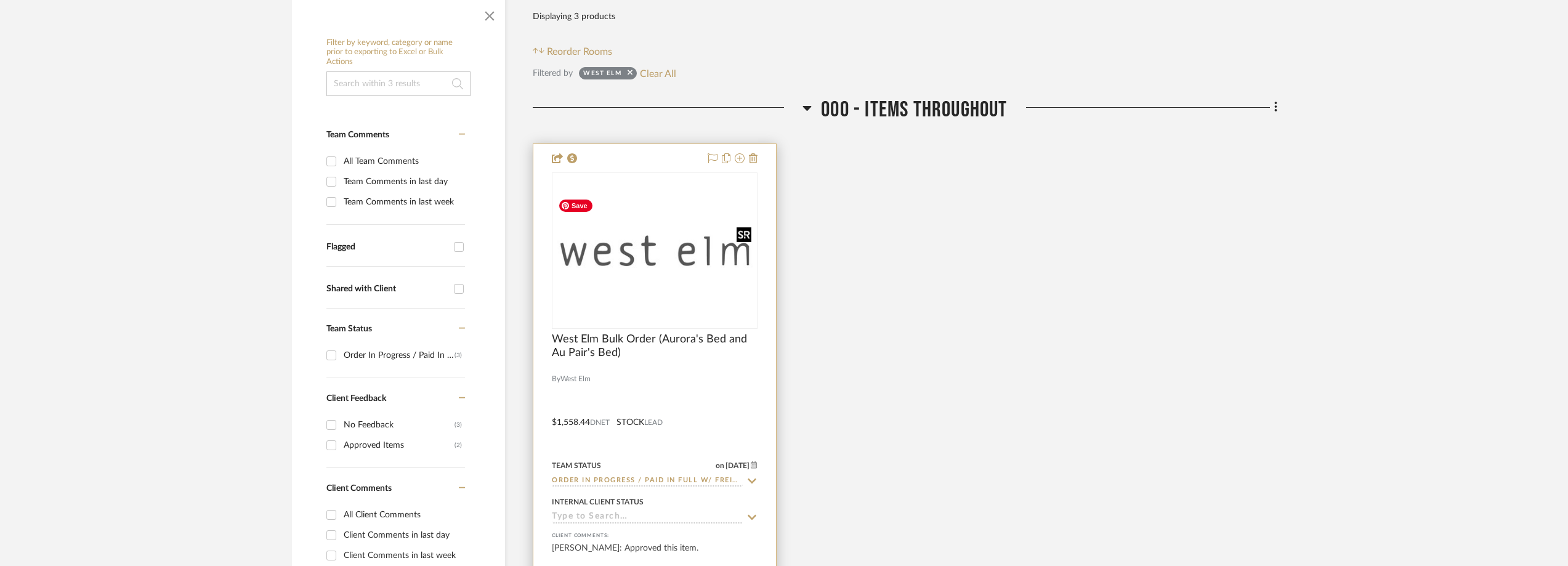
click at [686, 279] on img "0" at bounding box center [655, 250] width 203 height 115
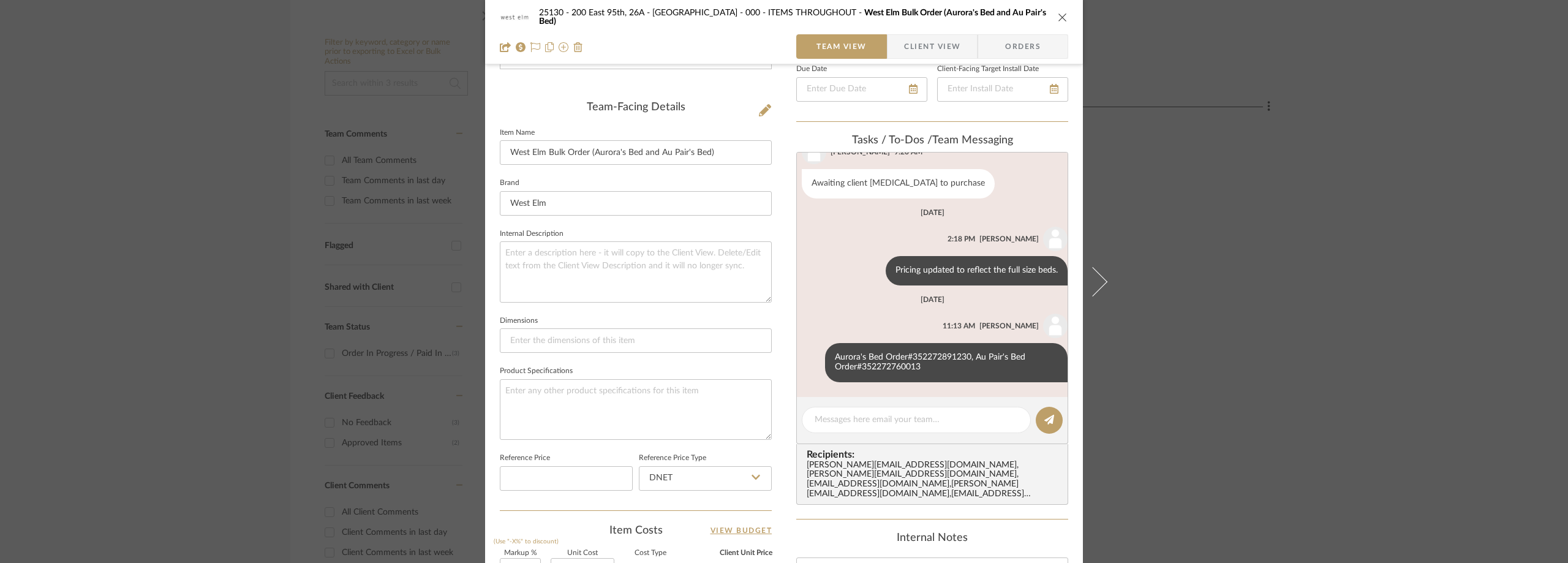
scroll to position [306, 0]
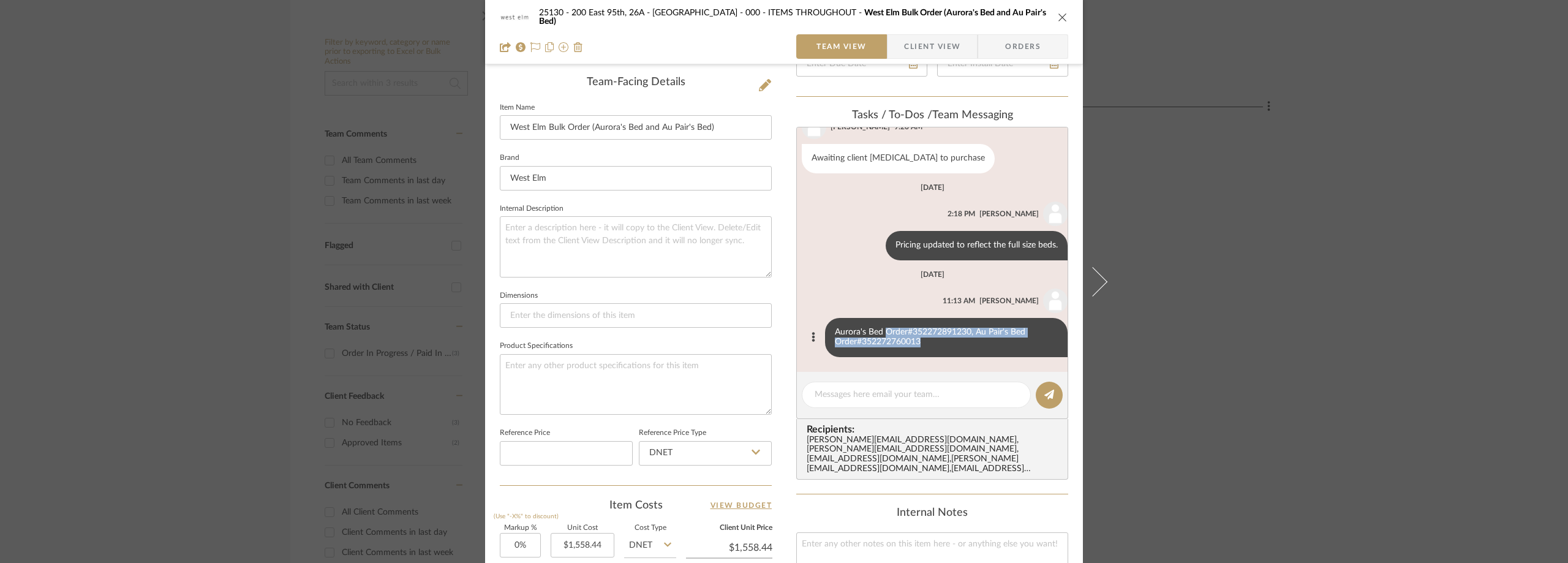
drag, startPoint x: 875, startPoint y: 330, endPoint x: 912, endPoint y: 342, distance: 38.9
click at [912, 342] on div "Aurora's Bed Order#352272891230, Au Pair's Bed Order#352272760013" at bounding box center [946, 338] width 243 height 39
copy div "Order#352272891230, Au Pair's Bed Order#352272760013"
drag, startPoint x: 1214, startPoint y: 260, endPoint x: 1189, endPoint y: 359, distance: 102.1
click at [1214, 261] on div "25130 - 200 East 95th, 26A - Kosheleva 000 - ITEMS THROUGHOUT West Elm Bulk Ord…" at bounding box center [784, 281] width 1568 height 563
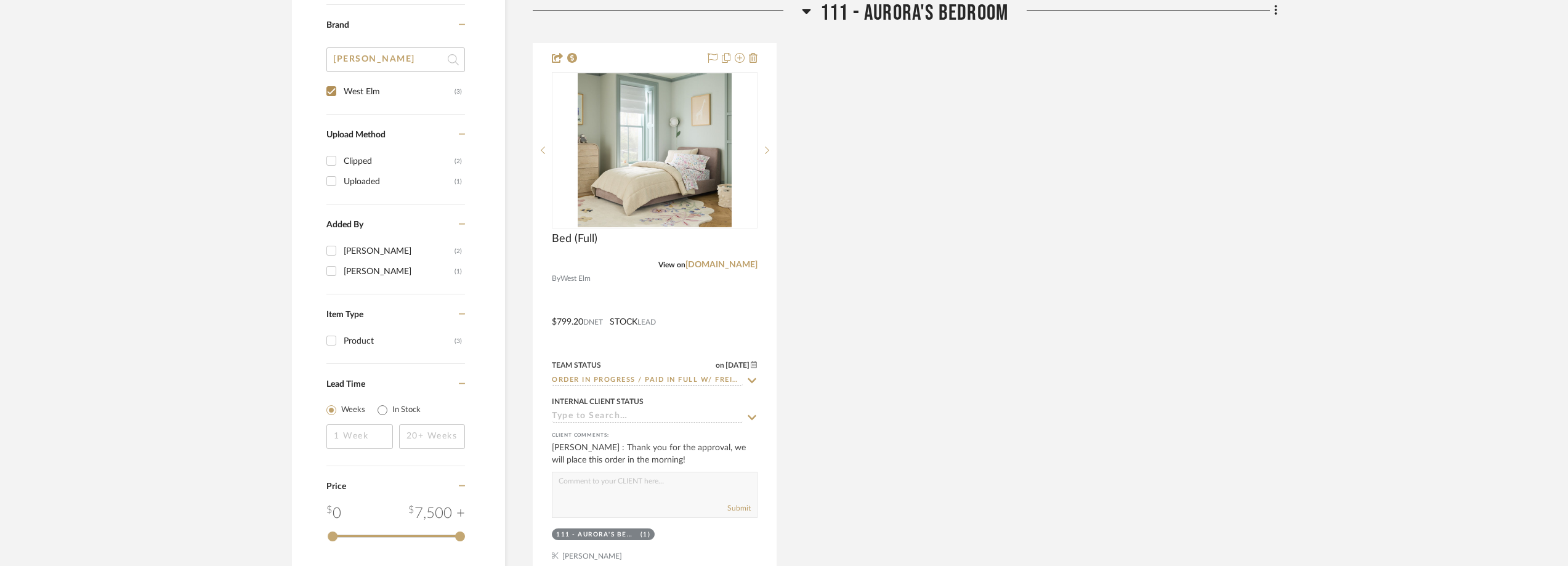
scroll to position [1108, 0]
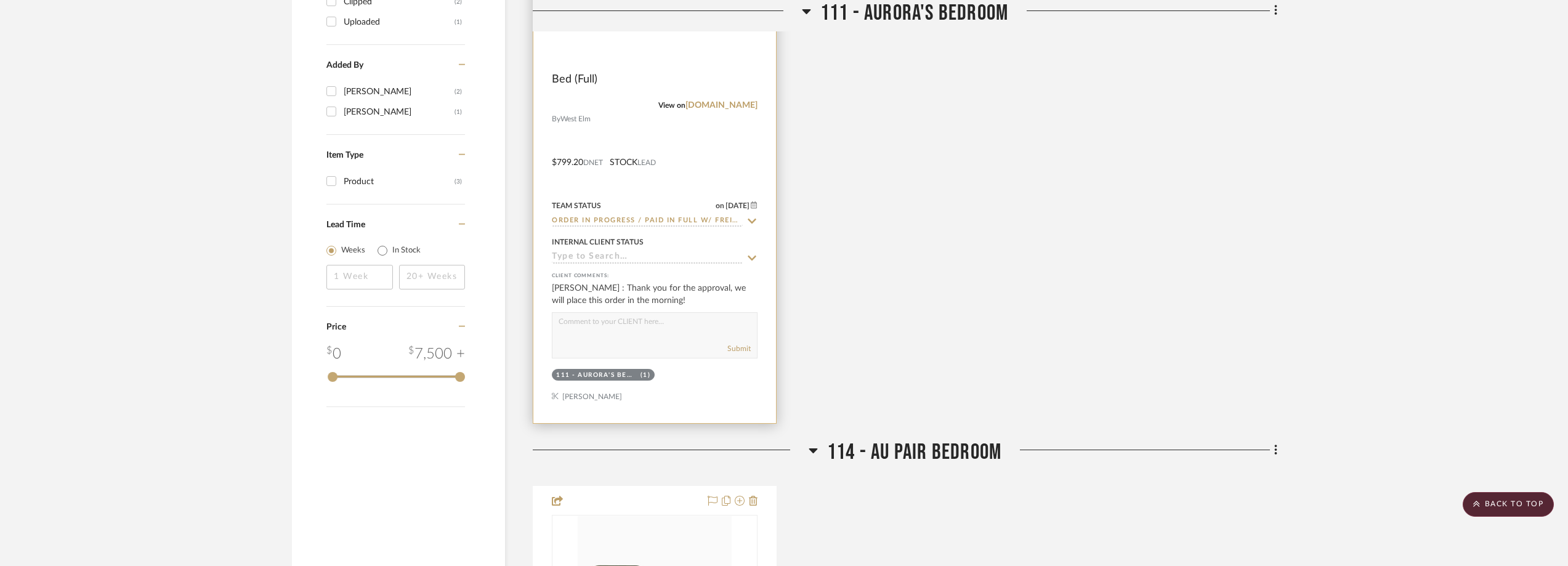
click at [0, 0] on img at bounding box center [0, 0] width 0 height 0
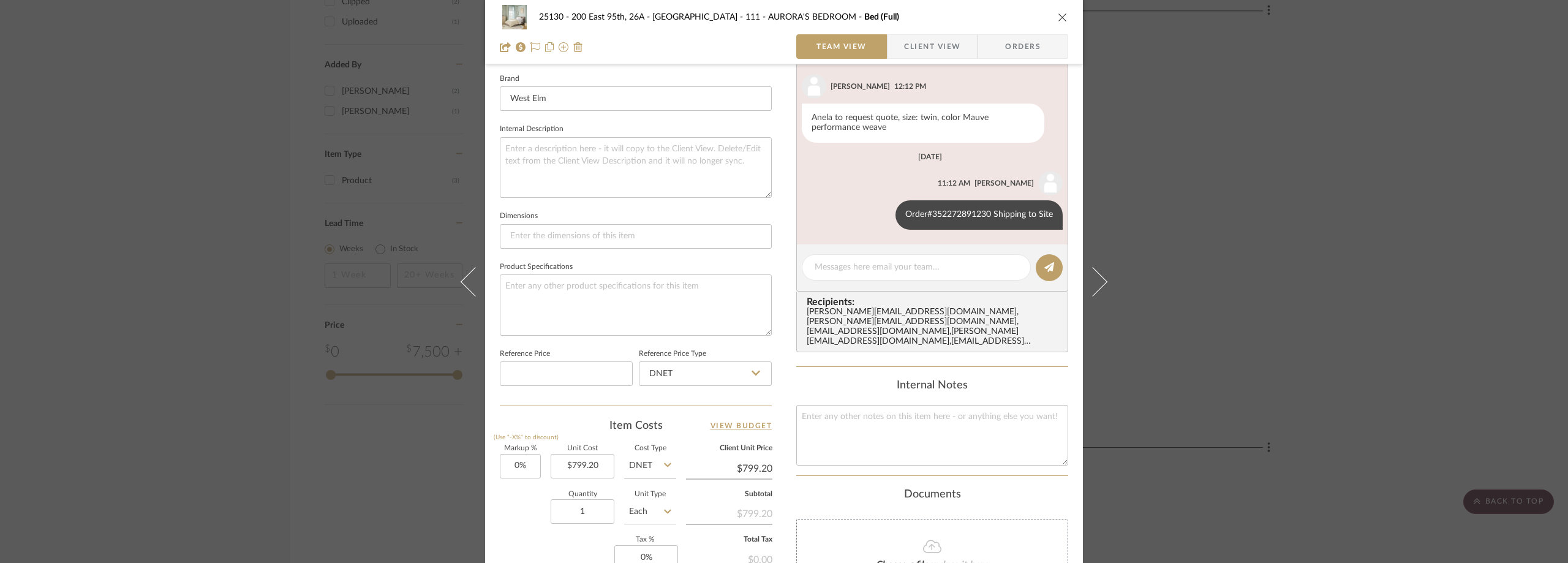
scroll to position [455, 0]
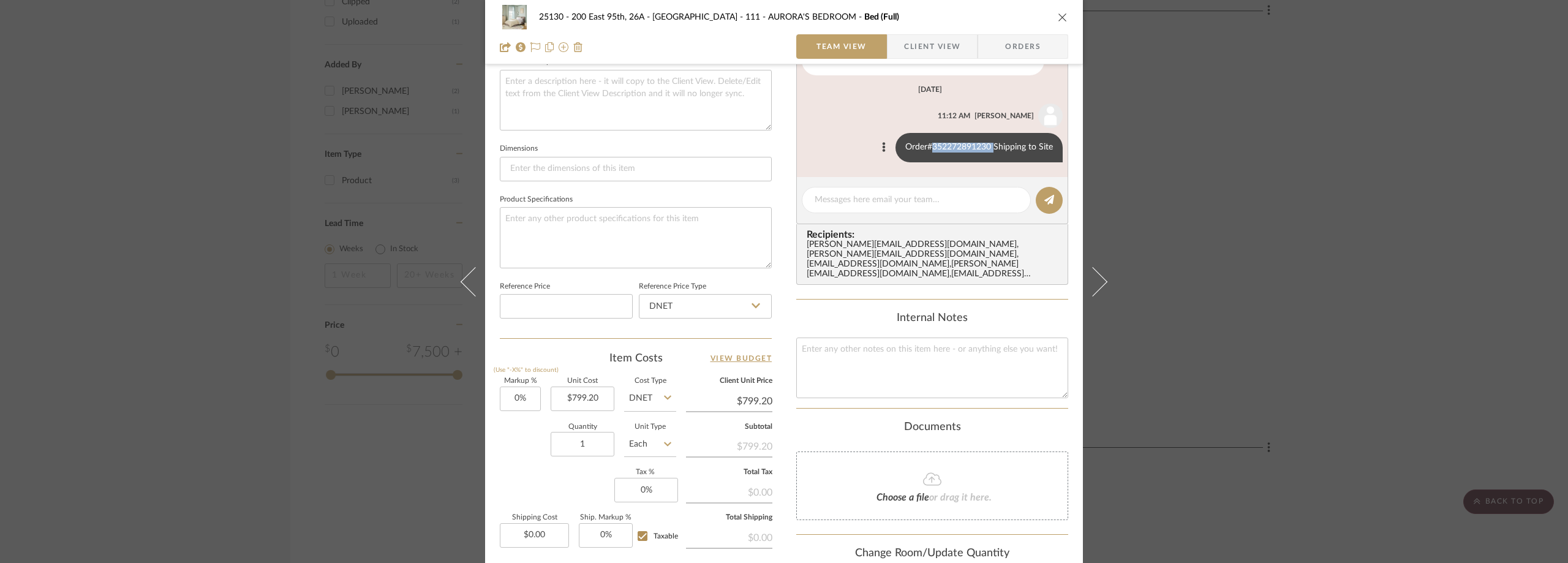
drag, startPoint x: 990, startPoint y: 147, endPoint x: 928, endPoint y: 142, distance: 62.2
click at [928, 142] on div "Order#352272891230 Shipping to Site" at bounding box center [979, 147] width 167 height 29
copy div "352272891230"
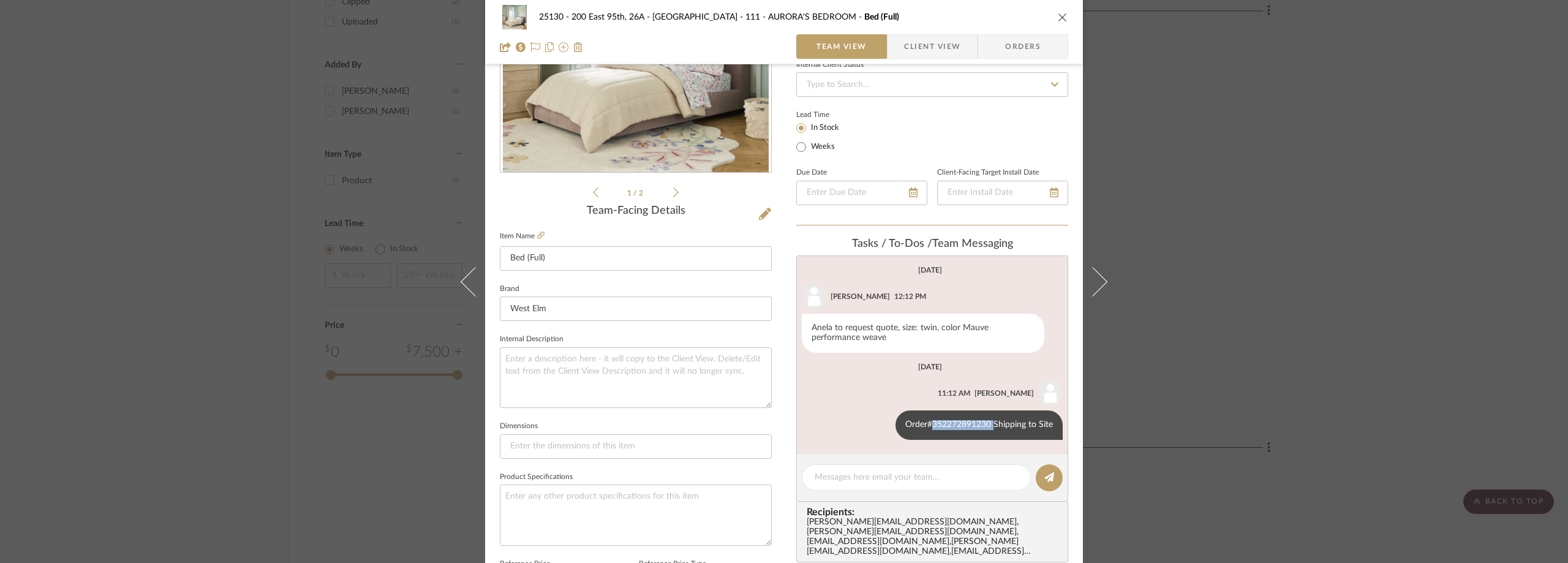
scroll to position [149, 0]
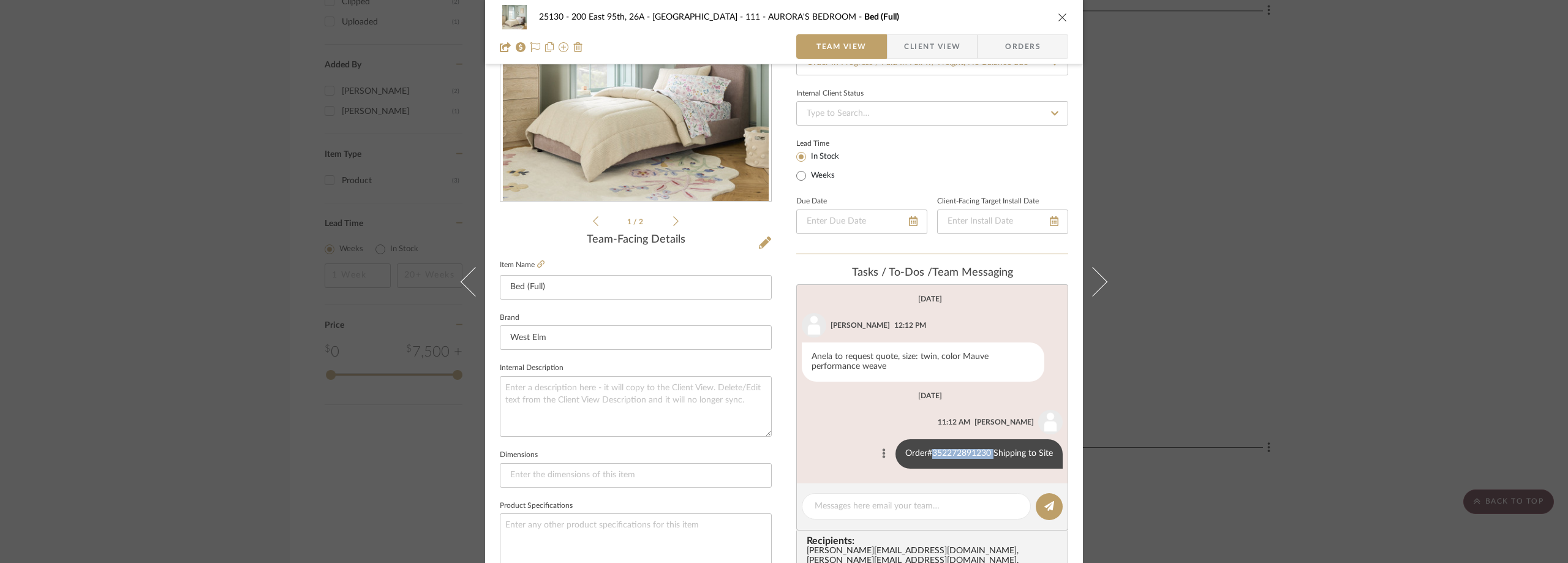
click at [882, 453] on icon at bounding box center [884, 452] width 3 height 9
click at [850, 440] on button "Edit Message" at bounding box center [829, 439] width 85 height 29
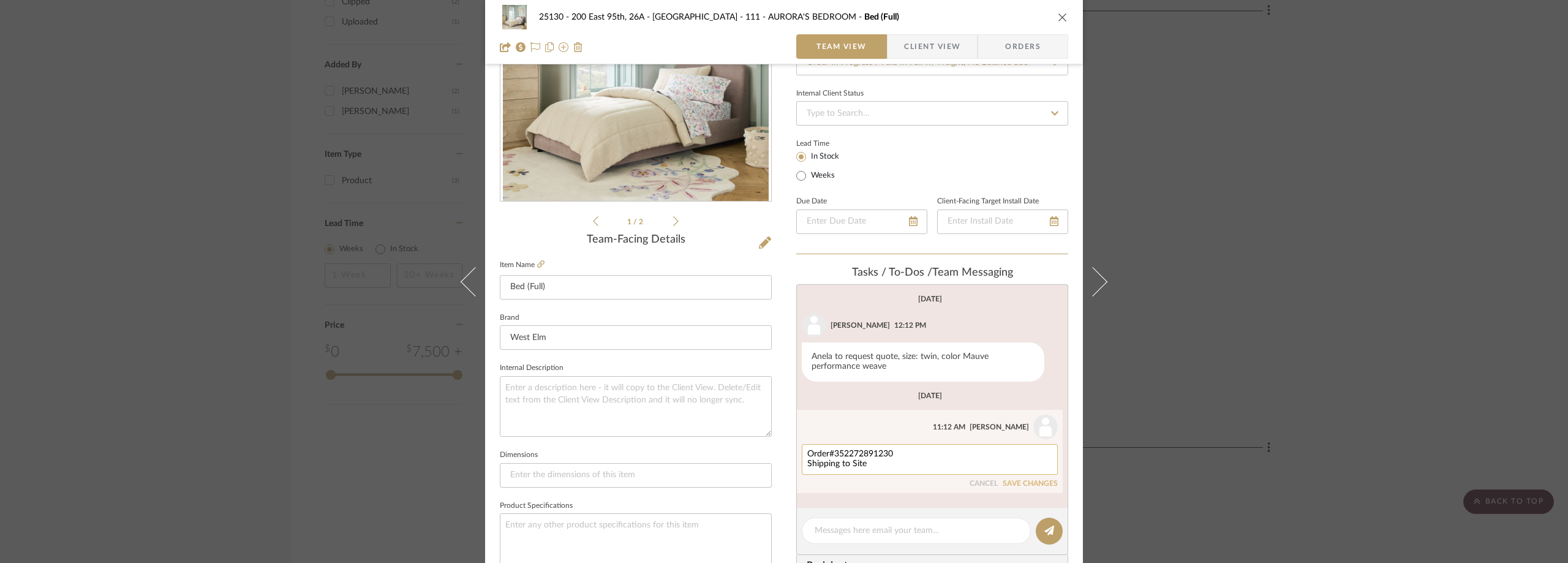
click at [897, 455] on textarea "Order#352272891230 Shipping to Site" at bounding box center [930, 458] width 245 height 20
type textarea "Order#352272891230 Delivery Scheduled for [DATE] Shipping to Site"
click at [1010, 479] on div "Order#352272891230 Delivery Scheduled for August 21st Shipping to Site CANCEL S…" at bounding box center [929, 465] width 256 height 44
click at [1012, 482] on button "SAVE CHANGES" at bounding box center [1030, 483] width 55 height 9
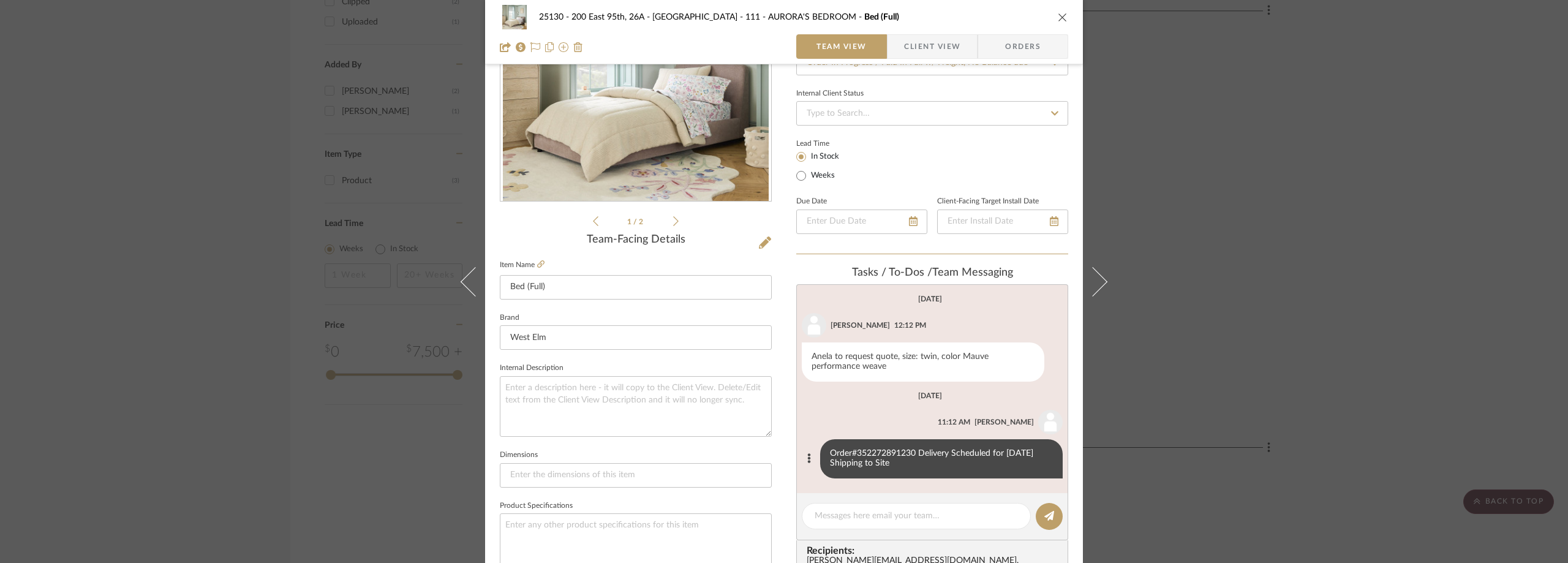
click at [153, 219] on div "25130 - 200 East 95th, 26A - Kosheleva 111 - AURORA'S BEDROOM Bed (Full) Team V…" at bounding box center [784, 281] width 1568 height 563
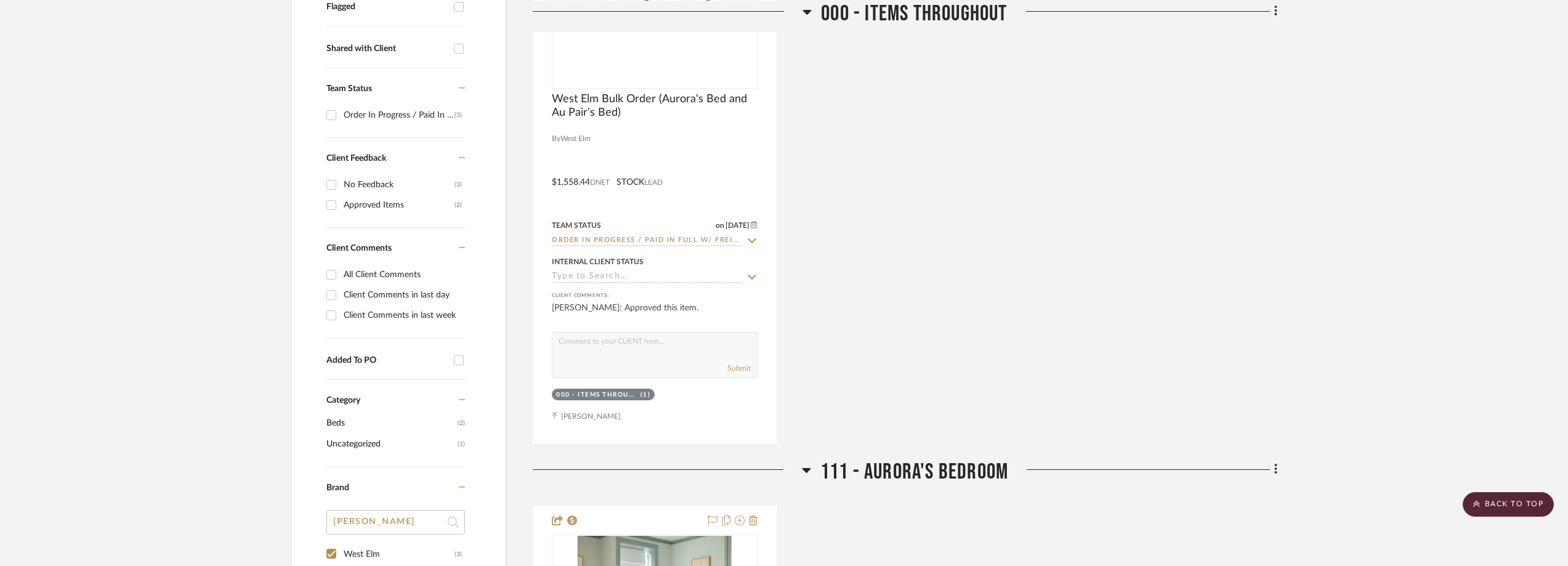
scroll to position [246, 0]
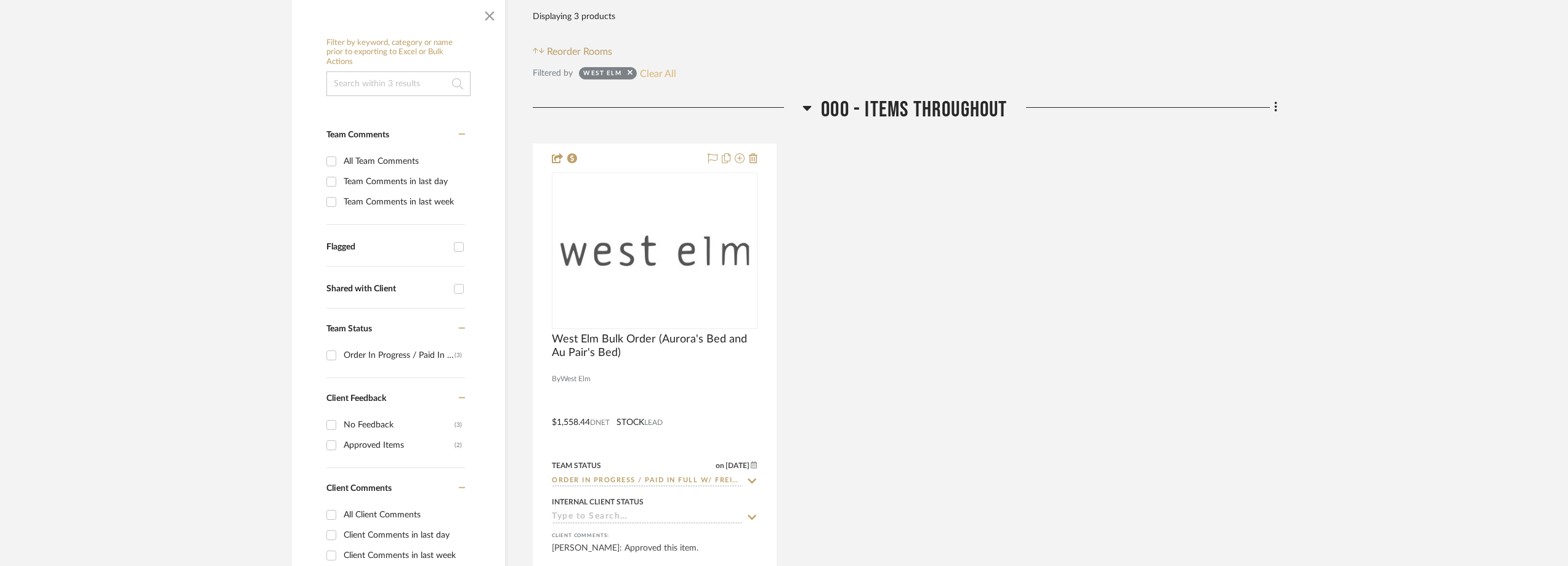
click at [655, 70] on button "Clear All" at bounding box center [658, 73] width 36 height 16
checkbox input "false"
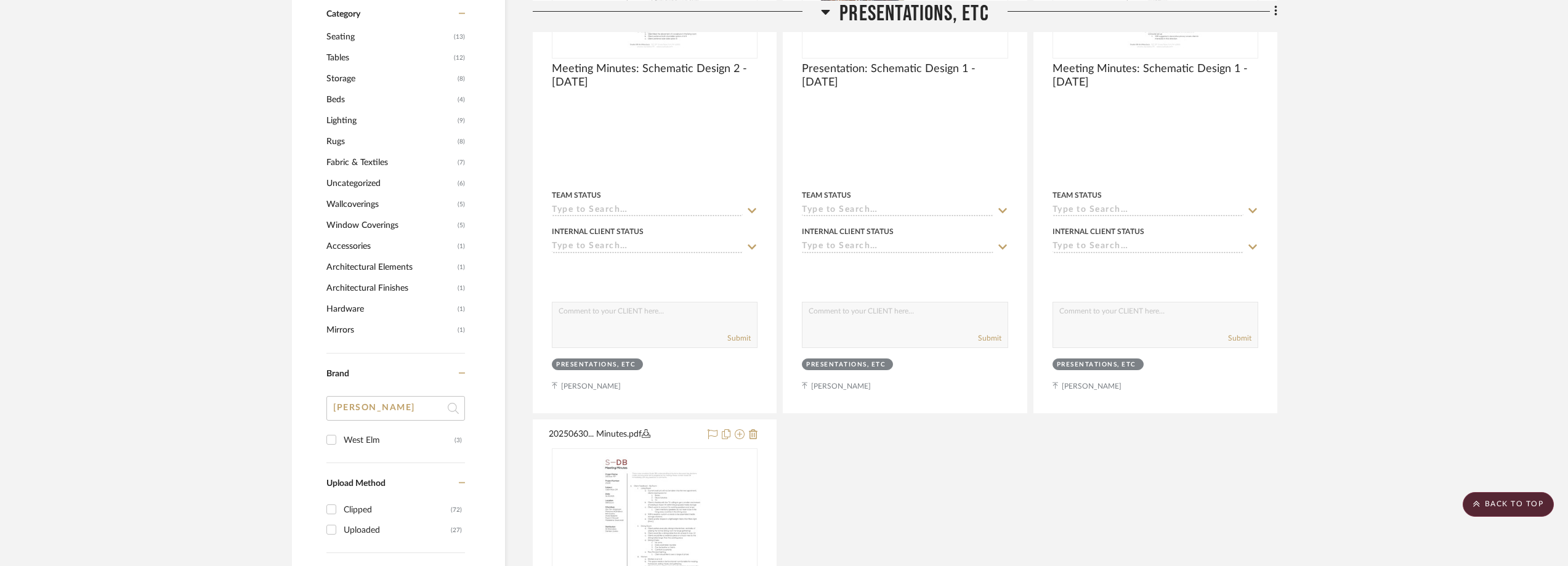
scroll to position [1170, 0]
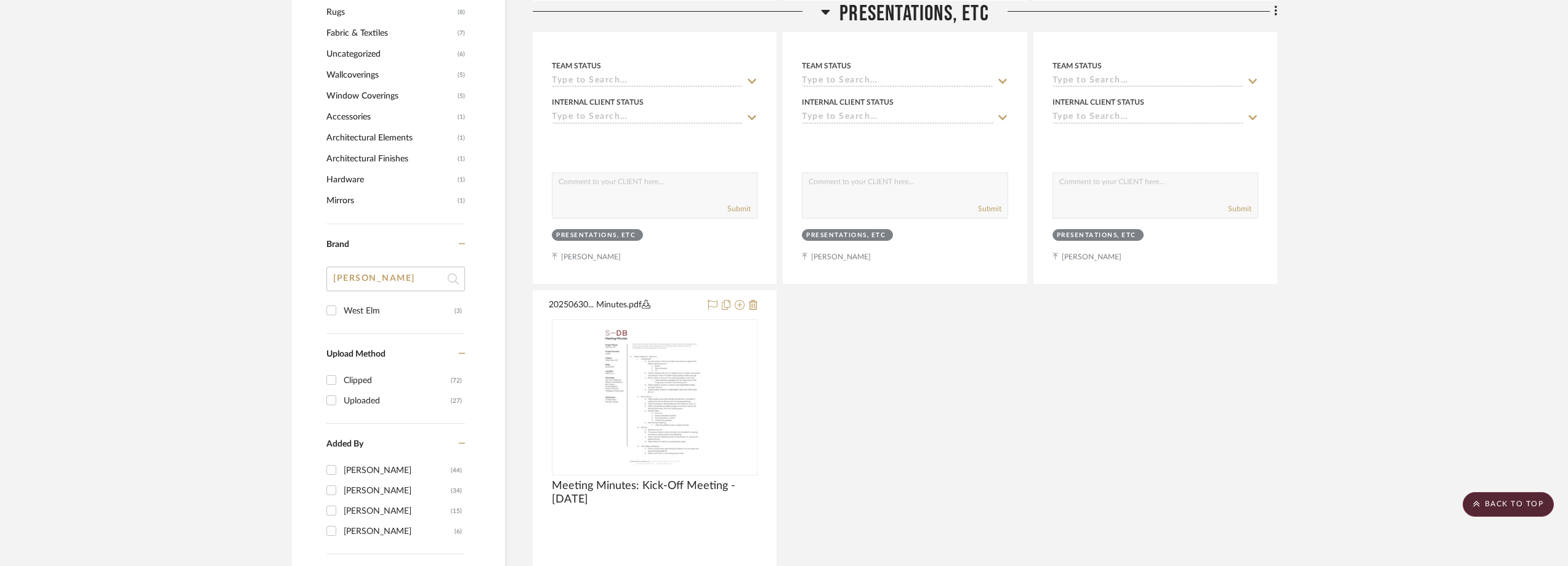
drag, startPoint x: 353, startPoint y: 283, endPoint x: 324, endPoint y: 278, distance: 29.4
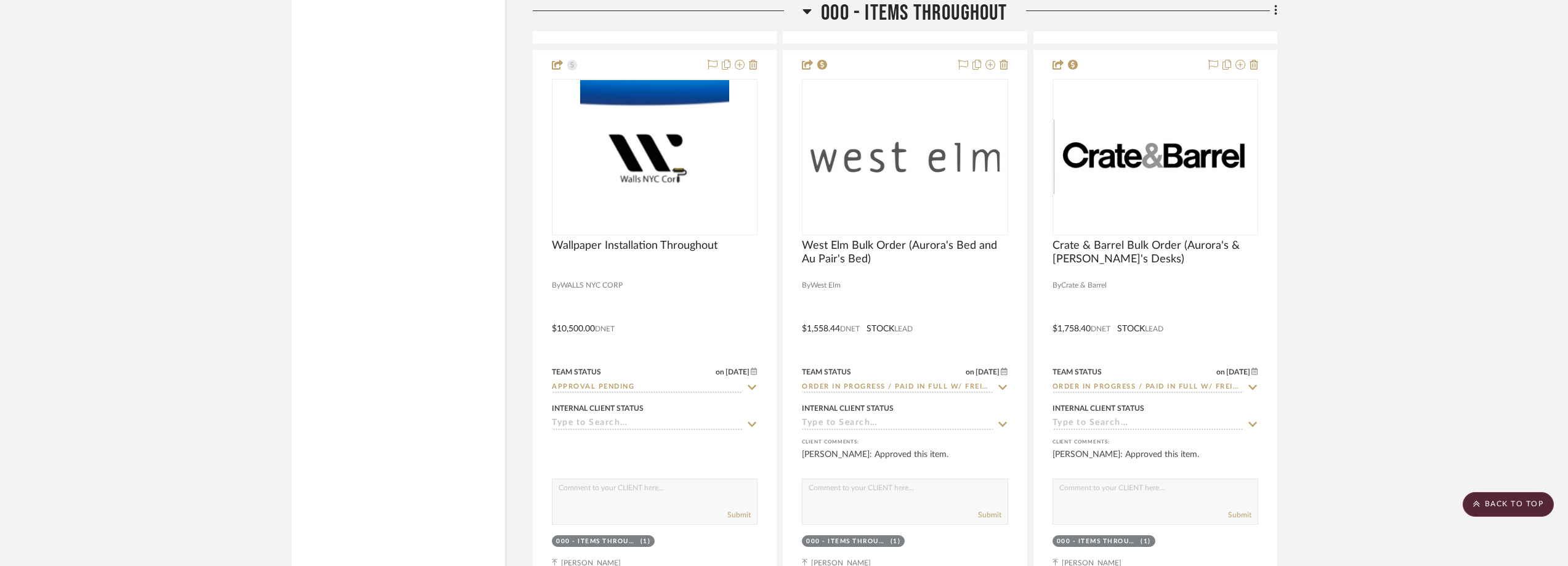
scroll to position [2585, 0]
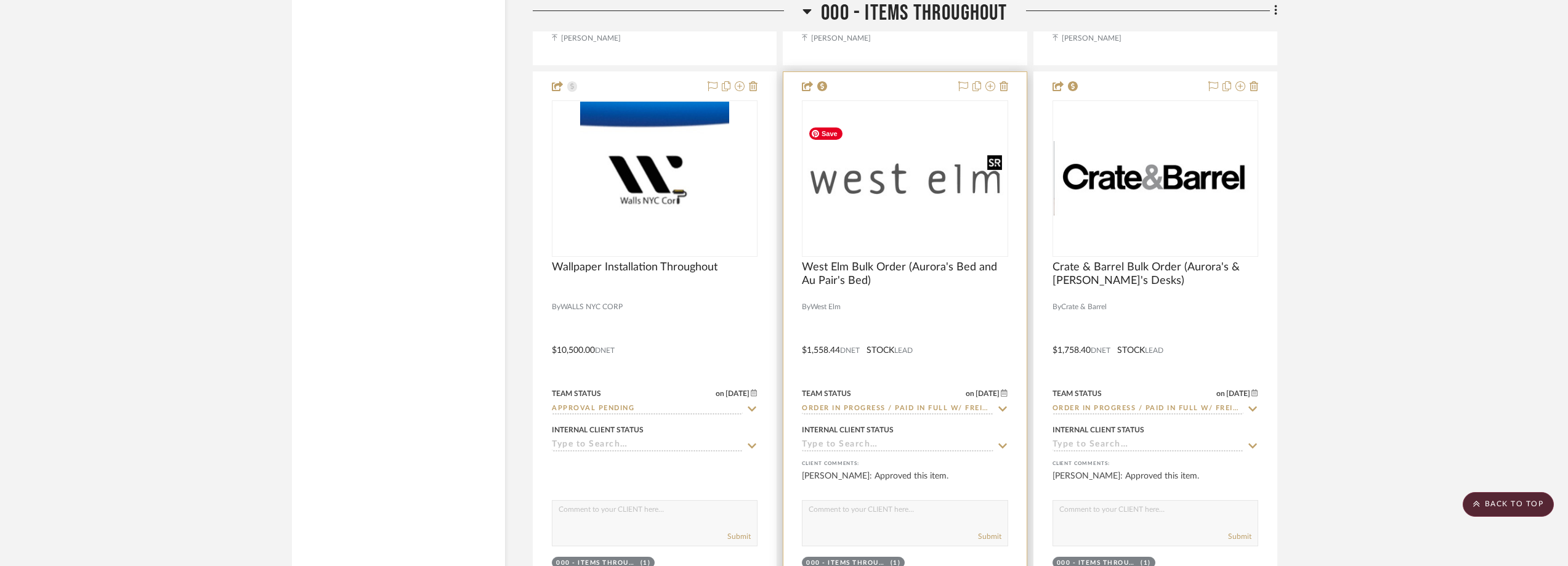
type input "es"
click at [914, 201] on img "0" at bounding box center [905, 178] width 203 height 115
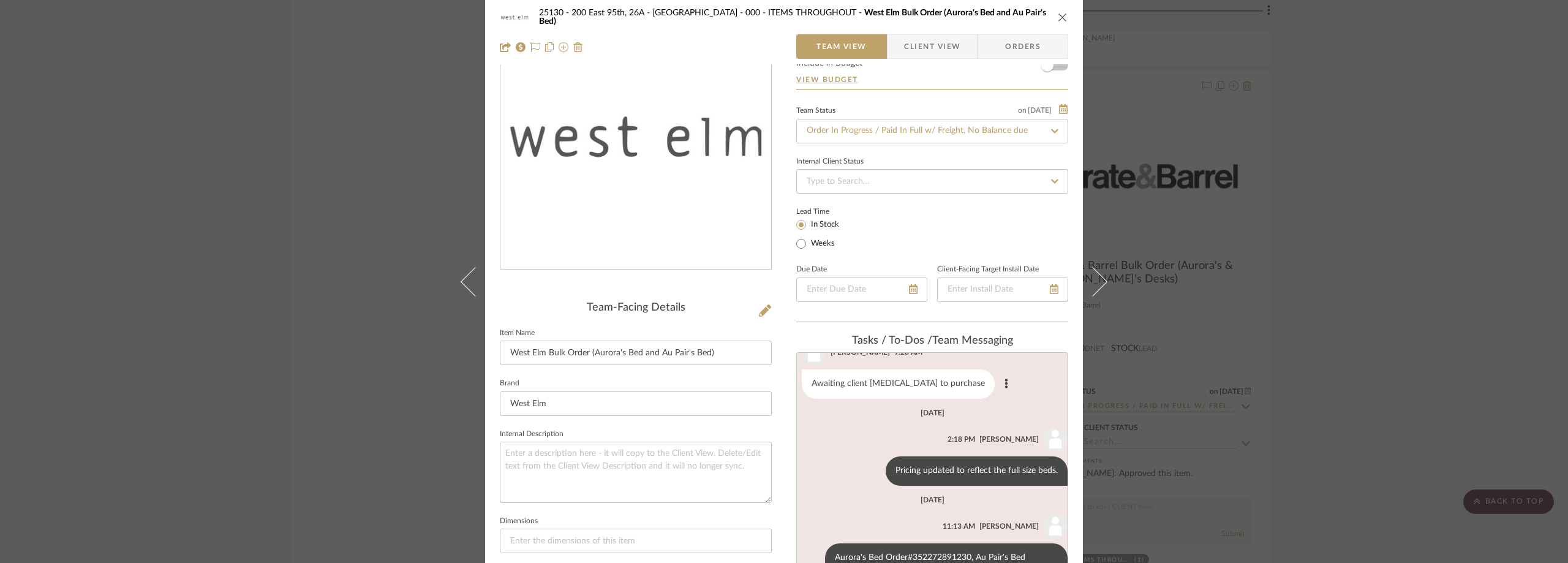
scroll to position [245, 0]
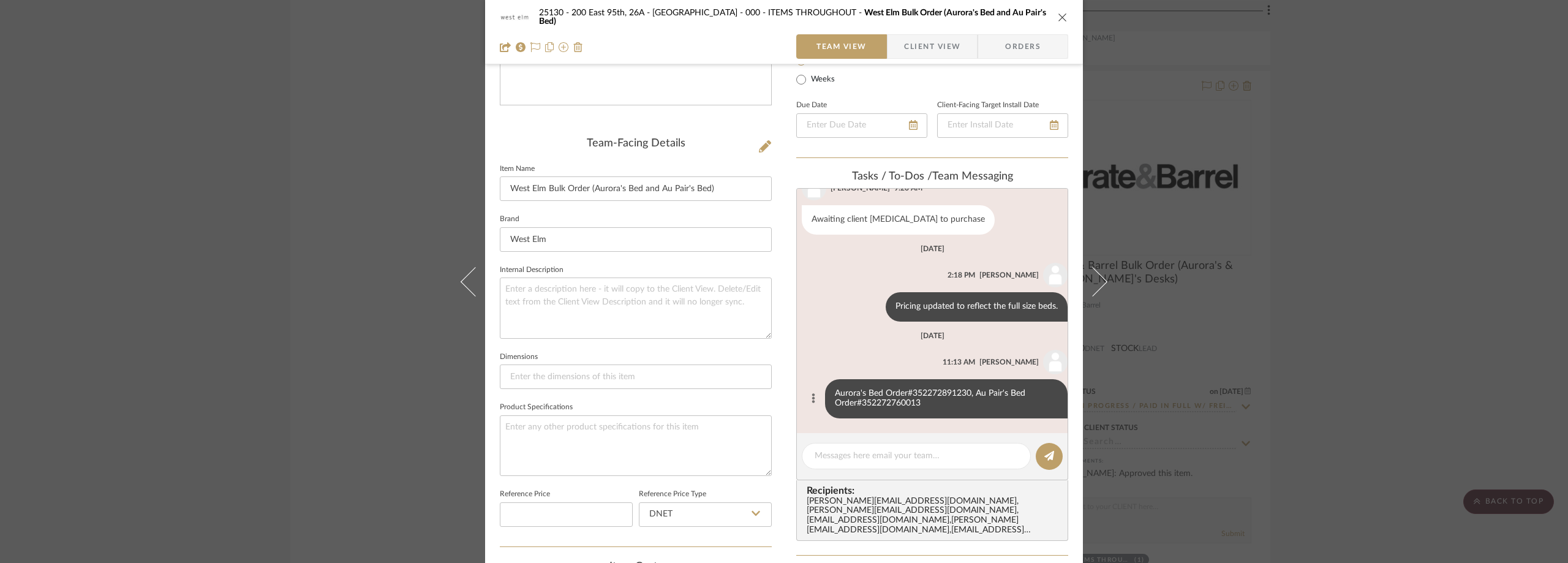
click at [806, 401] on button at bounding box center [813, 398] width 15 height 15
click at [754, 392] on button "Edit Message" at bounding box center [754, 384] width 85 height 29
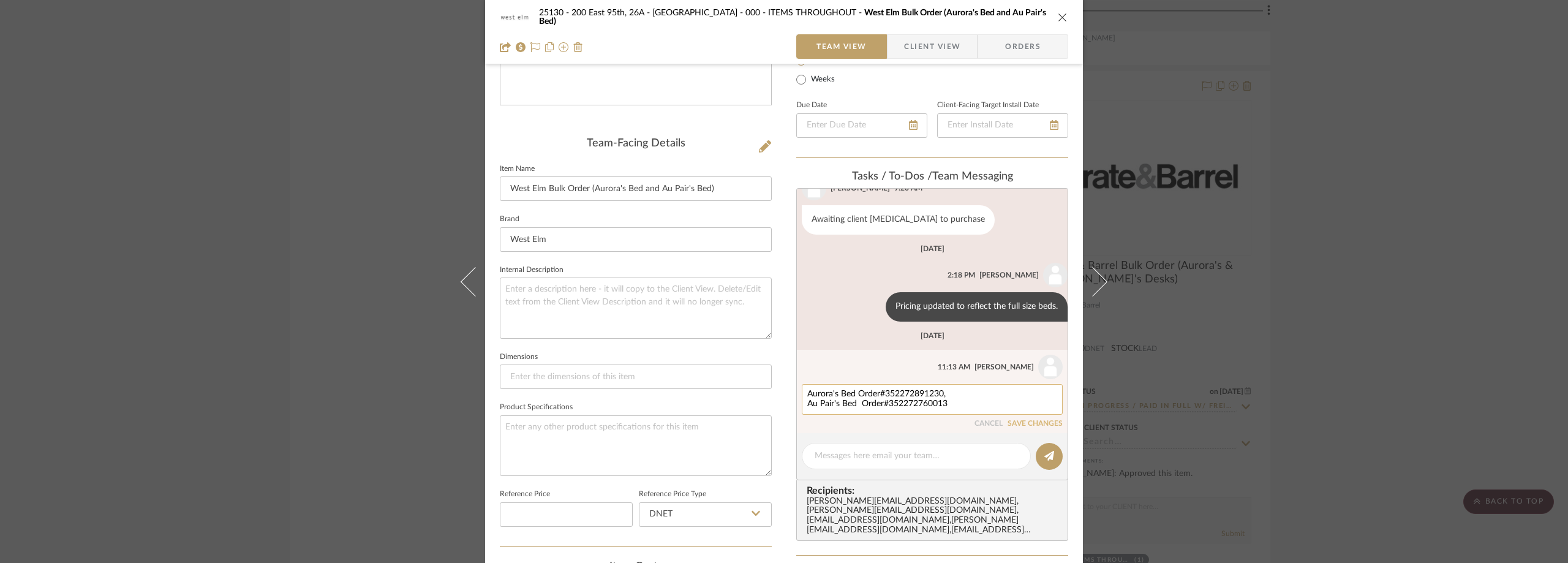
click at [956, 399] on textarea "Aurora's Bed Order#352272891230, Au Pair's Bed Order#352272760013" at bounding box center [933, 398] width 250 height 20
click at [964, 408] on textarea "Aurora's Bed Order#352272891230, Au Pair's Bed Order#352272760013" at bounding box center [933, 398] width 250 height 20
type textarea "Aurora's Bed Order#352272891230, Au Pair's Bed Order#352272760013, COI Requested"
click at [1036, 428] on div "Aurora's Bed Order#352272891230, Au Pair's Bed Order#352272760013, COI Requeste…" at bounding box center [932, 410] width 261 height 54
click at [1034, 430] on button "SAVE CHANGES" at bounding box center [1035, 434] width 55 height 9
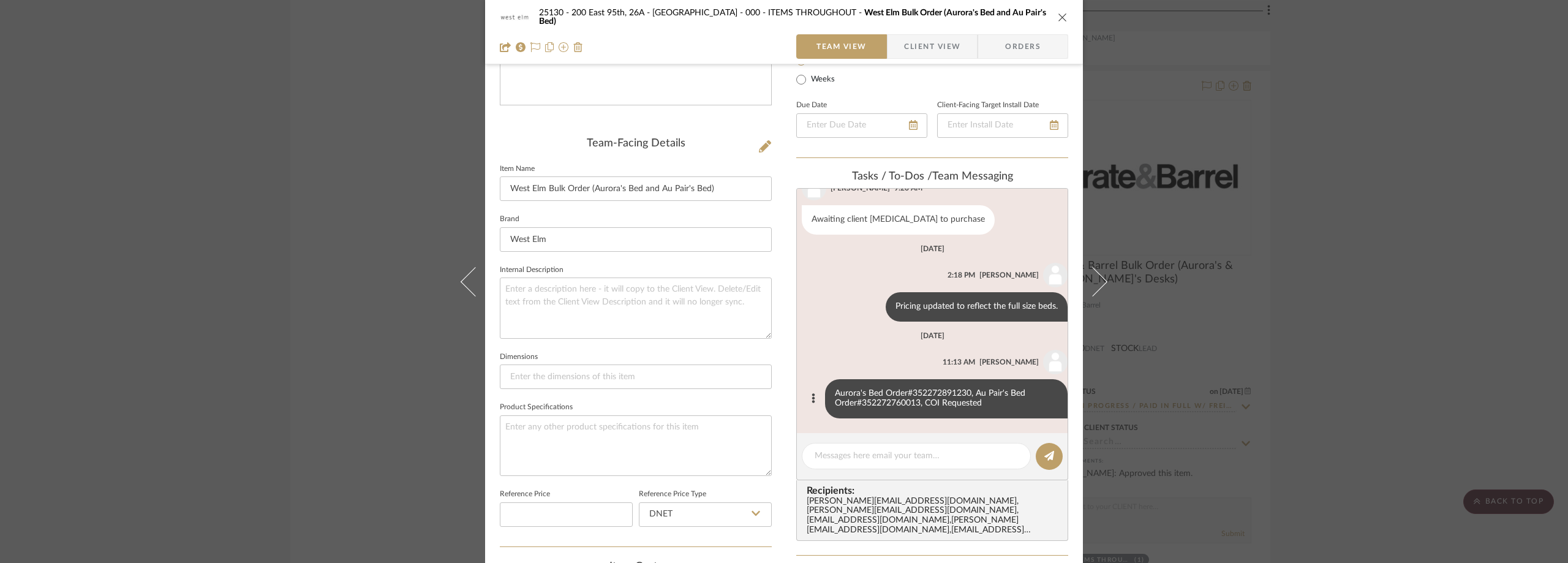
click at [1372, 331] on div "25130 - 200 East 95th, 26A - Kosheleva 000 - ITEMS THROUGHOUT West Elm Bulk Ord…" at bounding box center [784, 281] width 1568 height 563
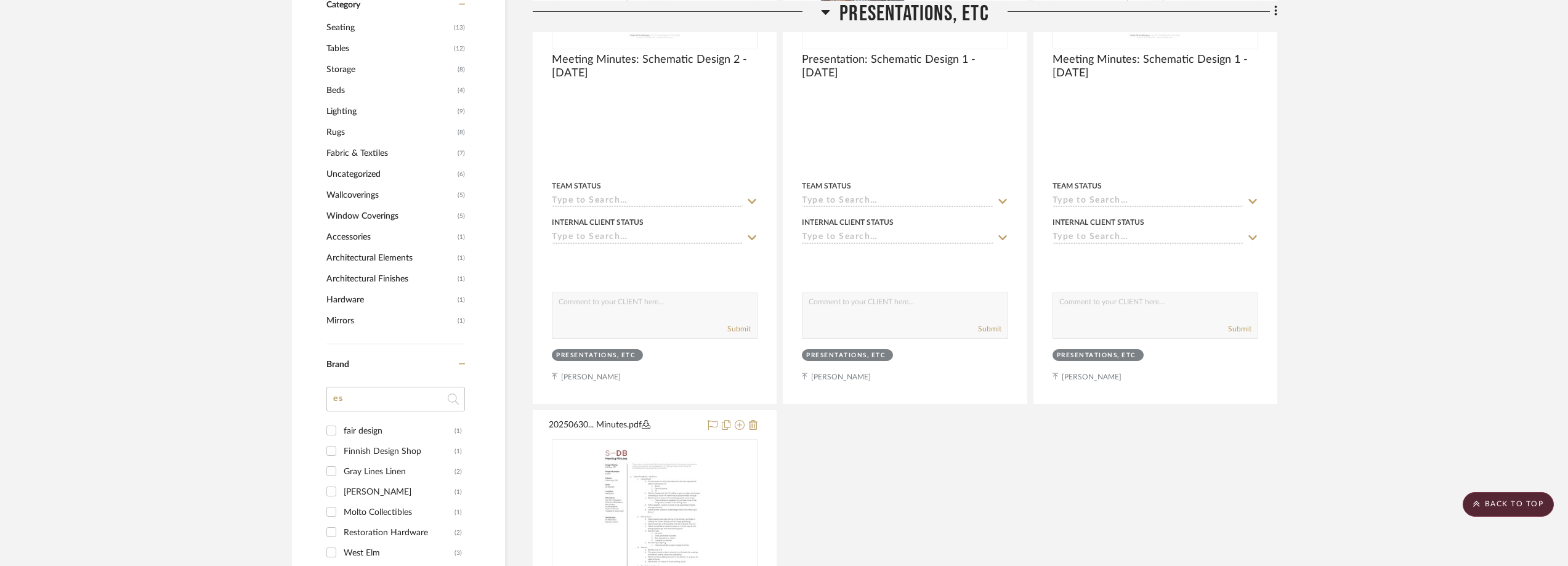
scroll to position [1047, 0]
click at [424, 404] on input "es" at bounding box center [396, 401] width 139 height 25
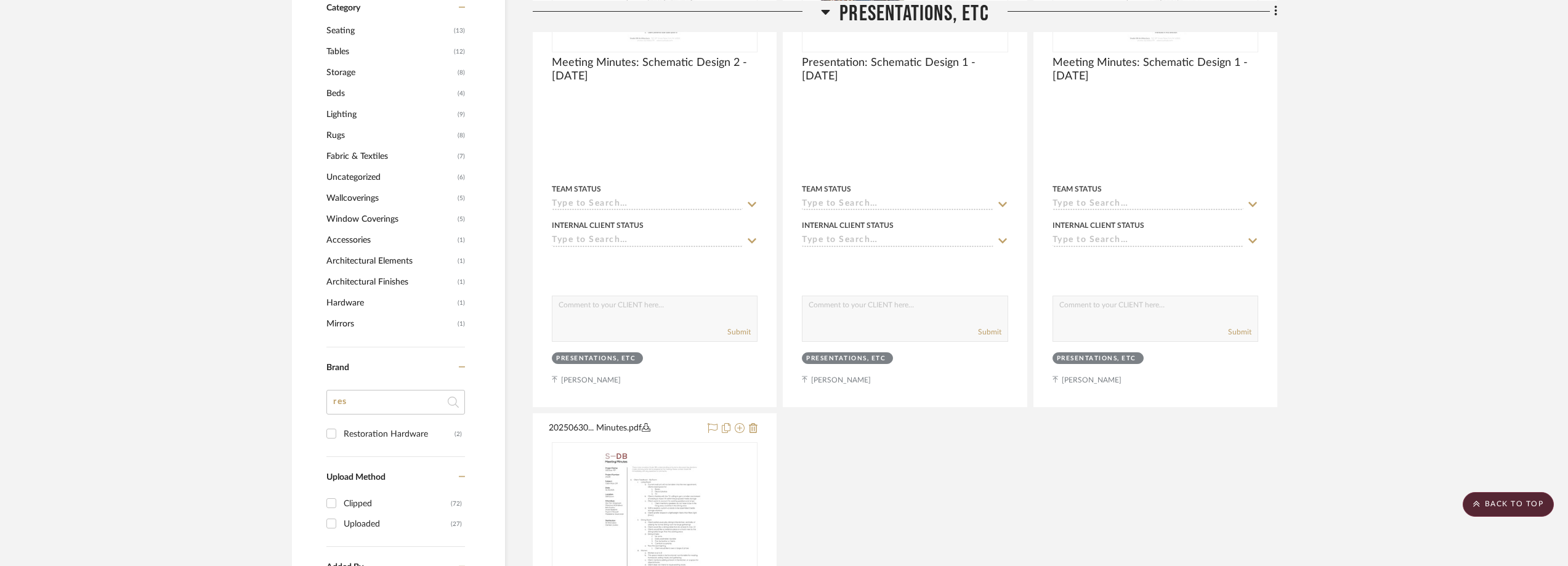
type input "res"
click at [378, 440] on div "Restoration Hardware" at bounding box center [399, 433] width 111 height 20
click at [341, 440] on input "Restoration Hardware (2)" at bounding box center [331, 433] width 20 height 20
checkbox input "true"
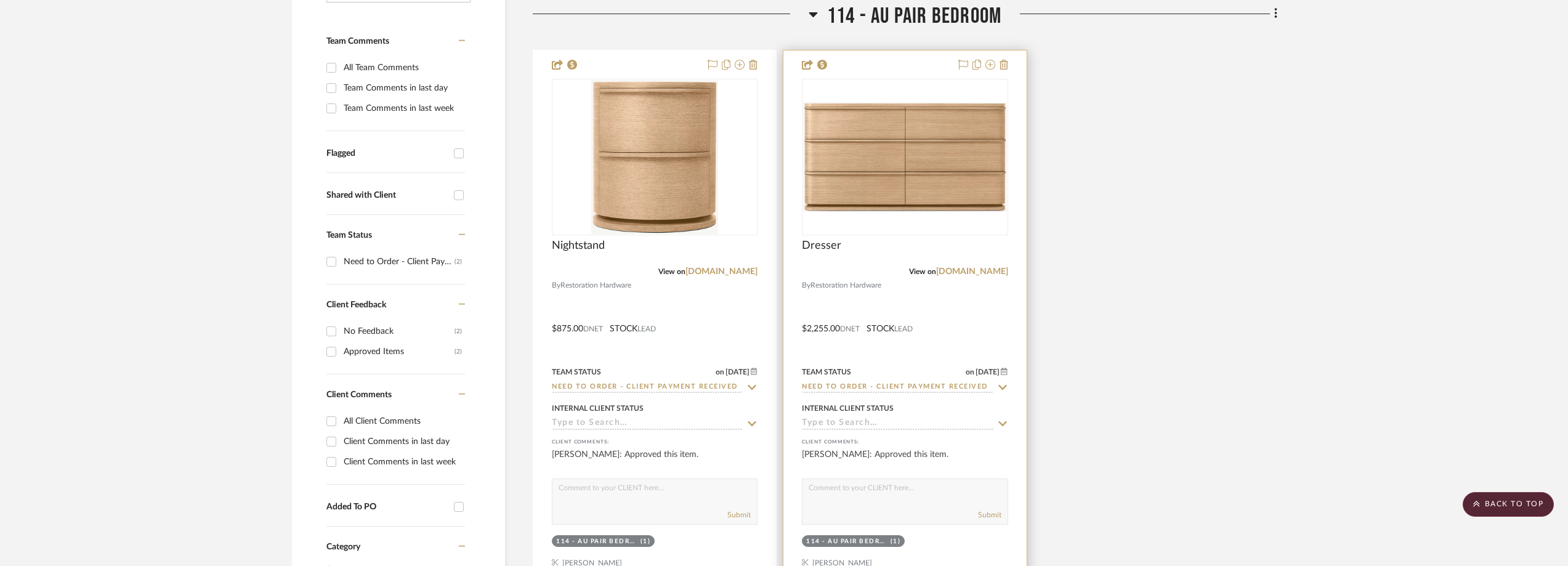
scroll to position [202, 0]
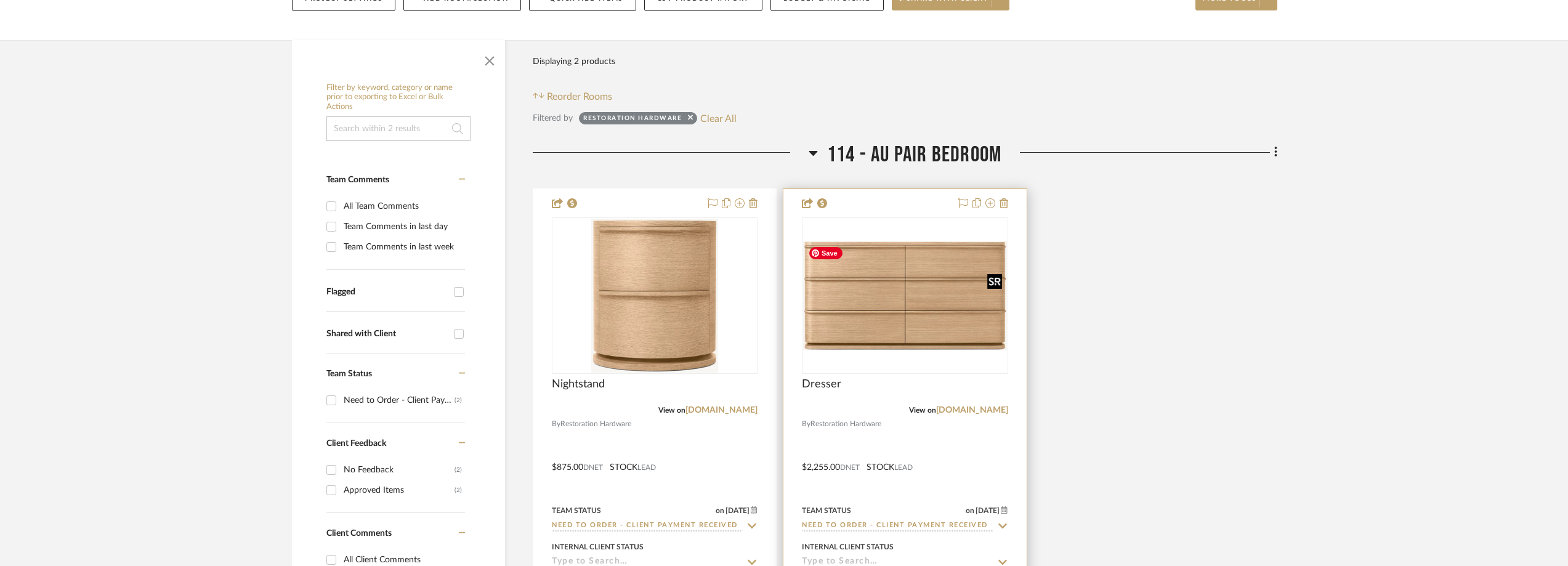
click at [849, 312] on img "0" at bounding box center [905, 295] width 203 height 109
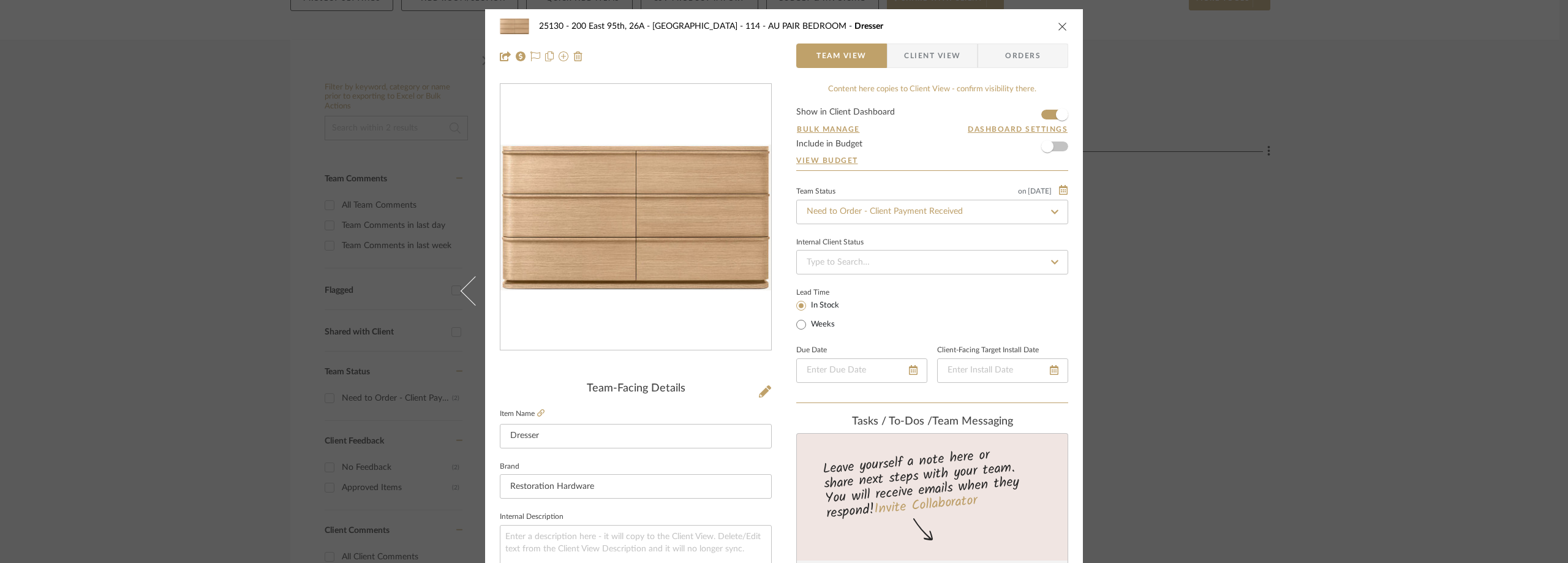
scroll to position [578, 0]
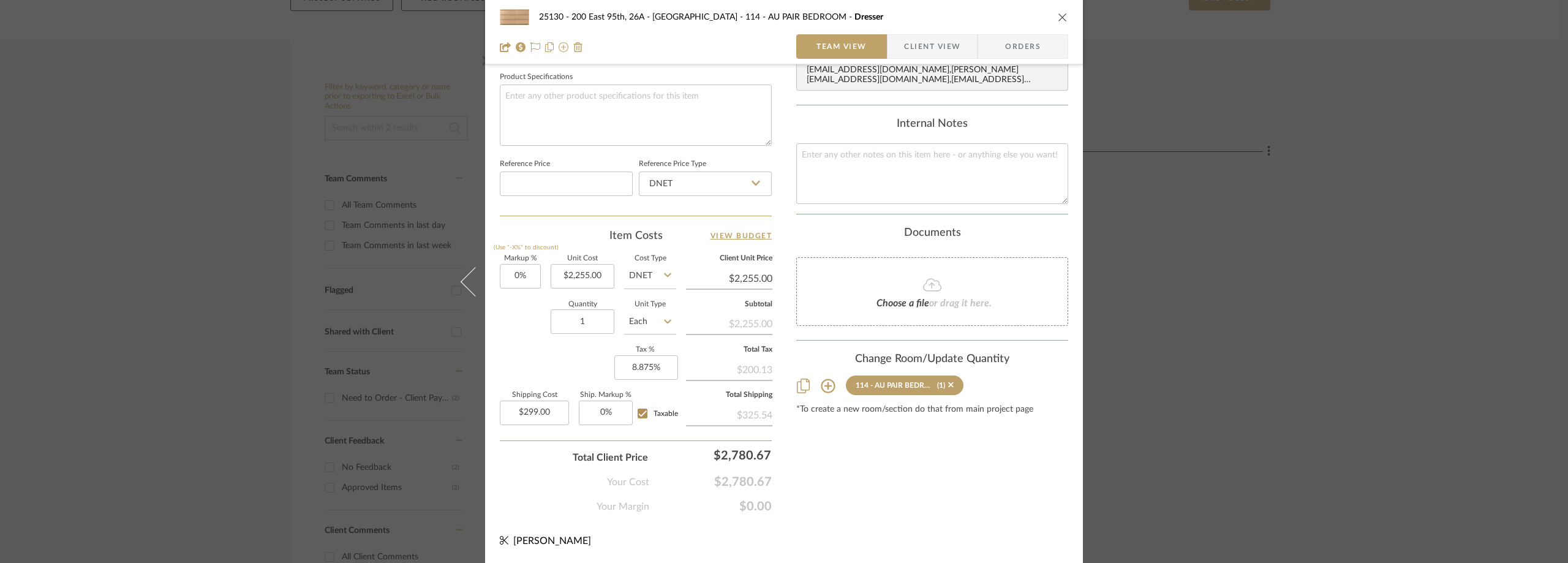
click at [205, 74] on div "25130 - 200 East 95th, 26A - Kosheleva 114 - AU PAIR BEDROOM Dresser Team View …" at bounding box center [784, 281] width 1568 height 563
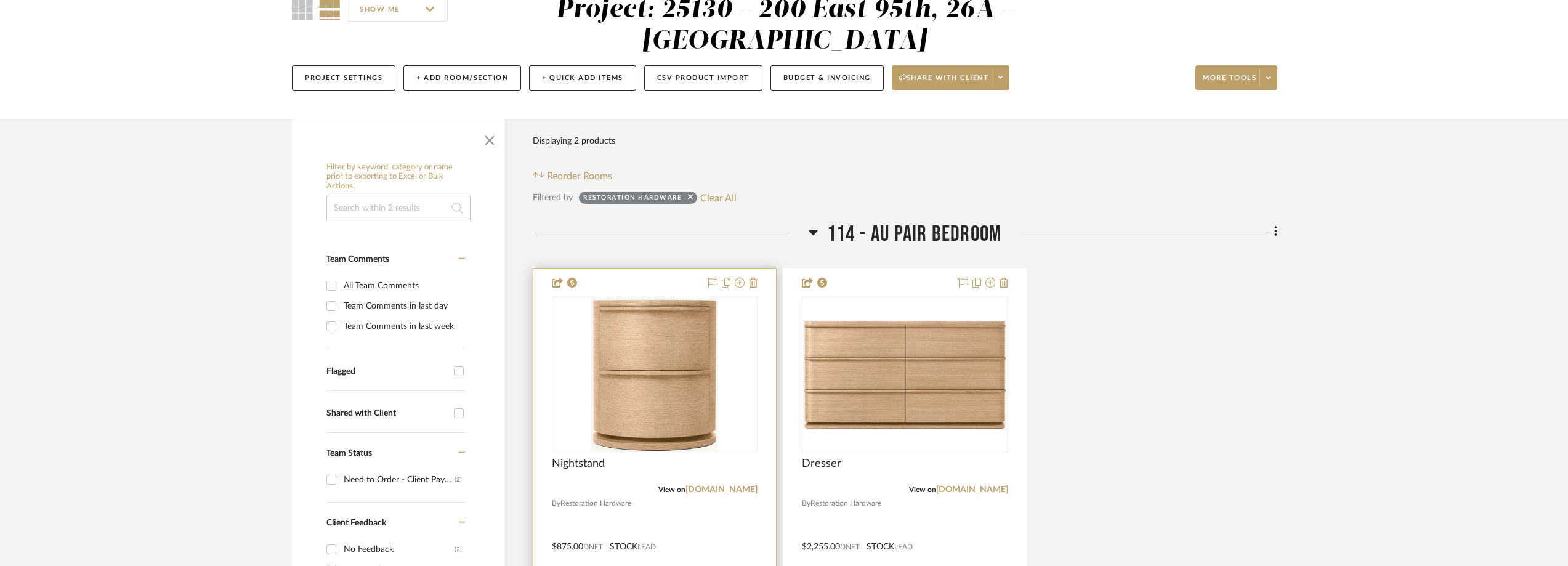
scroll to position [246, 0]
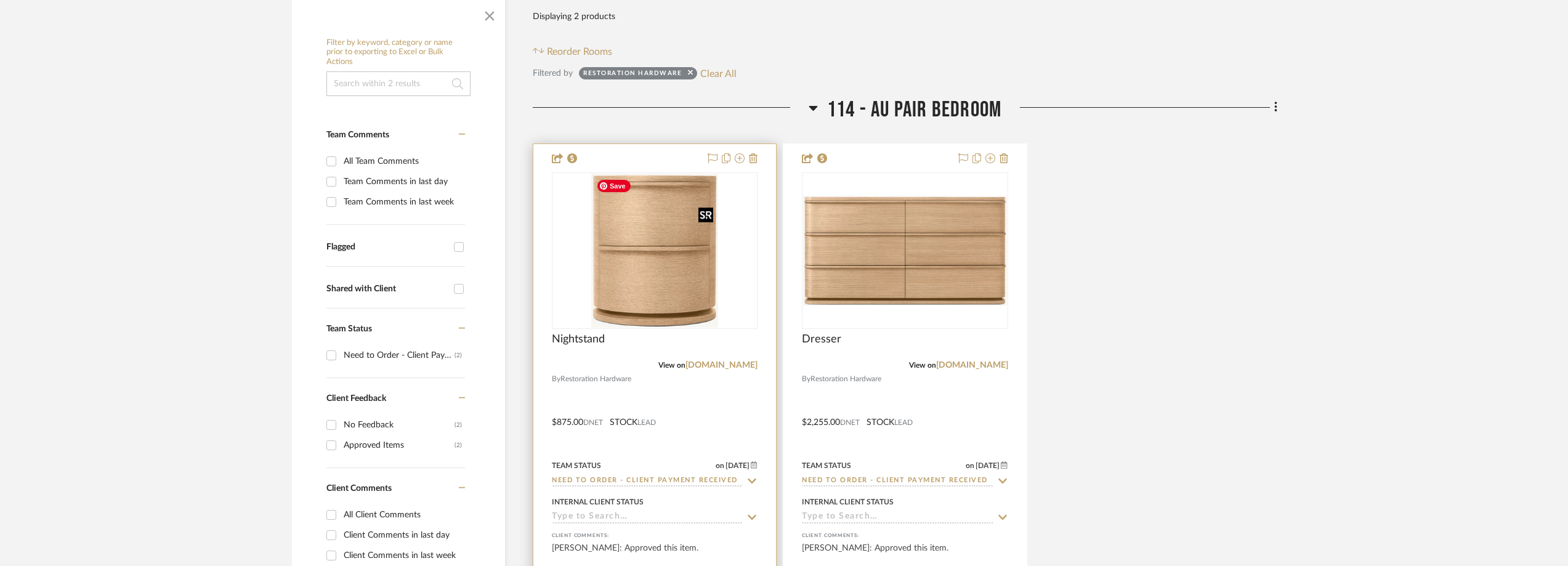
click at [637, 254] on img "0" at bounding box center [654, 250] width 127 height 154
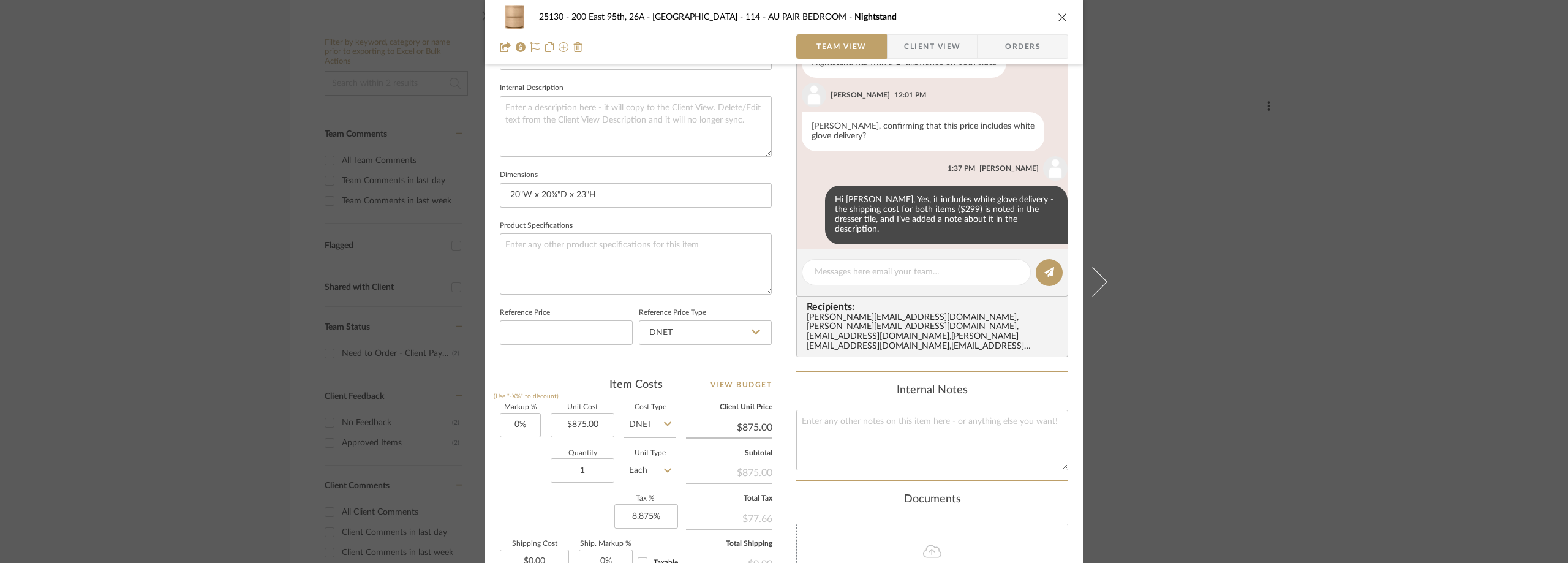
scroll to position [596, 0]
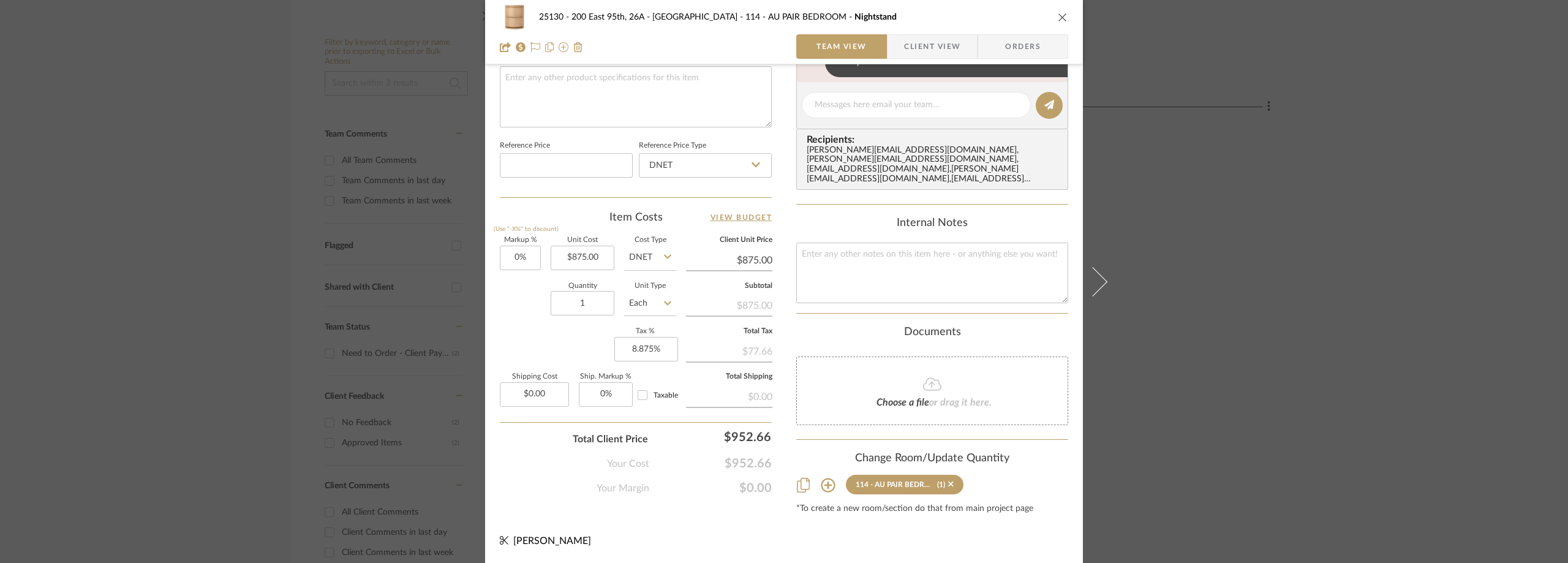
click at [893, 51] on span "button" at bounding box center [895, 46] width 16 height 25
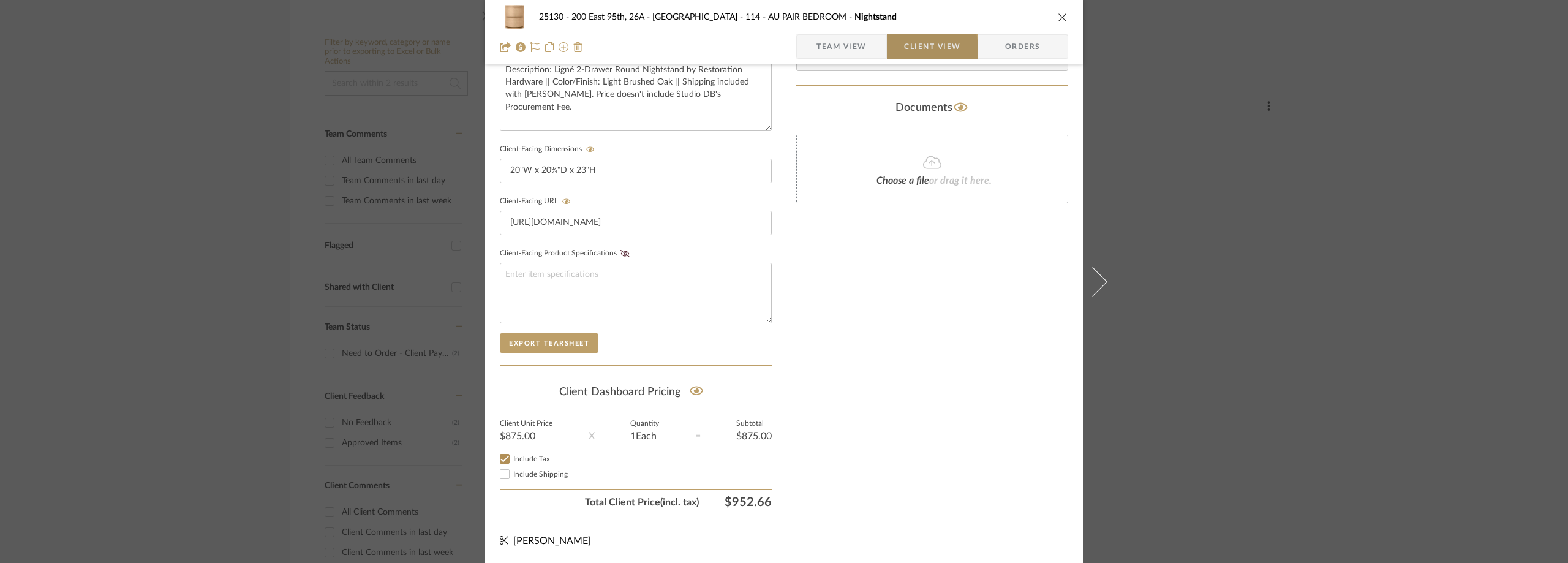
scroll to position [466, 0]
click at [1199, 207] on div "25130 - 200 East 95th, 26A - Kosheleva 114 - AU PAIR BEDROOM Nightstand Team Vi…" at bounding box center [784, 281] width 1568 height 563
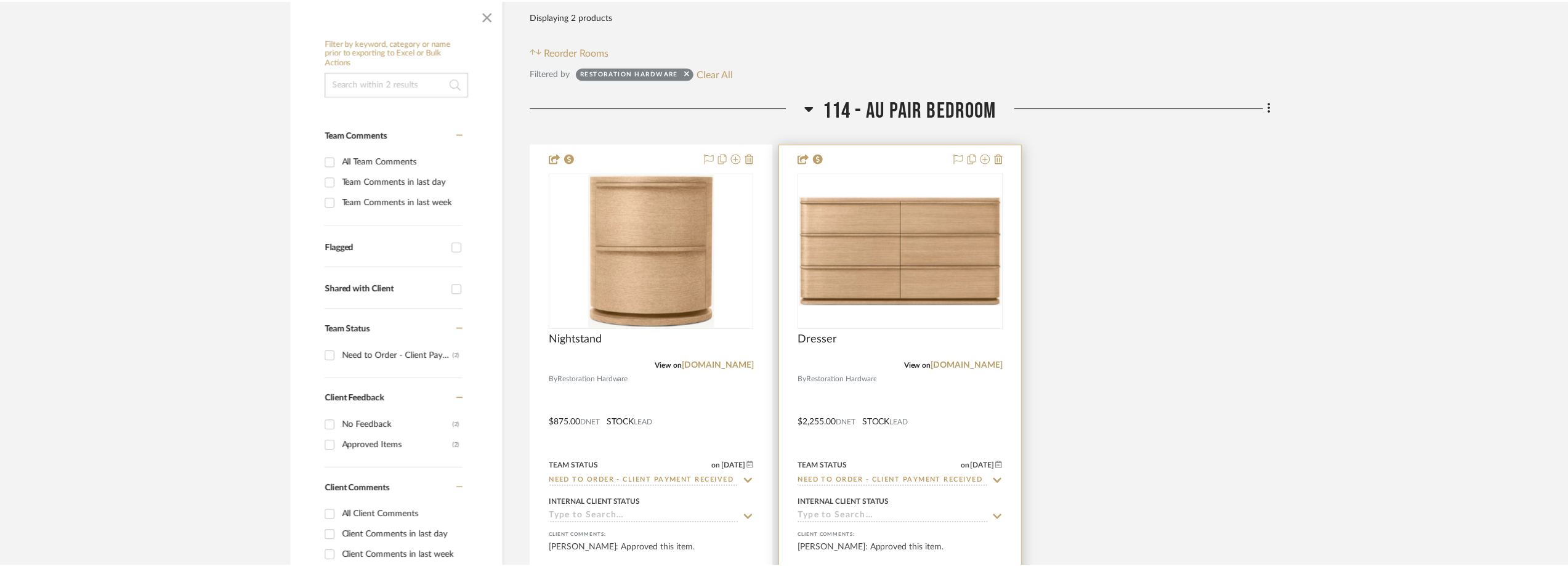
scroll to position [246, 0]
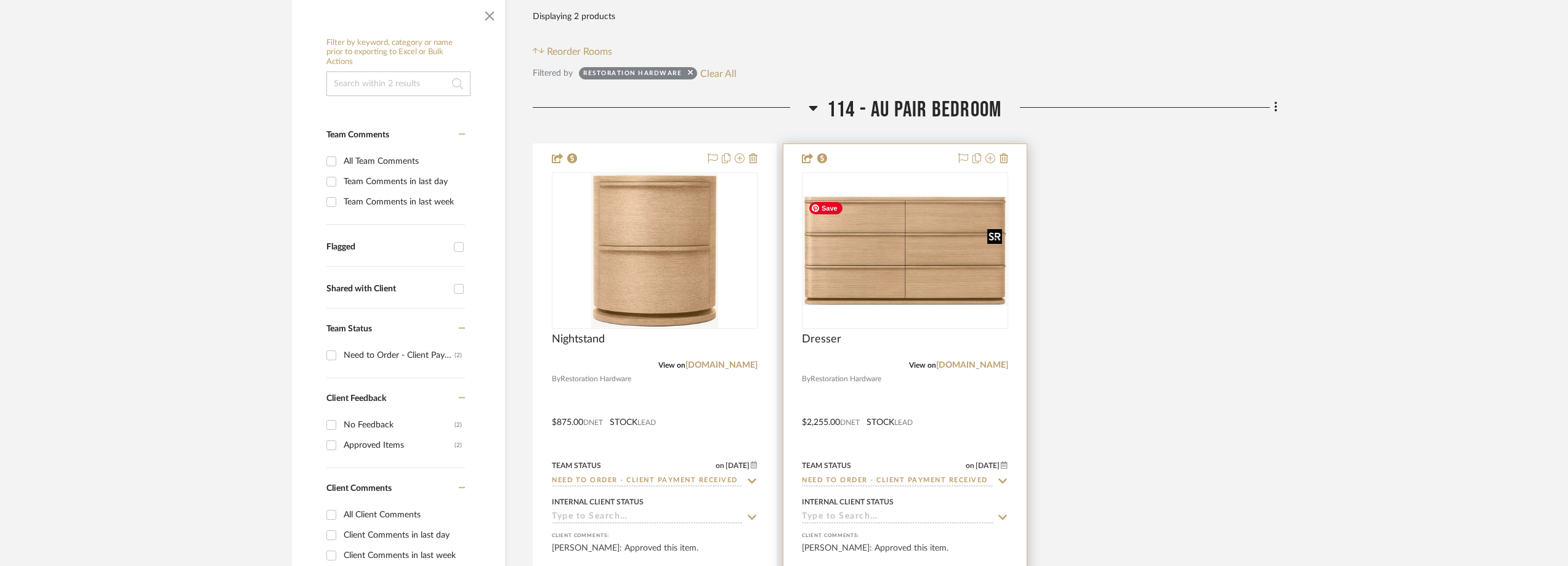
click at [898, 277] on img "0" at bounding box center [905, 250] width 203 height 109
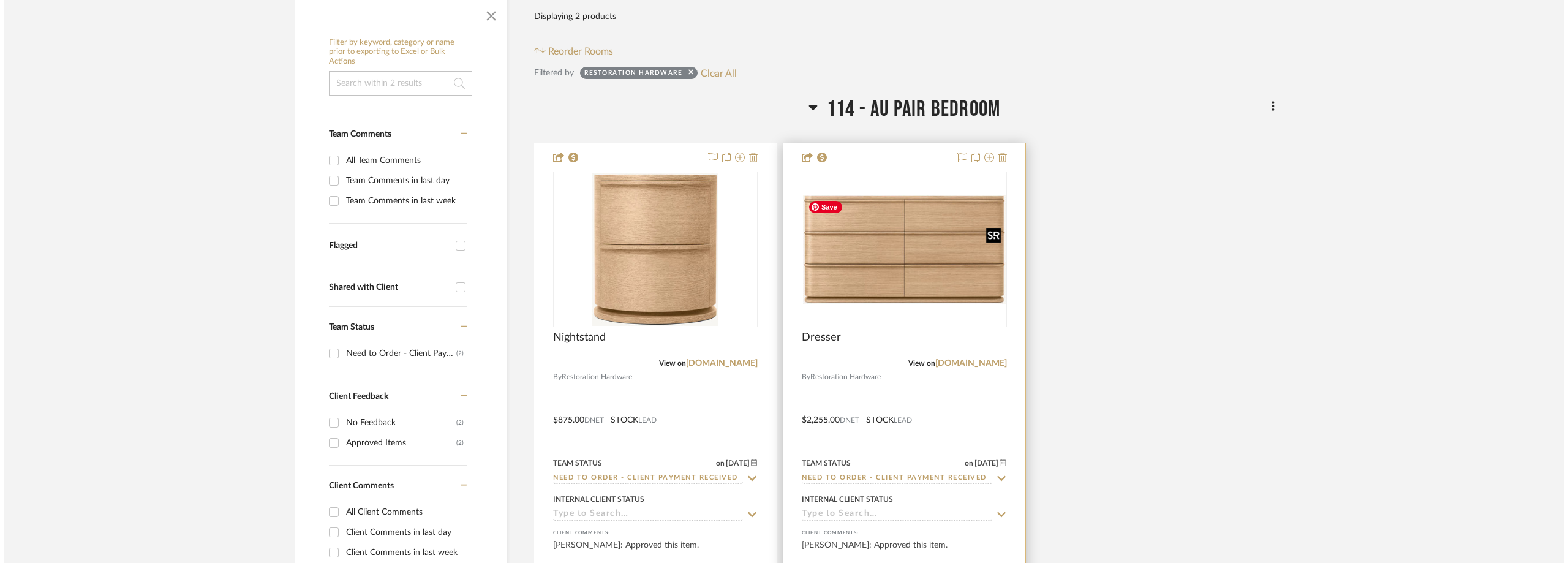
scroll to position [0, 0]
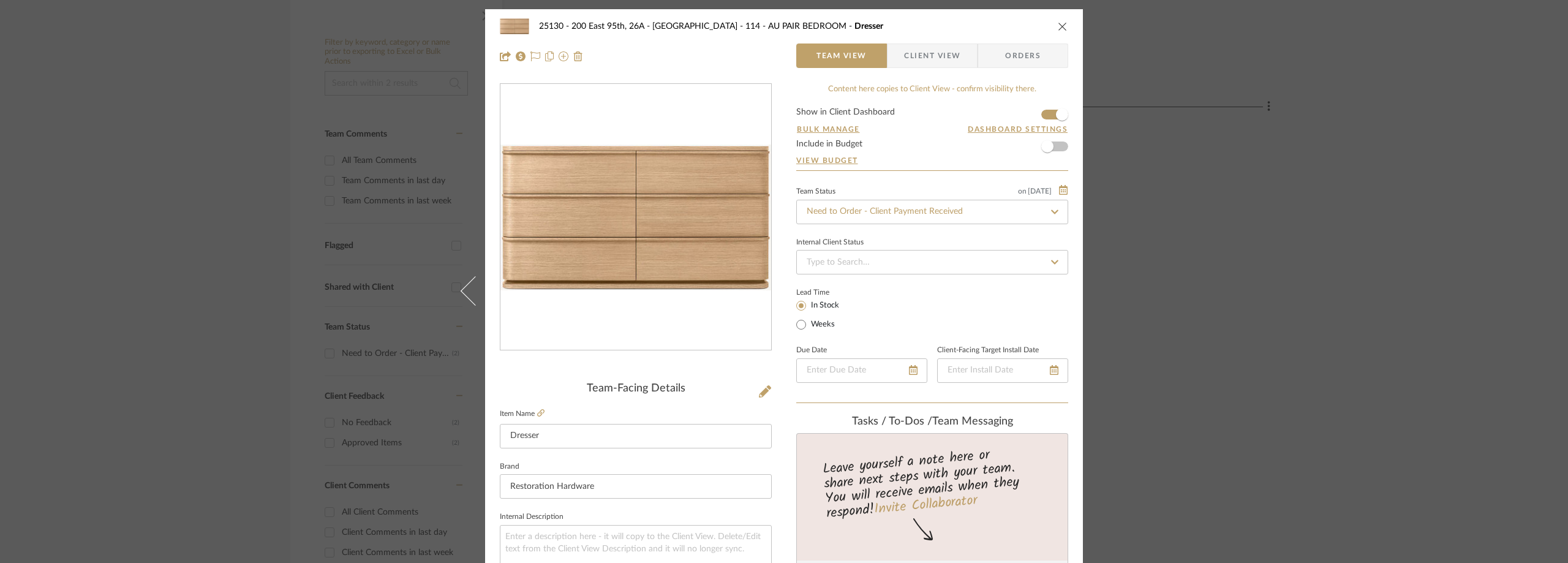
click at [958, 55] on span "Client View" at bounding box center [932, 56] width 89 height 25
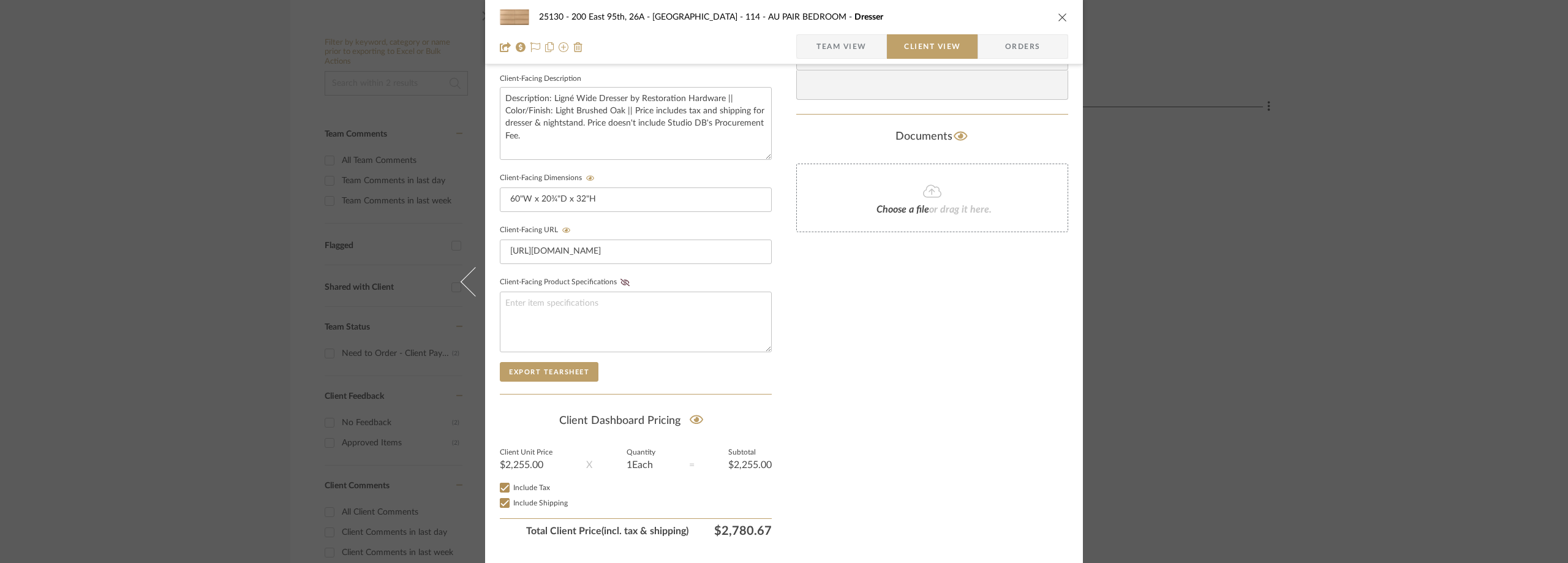
scroll to position [466, 0]
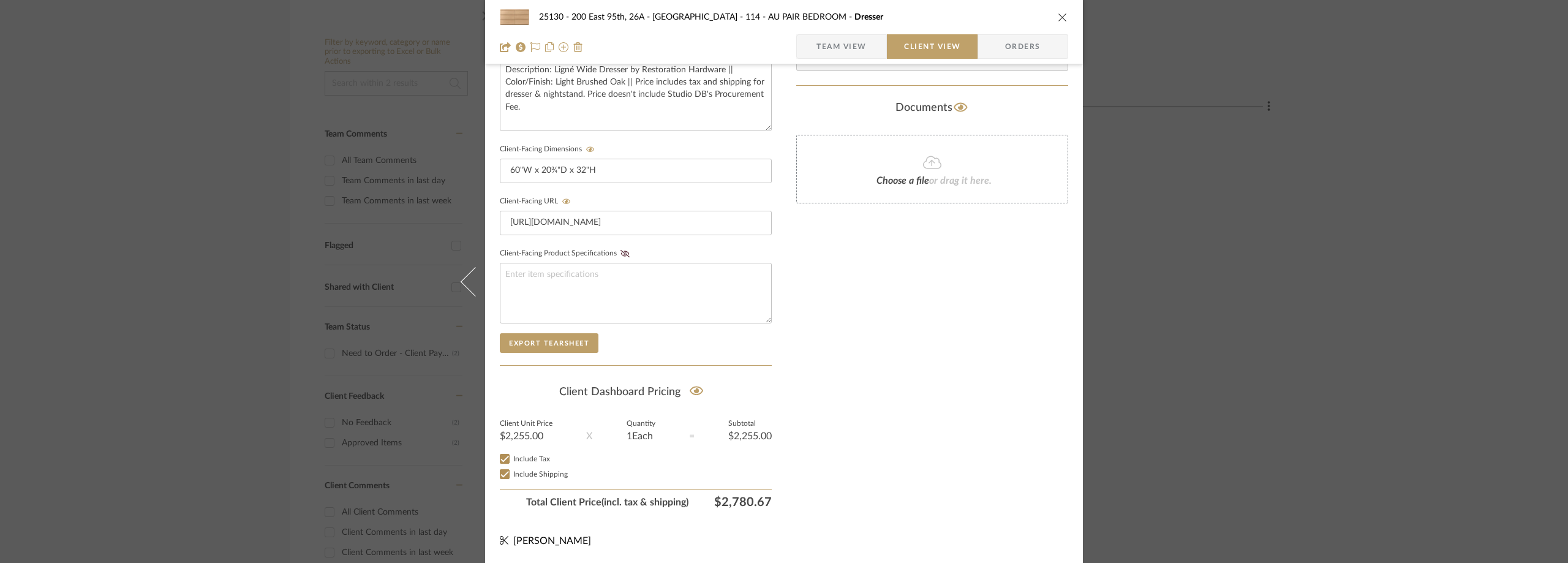
click at [1276, 216] on div "25130 - 200 East 95th, 26A - Kosheleva 114 - AU PAIR BEDROOM Dresser Team View …" at bounding box center [784, 281] width 1568 height 563
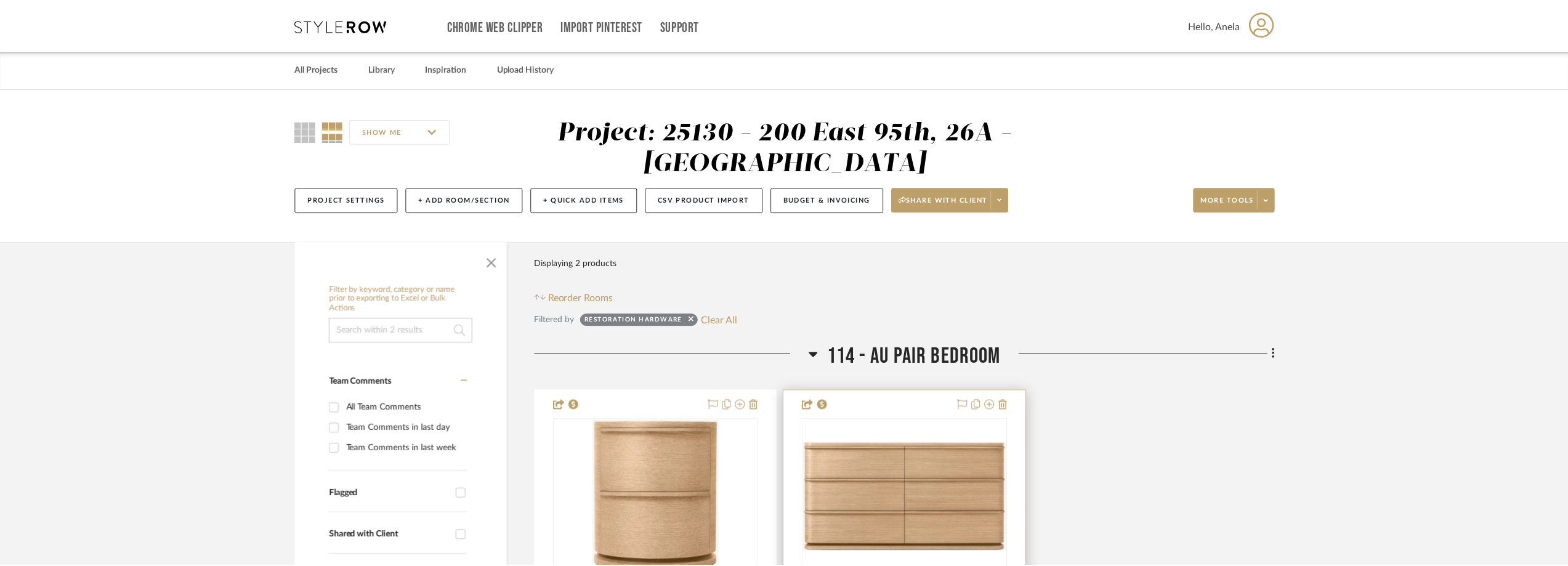
scroll to position [246, 0]
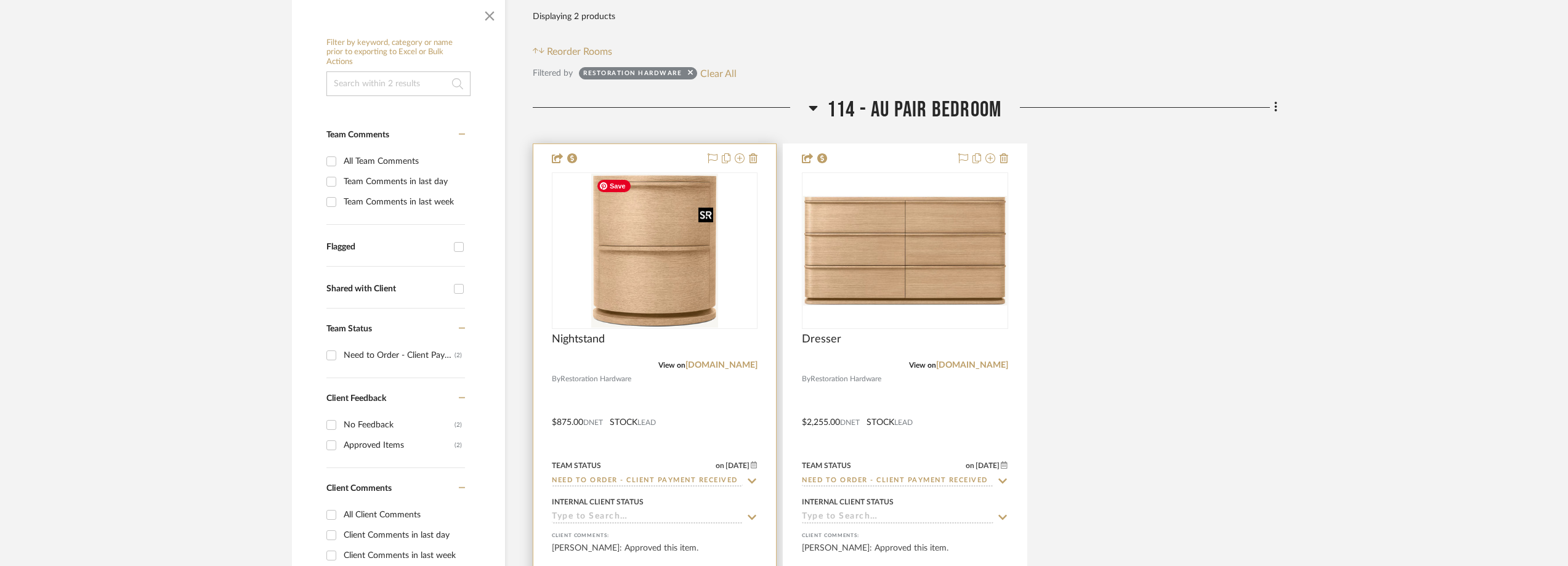
click at [651, 273] on img "0" at bounding box center [654, 250] width 127 height 154
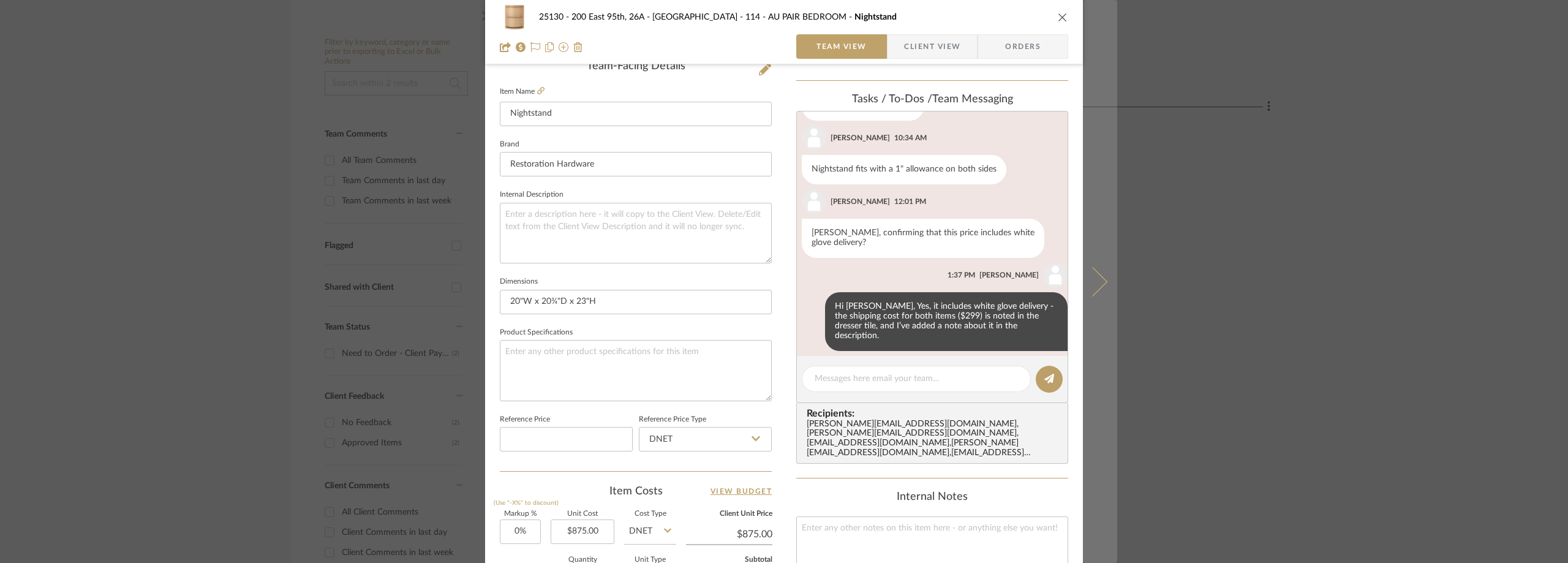
scroll to position [167, 0]
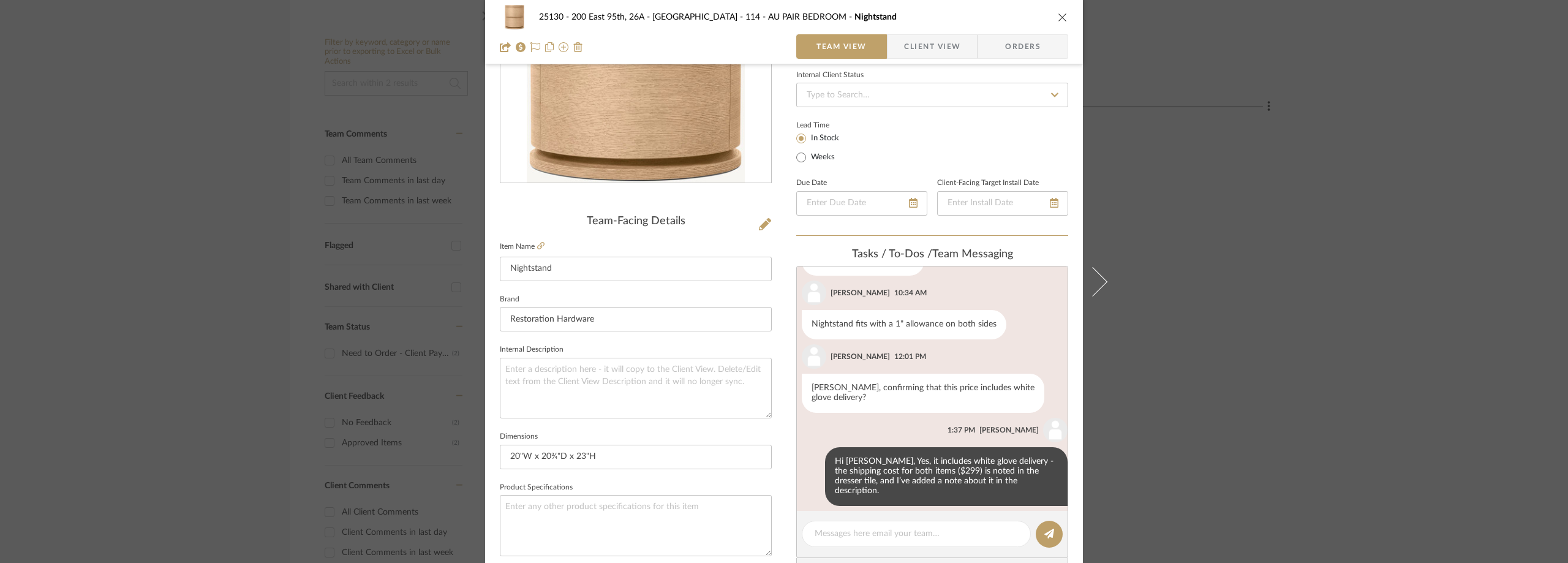
click at [1473, 183] on div "25130 - 200 East 95th, 26A - Kosheleva 114 - AU PAIR BEDROOM Nightstand Team Vi…" at bounding box center [784, 281] width 1568 height 563
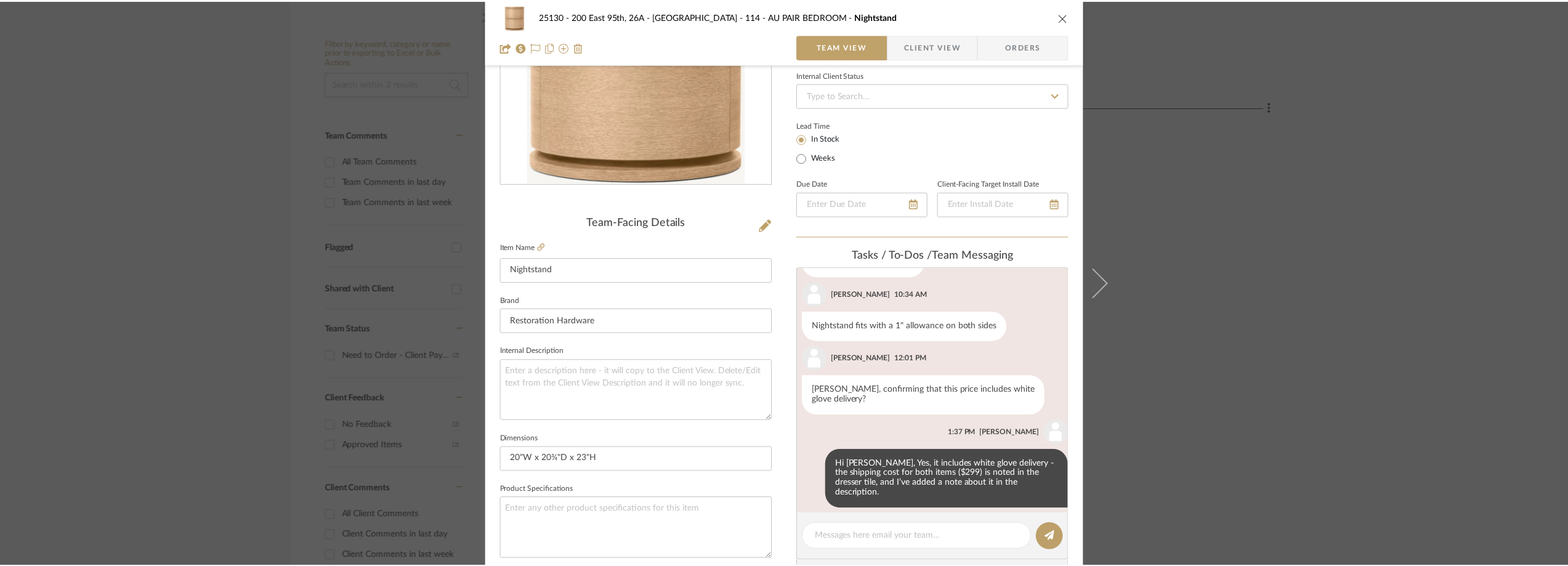
scroll to position [246, 0]
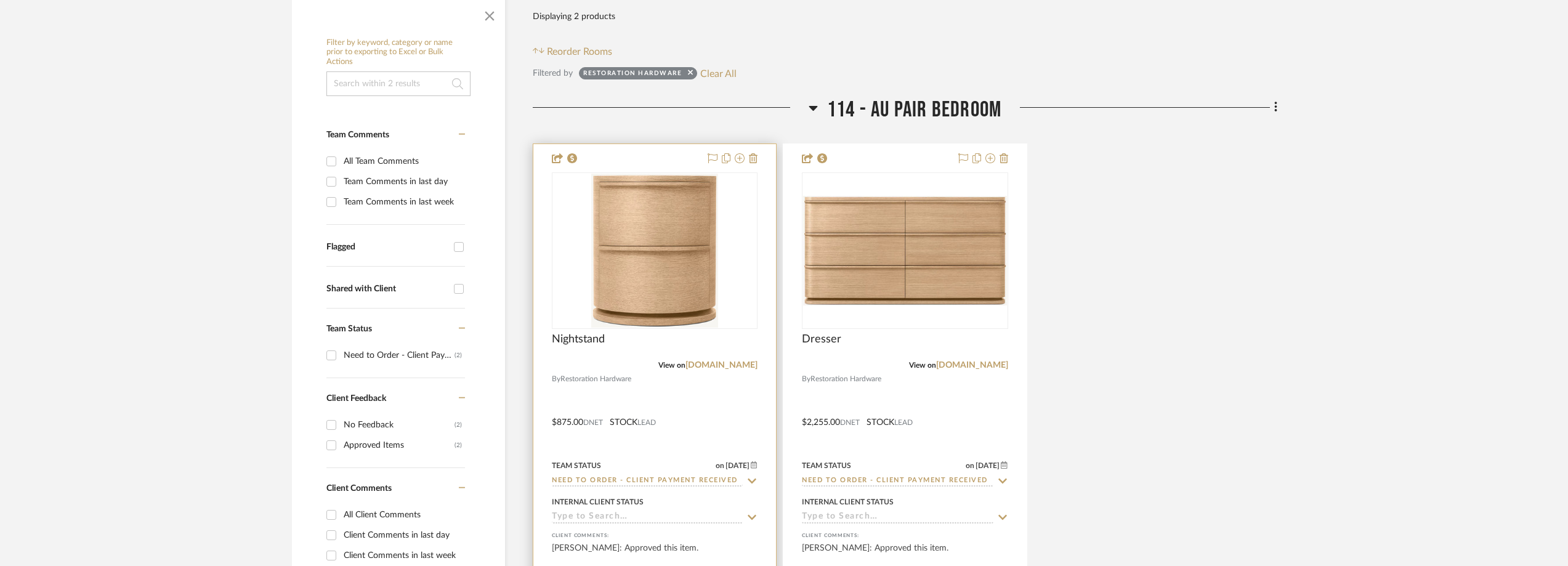
click at [753, 479] on icon at bounding box center [752, 480] width 11 height 9
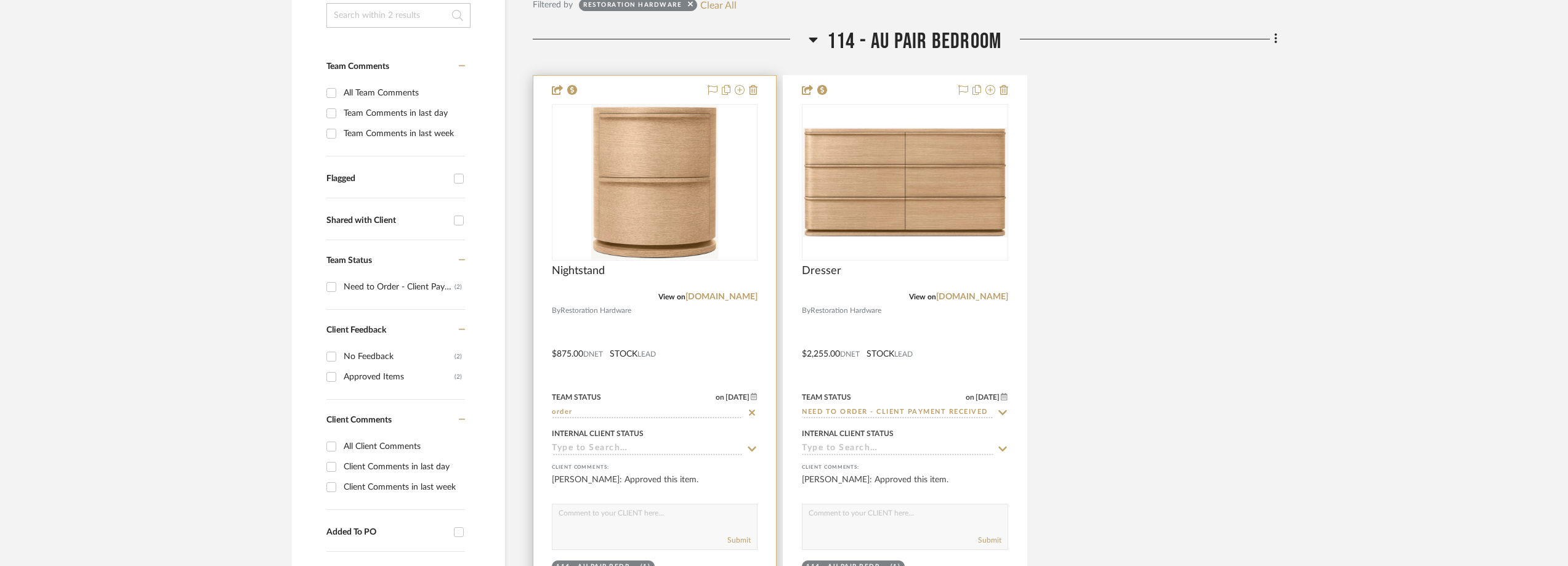
scroll to position [370, 0]
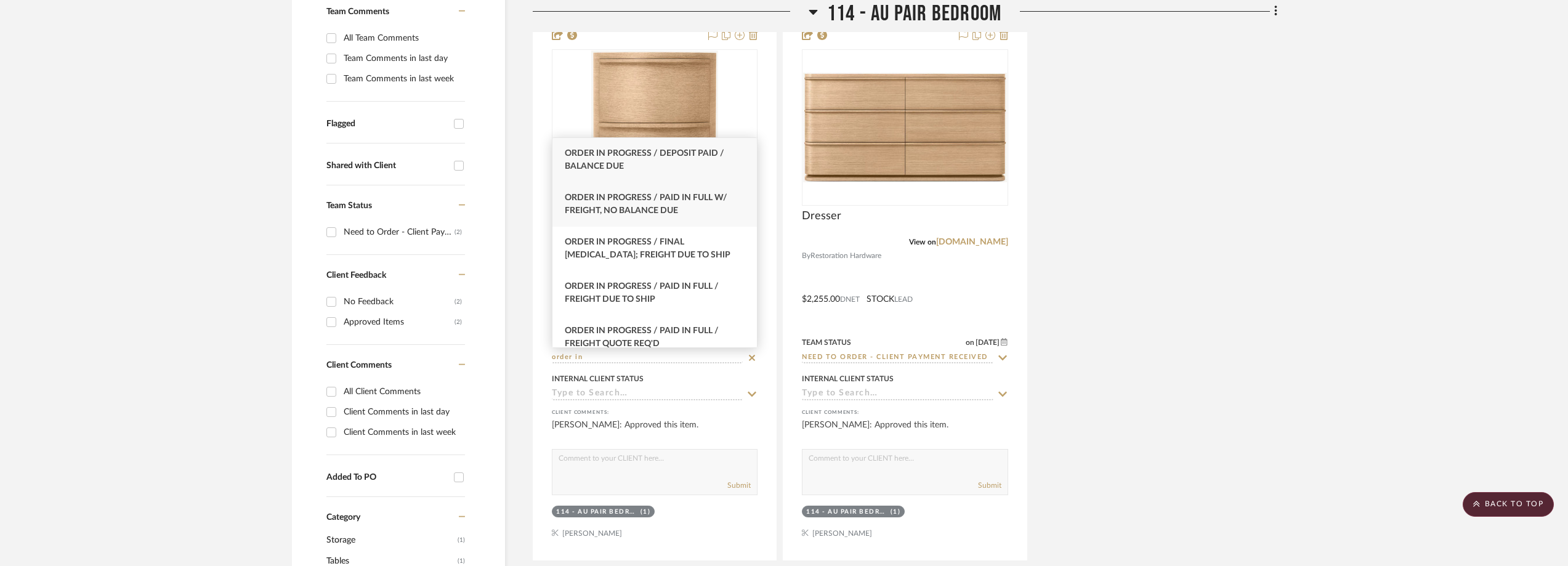
click at [653, 206] on span "Order In Progress / Paid In Full w/ Freight, No Balance due" at bounding box center [646, 203] width 163 height 22
type input "Order In Progress / Paid In Full w/ Freight, No Balance due"
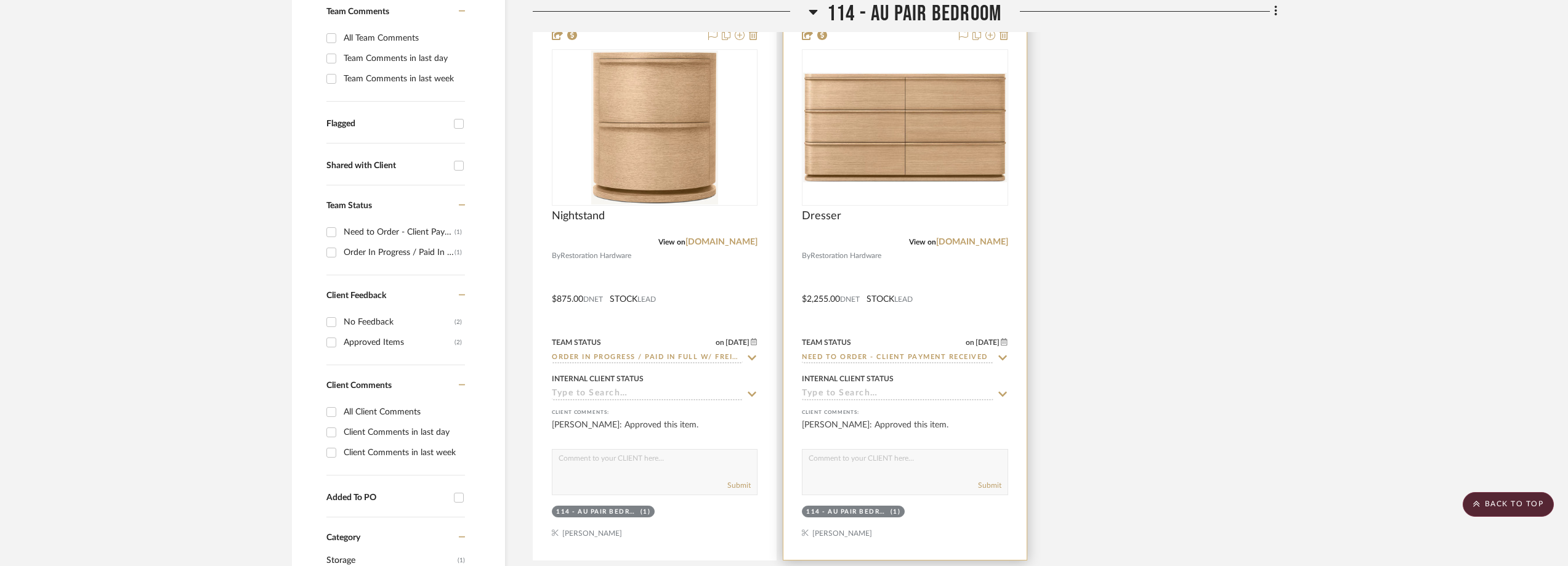
click at [1003, 355] on icon at bounding box center [1003, 357] width 11 height 9
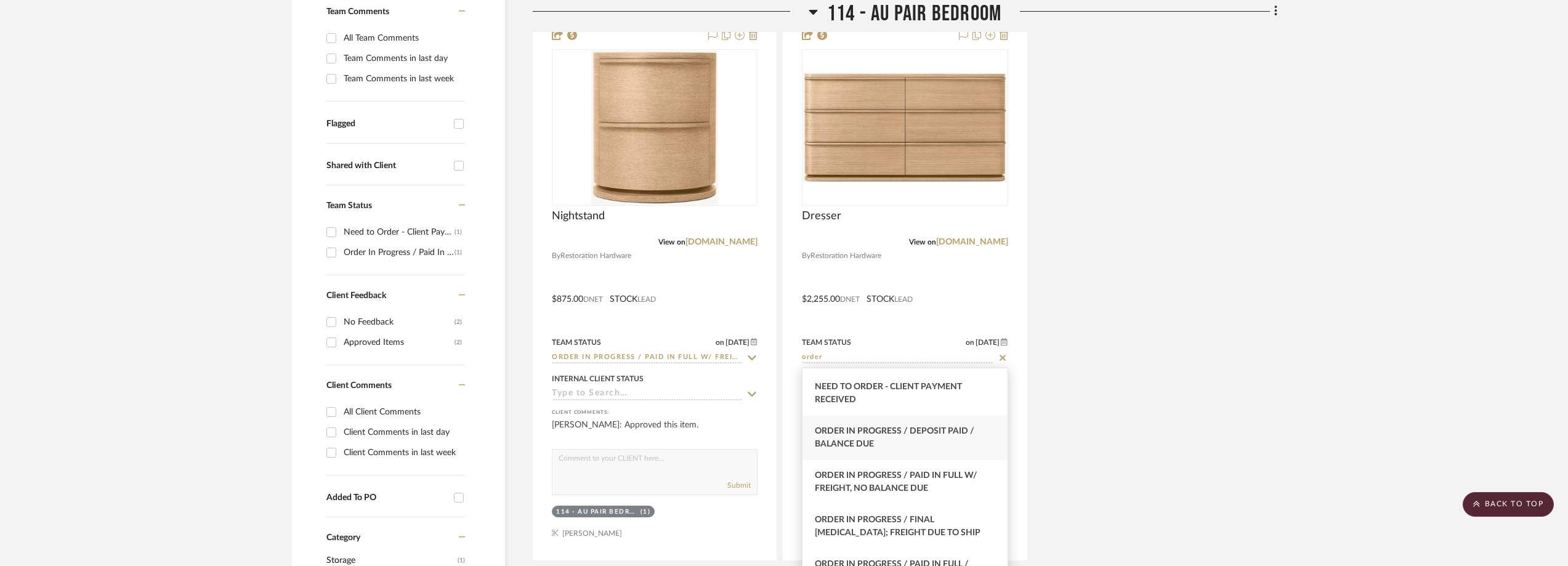
scroll to position [123, 0]
type input "order"
click at [942, 470] on span "Order In Progress / Paid In Full w/ Freight, No Balance due" at bounding box center [896, 481] width 163 height 22
type input "[DATE]"
type input "Order In Progress / Paid In Full w/ Freight, No Balance due"
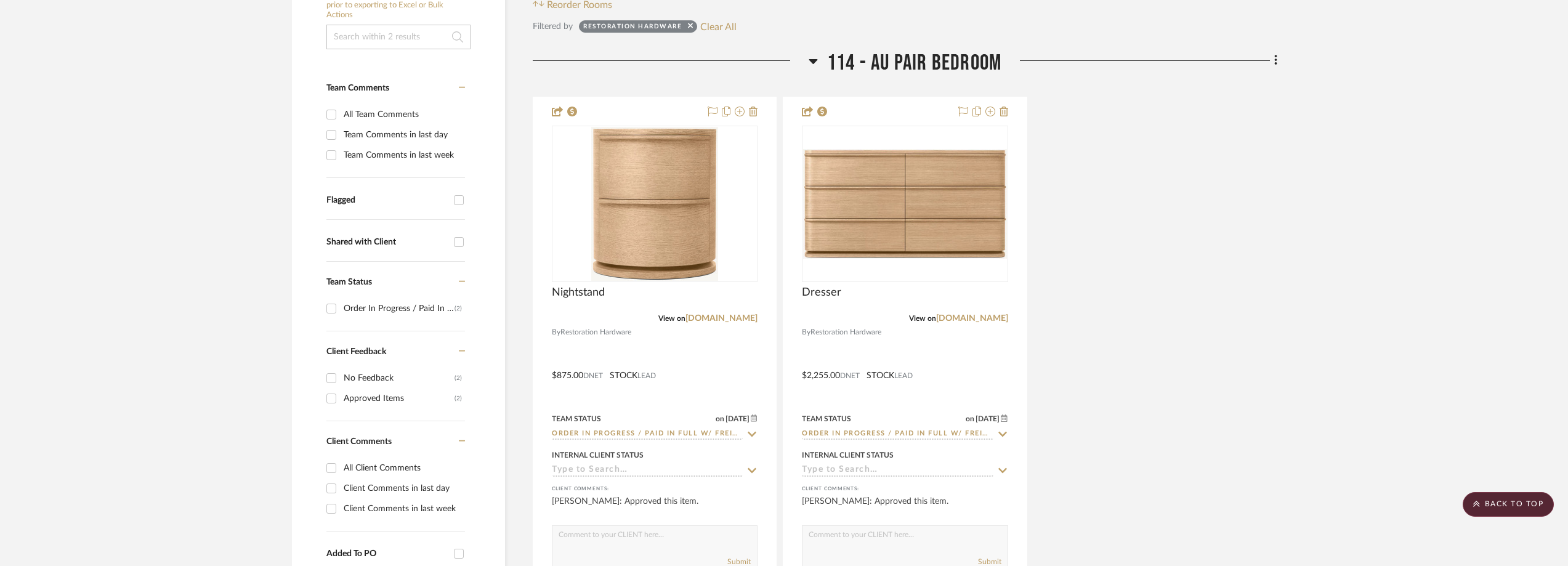
scroll to position [246, 0]
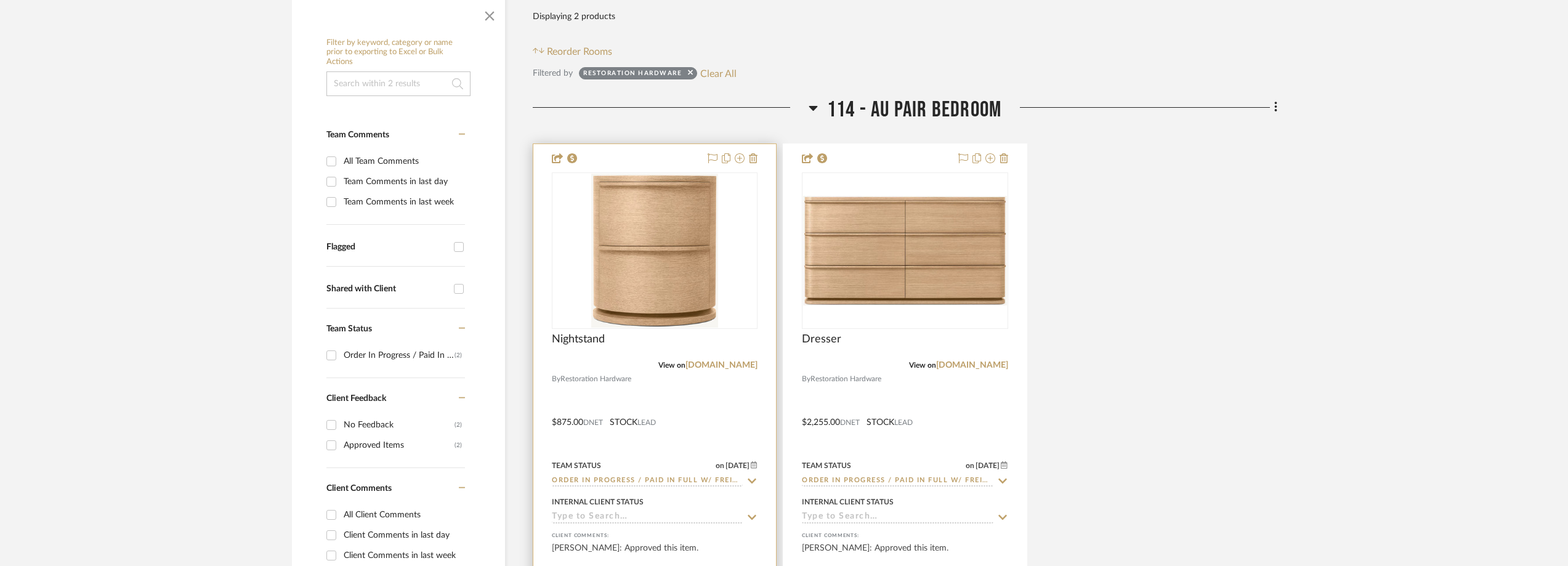
click at [664, 273] on img "0" at bounding box center [654, 250] width 127 height 154
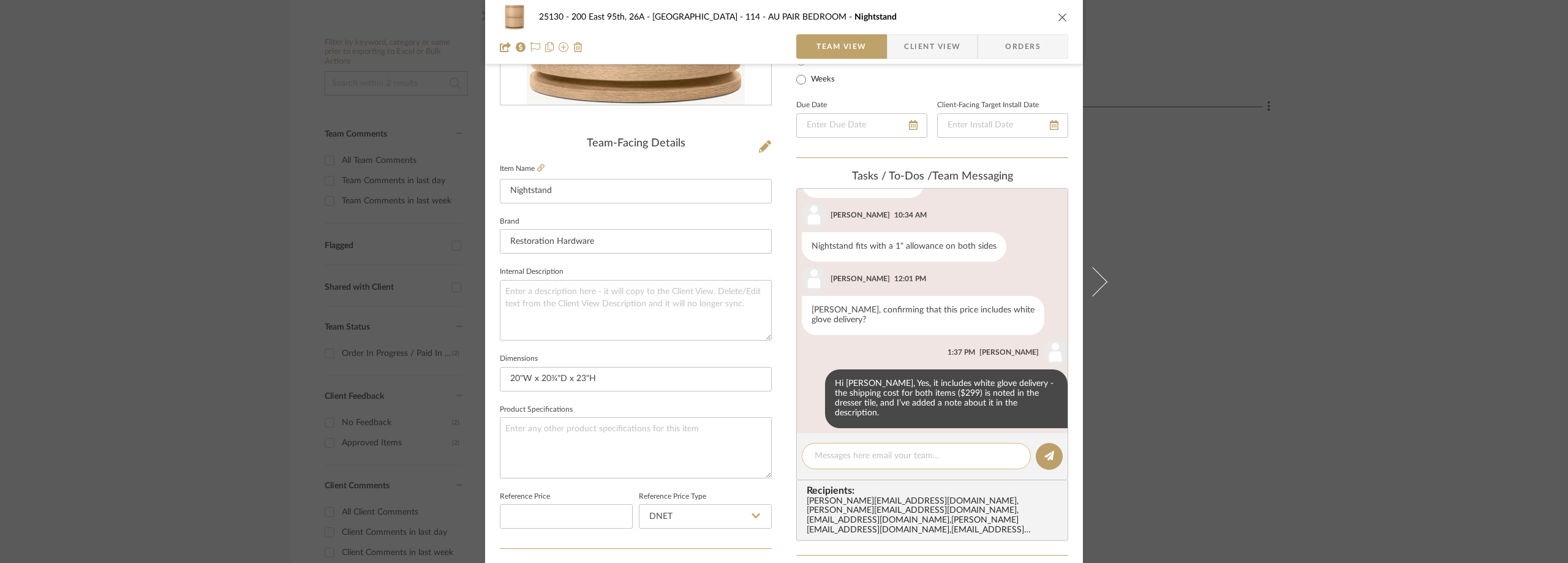
click at [862, 457] on textarea at bounding box center [916, 455] width 203 height 13
paste textarea "ORDER# 26568205"
type textarea "ORDER# 26568205"
click at [1044, 452] on icon at bounding box center [1048, 455] width 9 height 9
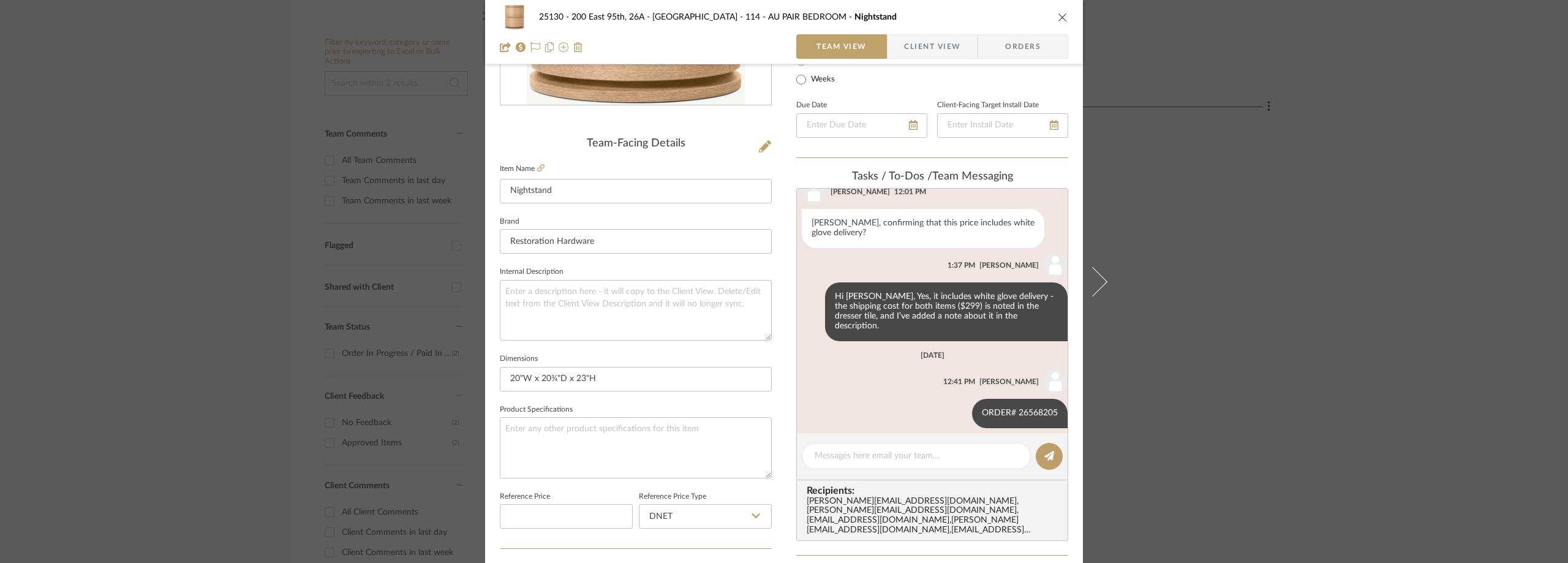
click at [1177, 214] on div "25130 - 200 East 95th, 26A - Kosheleva 114 - AU PAIR BEDROOM Nightstand Team Vi…" at bounding box center [784, 281] width 1568 height 563
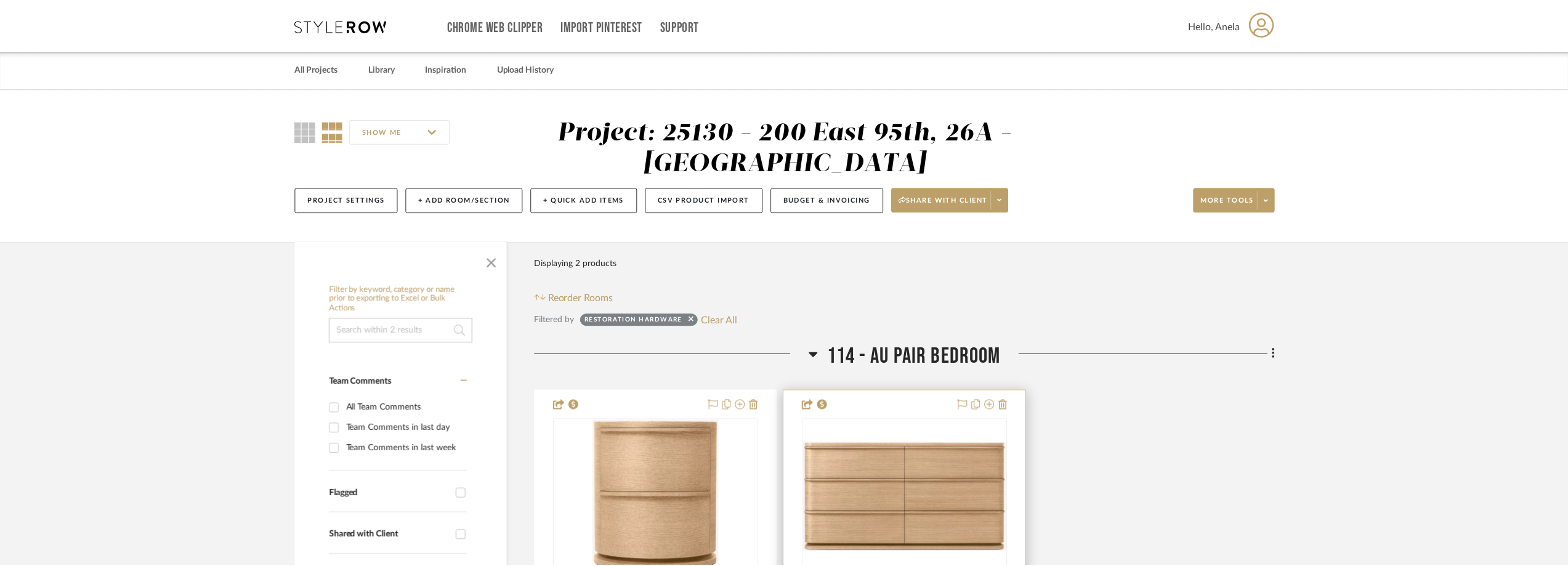
scroll to position [246, 0]
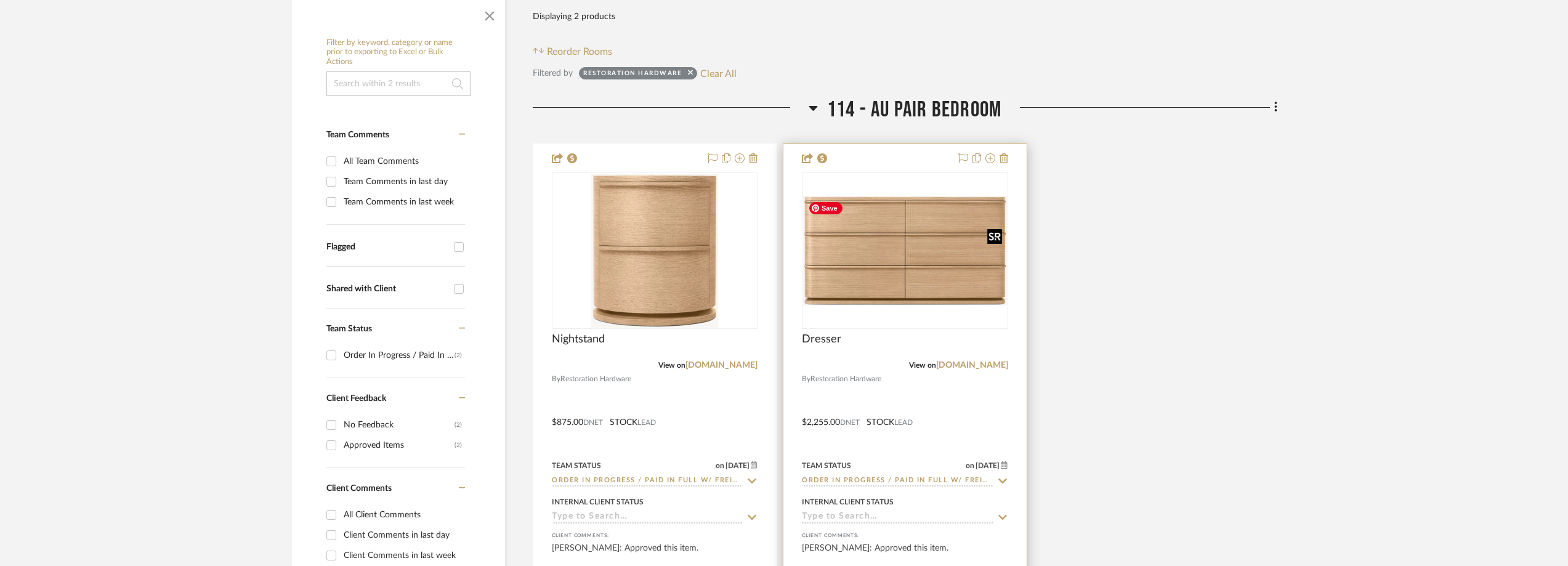
click at [908, 224] on img "0" at bounding box center [905, 250] width 203 height 109
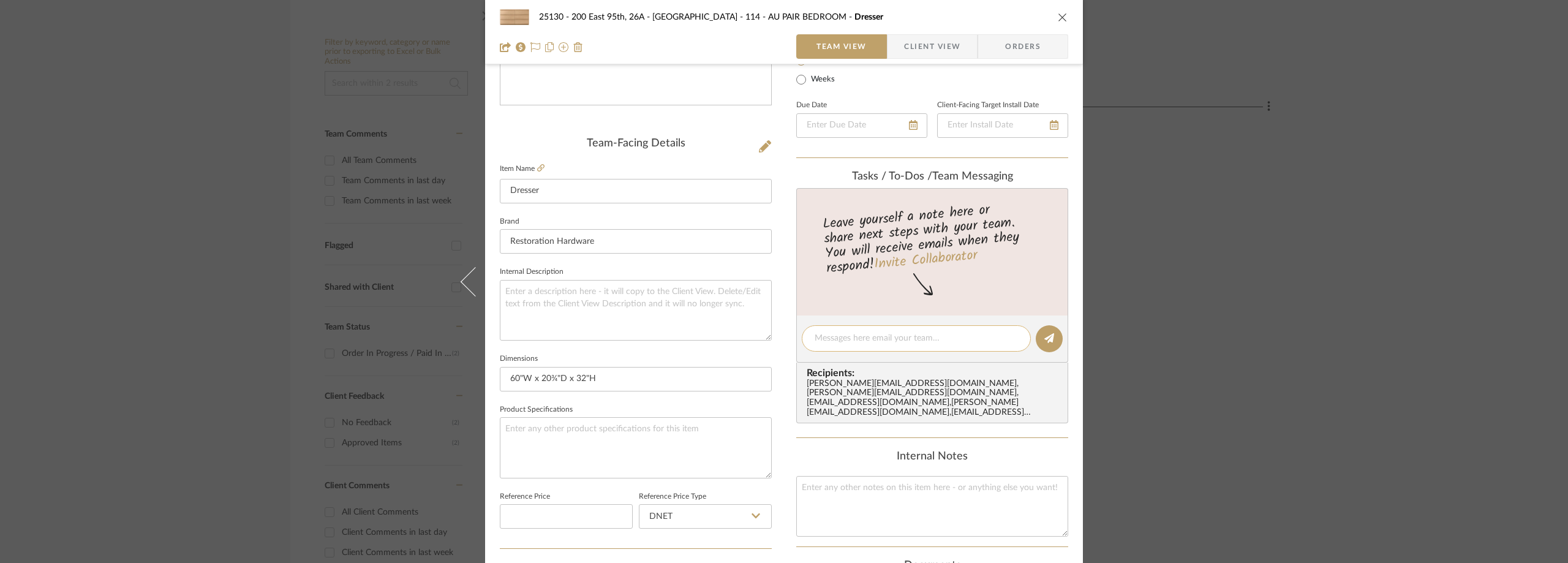
click at [844, 332] on textarea at bounding box center [916, 338] width 203 height 13
paste textarea "ORDER# 26568205"
type textarea "ORDER# 26568205"
click at [1046, 327] on button at bounding box center [1048, 338] width 27 height 27
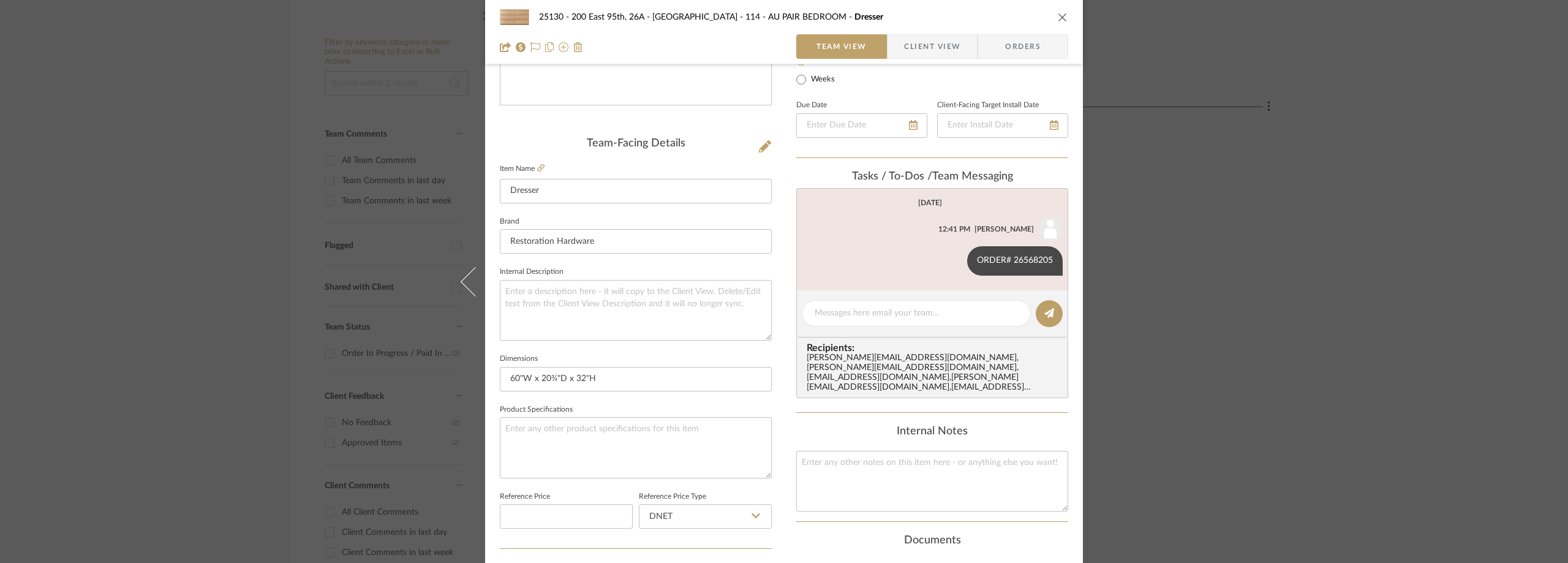
scroll to position [0, 0]
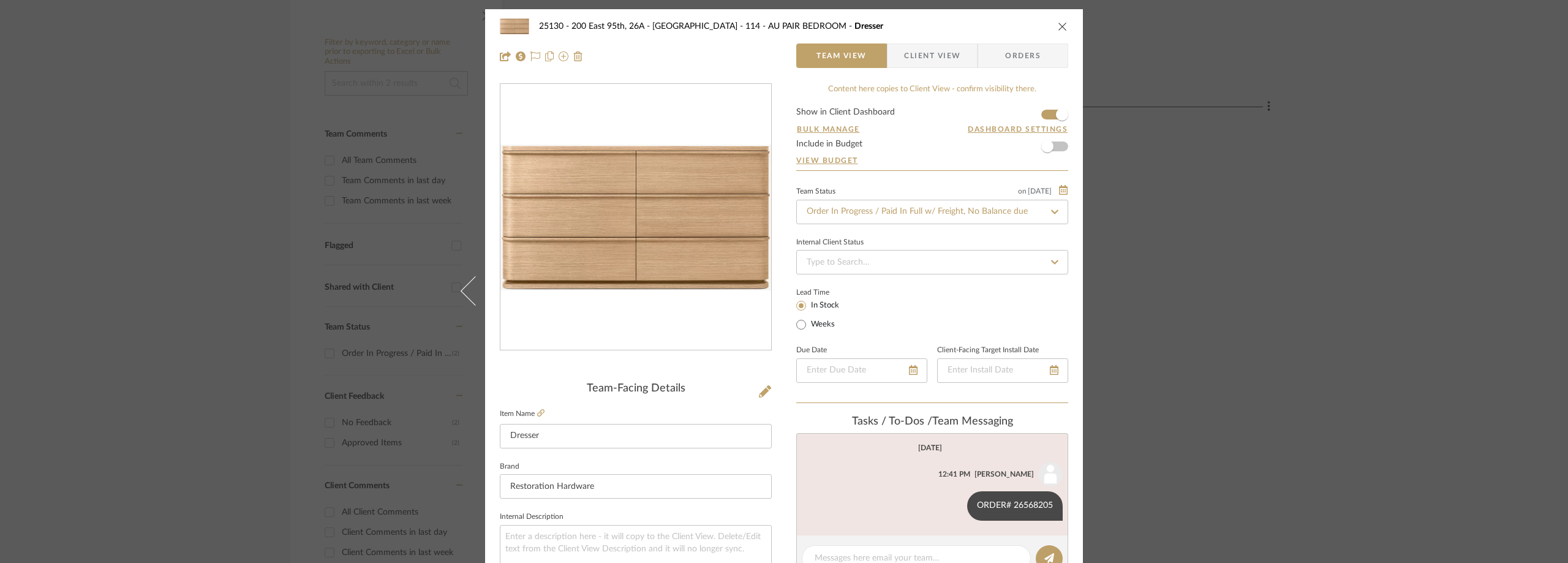
click at [295, 290] on div "25130 - 200 East 95th, 26A - Kosheleva 114 - AU PAIR BEDROOM Dresser Team View …" at bounding box center [784, 281] width 1568 height 563
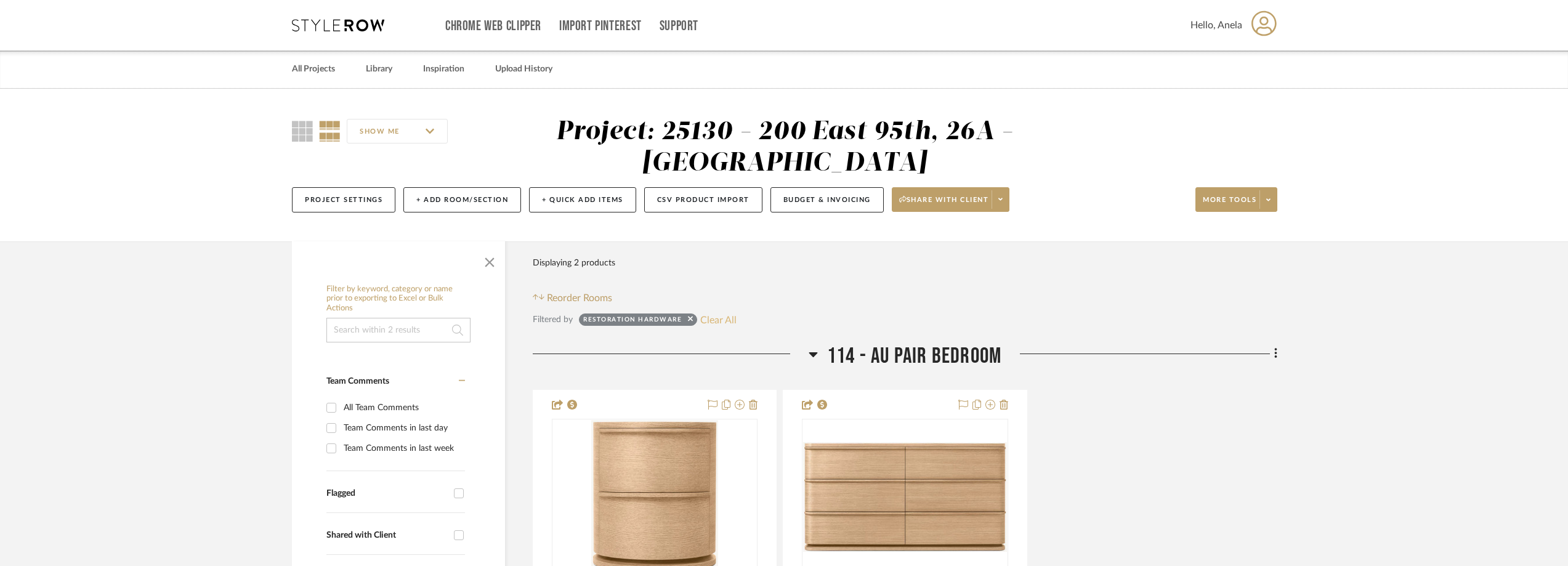
click at [704, 314] on button "Clear All" at bounding box center [718, 320] width 36 height 16
checkbox input "false"
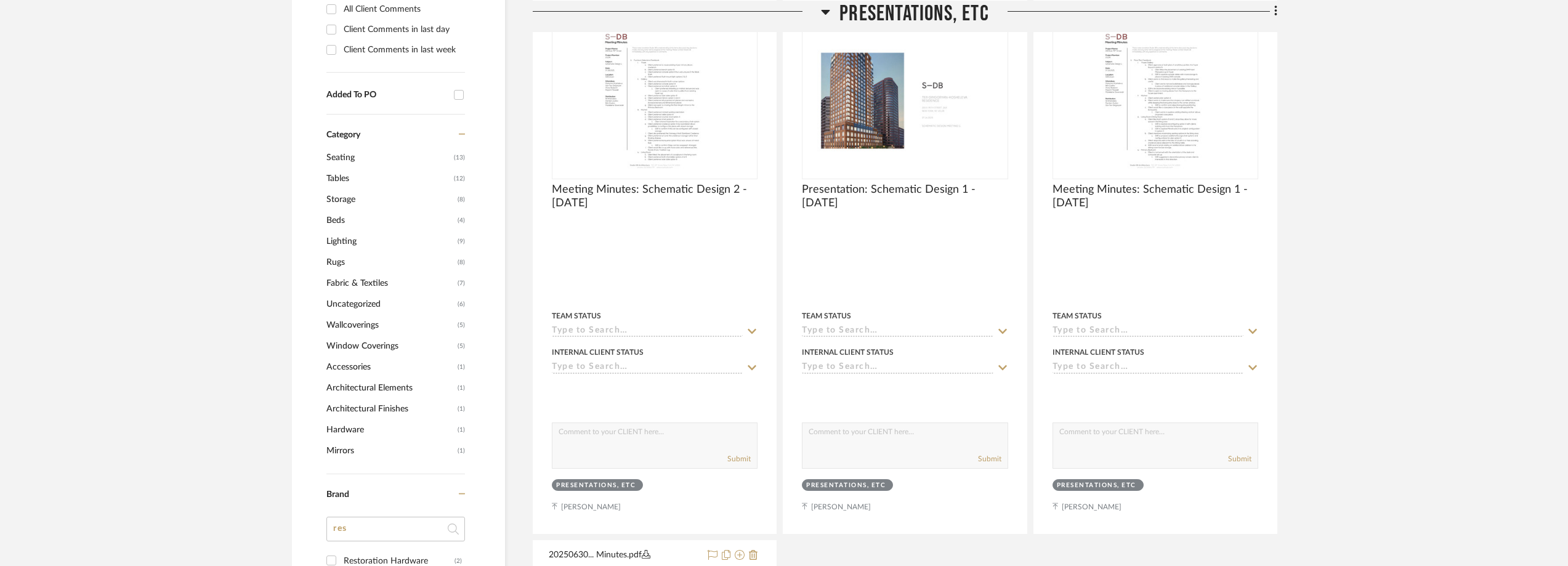
scroll to position [1047, 0]
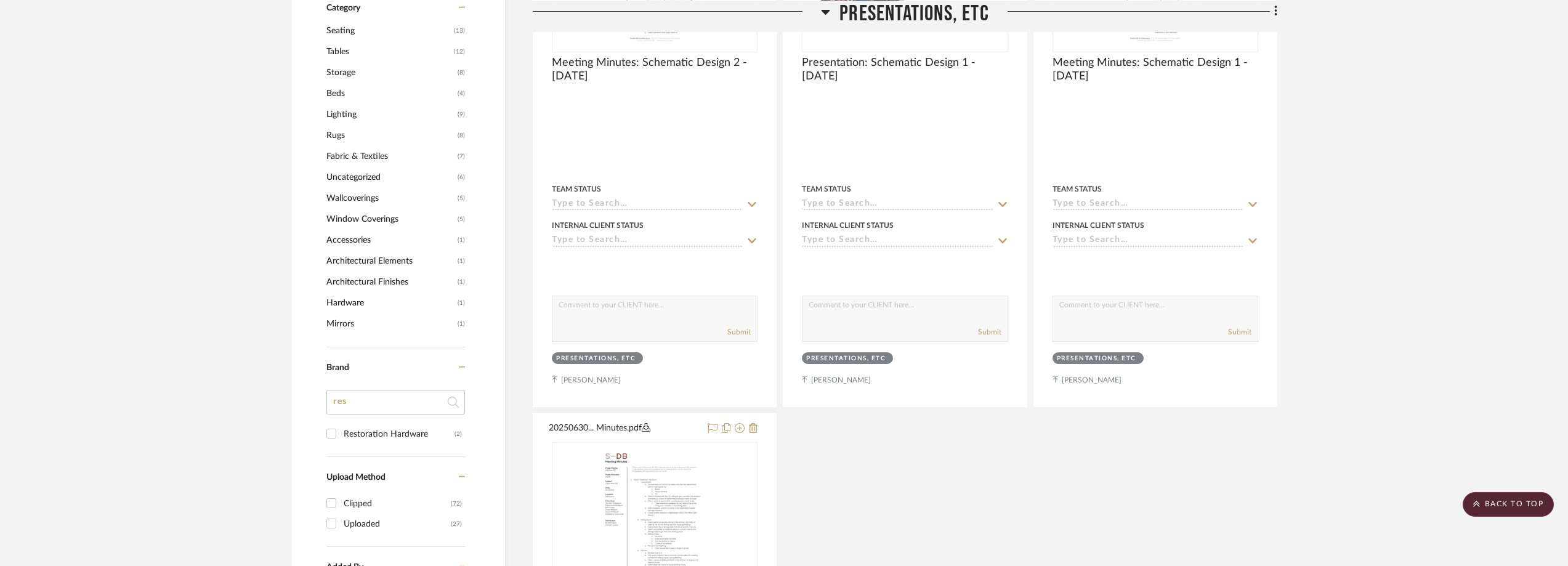
drag, startPoint x: 375, startPoint y: 399, endPoint x: 335, endPoint y: 394, distance: 40.3
click at [349, 399] on input "res" at bounding box center [396, 401] width 139 height 25
drag, startPoint x: 355, startPoint y: 404, endPoint x: 316, endPoint y: 403, distance: 39.0
click at [316, 403] on div "Filter by keyword, category or name prior to exporting to Excel or Bulk Actions…" at bounding box center [398, 100] width 213 height 1738
type input "WEST"
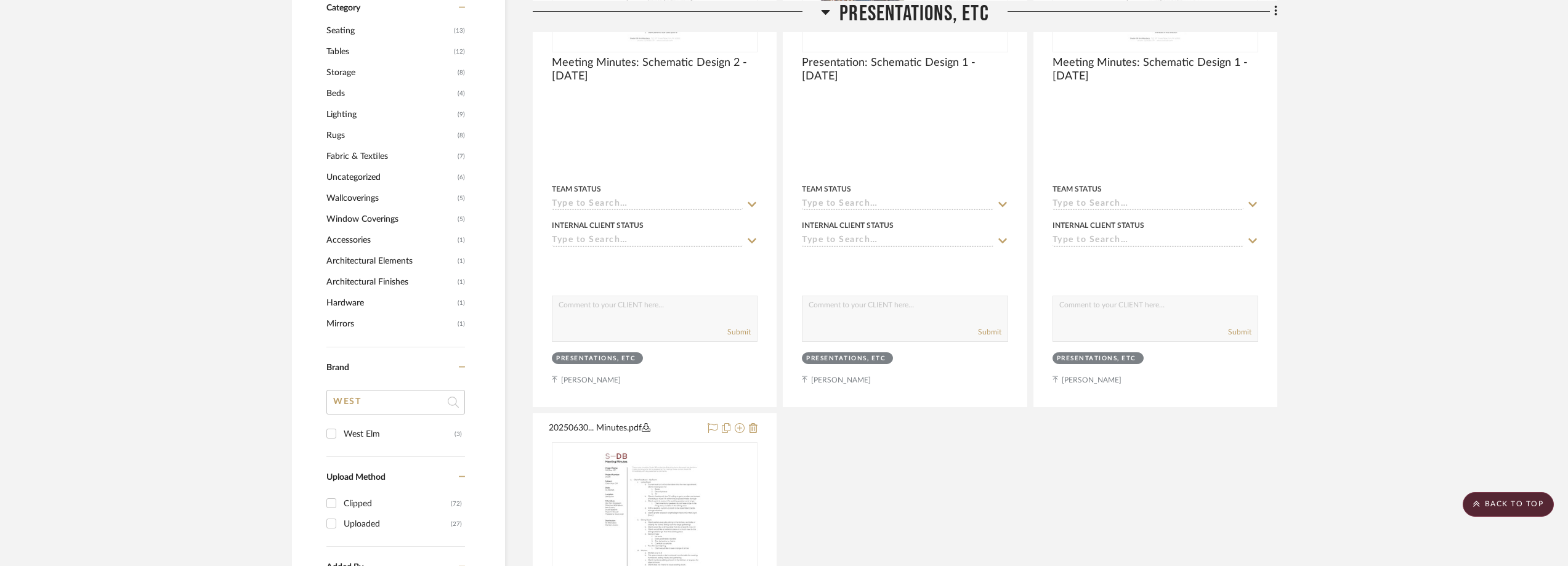
click at [372, 437] on div "West Elm" at bounding box center [399, 433] width 111 height 20
click at [341, 437] on input "West Elm (3)" at bounding box center [331, 433] width 20 height 20
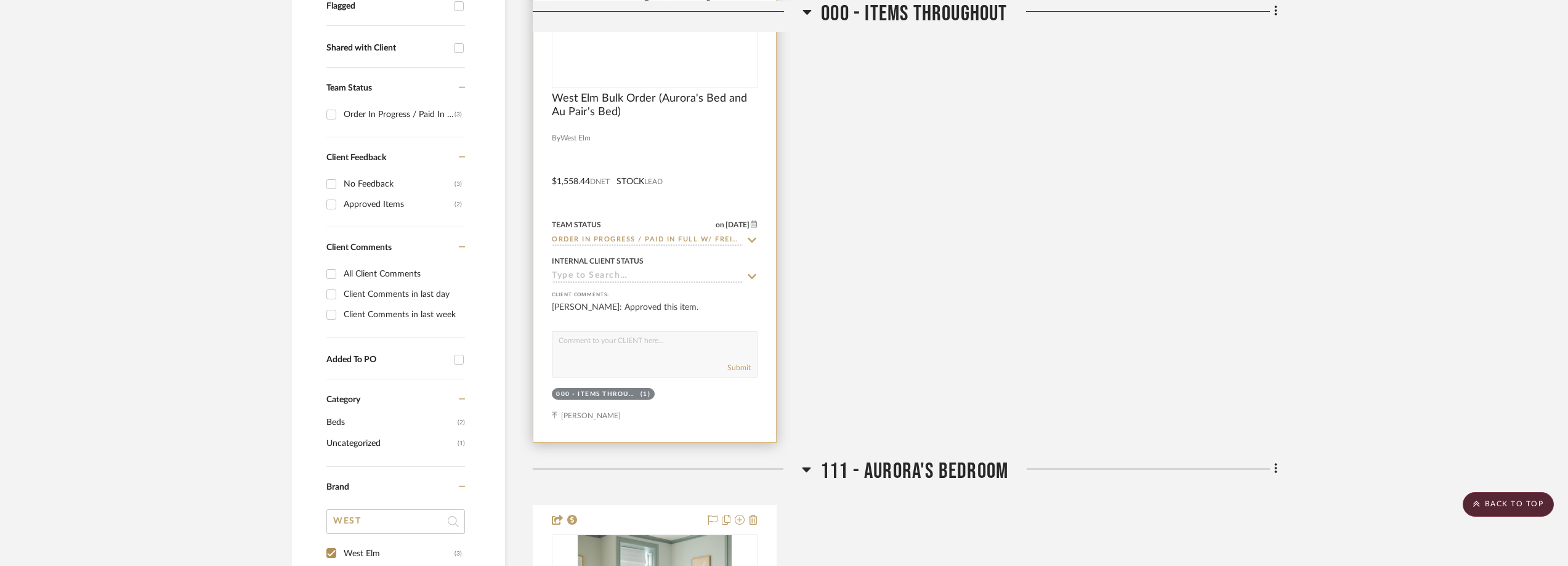
scroll to position [447, 0]
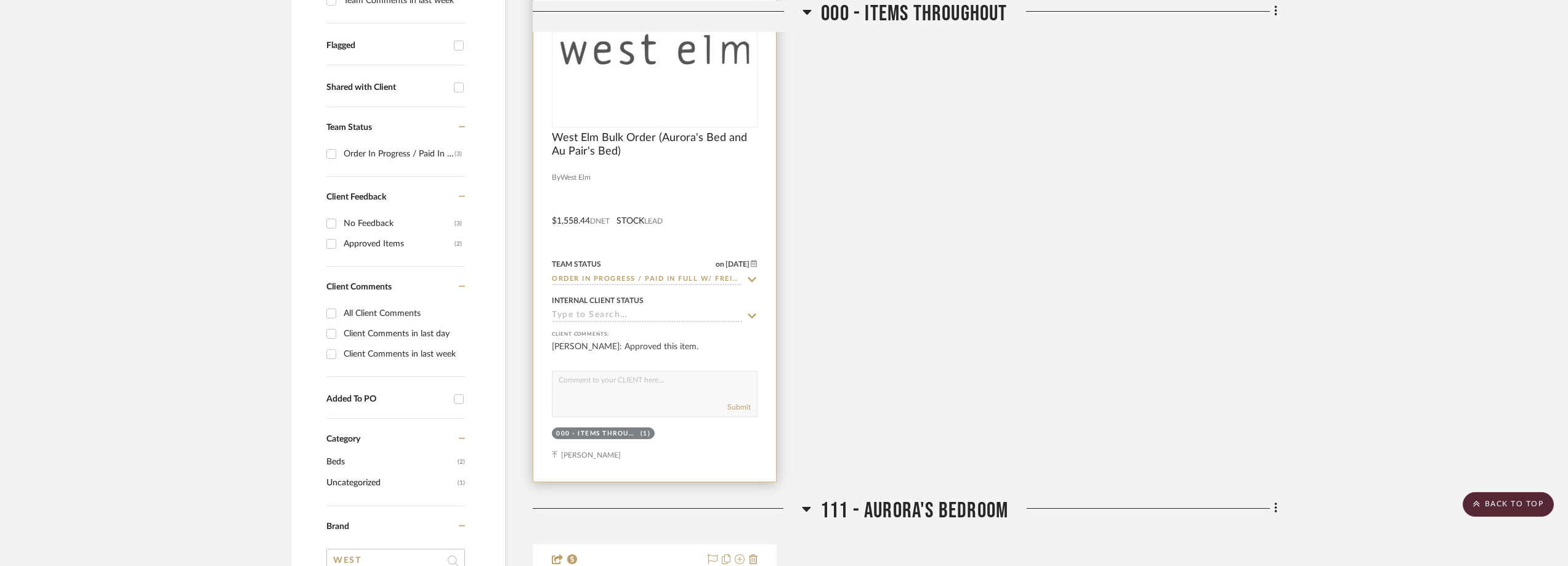
click at [0, 0] on div at bounding box center [0, 0] width 0 height 0
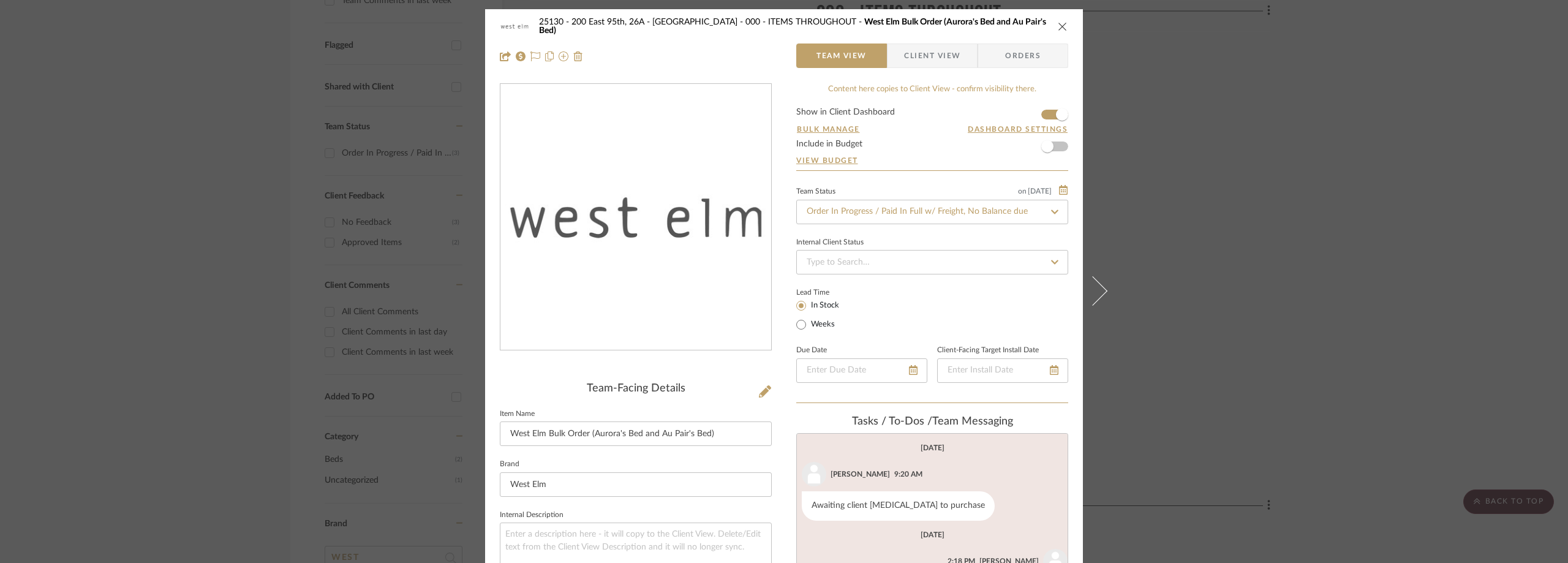
scroll to position [41, 0]
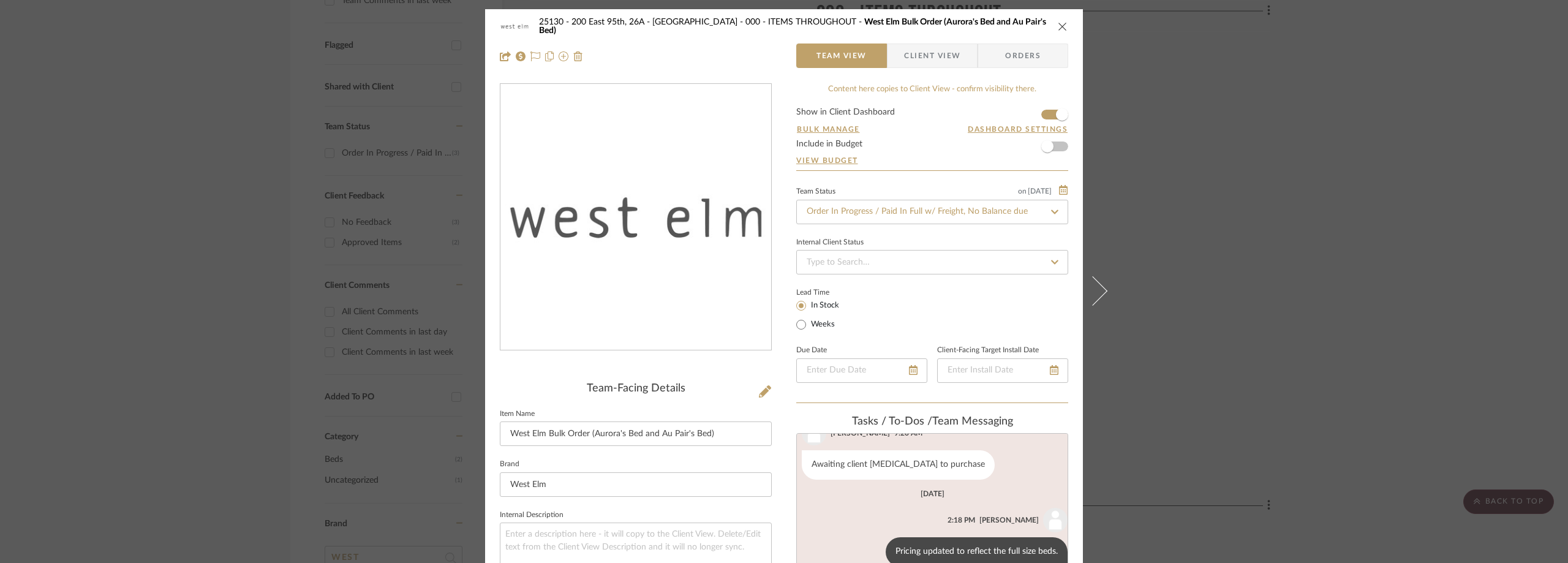
click at [1260, 186] on div "25130 - 200 East 95th, 26A - Kosheleva 000 - ITEMS THROUGHOUT West Elm Bulk Ord…" at bounding box center [784, 281] width 1568 height 563
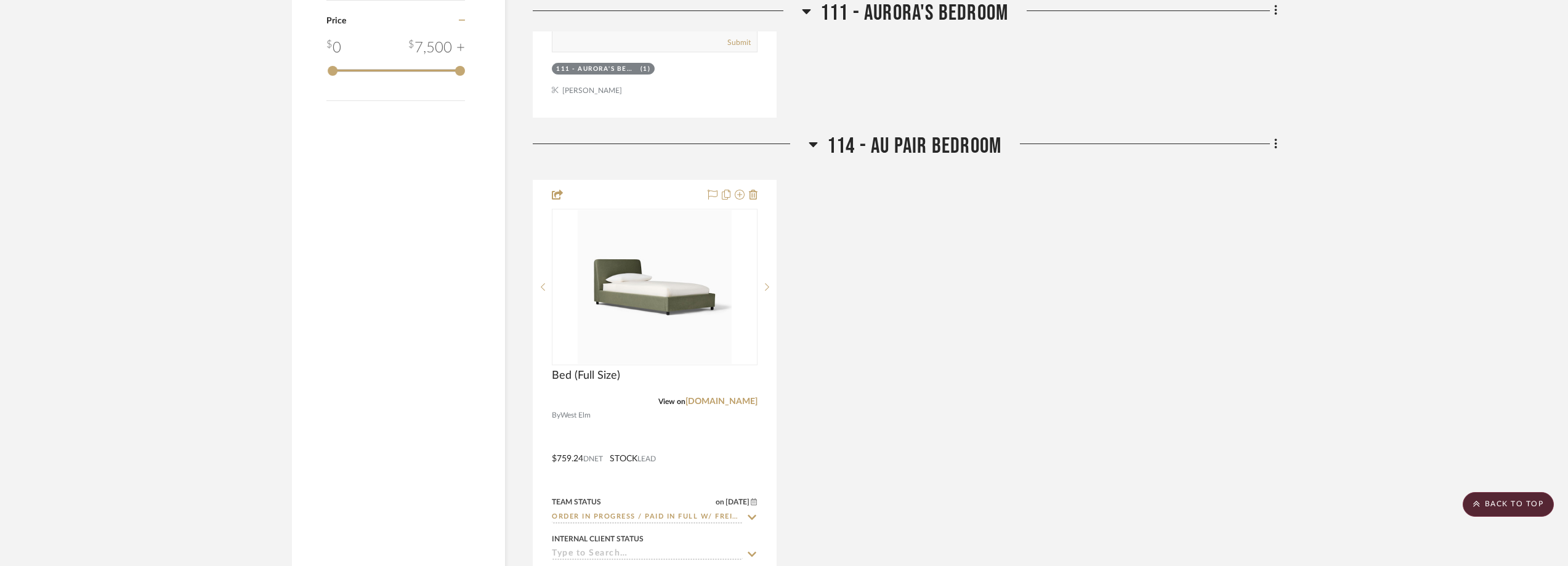
scroll to position [1433, 0]
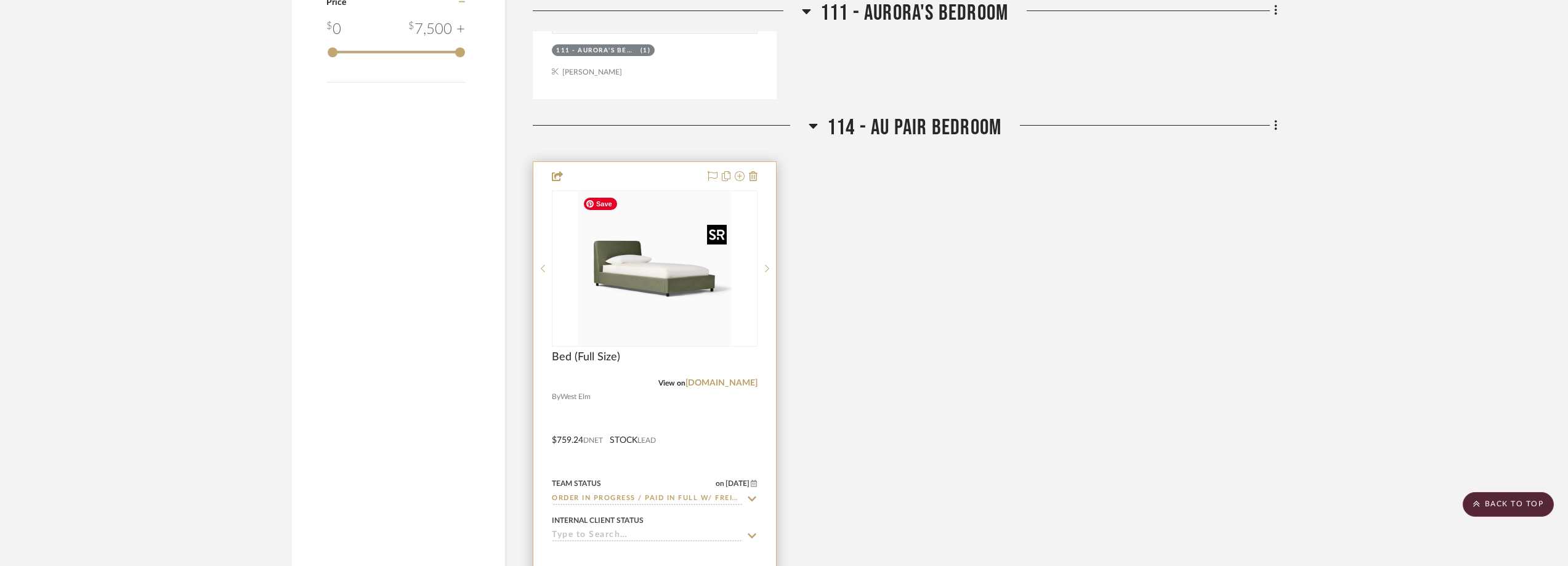
click at [0, 0] on img at bounding box center [0, 0] width 0 height 0
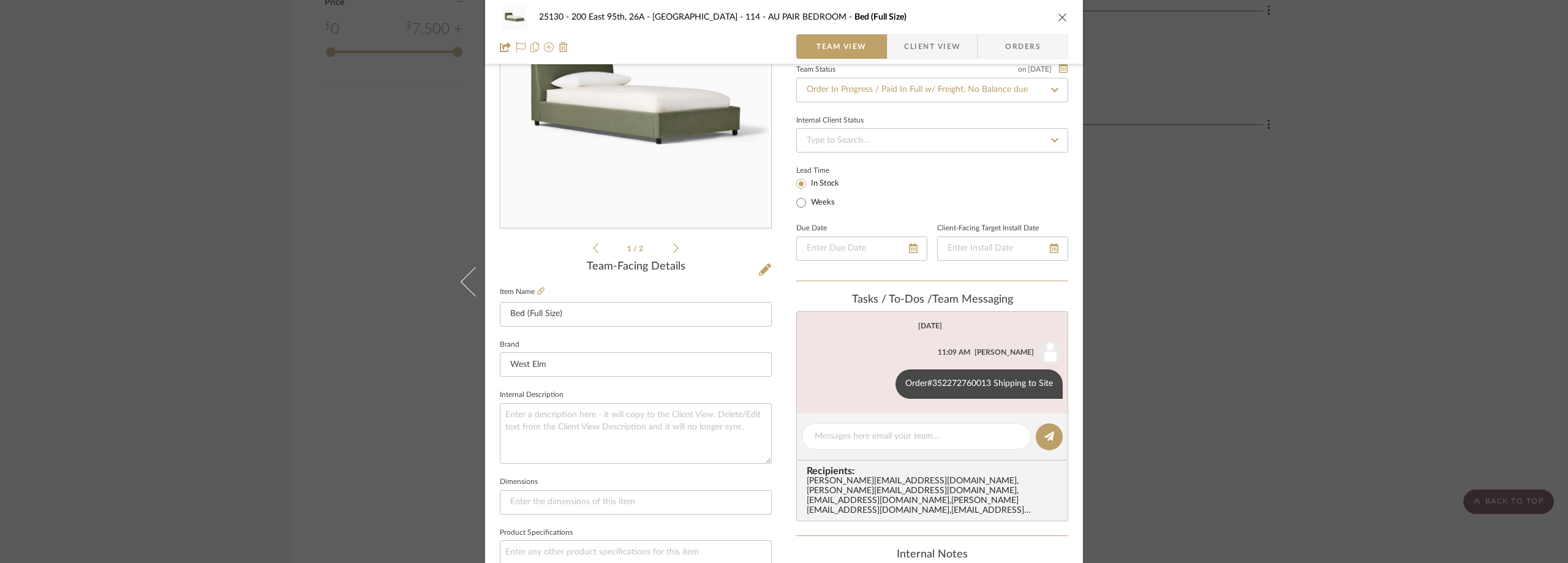
scroll to position [123, 0]
click at [1224, 249] on div "25130 - 200 East 95th, 26A - Kosheleva 114 - AU PAIR BEDROOM Bed (Full Size) Te…" at bounding box center [784, 281] width 1568 height 563
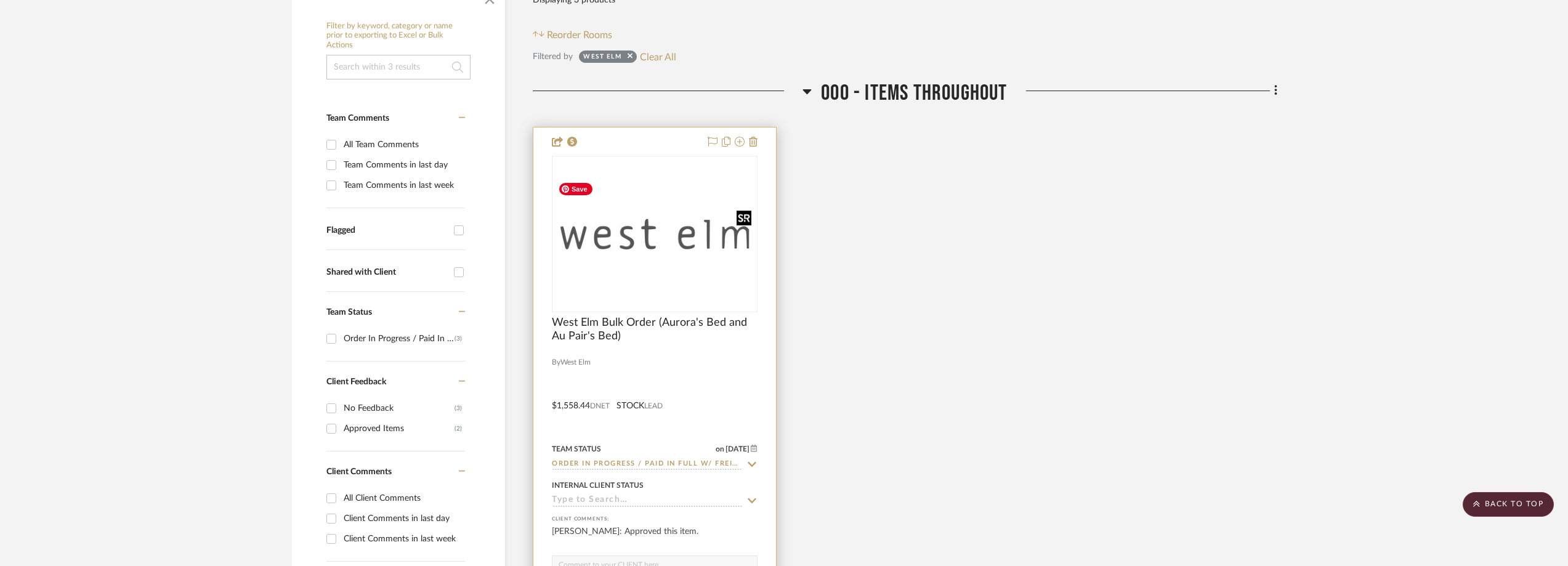
scroll to position [0, 0]
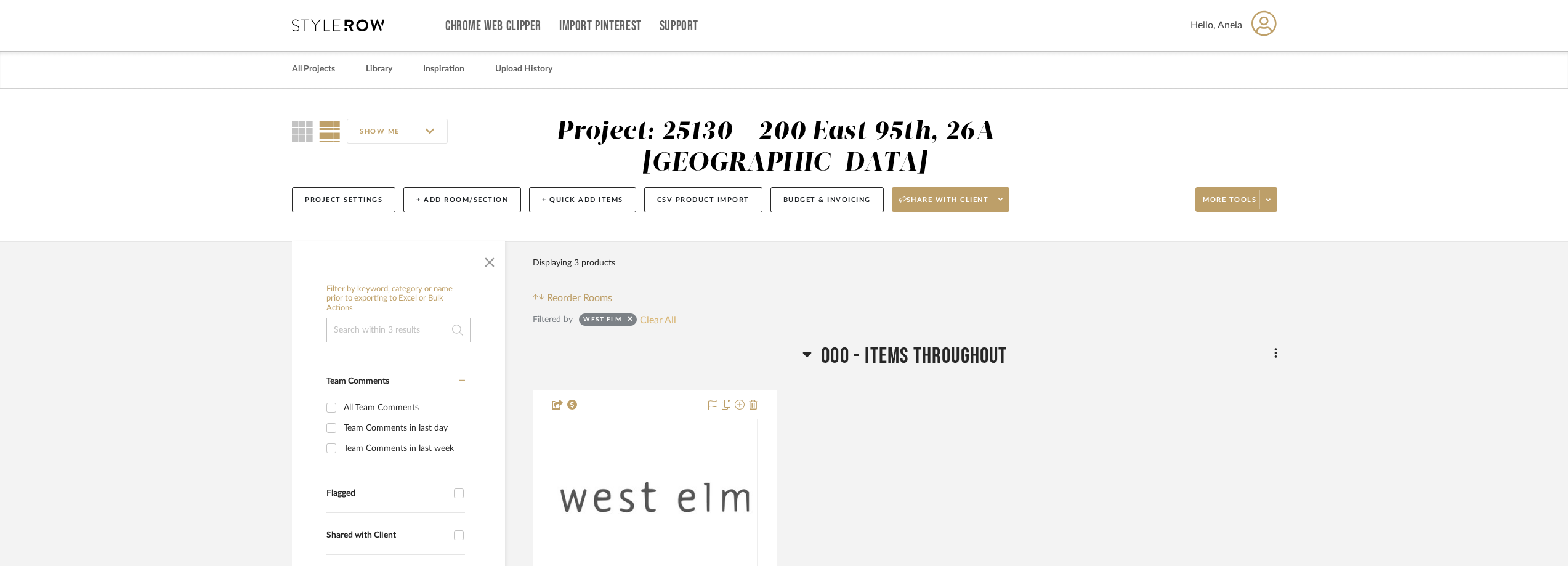
click at [651, 316] on button "Clear All" at bounding box center [658, 320] width 36 height 16
checkbox input "false"
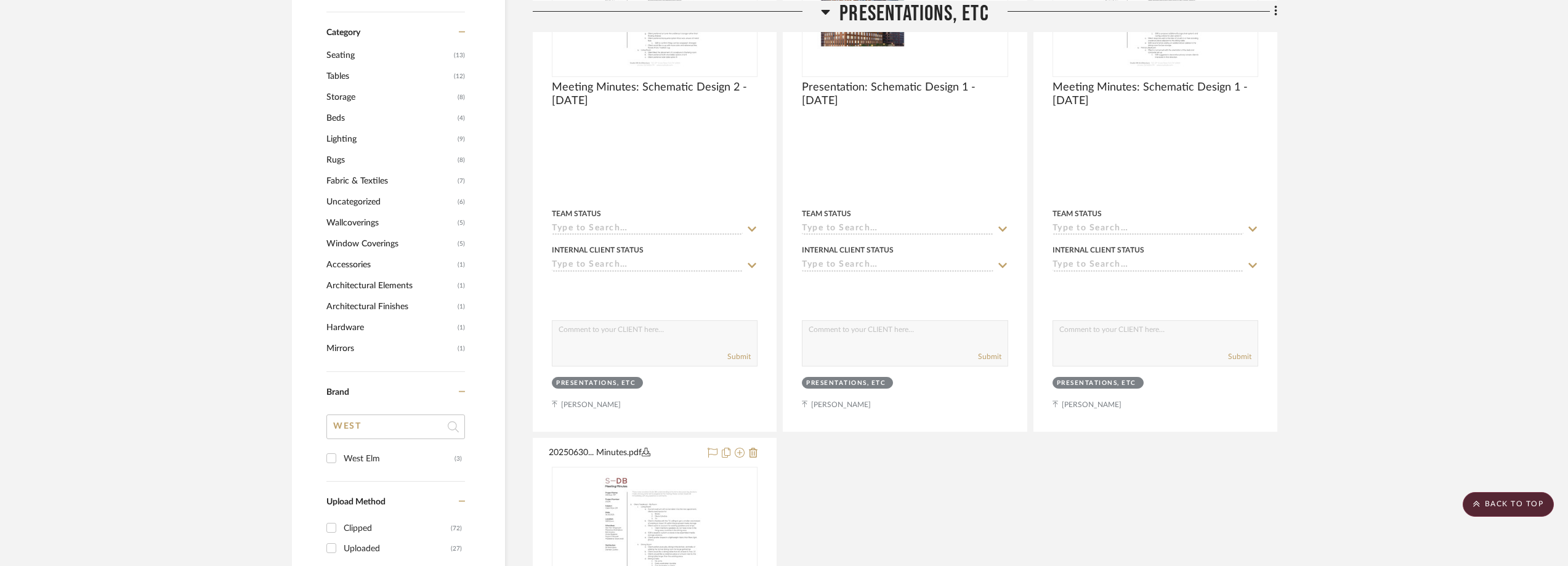
scroll to position [1108, 0]
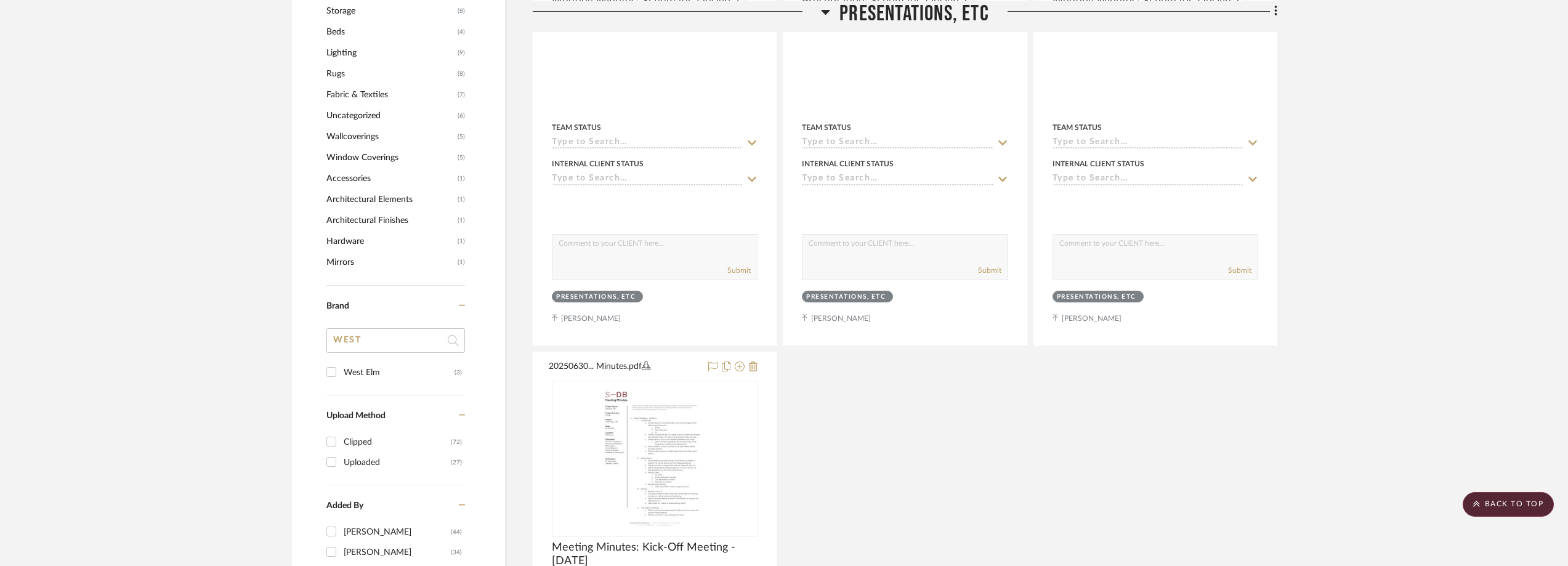
drag, startPoint x: 390, startPoint y: 344, endPoint x: 304, endPoint y: 350, distance: 86.2
click at [304, 350] on div "Filter by keyword, category or name prior to exporting to Excel or Bulk Actions…" at bounding box center [398, 39] width 213 height 1738
type input "EST"
click at [334, 367] on input "Restoration Hardware (2)" at bounding box center [331, 371] width 20 height 20
checkbox input "true"
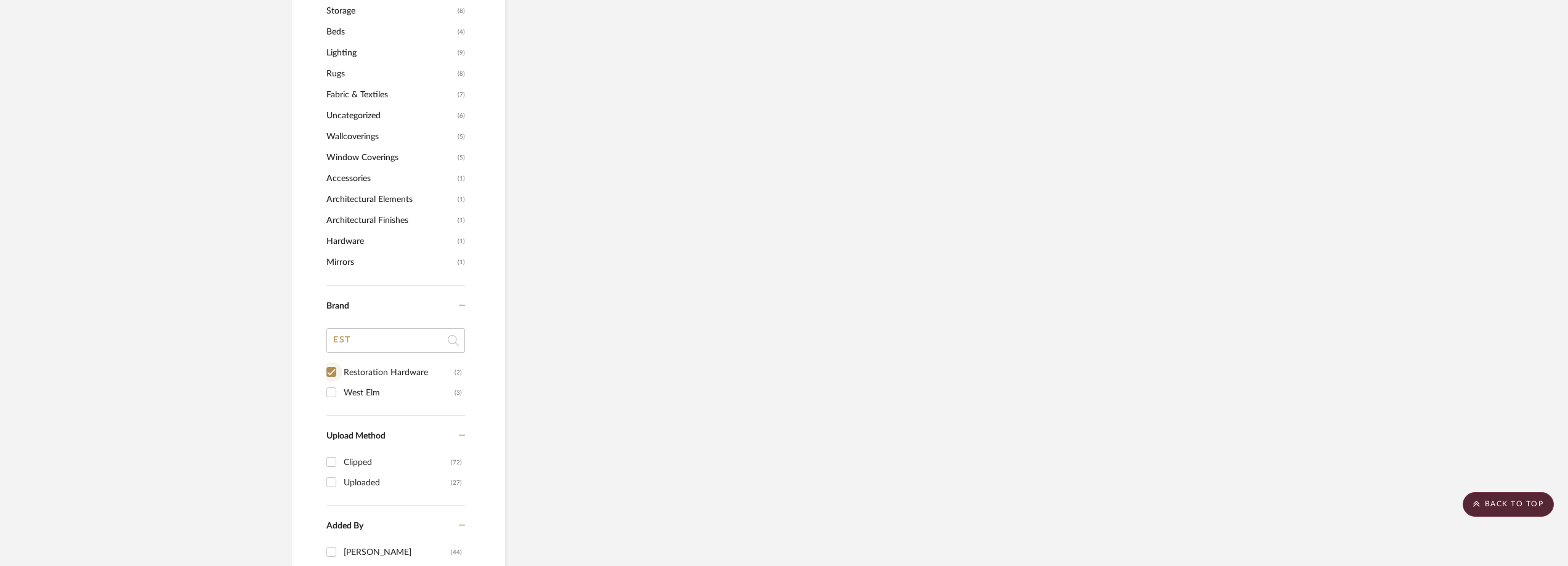
scroll to position [940, 0]
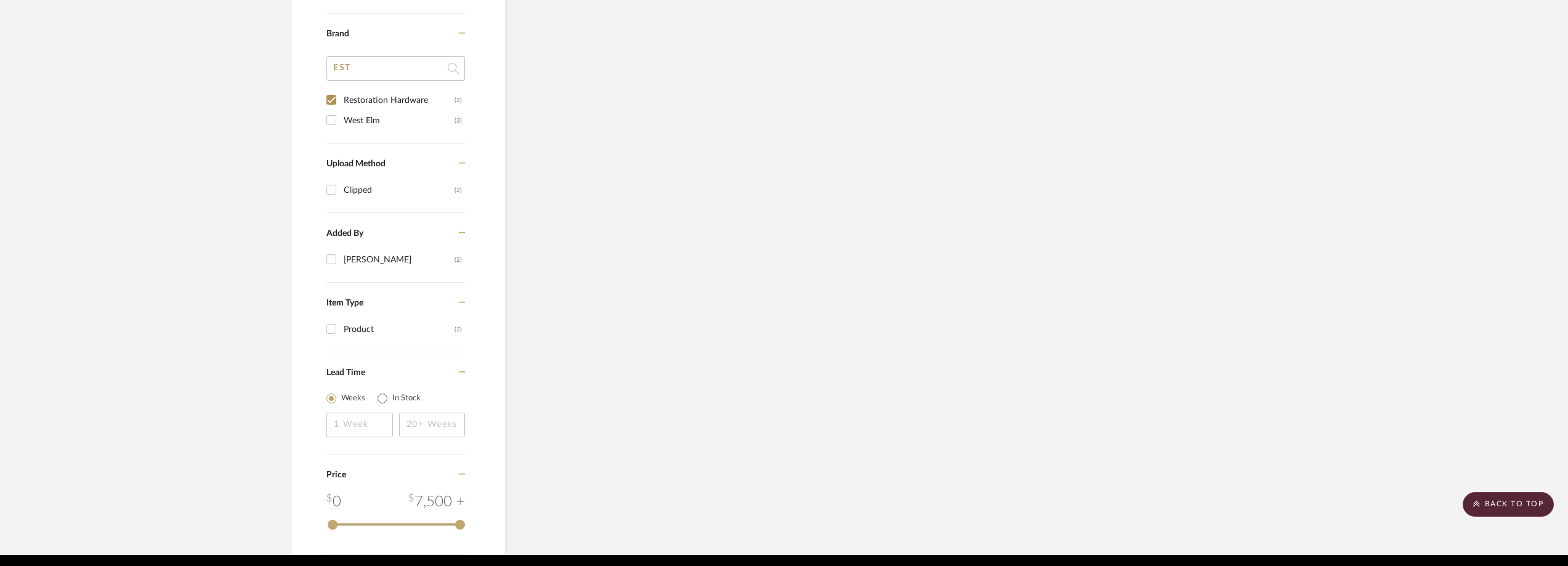
click at [347, 123] on div "West Elm" at bounding box center [399, 121] width 111 height 20
click at [341, 123] on input "West Elm (3)" at bounding box center [331, 120] width 20 height 20
checkbox input "true"
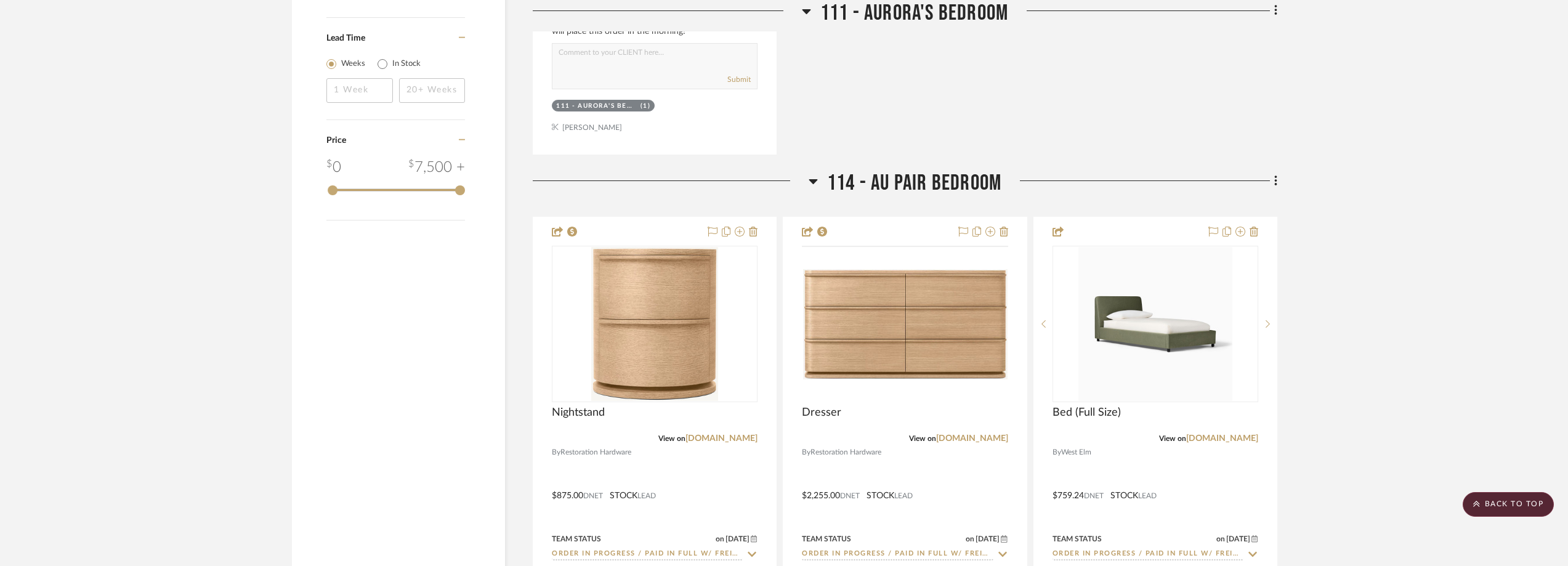
scroll to position [1577, 0]
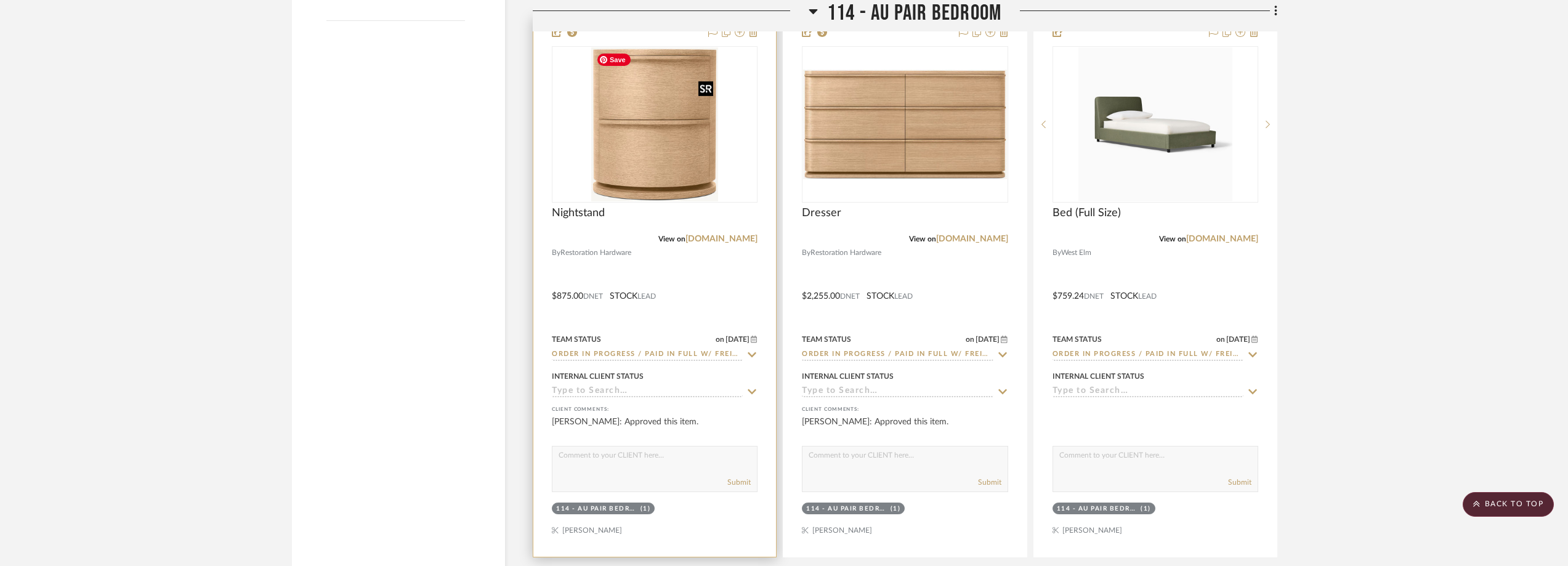
click at [0, 0] on img at bounding box center [0, 0] width 0 height 0
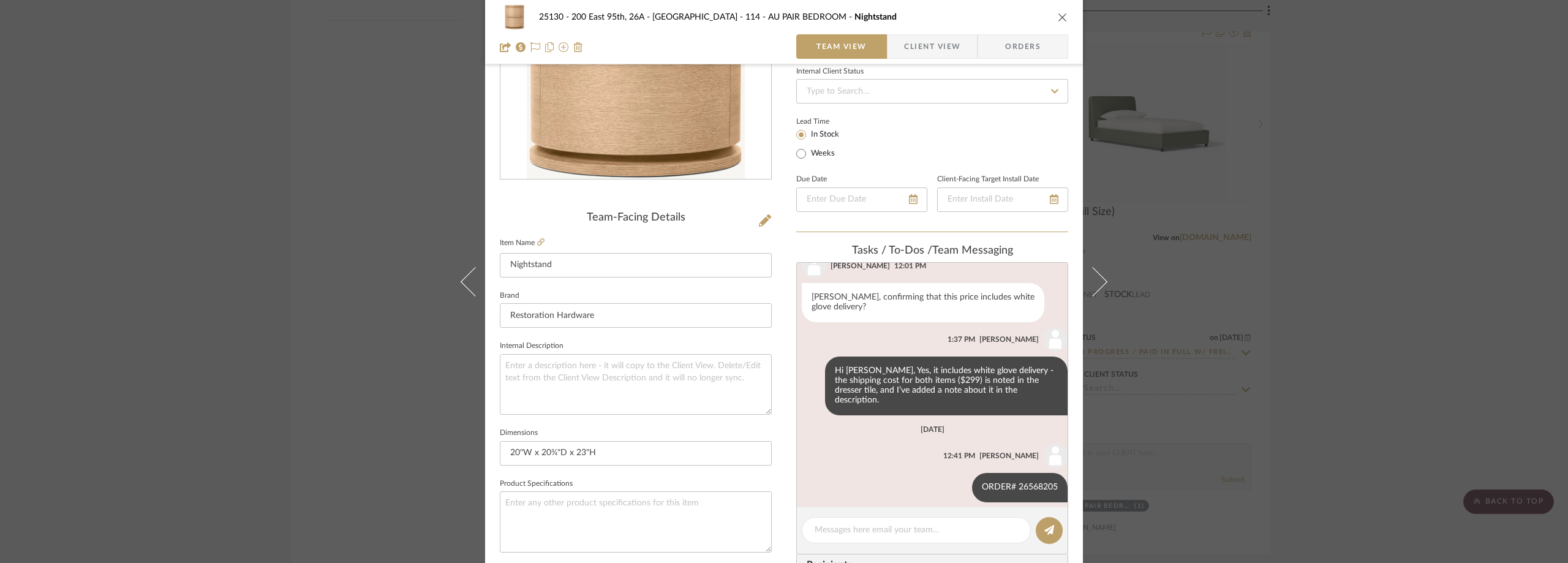
scroll to position [551, 0]
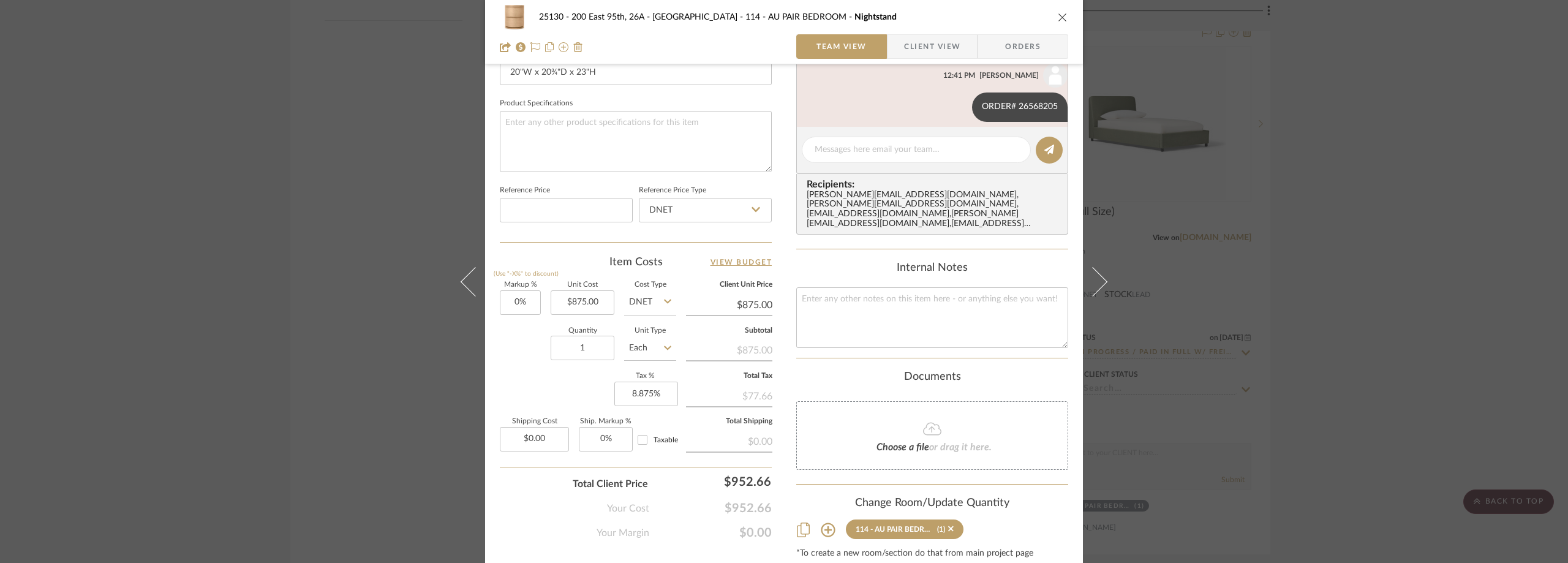
click at [1279, 35] on div "25130 - 200 East 95th, 26A - Kosheleva 114 - AU PAIR BEDROOM Nightstand Team Vi…" at bounding box center [784, 281] width 1568 height 563
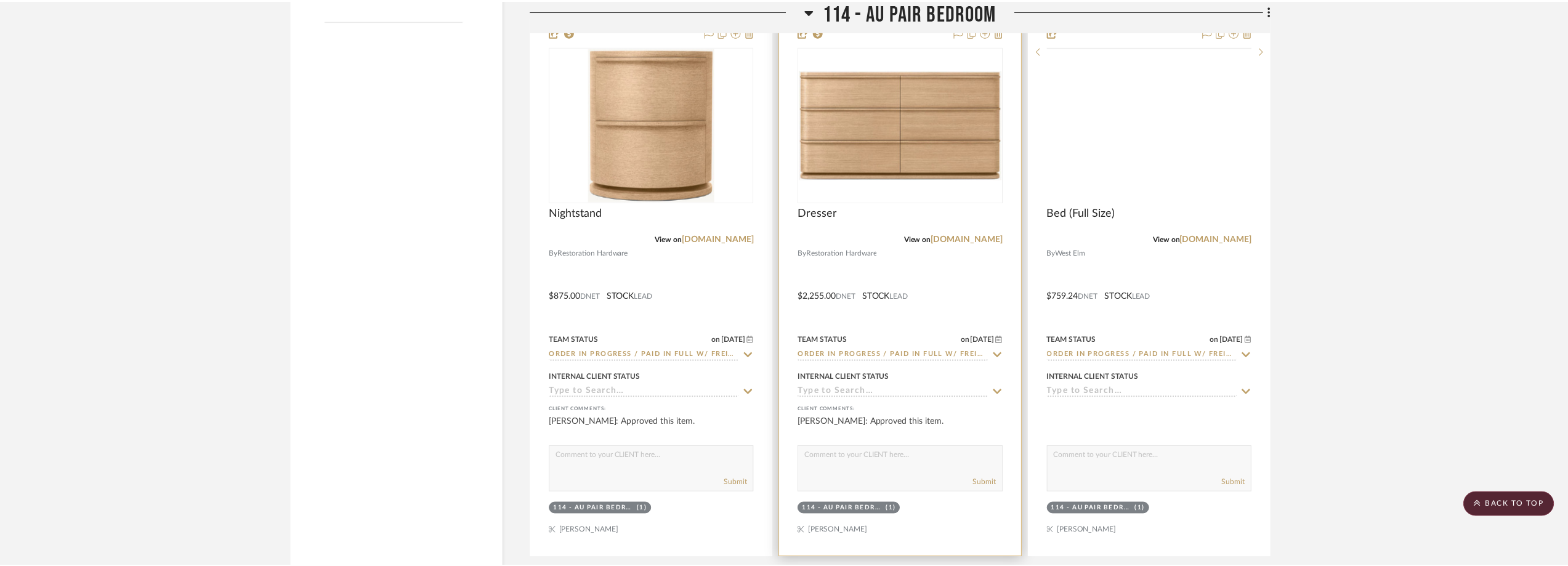
scroll to position [1577, 0]
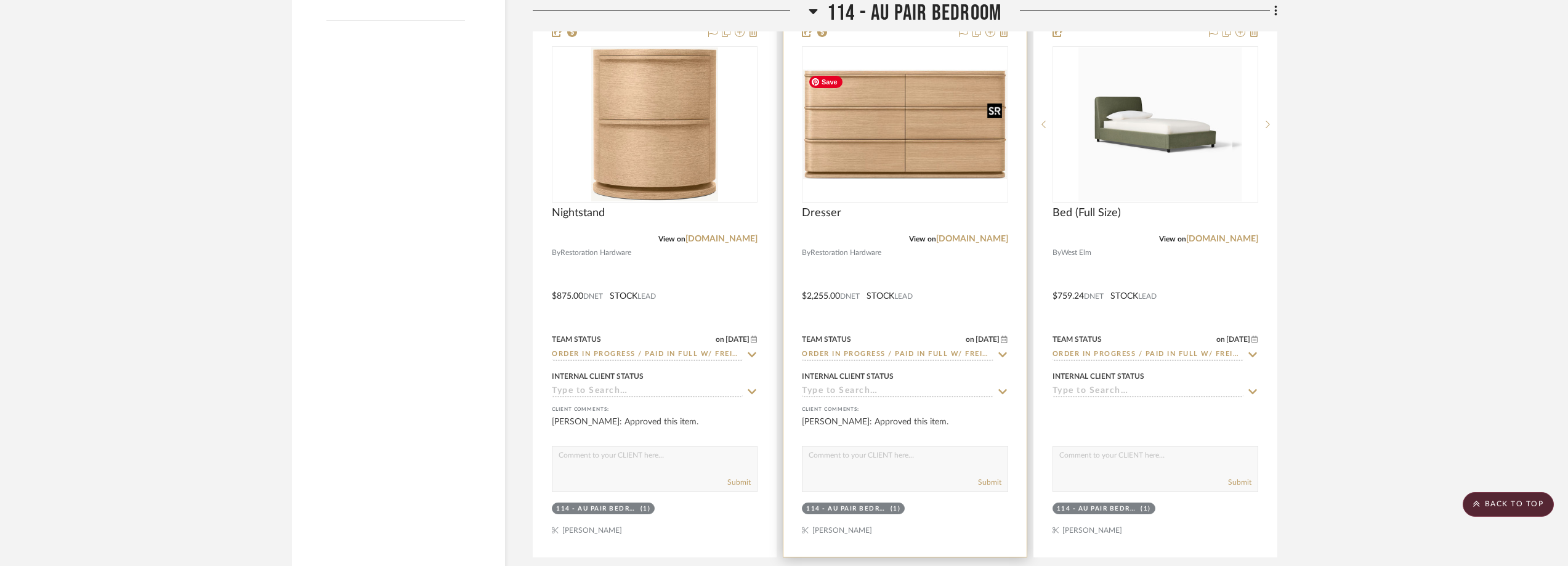
click at [892, 156] on img "0" at bounding box center [905, 124] width 203 height 109
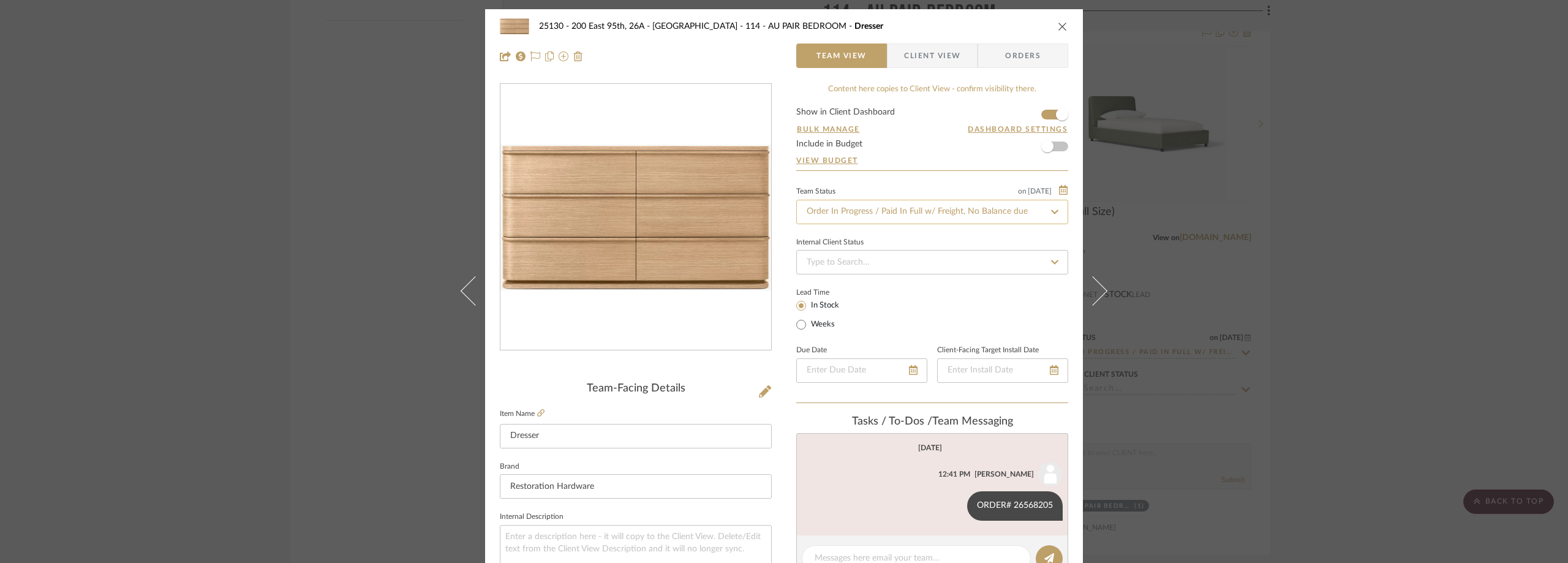
scroll to position [183, 0]
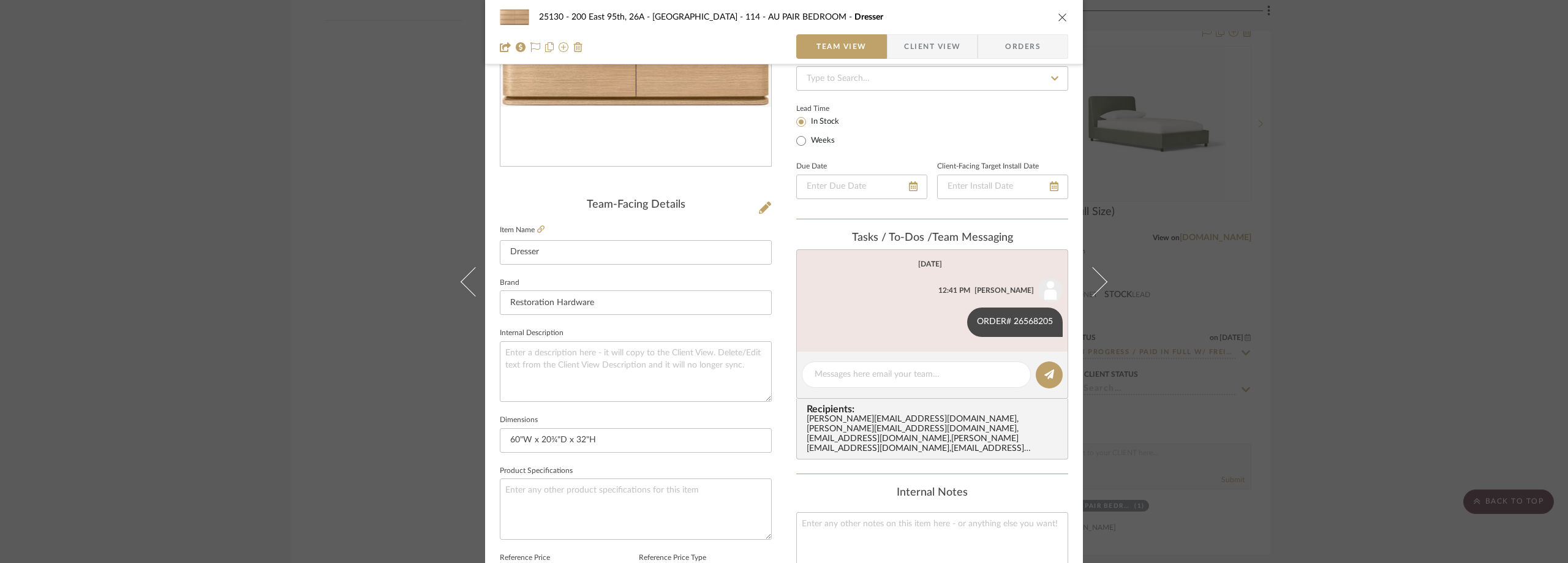
click at [1373, 216] on div "25130 - 200 East 95th, 26A - Kosheleva 114 - AU PAIR BEDROOM Dresser Team View …" at bounding box center [784, 281] width 1568 height 563
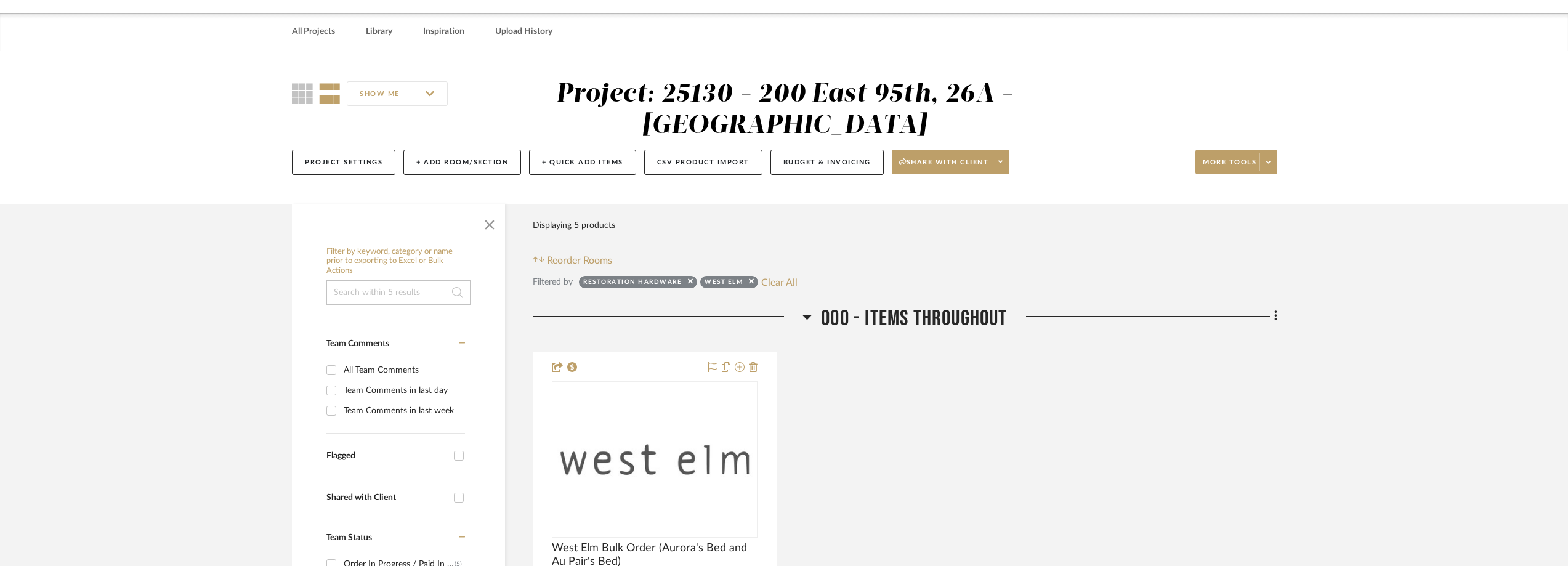
scroll to position [0, 0]
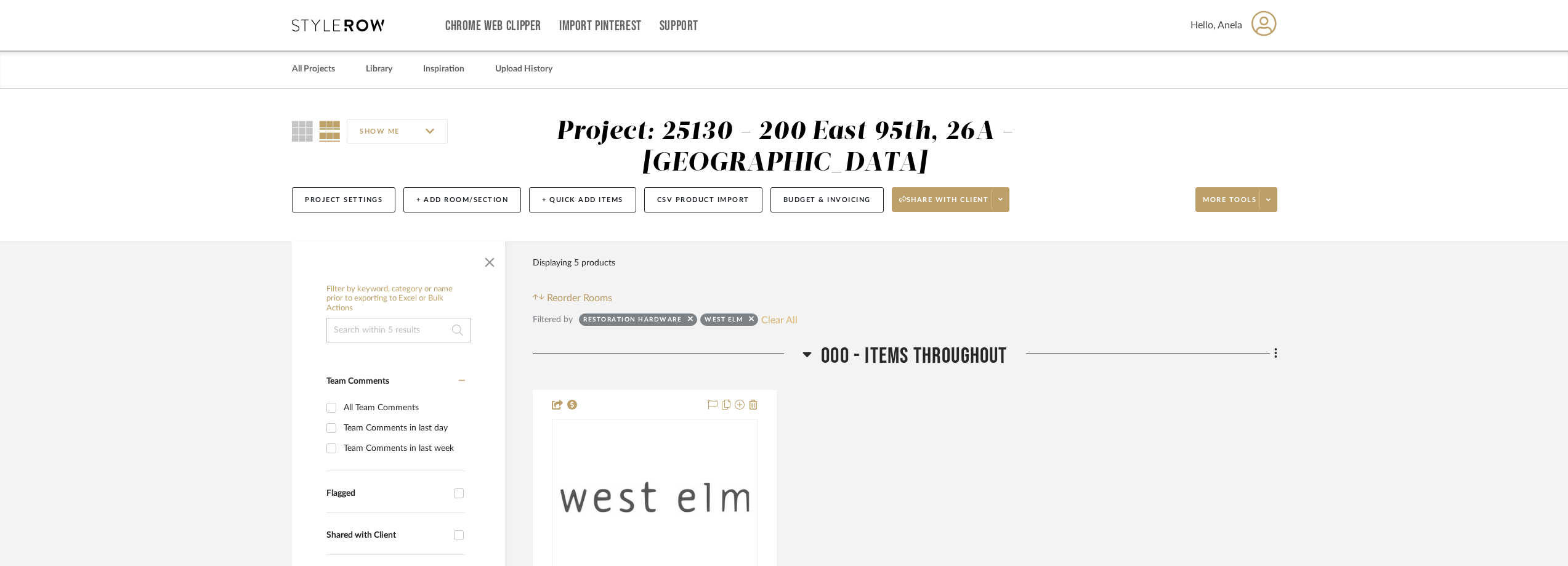
click at [777, 314] on button "Clear All" at bounding box center [779, 320] width 36 height 16
checkbox input "false"
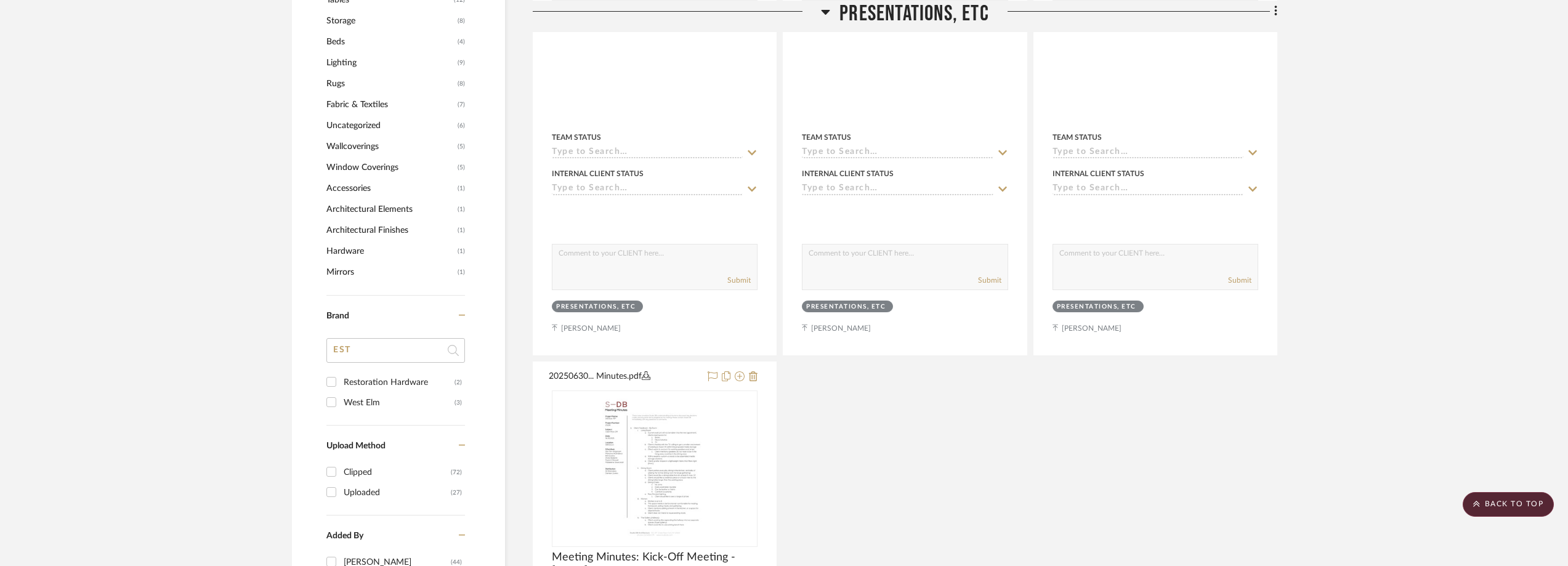
scroll to position [1108, 0]
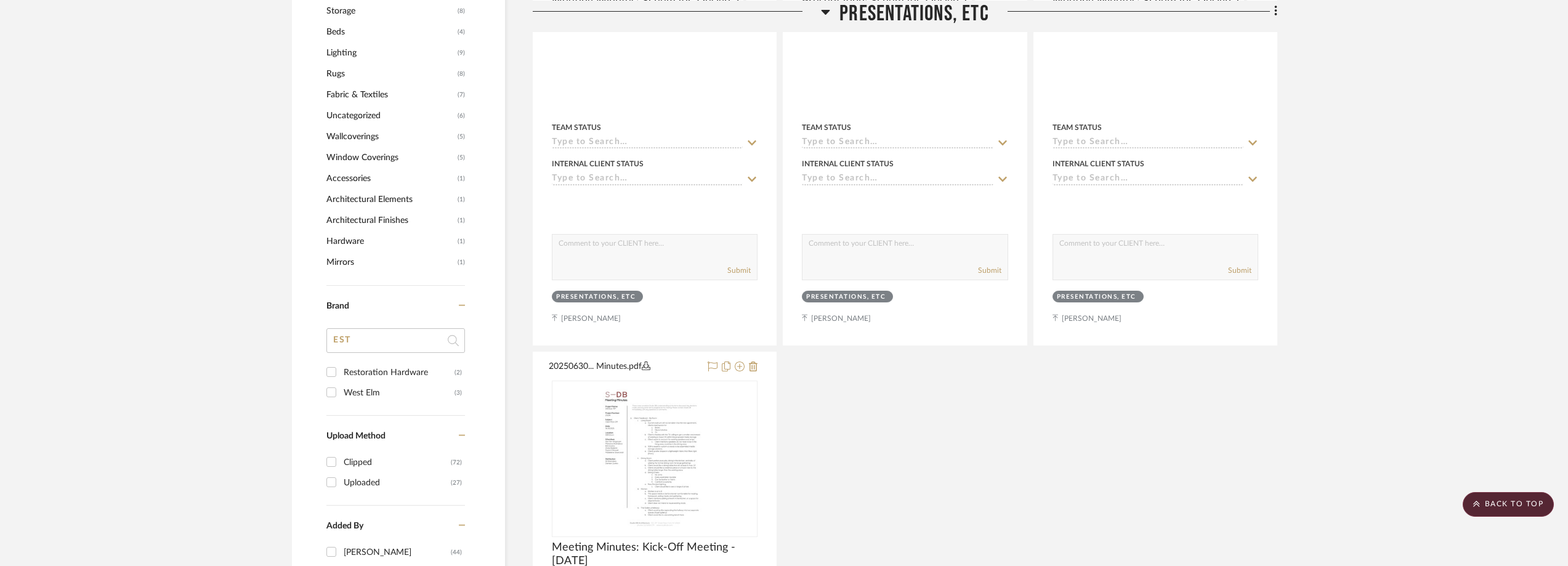
drag, startPoint x: 376, startPoint y: 338, endPoint x: 335, endPoint y: 338, distance: 41.0
click at [335, 338] on input "EST" at bounding box center [396, 340] width 139 height 25
type input "INNI"
click at [375, 378] on div "Finnish Design Shop" at bounding box center [399, 372] width 111 height 20
click at [341, 378] on input "Finnish Design Shop (1)" at bounding box center [331, 371] width 20 height 20
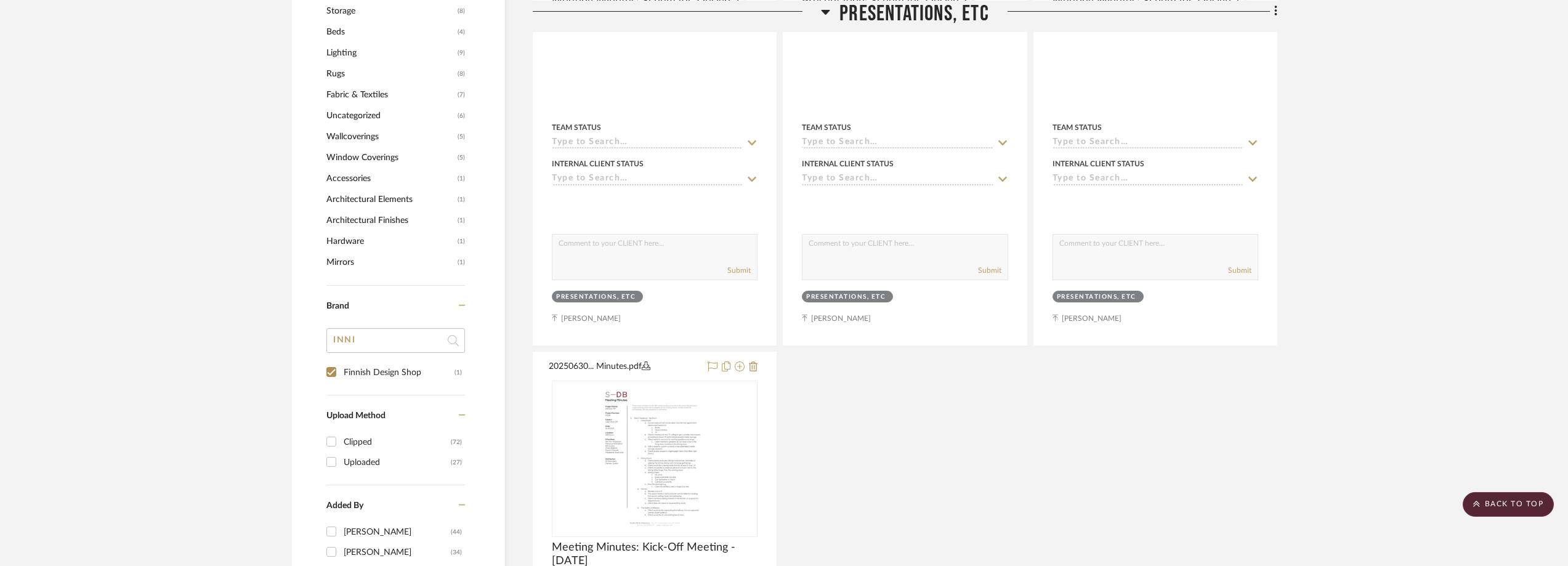
checkbox input "true"
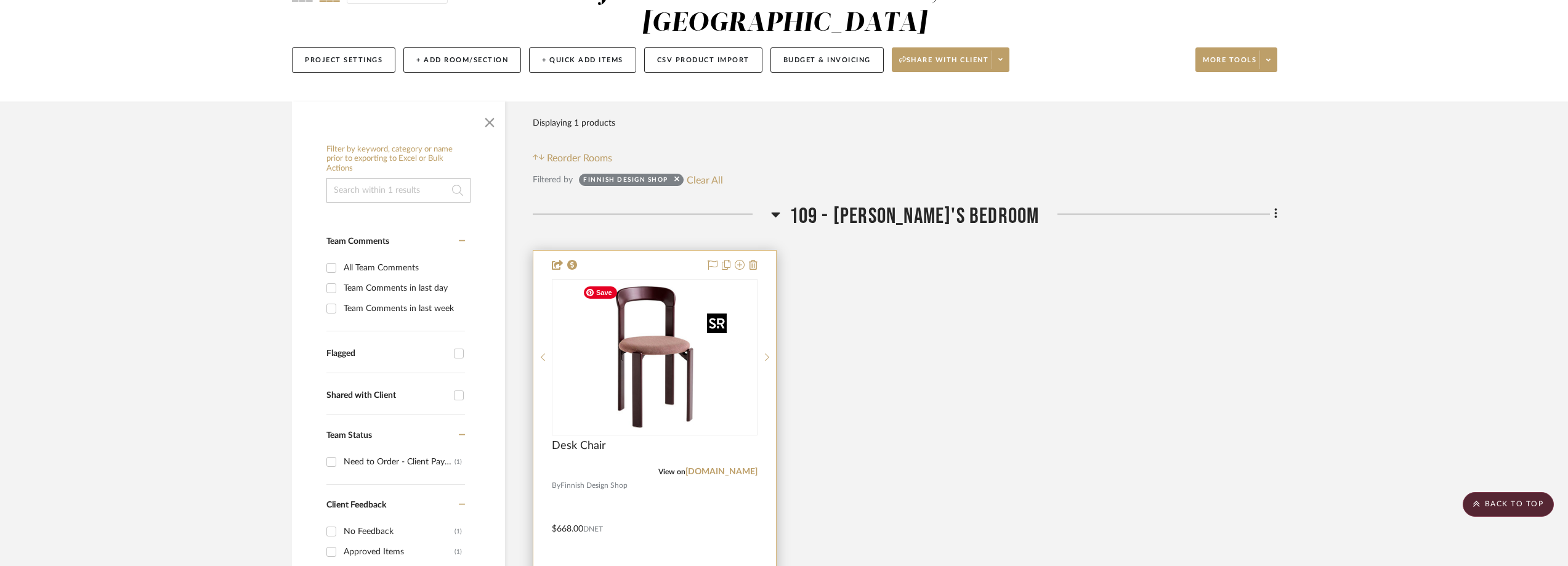
scroll to position [386, 0]
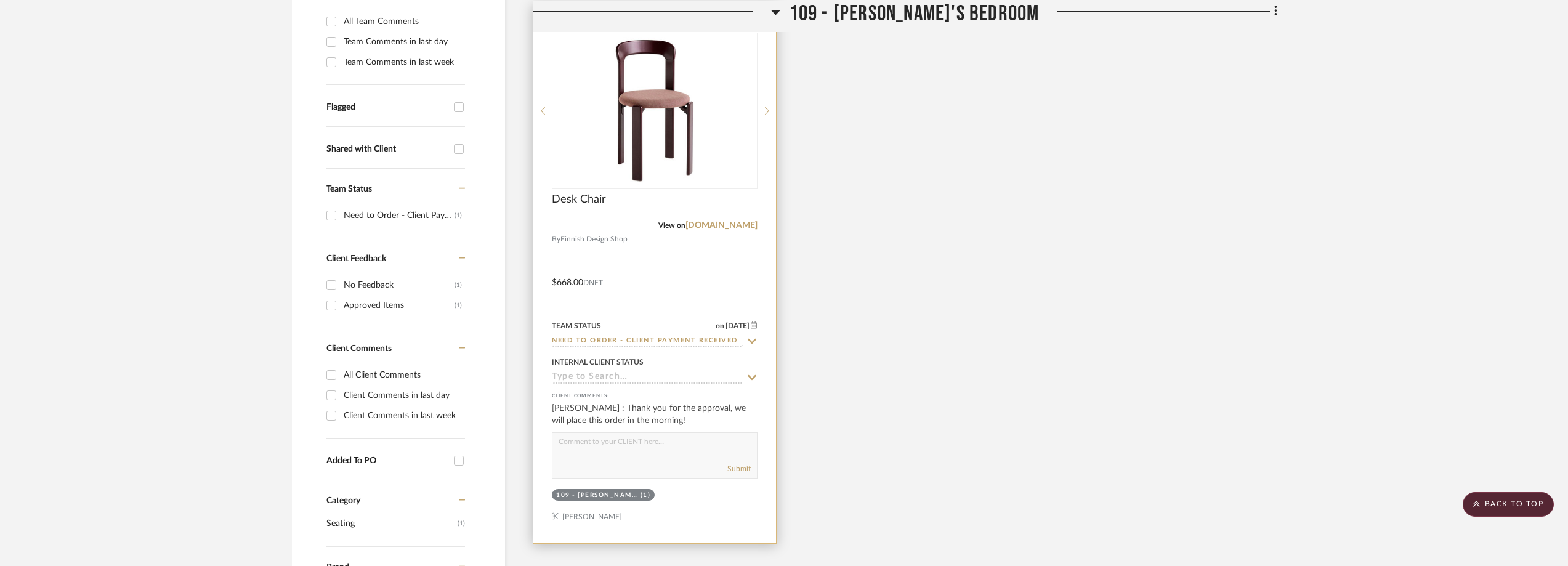
click at [749, 335] on fa-icon at bounding box center [752, 341] width 11 height 12
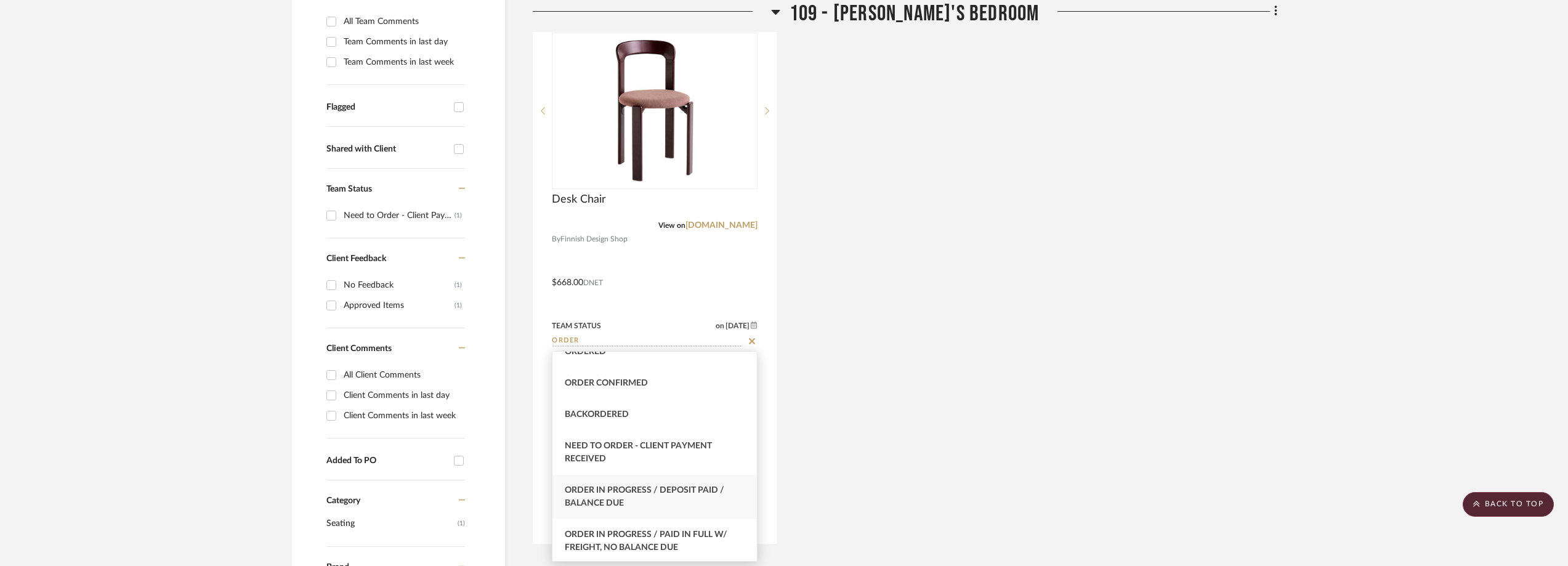
scroll to position [123, 0]
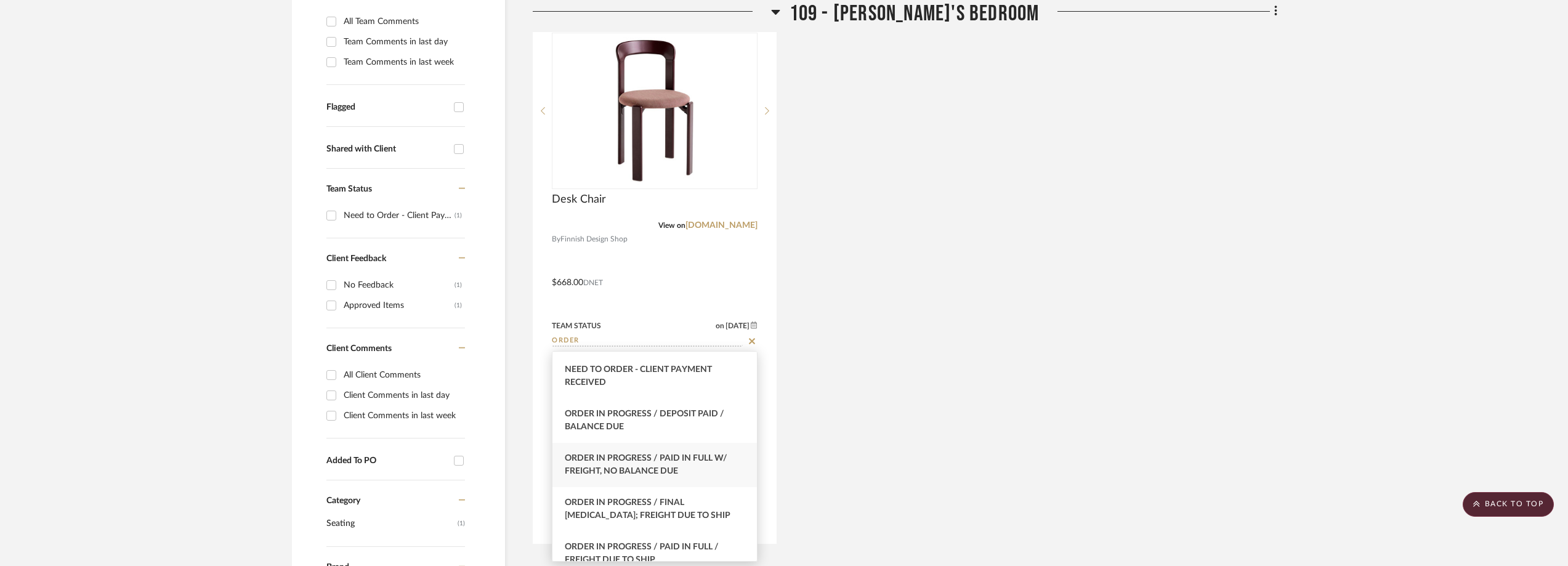
type input "ORDER"
click at [695, 457] on span "Order In Progress / Paid In Full w/ Freight, No Balance due" at bounding box center [646, 464] width 163 height 22
type input "[DATE]"
type input "Order In Progress / Paid In Full w/ Freight, No Balance due"
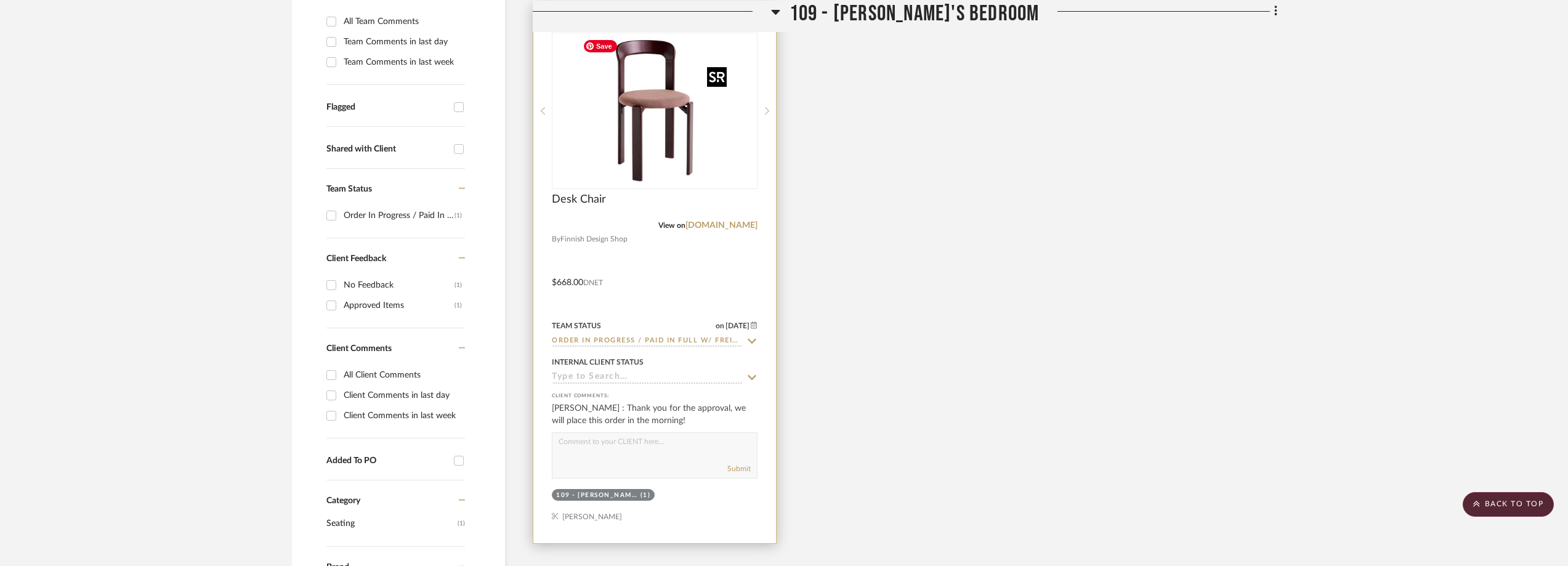
click at [628, 138] on img "0" at bounding box center [654, 110] width 154 height 154
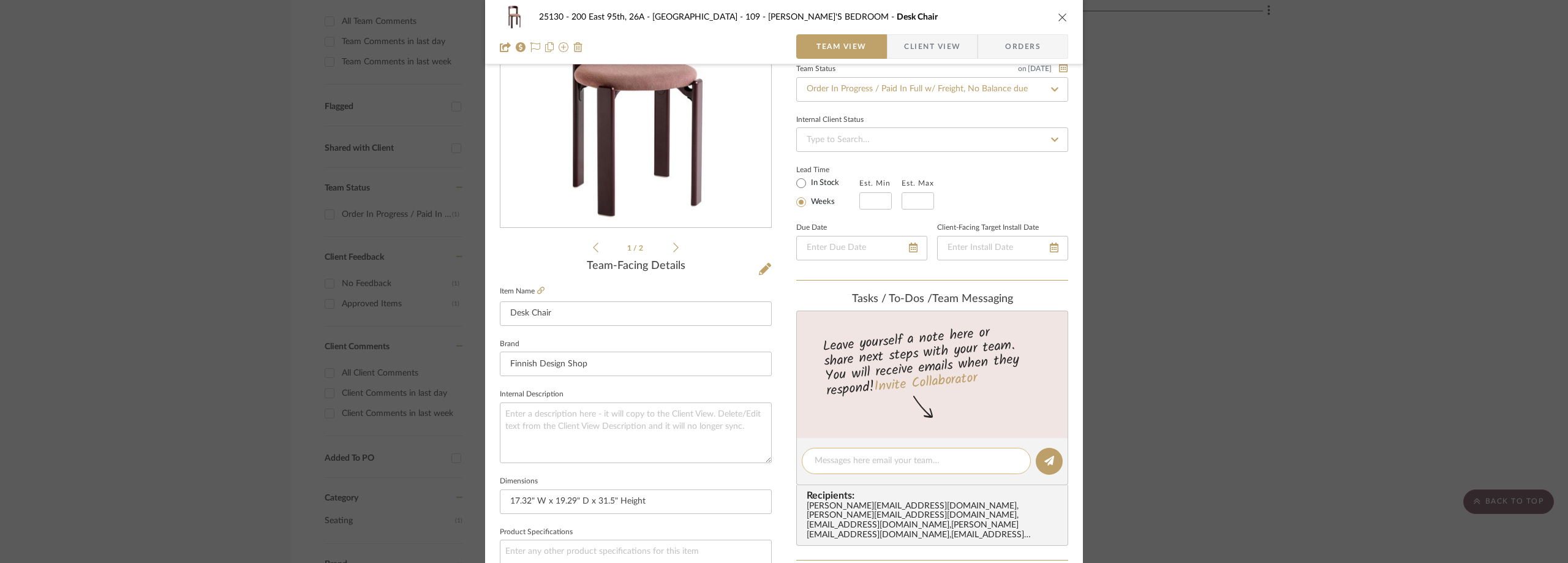
paste textarea "Order number 1429886"
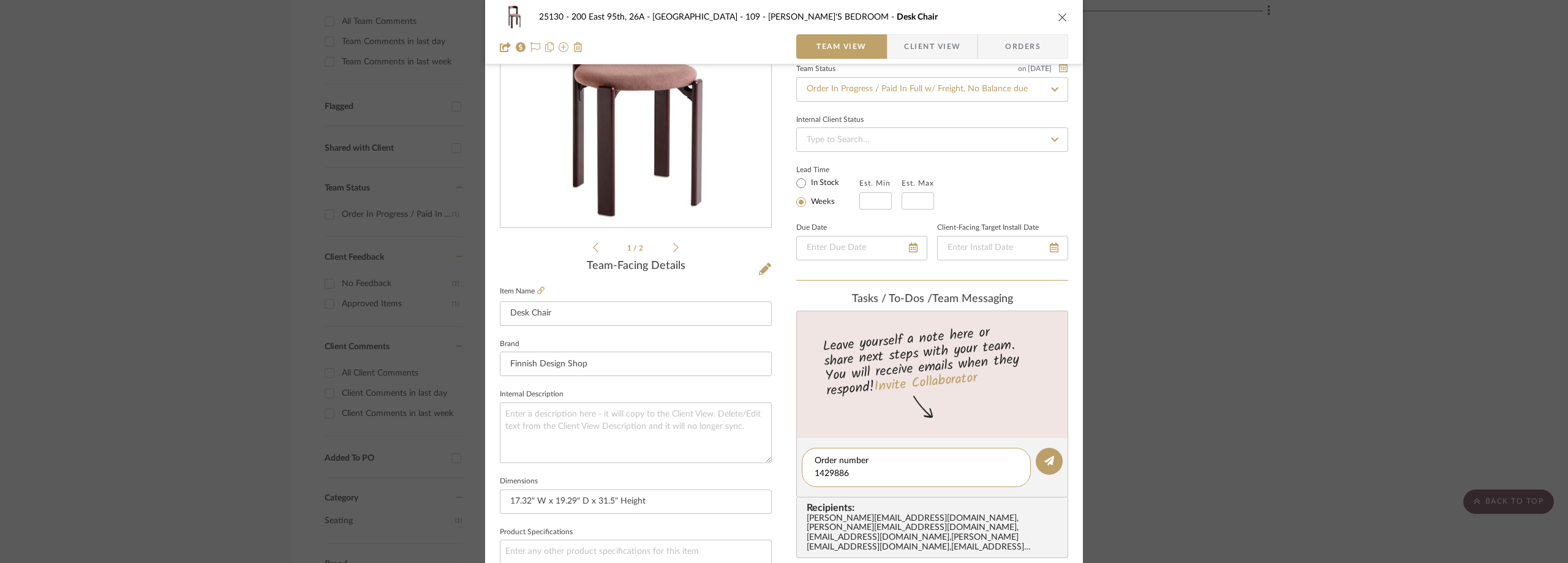
scroll to position [0, 0]
paste textarea "Estimated delivery date Wednesday 20 August,"
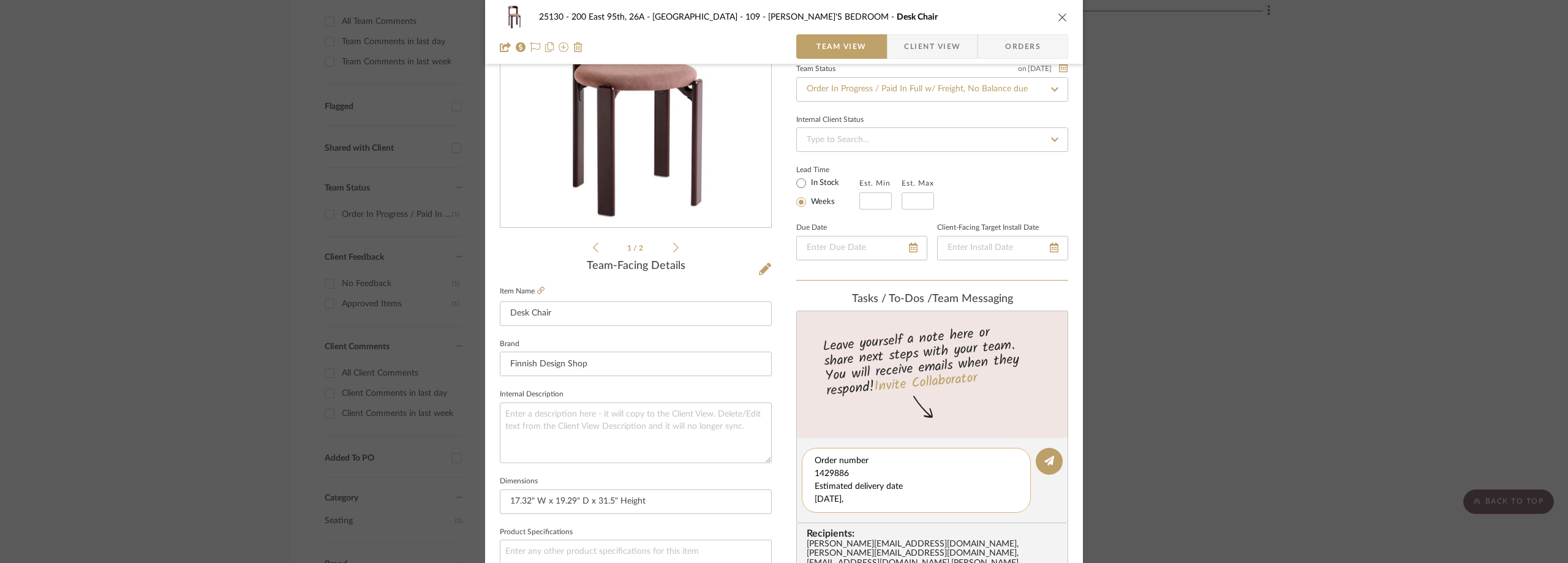
click at [903, 486] on textarea "Order number 1429886 Estimated delivery date Wednesday 20 August," at bounding box center [916, 480] width 203 height 51
click at [909, 503] on textarea "Order number 1429886 Estimated delivery date Wednesday 20 August," at bounding box center [916, 480] width 203 height 51
type textarea "Order number 1429886 Estimated delivery date [DATE], DHL"
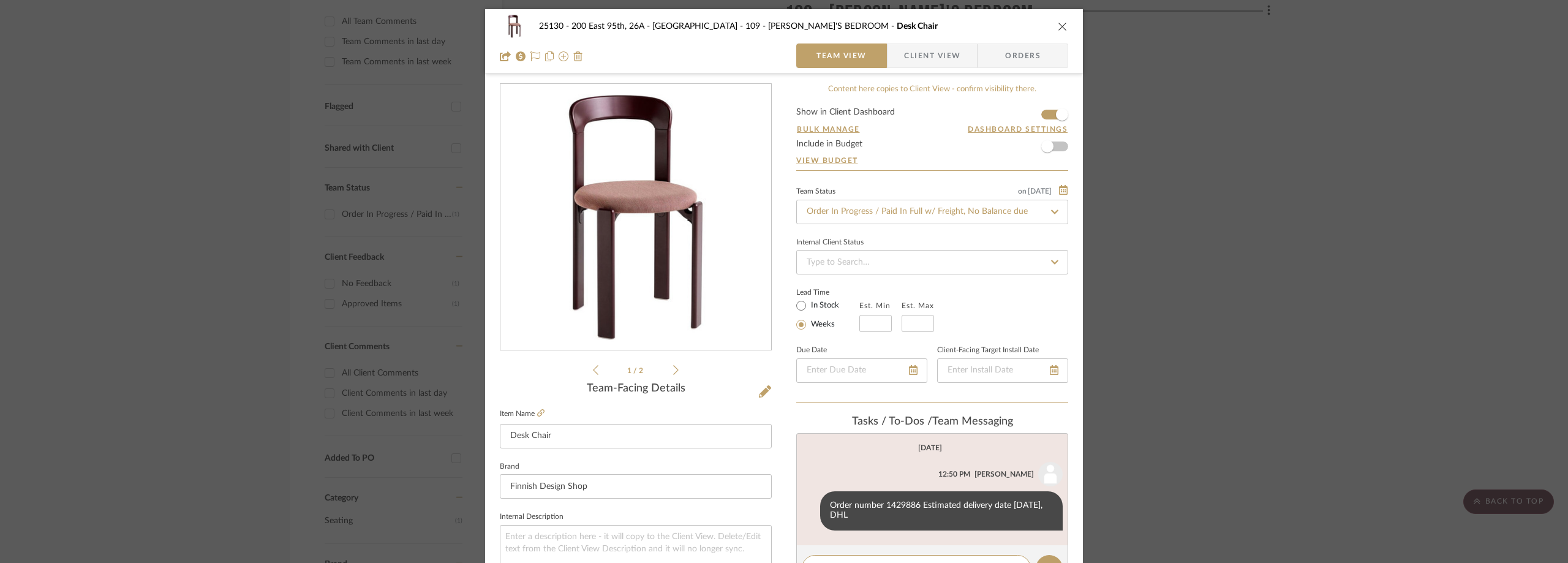
click at [152, 265] on div "25130 - 200 East 95th, 26A - Kosheleva 109 - [PERSON_NAME]'S BEDROOM Desk Chair…" at bounding box center [784, 281] width 1568 height 563
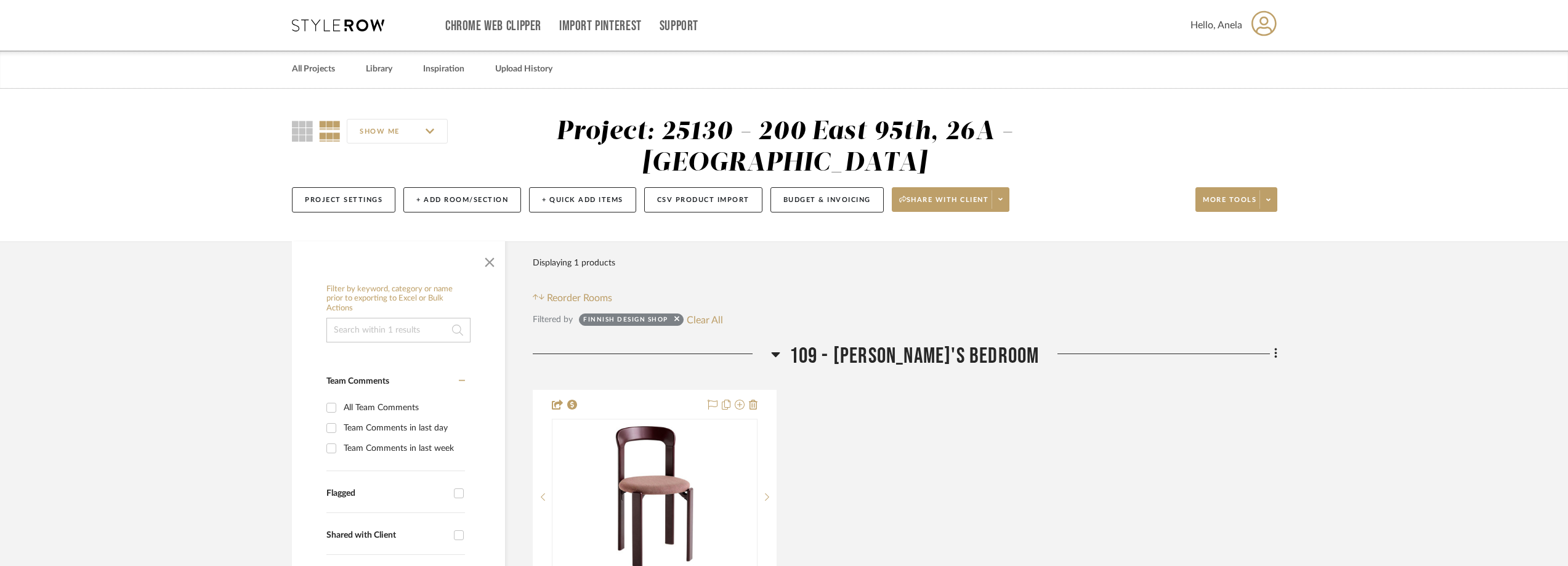
click at [684, 316] on div "Finnish Design Shop Clear All" at bounding box center [651, 320] width 144 height 16
click at [693, 321] on button "Clear All" at bounding box center [705, 320] width 36 height 16
checkbox input "false"
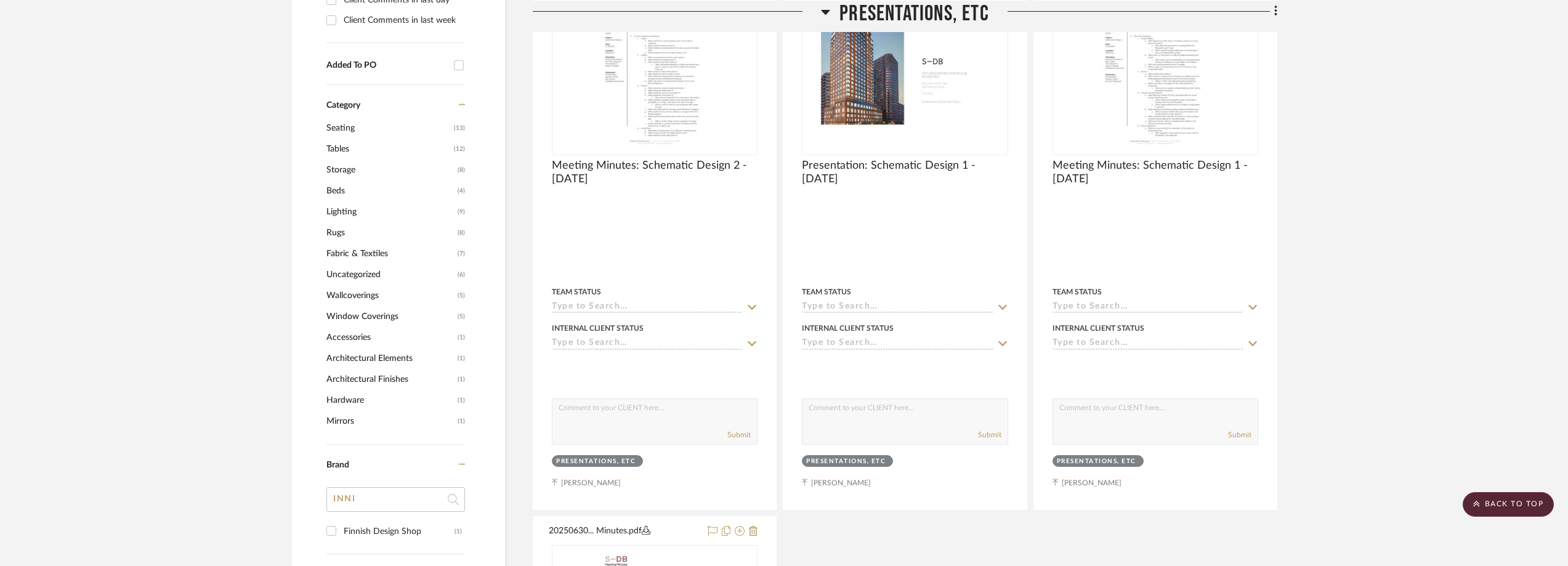
scroll to position [985, 0]
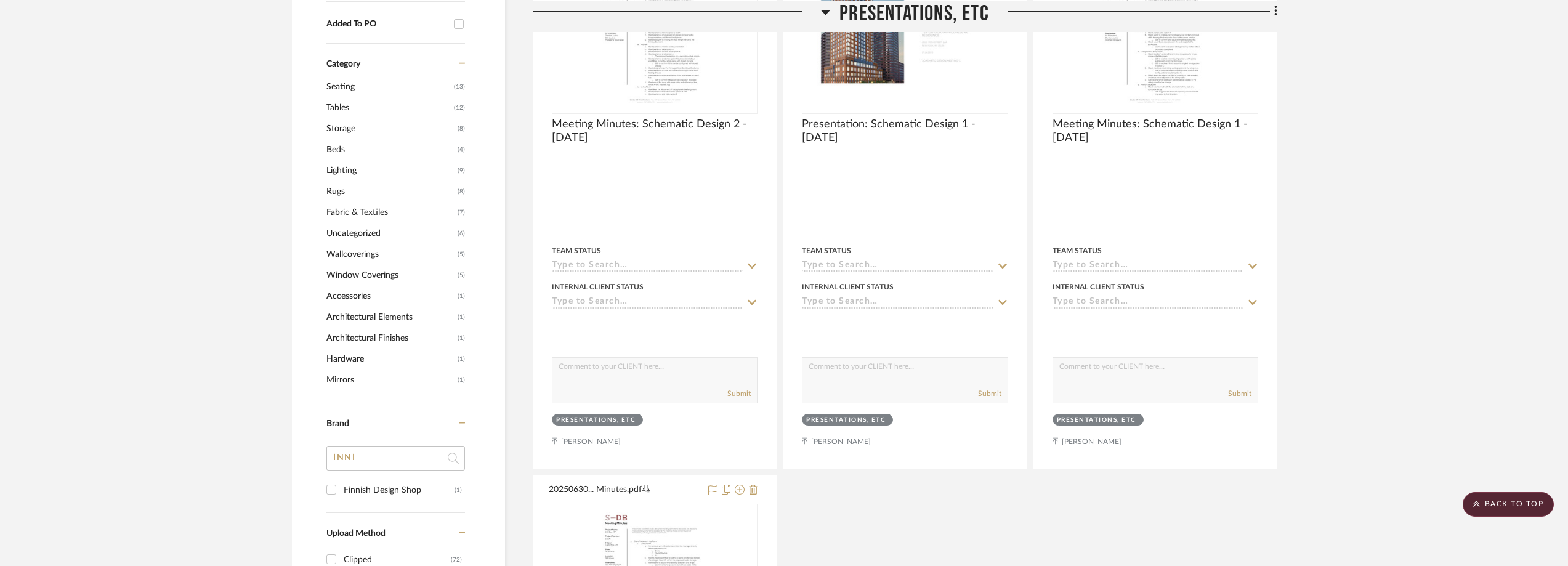
drag, startPoint x: 383, startPoint y: 451, endPoint x: 342, endPoint y: 452, distance: 41.0
click at [342, 452] on input "INNI" at bounding box center [396, 457] width 139 height 25
click at [355, 458] on input "INNI" at bounding box center [396, 457] width 139 height 25
drag, startPoint x: 361, startPoint y: 456, endPoint x: 326, endPoint y: 456, distance: 35.0
click at [326, 456] on div "Filter by keyword, category or name prior to exporting to Excel or Bulk Actions…" at bounding box center [398, 159] width 213 height 1732
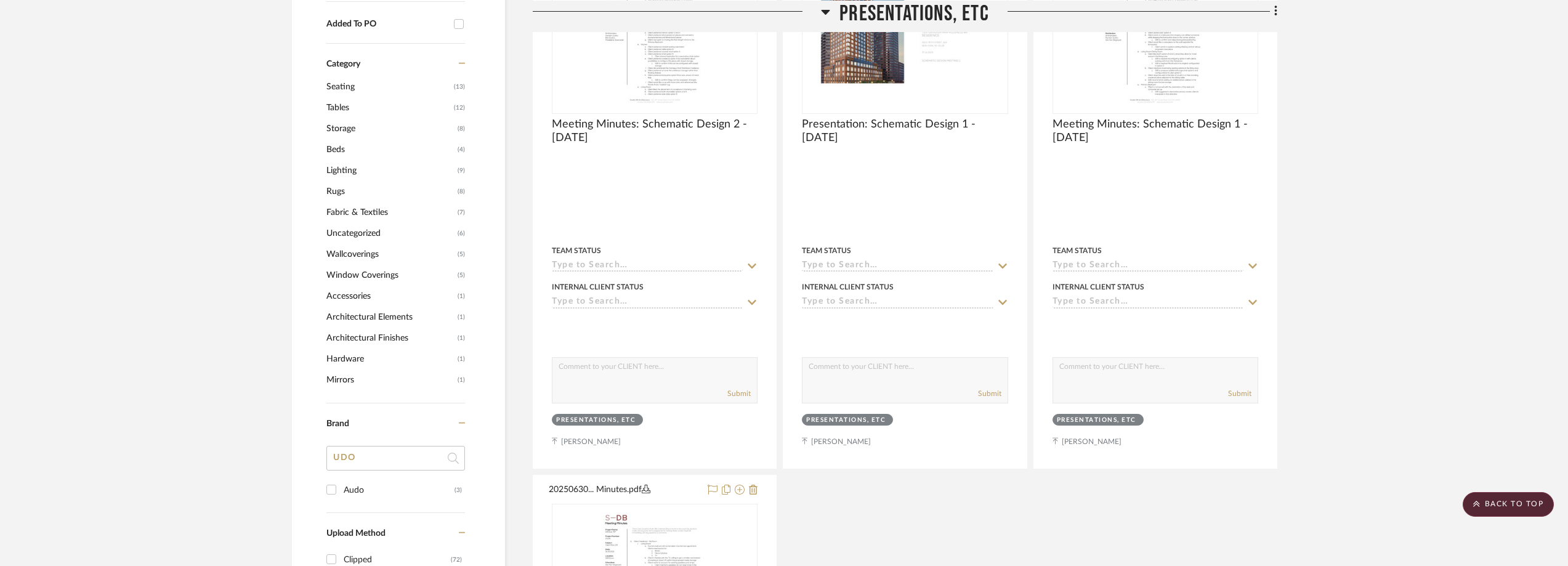
type input "UDO"
click at [359, 496] on div "Audo" at bounding box center [399, 489] width 111 height 20
click at [341, 496] on input "Audo (3)" at bounding box center [331, 489] width 20 height 20
checkbox input "true"
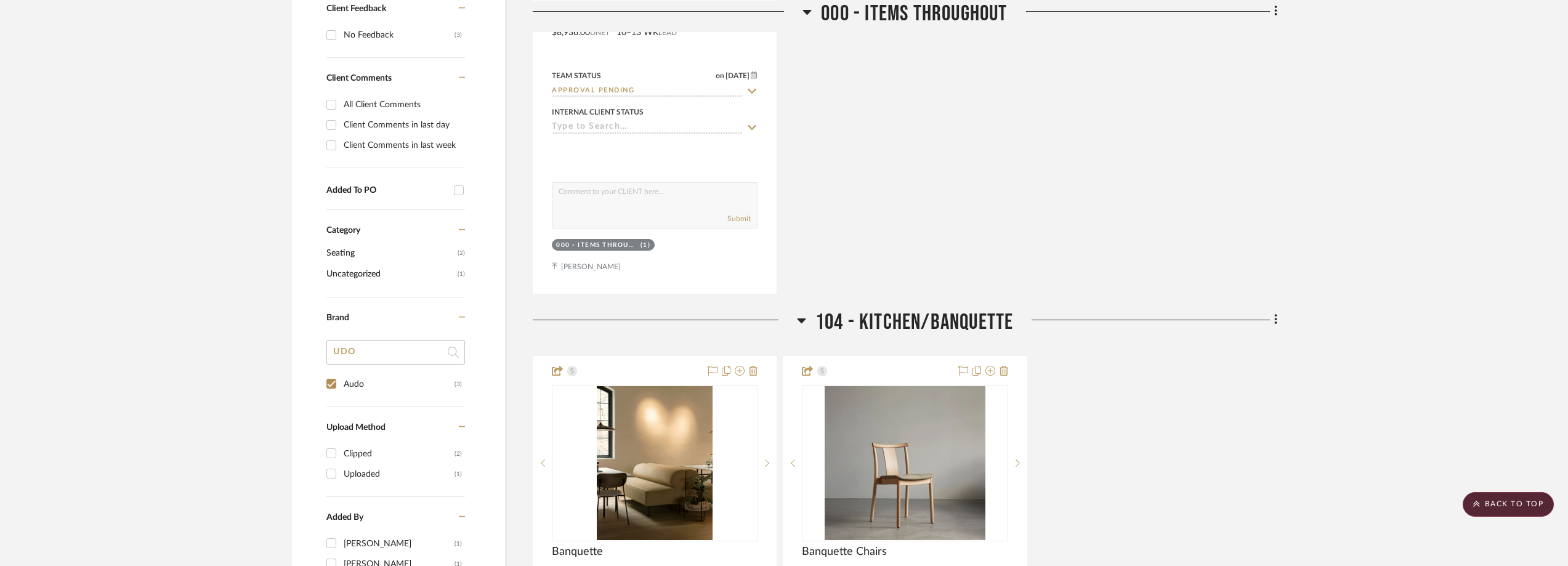
scroll to position [556, 0]
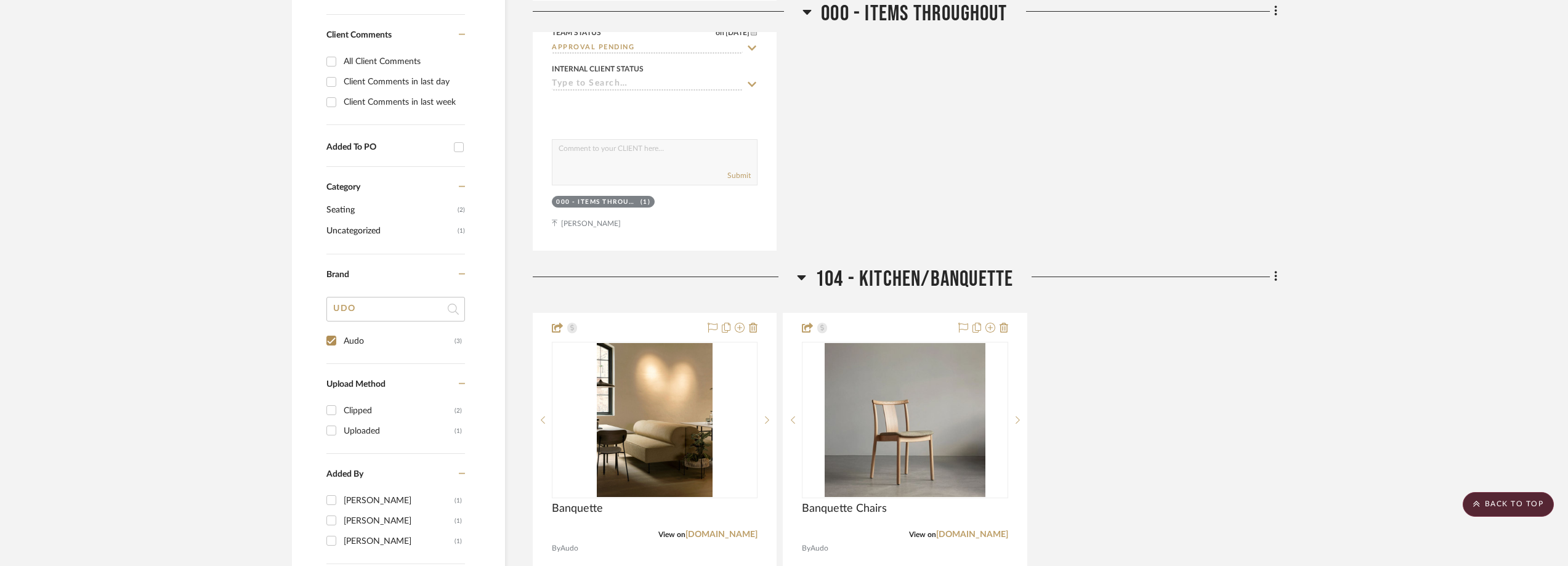
scroll to position [925, 0]
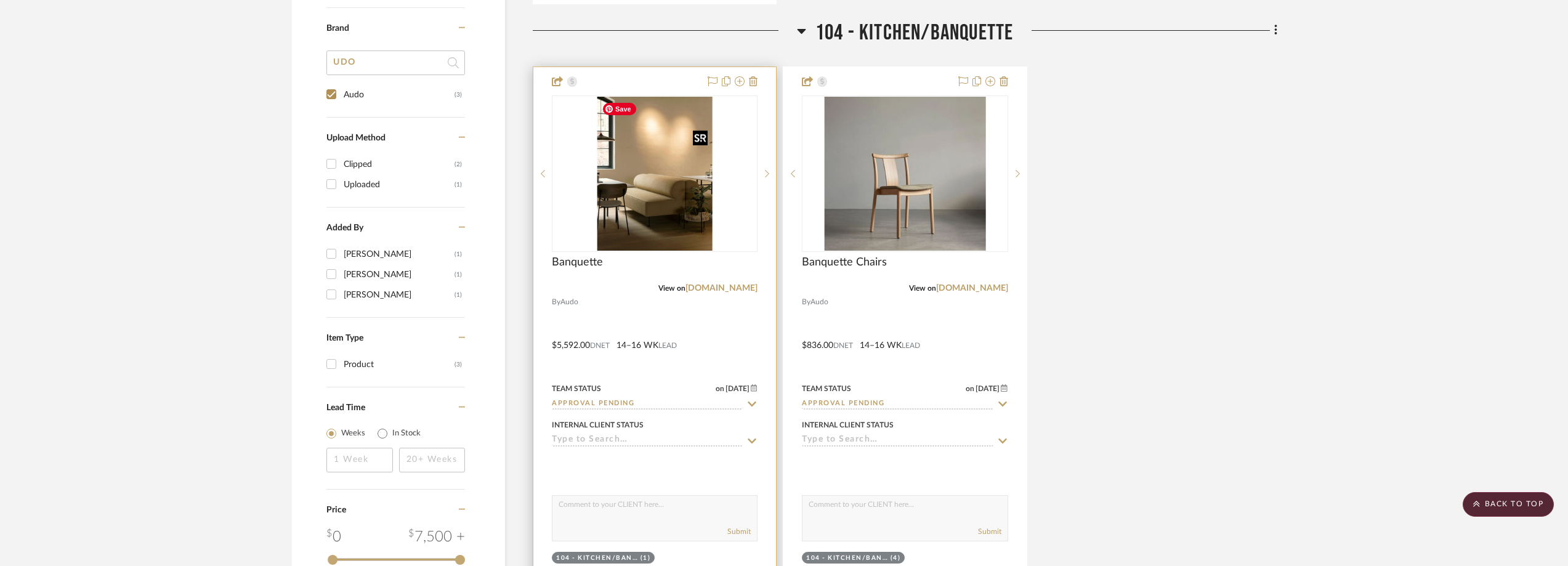
click at [0, 0] on img at bounding box center [0, 0] width 0 height 0
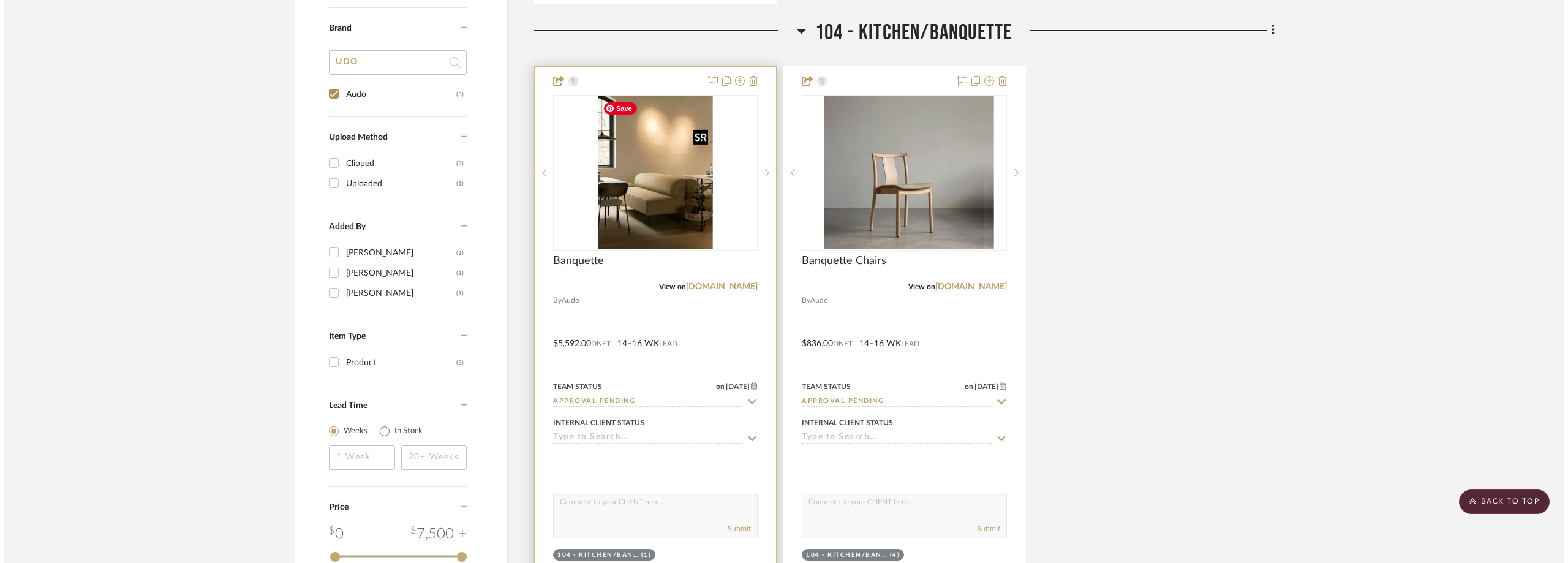
scroll to position [0, 0]
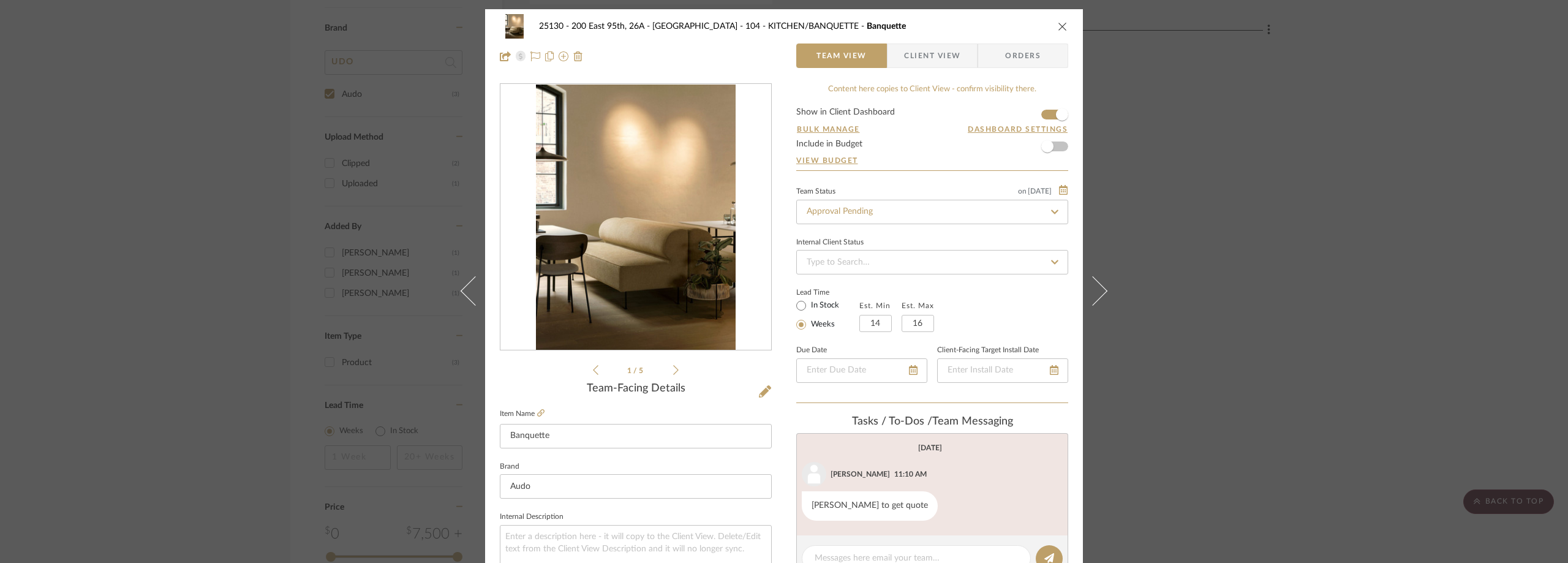
click at [914, 60] on span "Client View" at bounding box center [933, 56] width 57 height 25
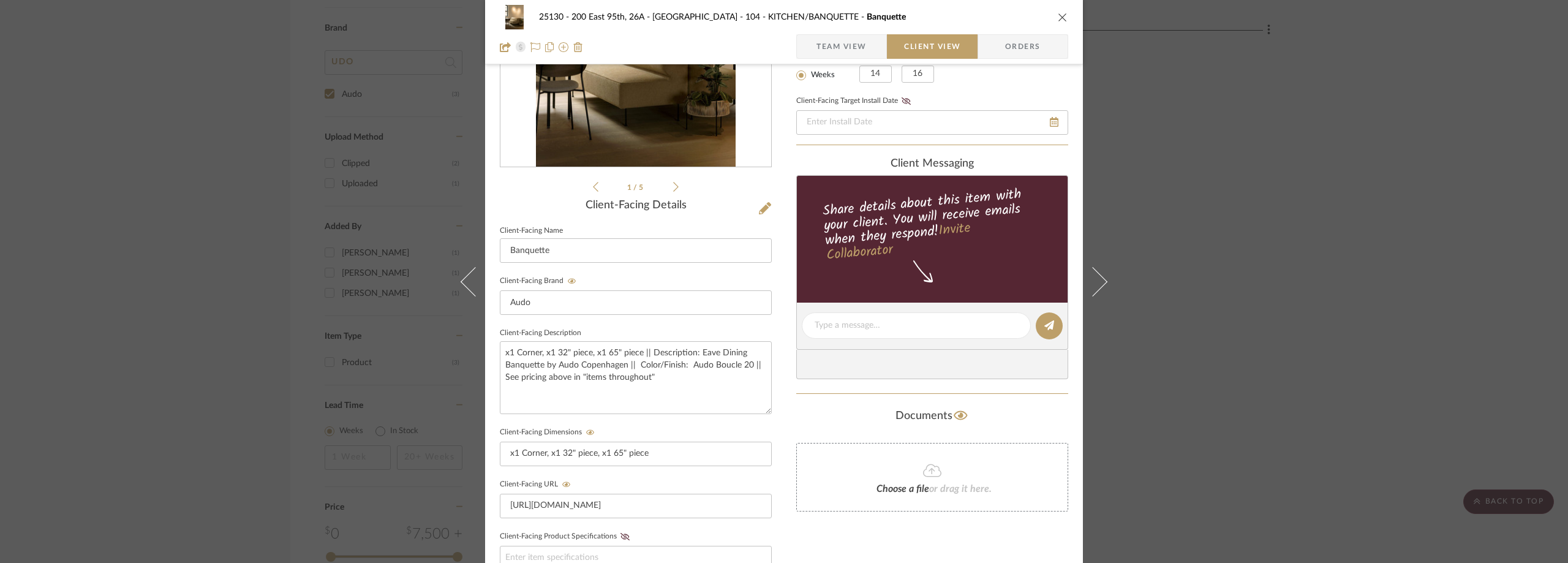
scroll to position [183, 0]
click at [1282, 176] on div "25130 - 200 East 95th, 26A - Kosheleva 104 - KITCHEN/BANQUETTE Banquette Team V…" at bounding box center [784, 281] width 1568 height 563
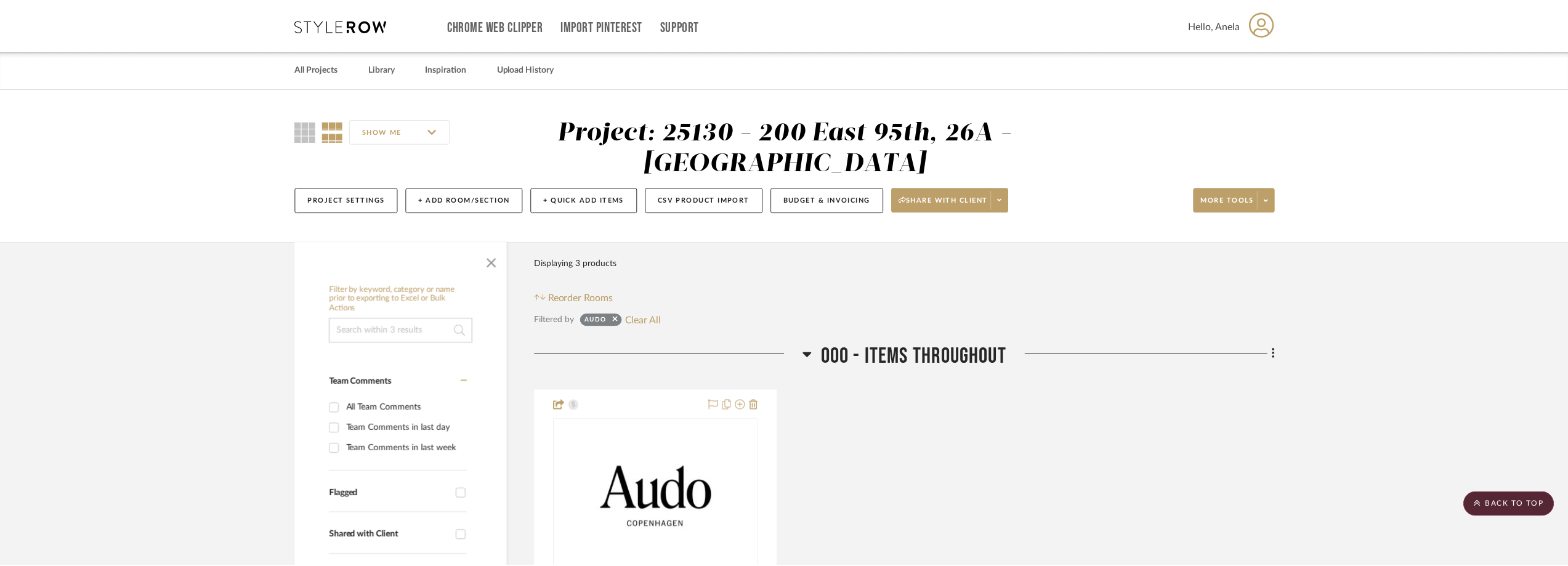
scroll to position [925, 0]
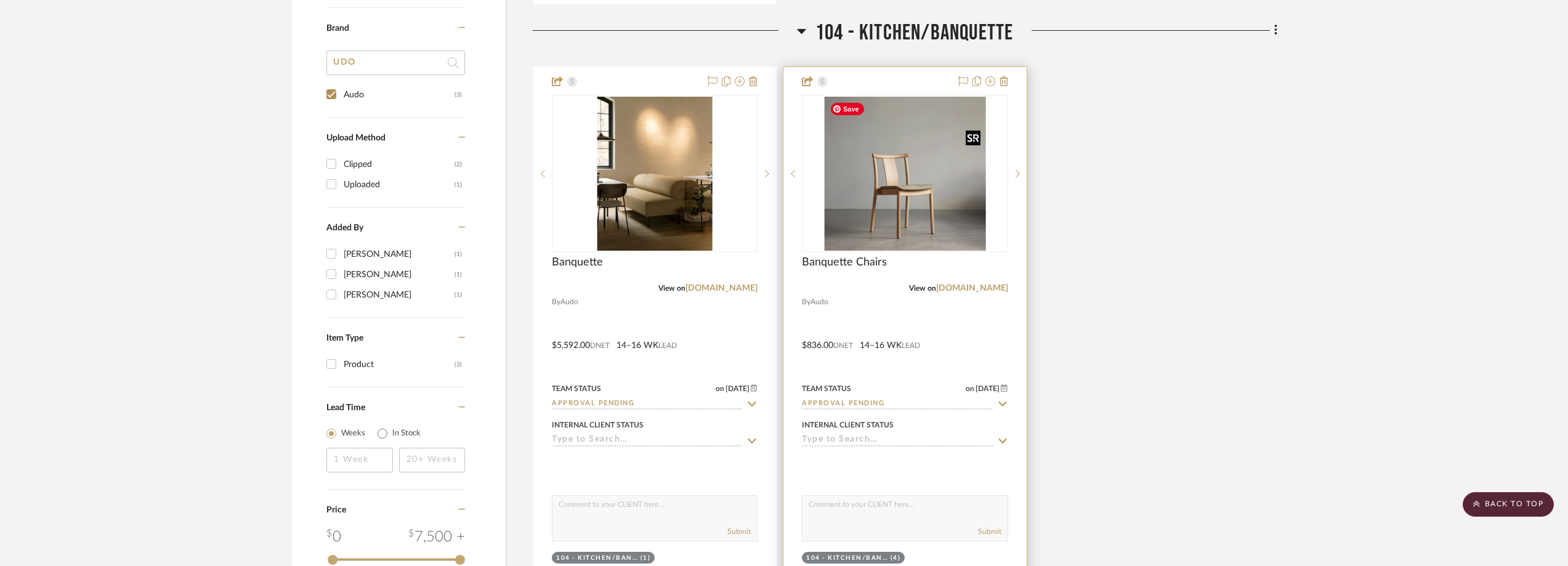
click at [920, 221] on img "0" at bounding box center [905, 173] width 161 height 154
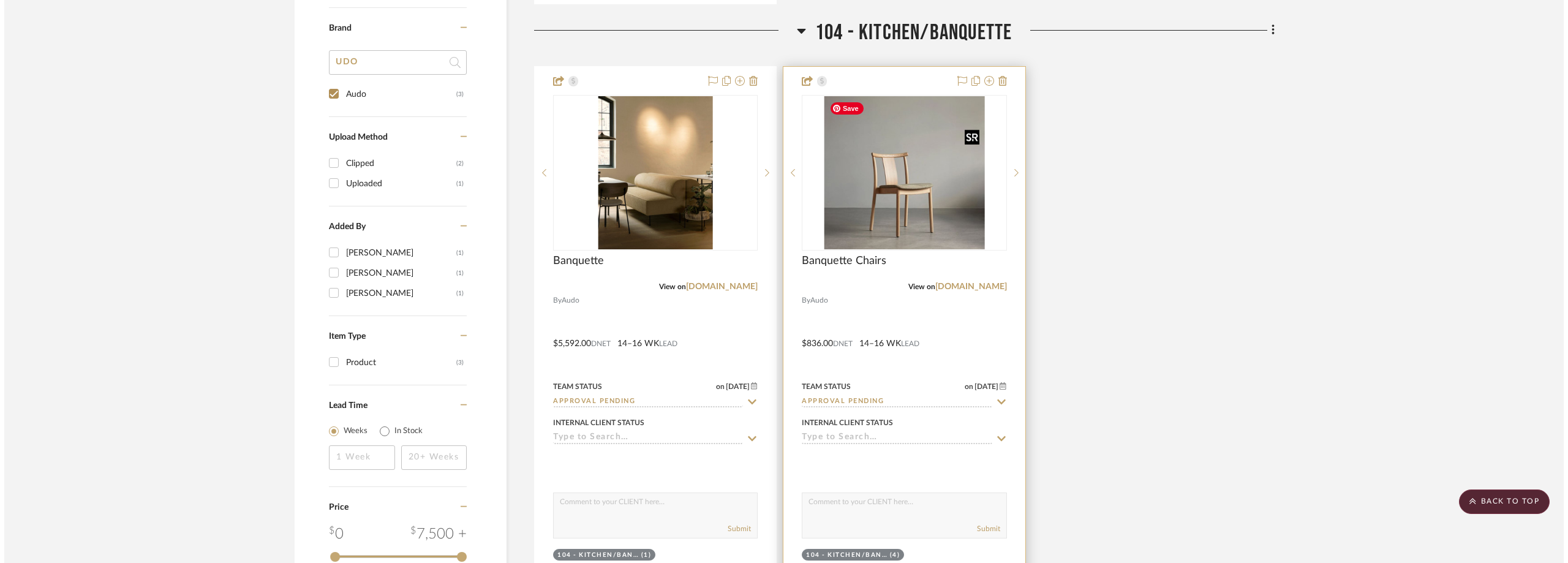
scroll to position [0, 0]
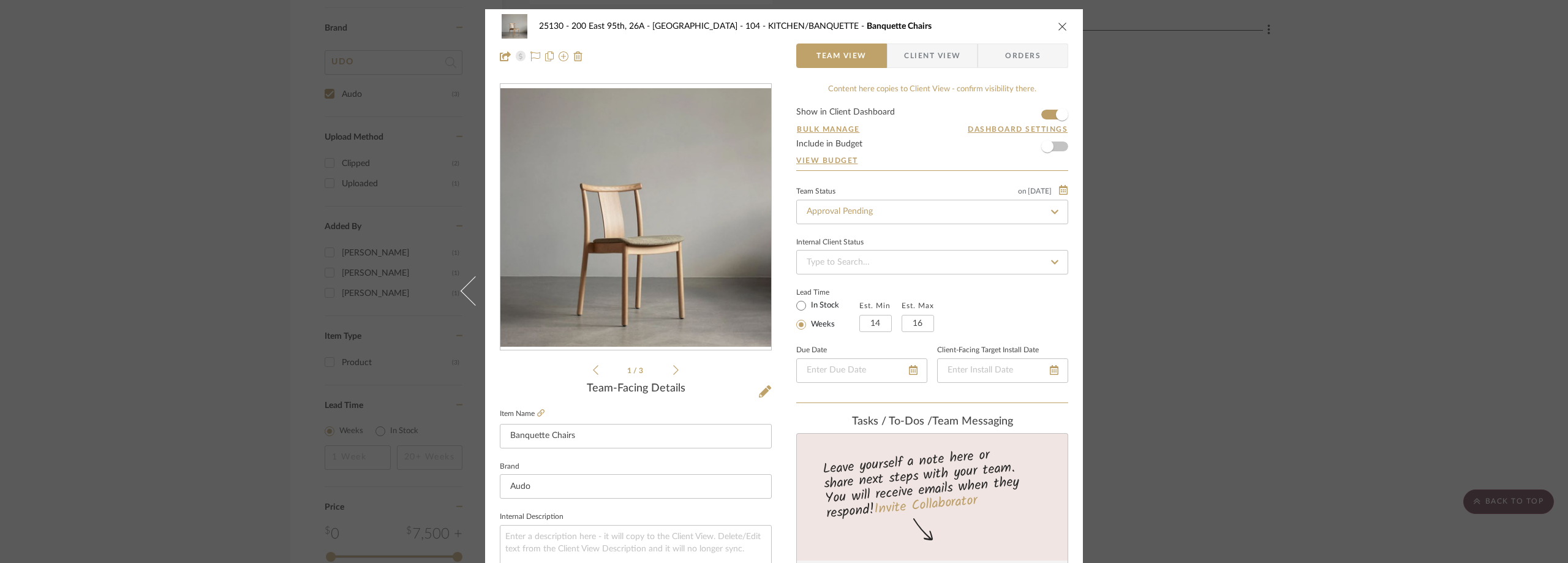
click at [909, 58] on span "Client View" at bounding box center [933, 56] width 57 height 25
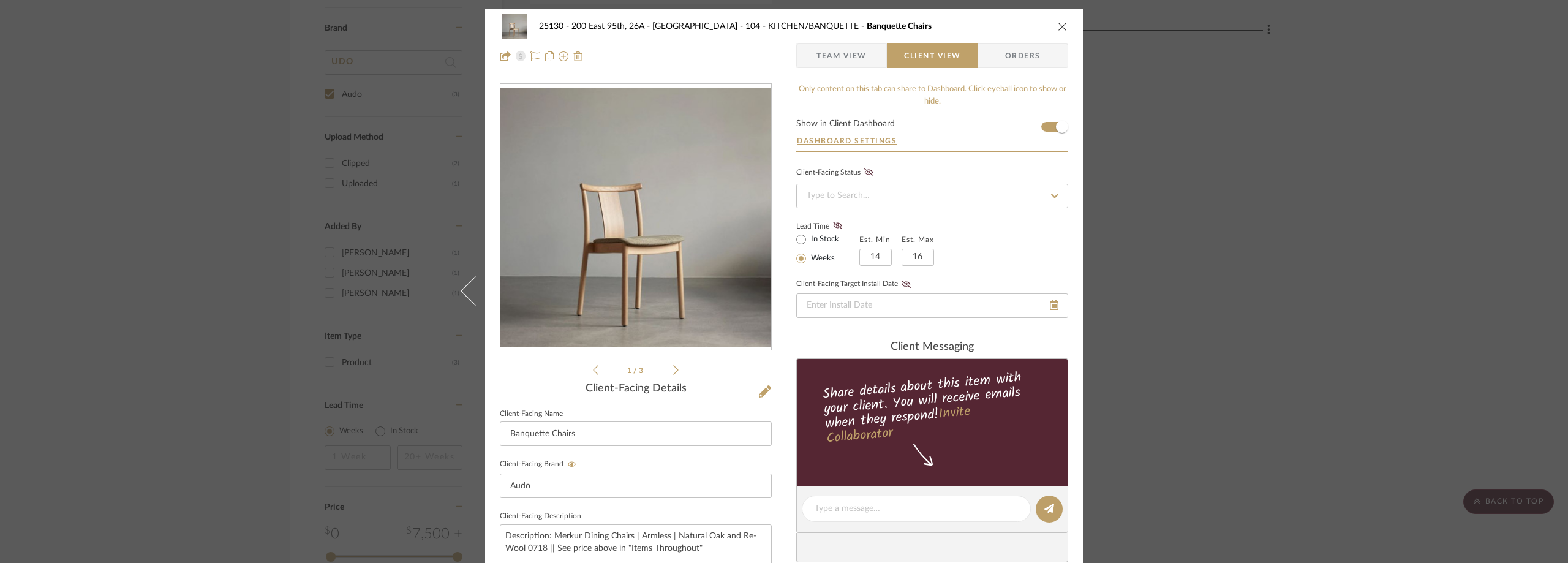
click at [209, 201] on div "25130 - 200 East 95th, 26A - Kosheleva 104 - KITCHEN/BANQUETTE Banquette Chairs…" at bounding box center [784, 281] width 1568 height 563
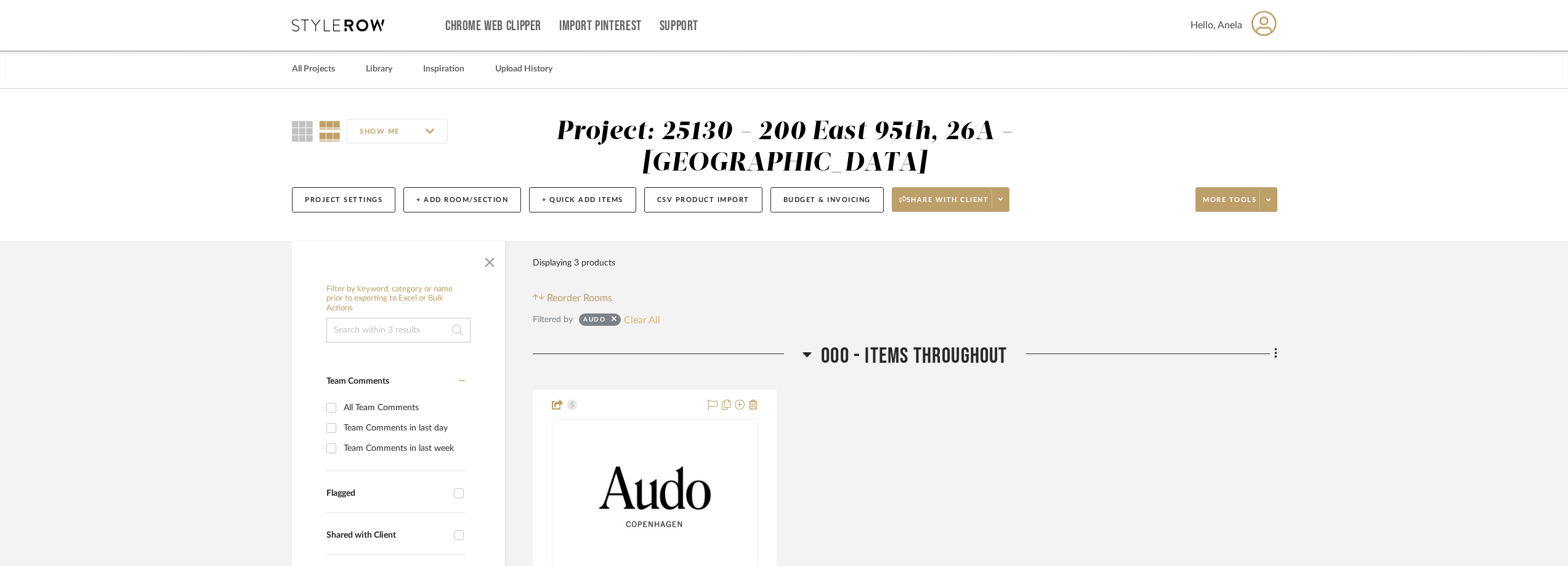
click at [640, 318] on button "Clear All" at bounding box center [642, 320] width 36 height 16
checkbox input "false"
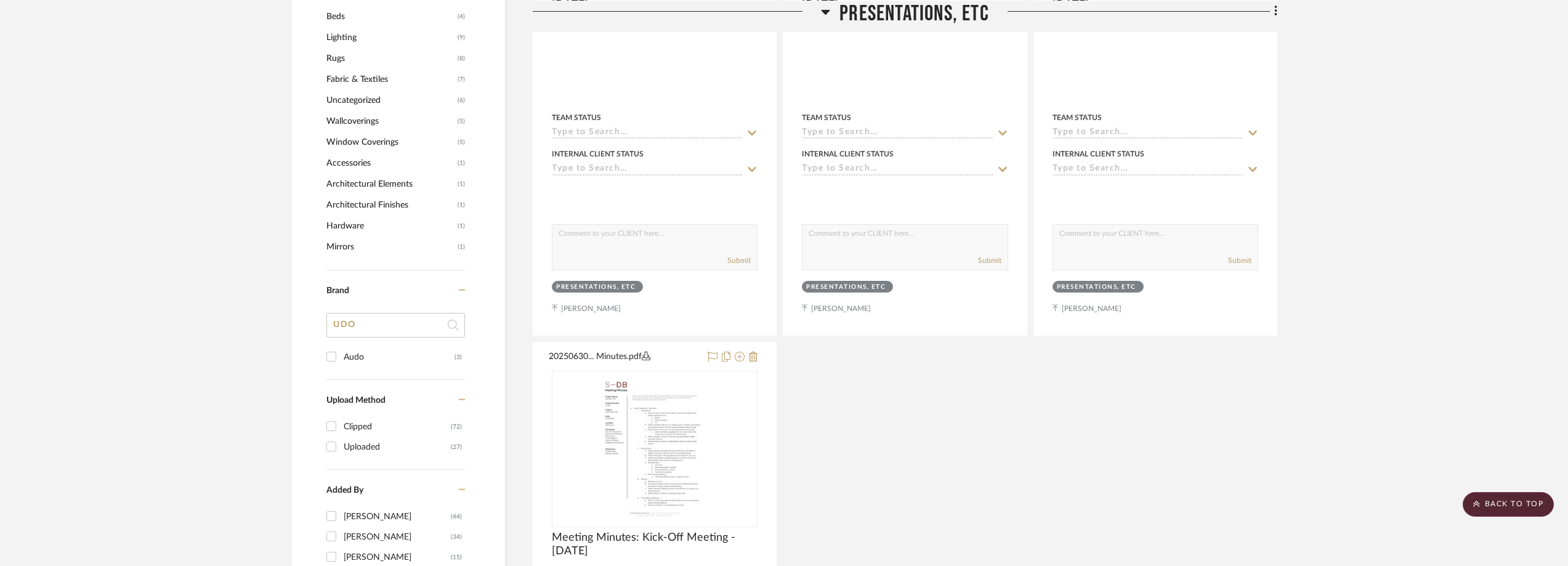
scroll to position [1292, 0]
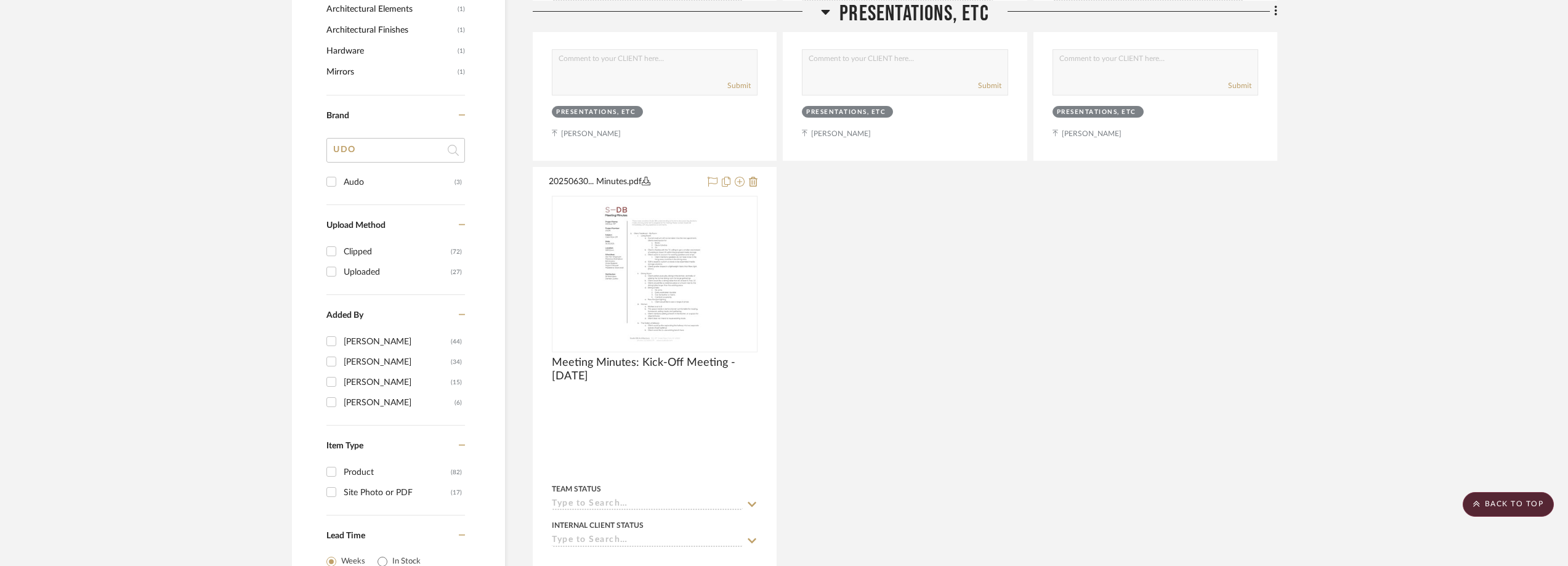
drag, startPoint x: 366, startPoint y: 154, endPoint x: 316, endPoint y: 143, distance: 51.2
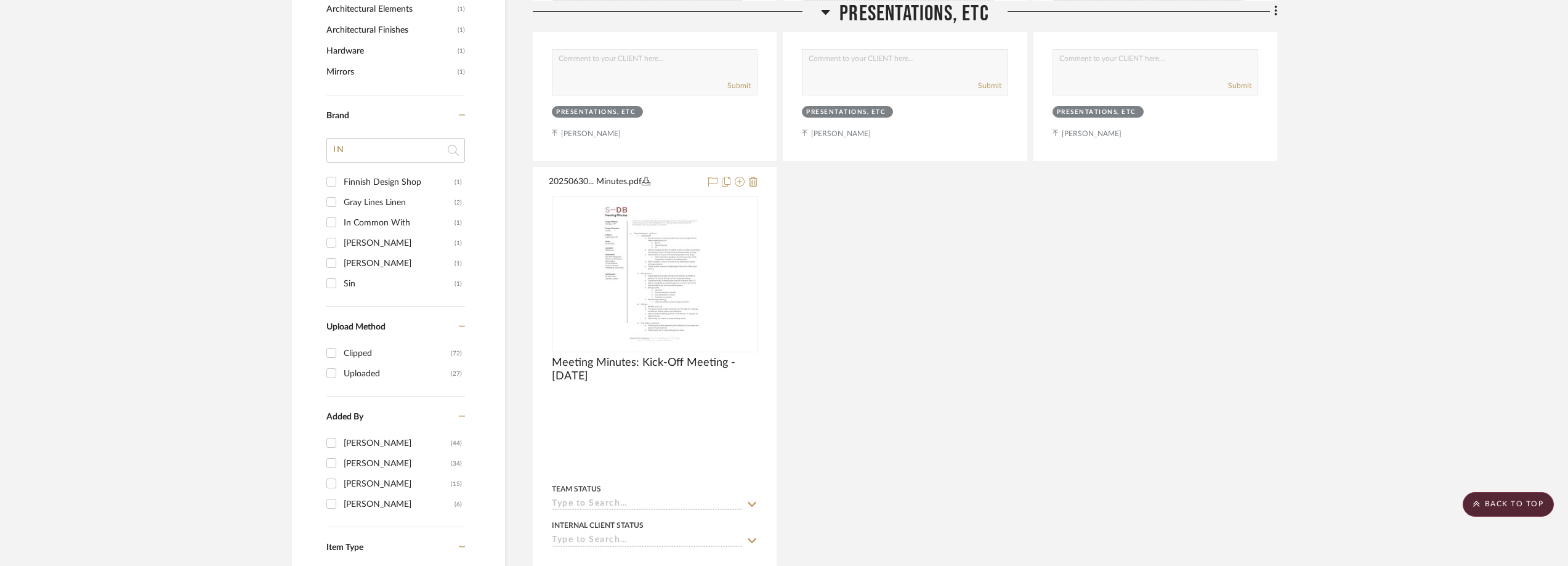
type input "IN"
click at [361, 179] on div "Finnish Design Shop" at bounding box center [399, 182] width 111 height 20
click at [341, 179] on input "Finnish Design Shop (1)" at bounding box center [331, 181] width 20 height 20
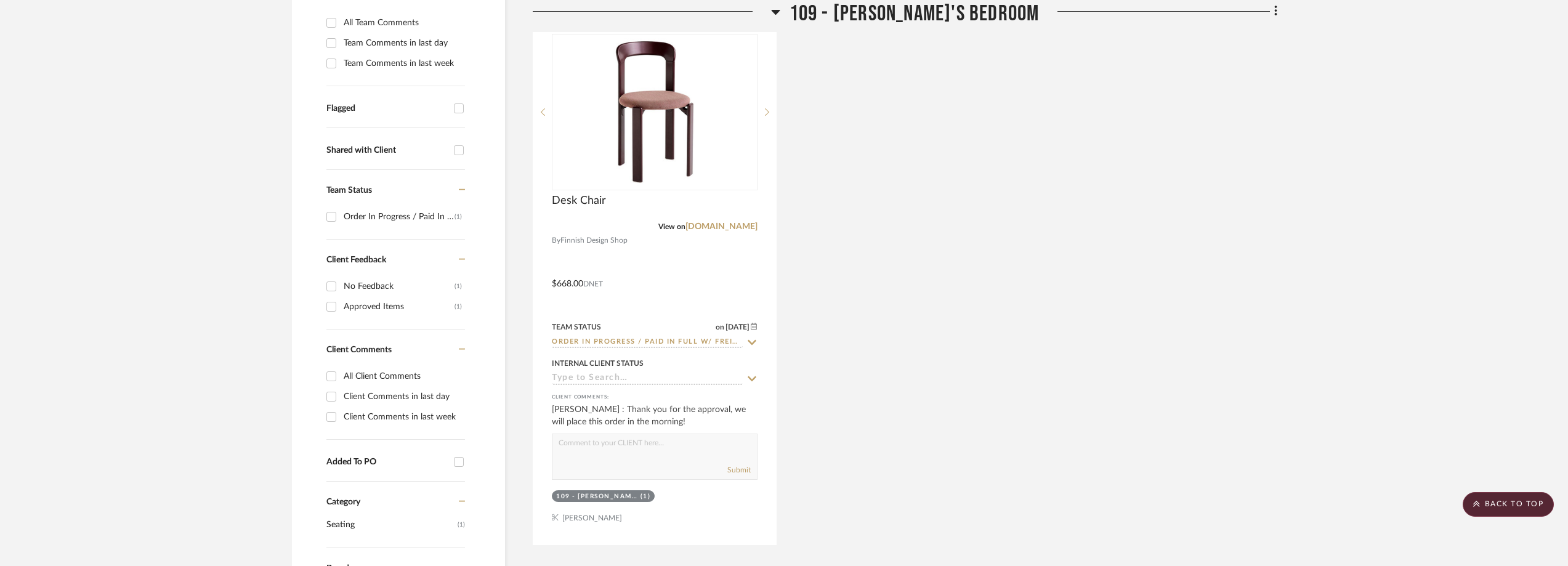
scroll to position [184, 0]
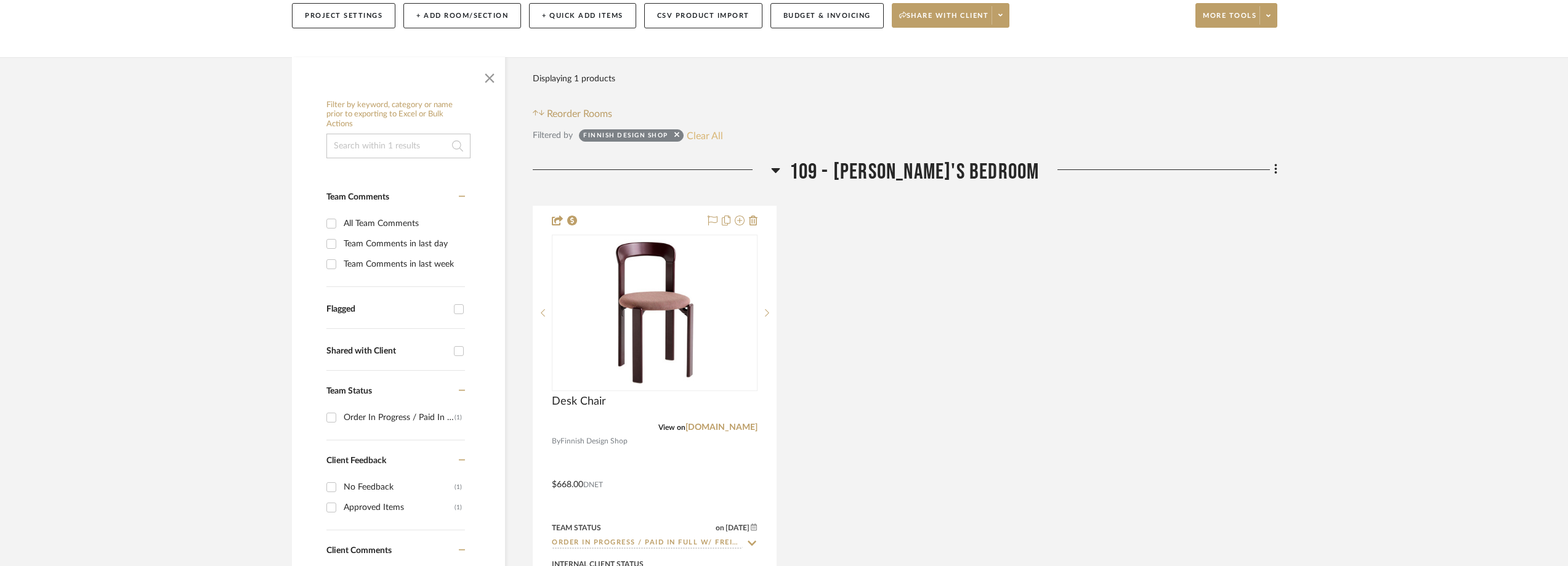
click at [696, 137] on button "Clear All" at bounding box center [705, 135] width 36 height 16
checkbox input "false"
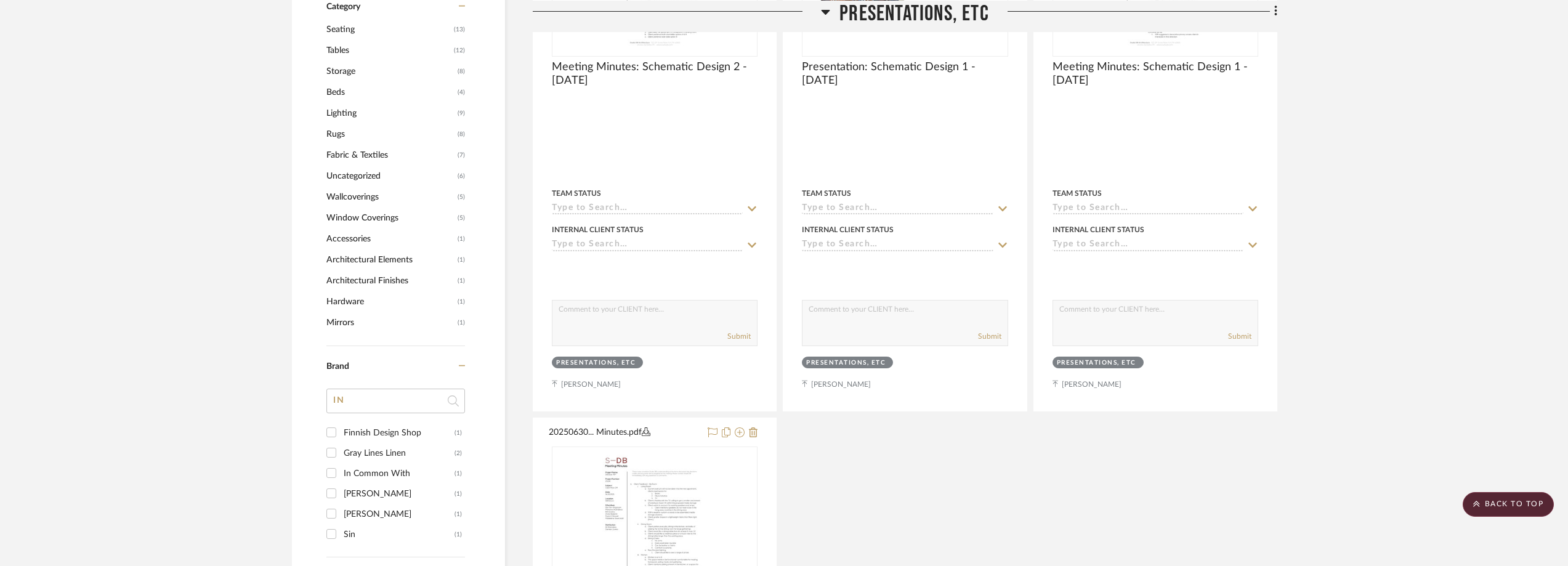
scroll to position [1170, 0]
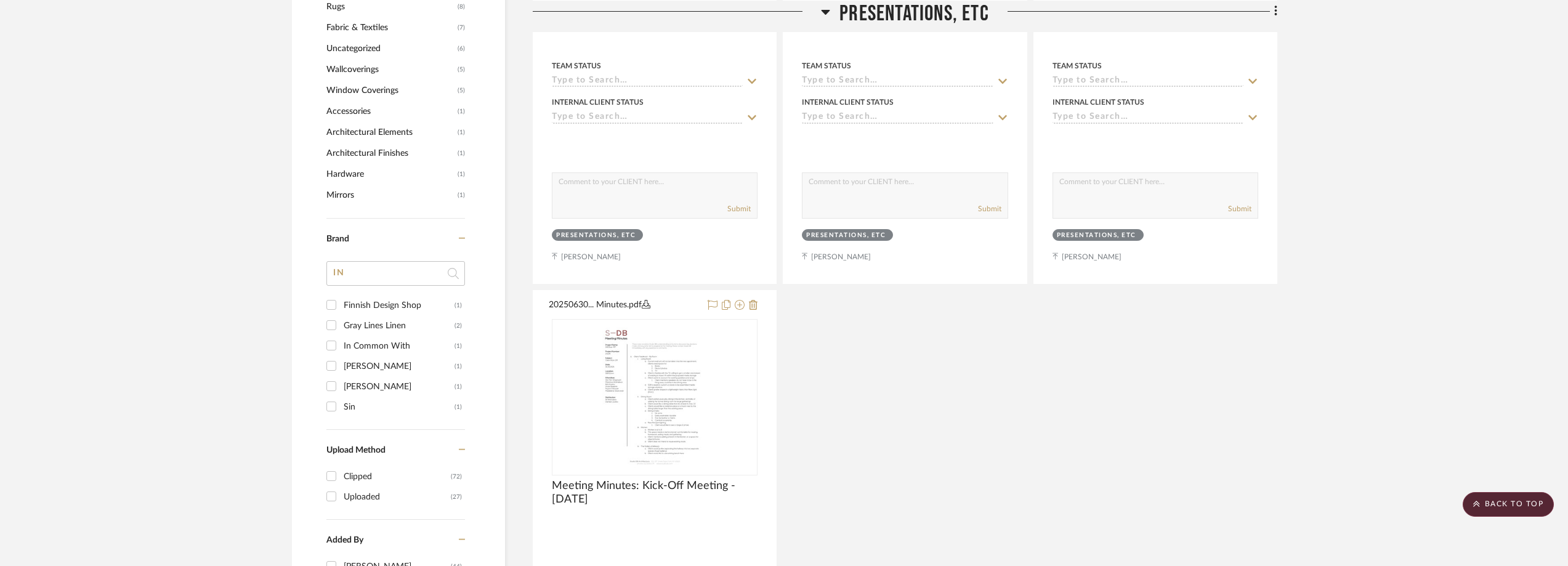
click at [378, 283] on input "IN" at bounding box center [396, 273] width 139 height 25
drag, startPoint x: 368, startPoint y: 278, endPoint x: 303, endPoint y: 270, distance: 65.5
click at [307, 272] on div "Filter by keyword, category or name prior to exporting to Excel or Bulk Actions…" at bounding box center [398, 25] width 213 height 1834
type input "UDO"
click at [349, 307] on div "Audo" at bounding box center [399, 305] width 111 height 20
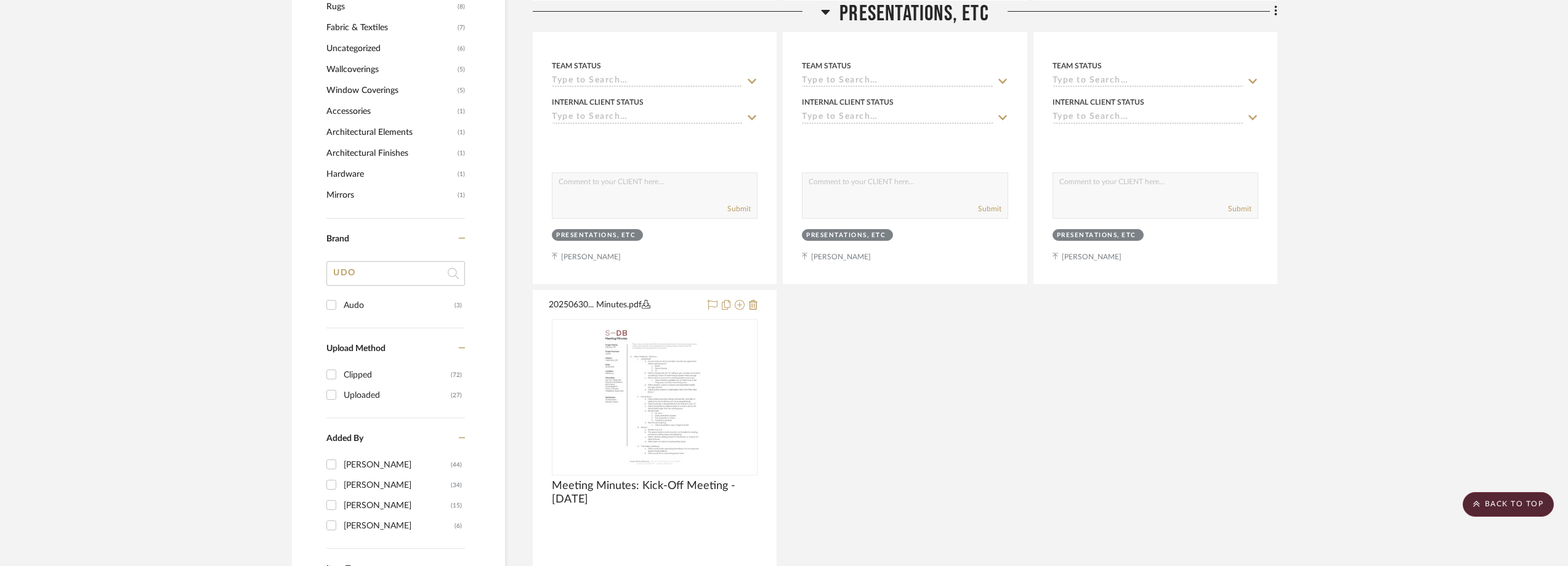
click at [341, 307] on input "Audo (3)" at bounding box center [331, 304] width 20 height 20
checkbox input "true"
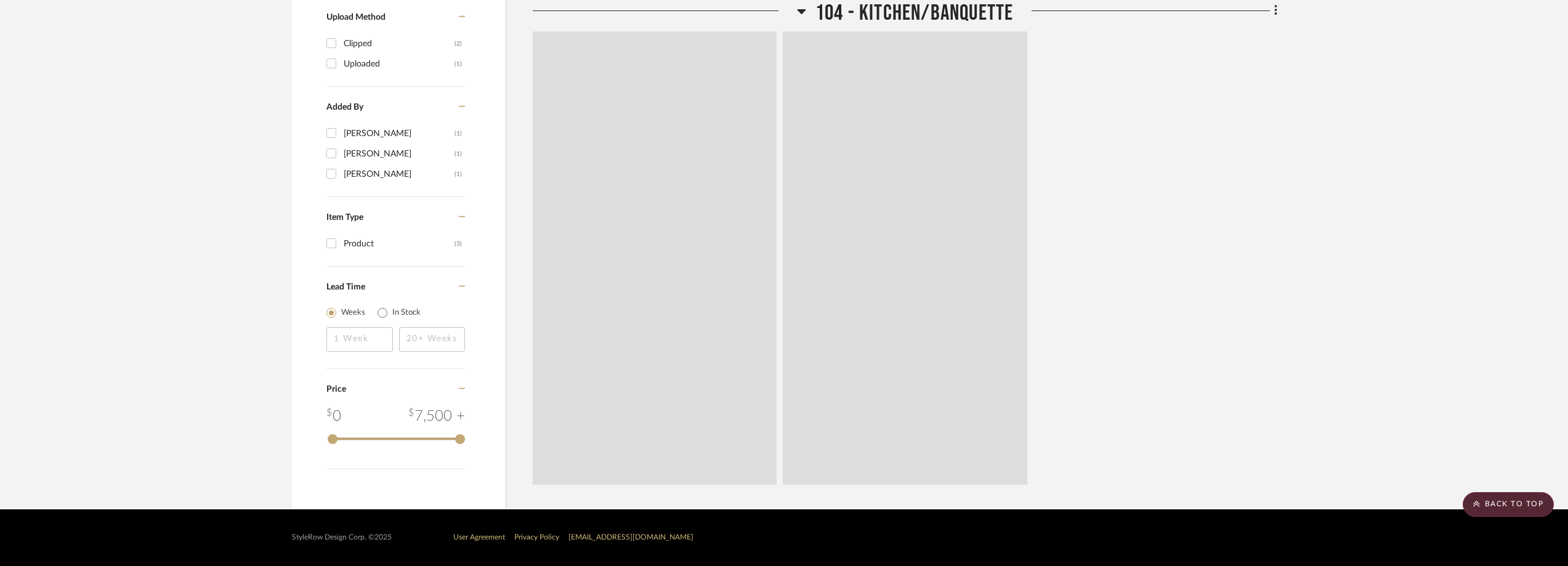
scroll to position [861, 0]
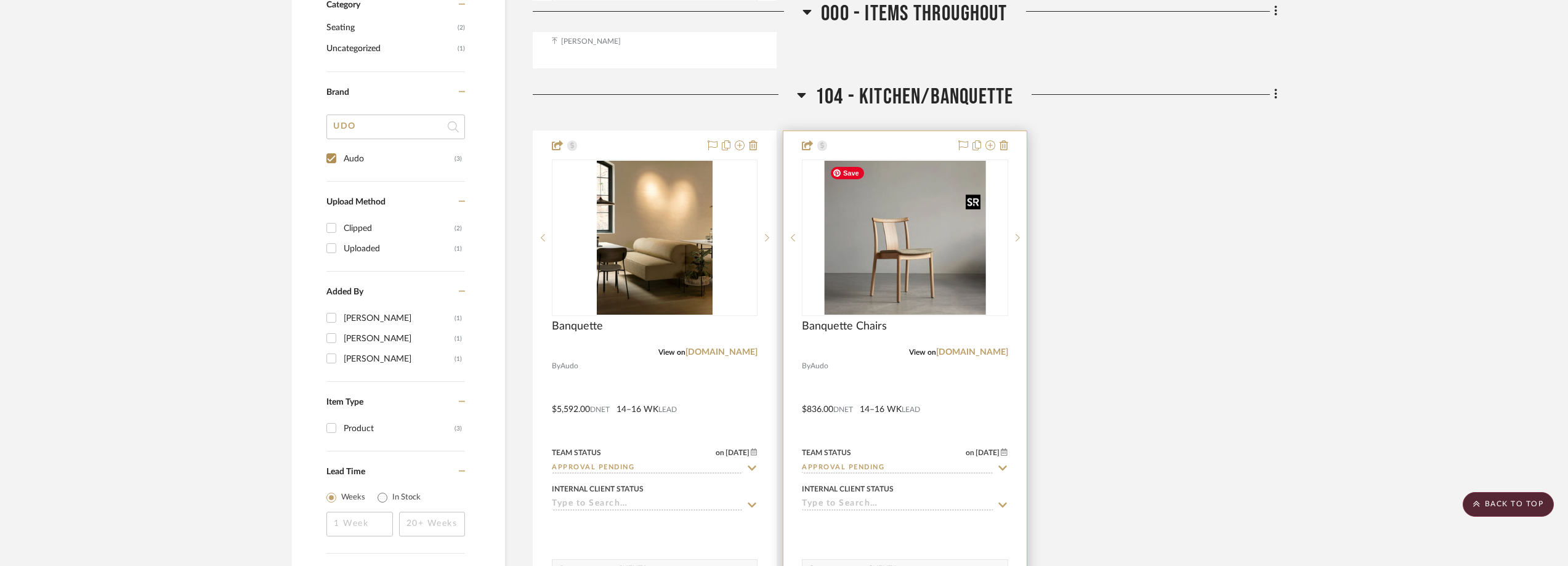
click at [0, 0] on img at bounding box center [0, 0] width 0 height 0
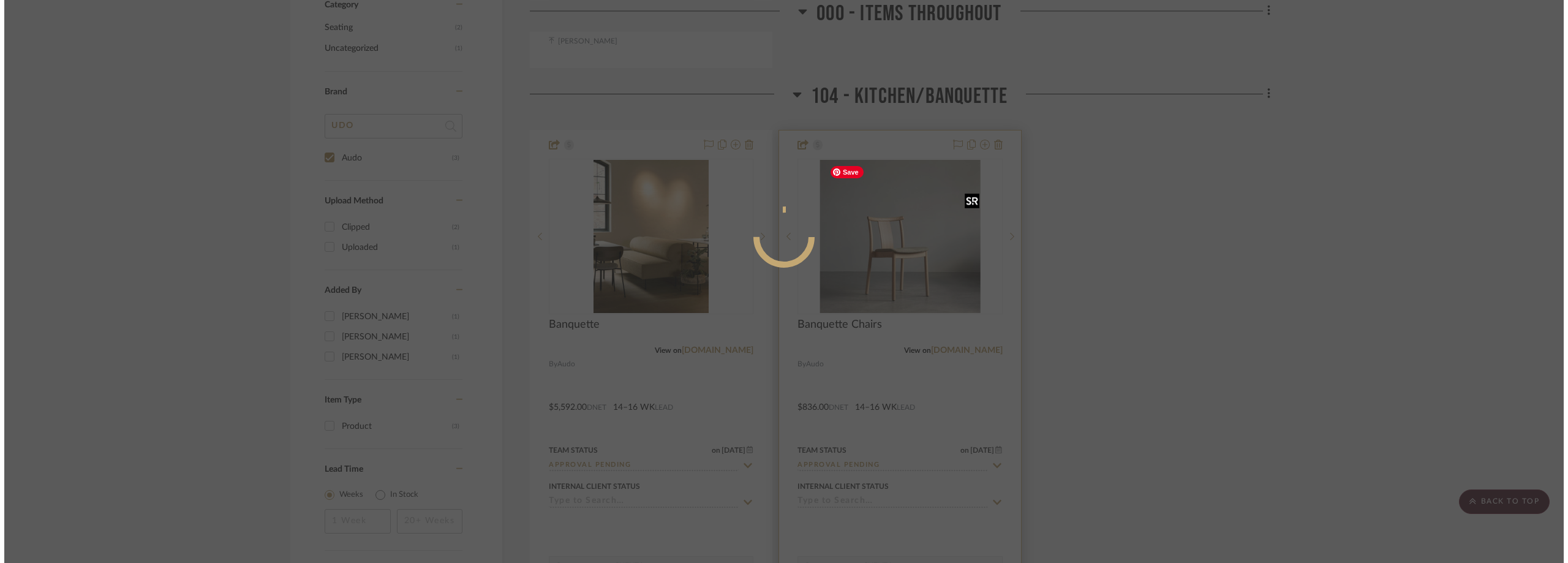
scroll to position [0, 0]
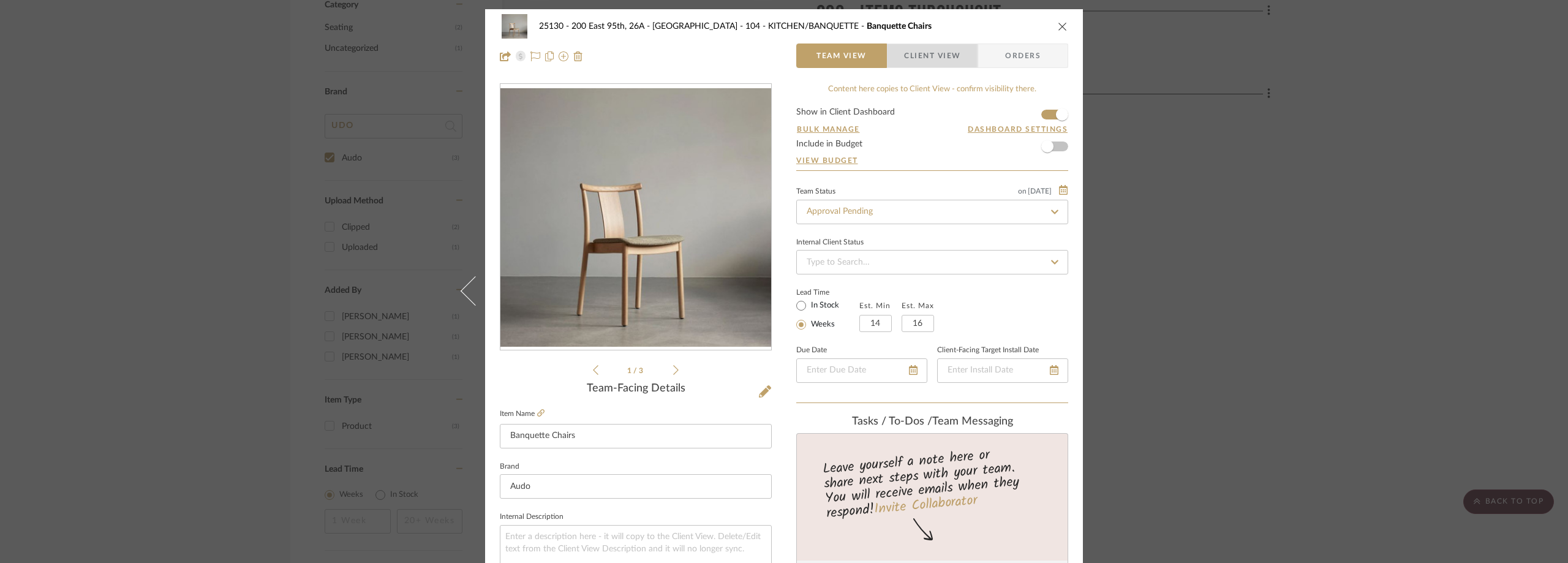
click at [898, 65] on span "button" at bounding box center [895, 56] width 16 height 25
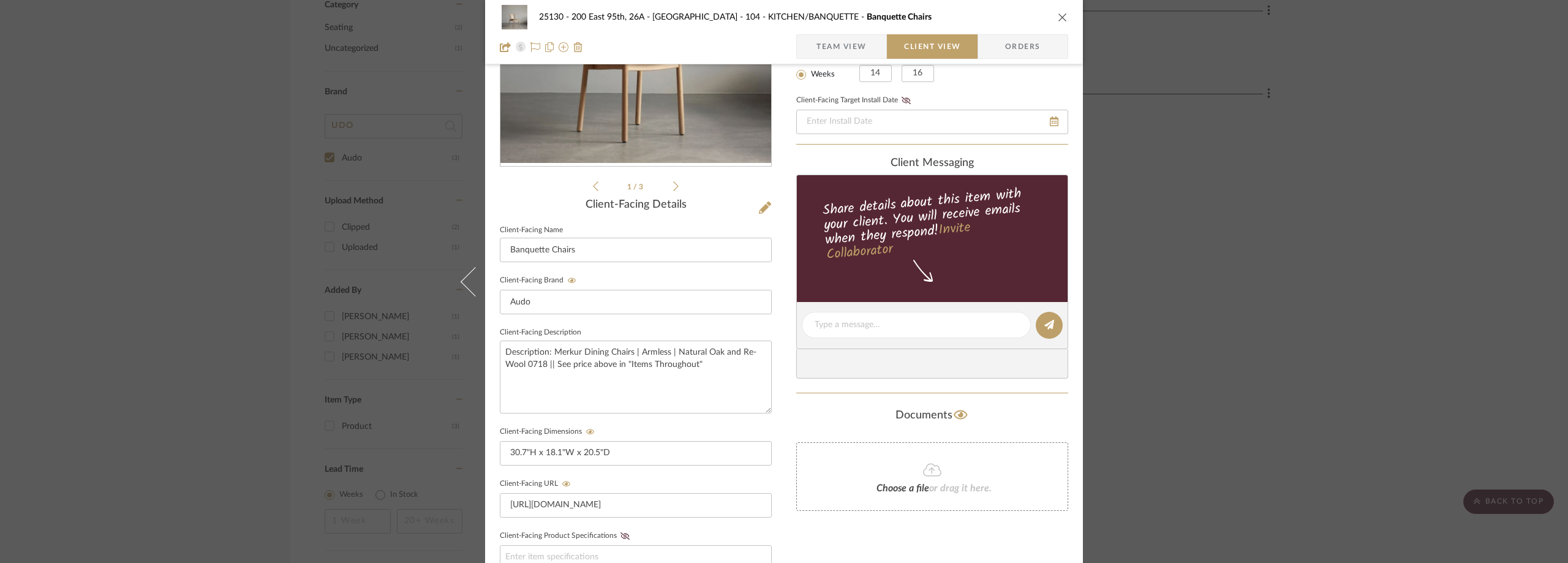
scroll to position [466, 0]
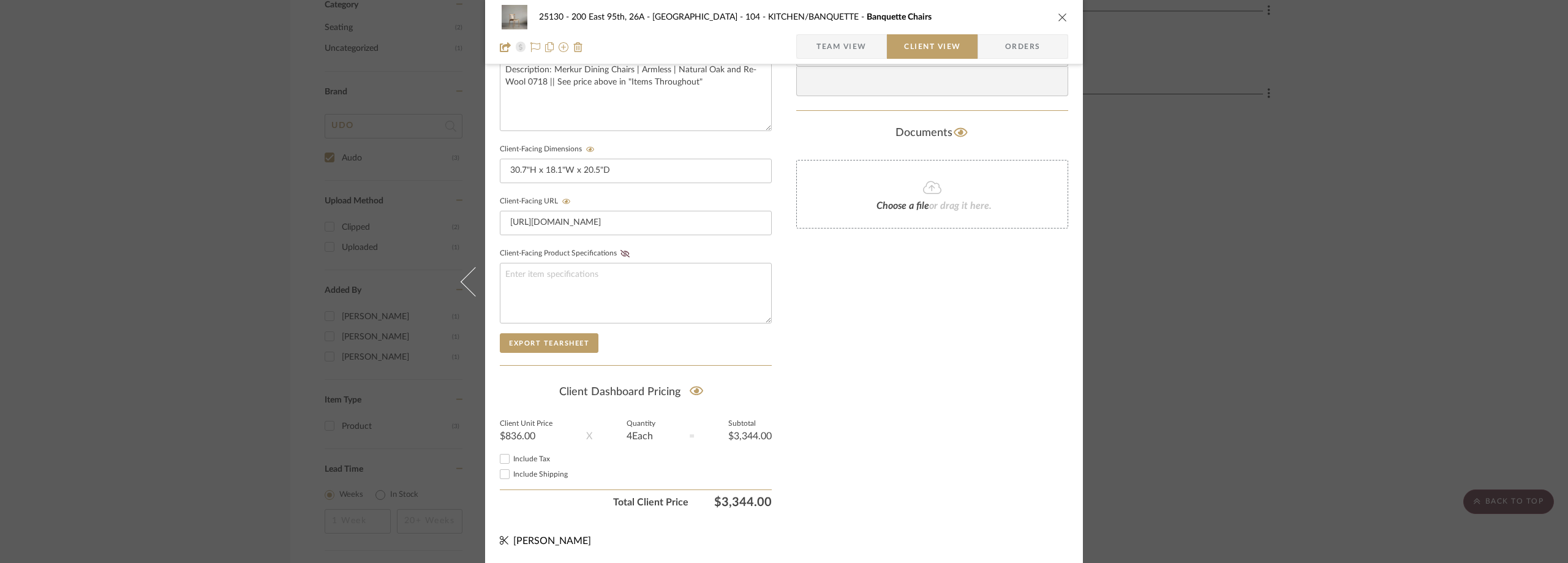
click at [1263, 292] on div "25130 - 200 East 95th, 26A - Kosheleva 104 - KITCHEN/BANQUETTE Banquette Chairs…" at bounding box center [784, 281] width 1568 height 563
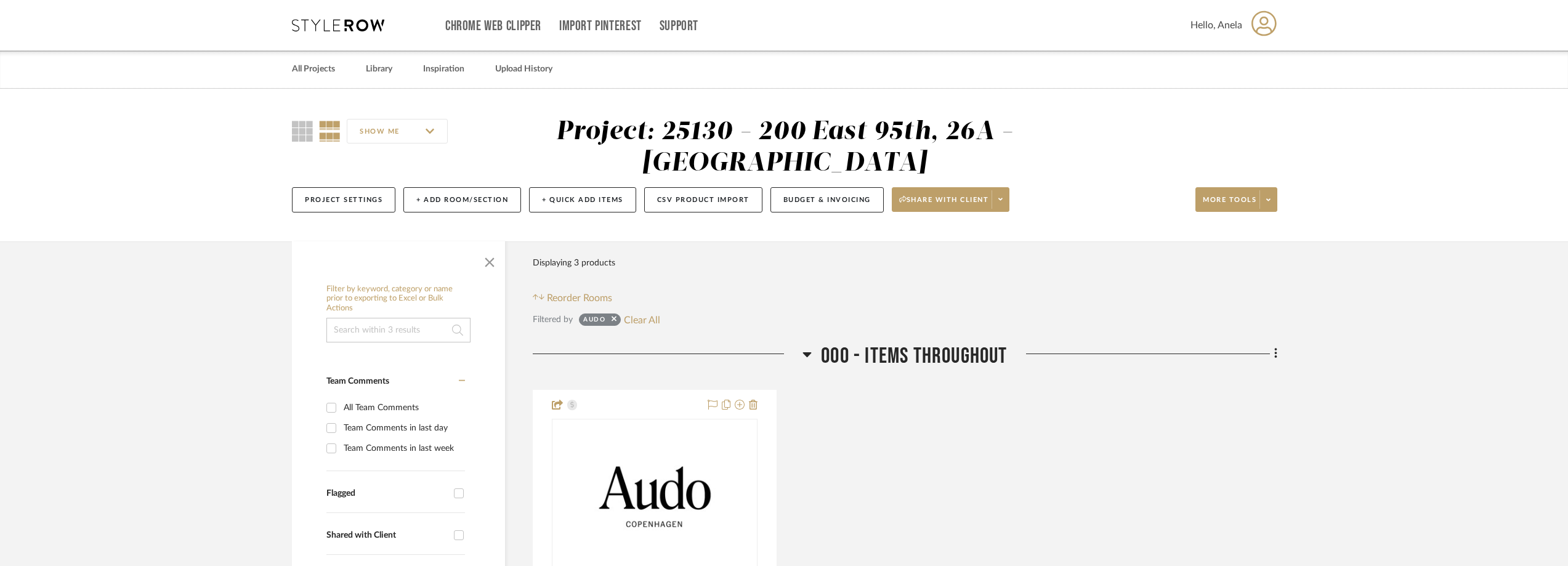
scroll to position [308, 0]
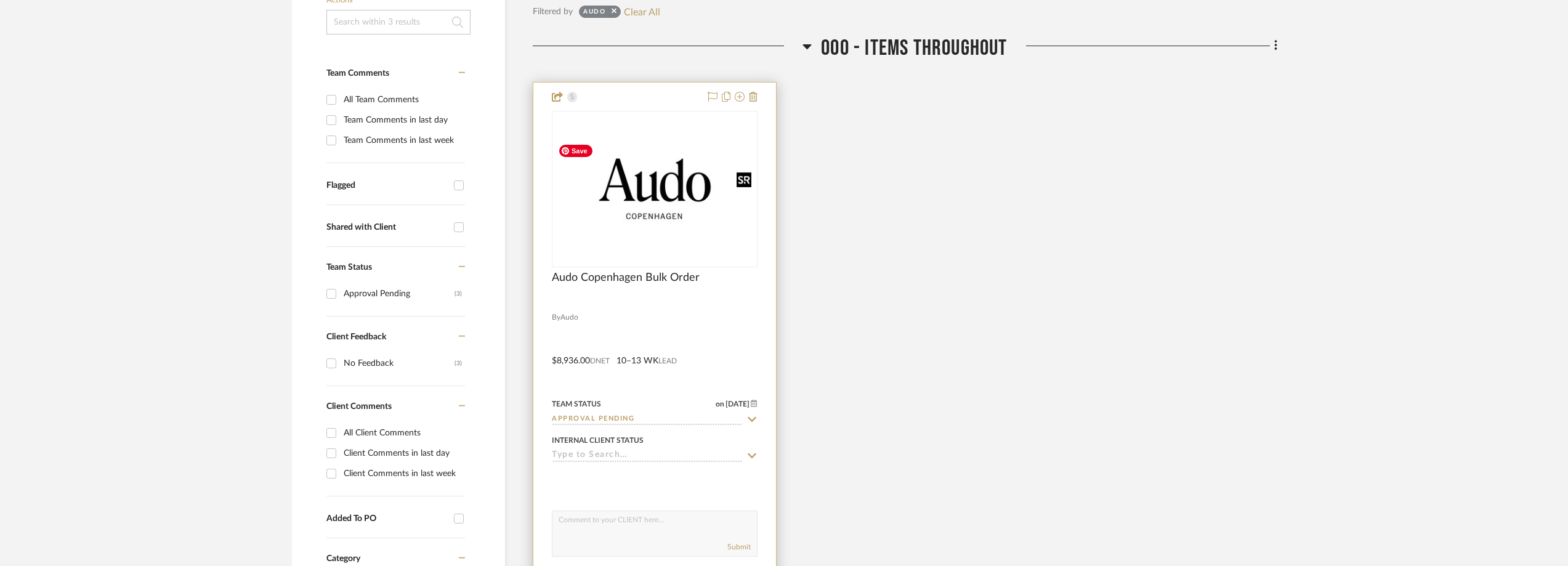
click at [0, 0] on img at bounding box center [0, 0] width 0 height 0
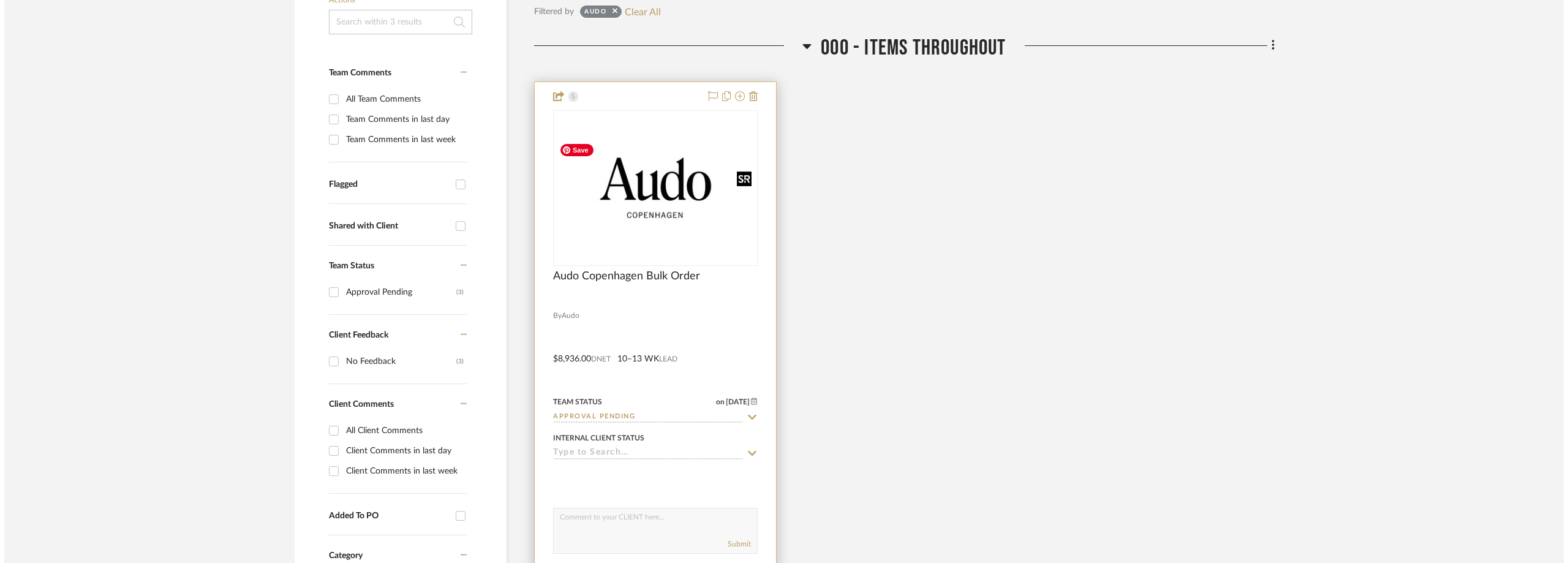
scroll to position [0, 0]
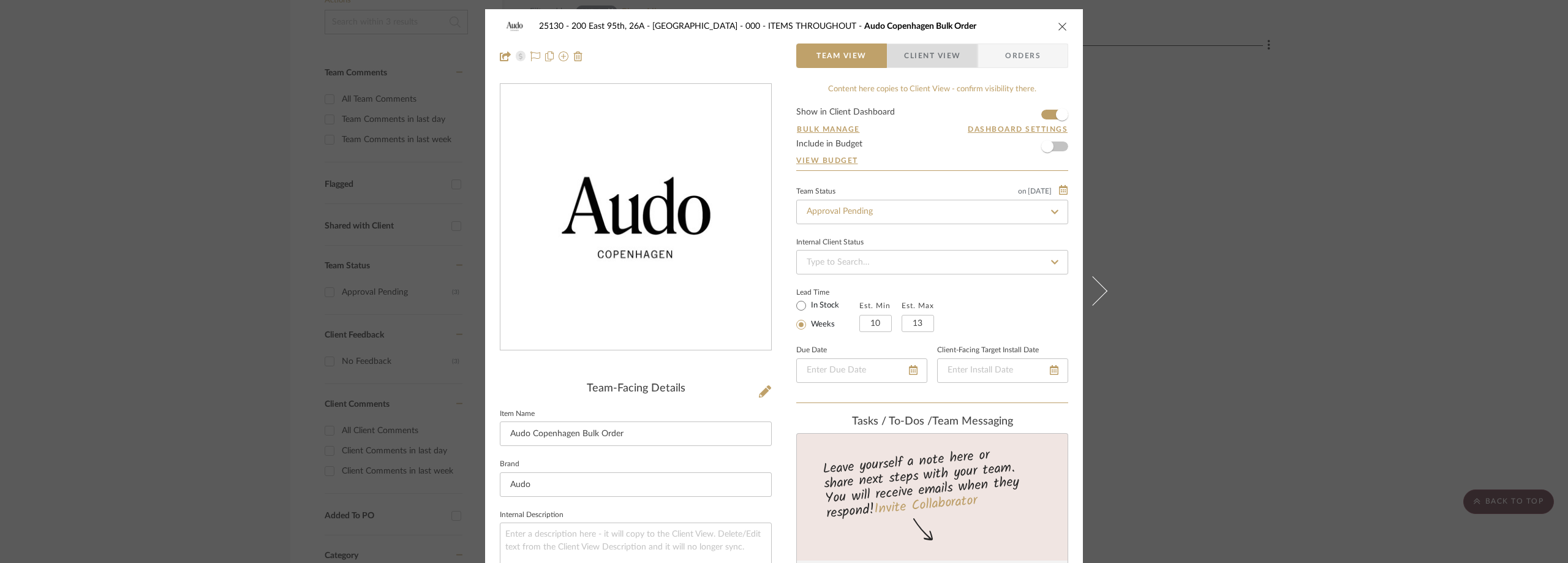
click at [922, 64] on span "Client View" at bounding box center [933, 56] width 57 height 25
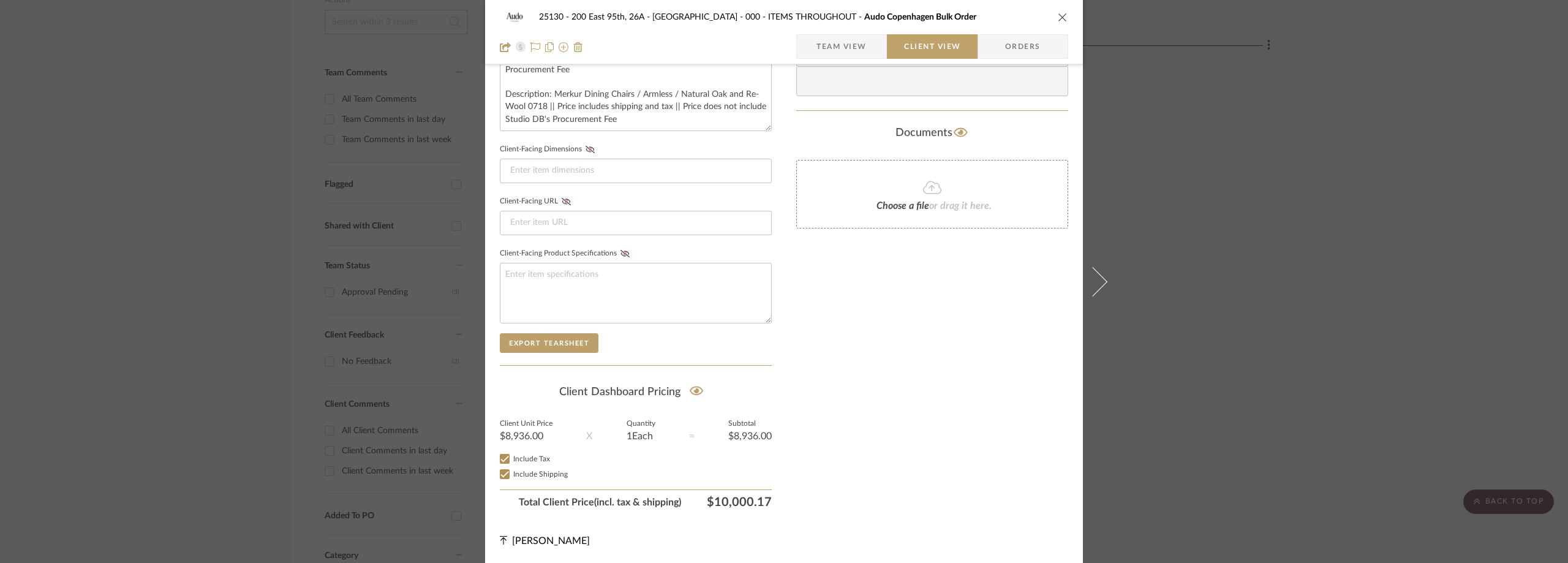
scroll to position [99, 0]
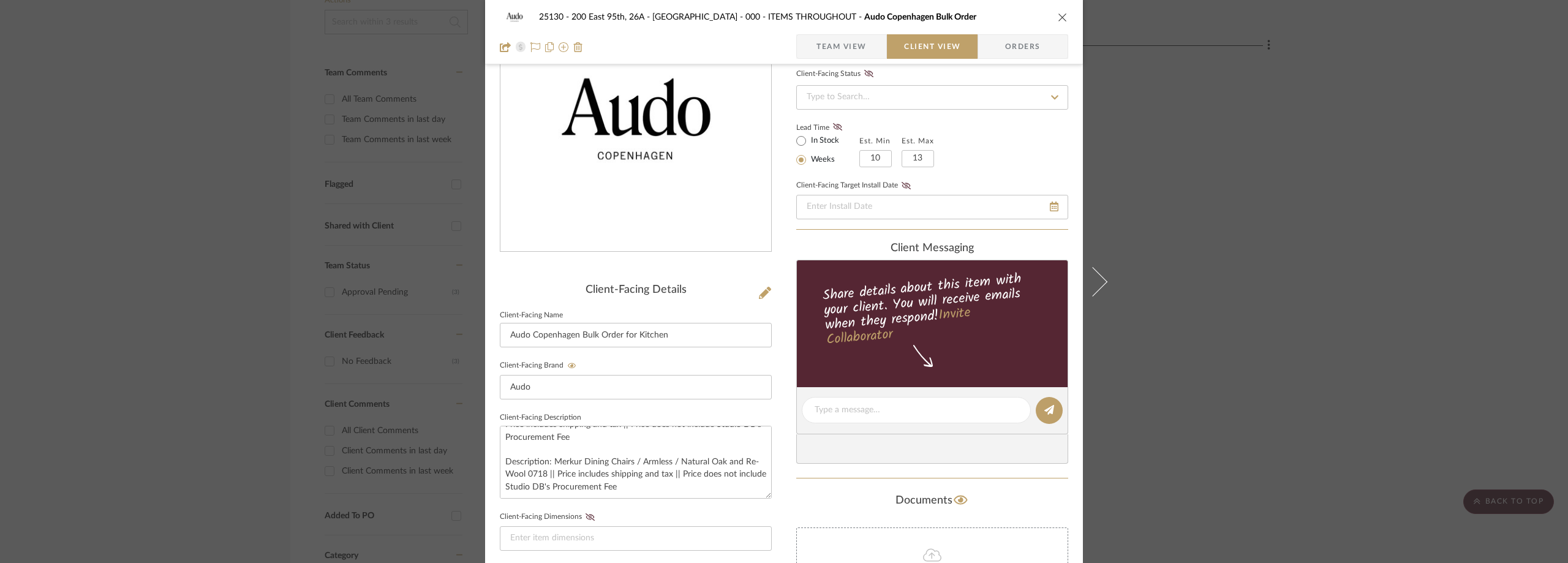
click at [816, 48] on span "Team View" at bounding box center [841, 46] width 51 height 25
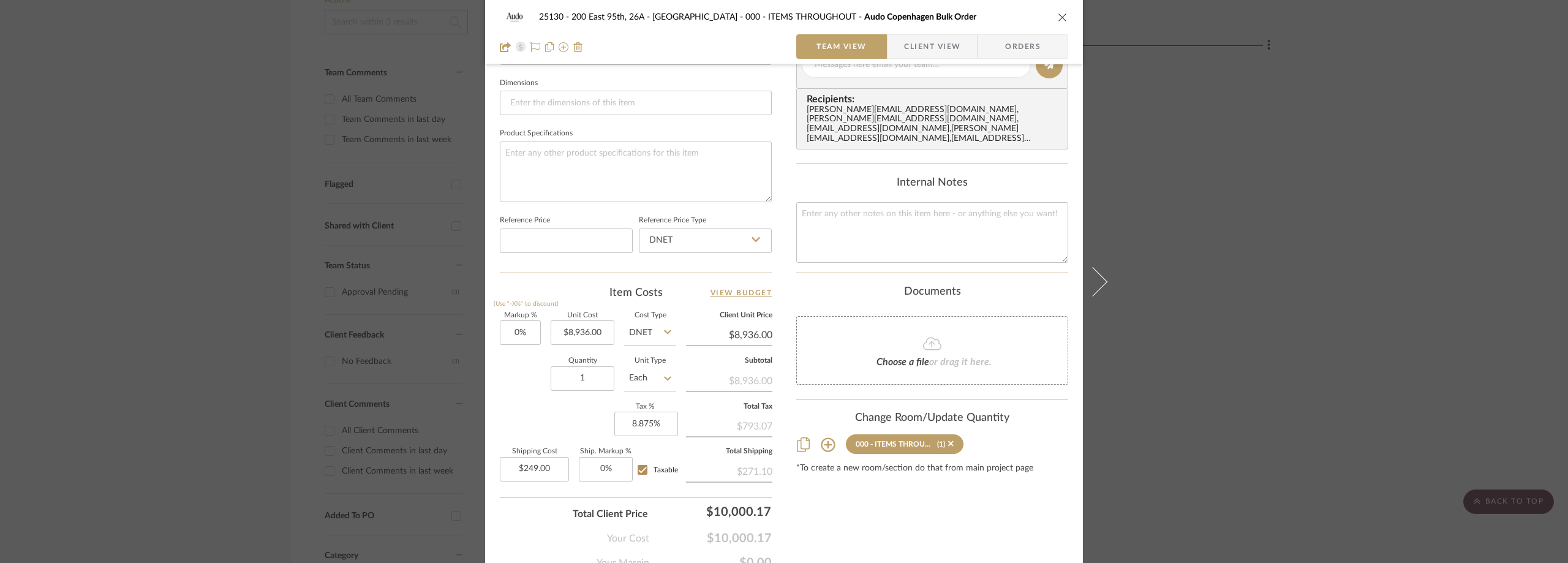
scroll to position [527, 0]
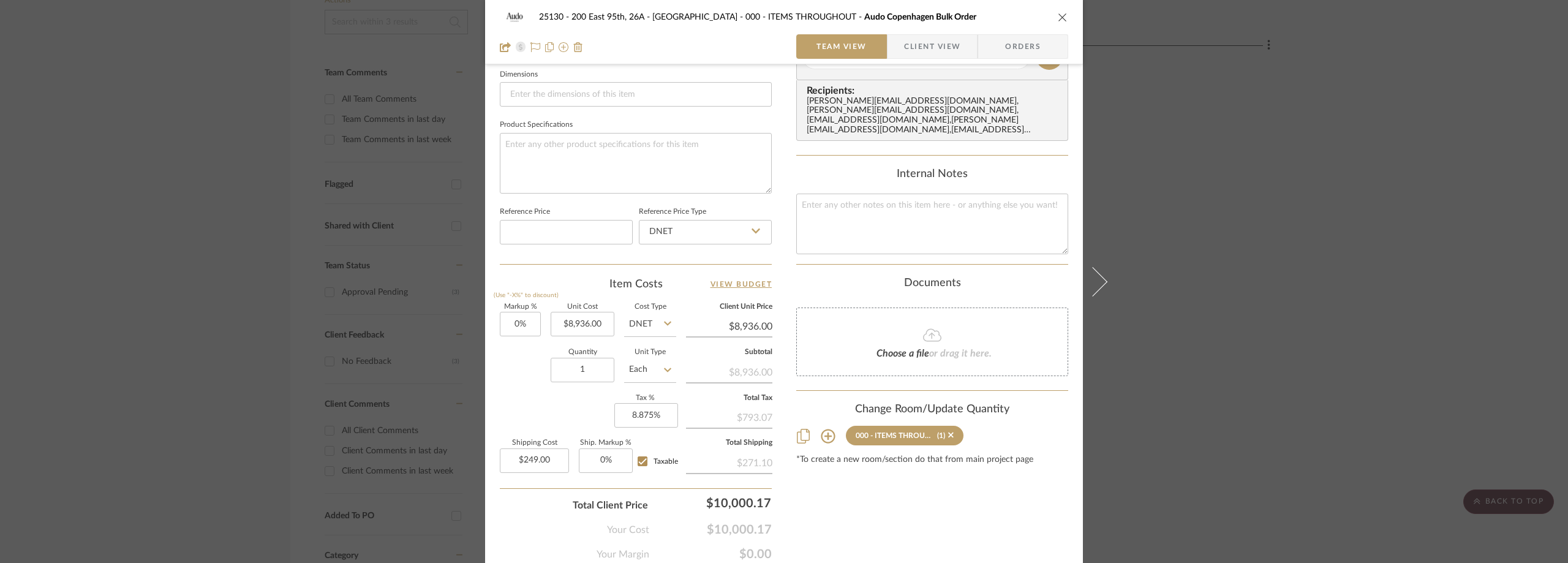
click at [887, 54] on span "button" at bounding box center [895, 46] width 16 height 25
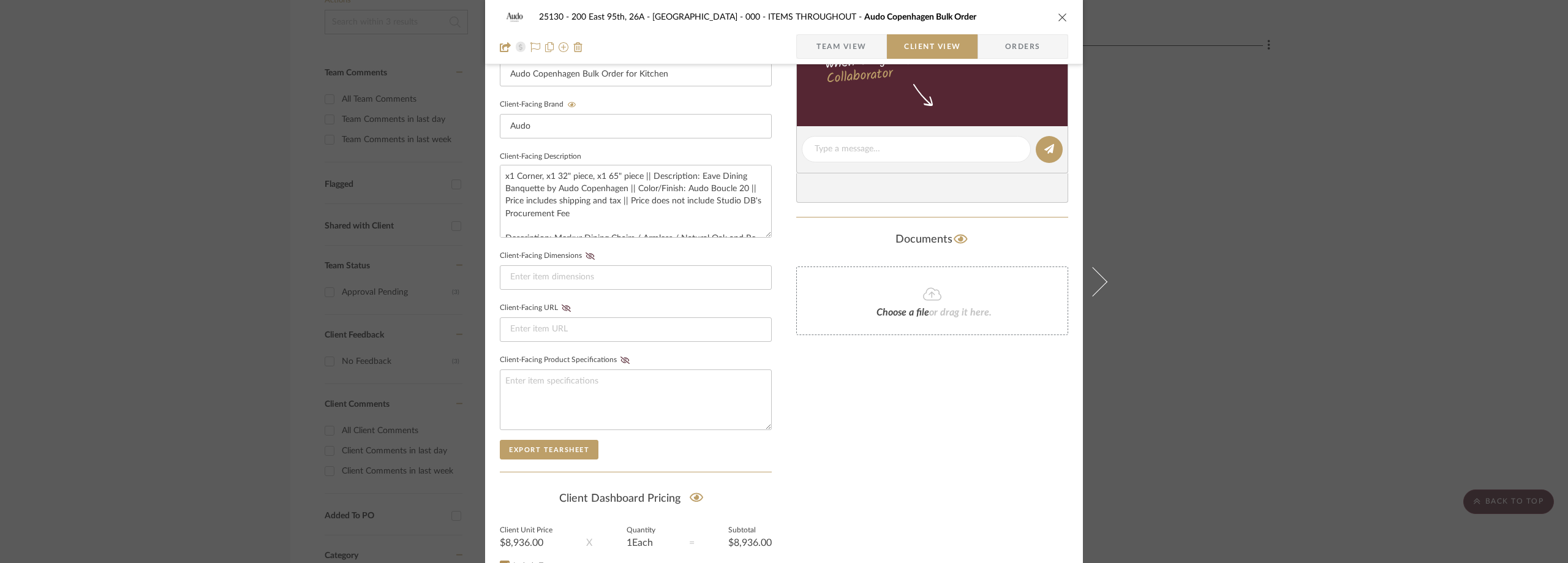
scroll to position [282, 0]
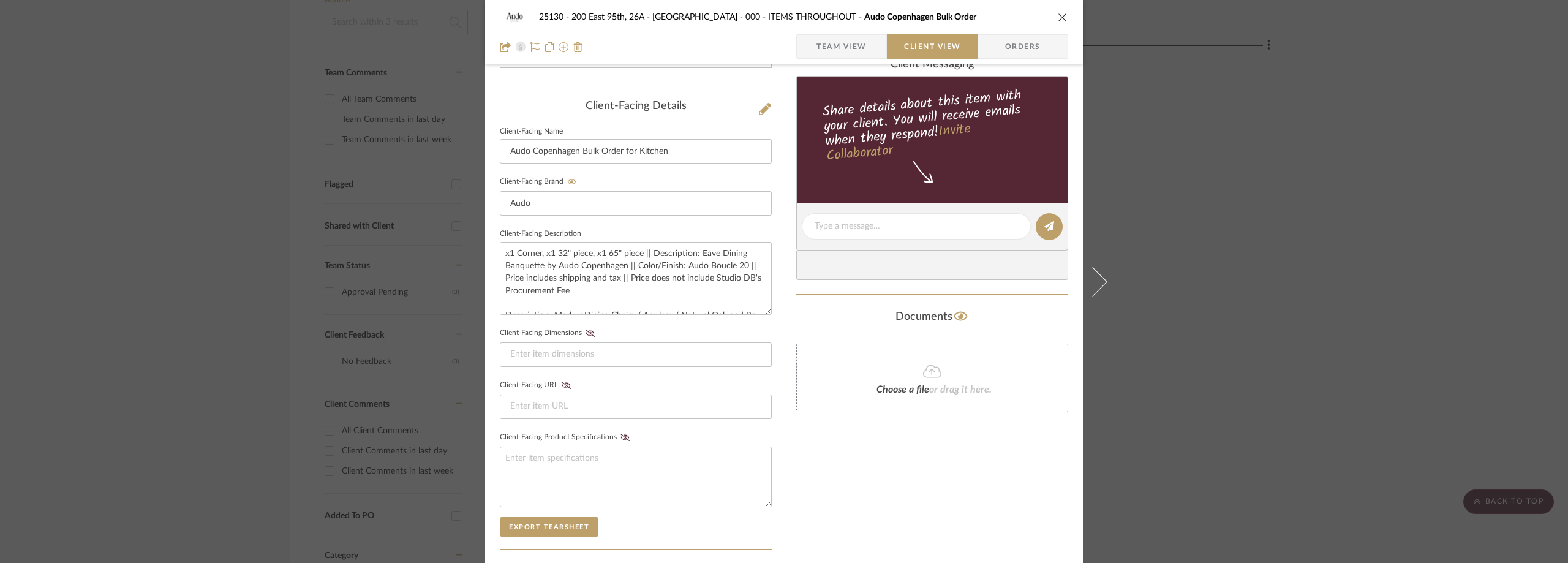
click at [1393, 290] on div "25130 - 200 East 95th, 26A - Kosheleva 000 - ITEMS THROUGHOUT Audo Copenhagen B…" at bounding box center [784, 281] width 1568 height 563
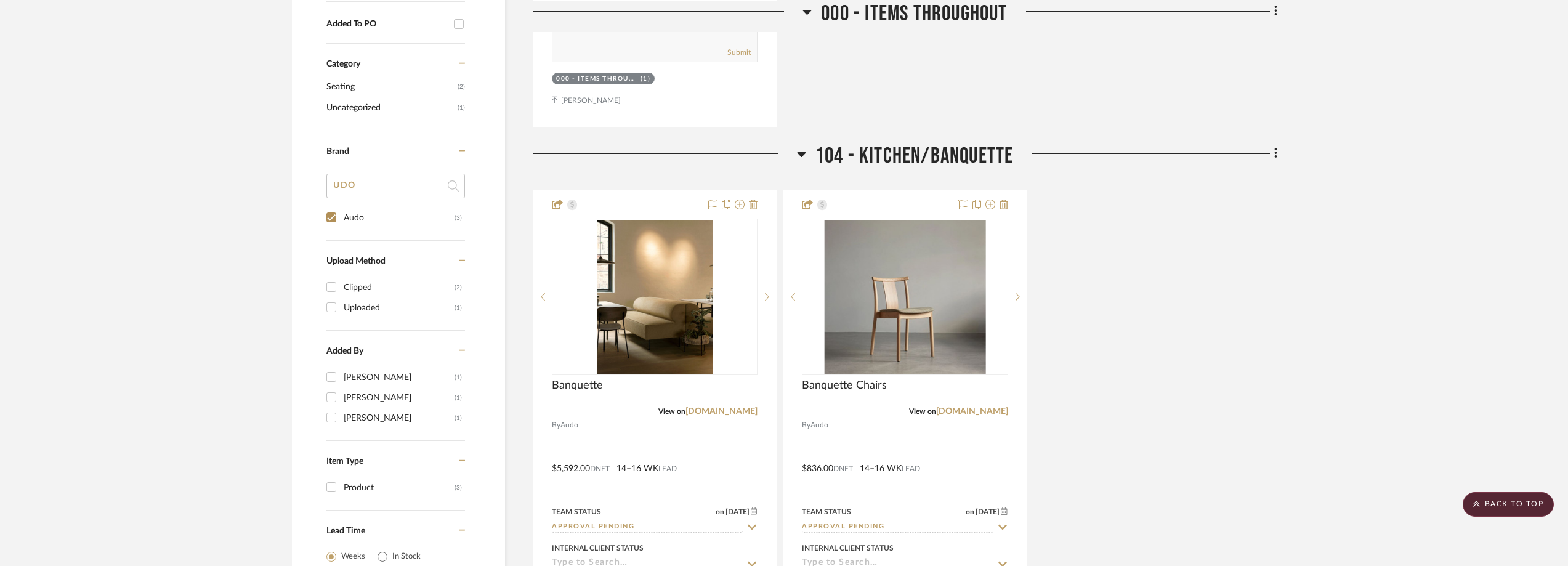
scroll to position [861, 0]
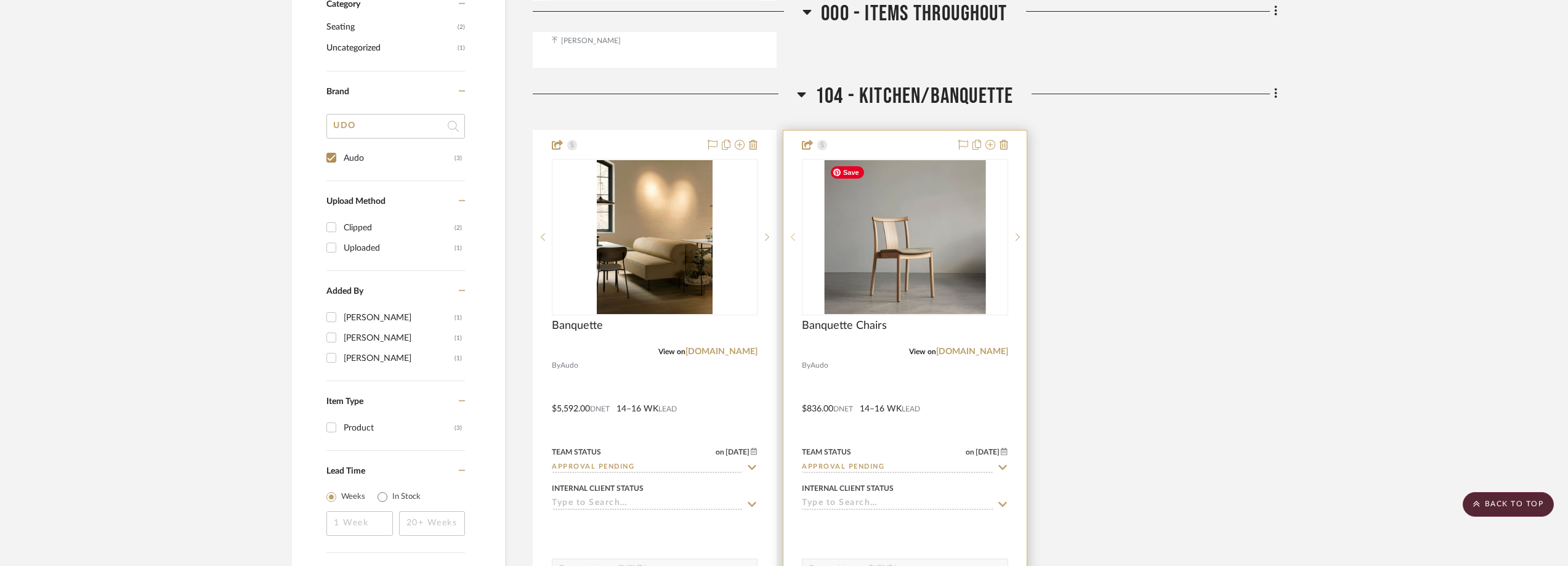
drag, startPoint x: 784, startPoint y: 226, endPoint x: 808, endPoint y: 224, distance: 24.1
click at [785, 226] on div at bounding box center [792, 236] width 18 height 156
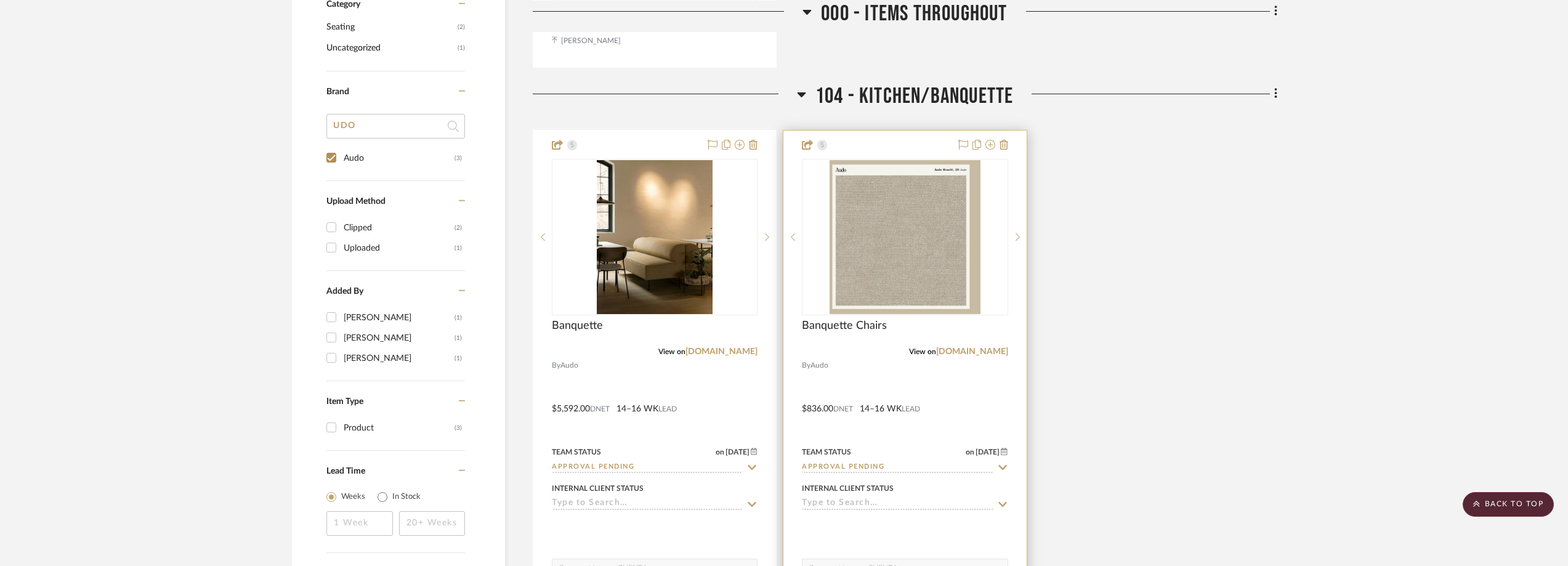
click at [834, 224] on img "0" at bounding box center [904, 237] width 151 height 154
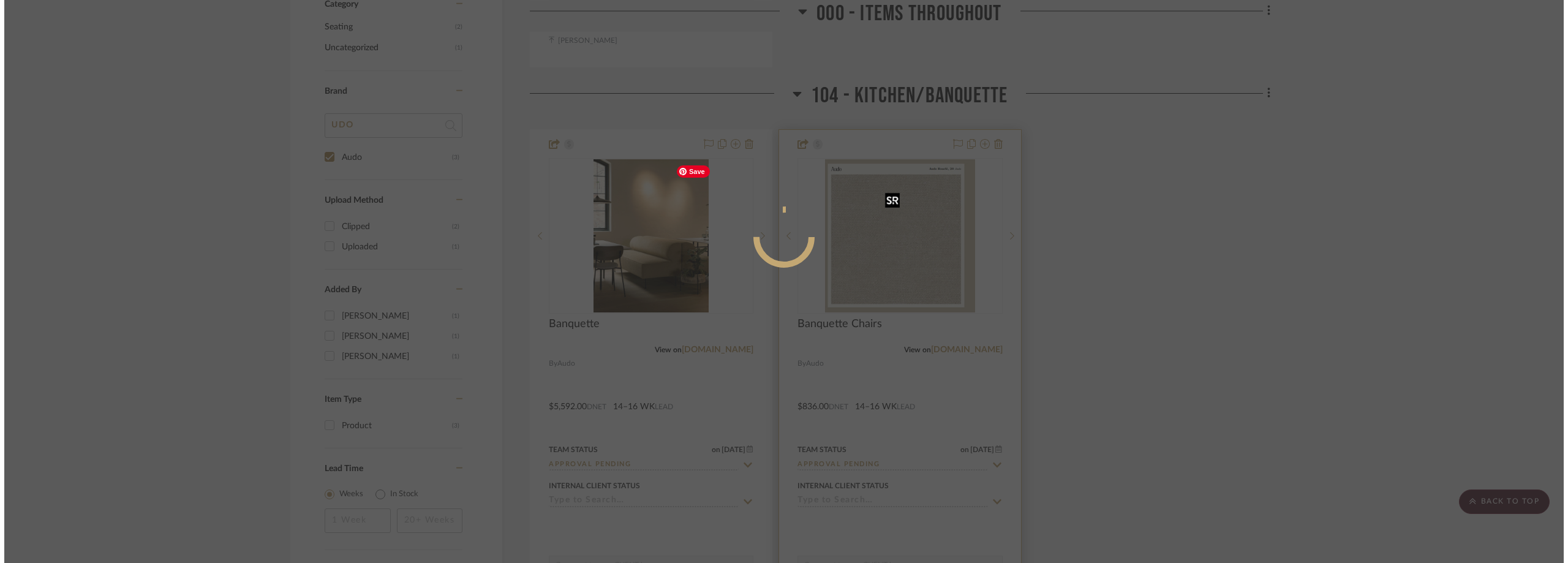
scroll to position [0, 0]
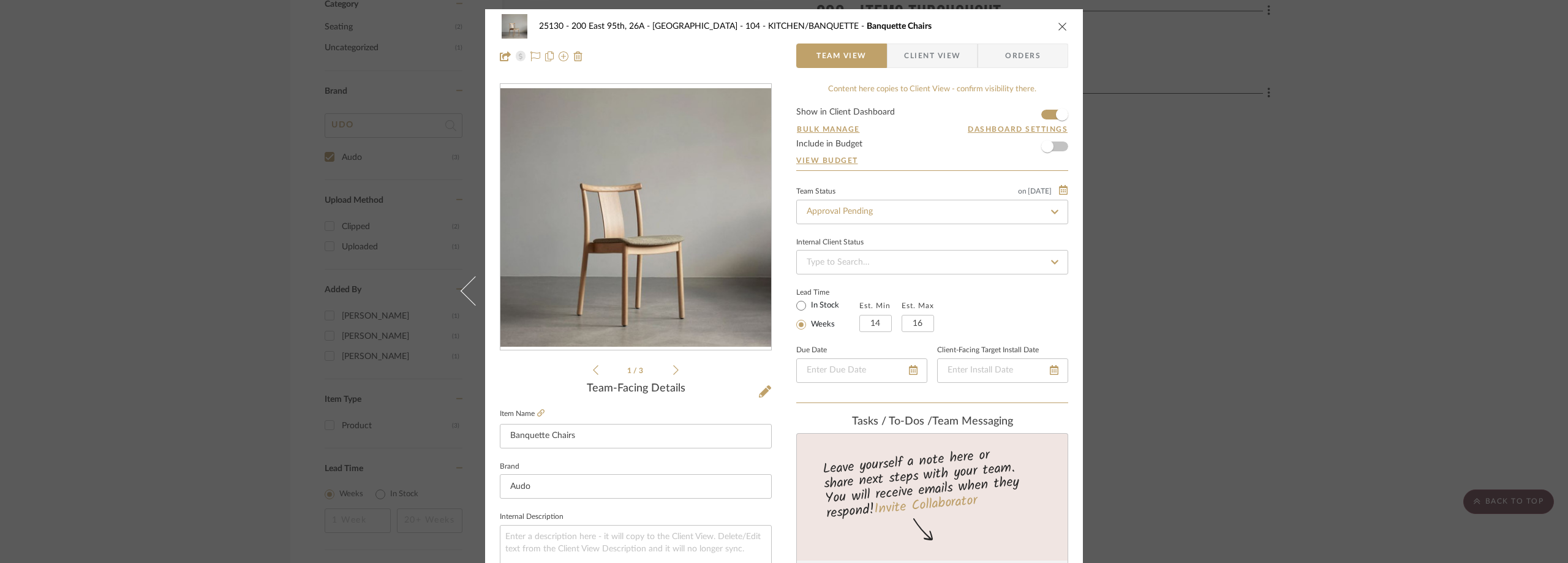
click at [887, 68] on span "button" at bounding box center [895, 56] width 16 height 25
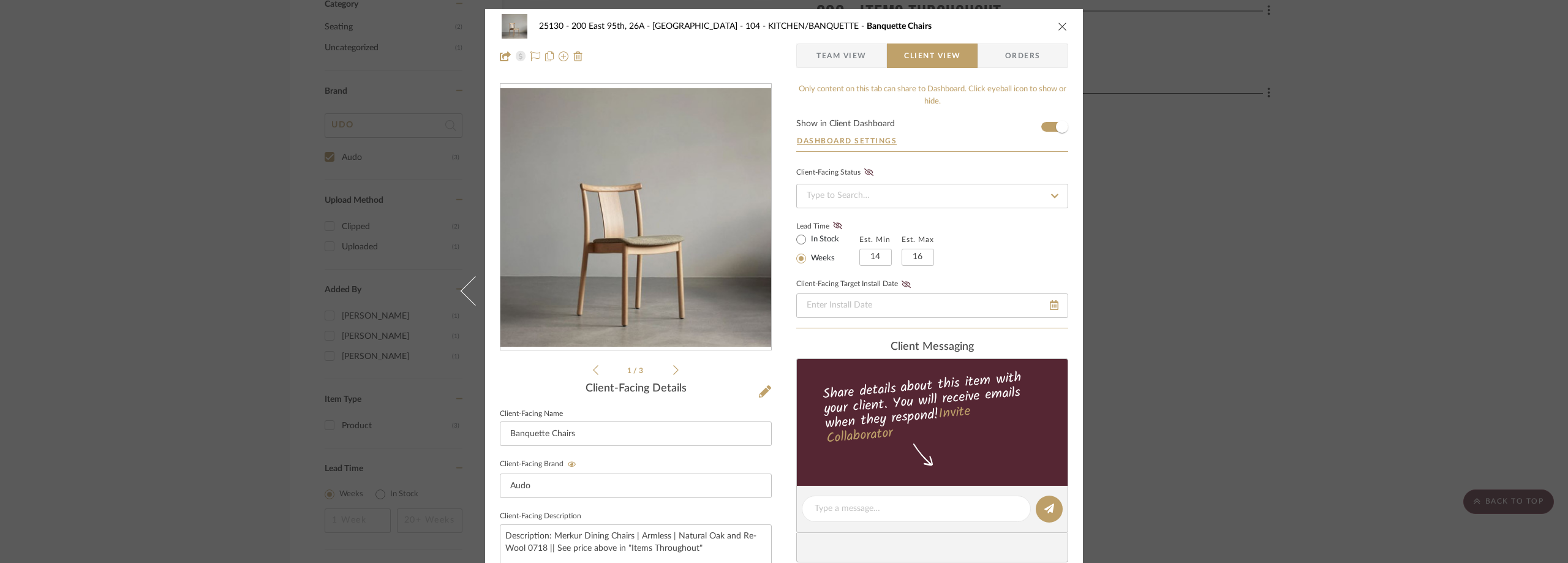
click at [675, 364] on div "1 / 3" at bounding box center [635, 230] width 272 height 294
click at [673, 366] on icon at bounding box center [676, 369] width 5 height 11
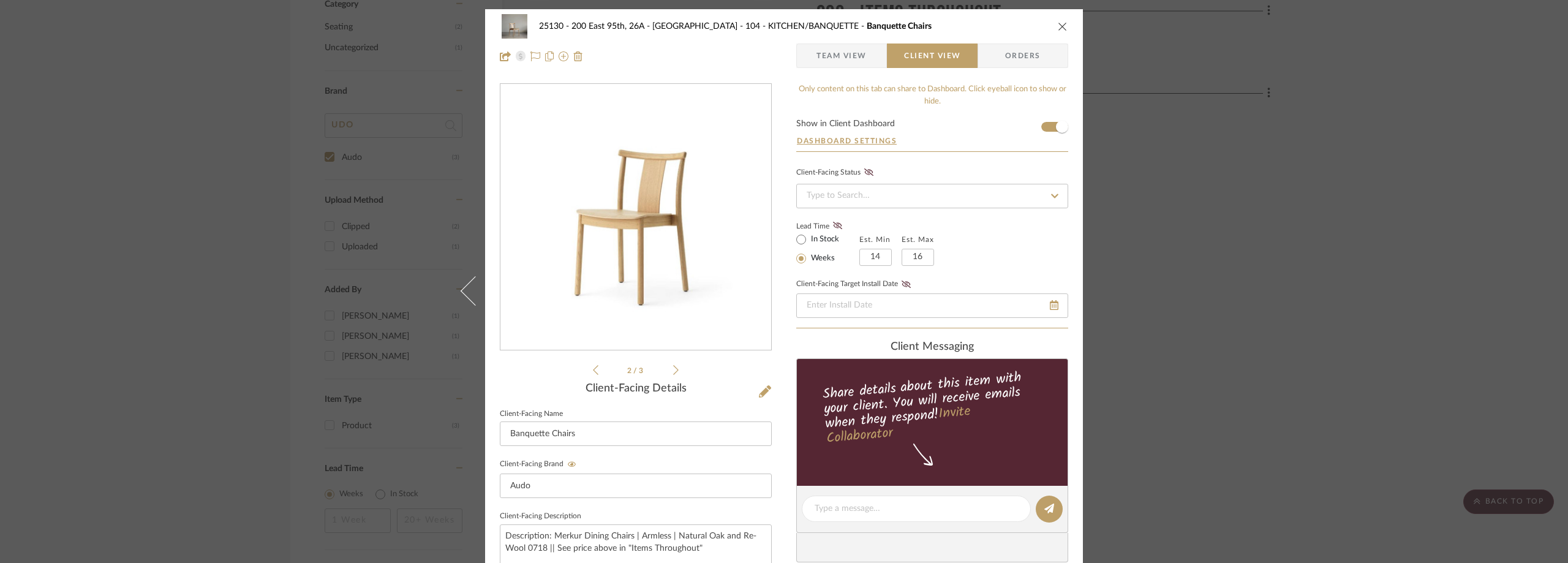
click at [673, 366] on icon at bounding box center [676, 369] width 5 height 11
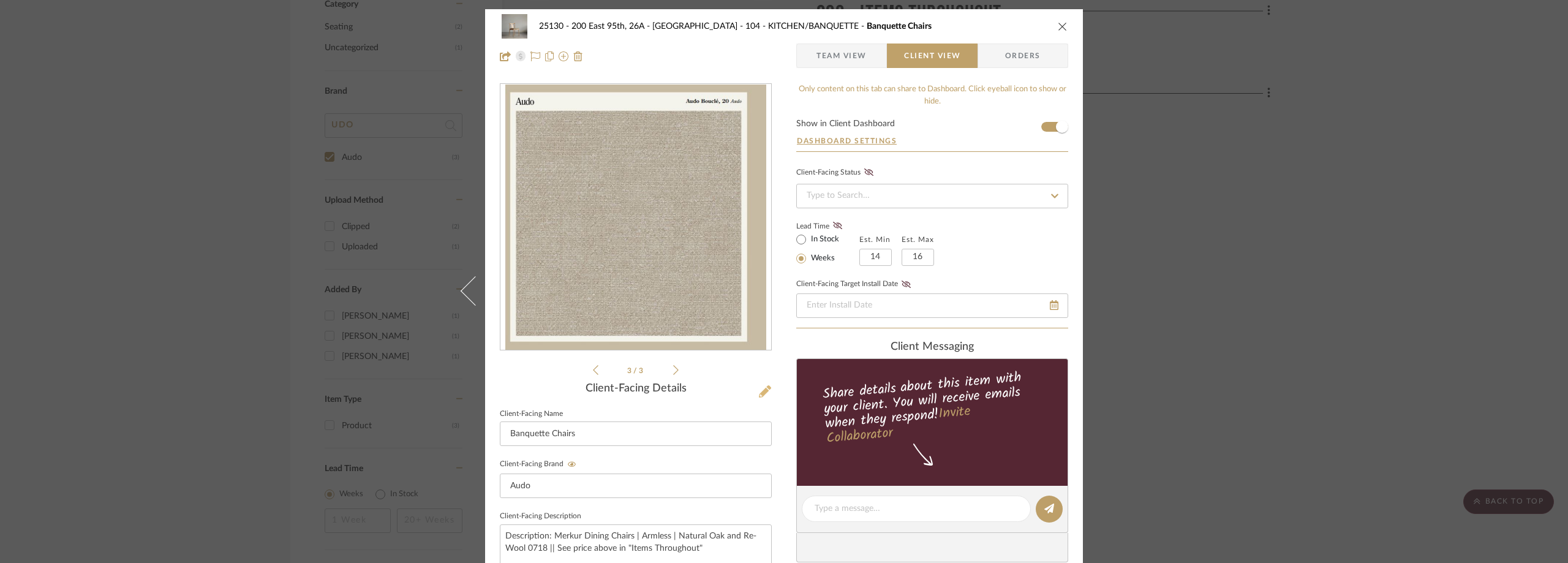
click at [760, 396] on icon at bounding box center [765, 391] width 12 height 12
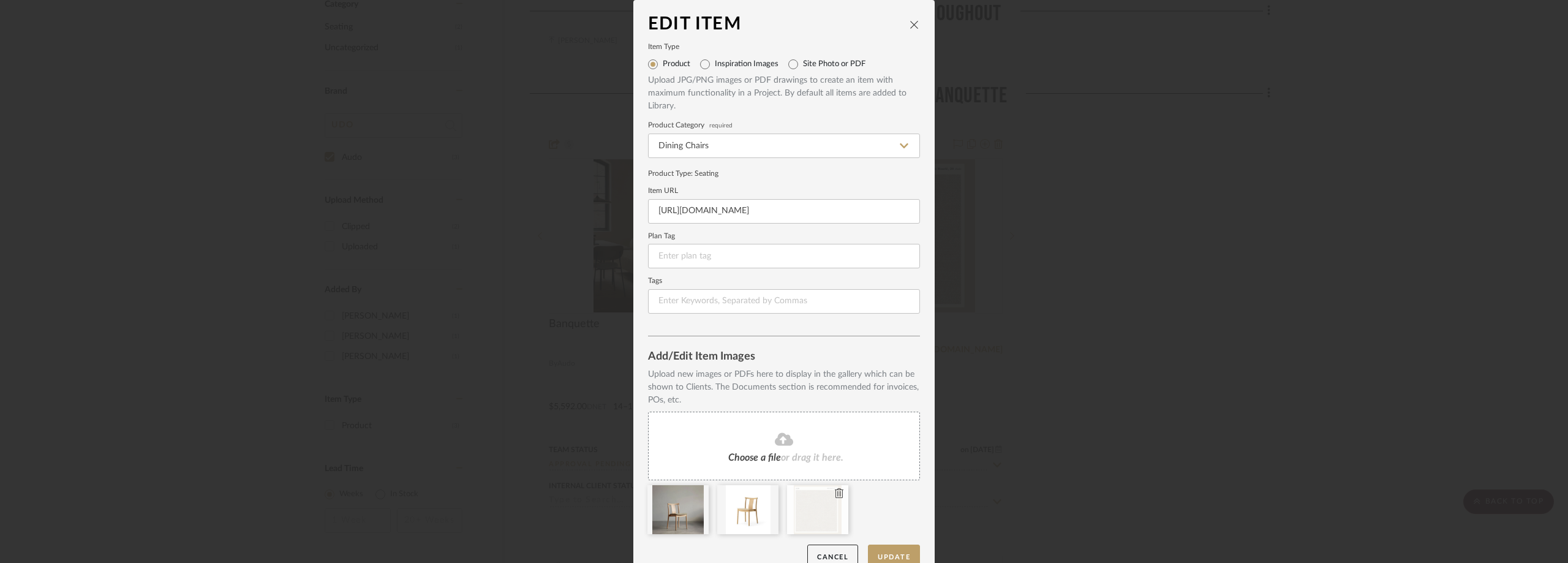
click at [835, 495] on icon at bounding box center [839, 492] width 9 height 9
click at [1119, 273] on div "Edit Item Item Type Product Inspiration Images Site Photo or PDF Upload JPG/PNG…" at bounding box center [784, 281] width 1568 height 563
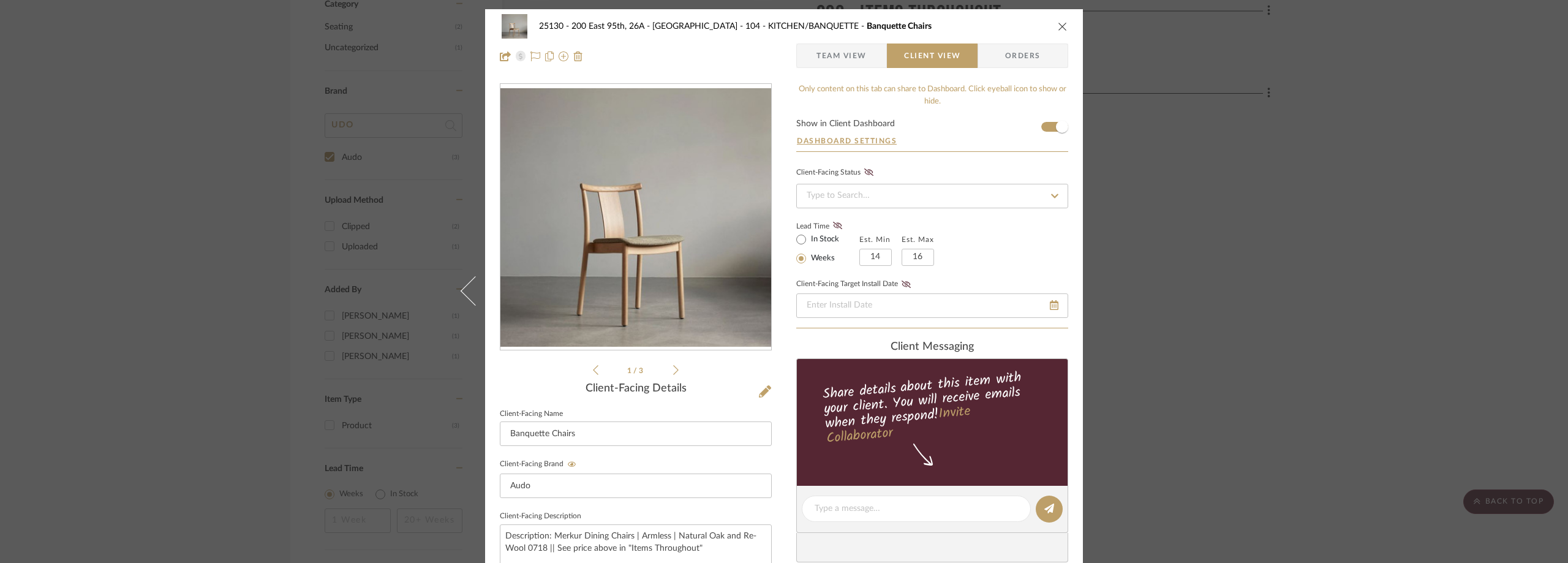
click at [705, 231] on img "0" at bounding box center [636, 217] width 271 height 258
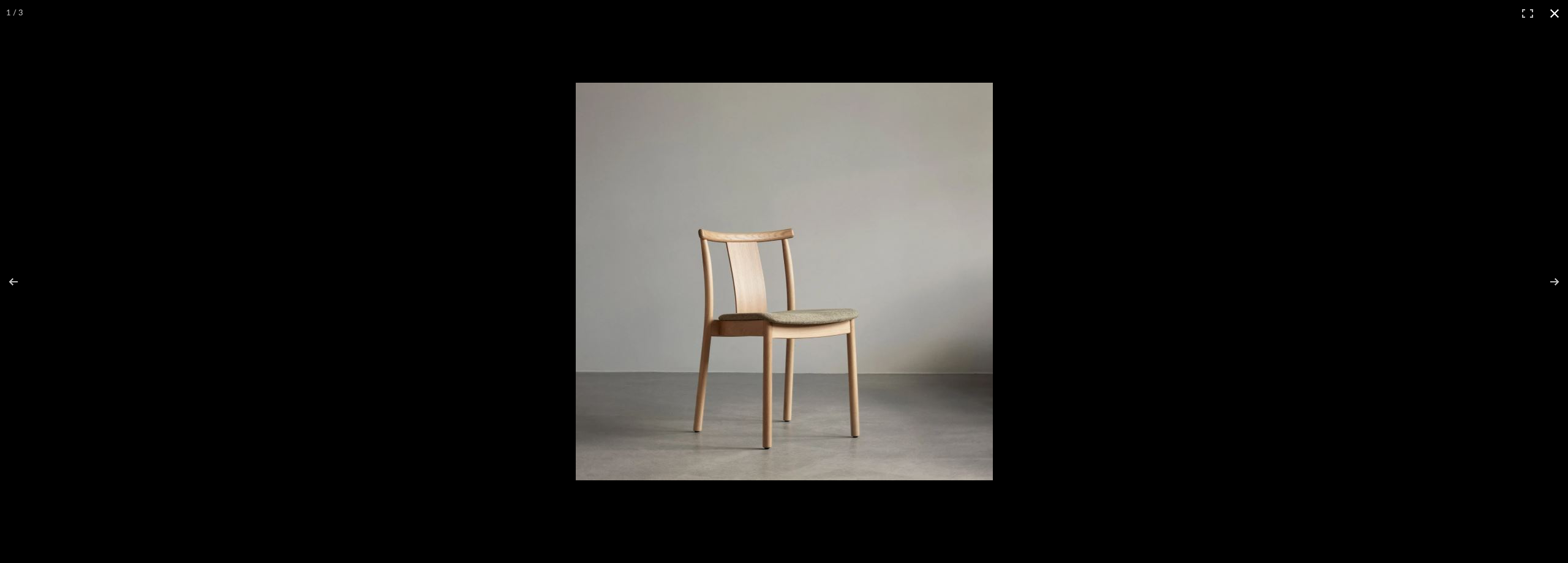
click at [1174, 226] on div at bounding box center [1188, 302] width 1224 height 440
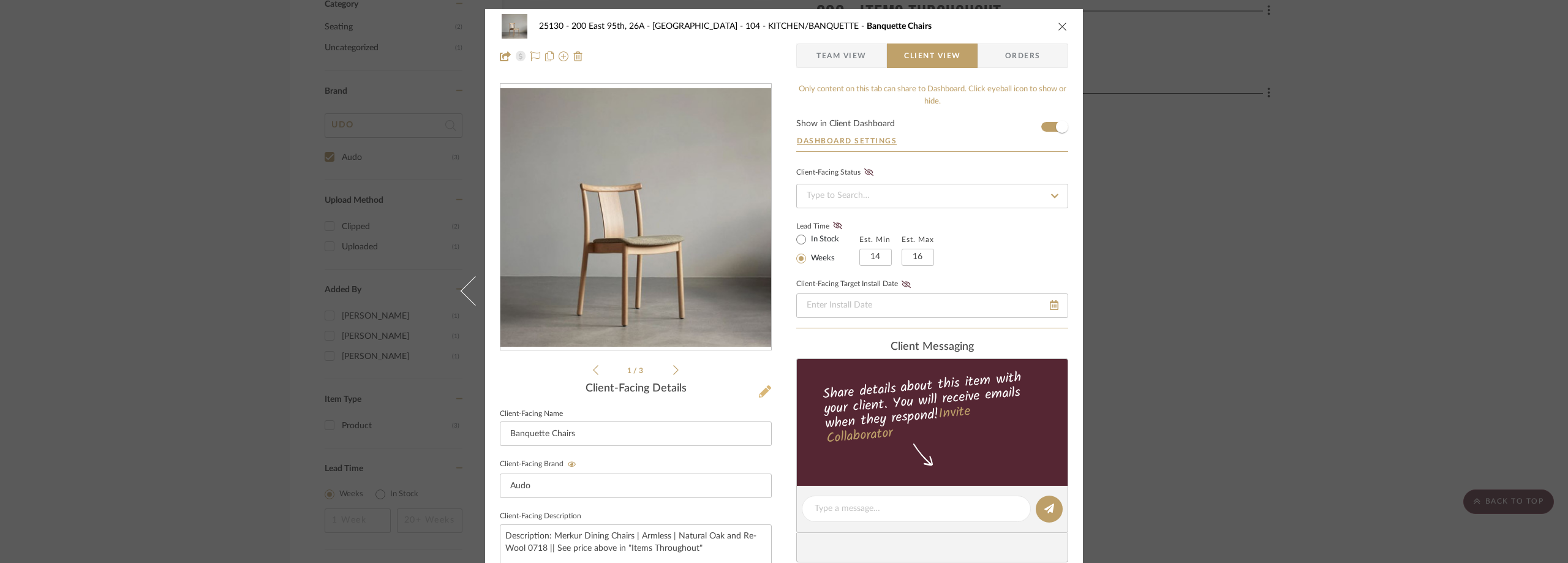
click at [760, 394] on icon at bounding box center [765, 391] width 12 height 12
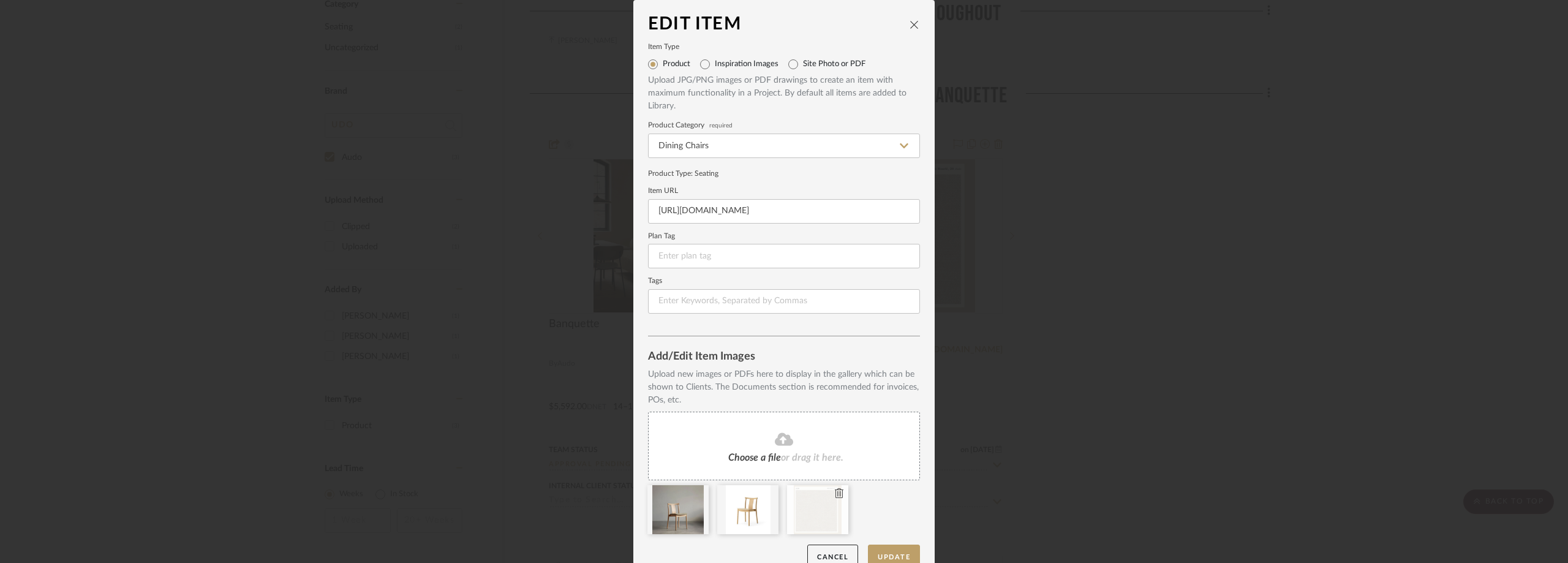
click at [835, 491] on icon at bounding box center [839, 492] width 9 height 9
click at [898, 550] on button "Update" at bounding box center [893, 556] width 52 height 25
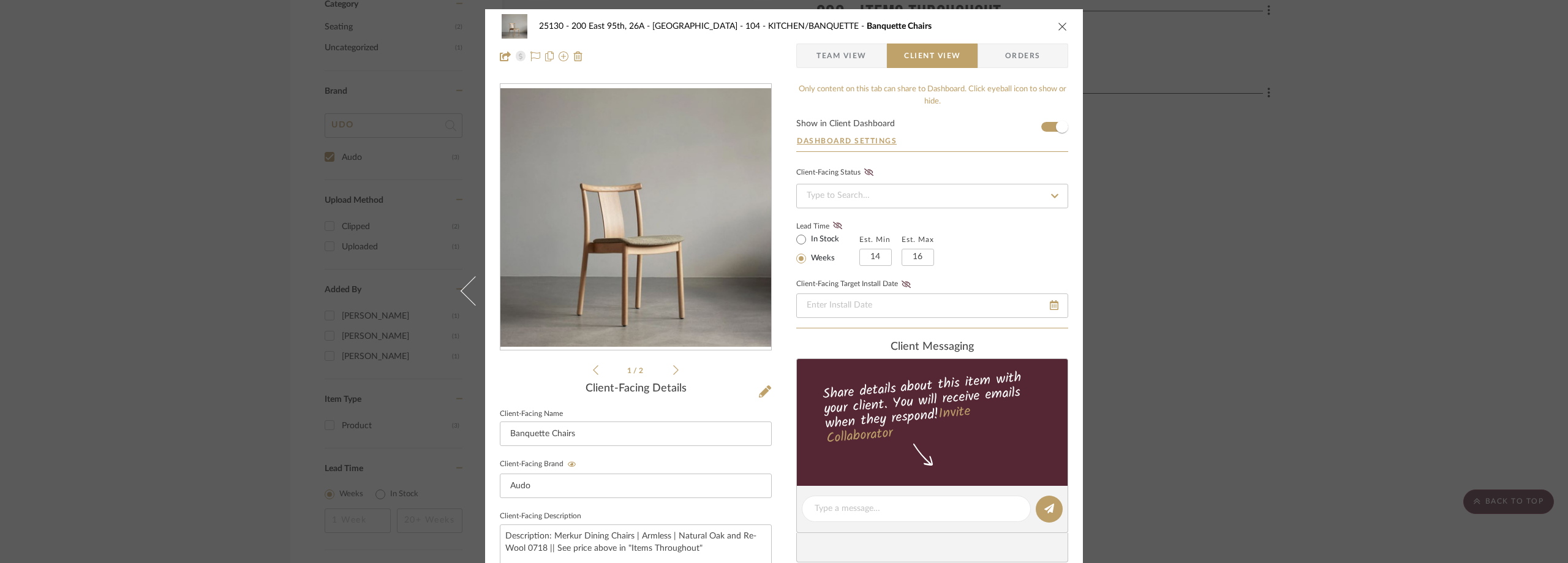
click at [174, 259] on div "25130 - 200 East 95th, 26A - Kosheleva 104 - KITCHEN/BANQUETTE Banquette Chairs…" at bounding box center [784, 281] width 1568 height 563
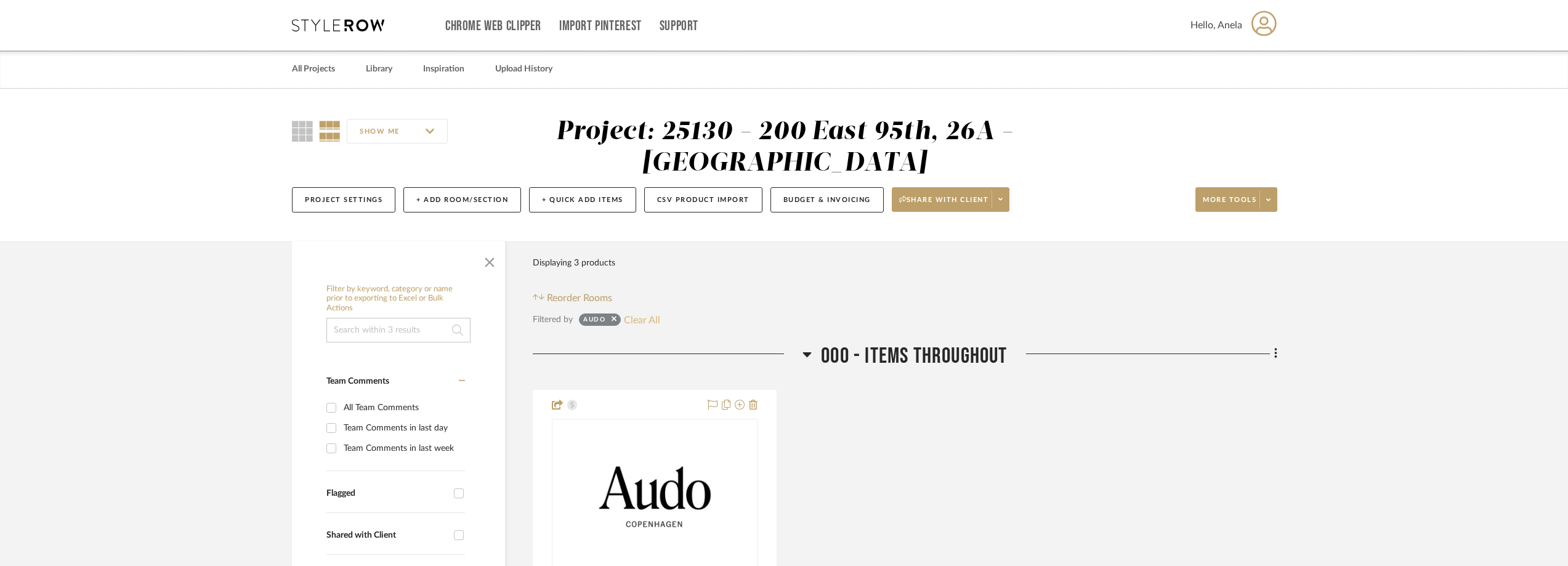
click at [642, 322] on button "Clear All" at bounding box center [642, 320] width 36 height 16
checkbox input "false"
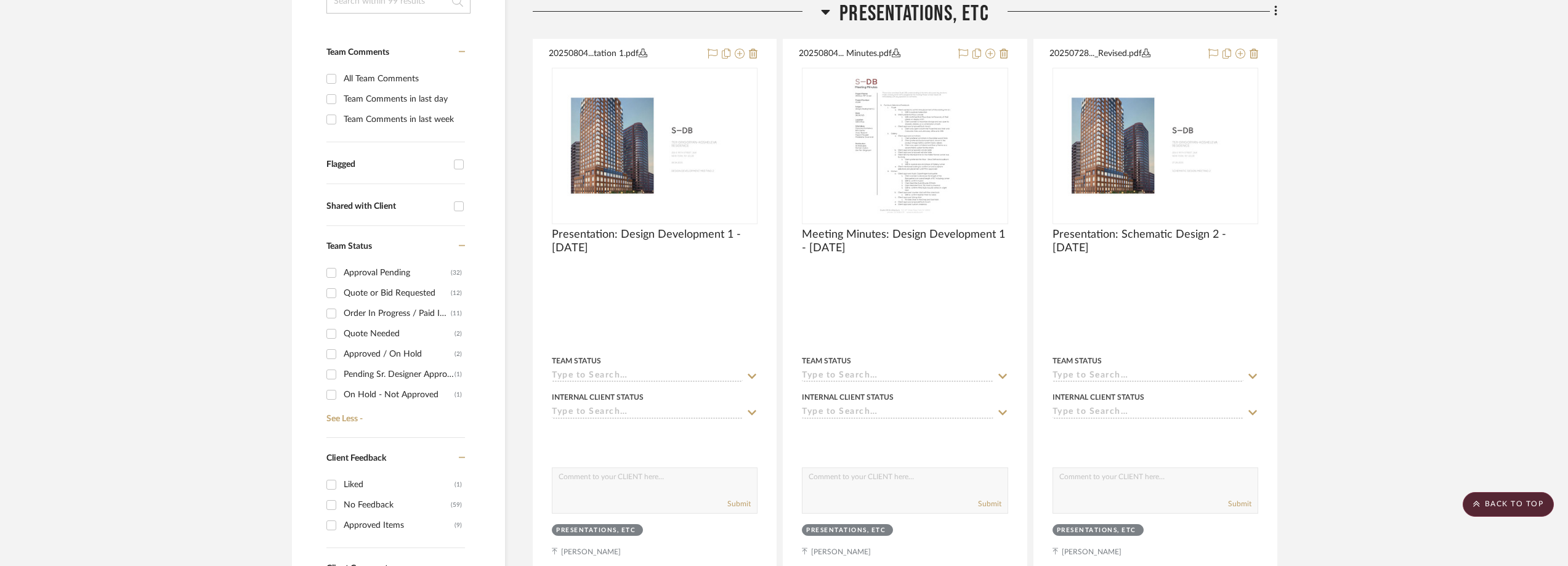
scroll to position [308, 0]
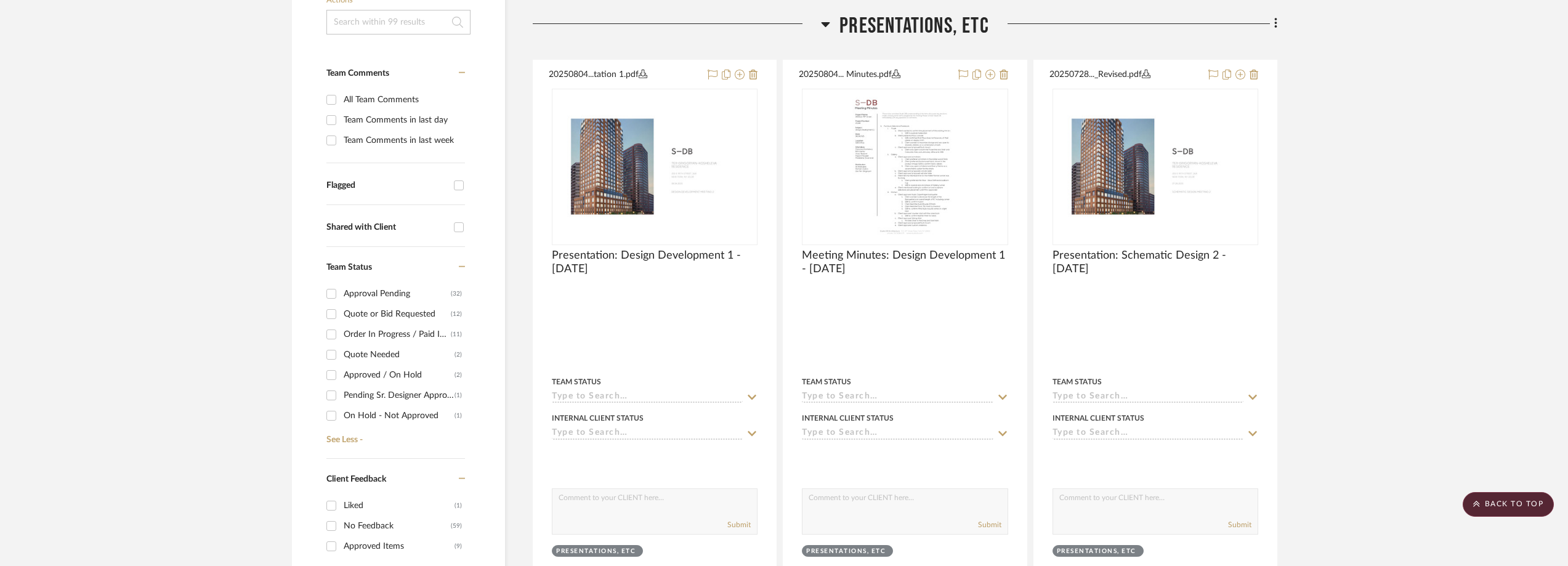
click at [345, 329] on div "Order In Progress / Paid In Full w/ Freight, No Balance due" at bounding box center [397, 334] width 107 height 20
click at [341, 329] on input "Order In Progress / Paid In Full w/ Freight, No Balance due (11)" at bounding box center [331, 334] width 20 height 20
checkbox input "true"
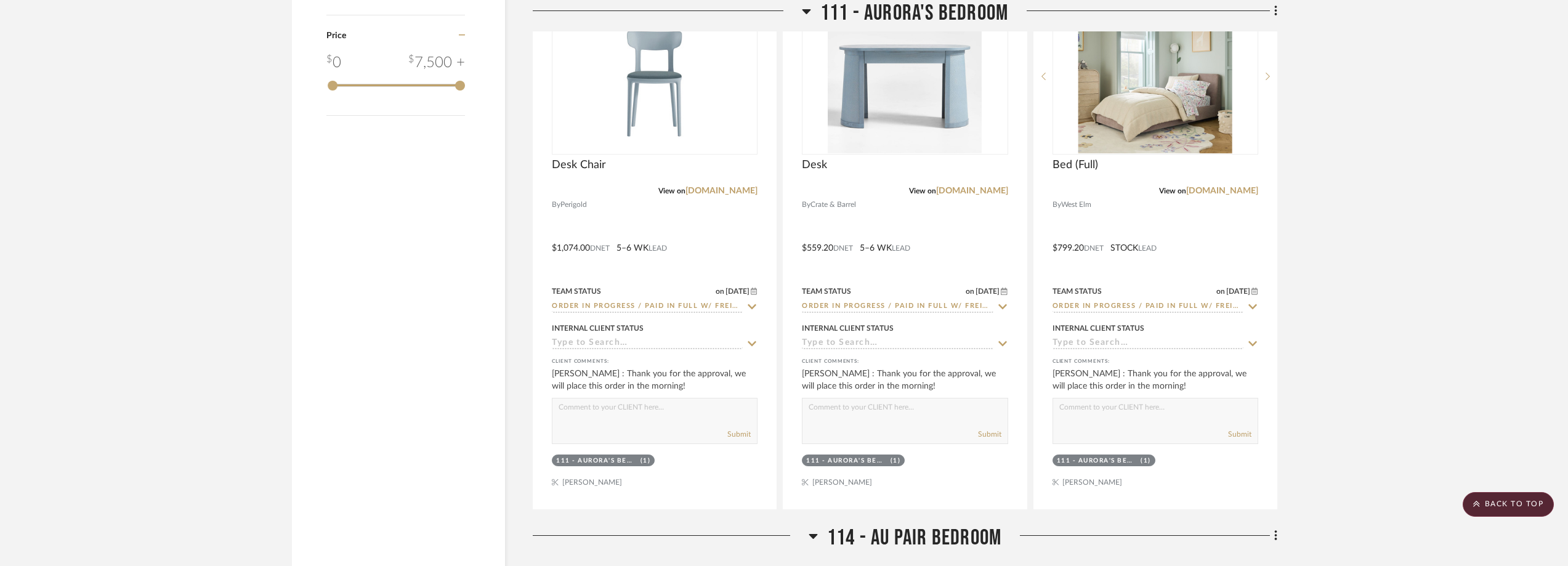
scroll to position [1574, 0]
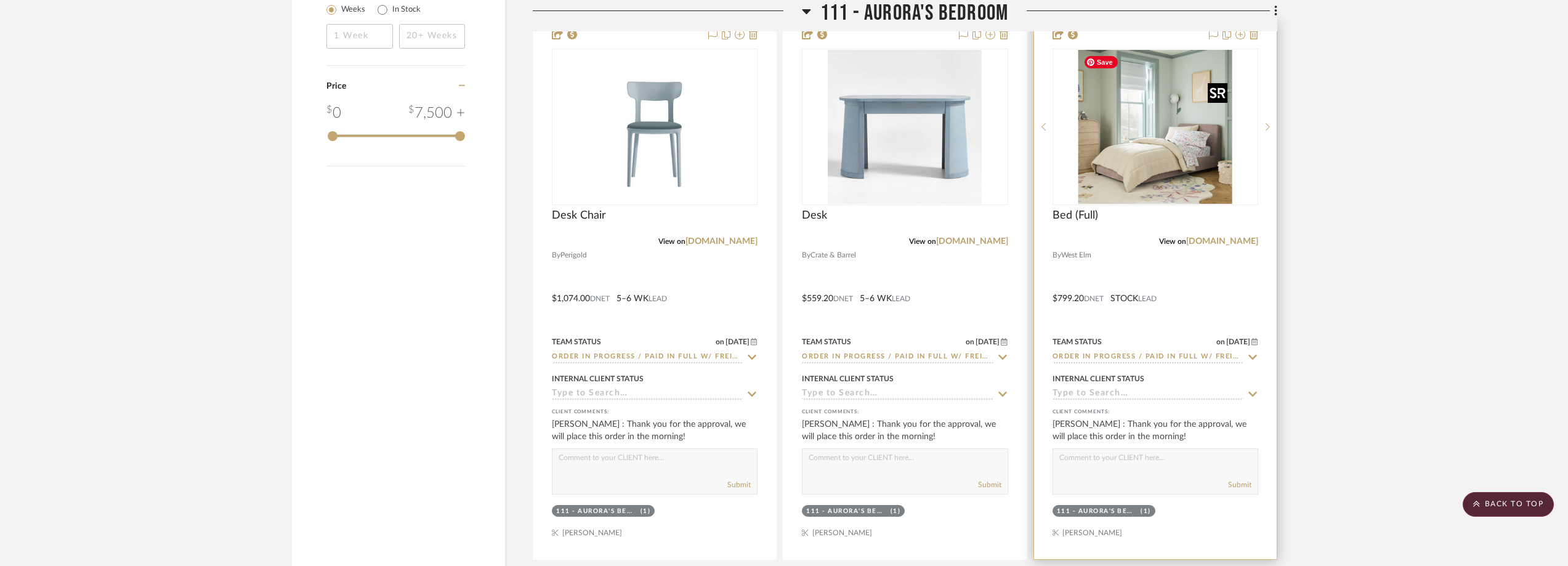
click at [1140, 162] on img "0" at bounding box center [1155, 127] width 154 height 154
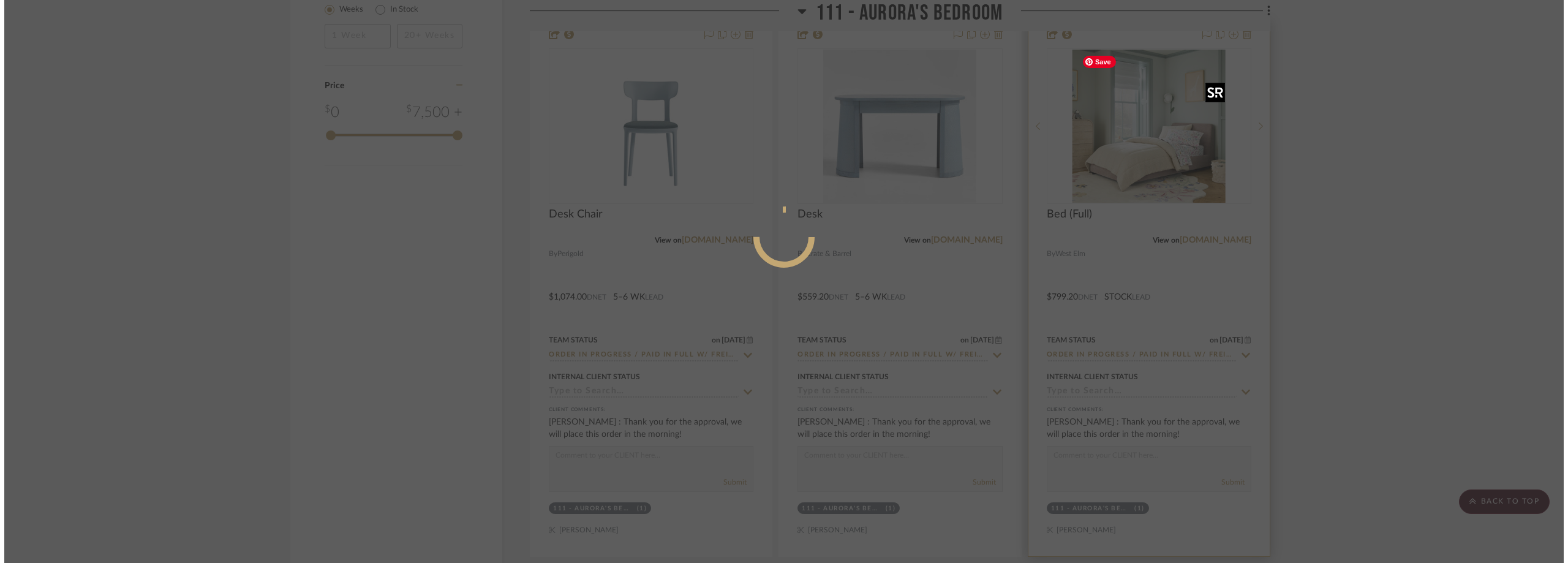
scroll to position [0, 0]
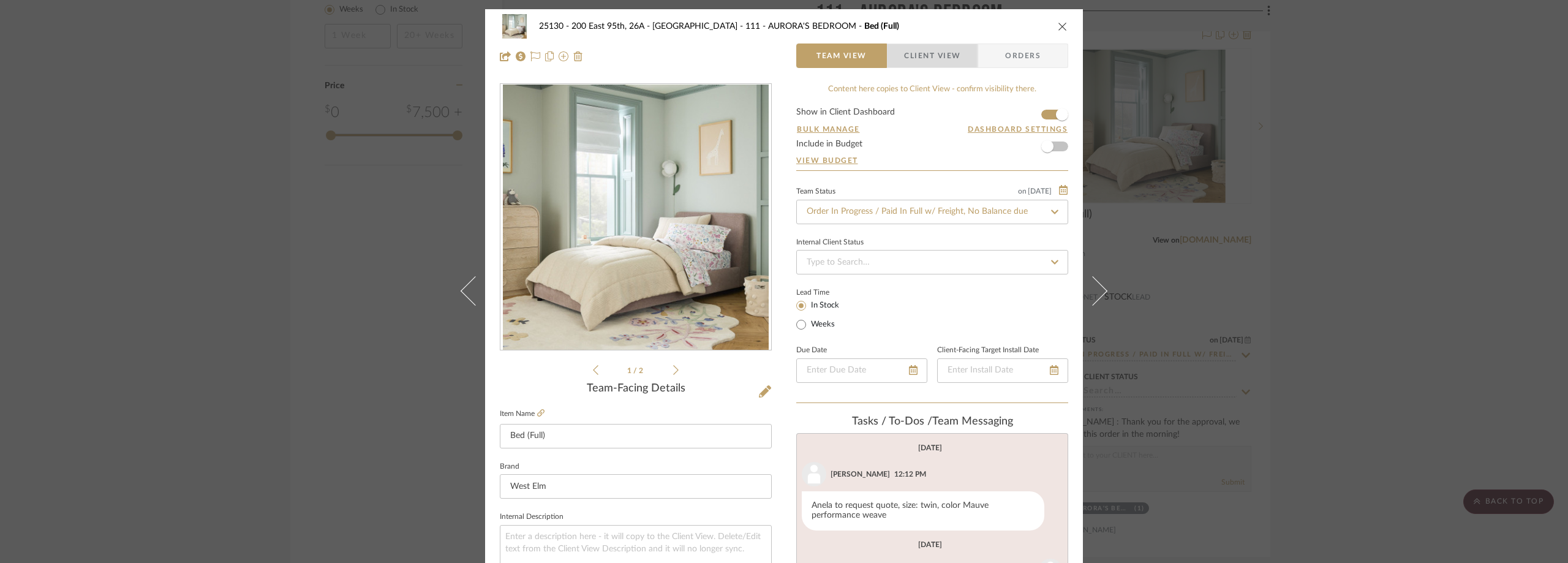
click at [925, 55] on span "Client View" at bounding box center [933, 56] width 57 height 25
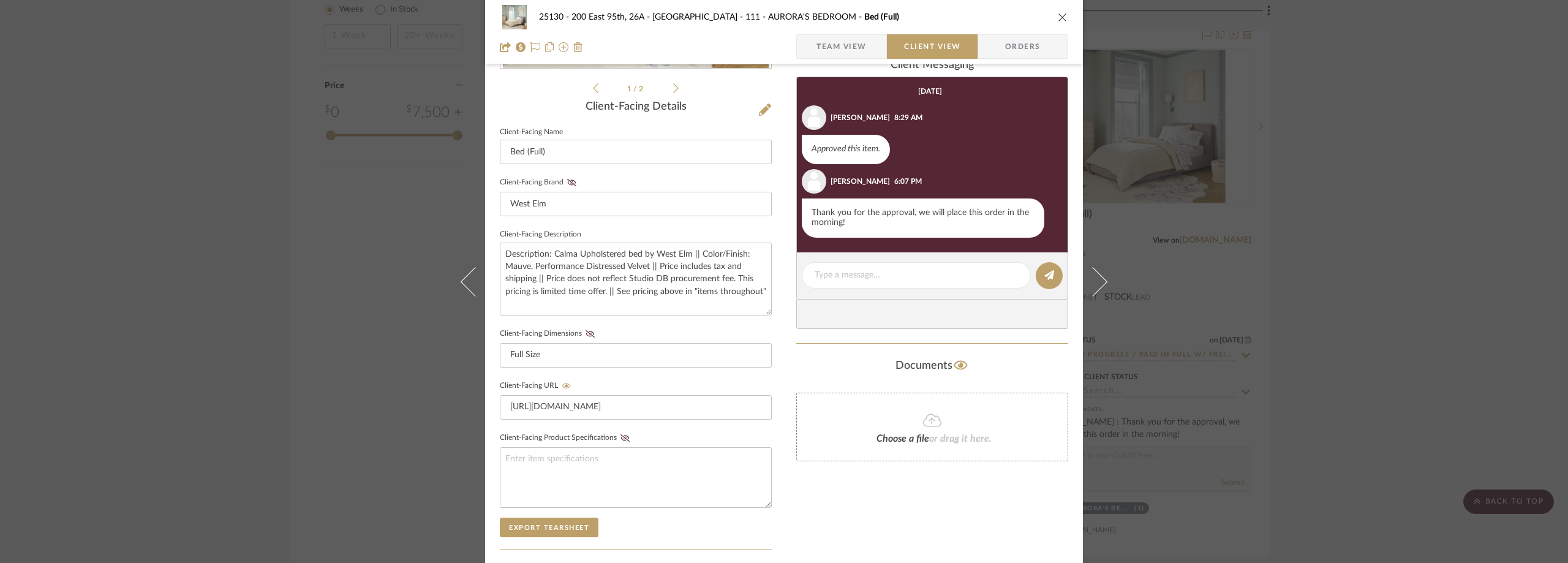
scroll to position [221, 0]
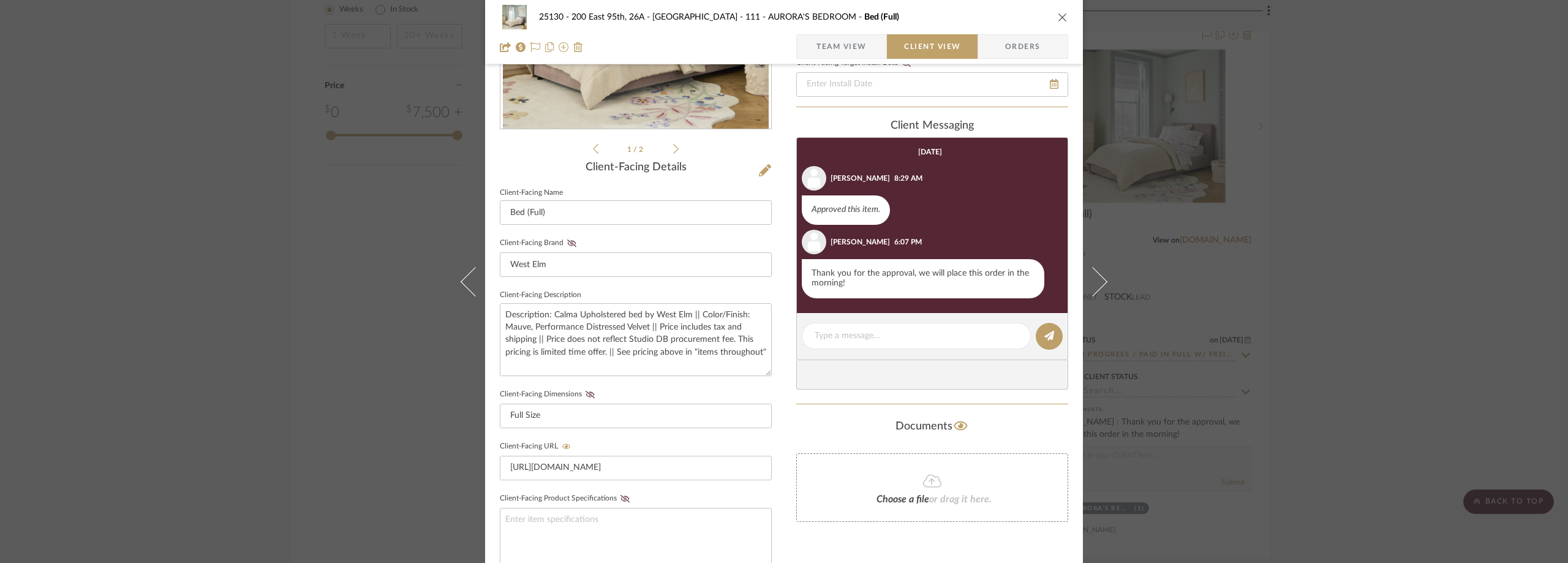
click at [856, 42] on span "Team View" at bounding box center [841, 46] width 51 height 25
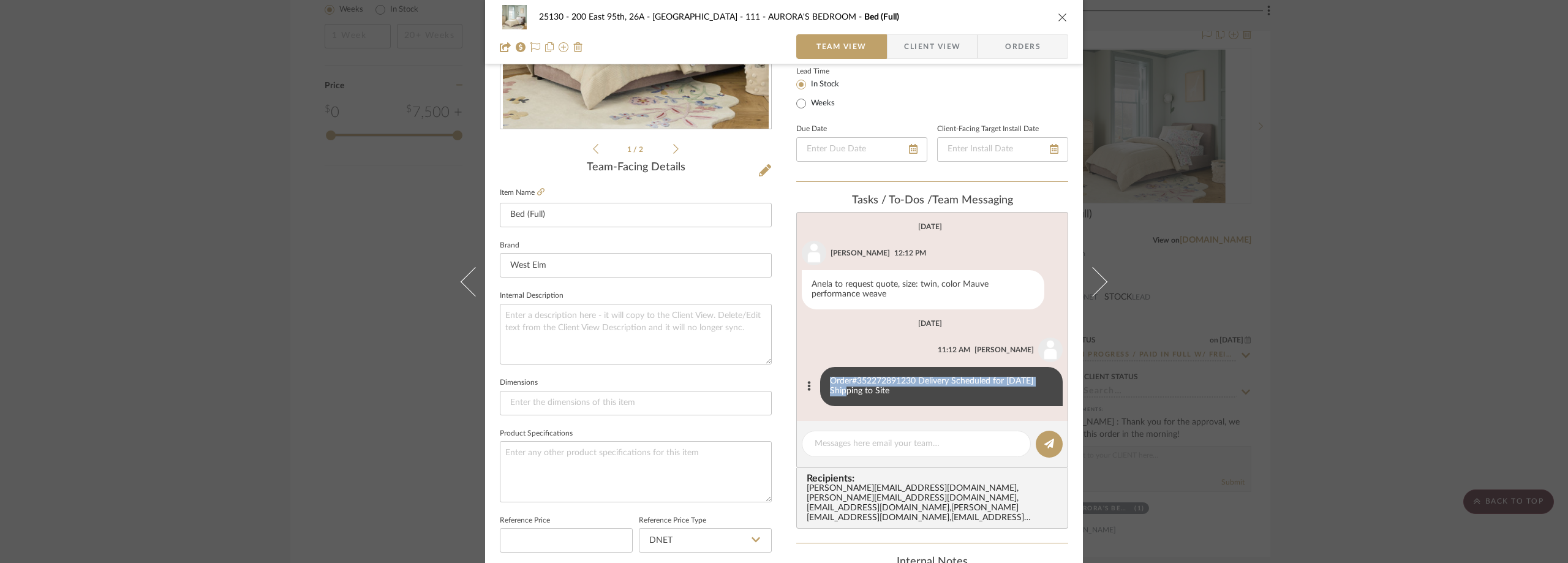
drag, startPoint x: 826, startPoint y: 380, endPoint x: 1043, endPoint y: 383, distance: 217.0
click at [1048, 384] on div "Order#352272891230 Delivery Scheduled for [DATE] Shipping to Site" at bounding box center [941, 386] width 243 height 39
copy div "Order#352272891230 Delivery Scheduled for August 21st"
click at [930, 53] on span "Client View" at bounding box center [933, 46] width 57 height 25
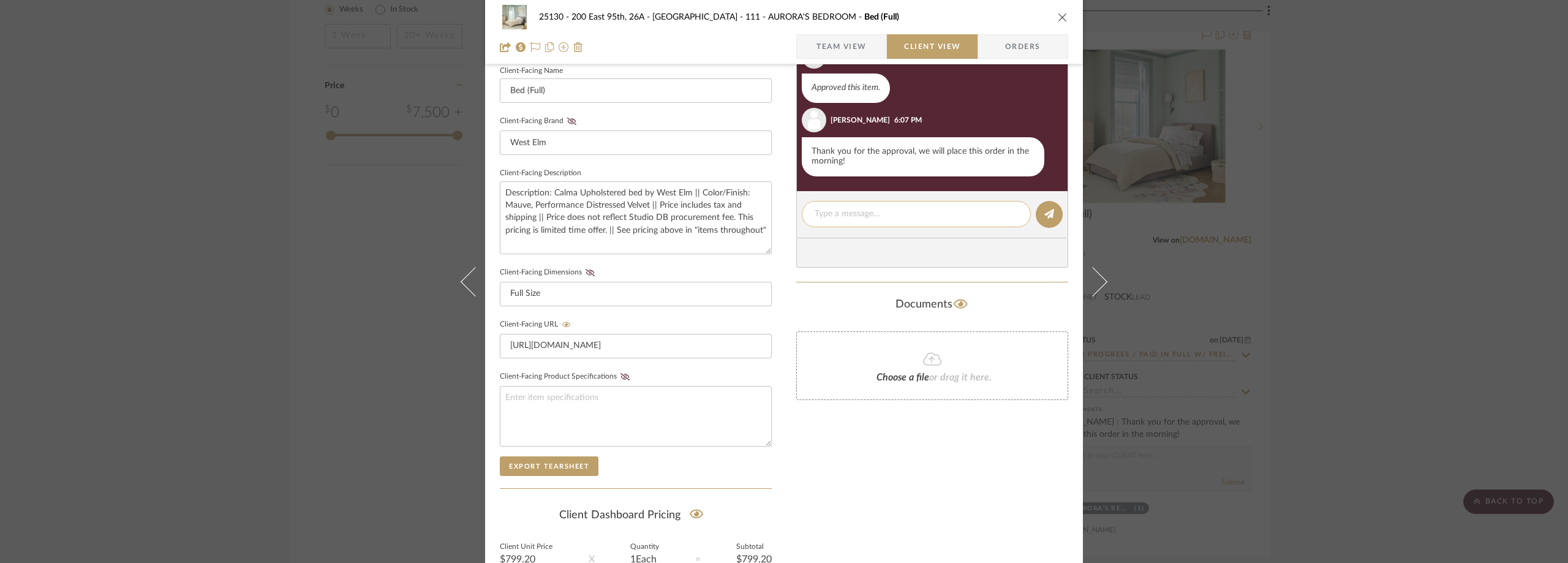
scroll to position [404, 0]
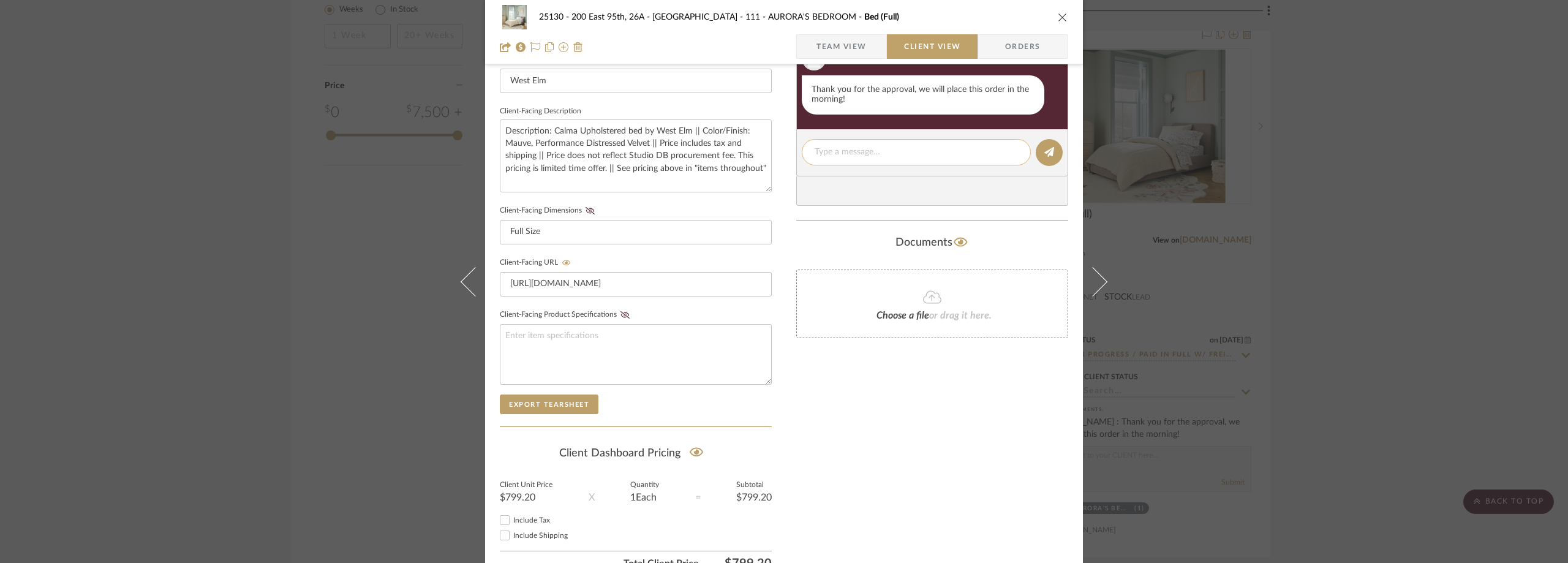
click at [880, 149] on textarea at bounding box center [916, 152] width 203 height 13
paste textarea "Hi Marianna, Hope all is well! I wanted to share the order number with you and …"
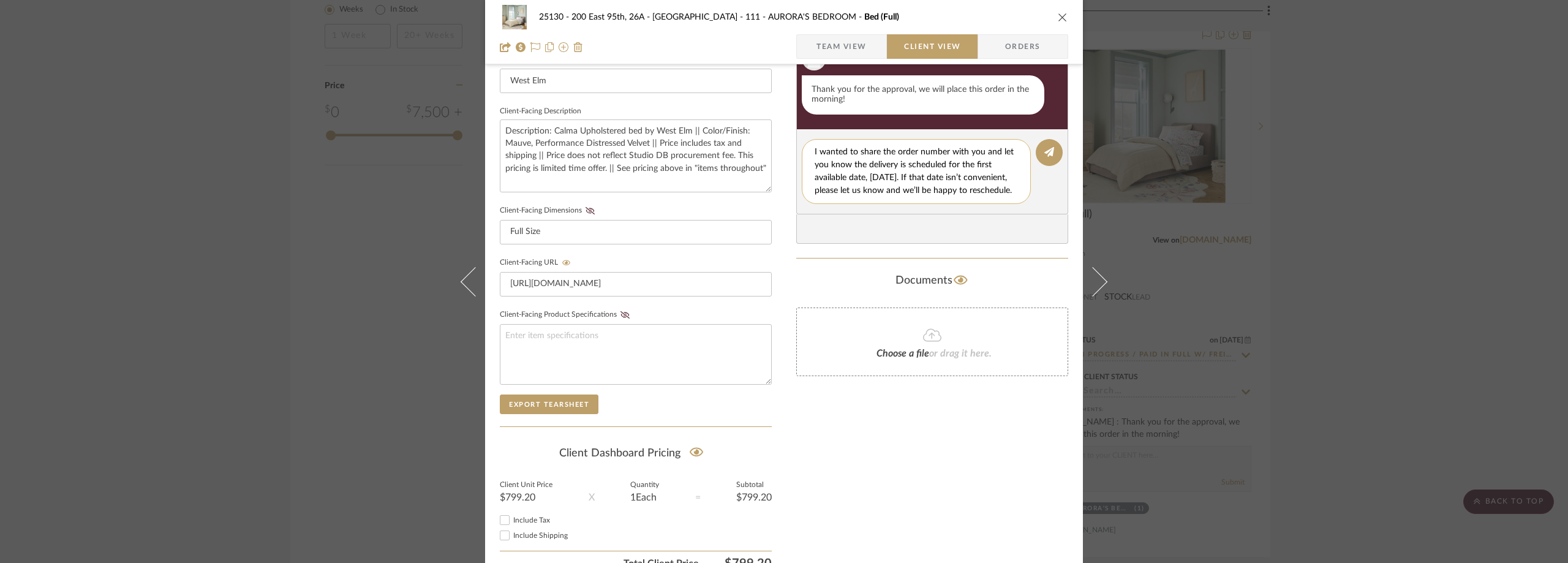
scroll to position [0, 0]
click at [889, 163] on textarea "Hi Marianna, Hope all is well! I wanted to share the order number with you and …" at bounding box center [921, 171] width 213 height 51
click at [945, 179] on textarea "Hi Marianna, Hope all is well! I wanted to share the order number with you and …" at bounding box center [921, 171] width 213 height 51
click at [980, 177] on textarea "Hi Marianna, Hope all is well! I wanted to share the order number with you and …" at bounding box center [921, 171] width 213 height 51
paste textarea "352272891230"
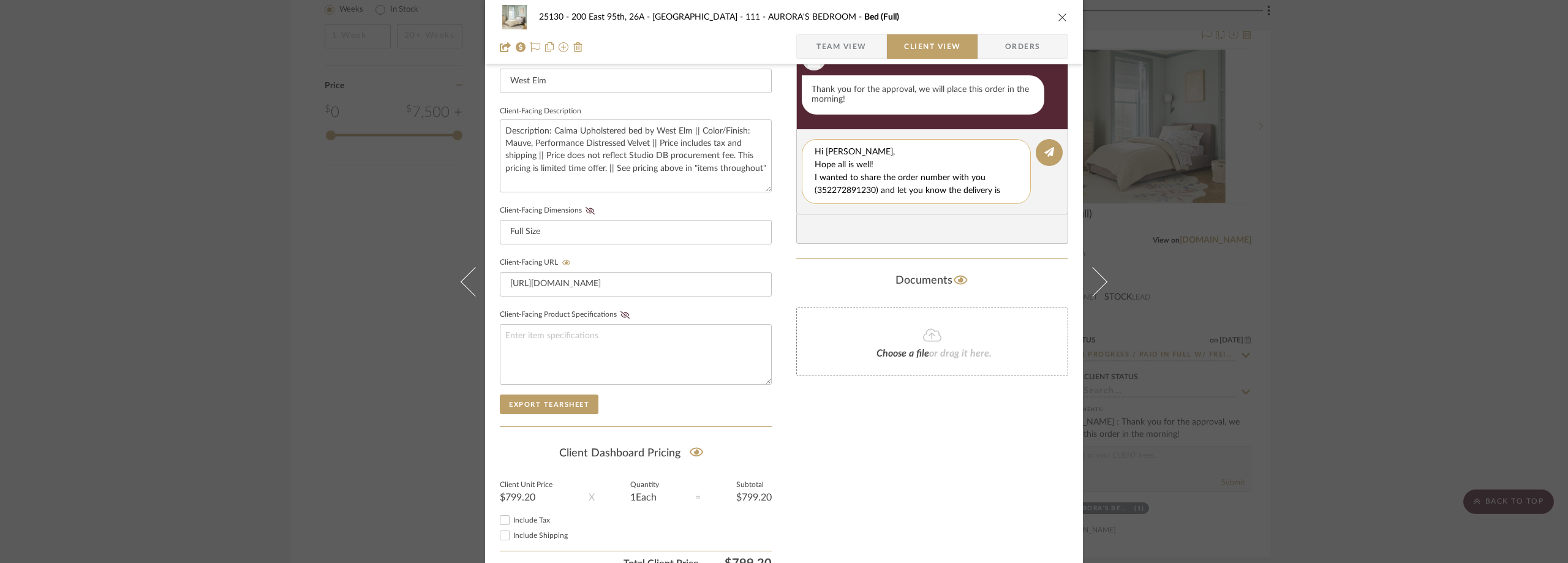
click at [928, 183] on textarea "Hi Marianna, Hope all is well! I wanted to share the order number with you (352…" at bounding box center [921, 171] width 213 height 51
click at [988, 189] on textarea "Hi Marianna, Hope all is well! I wanted to share the order number with you (352…" at bounding box center [921, 171] width 213 height 51
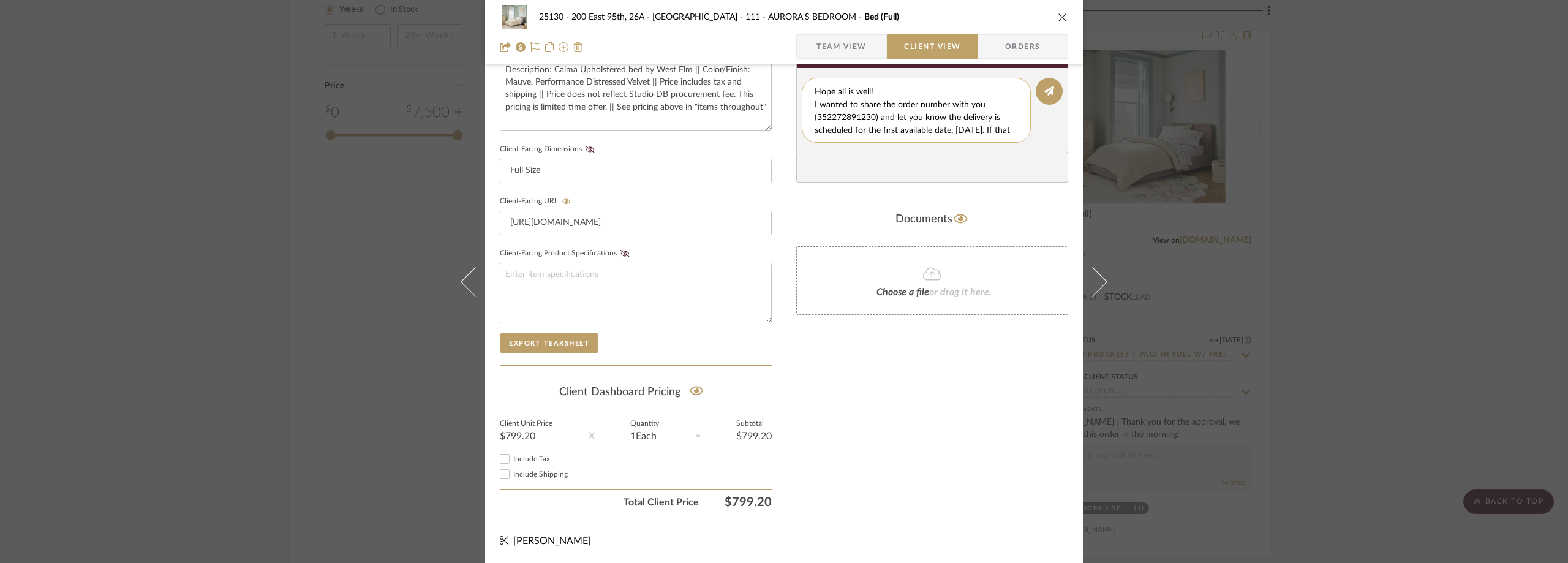
scroll to position [0, 0]
click at [982, 118] on textarea "Hi [PERSON_NAME], Hope all is well! I wanted to share the order number with you…" at bounding box center [921, 111] width 213 height 51
type textarea "Hi [PERSON_NAME], Hope all is well! I wanted to share the order number with you…"
click at [1044, 85] on button at bounding box center [1048, 91] width 27 height 27
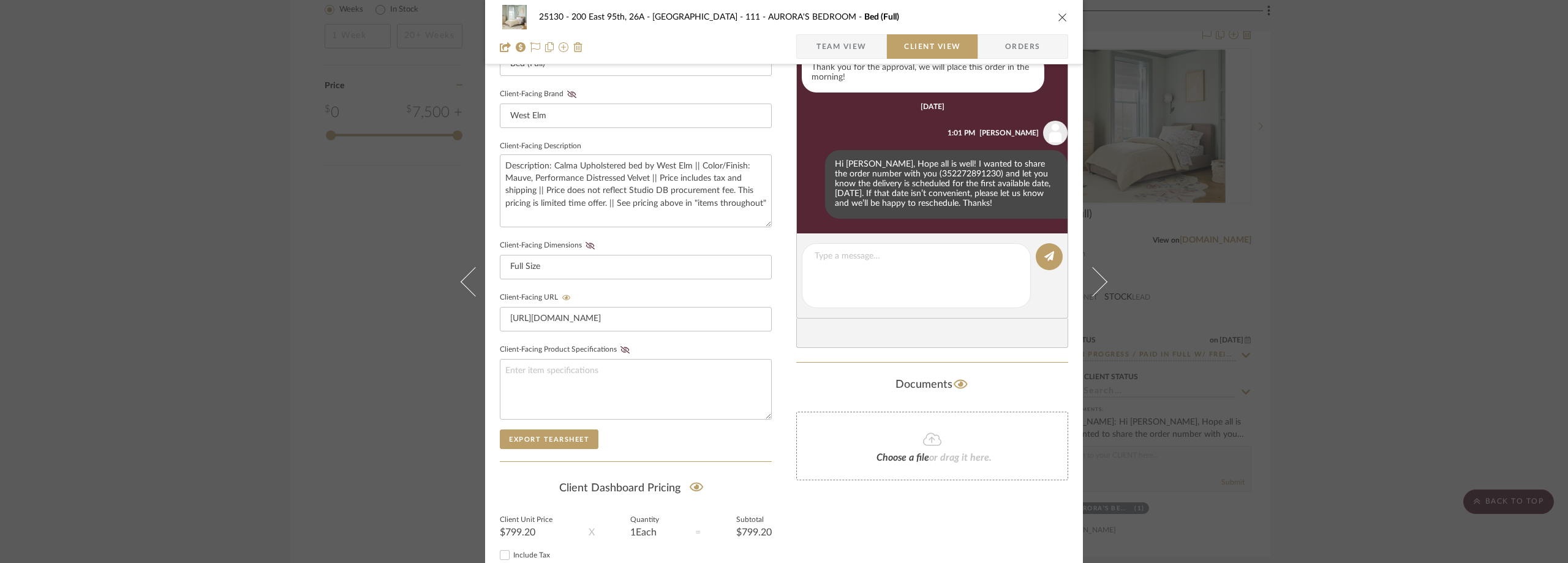
scroll to position [344, 0]
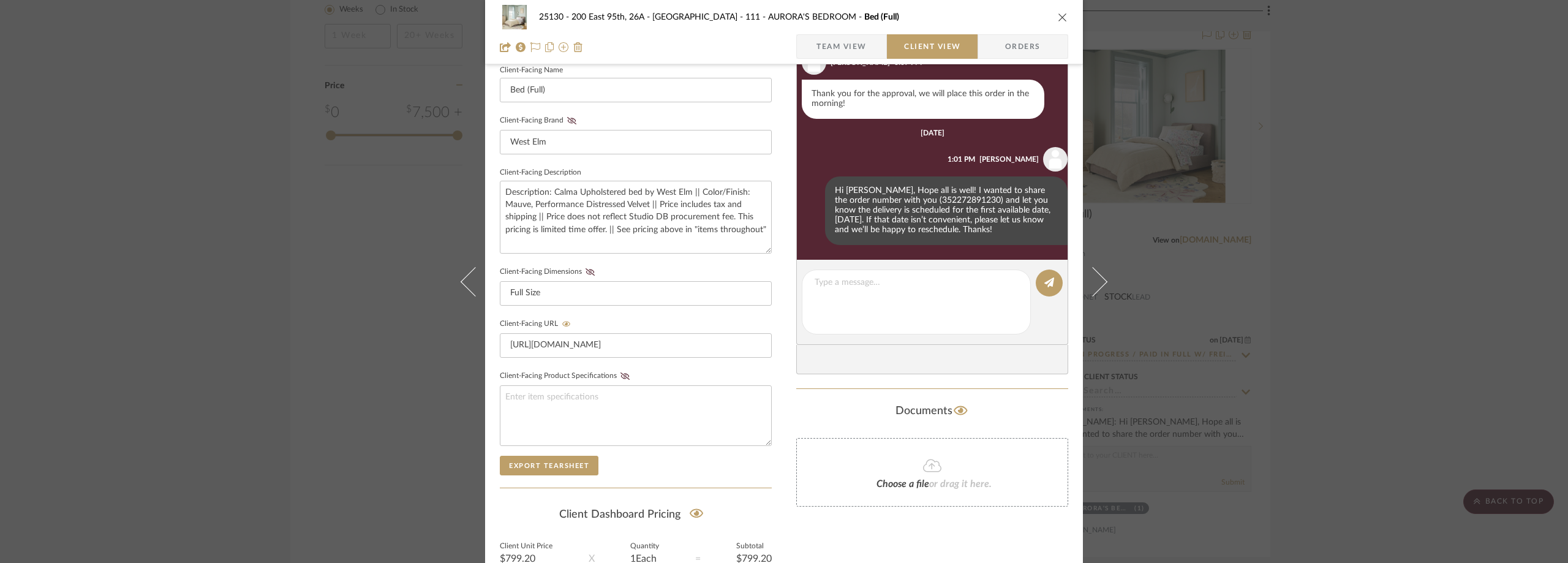
click at [1395, 211] on div "25130 - 200 East 95th, 26A - Kosheleva 111 - AURORA'S BEDROOM Bed (Full) Team V…" at bounding box center [784, 281] width 1568 height 563
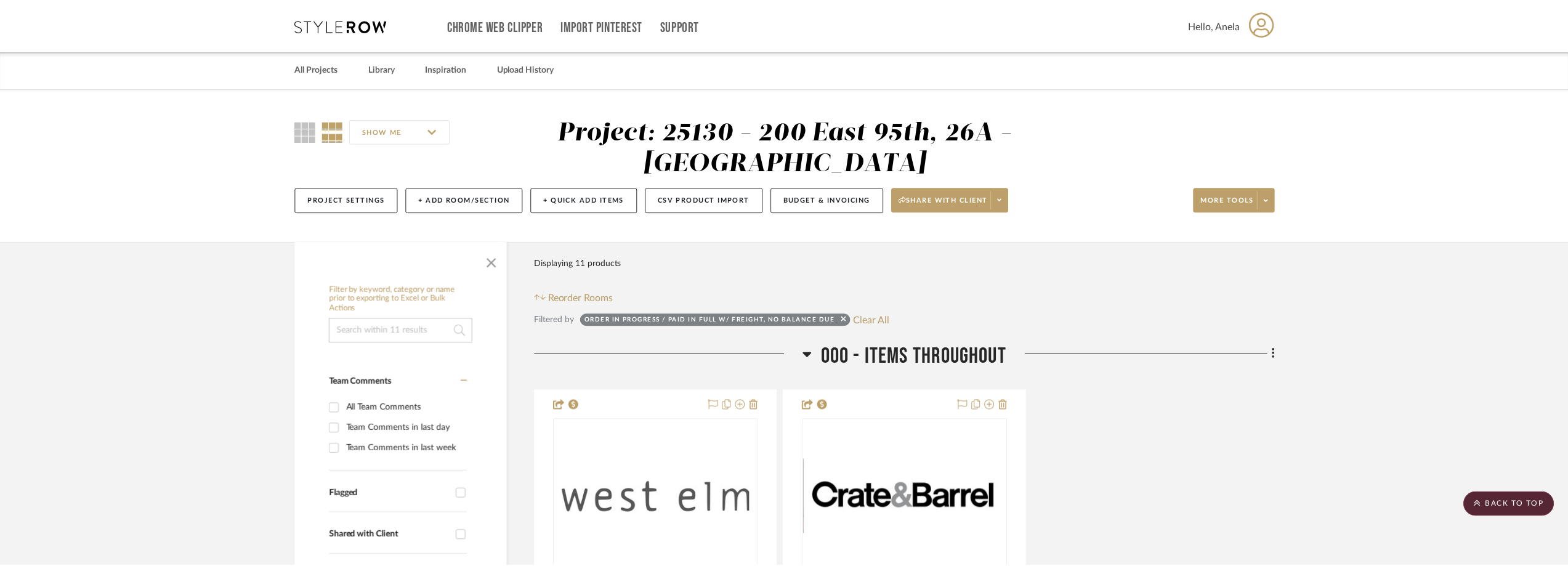
scroll to position [1574, 0]
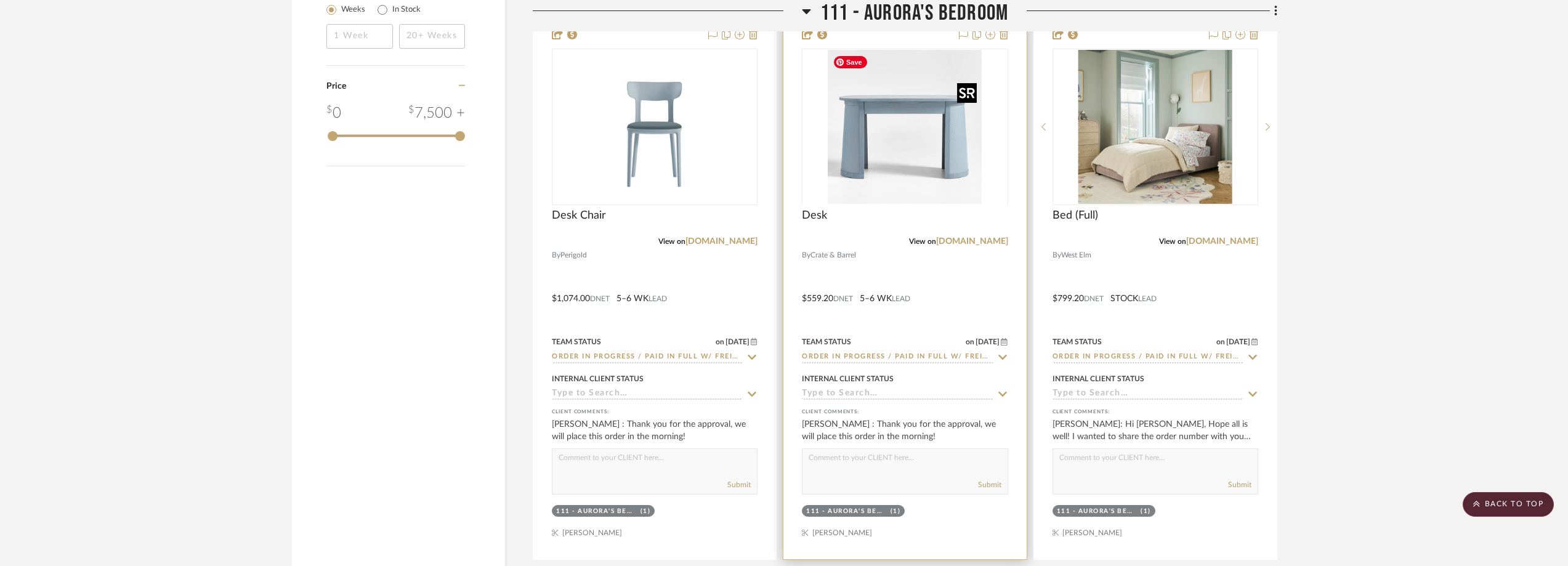
click at [875, 169] on div at bounding box center [904, 204] width 206 height 312
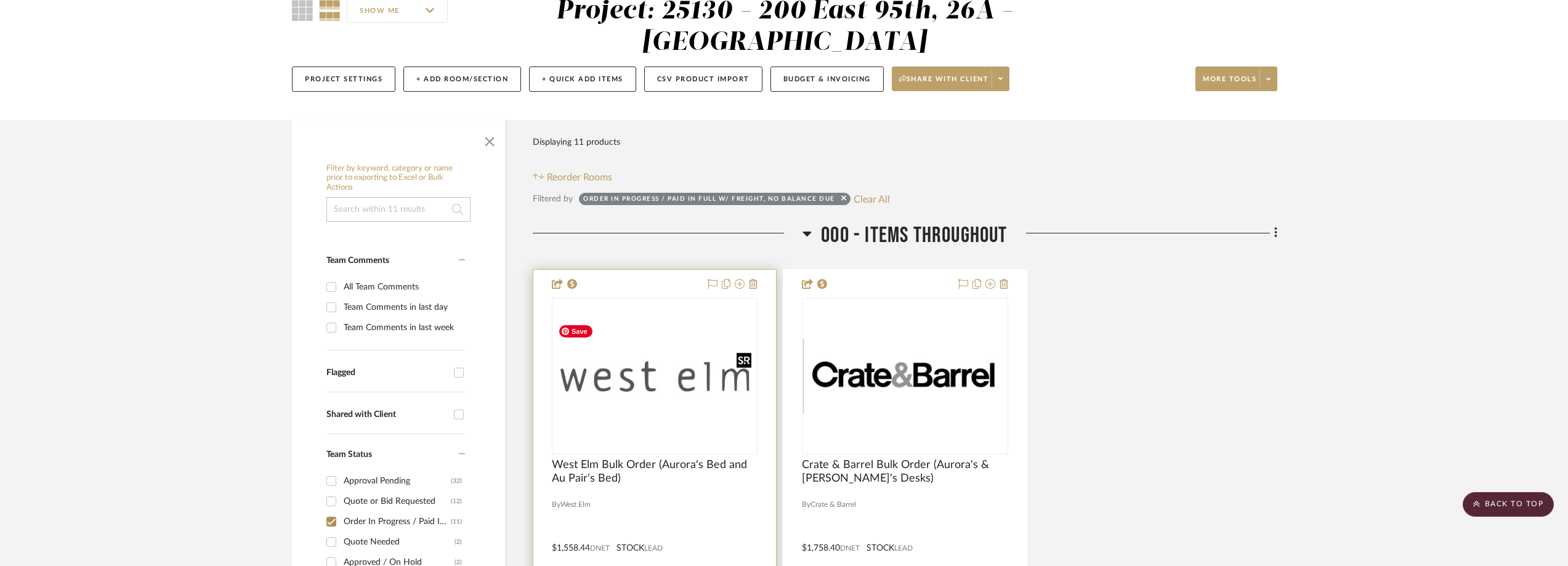
scroll to position [0, 0]
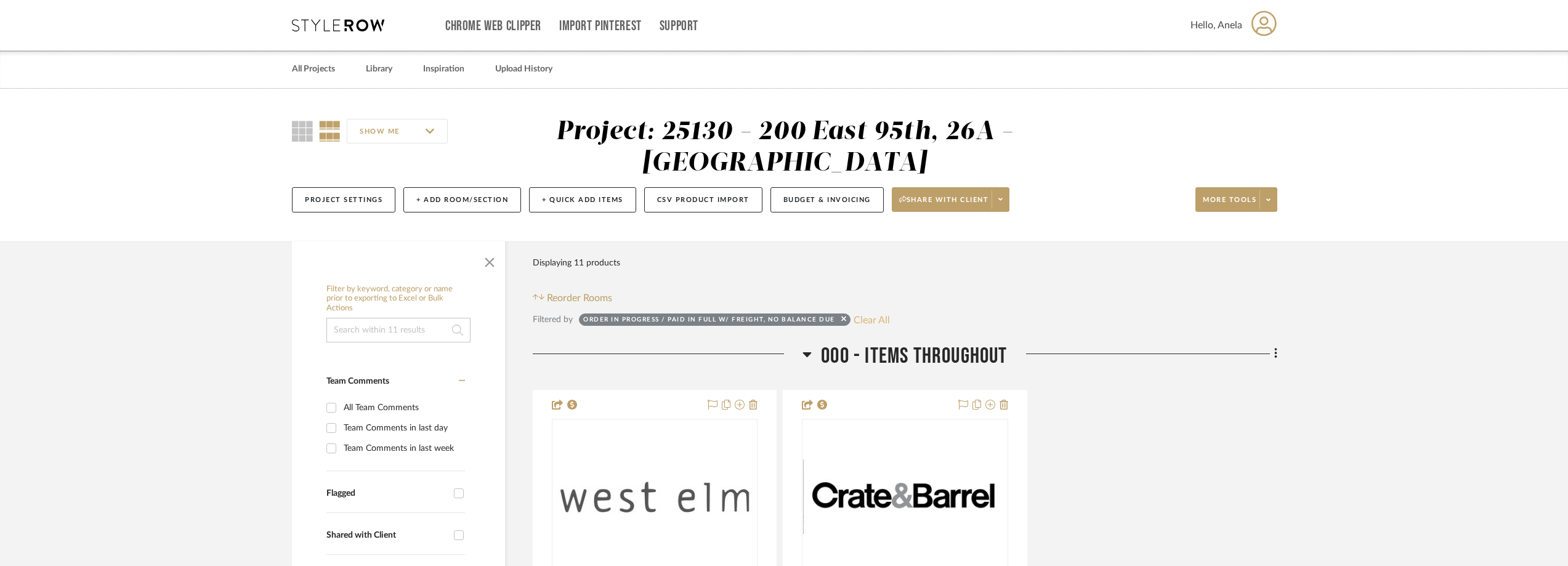
click at [866, 316] on button "Clear All" at bounding box center [871, 320] width 36 height 16
checkbox input "false"
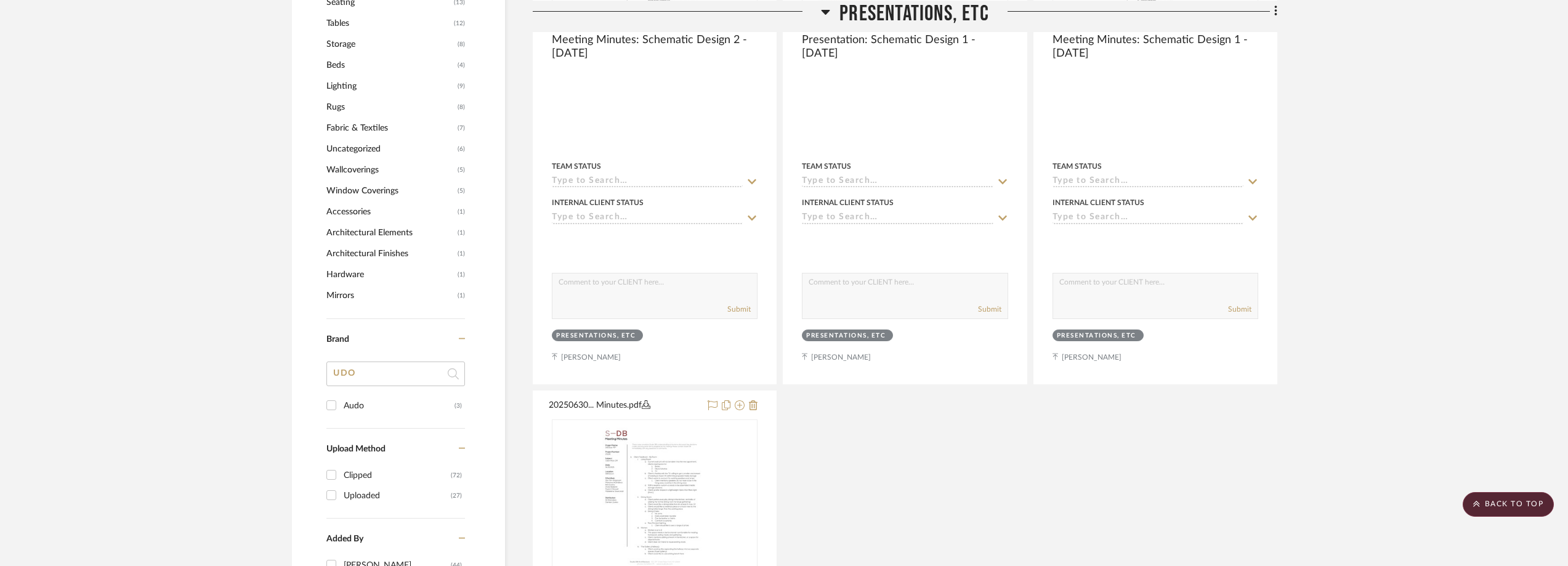
scroll to position [1108, 0]
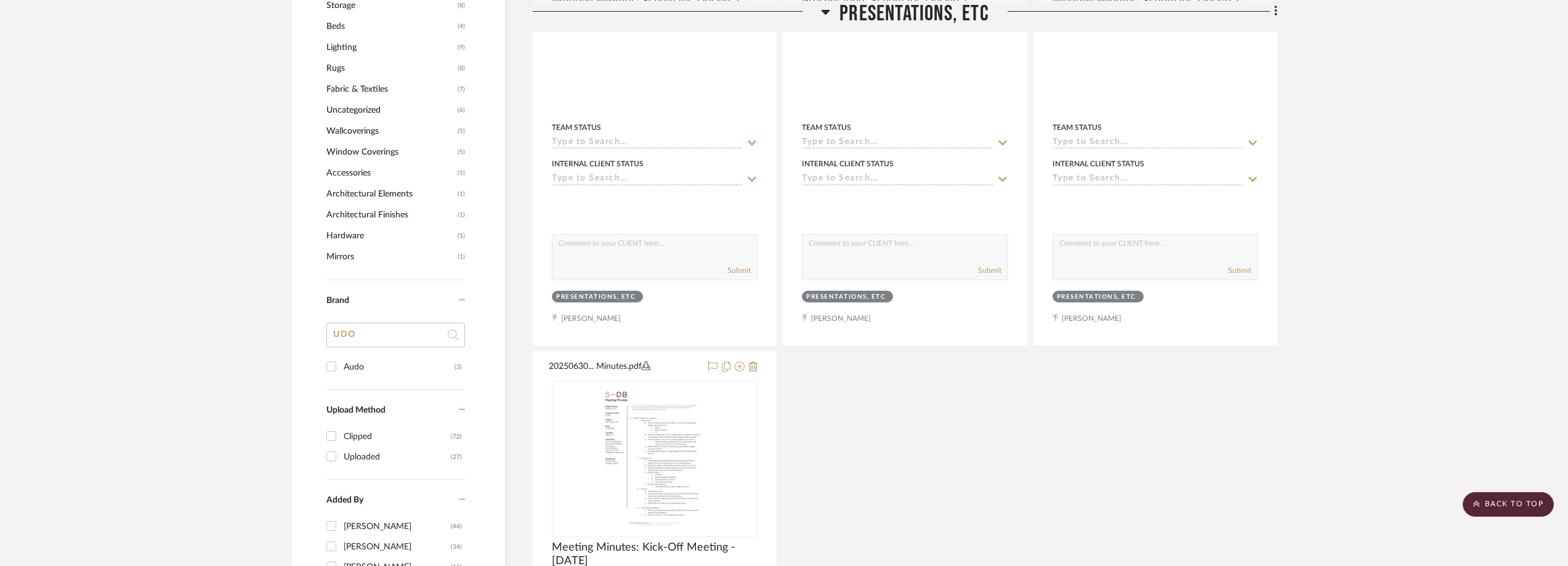
drag, startPoint x: 344, startPoint y: 334, endPoint x: 335, endPoint y: 334, distance: 9.0
click at [335, 334] on input "UDO" at bounding box center [396, 334] width 139 height 25
type input "rate"
click at [386, 385] on div "Crate and Barrel" at bounding box center [399, 387] width 111 height 20
click at [341, 385] on input "Crate and Barrel (2)" at bounding box center [331, 386] width 20 height 20
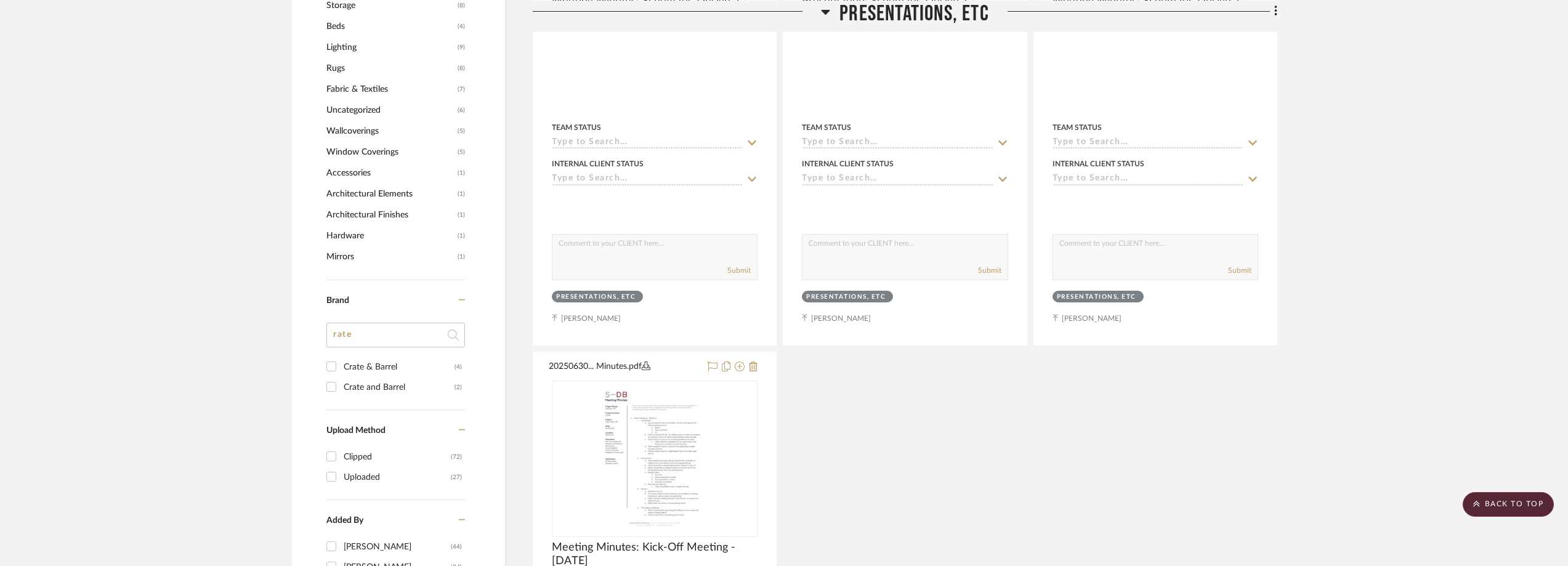
checkbox input "true"
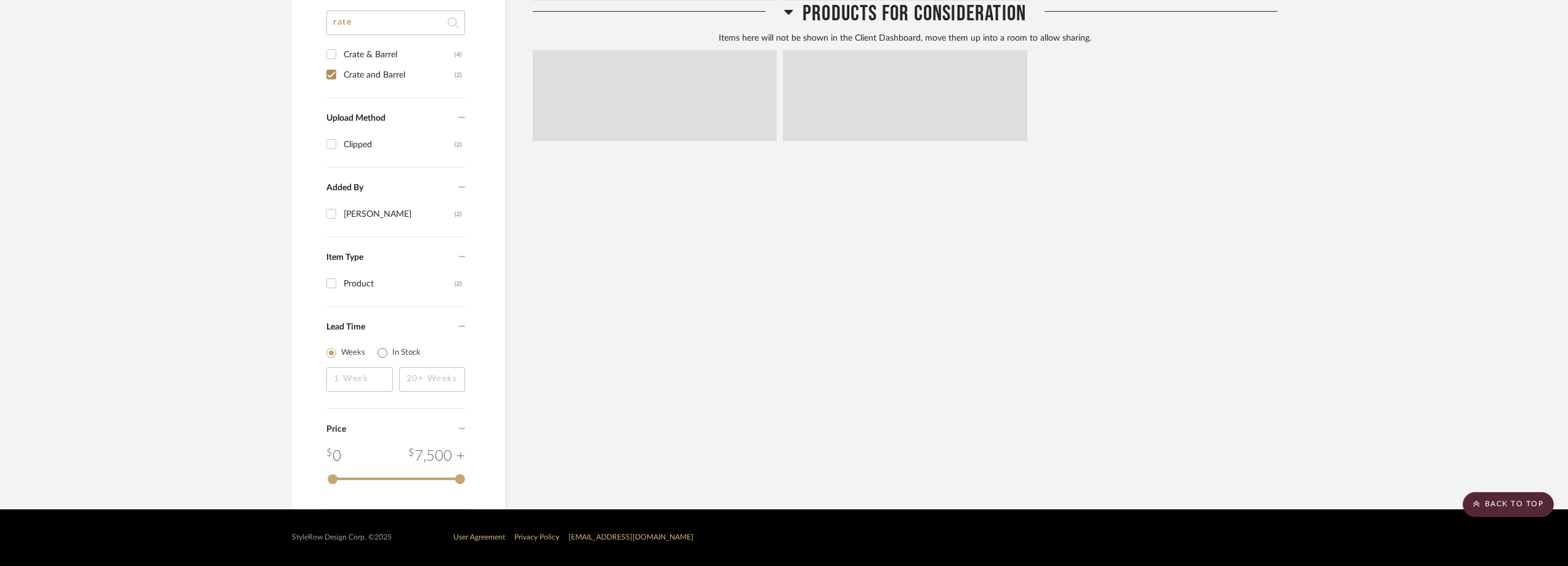
scroll to position [786, 0]
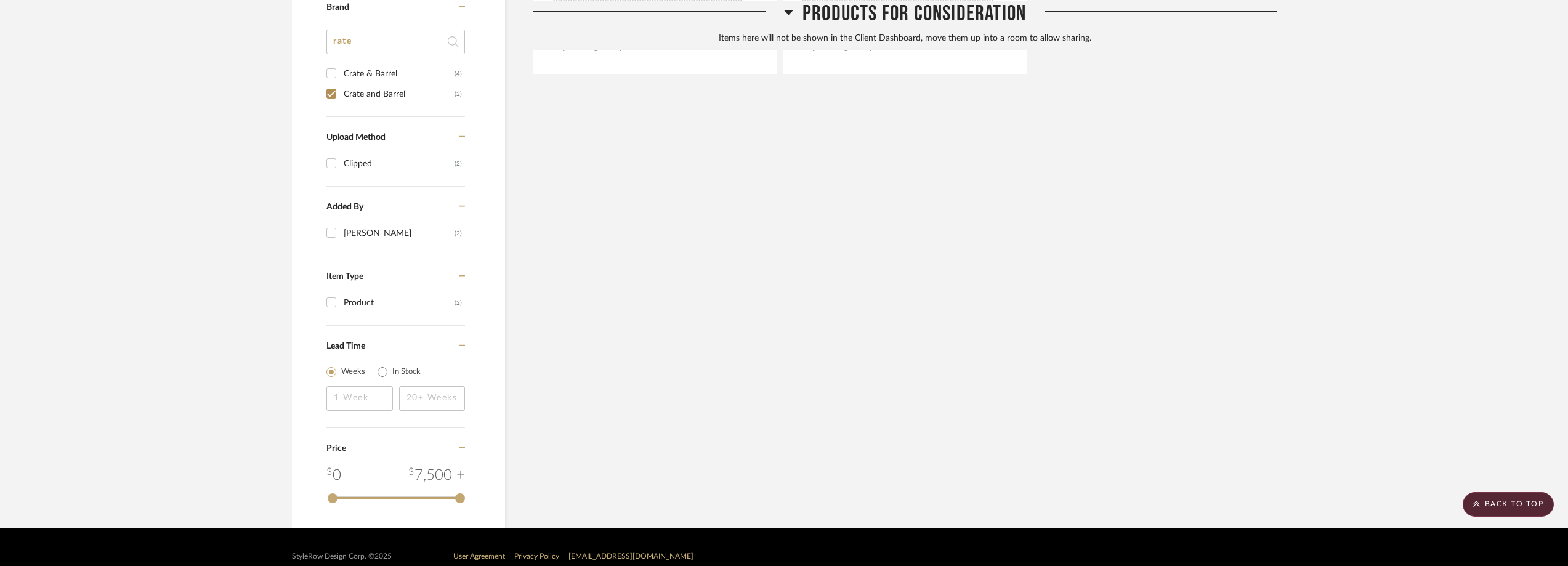
click at [378, 76] on div "Crate & Barrel" at bounding box center [399, 73] width 111 height 20
click at [341, 76] on input "Crate & Barrel (4)" at bounding box center [331, 73] width 20 height 20
checkbox input "true"
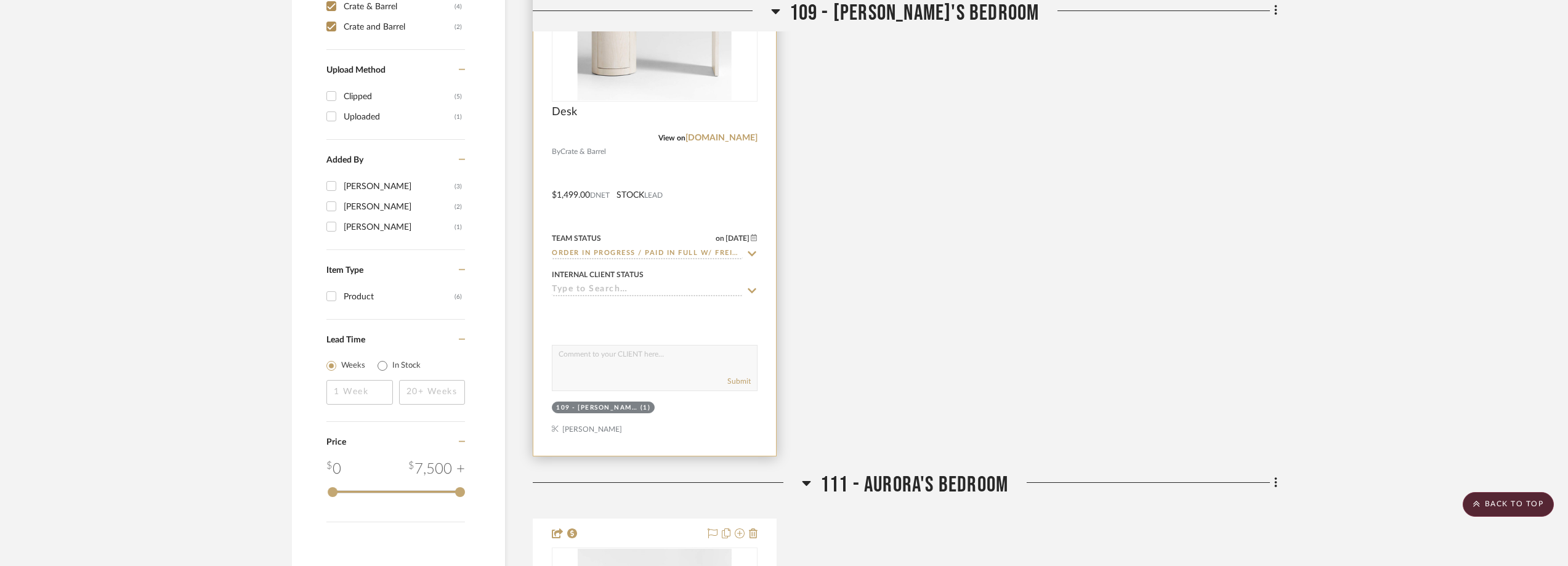
scroll to position [1008, 0]
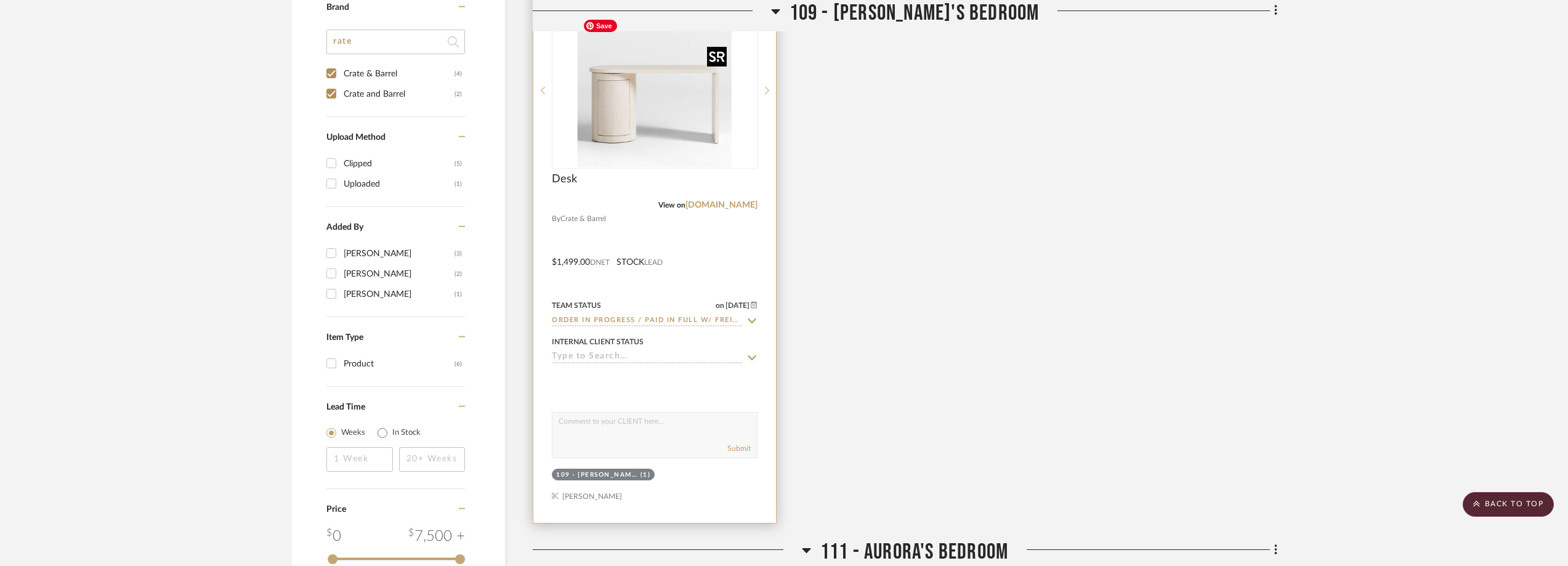
click at [631, 141] on img "0" at bounding box center [654, 90] width 154 height 154
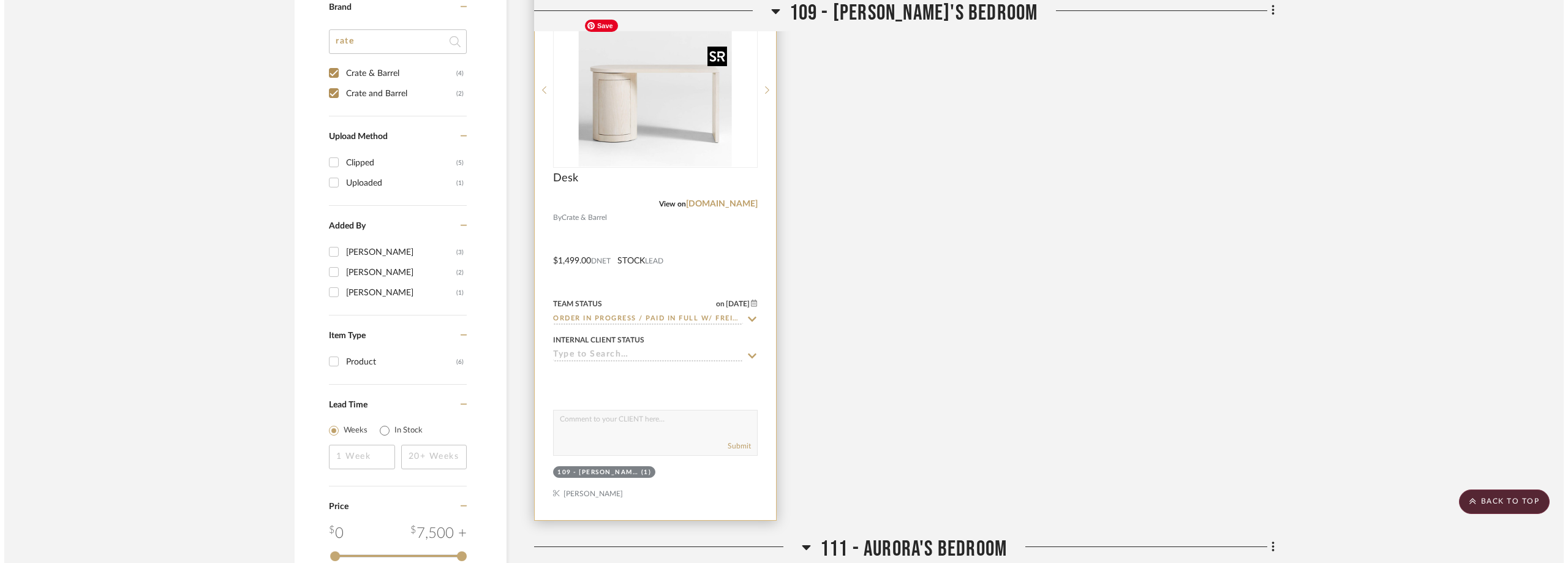
scroll to position [0, 0]
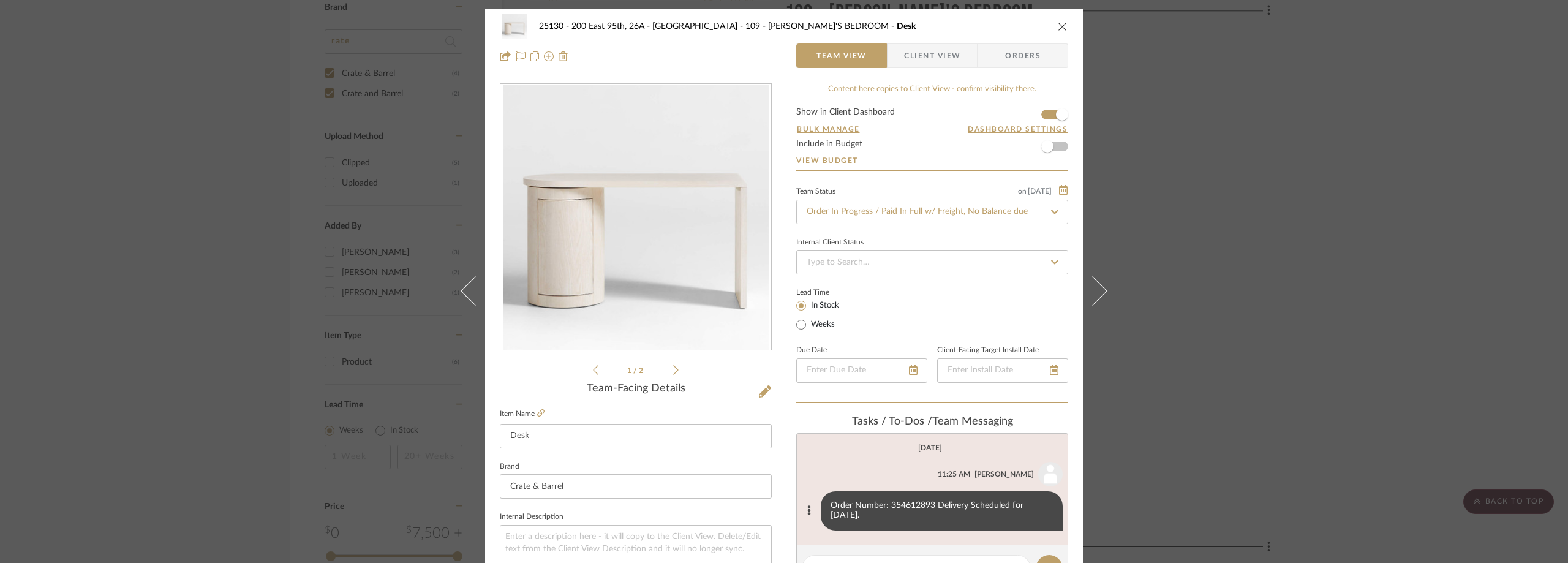
drag, startPoint x: 883, startPoint y: 503, endPoint x: 904, endPoint y: 518, distance: 25.8
click at [904, 518] on div "Order Number: 354612893 Delivery Scheduled for [DATE]." at bounding box center [941, 511] width 242 height 39
copy div "354612893 Delivery Scheduled for [DATE]."
click at [917, 59] on span "Client View" at bounding box center [933, 56] width 57 height 25
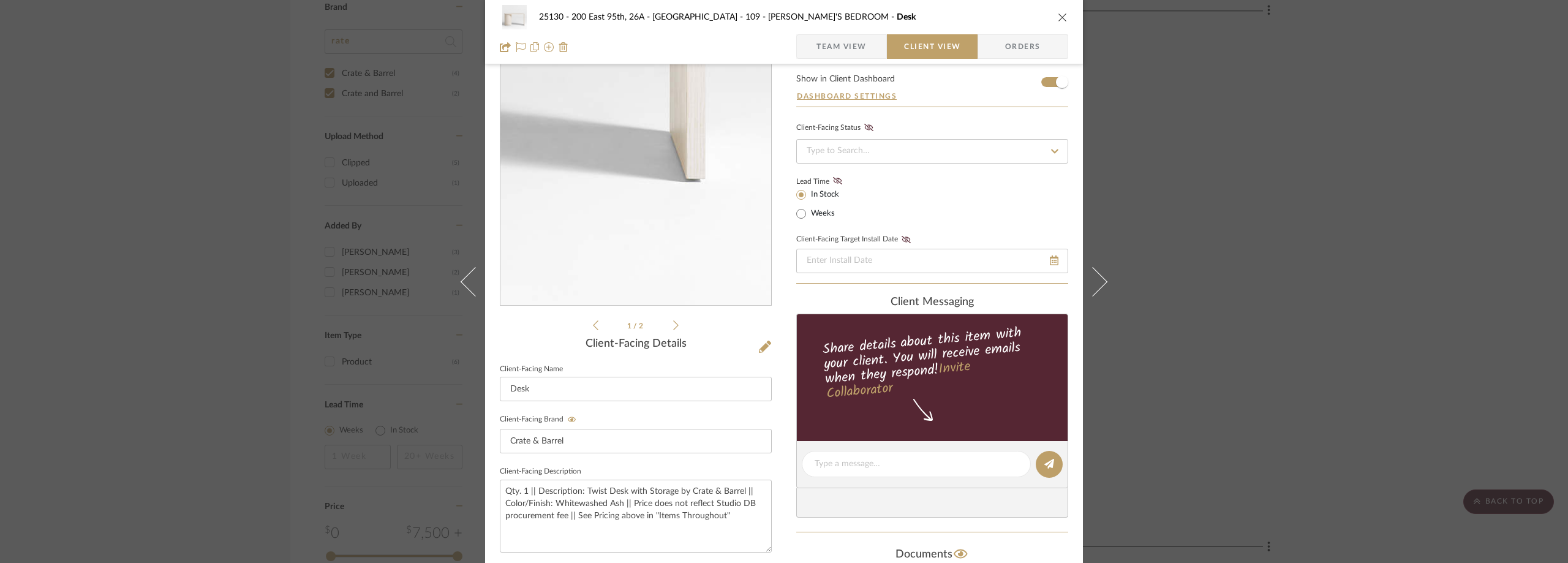
scroll to position [61, 0]
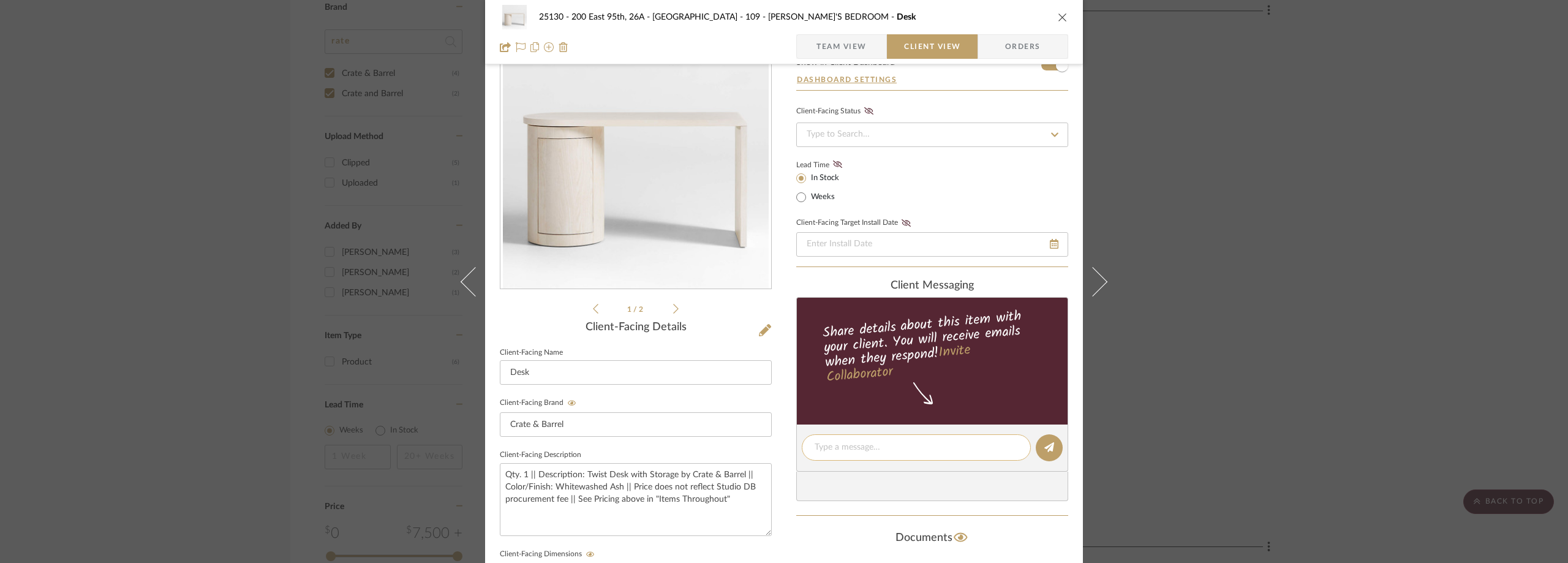
click at [841, 452] on textarea at bounding box center [916, 446] width 203 height 13
paste textarea "Hi [PERSON_NAME], Hope all is well! The order number for this desk is 354612893…"
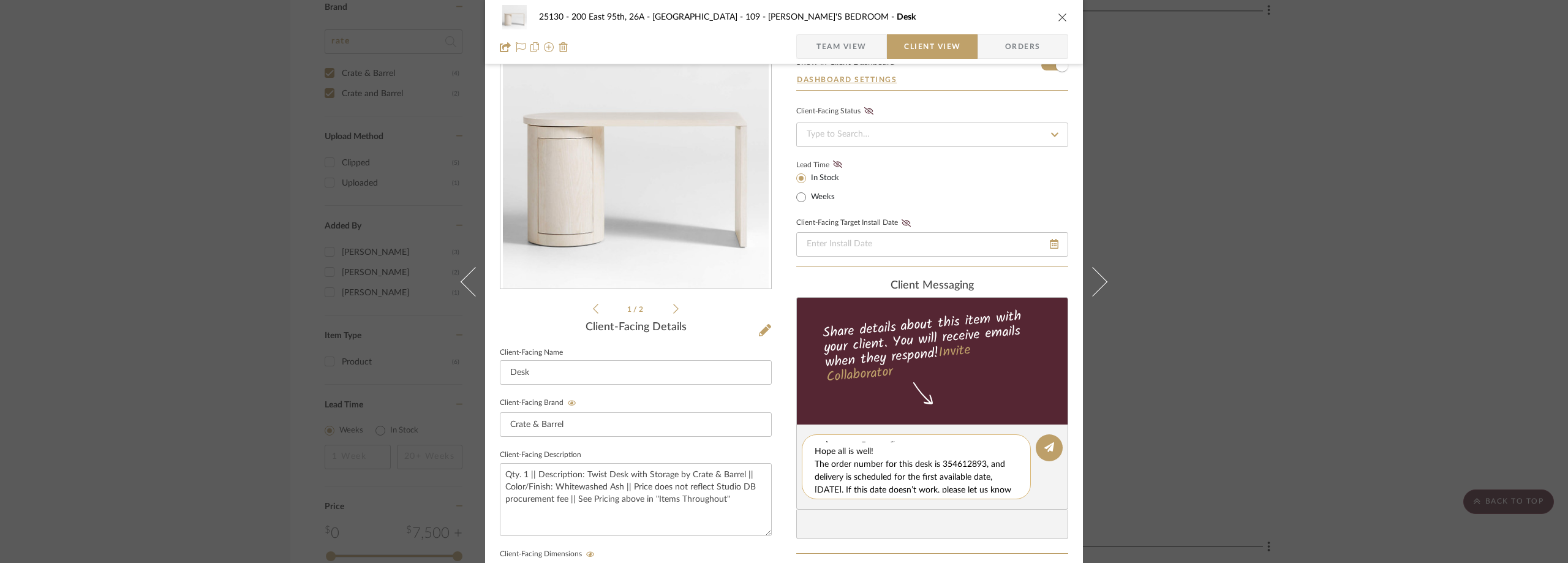
scroll to position [0, 0]
drag, startPoint x: 883, startPoint y: 460, endPoint x: 796, endPoint y: 460, distance: 87.0
click at [796, 460] on editor-of-message "Hi [PERSON_NAME], Hope all is well! The order number for this desk is 354612893…" at bounding box center [932, 466] width 272 height 85
type textarea "Hi [PERSON_NAME], The order number for this desk is 354612893, and delivery is …"
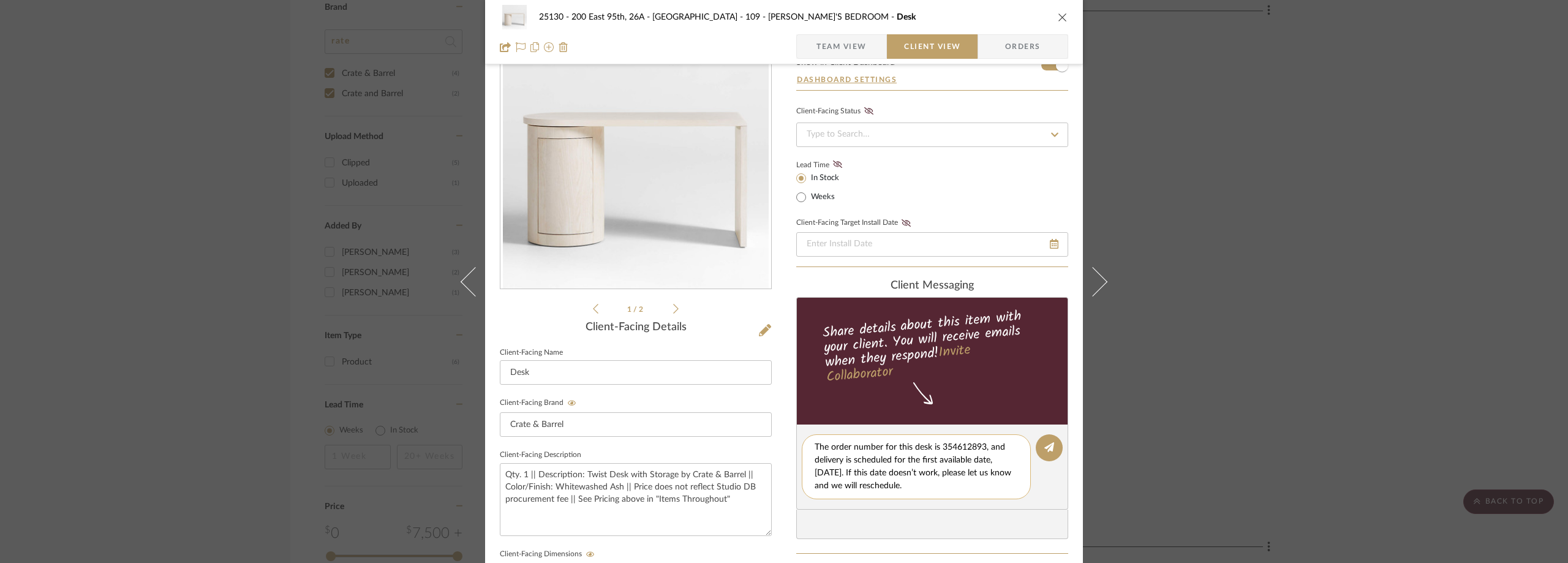
click at [977, 485] on textarea "Hi [PERSON_NAME], The order number for this desk is 354612893, and delivery is …" at bounding box center [921, 466] width 213 height 51
drag, startPoint x: 979, startPoint y: 485, endPoint x: 778, endPoint y: 428, distance: 208.9
click at [778, 428] on div "25130 - 200 East 95th, 26A - Kosheleva 109 - [PERSON_NAME]'S BEDROOM Desk Team …" at bounding box center [784, 458] width 598 height 1020
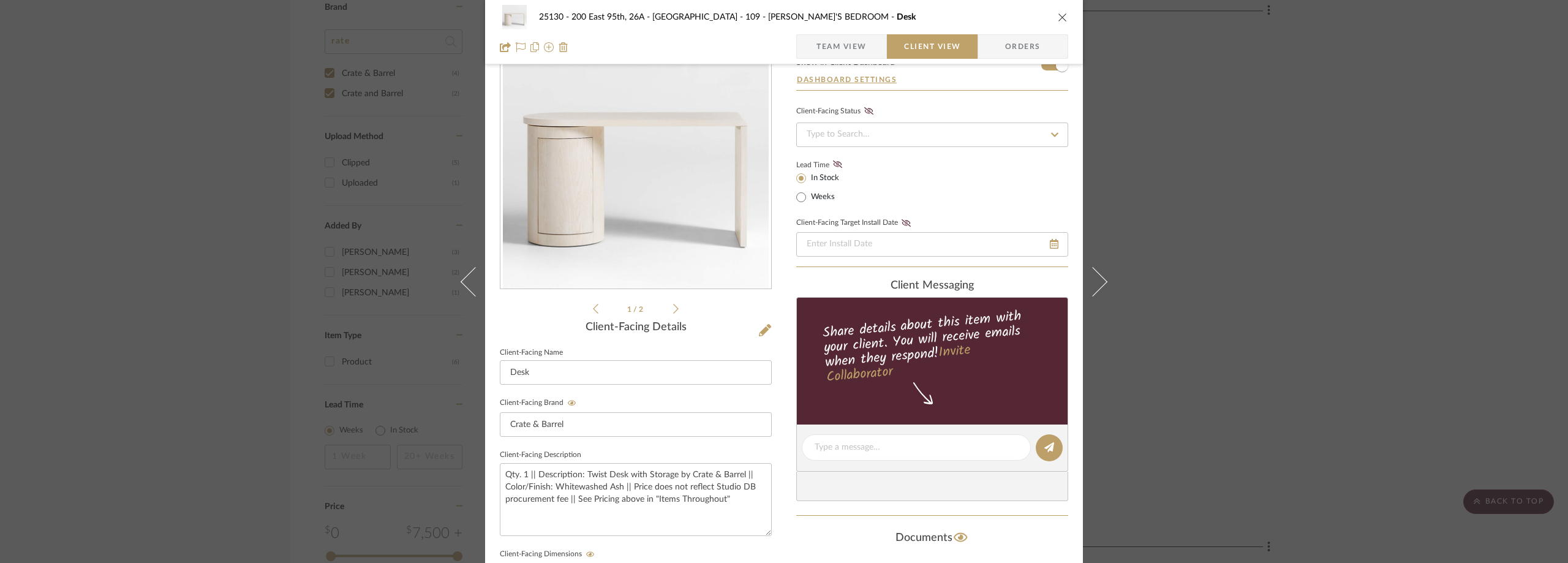
click at [91, 264] on div "25130 - 200 East 95th, 26A - Kosheleva 109 - [PERSON_NAME]'S BEDROOM Desk Team …" at bounding box center [784, 281] width 1568 height 563
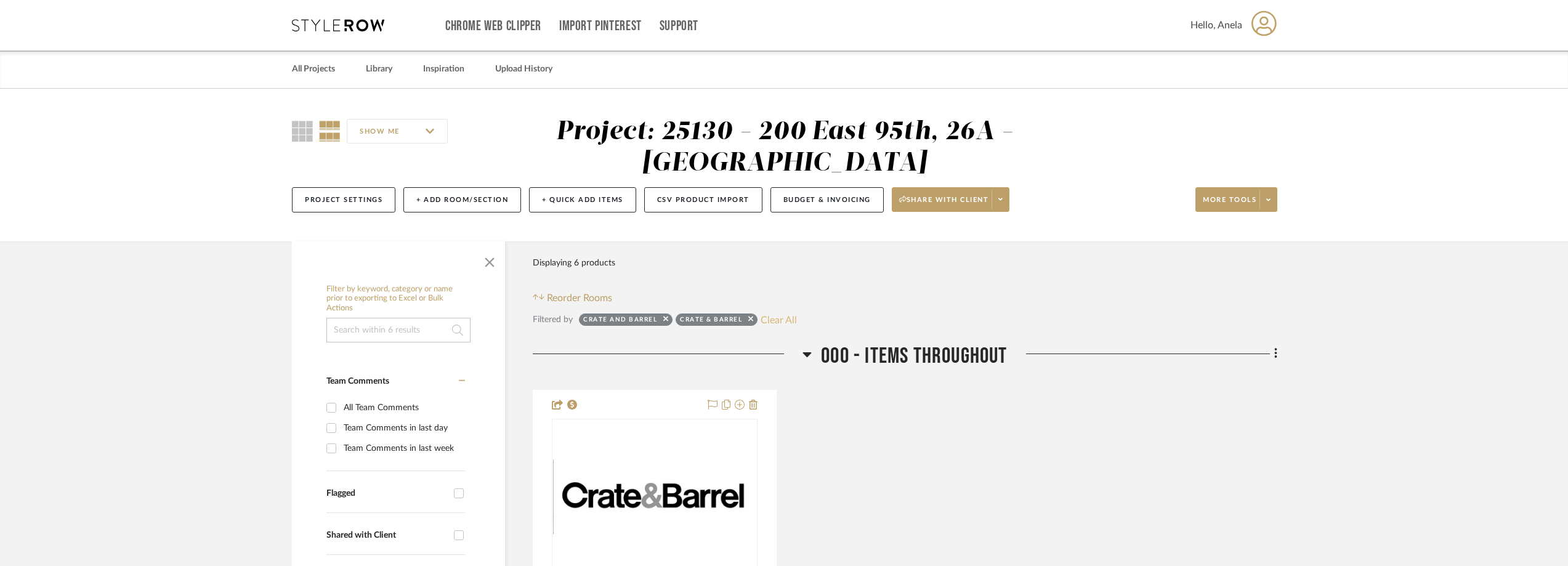
click at [777, 319] on button "Clear All" at bounding box center [778, 320] width 36 height 16
checkbox input "false"
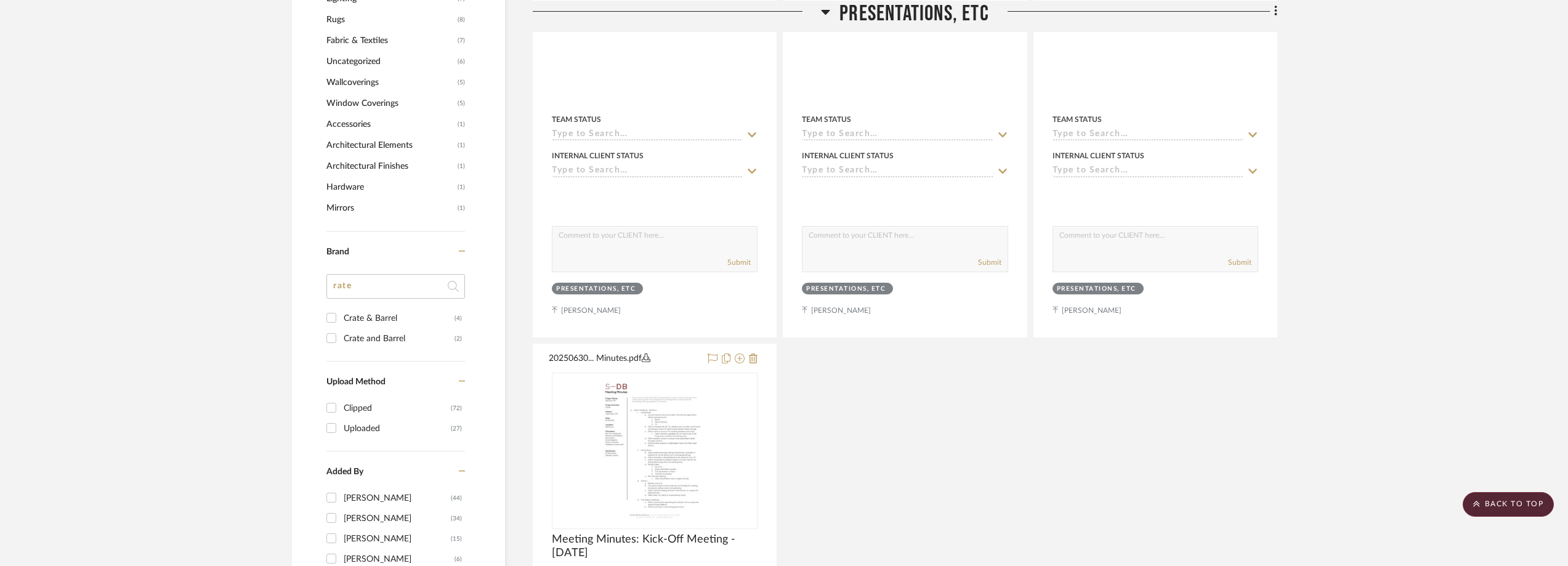
scroll to position [1170, 0]
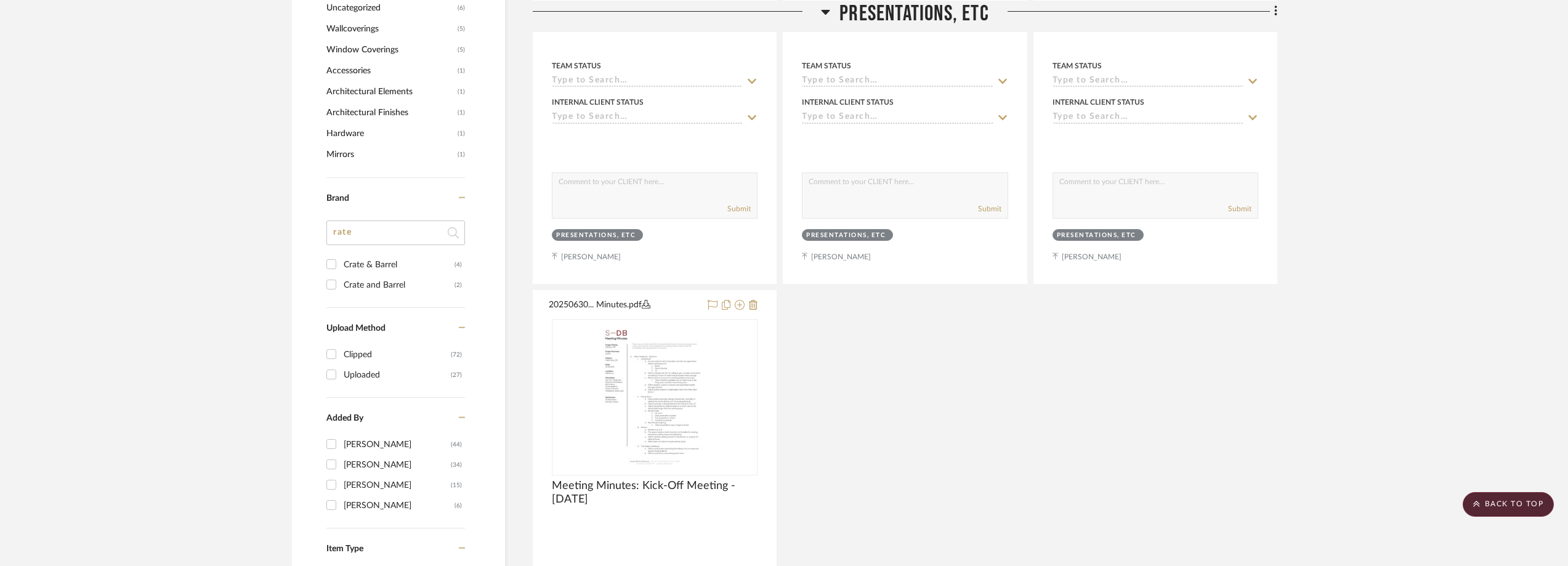
type input "[PERSON_NAME]"
click at [359, 262] on div "West Elm" at bounding box center [399, 264] width 111 height 20
click at [341, 262] on input "West Elm (3)" at bounding box center [331, 264] width 20 height 20
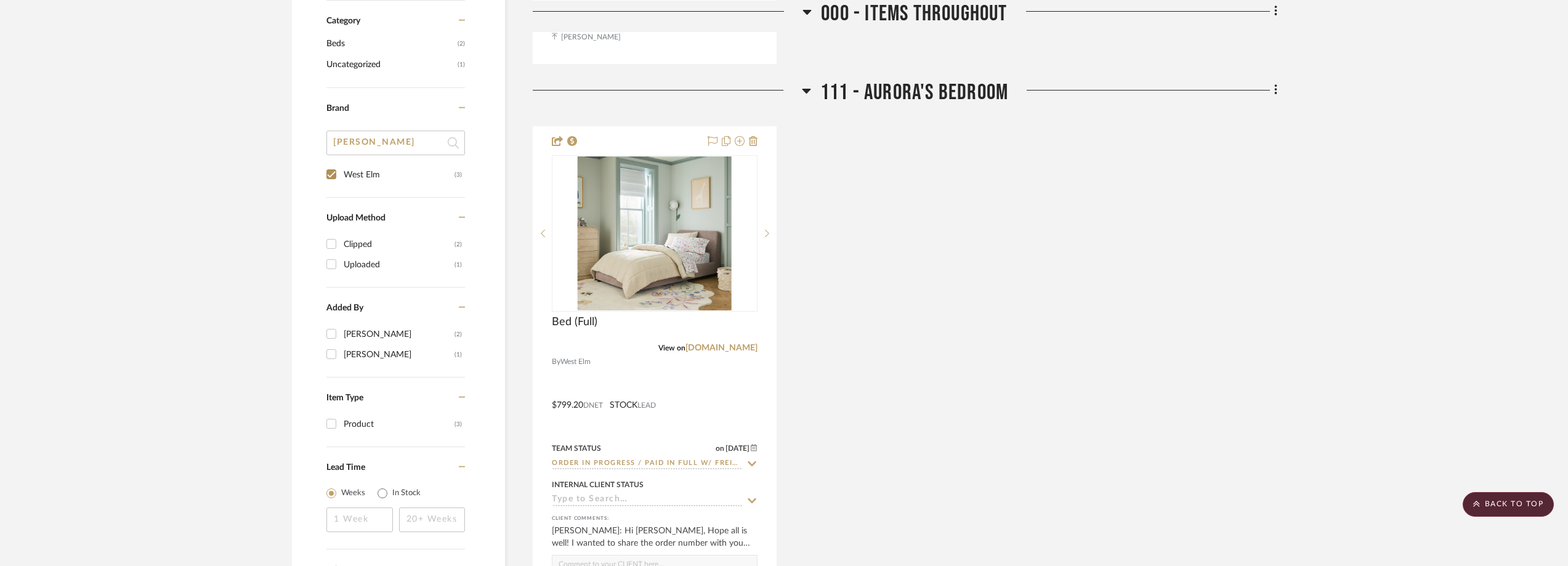
scroll to position [1104, 0]
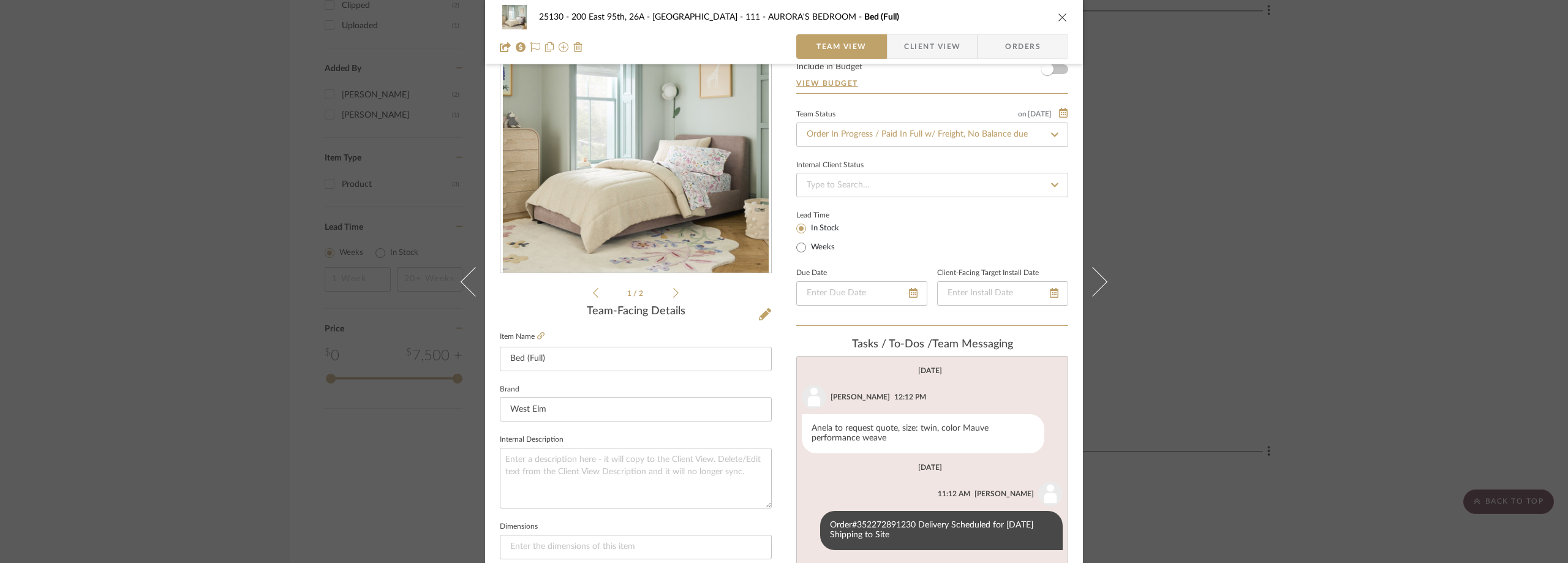
scroll to position [123, 0]
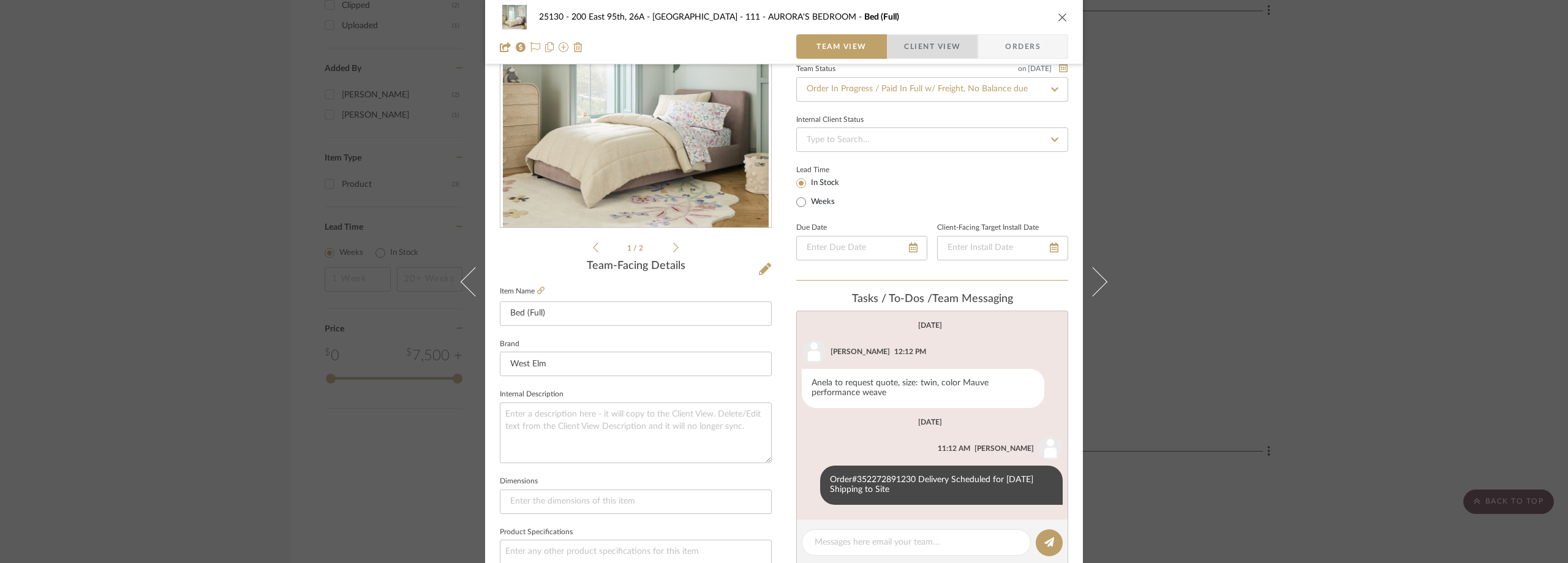
click at [936, 45] on span "Client View" at bounding box center [933, 46] width 57 height 25
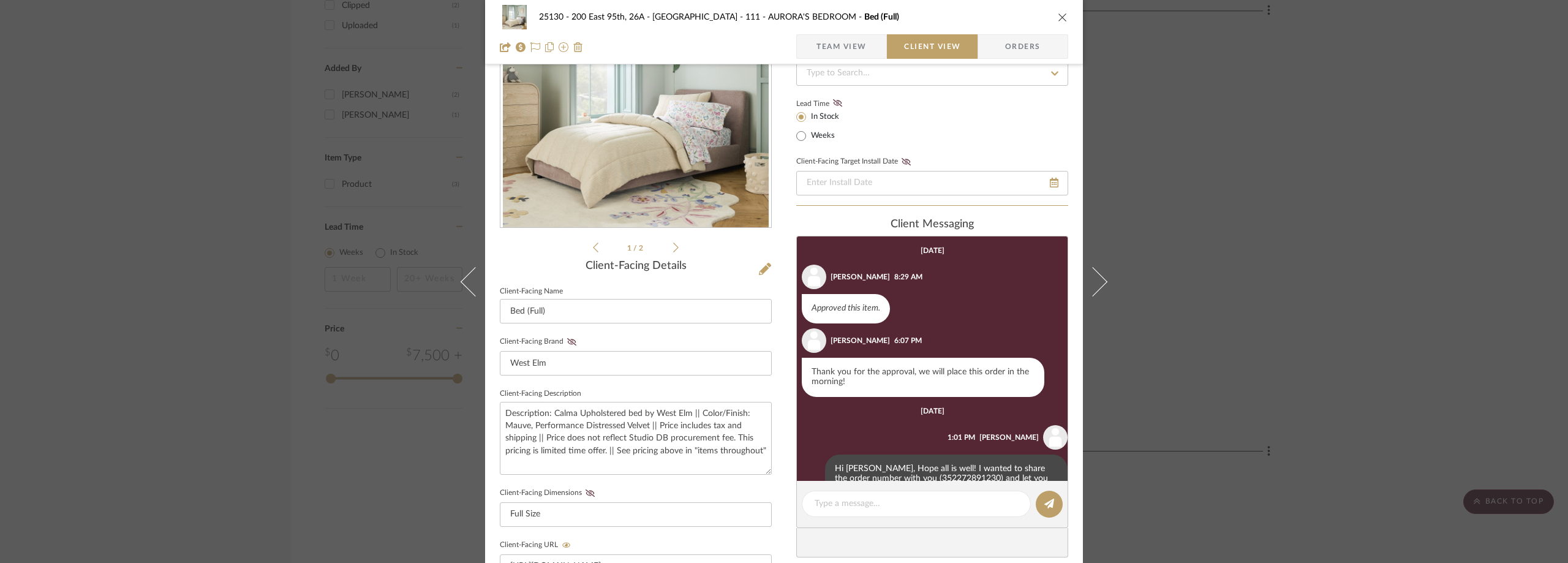
scroll to position [57, 0]
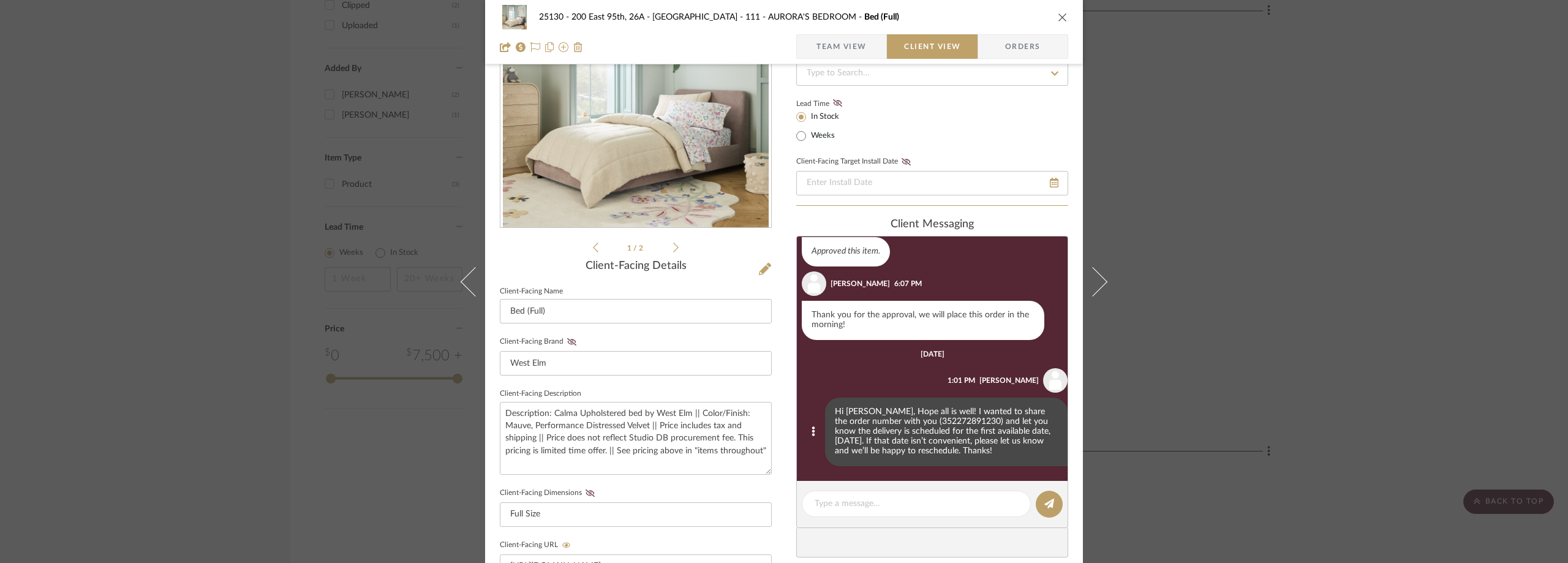
drag, startPoint x: 820, startPoint y: 409, endPoint x: 970, endPoint y: 456, distance: 157.2
click at [970, 456] on div "Hi [PERSON_NAME], Hope all is well! I wanted to share the order number with you…" at bounding box center [946, 432] width 243 height 69
copy div "Hi [PERSON_NAME], Hope all is well! I wanted to share the order number with you…"
click at [1158, 215] on div "25130 - 200 East 95th, 26A - Kosheleva 111 - AURORA'S BEDROOM Bed (Full) Team V…" at bounding box center [784, 281] width 1568 height 563
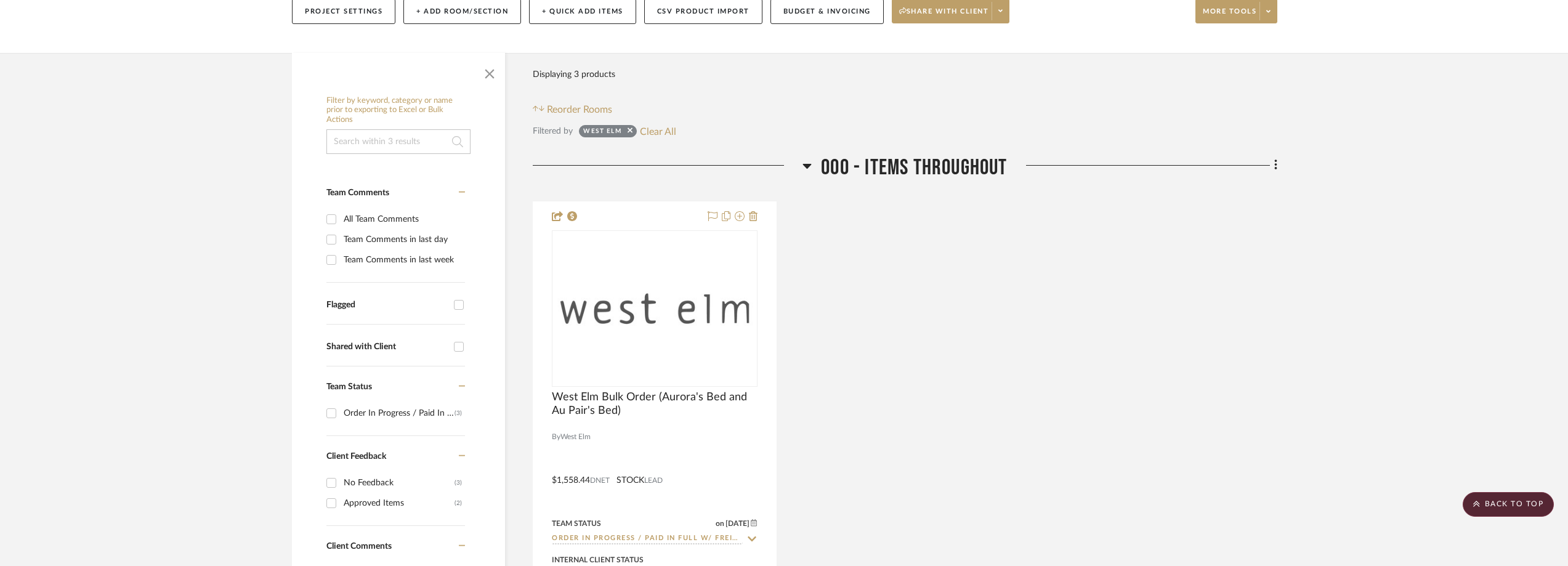
scroll to position [0, 0]
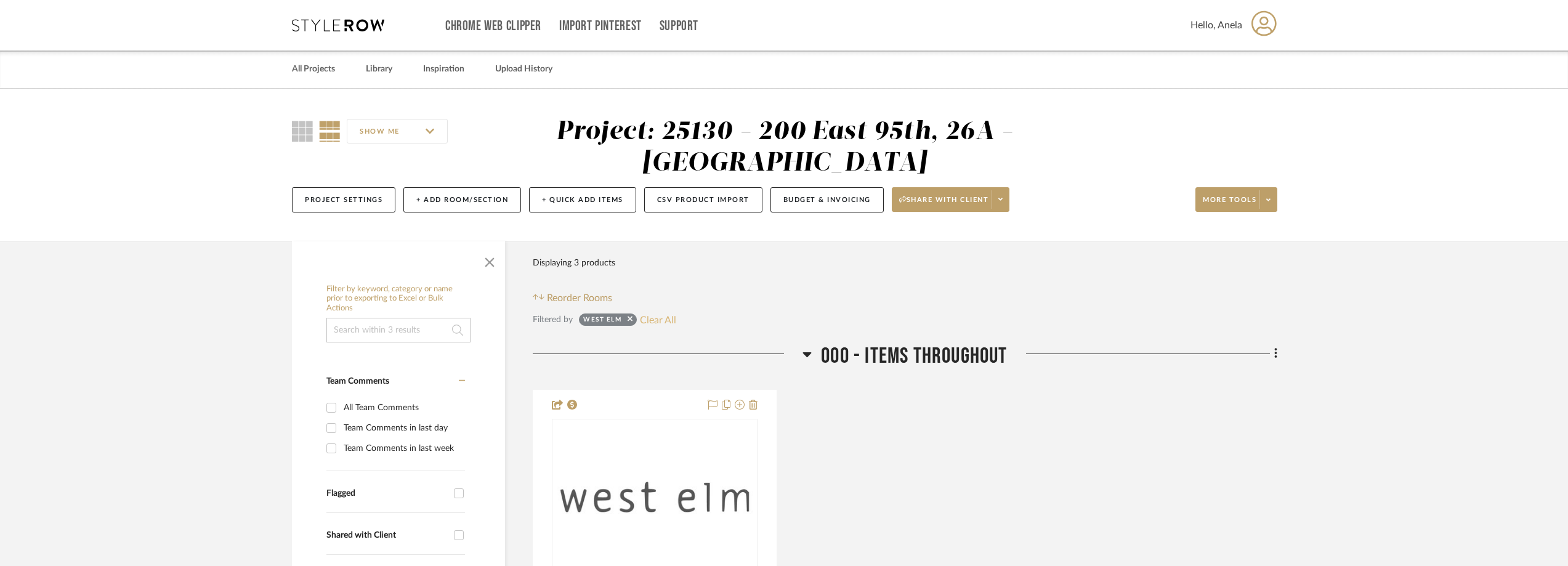
click at [668, 318] on button "Clear All" at bounding box center [658, 320] width 36 height 16
checkbox input "false"
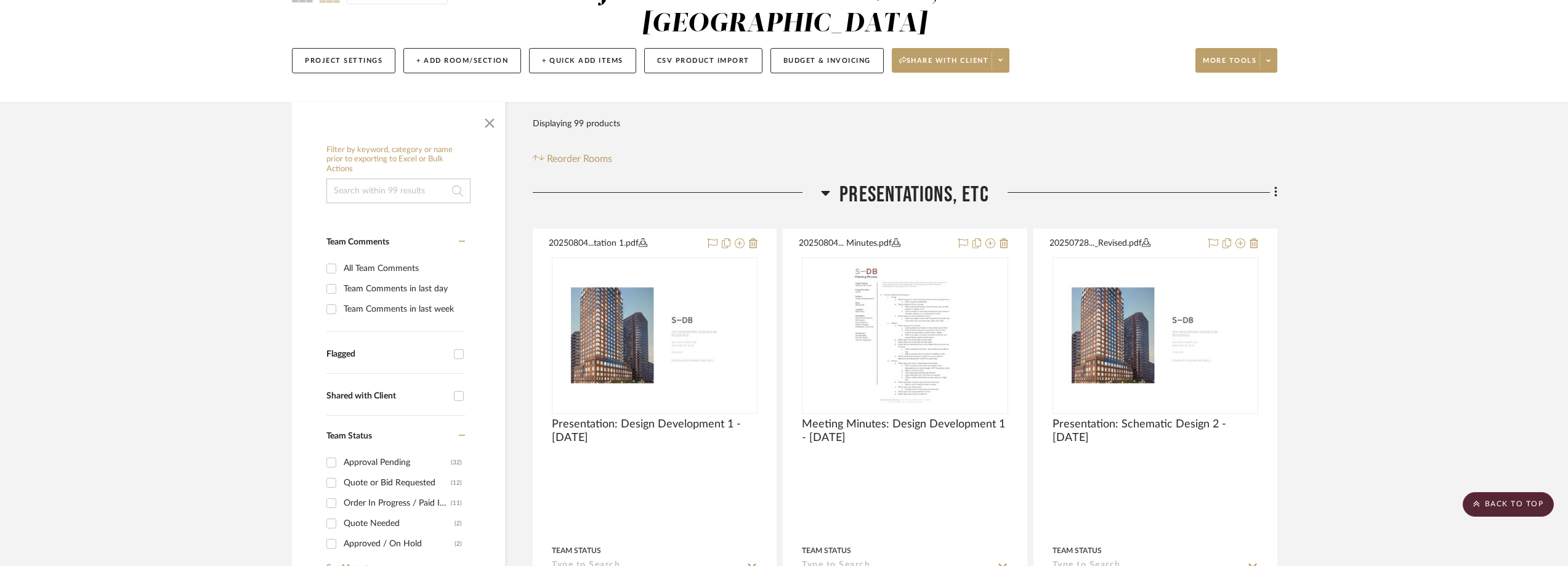
scroll to position [184, 0]
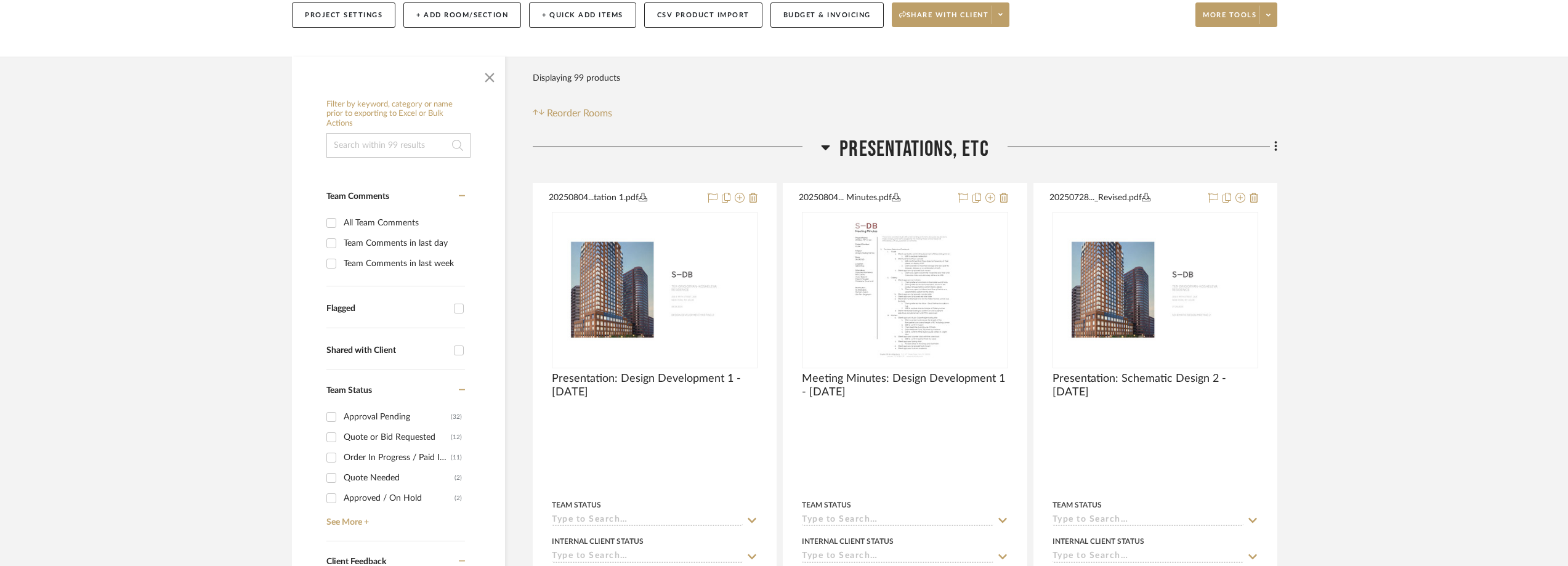
drag, startPoint x: 358, startPoint y: 446, endPoint x: 359, endPoint y: 454, distance: 8.1
click at [358, 450] on div "Approval Pending (32) Quote or Bid Requested (12) Order In Progress / Paid In F…" at bounding box center [396, 463] width 139 height 114
click at [355, 450] on div "Order In Progress / Paid In Full w/ Freight, No Balance due" at bounding box center [397, 457] width 107 height 20
click at [341, 450] on input "Order In Progress / Paid In Full w/ Freight, No Balance due (11)" at bounding box center [331, 457] width 20 height 20
checkbox input "true"
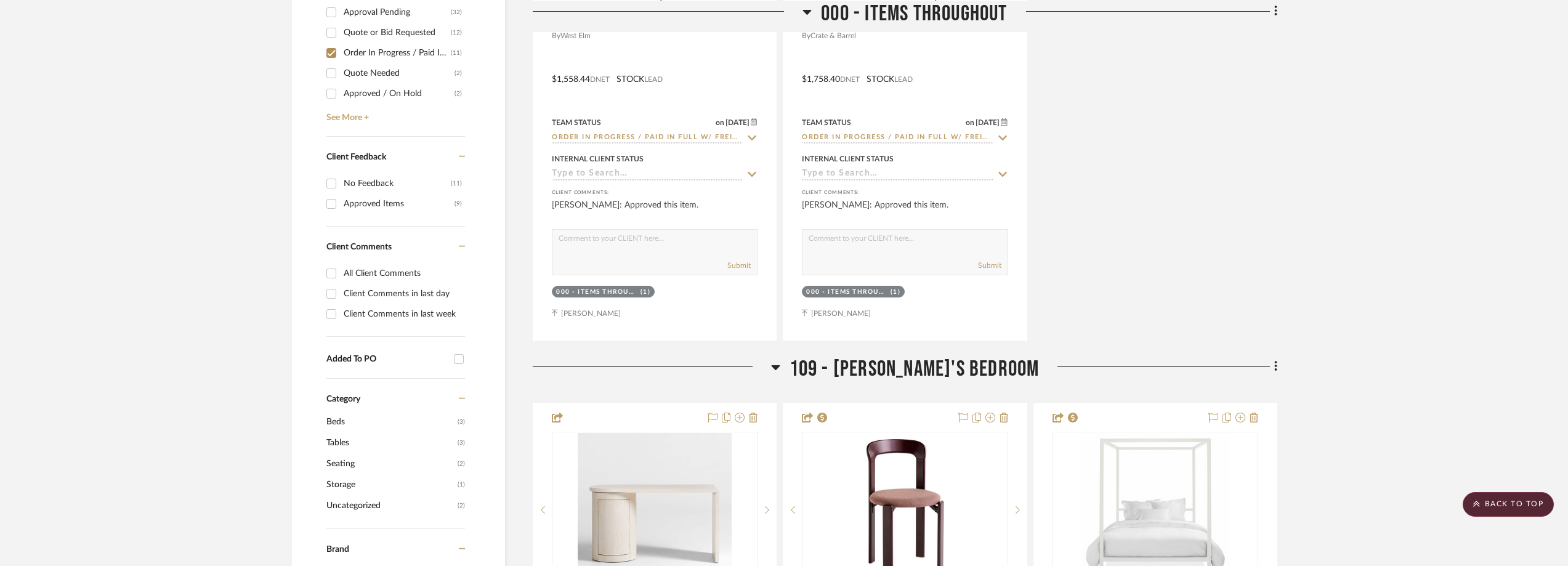
scroll to position [958, 0]
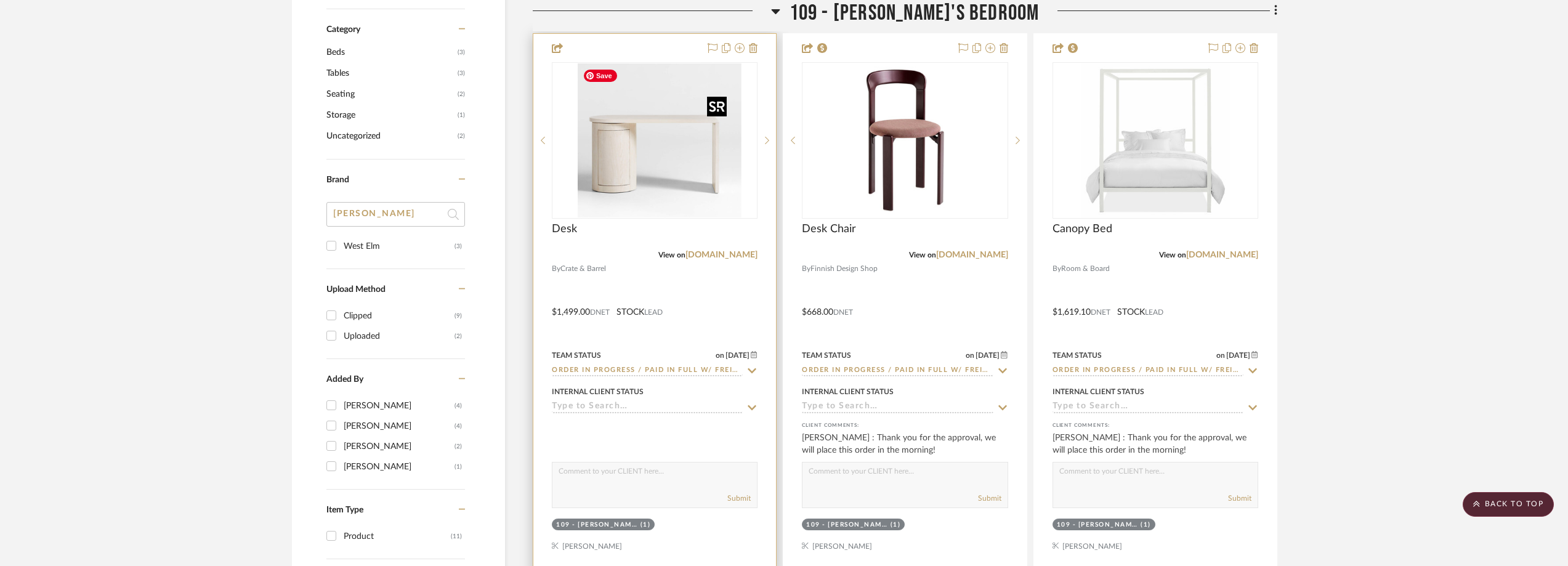
click at [640, 159] on img "0" at bounding box center [665, 140] width 154 height 154
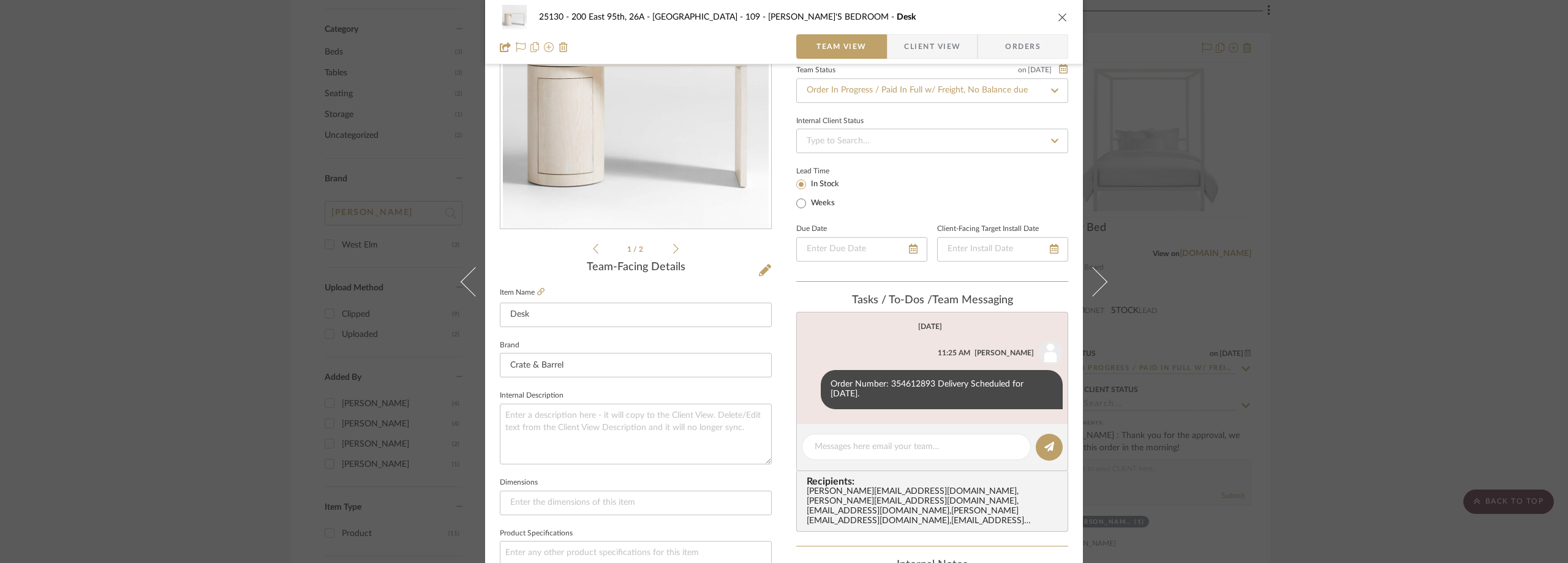
scroll to position [123, 0]
drag, startPoint x: 929, startPoint y: 383, endPoint x: 845, endPoint y: 383, distance: 84.0
click at [845, 383] on div "Order Number: 354612893 Delivery Scheduled for [DATE]." at bounding box center [941, 388] width 242 height 39
drag, startPoint x: 827, startPoint y: 384, endPoint x: 900, endPoint y: 396, distance: 74.0
click at [900, 396] on div "Order Number: 354612893 Delivery Scheduled for [DATE]." at bounding box center [941, 388] width 242 height 39
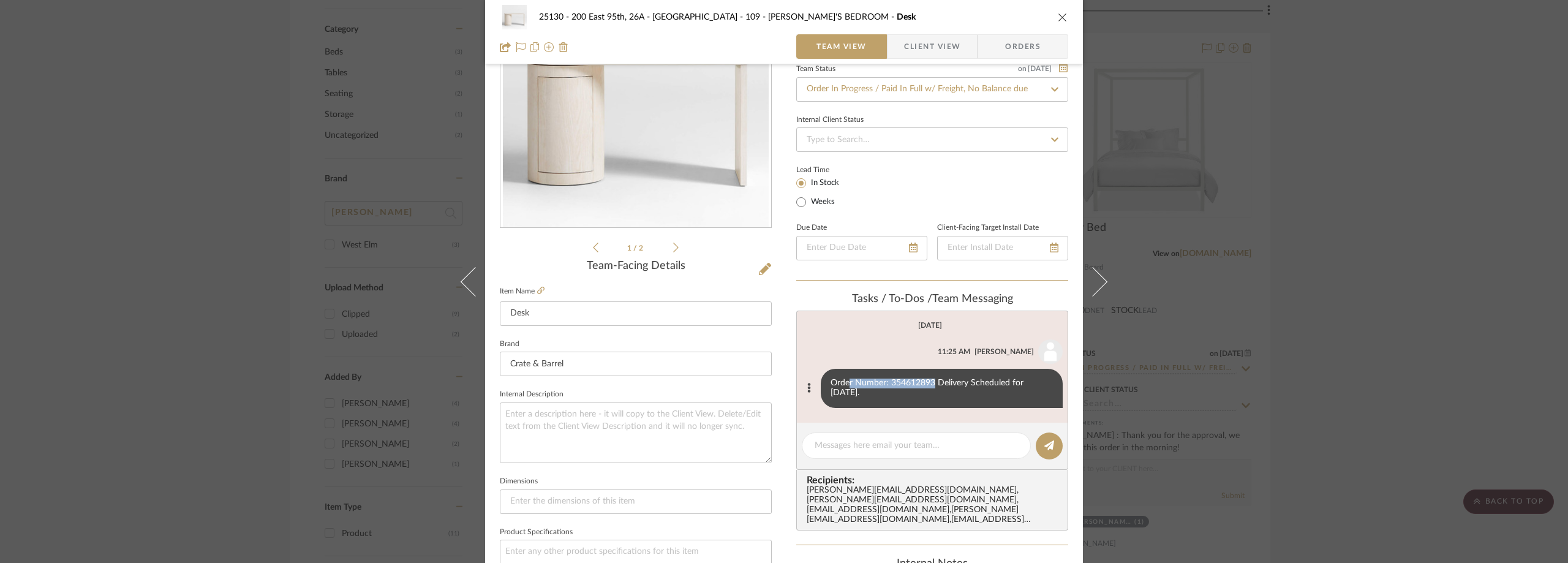
copy div "Order Number: 354612893 Delivery Scheduled for [DATE]."
click at [930, 56] on span "Client View" at bounding box center [933, 46] width 57 height 25
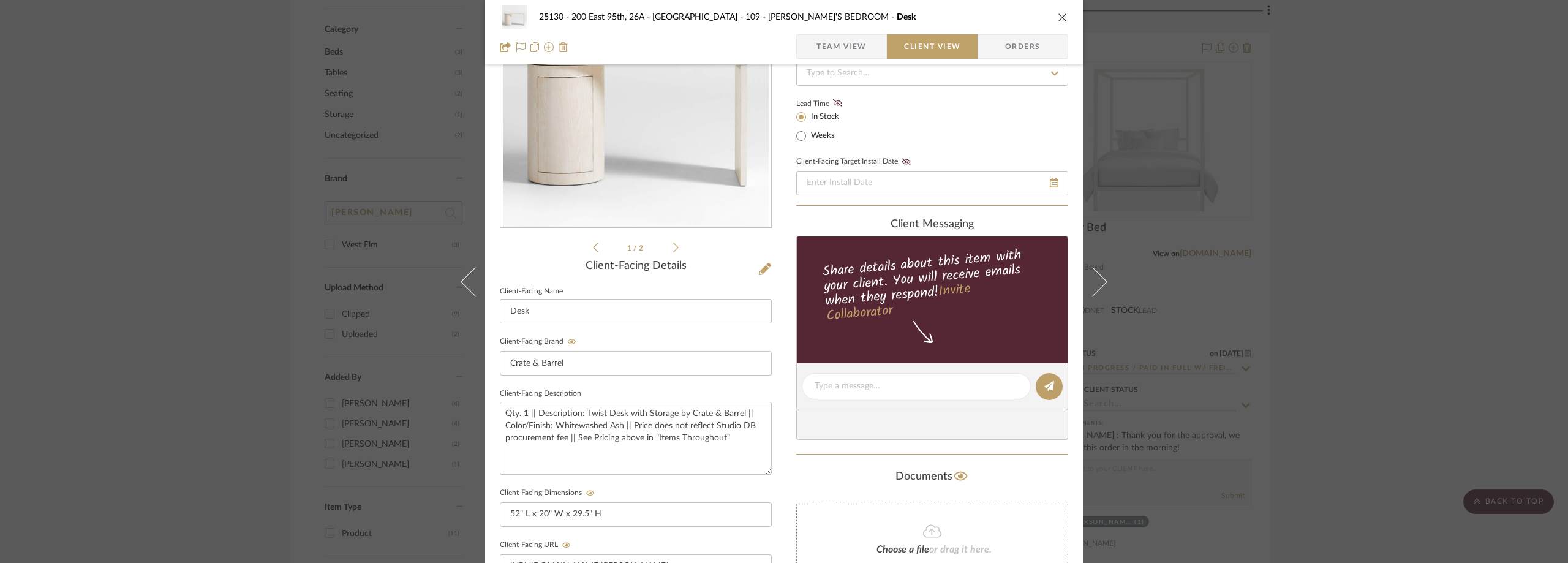
scroll to position [245, 0]
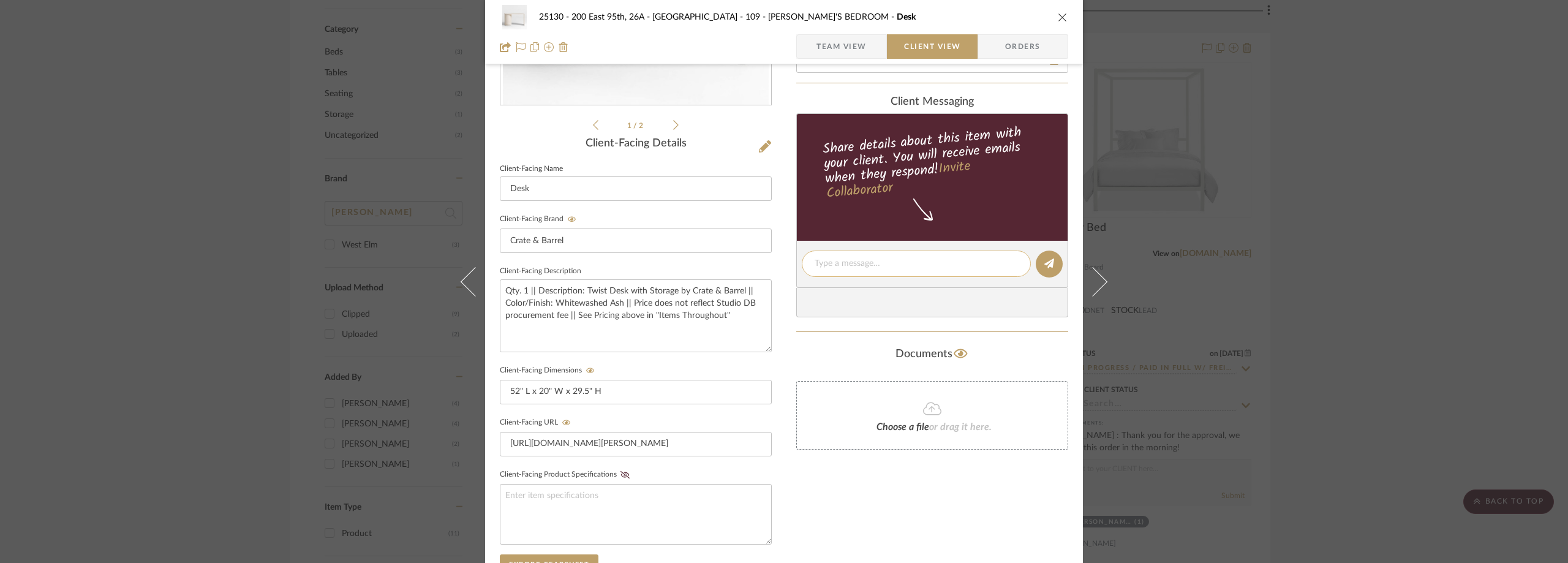
click at [880, 264] on textarea at bounding box center [916, 263] width 203 height 13
paste textarea "Hi [PERSON_NAME], Hope all is well! The order number for this desk is 354612893…"
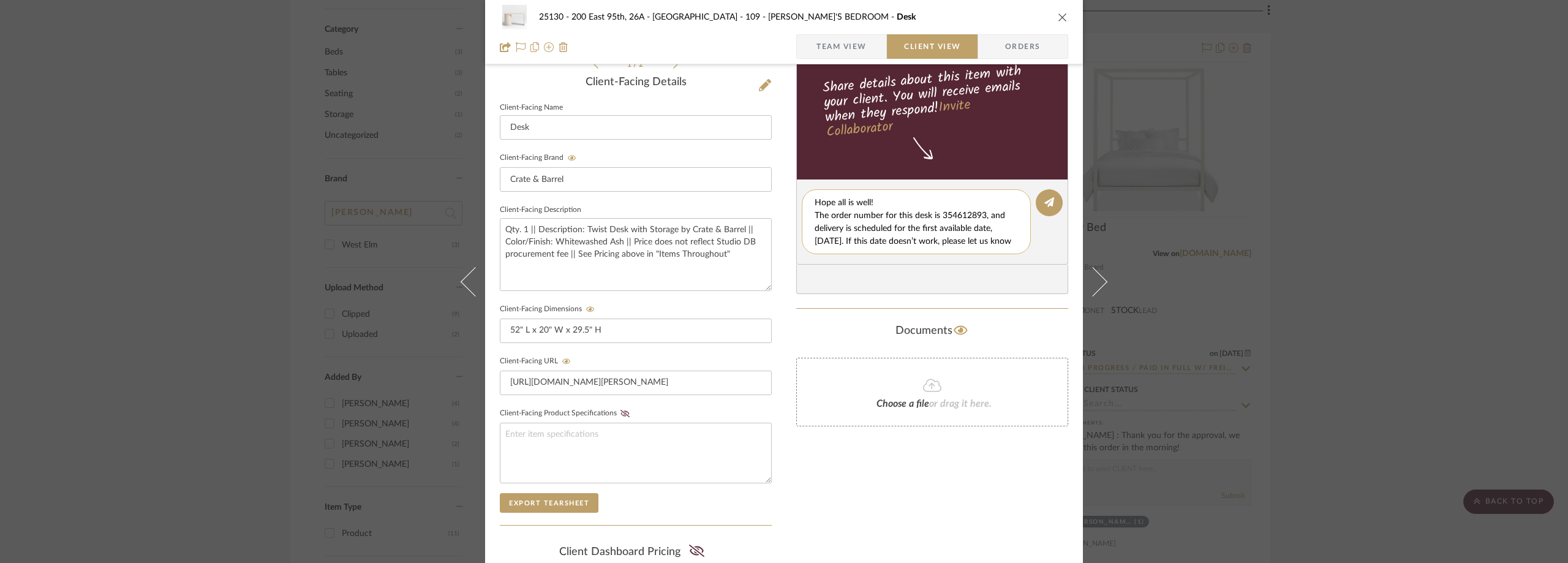
scroll to position [0, 0]
click at [920, 216] on textarea "Hi [PERSON_NAME], Hope all is well! The order number for this desk is 354612893…" at bounding box center [921, 222] width 213 height 51
type textarea "Hi [PERSON_NAME], Hope all is well! The order number for this desk is 354612893…"
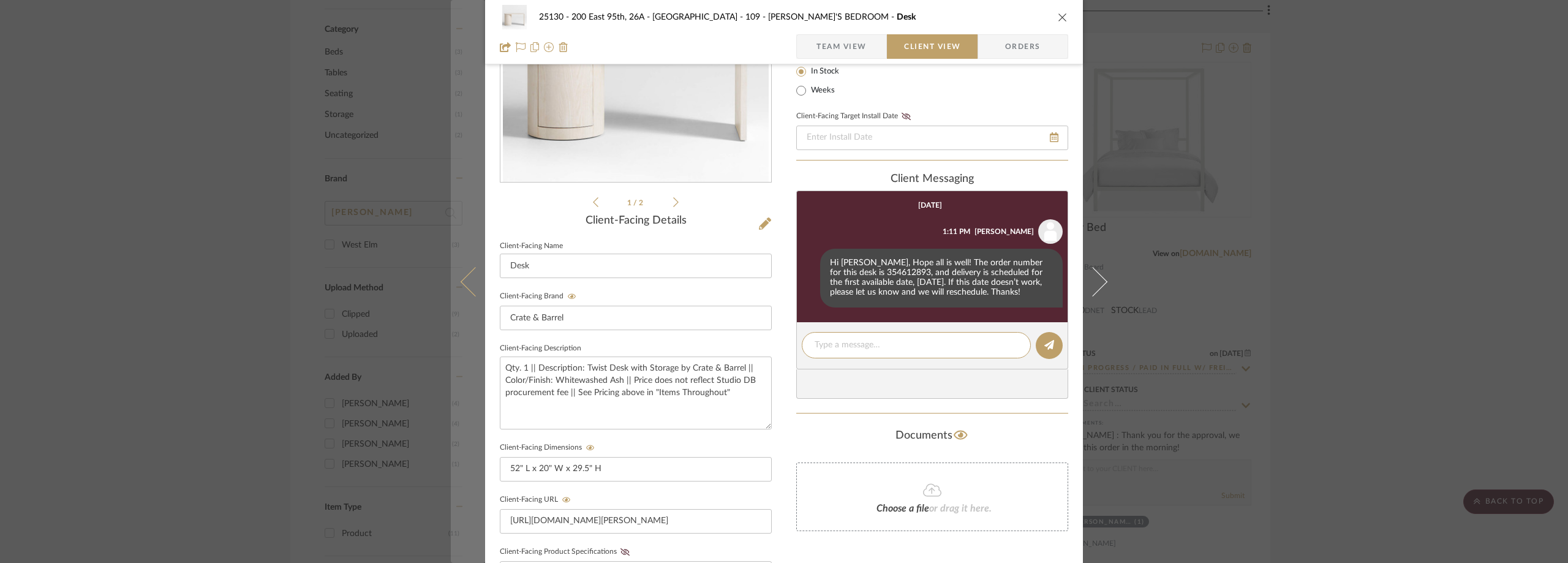
scroll to position [0, 0]
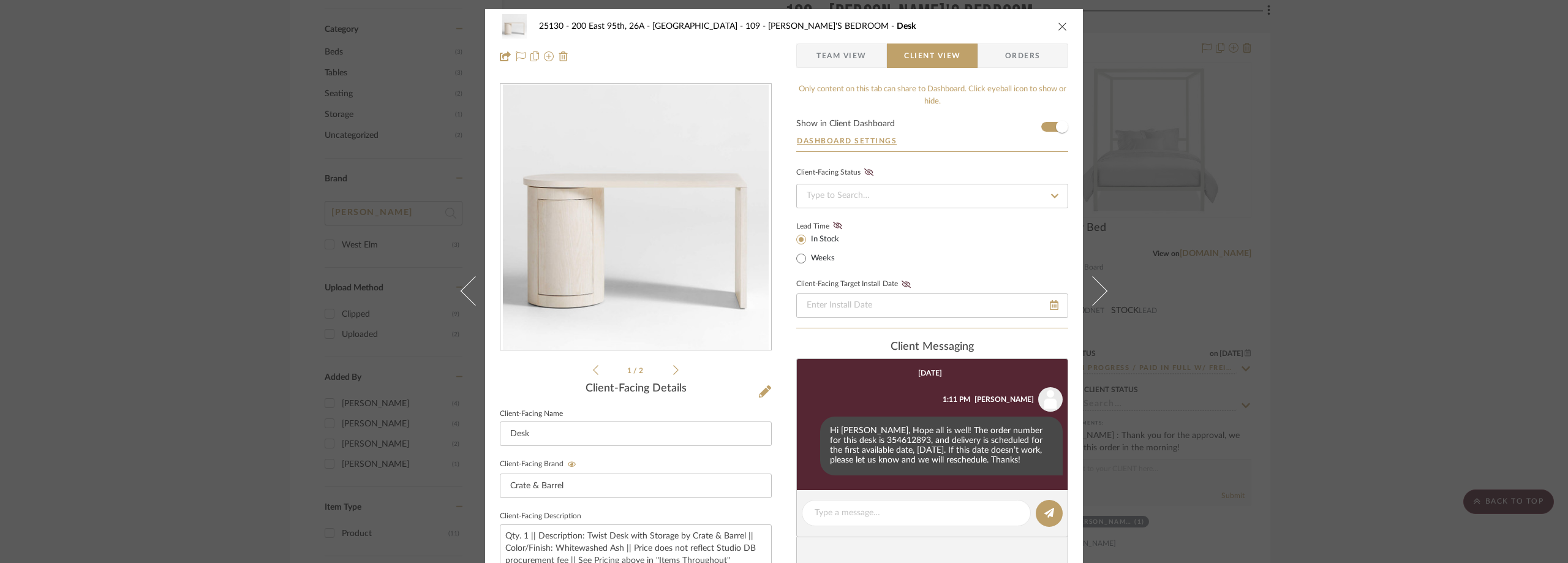
click at [1340, 250] on div "25130 - 200 East 95th, 26A - Kosheleva 109 - [PERSON_NAME]'S BEDROOM Desk Team …" at bounding box center [784, 281] width 1568 height 563
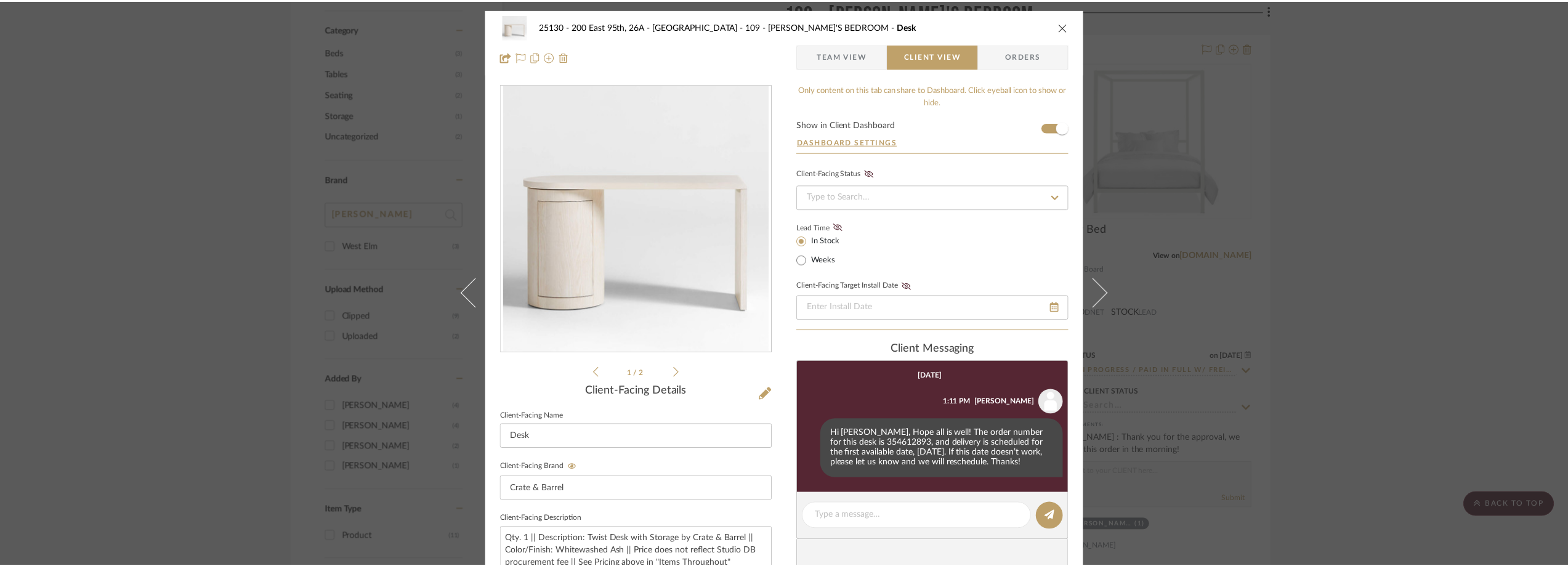
scroll to position [958, 0]
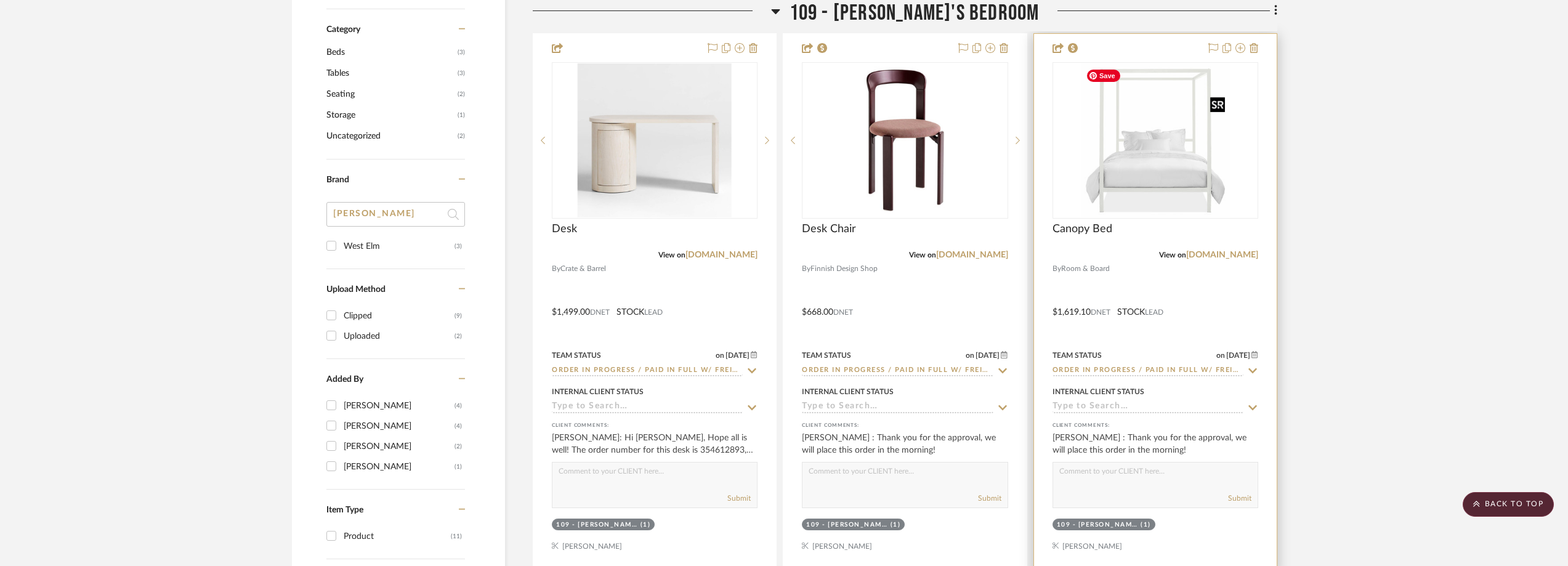
click at [1172, 174] on img "0" at bounding box center [1155, 140] width 148 height 154
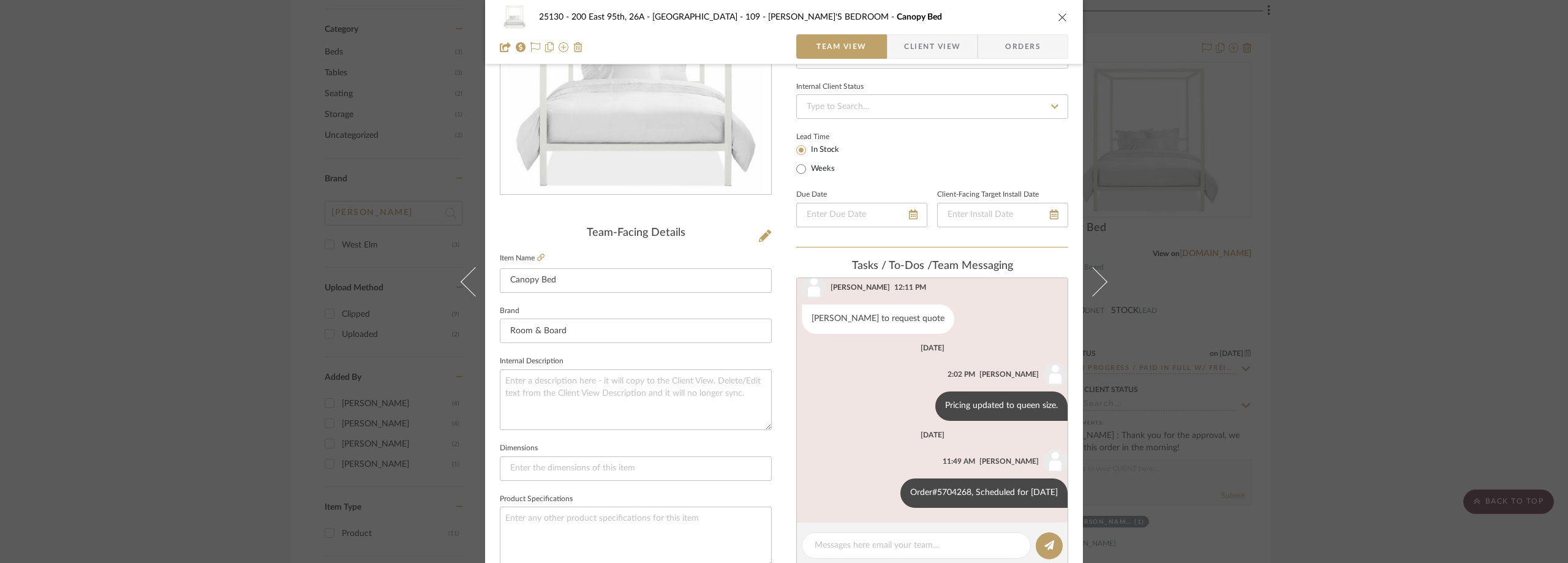
scroll to position [245, 0]
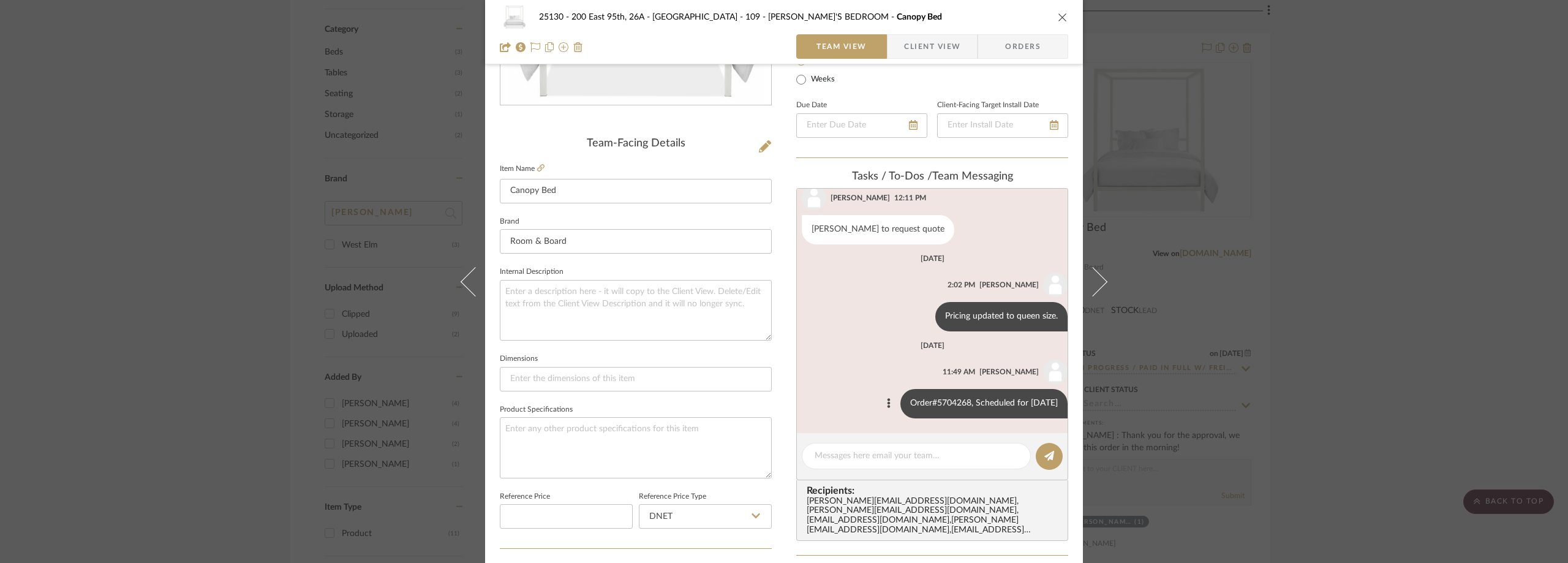
drag, startPoint x: 841, startPoint y: 400, endPoint x: 1047, endPoint y: 398, distance: 206.0
click at [1047, 398] on div "Order#5704268, Scheduled for [DATE]" at bounding box center [983, 404] width 167 height 29
copy div "Order#5704268, Scheduled for [DATE]"
click at [894, 51] on span "button" at bounding box center [895, 46] width 16 height 25
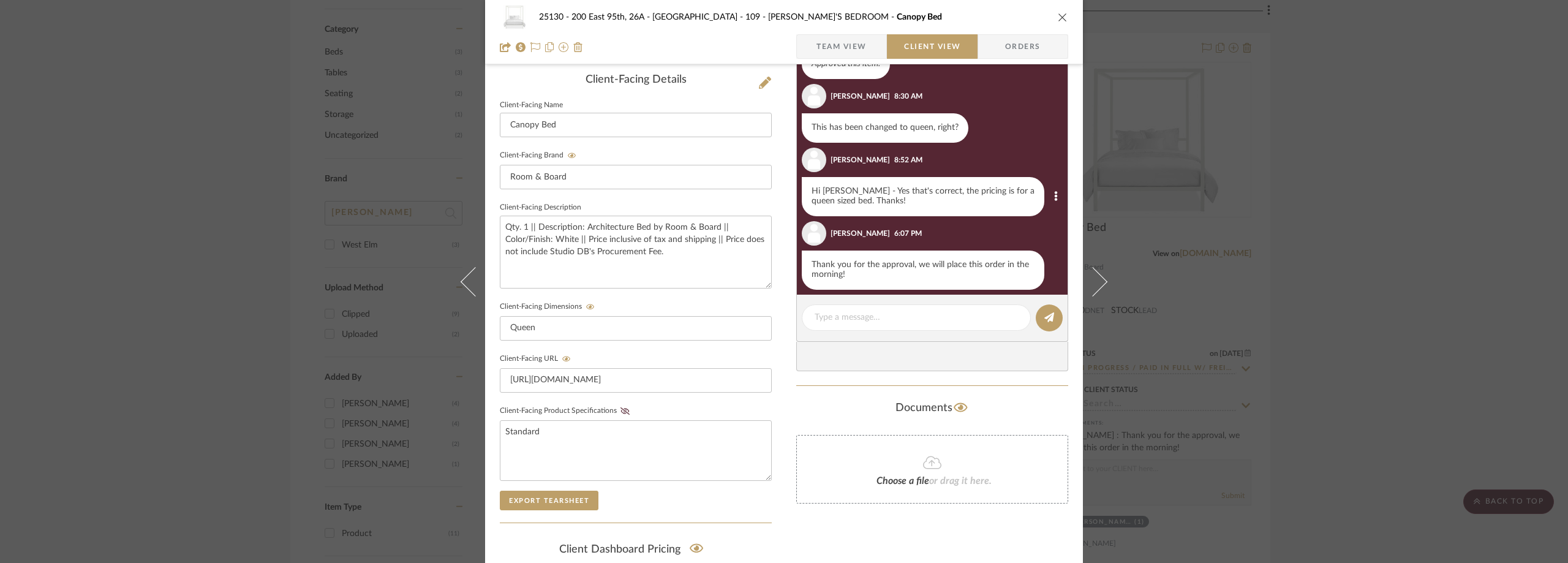
scroll to position [368, 0]
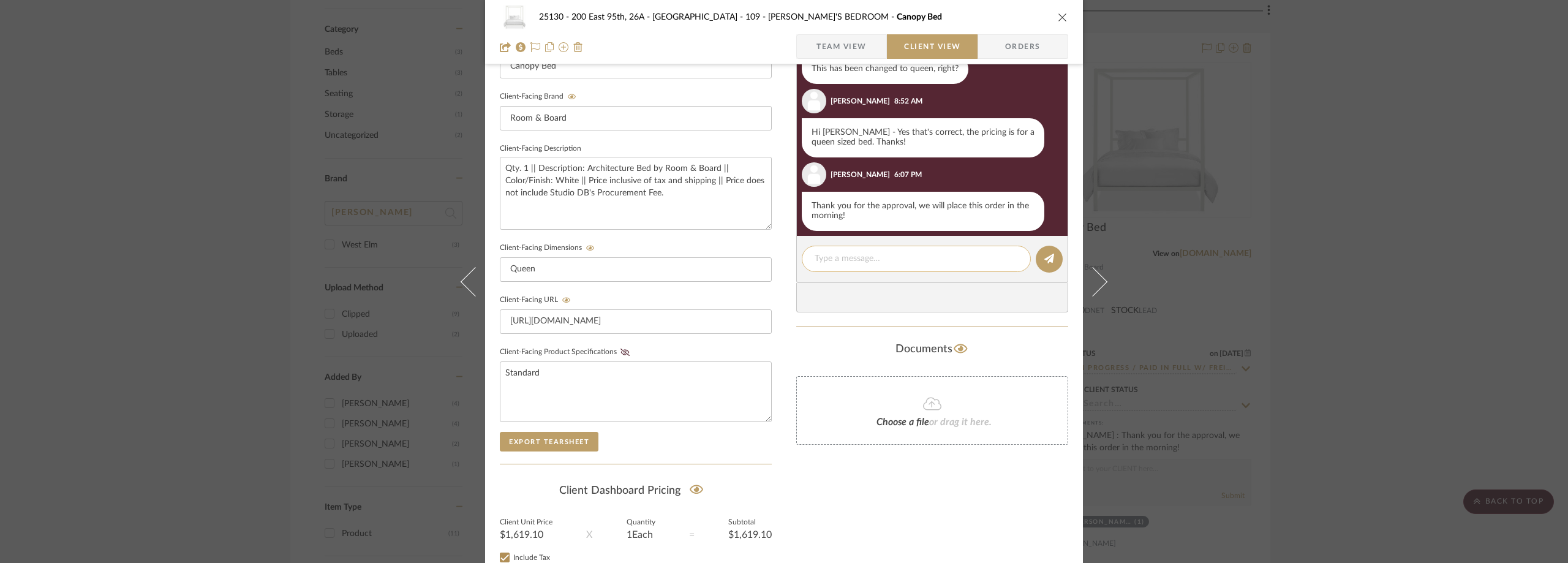
click at [846, 255] on textarea at bounding box center [916, 258] width 203 height 13
paste textarea "Hi [PERSON_NAME], Hope all is well! The order number for this bed is 5704268, a…"
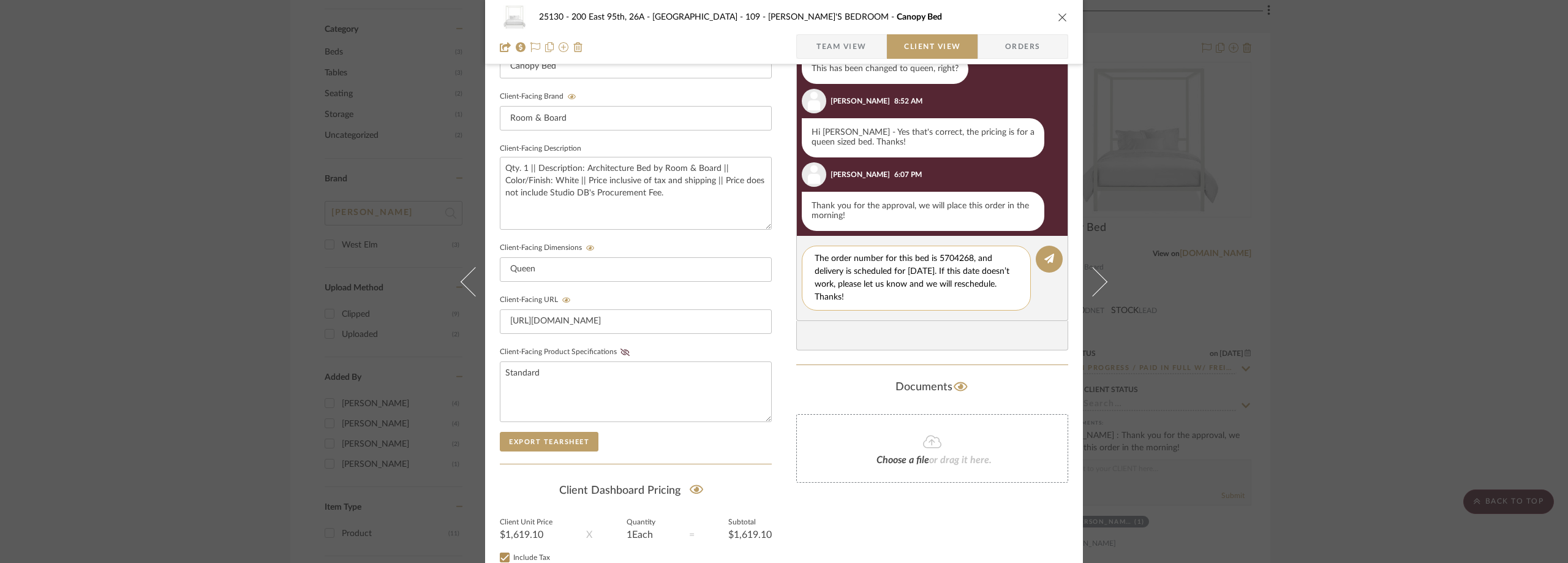
scroll to position [0, 0]
drag, startPoint x: 870, startPoint y: 277, endPoint x: 773, endPoint y: 275, distance: 97.0
click at [773, 275] on div "25130 - 200 East 95th, 26A - Kosheleva 109 - [PERSON_NAME]'S BEDROOM Canopy Bed…" at bounding box center [784, 152] width 598 height 1020
click at [934, 267] on textarea "Hi [PERSON_NAME], The order number for this bed is 5704268, and delivery is sch…" at bounding box center [921, 278] width 213 height 51
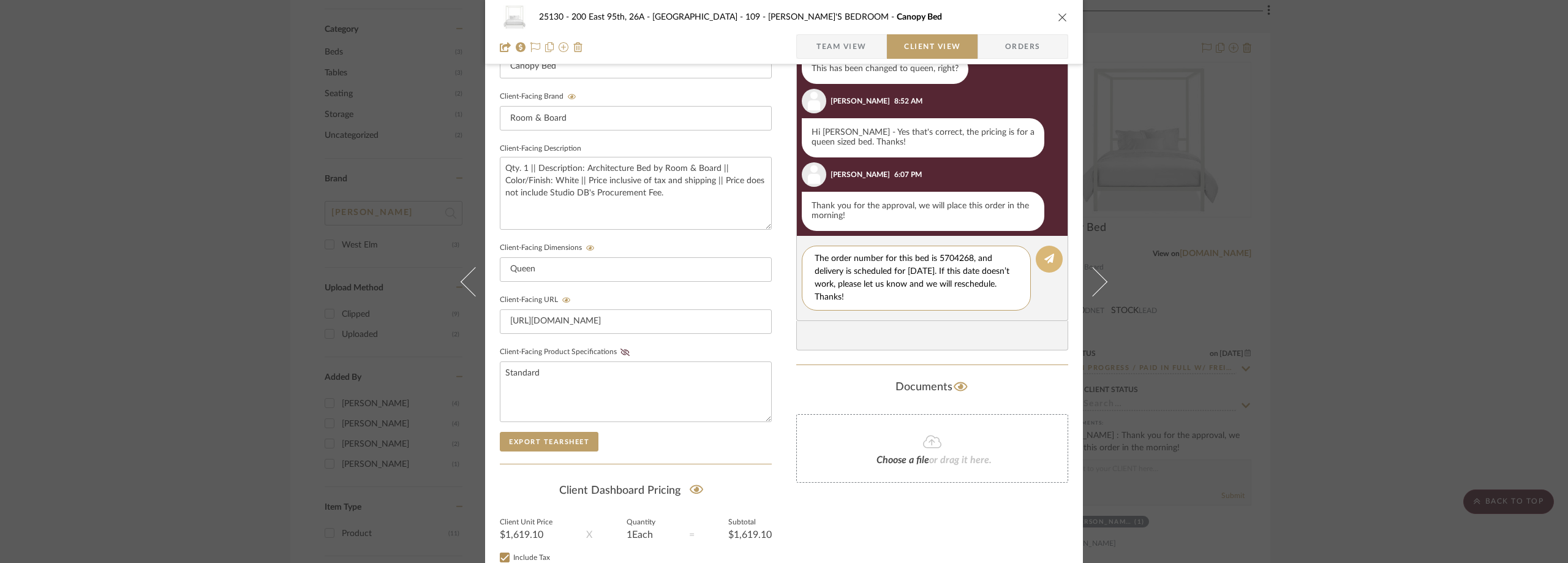
type textarea "Hi [PERSON_NAME], The order number for this bed is 5704268, and delivery is sch…"
click at [1040, 267] on button at bounding box center [1048, 259] width 27 height 27
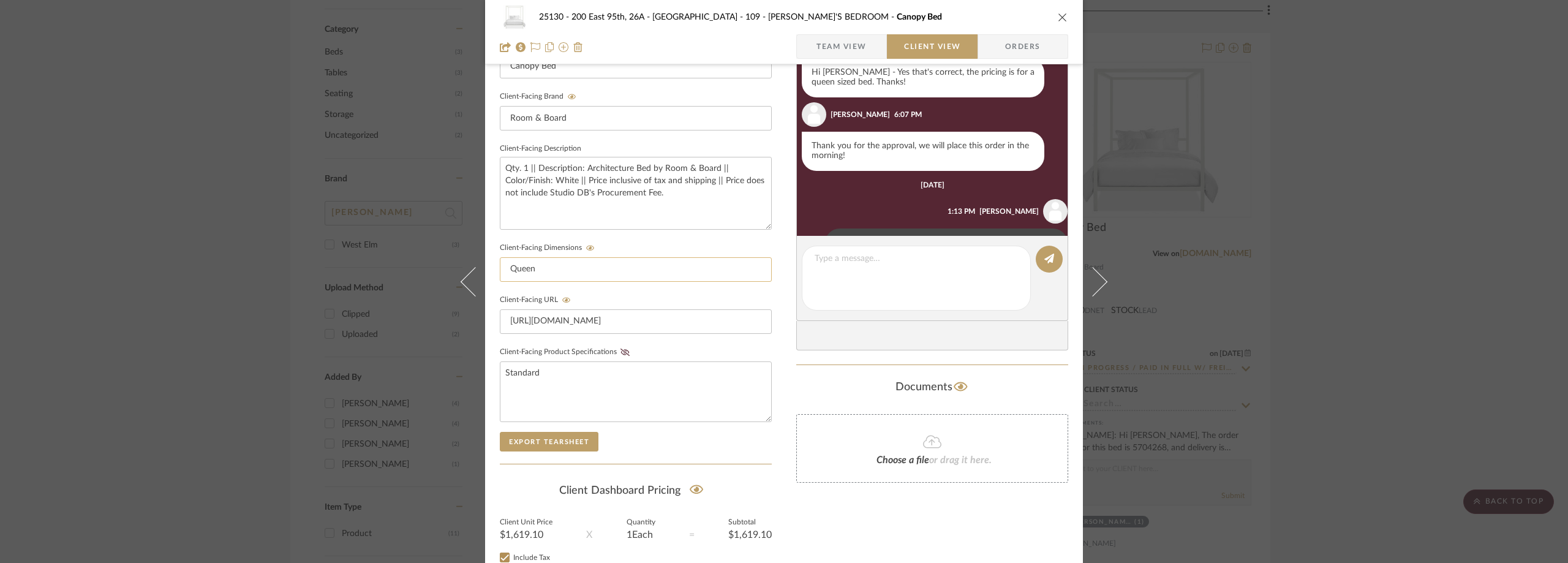
scroll to position [334, 0]
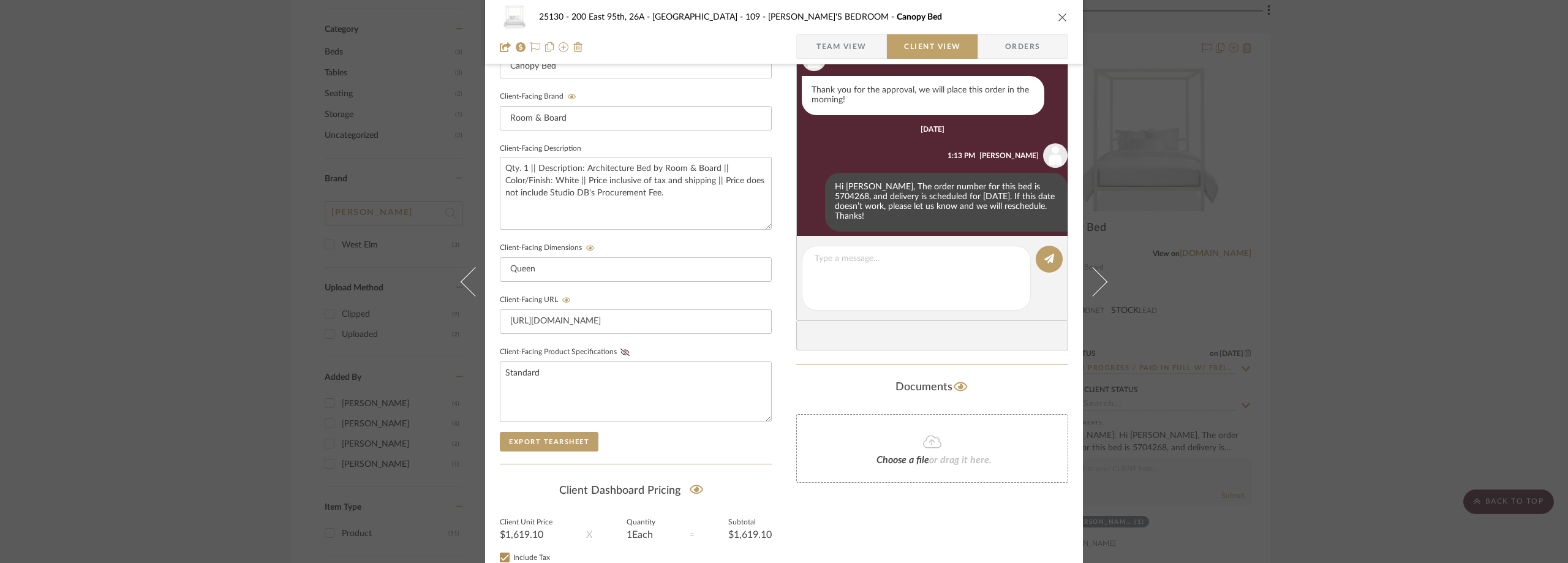
click at [283, 292] on div "25130 - 200 East 95th, 26A - Kosheleva 109 - [PERSON_NAME]'S BEDROOM Canopy Bed…" at bounding box center [784, 281] width 1568 height 563
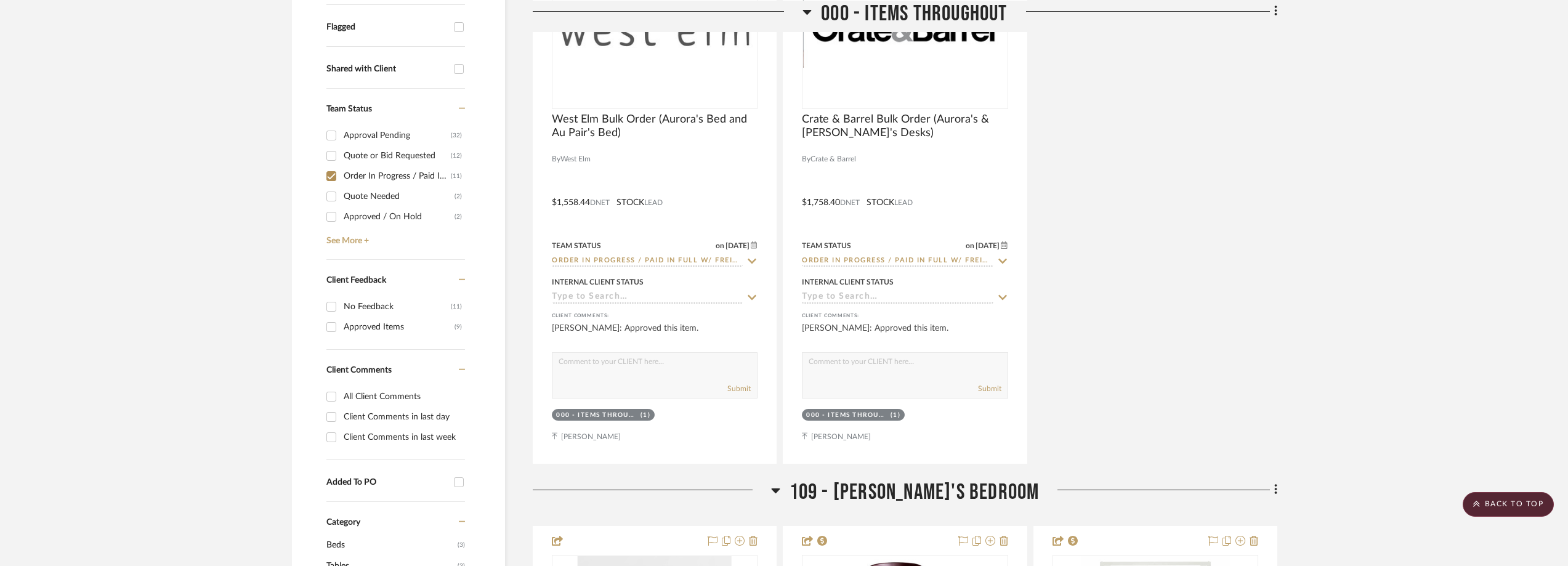
scroll to position [0, 0]
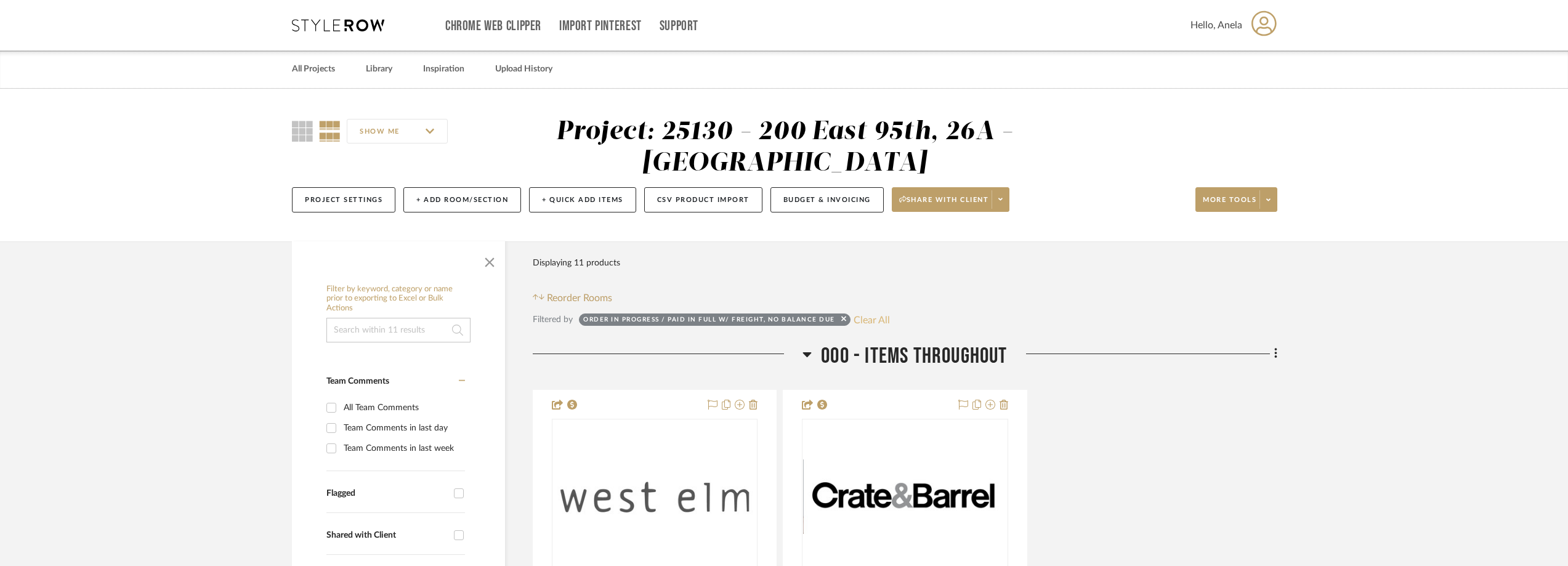
click at [871, 322] on button "Clear All" at bounding box center [871, 320] width 36 height 16
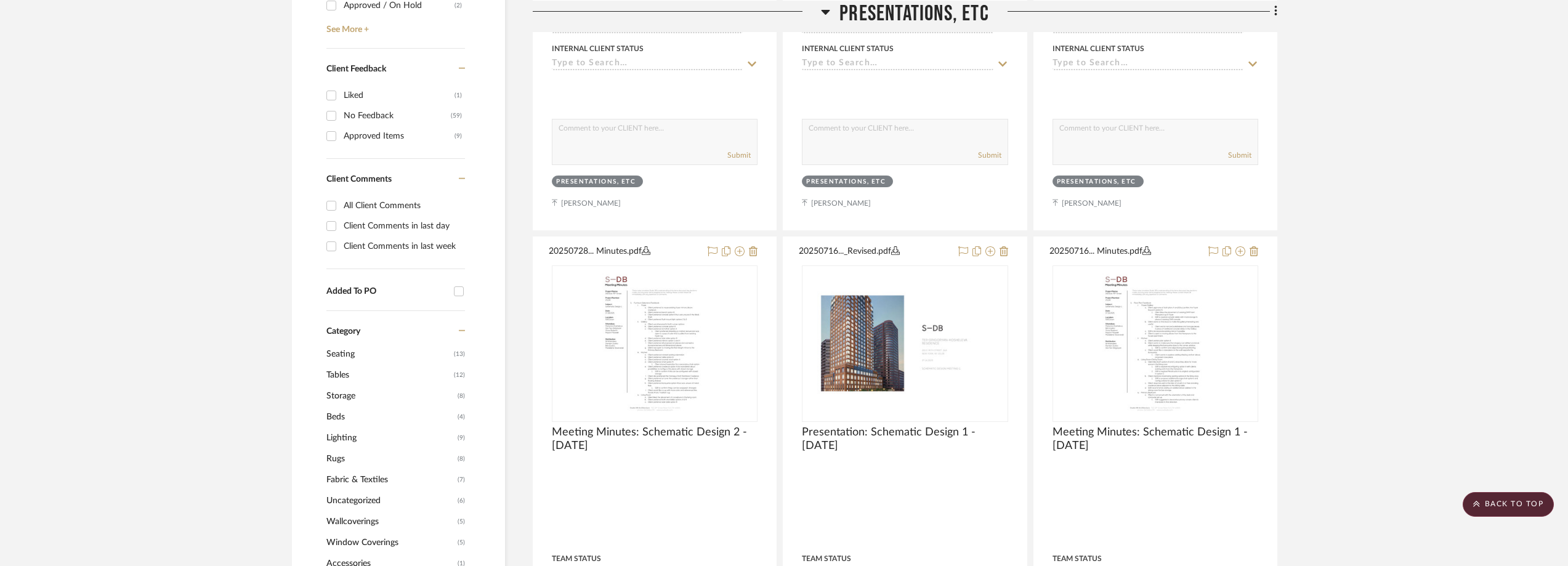
scroll to position [308, 0]
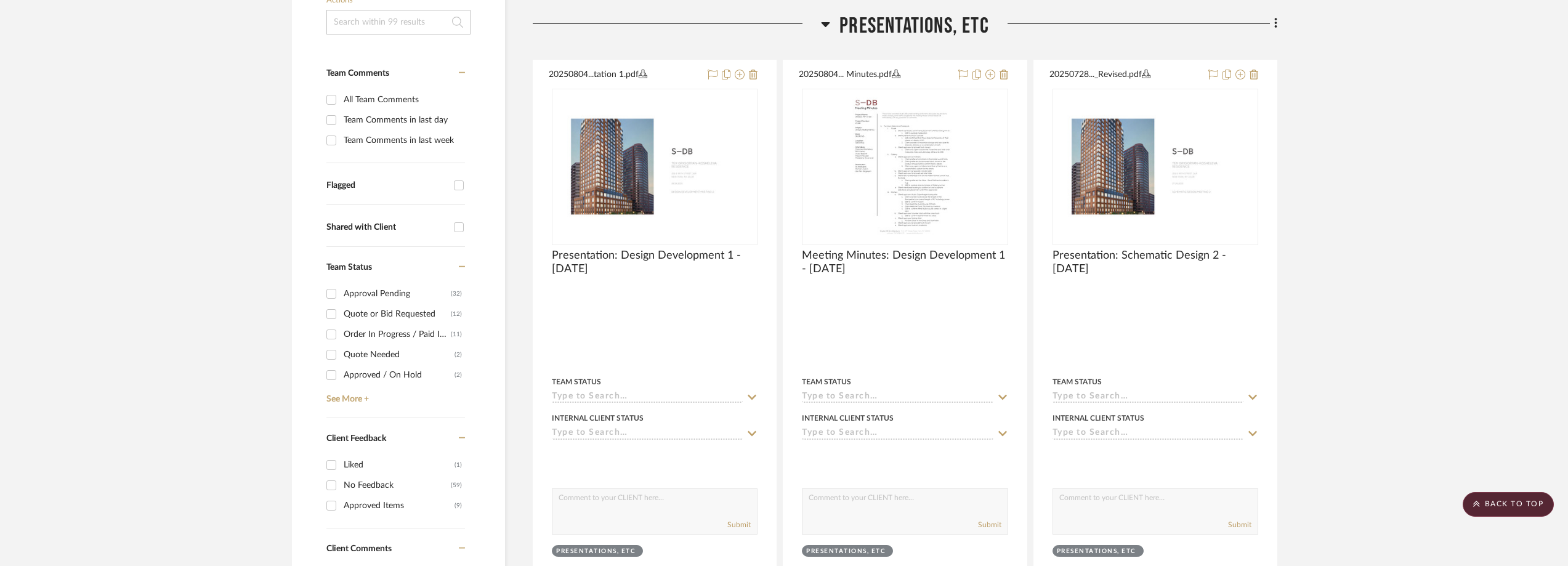
click at [426, 339] on div "Order In Progress / Paid In Full w/ Freight, No Balance due" at bounding box center [397, 334] width 107 height 20
click at [341, 339] on input "Order In Progress / Paid In Full w/ Freight, No Balance due (11)" at bounding box center [331, 334] width 20 height 20
checkbox input "true"
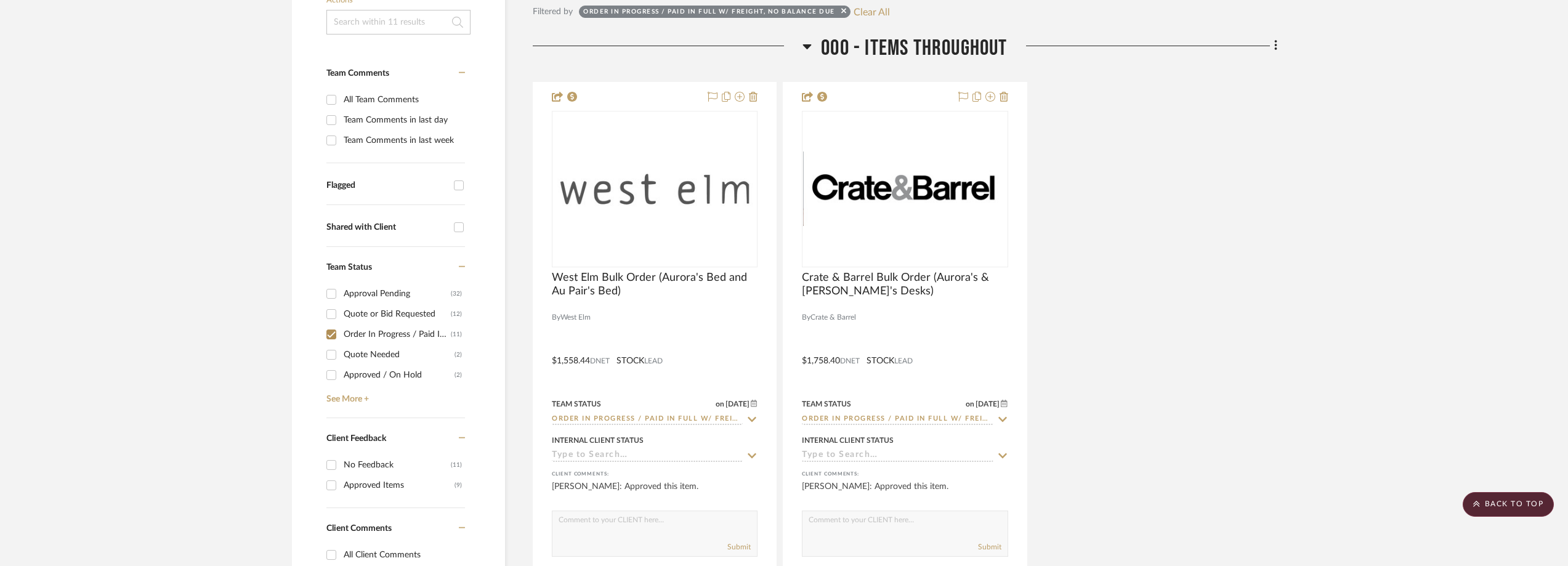
click at [359, 122] on div "Team Comments in last day" at bounding box center [403, 120] width 118 height 20
click at [341, 122] on input "Team Comments in last day" at bounding box center [331, 120] width 20 height 20
checkbox input "true"
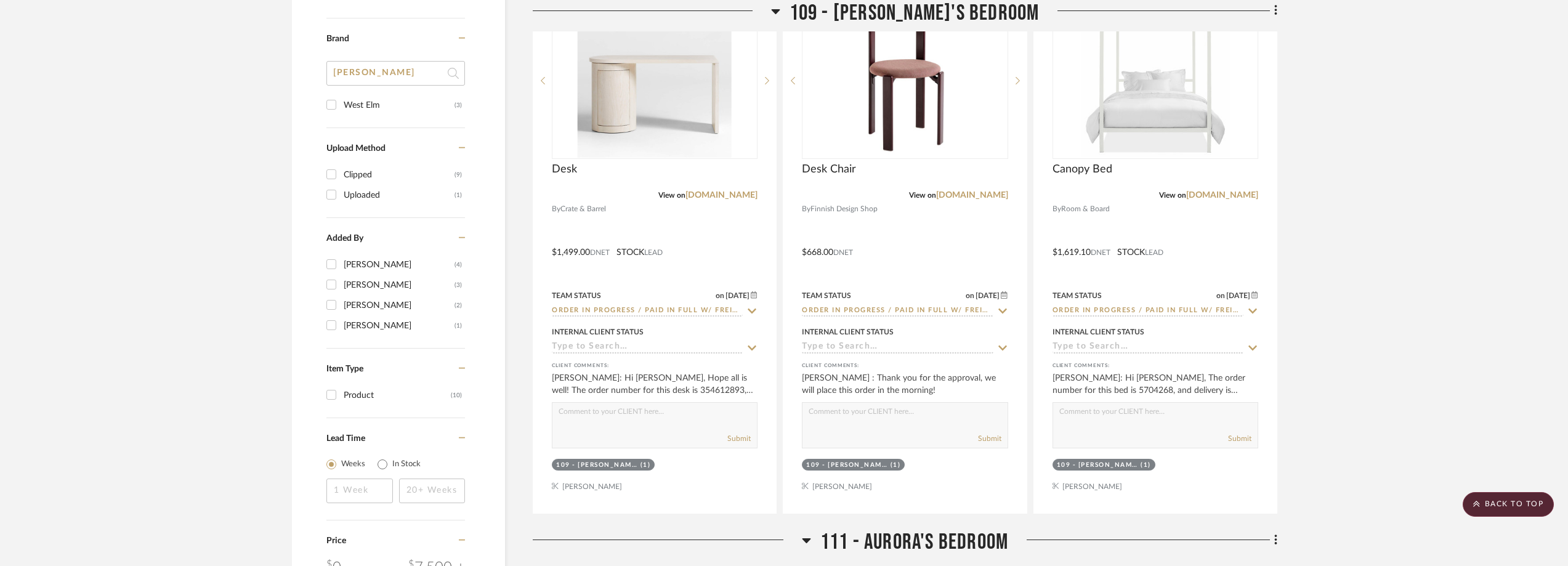
scroll to position [1047, 0]
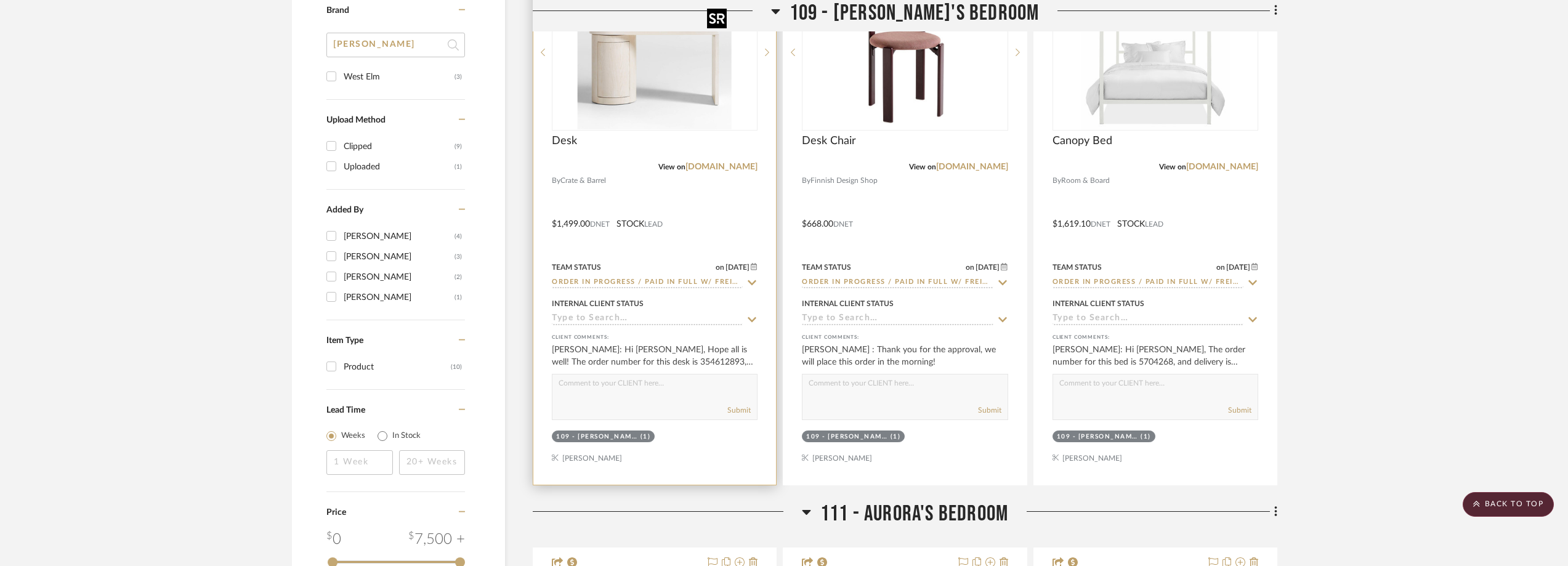
click at [664, 84] on img "0" at bounding box center [654, 52] width 154 height 154
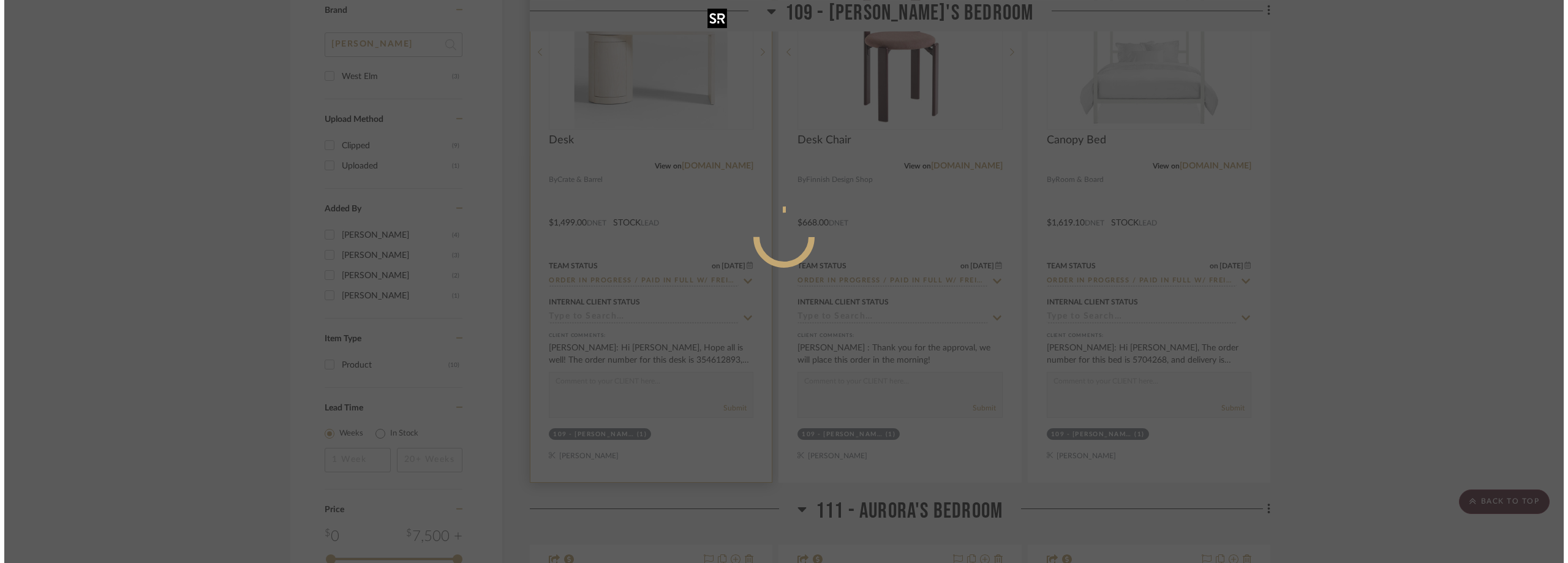
scroll to position [0, 0]
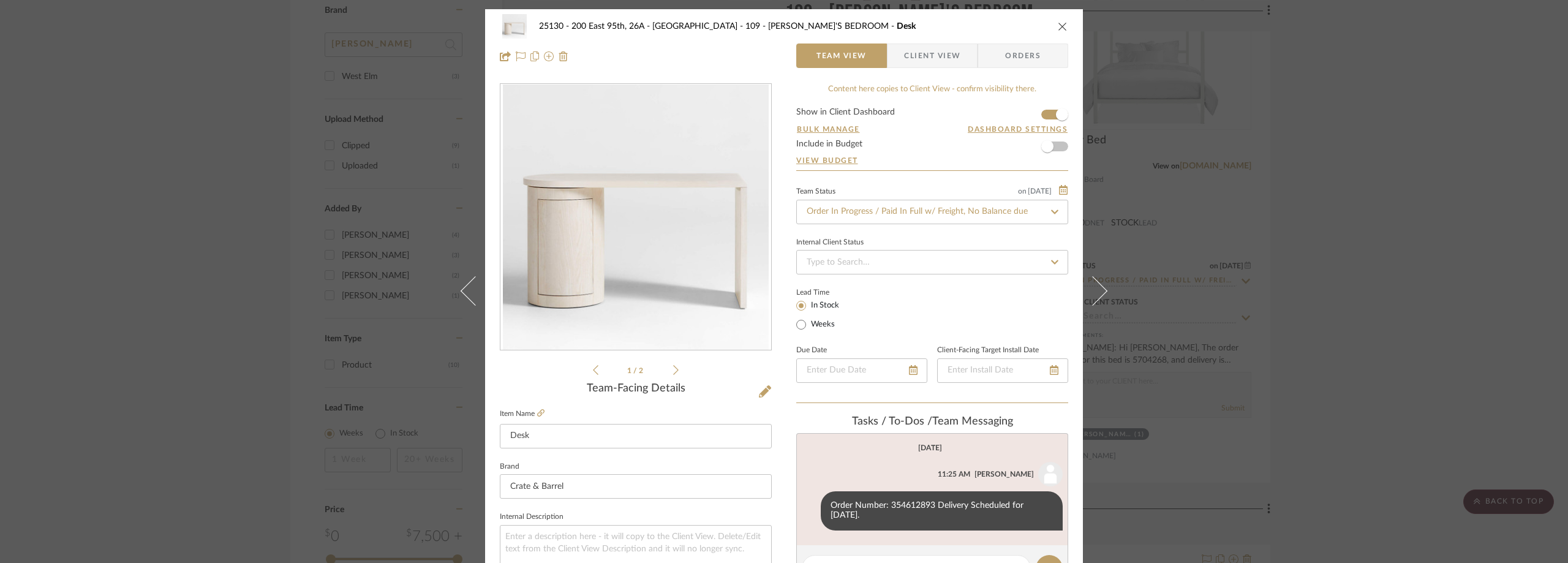
click at [1365, 150] on div "25130 - 200 East 95th, 26A - Kosheleva 109 - [PERSON_NAME]'S BEDROOM Desk Team …" at bounding box center [784, 281] width 1568 height 563
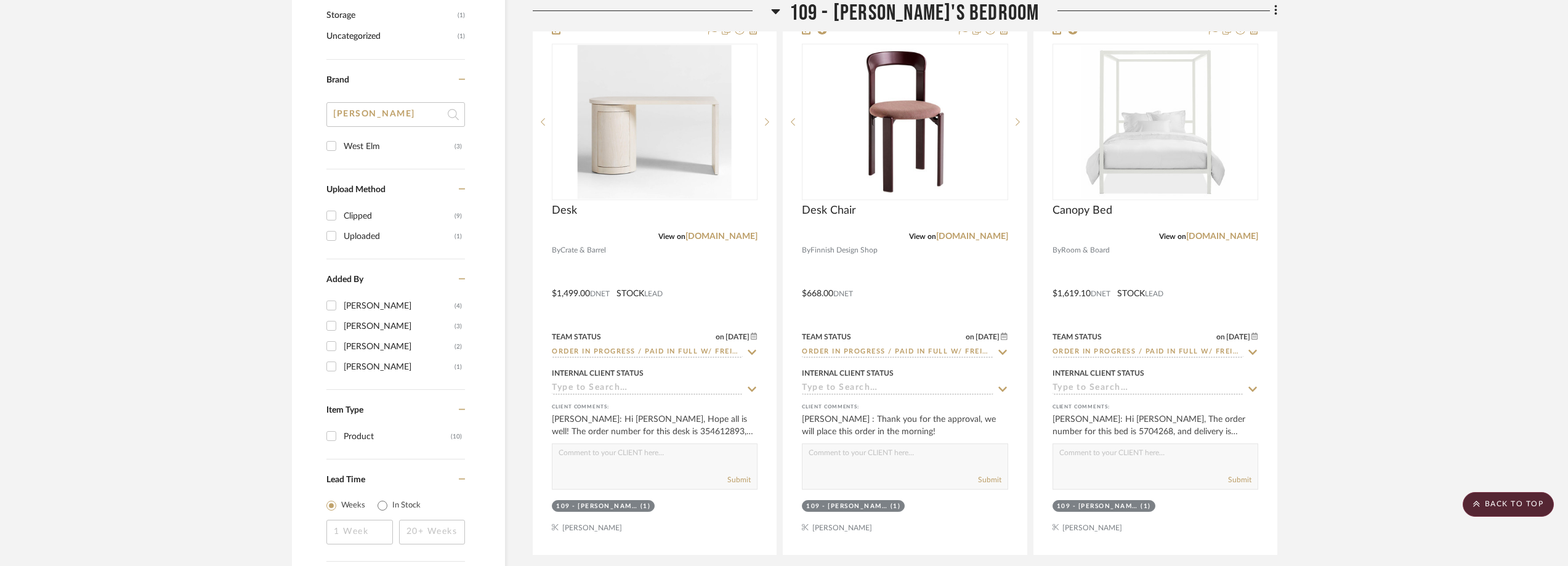
scroll to position [897, 0]
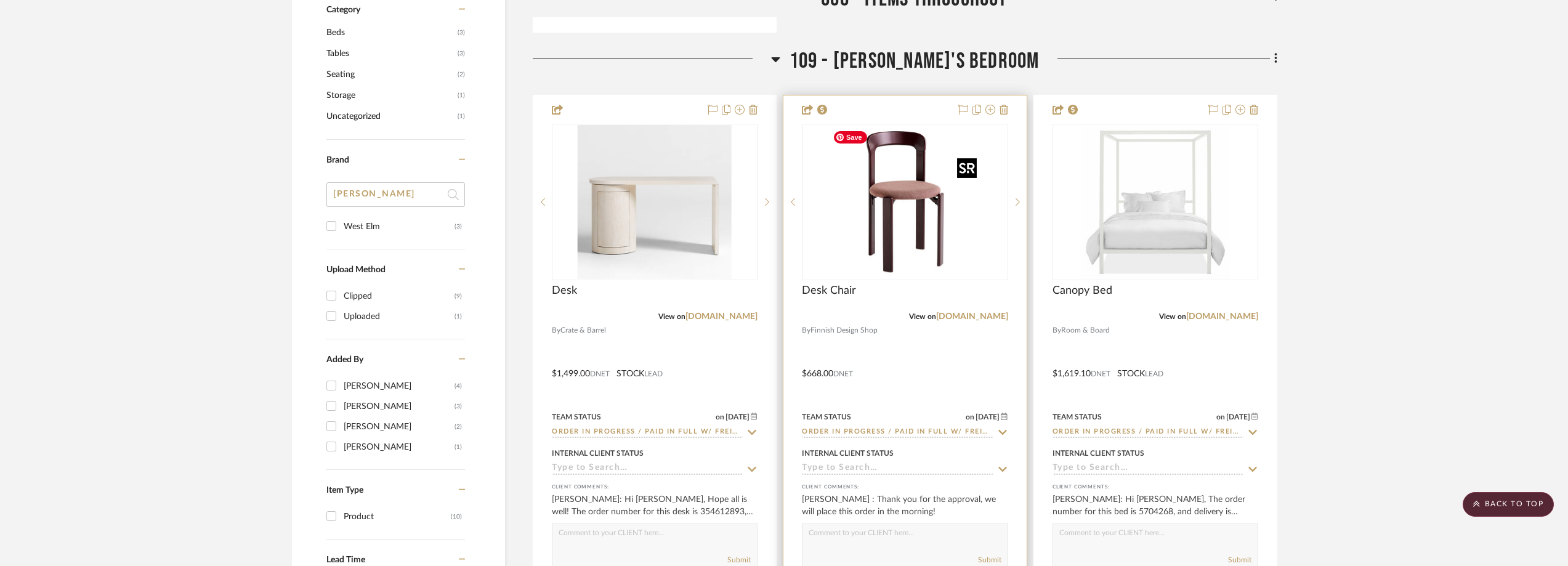
click at [950, 211] on img "0" at bounding box center [904, 202] width 154 height 154
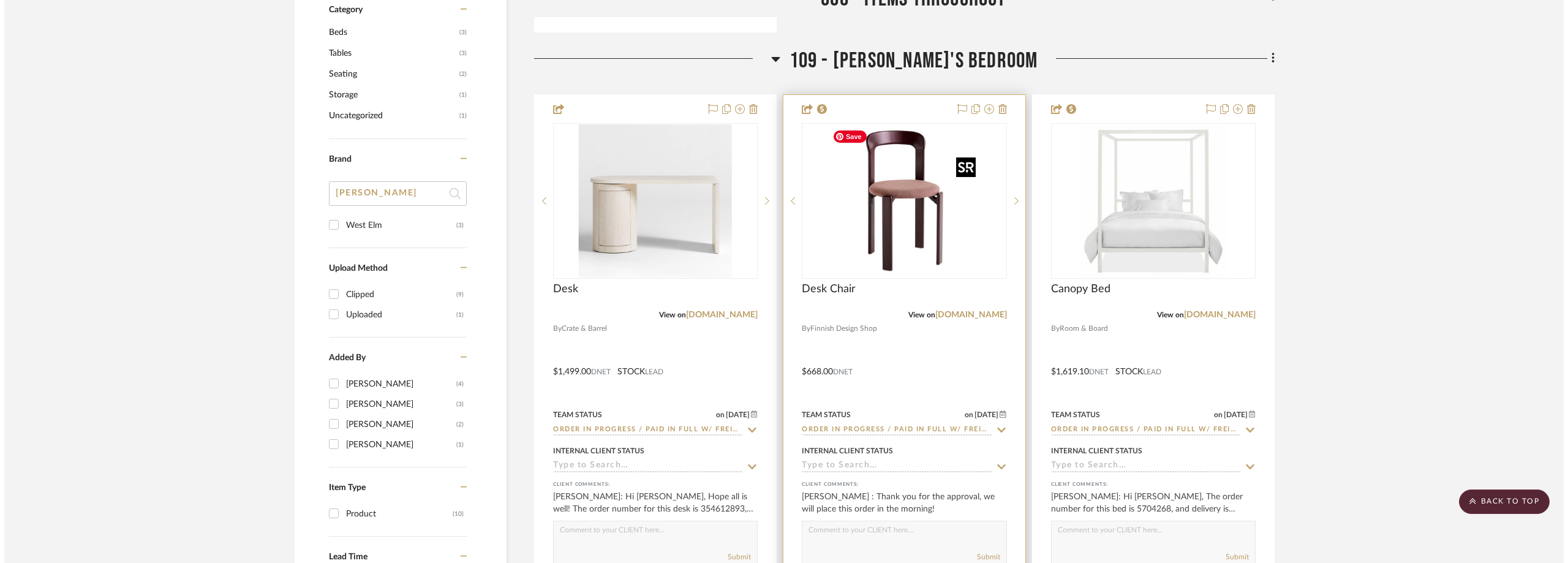
scroll to position [0, 0]
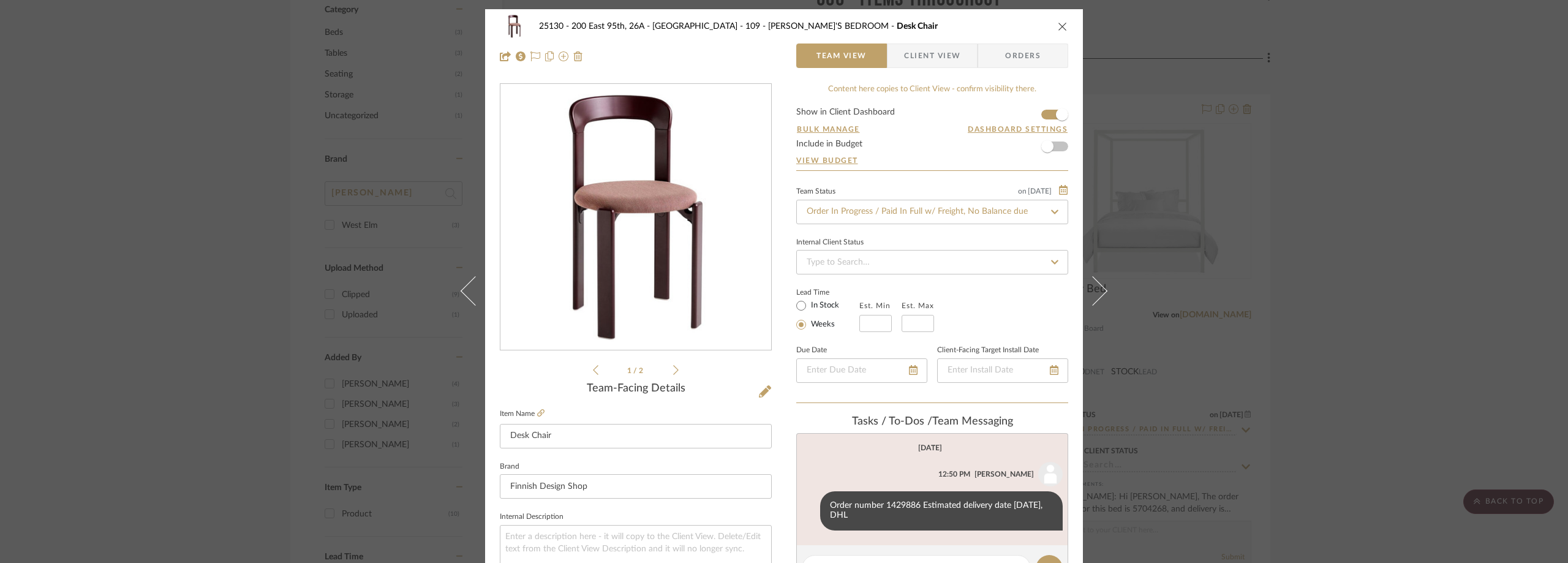
click at [319, 101] on div "25130 - 200 East 95th, 26A - Kosheleva 109 - [PERSON_NAME]'S BEDROOM Desk Chair…" at bounding box center [784, 281] width 1568 height 563
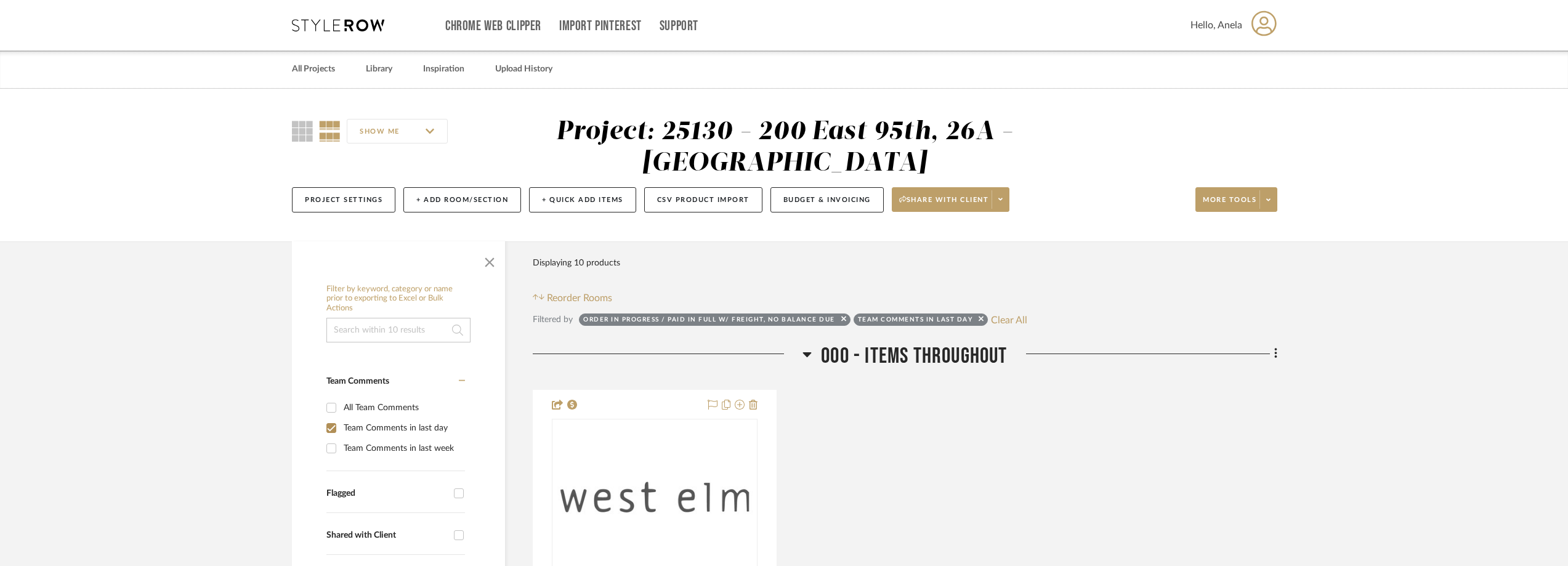
click at [324, 26] on icon at bounding box center [338, 25] width 92 height 12
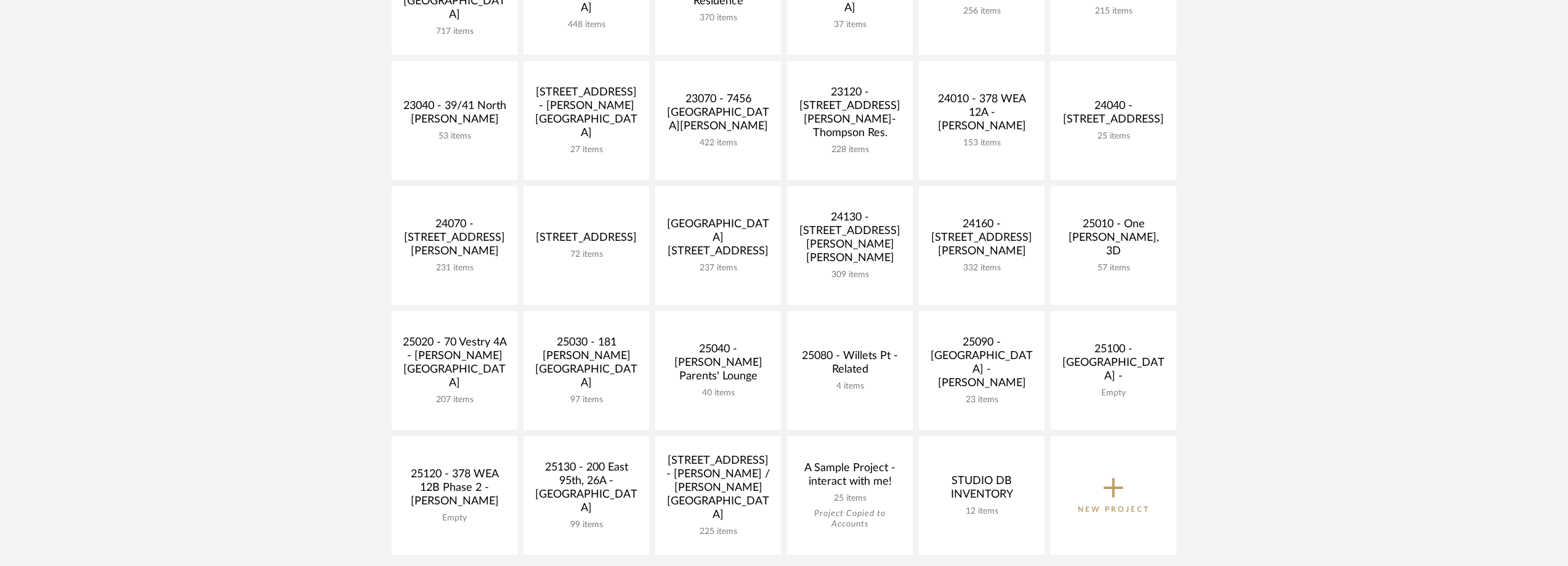
scroll to position [431, 0]
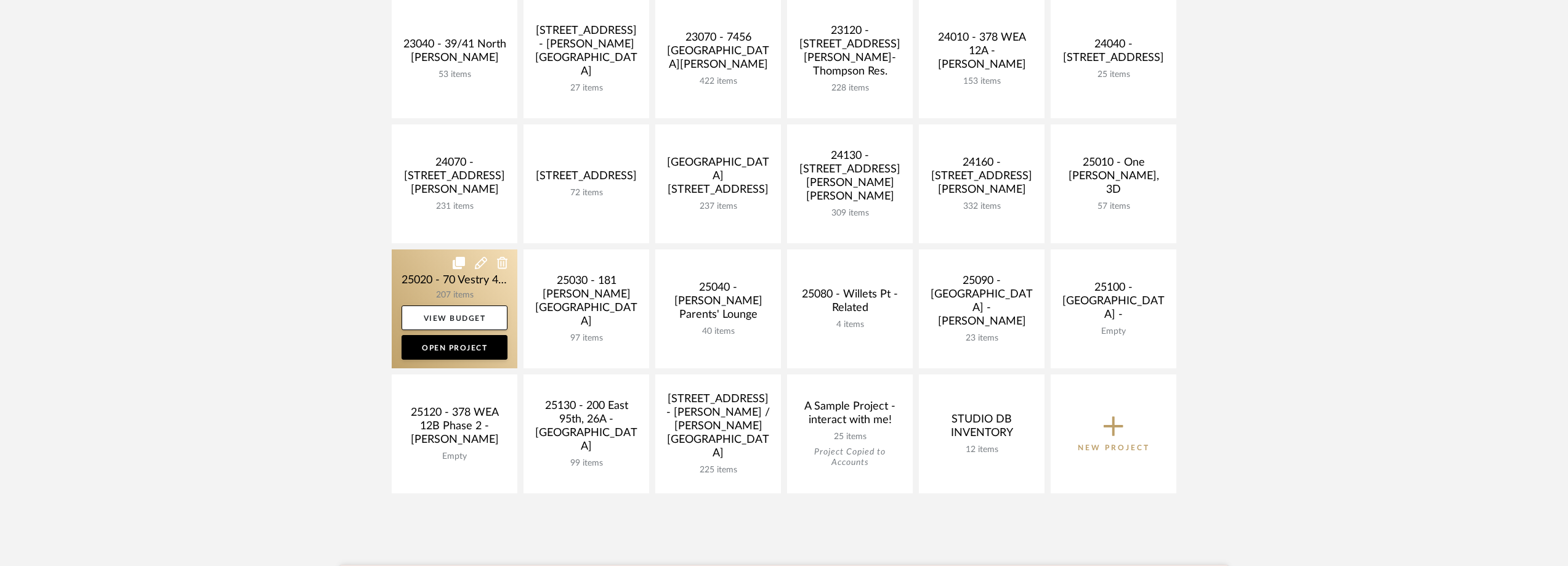
click at [420, 290] on link at bounding box center [454, 308] width 126 height 119
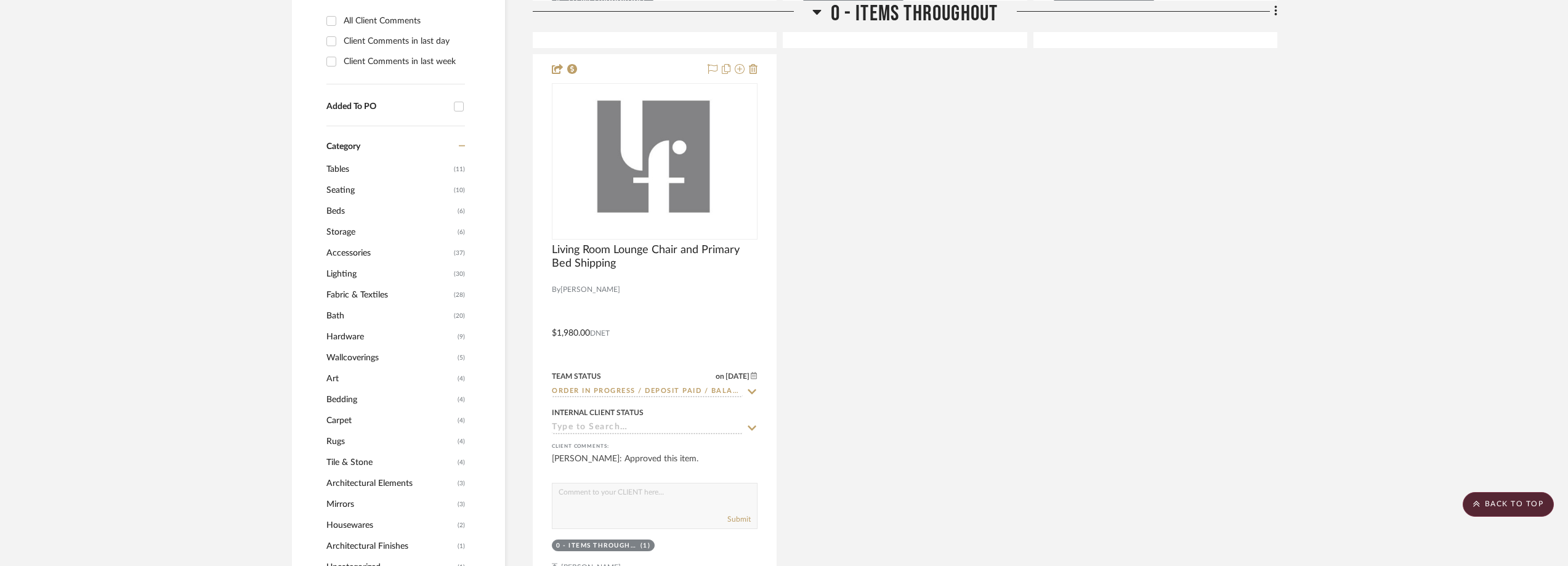
scroll to position [1108, 0]
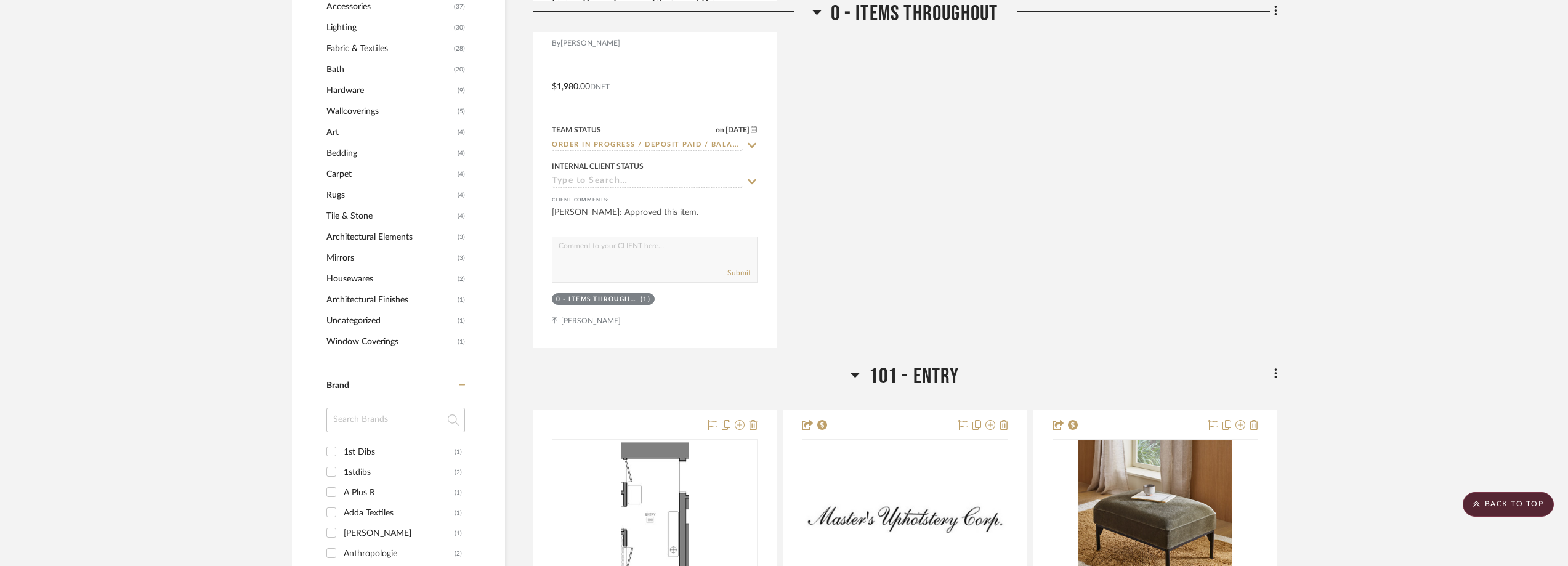
click at [381, 417] on input at bounding box center [396, 420] width 139 height 25
type input "1st"
click at [374, 466] on div "1stdibs" at bounding box center [399, 472] width 111 height 20
click at [341, 466] on input "1stdibs (2)" at bounding box center [331, 471] width 20 height 20
checkbox input "true"
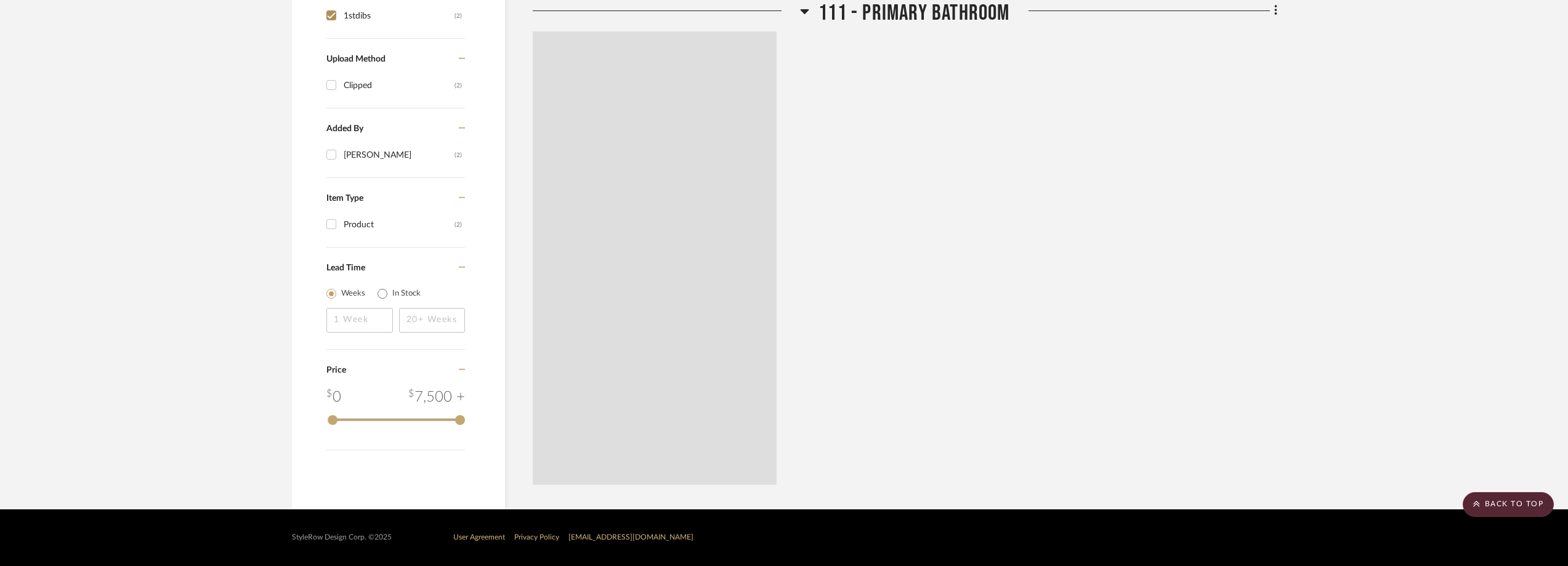
scroll to position [881, 0]
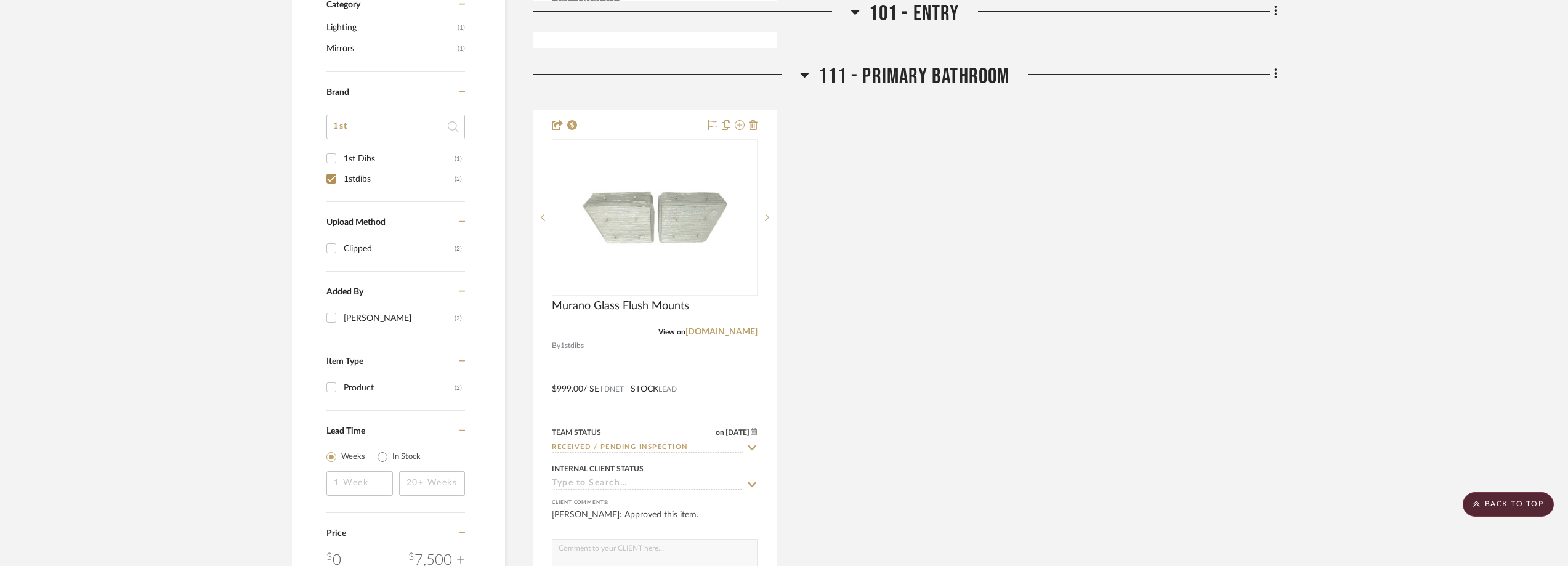
click at [386, 160] on div "1st Dibs" at bounding box center [399, 159] width 111 height 20
click at [341, 160] on input "1st Dibs (1)" at bounding box center [331, 158] width 20 height 20
checkbox input "true"
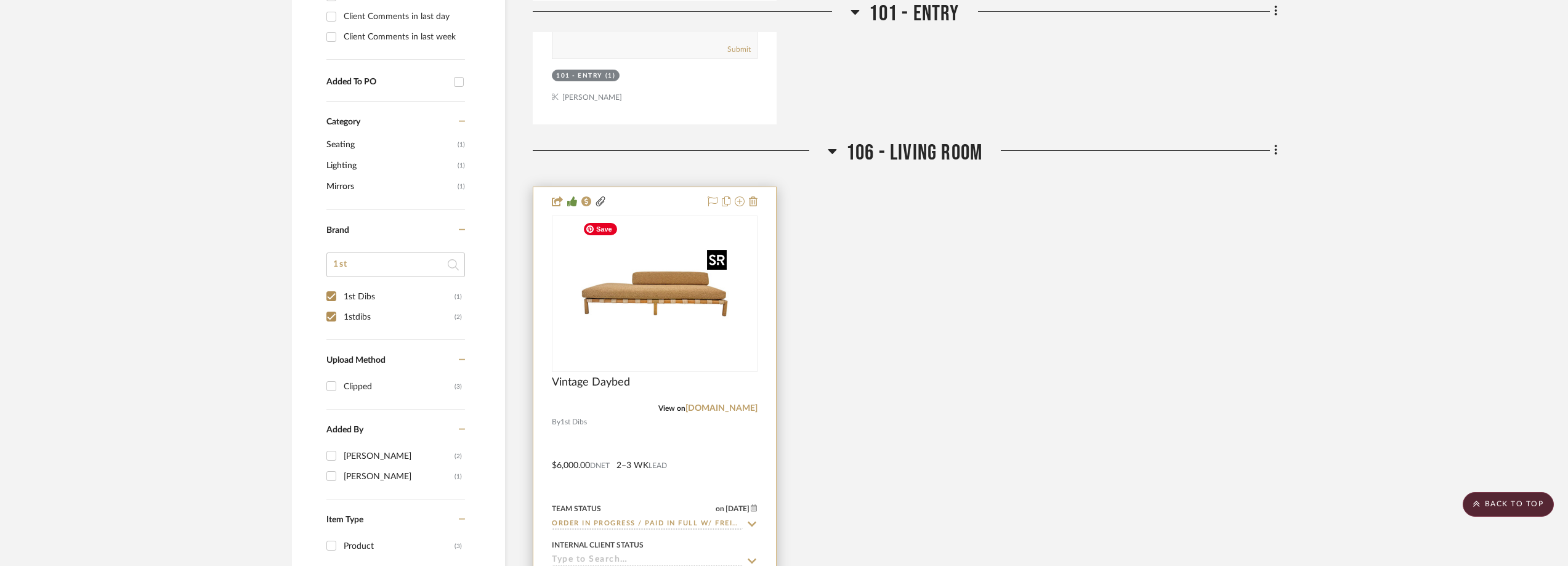
scroll to position [922, 0]
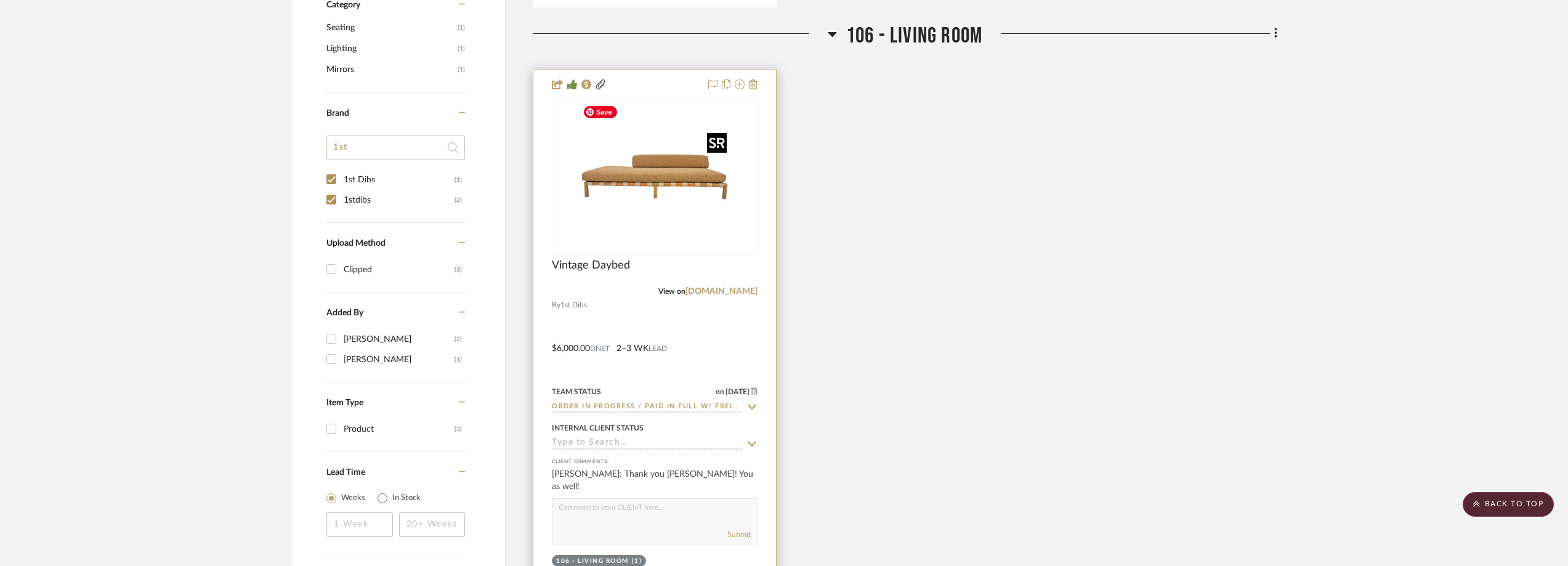
click at [644, 196] on img "0" at bounding box center [654, 177] width 154 height 154
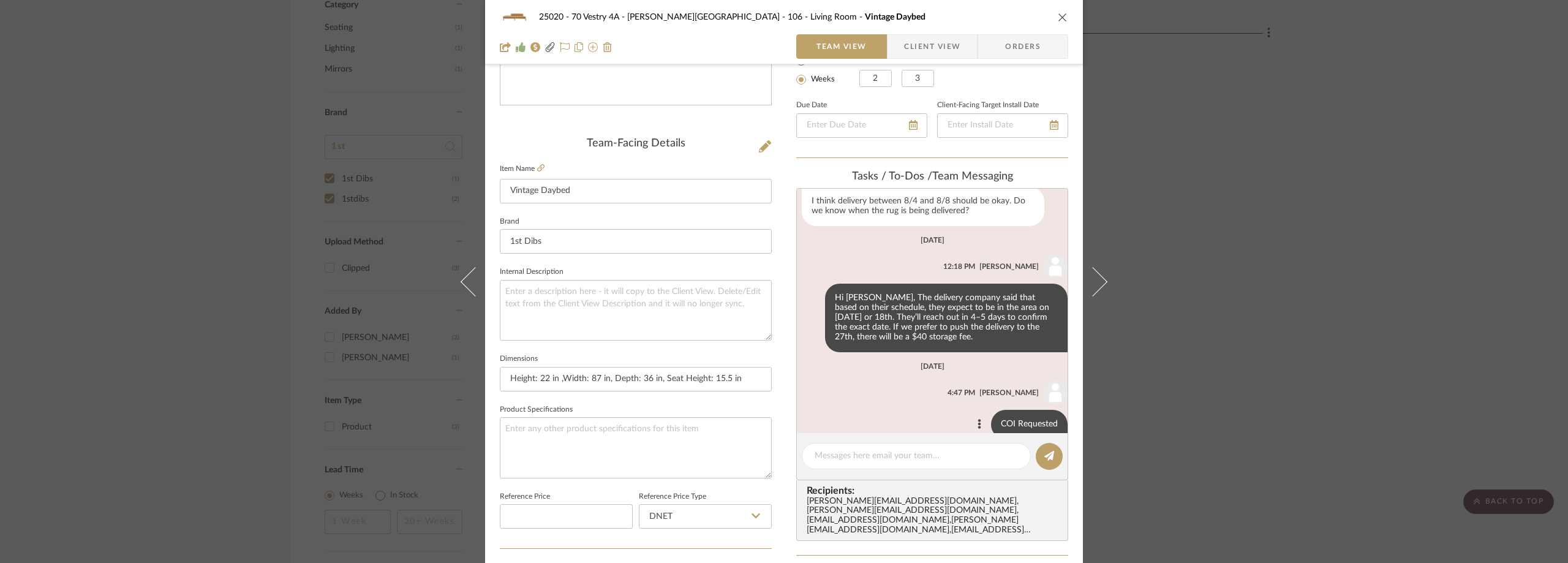
scroll to position [1608, 0]
click at [874, 456] on textarea at bounding box center [916, 455] width 203 height 13
type textarea "Delivery scheduled for 8/27"
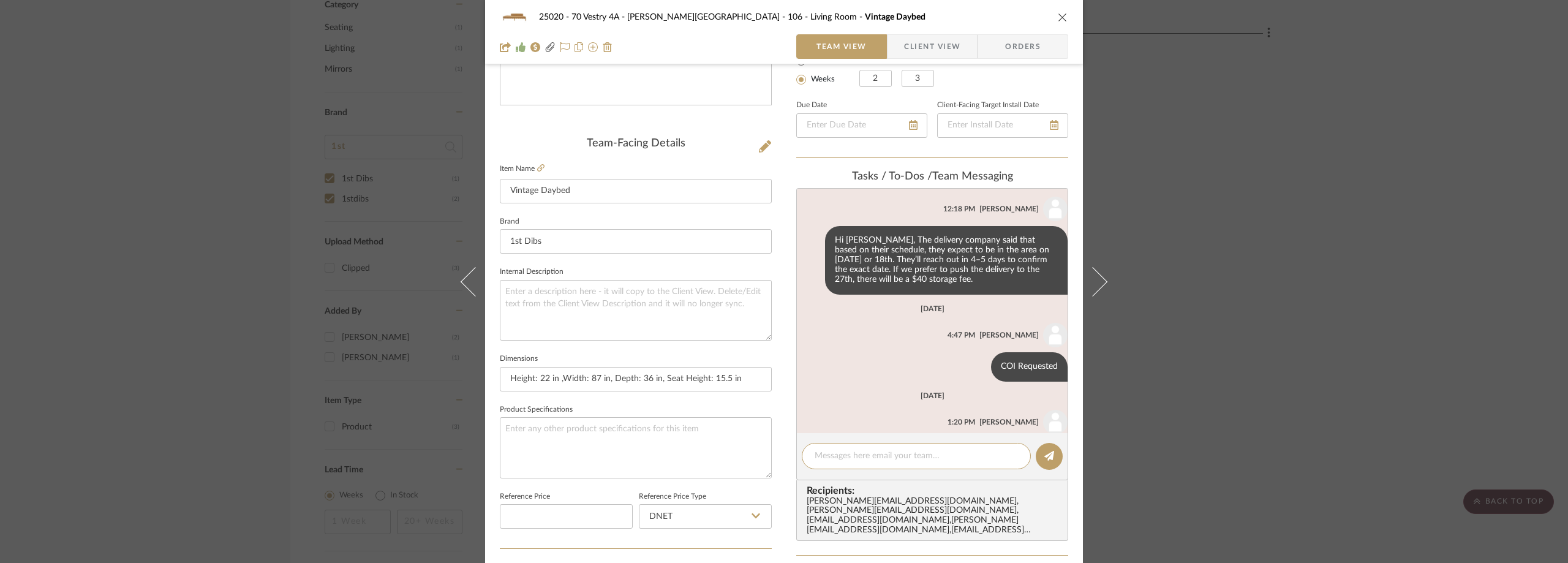
scroll to position [1695, 0]
